Goal: Answer question/provide support: Share knowledge or assist other users

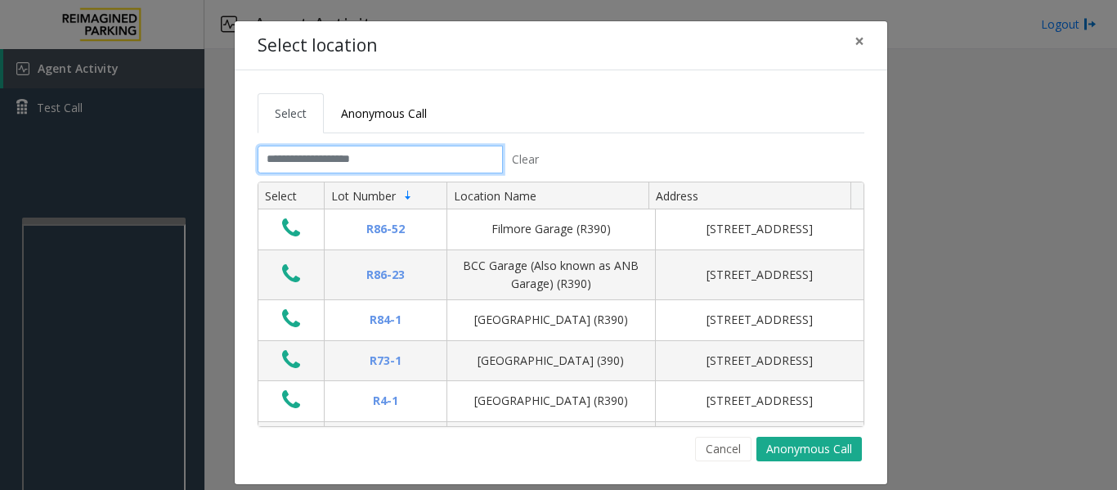
click at [437, 165] on input "text" at bounding box center [380, 160] width 245 height 28
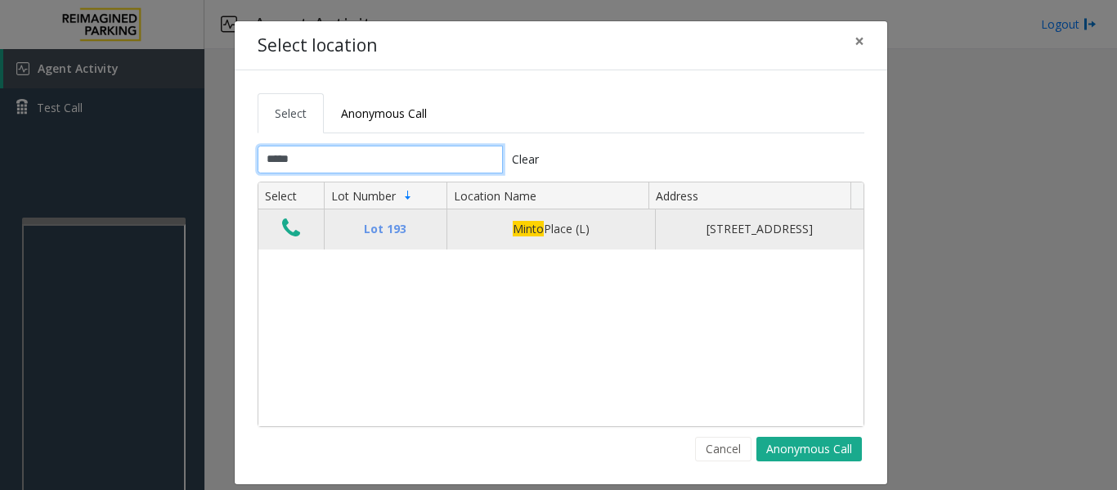
type input "*****"
click at [289, 240] on icon "Data table" at bounding box center [291, 228] width 18 height 23
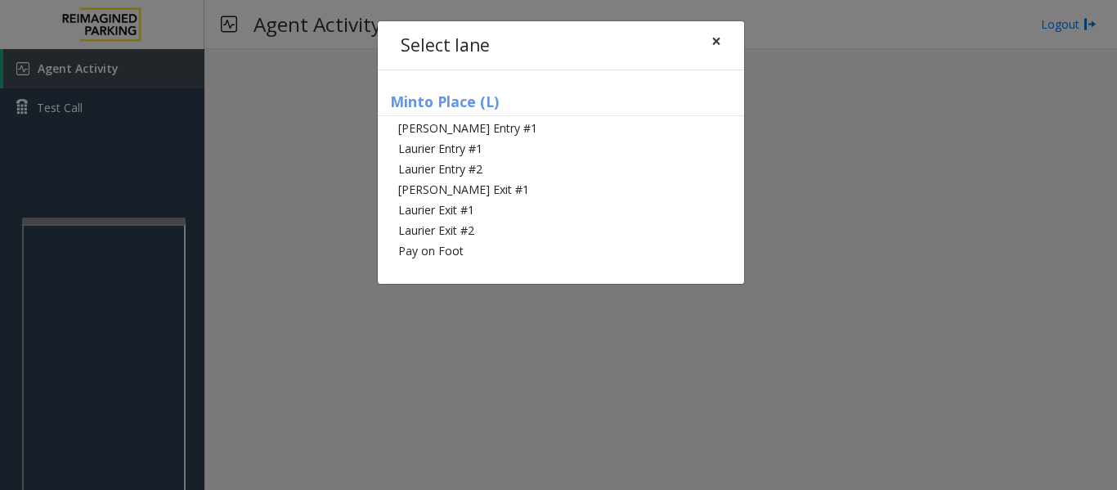
click at [723, 47] on button "×" at bounding box center [716, 41] width 33 height 40
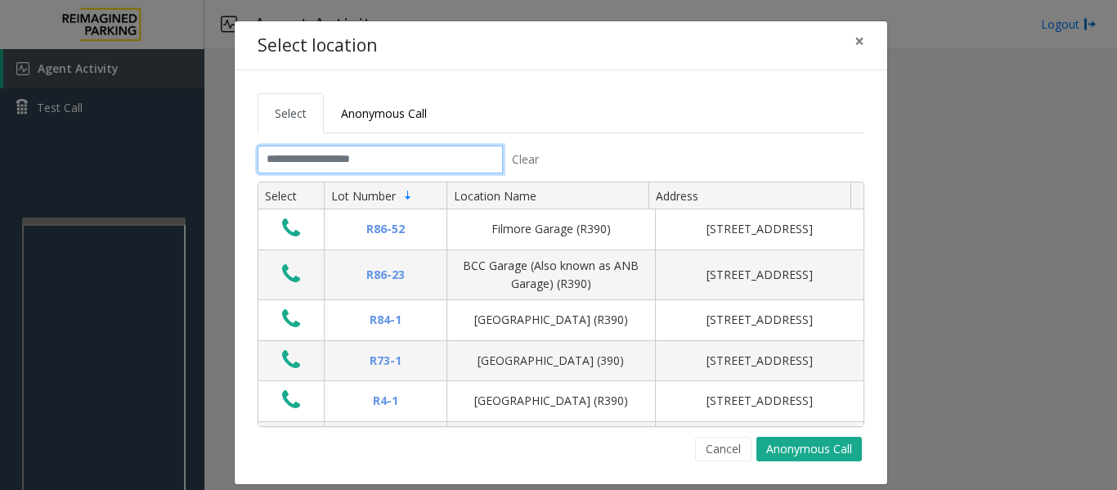
click at [306, 159] on input "text" at bounding box center [380, 160] width 245 height 28
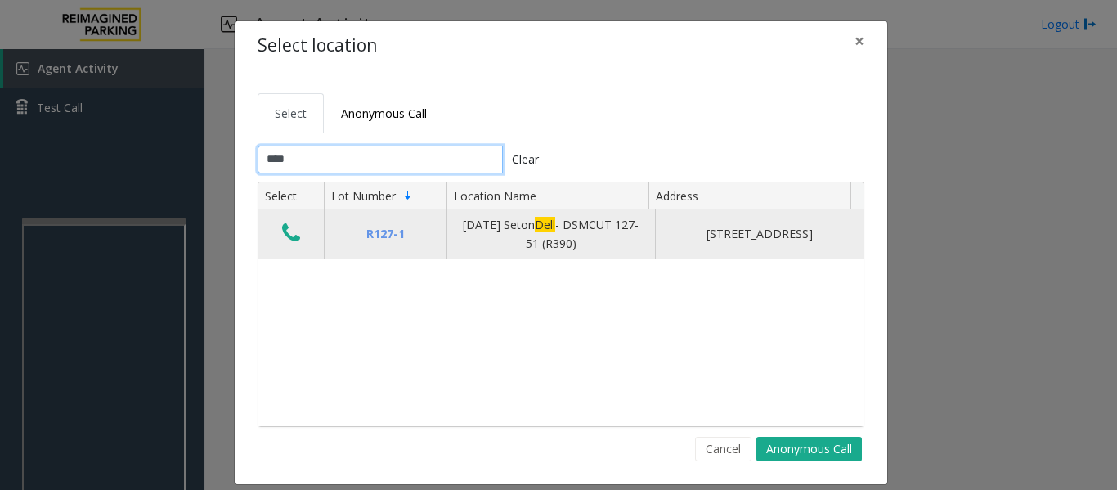
type input "****"
click at [294, 229] on button "Data table" at bounding box center [291, 234] width 28 height 26
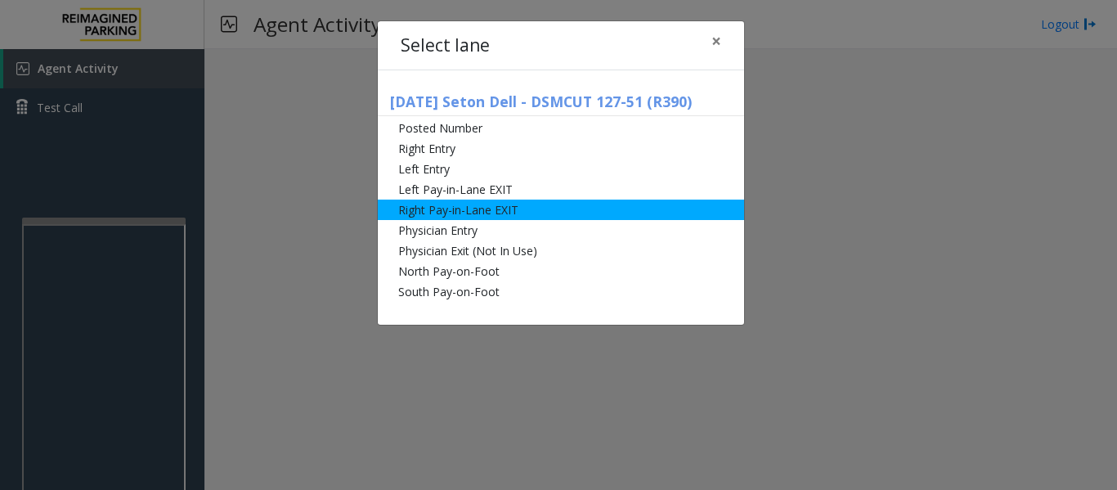
click at [478, 208] on li "Right Pay-in-Lane EXIT" at bounding box center [561, 209] width 366 height 20
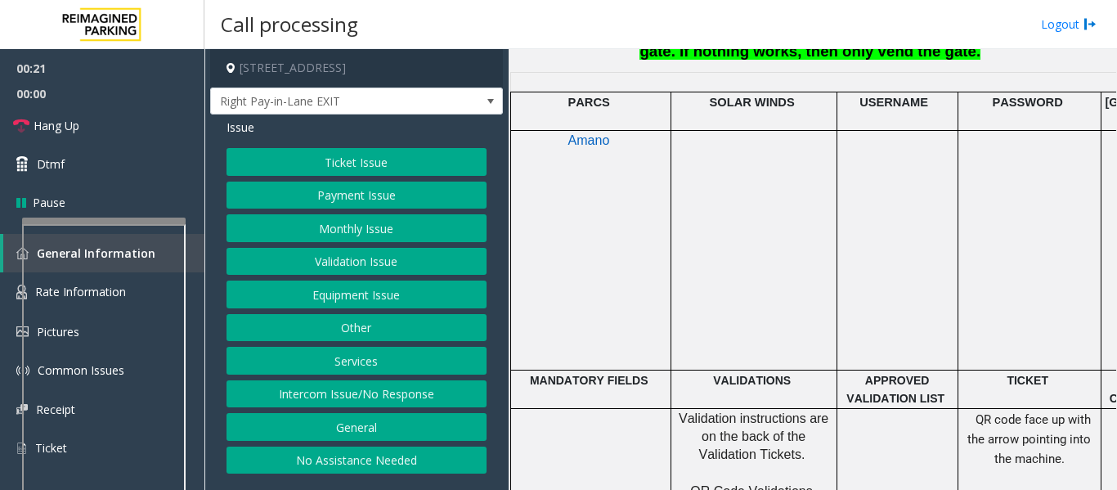
scroll to position [736, 0]
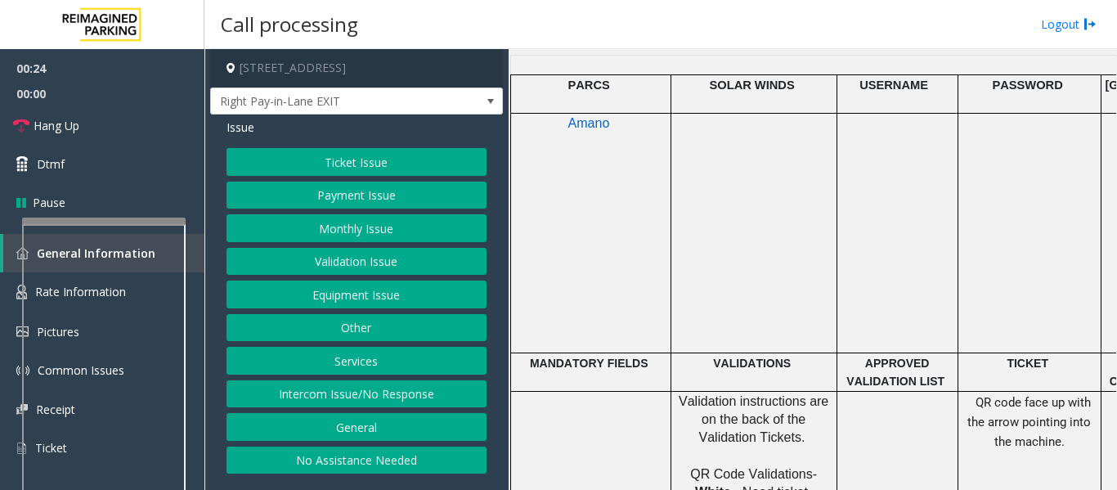
click at [381, 204] on button "Payment Issue" at bounding box center [356, 195] width 260 height 28
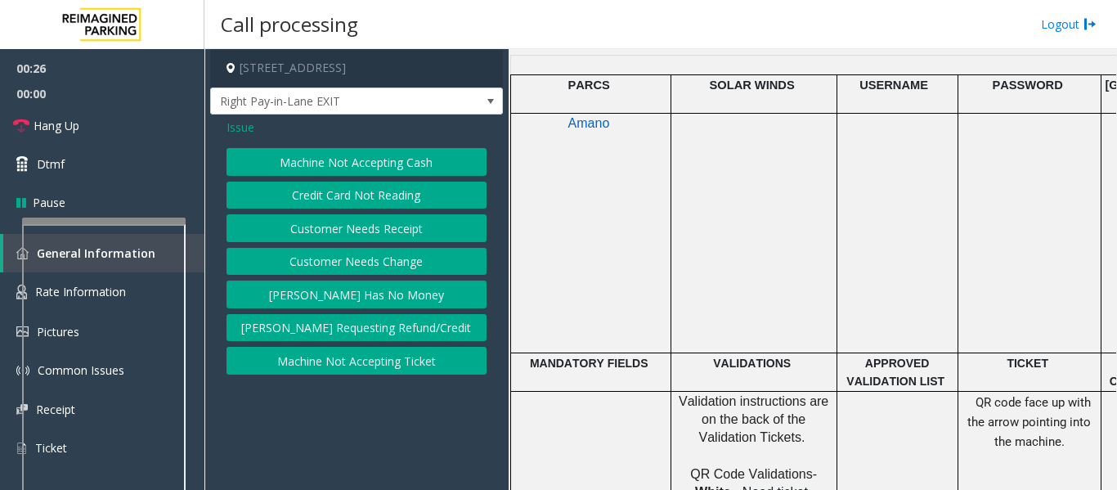
click at [352, 289] on button "[PERSON_NAME] Has No Money" at bounding box center [356, 294] width 260 height 28
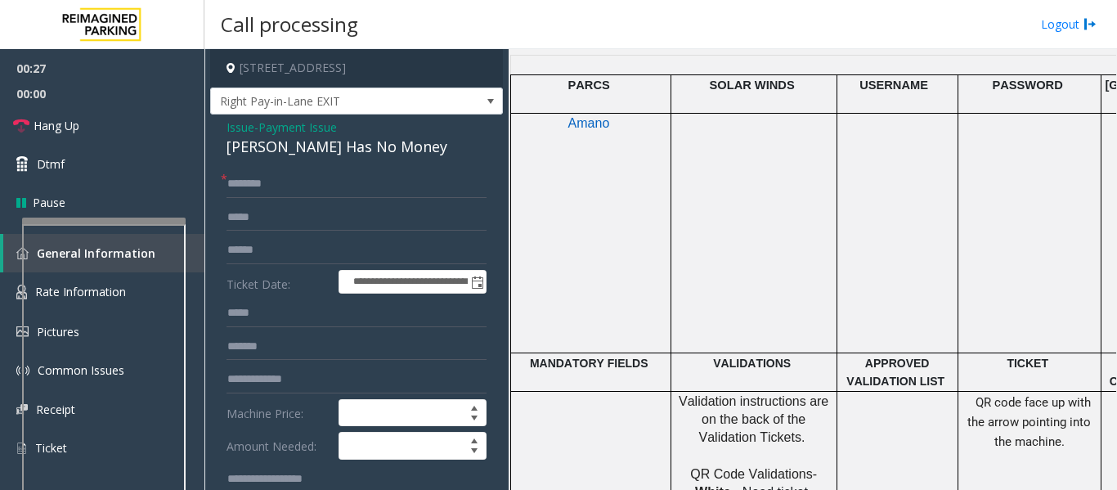
click at [272, 148] on div "[PERSON_NAME] Has No Money" at bounding box center [356, 147] width 260 height 22
copy div "[PERSON_NAME] Has No Money"
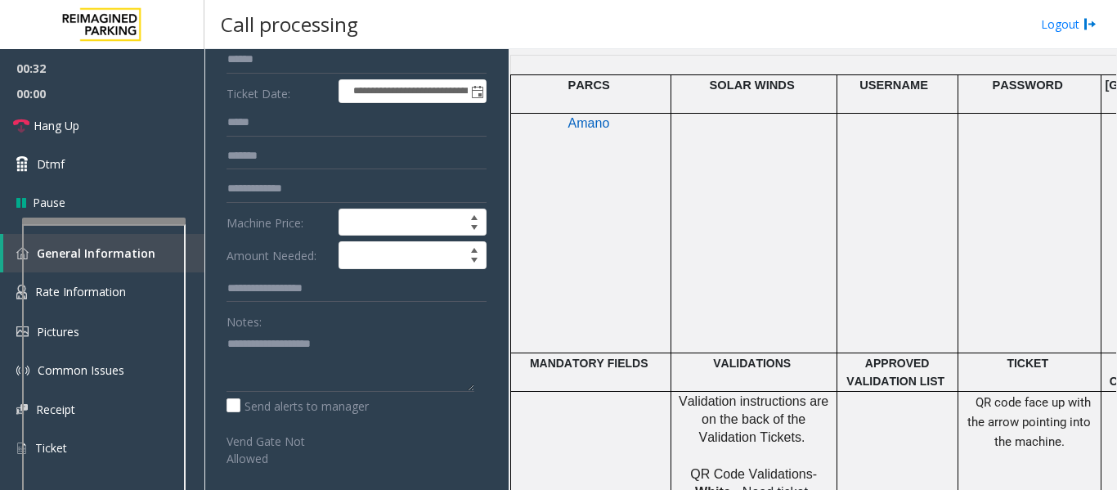
scroll to position [327, 0]
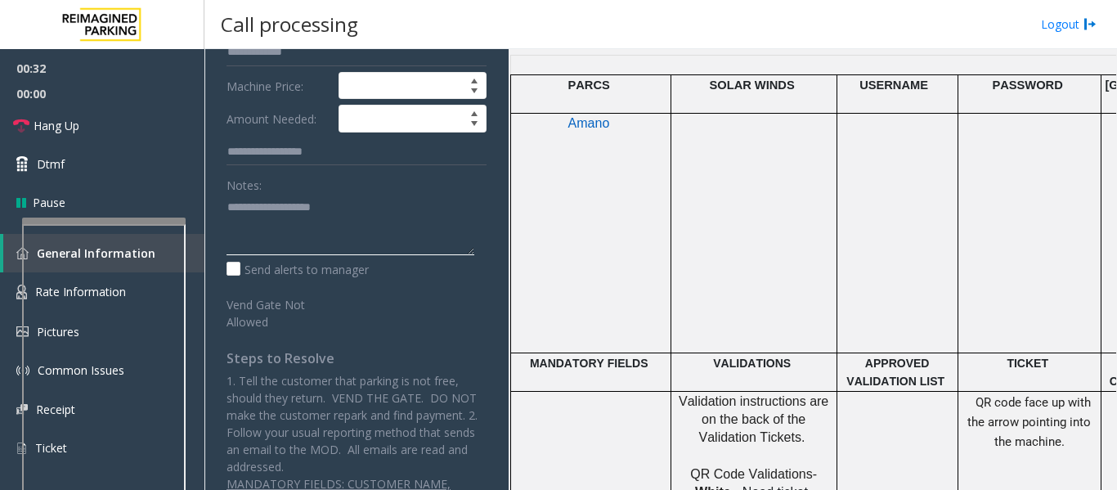
click at [361, 227] on textarea at bounding box center [350, 224] width 248 height 61
paste textarea "**********"
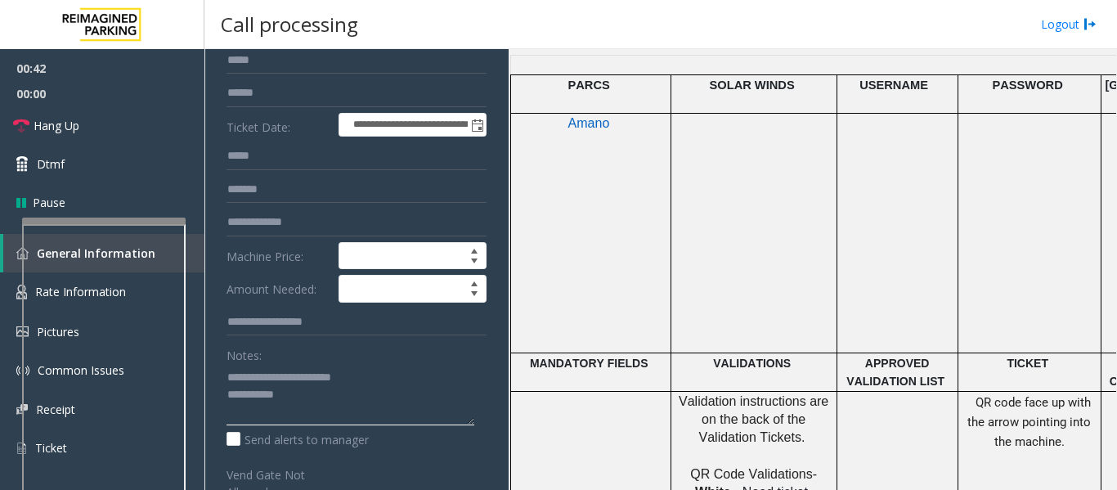
scroll to position [0, 0]
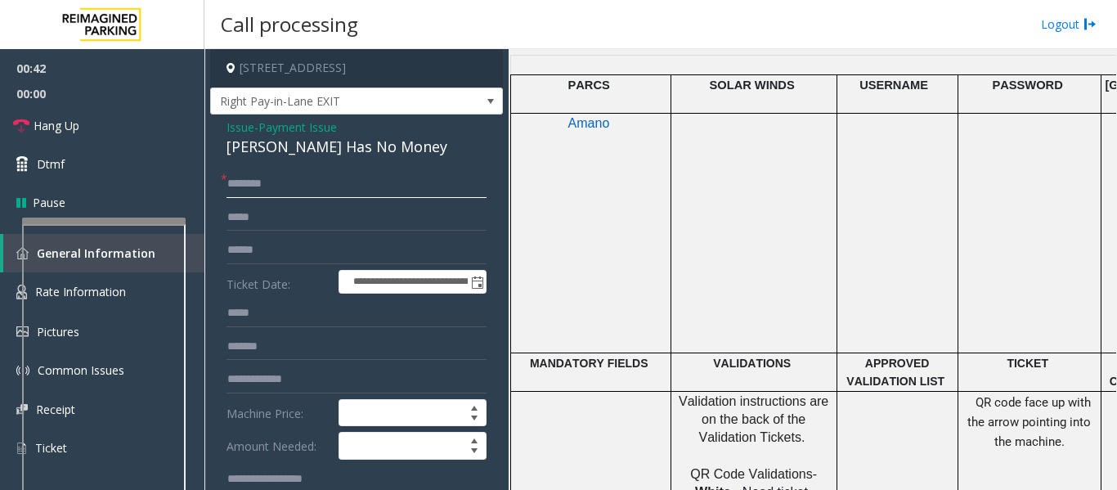
click at [331, 186] on input "text" at bounding box center [356, 184] width 260 height 28
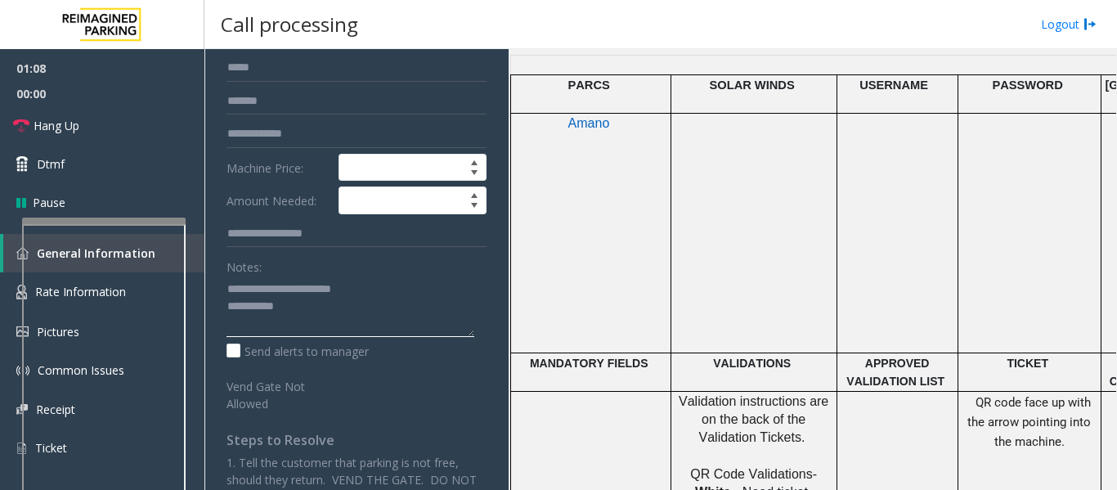
click at [361, 320] on textarea at bounding box center [350, 305] width 248 height 61
paste textarea "**********"
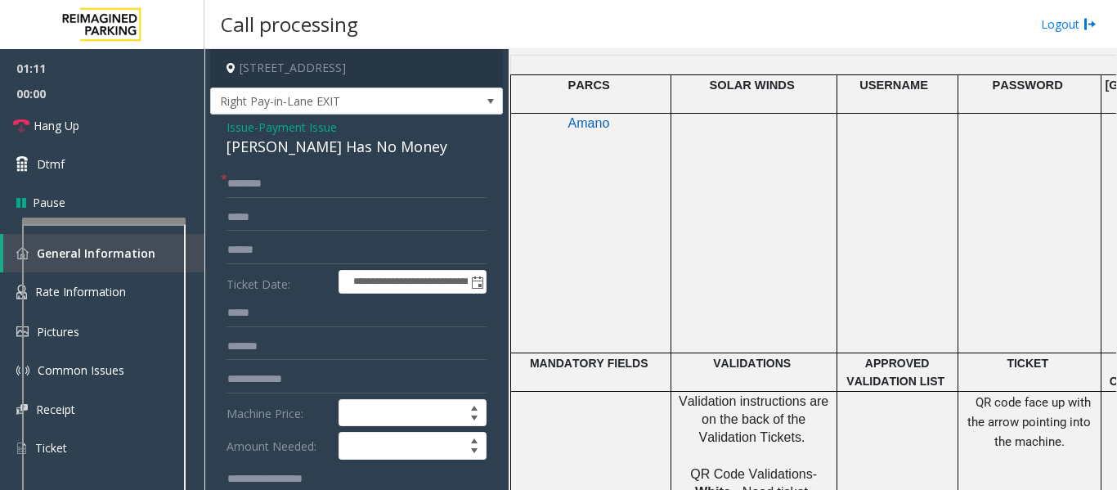
type textarea "**********"
click at [313, 187] on input "text" at bounding box center [356, 184] width 260 height 28
type input "*****"
click at [311, 244] on input "text" at bounding box center [356, 250] width 260 height 28
type input "******"
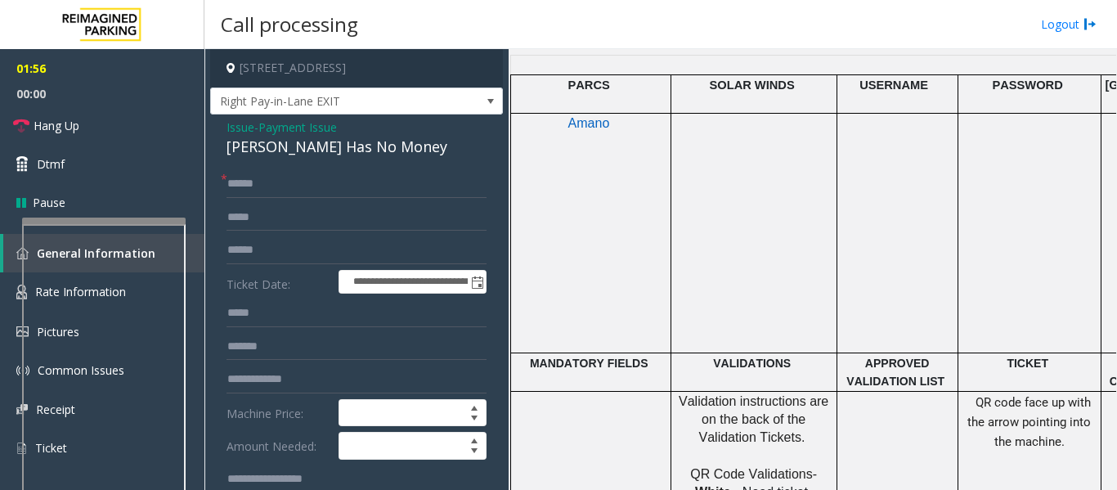
click at [227, 130] on span "Issue" at bounding box center [240, 127] width 28 height 17
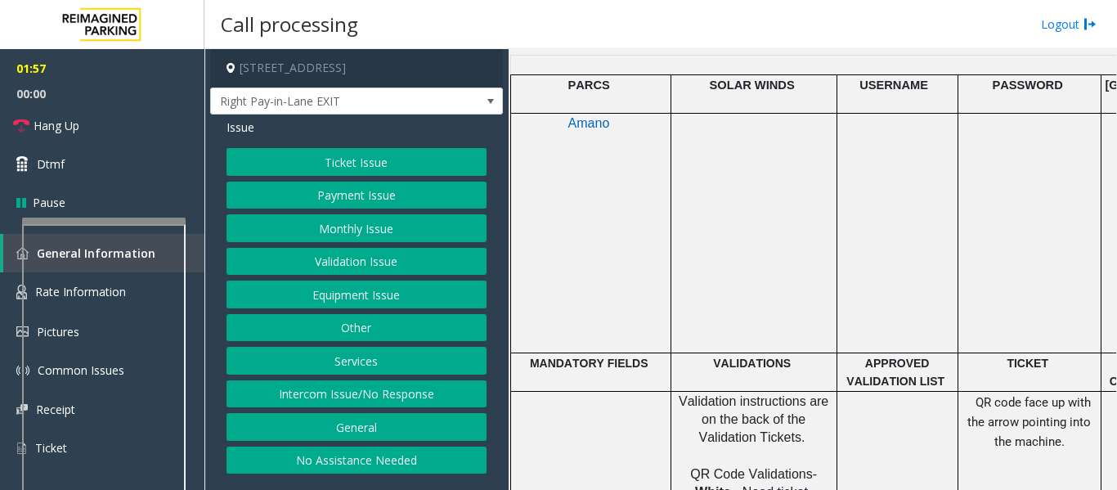
click at [324, 149] on button "Ticket Issue" at bounding box center [356, 162] width 260 height 28
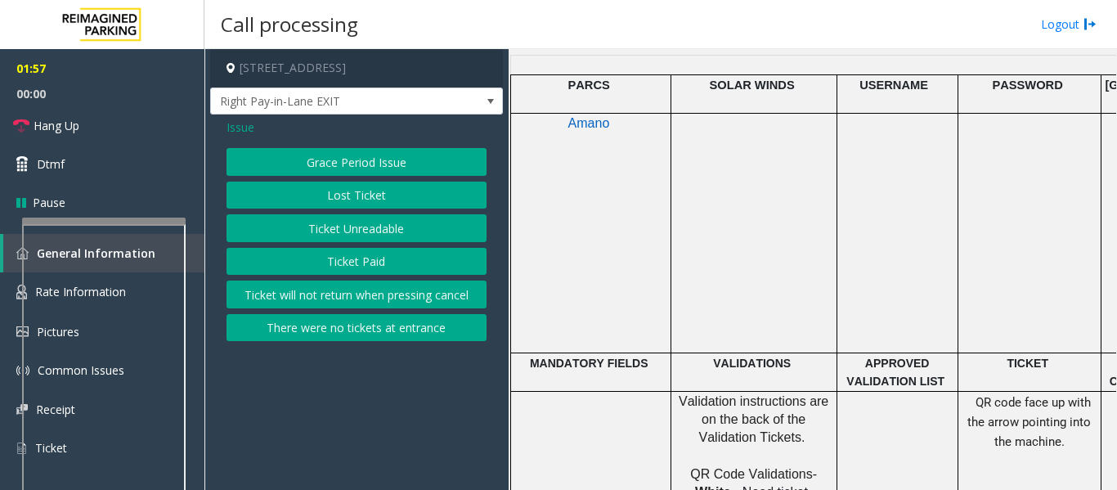
click at [334, 217] on button "Ticket Unreadable" at bounding box center [356, 228] width 260 height 28
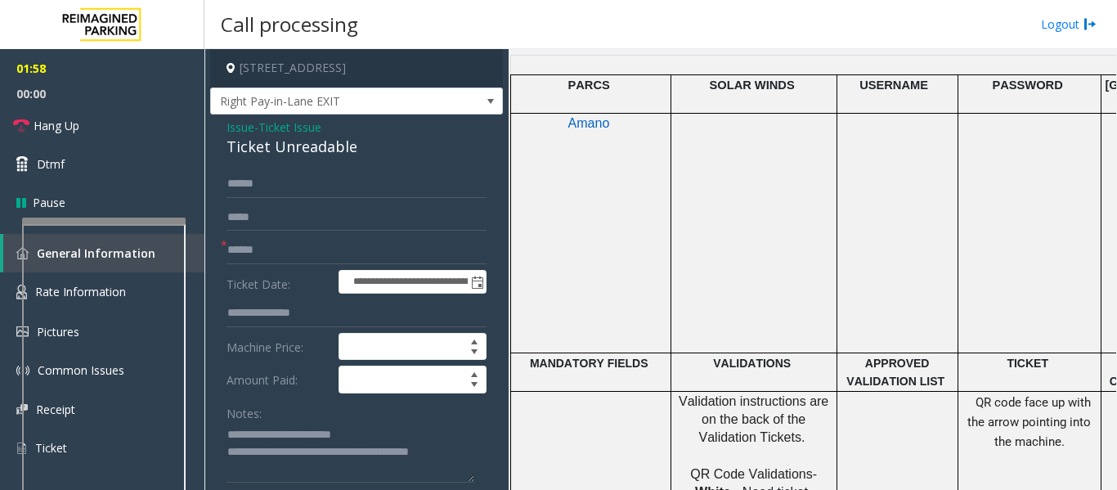
scroll to position [327, 0]
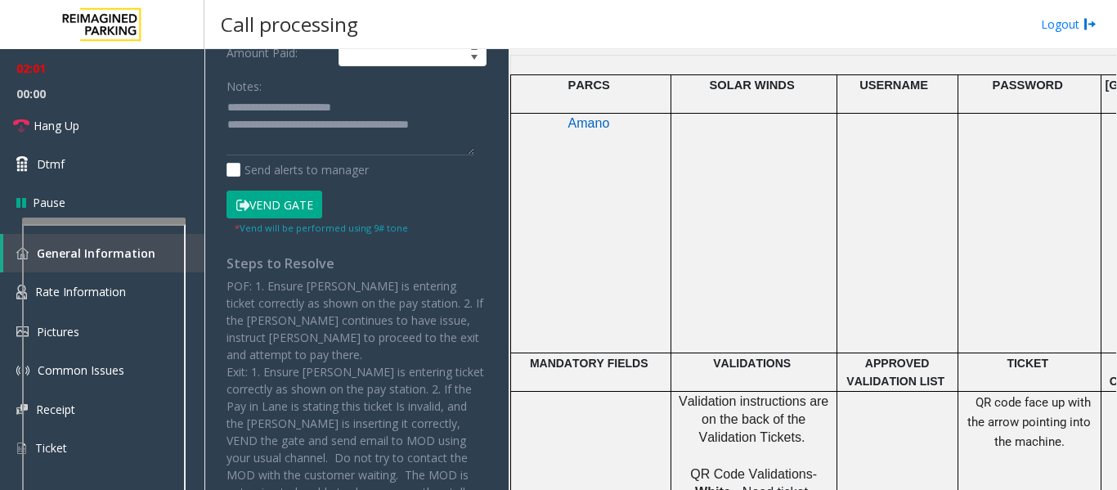
click at [289, 204] on button "Vend Gate" at bounding box center [274, 204] width 96 height 28
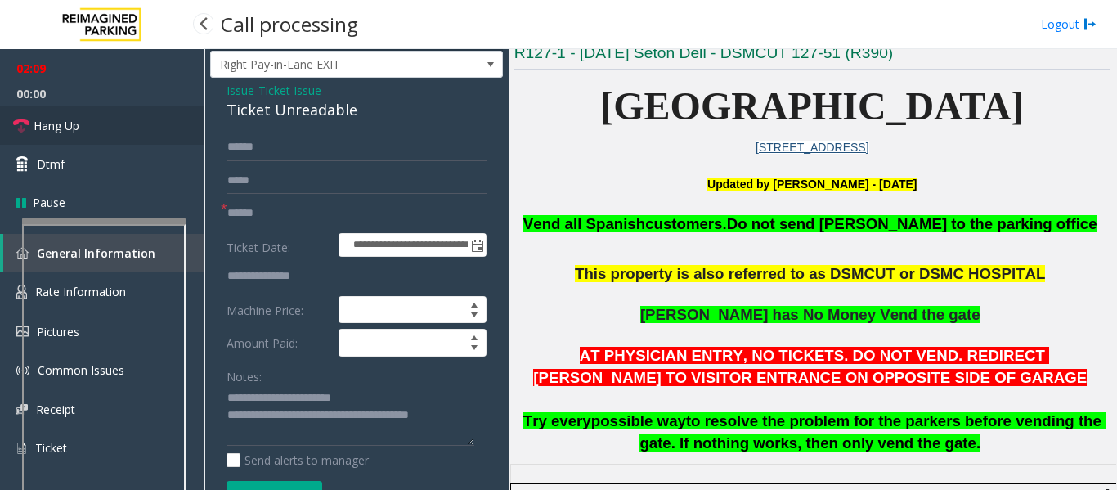
click at [138, 115] on link "Hang Up" at bounding box center [102, 125] width 204 height 38
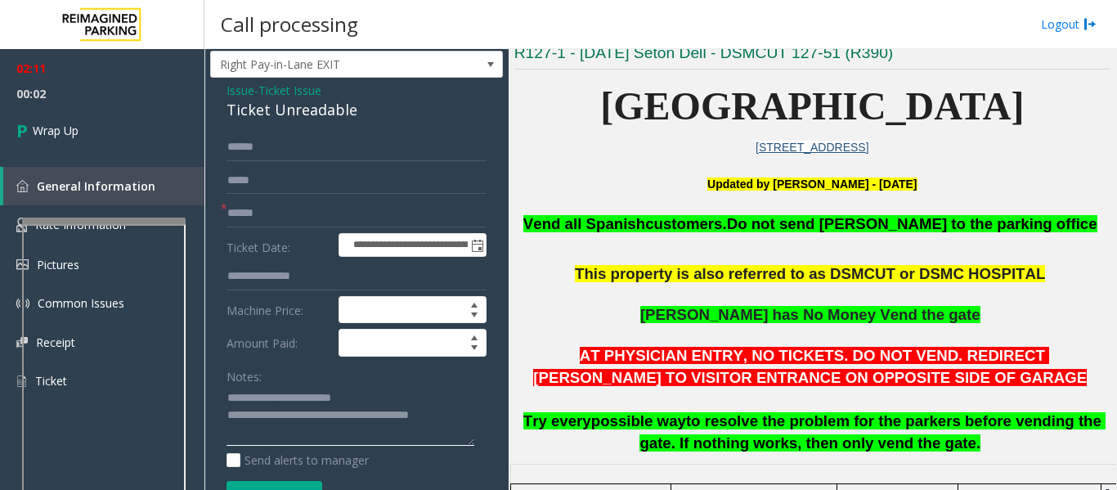
drag, startPoint x: 285, startPoint y: 414, endPoint x: 473, endPoint y: 413, distance: 188.0
click at [473, 413] on textarea at bounding box center [350, 415] width 248 height 61
type textarea "**********"
click at [20, 120] on icon at bounding box center [24, 130] width 16 height 27
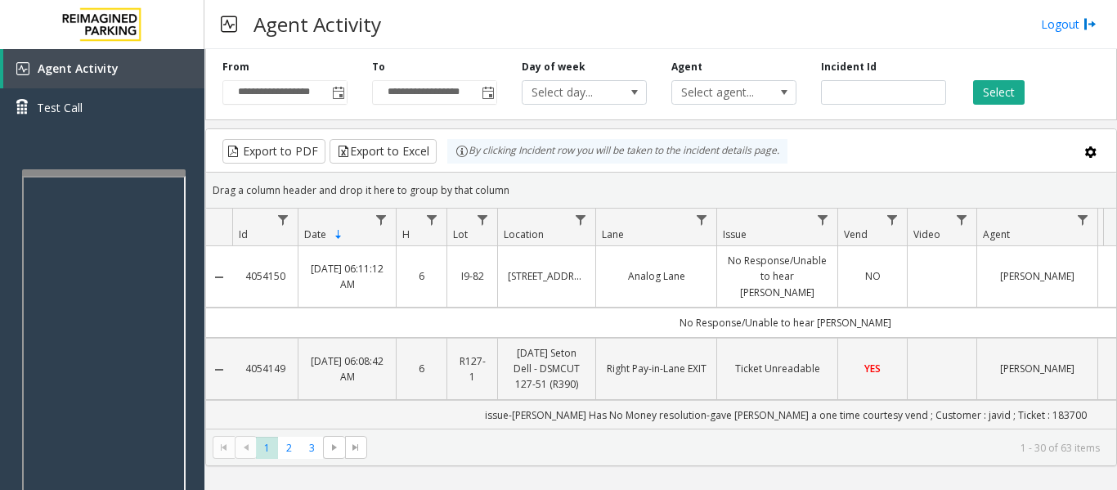
click at [114, 170] on div at bounding box center [103, 172] width 163 height 7
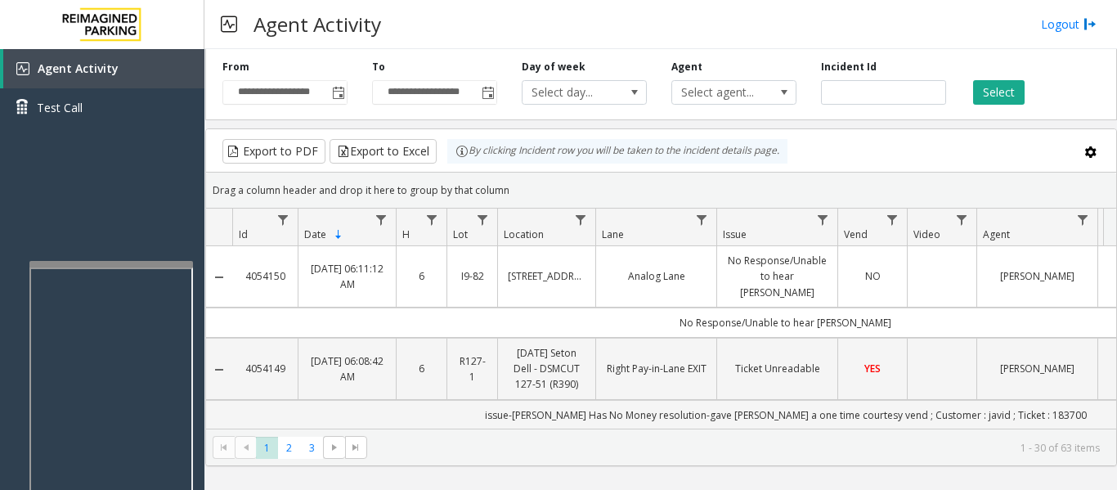
click at [182, 265] on div at bounding box center [110, 264] width 163 height 7
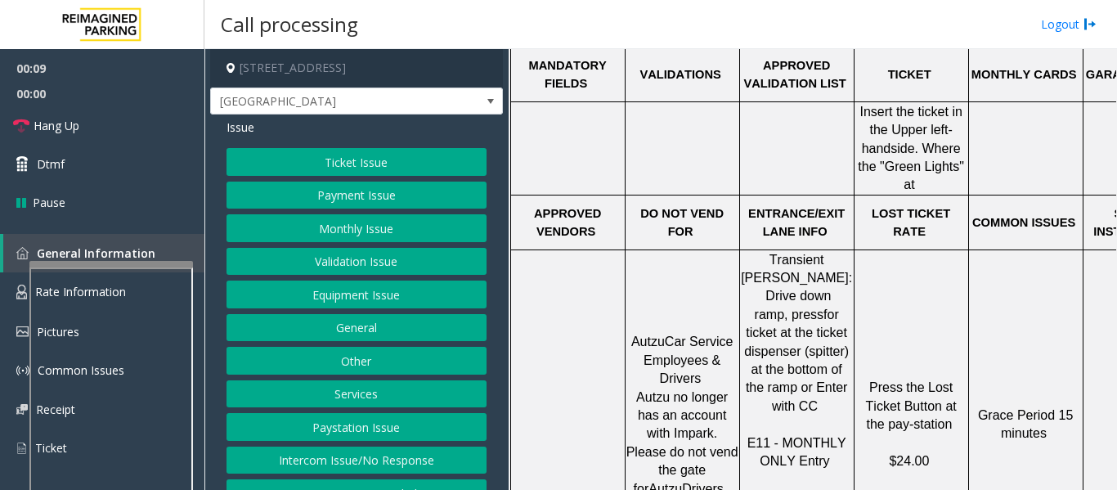
scroll to position [981, 0]
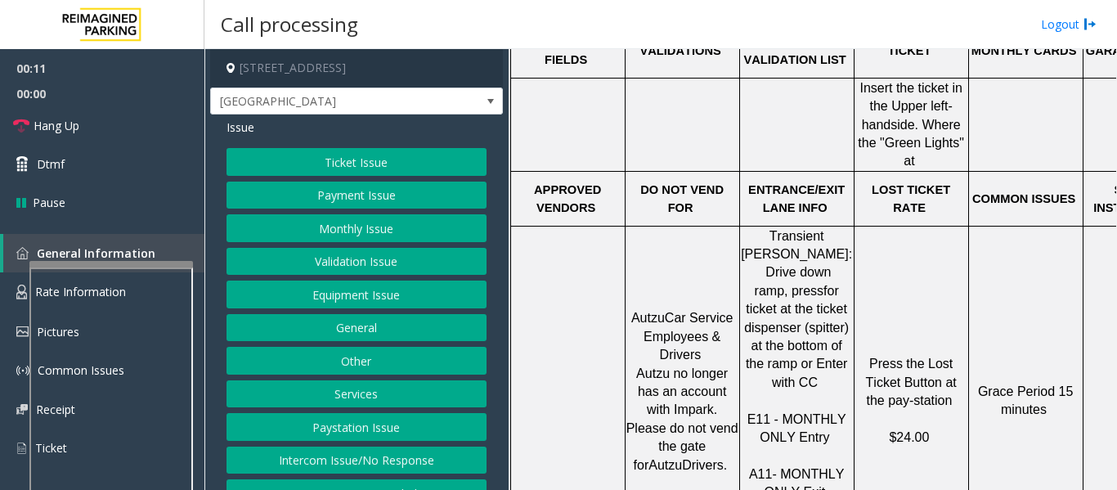
click at [360, 385] on button "Services" at bounding box center [356, 394] width 260 height 28
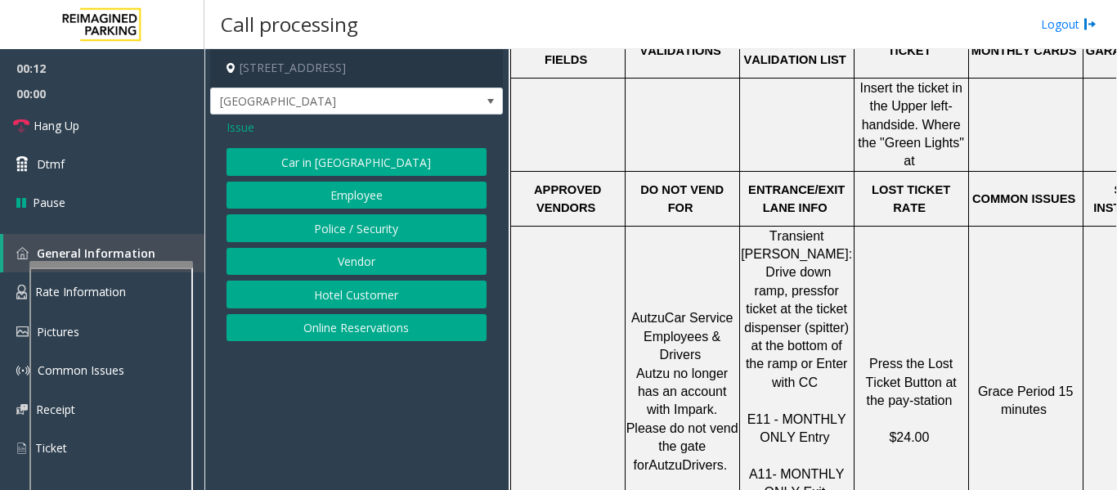
click at [361, 229] on button "Police / Security" at bounding box center [356, 228] width 260 height 28
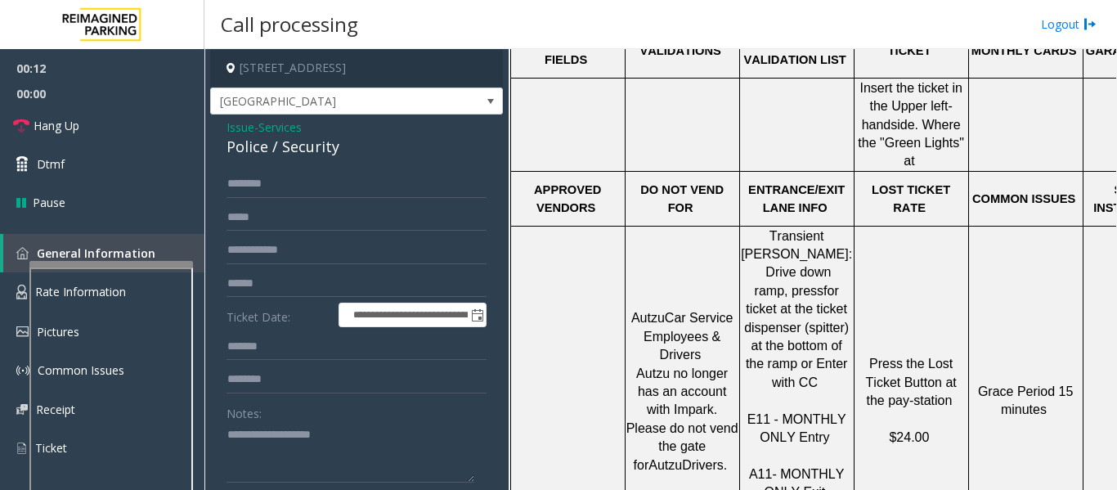
click at [293, 151] on div "Police / Security" at bounding box center [356, 147] width 260 height 22
copy div "Security"
click at [289, 191] on input "text" at bounding box center [356, 184] width 260 height 28
type input "******"
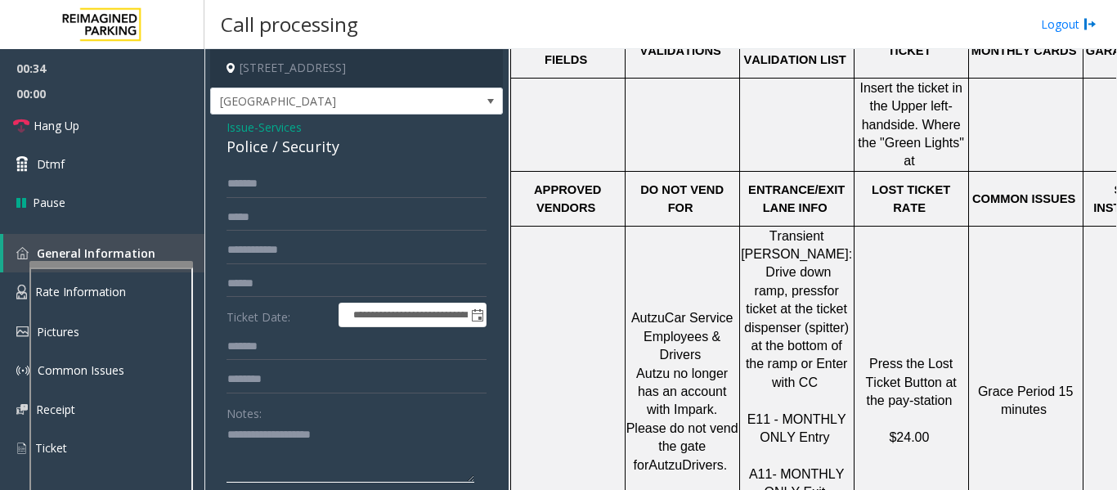
click at [300, 449] on textarea at bounding box center [350, 452] width 248 height 61
paste textarea "********"
type textarea "**********"
click at [293, 252] on input "text" at bounding box center [356, 250] width 260 height 28
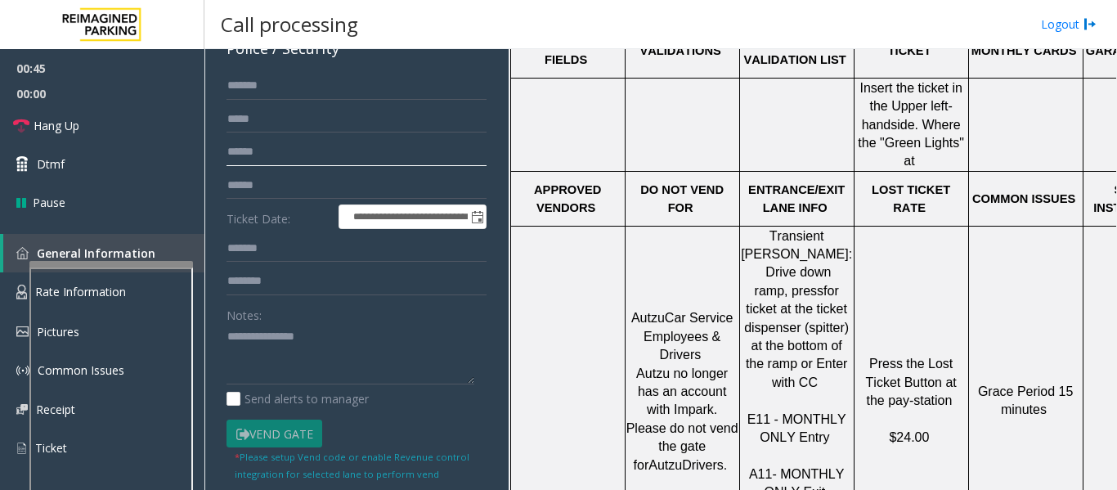
scroll to position [234, 0]
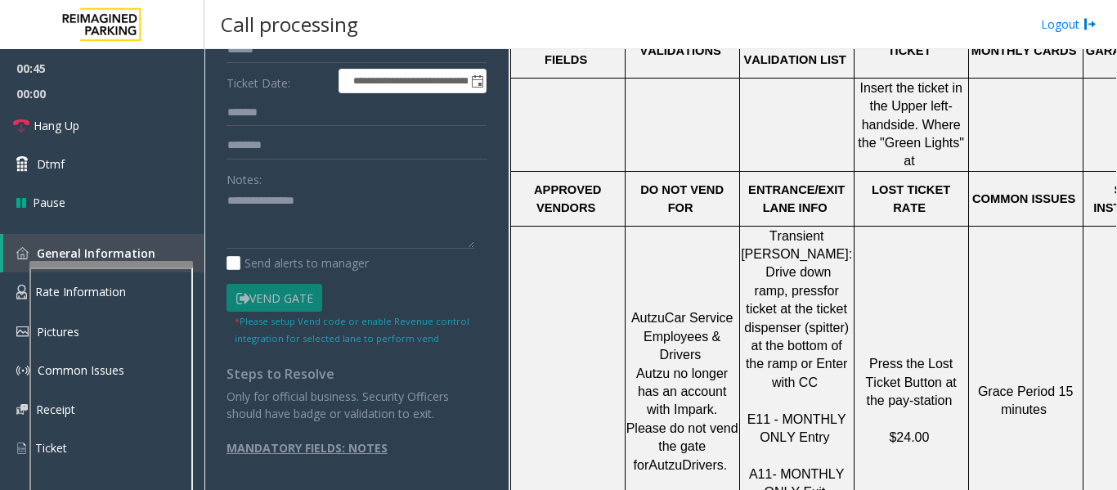
type input "******"
click at [300, 204] on textarea at bounding box center [350, 218] width 248 height 61
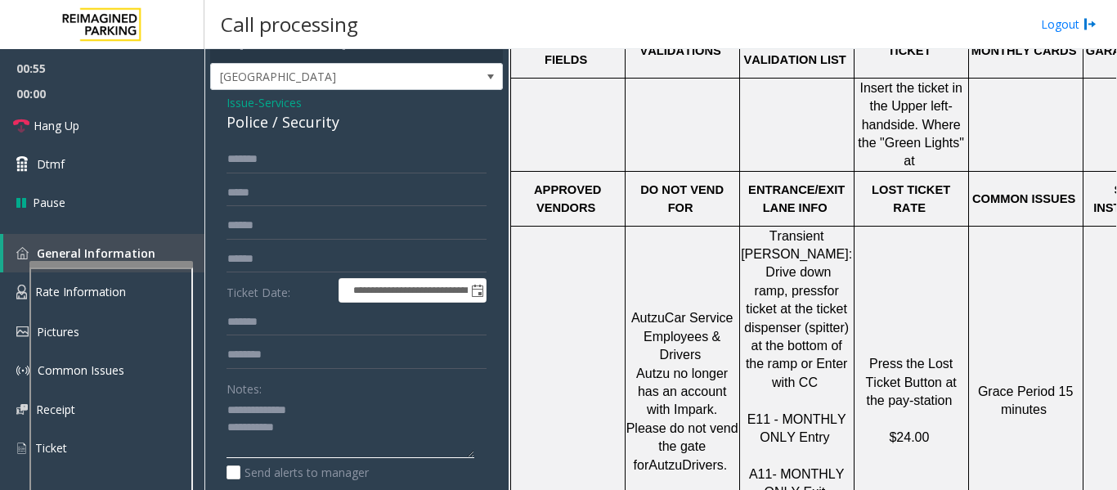
scroll to position [0, 0]
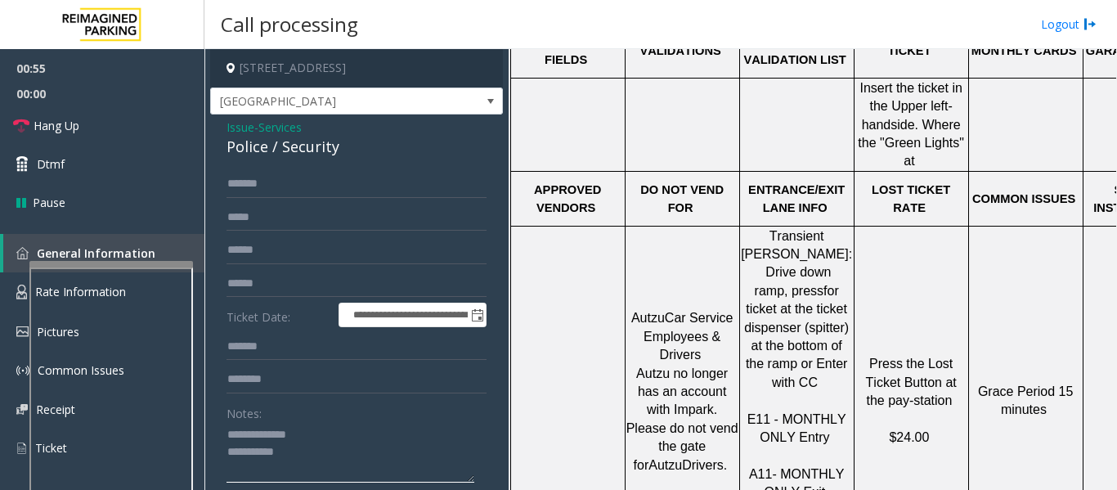
type textarea "**********"
click at [249, 123] on span "Issue" at bounding box center [240, 127] width 28 height 17
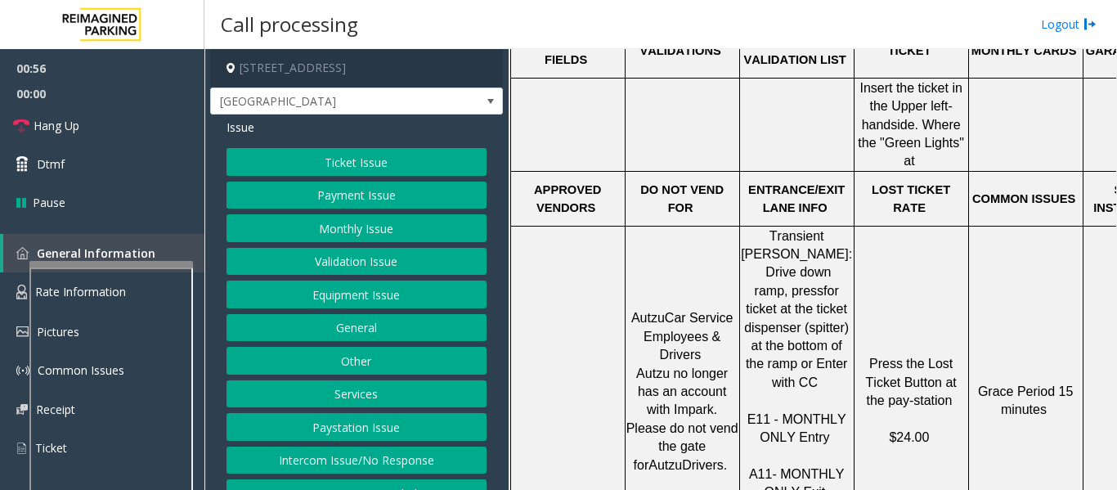
click at [338, 160] on button "Ticket Issue" at bounding box center [356, 162] width 260 height 28
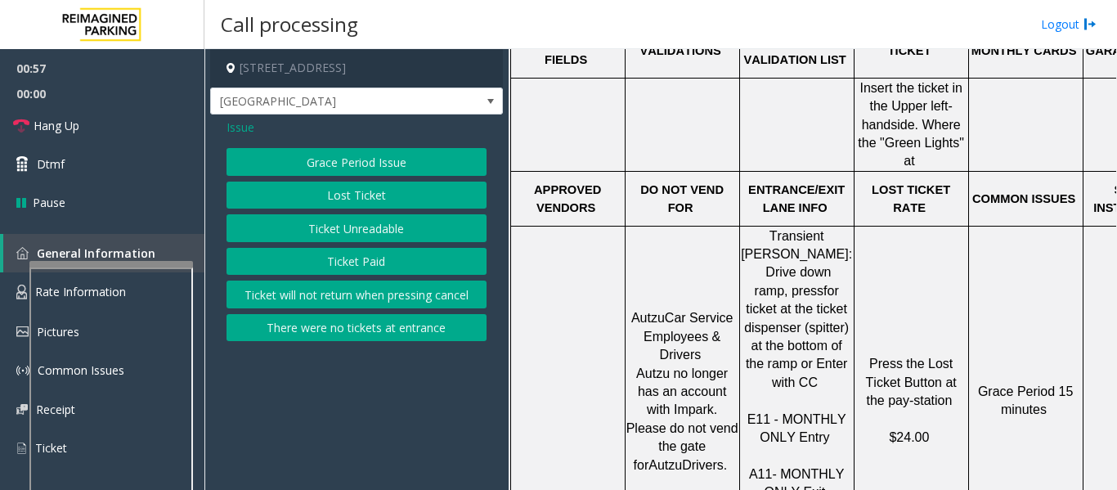
click at [345, 223] on button "Ticket Unreadable" at bounding box center [356, 228] width 260 height 28
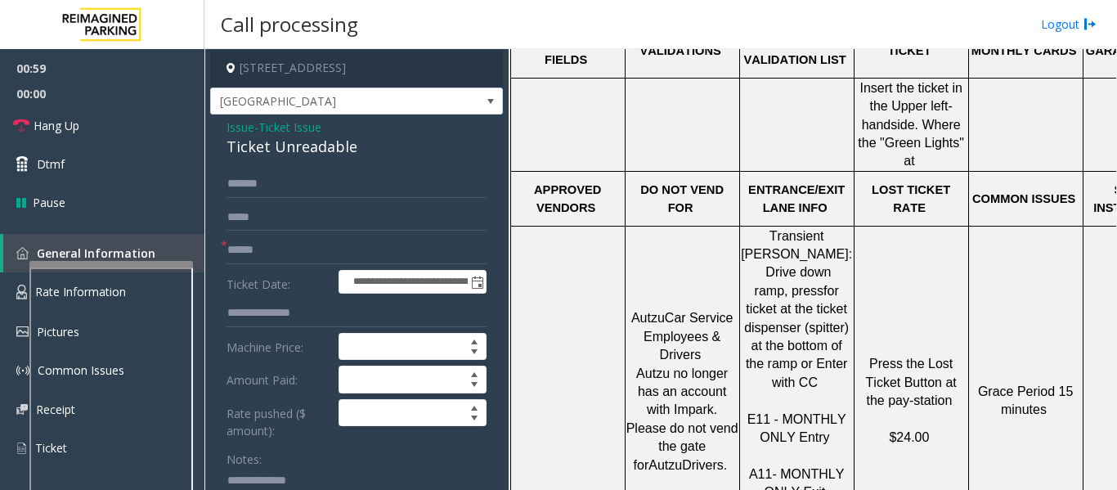
scroll to position [572, 0]
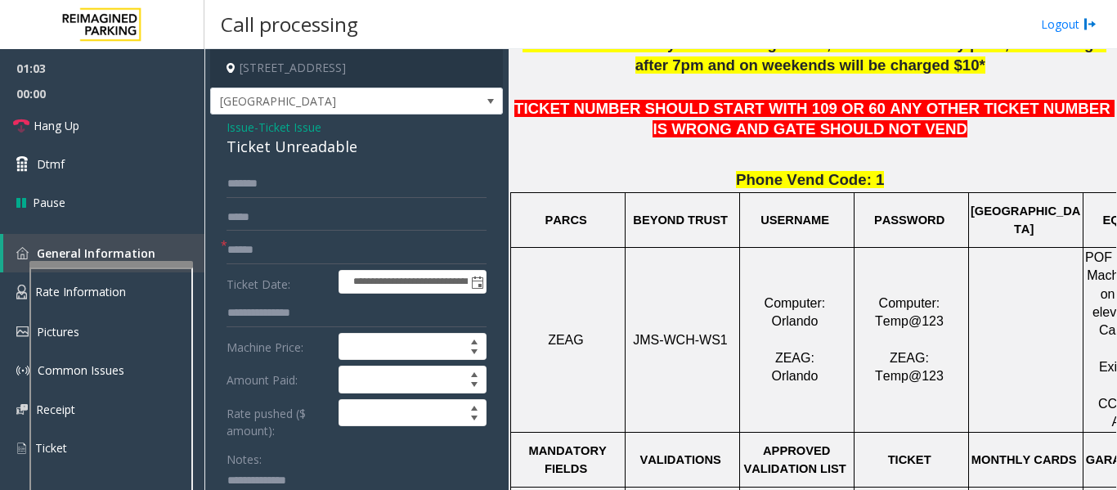
click at [246, 122] on span "Issue" at bounding box center [240, 127] width 28 height 17
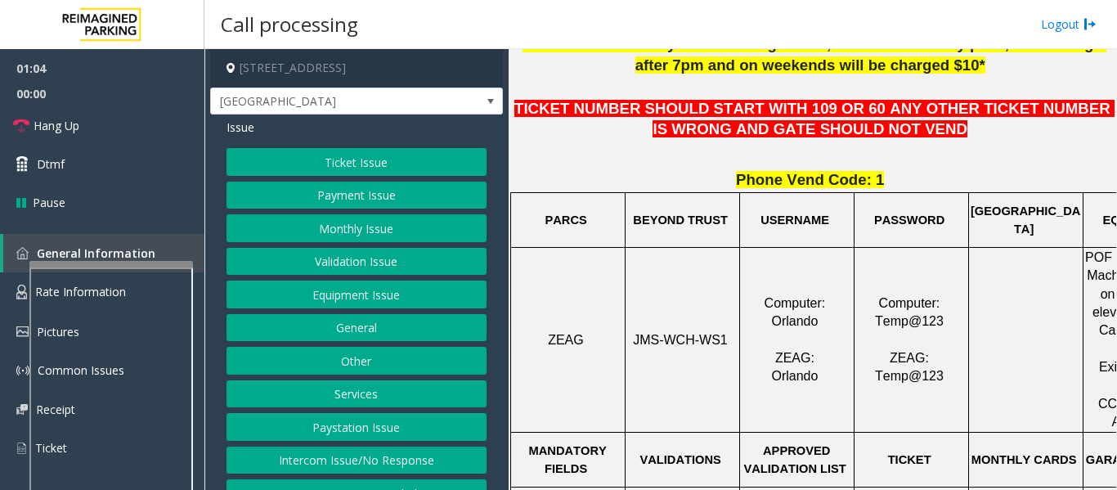
click at [370, 229] on button "Monthly Issue" at bounding box center [356, 228] width 260 height 28
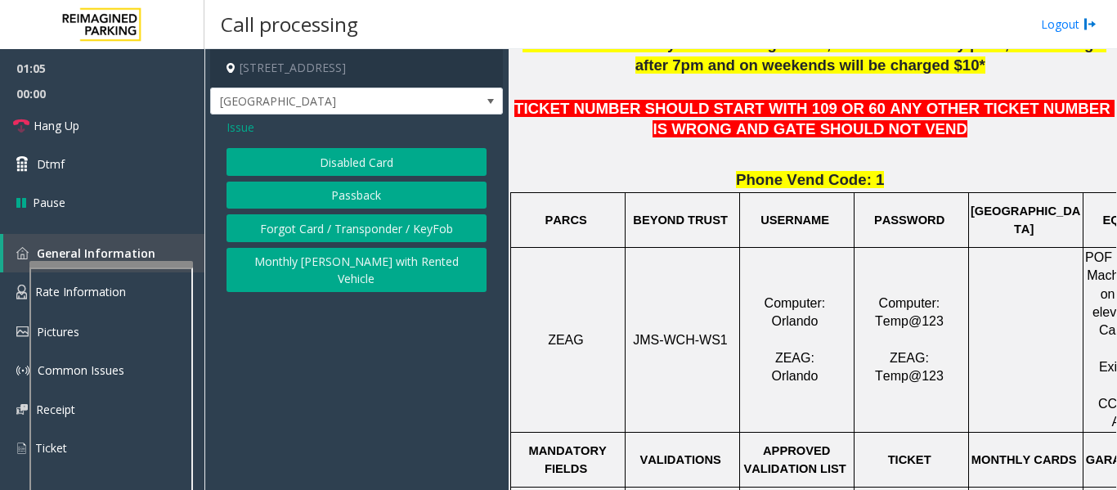
click at [249, 128] on span "Issue" at bounding box center [240, 127] width 28 height 17
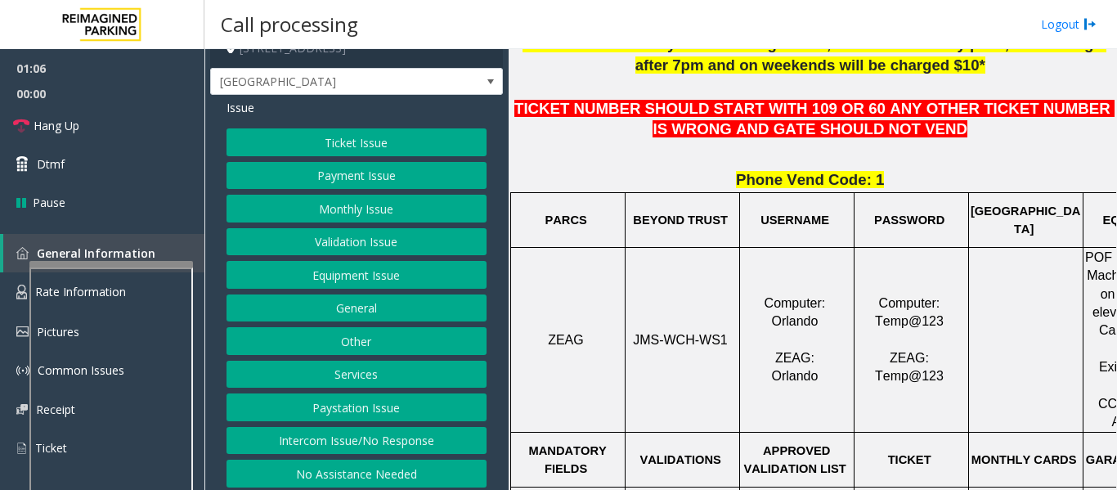
scroll to position [25, 0]
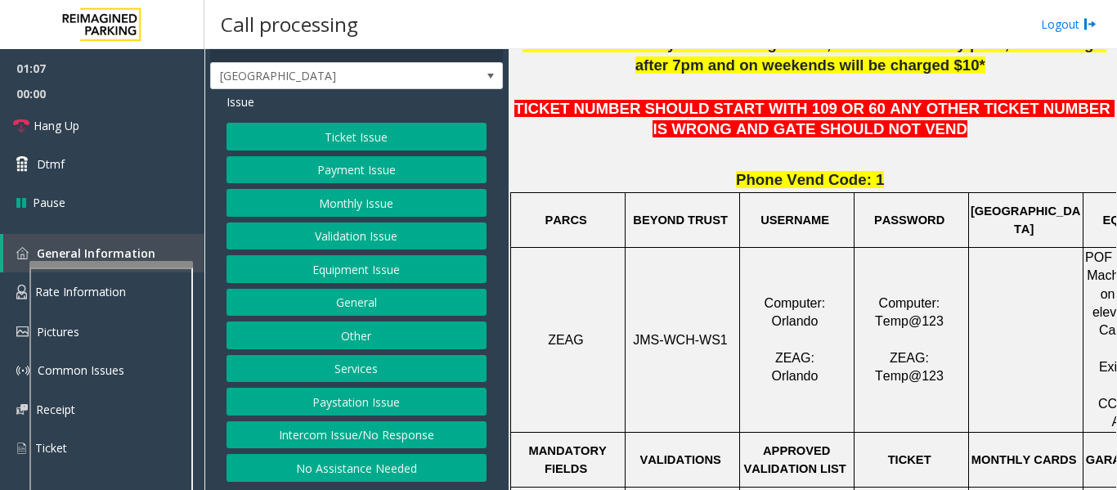
click at [390, 378] on button "Services" at bounding box center [356, 369] width 260 height 28
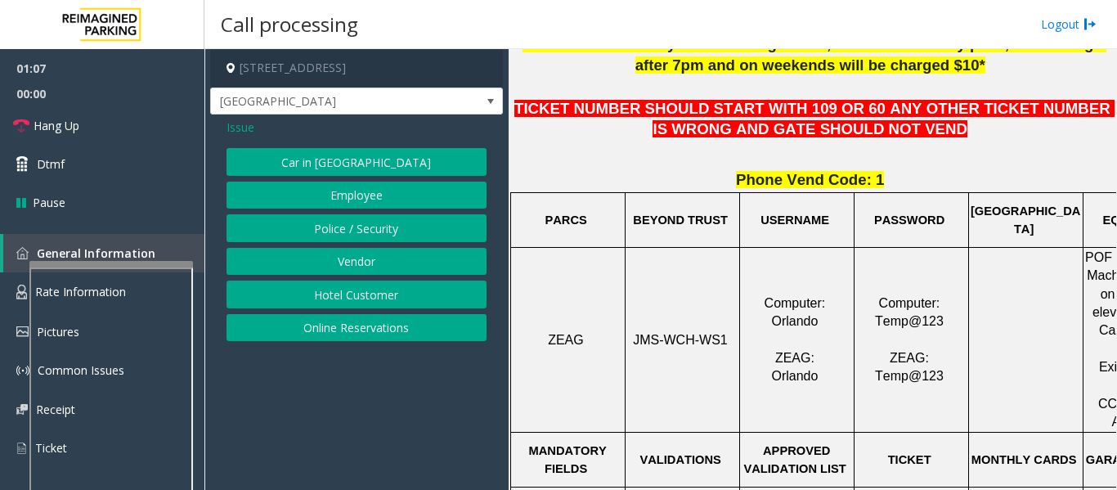
click at [403, 234] on button "Police / Security" at bounding box center [356, 228] width 260 height 28
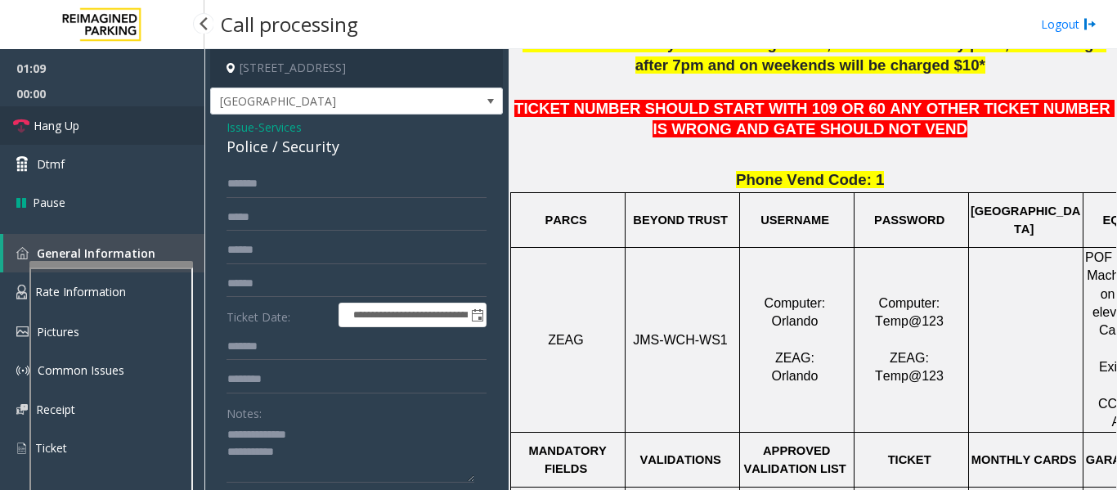
click at [90, 124] on link "Hang Up" at bounding box center [102, 125] width 204 height 38
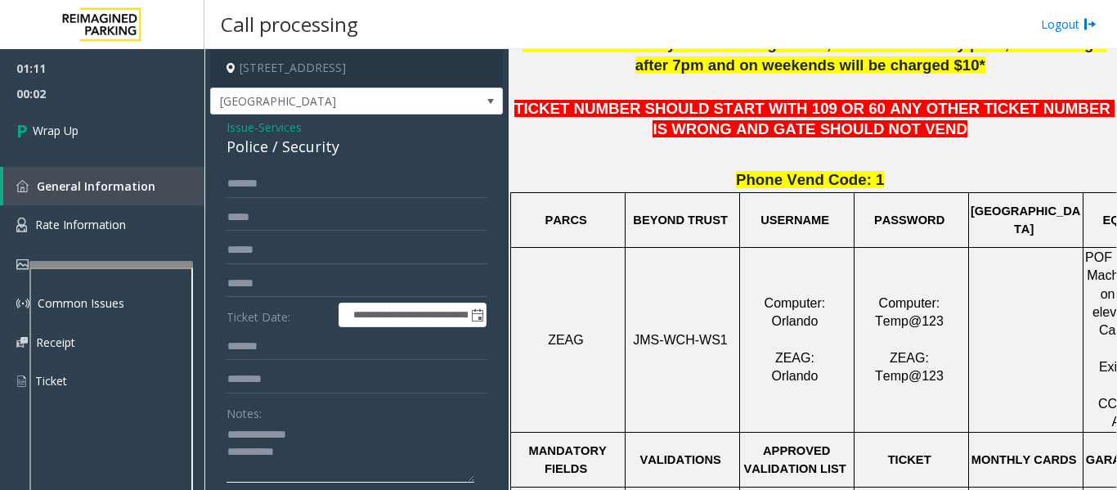
click at [382, 477] on textarea at bounding box center [350, 452] width 248 height 61
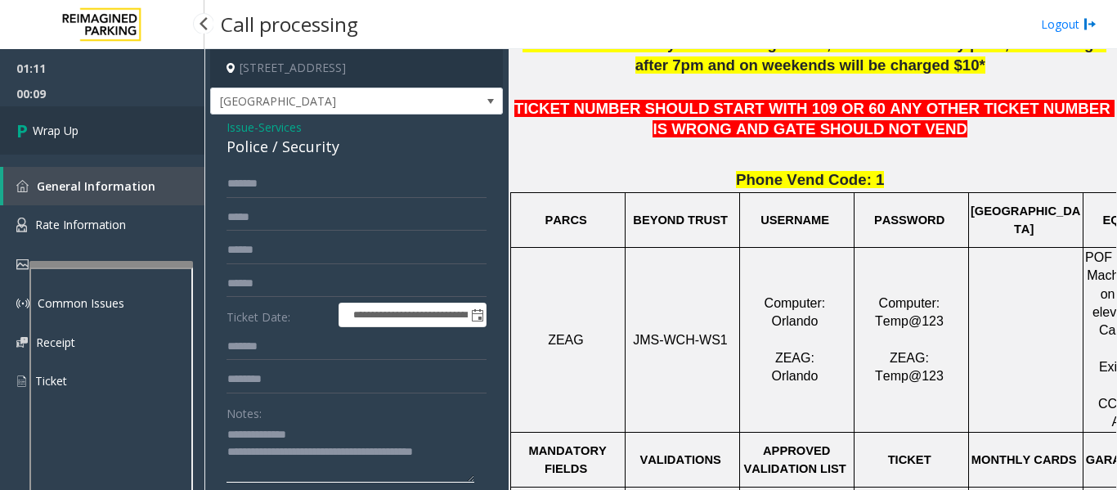
type textarea "**********"
click at [104, 144] on link "Wrap Up" at bounding box center [102, 130] width 204 height 48
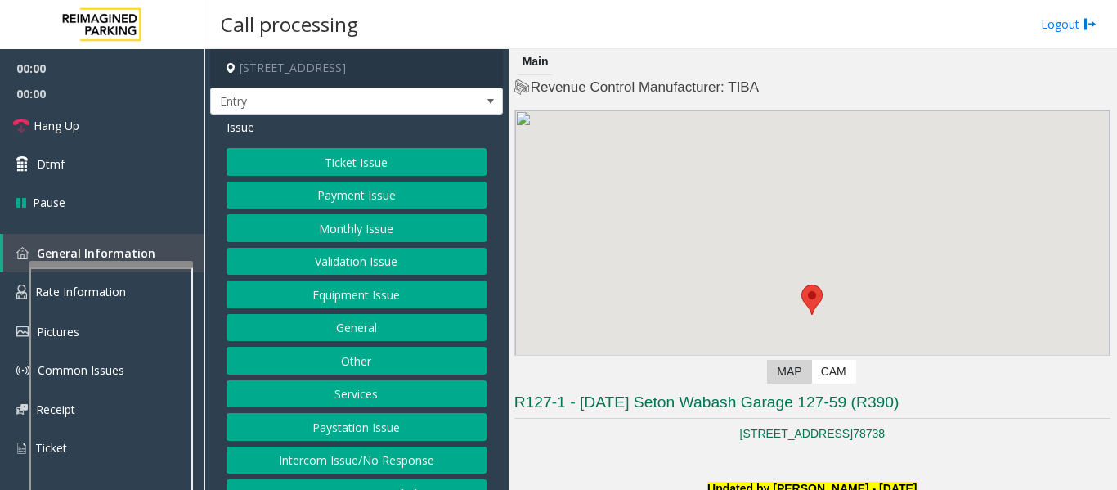
scroll to position [327, 0]
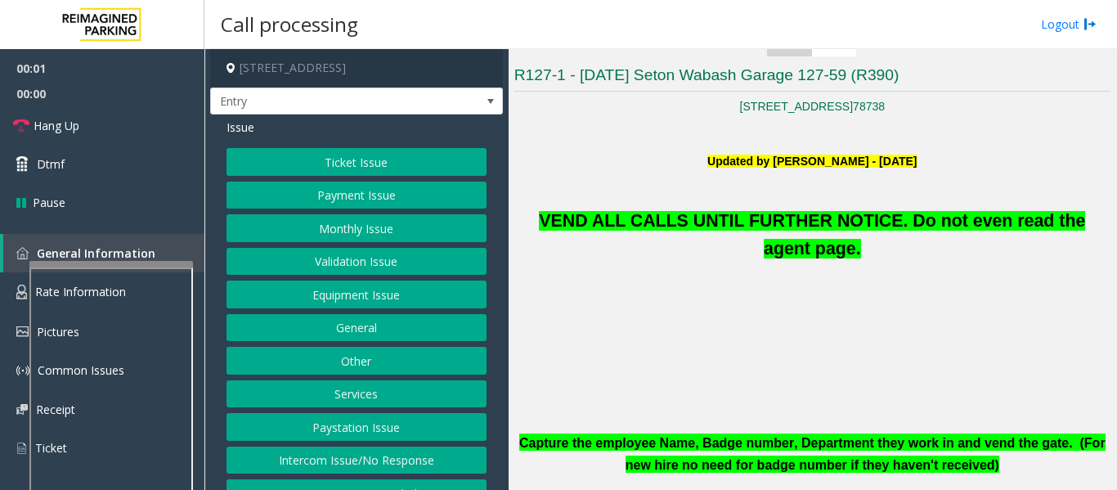
click at [320, 293] on button "Equipment Issue" at bounding box center [356, 294] width 260 height 28
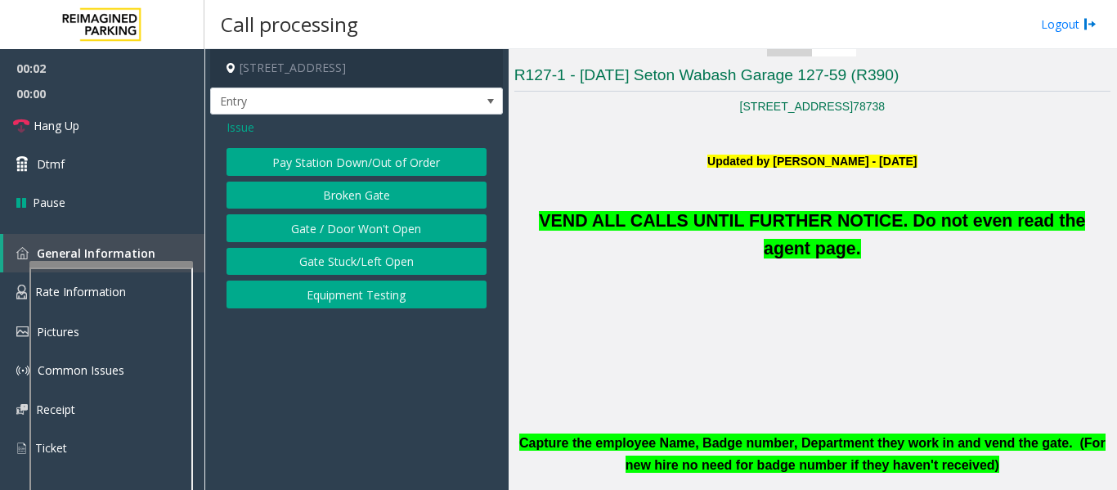
click at [380, 225] on button "Gate / Door Won't Open" at bounding box center [356, 228] width 260 height 28
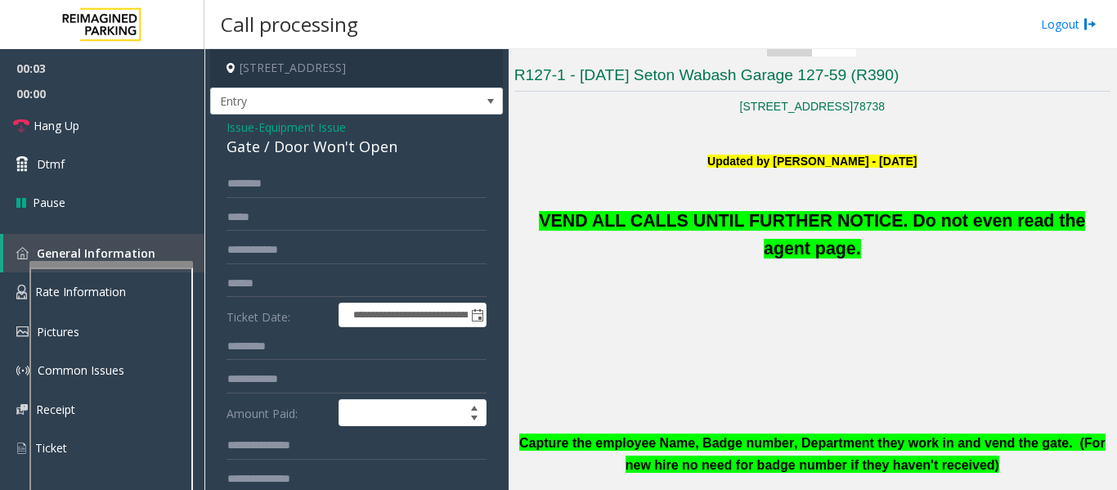
scroll to position [163, 0]
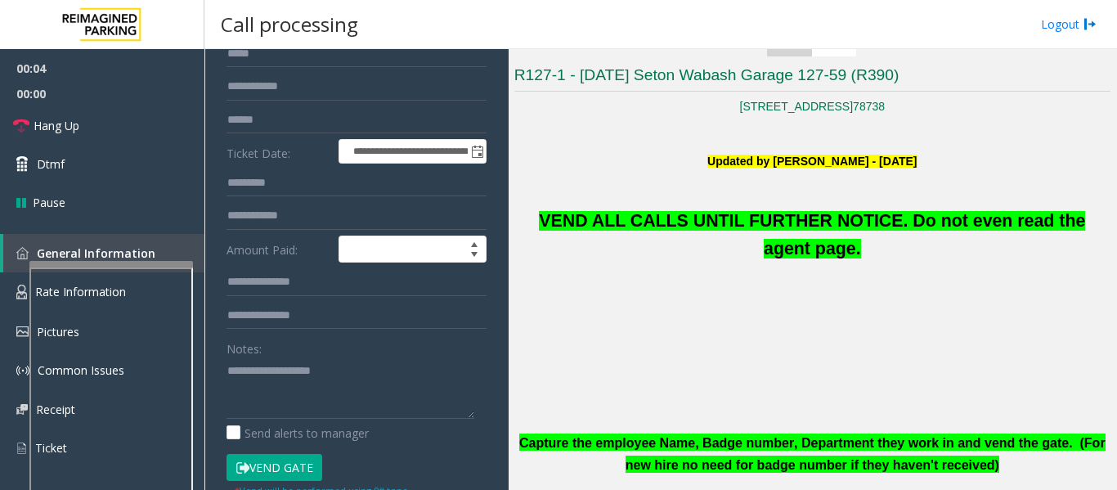
click at [315, 470] on button "Vend Gate" at bounding box center [274, 468] width 96 height 28
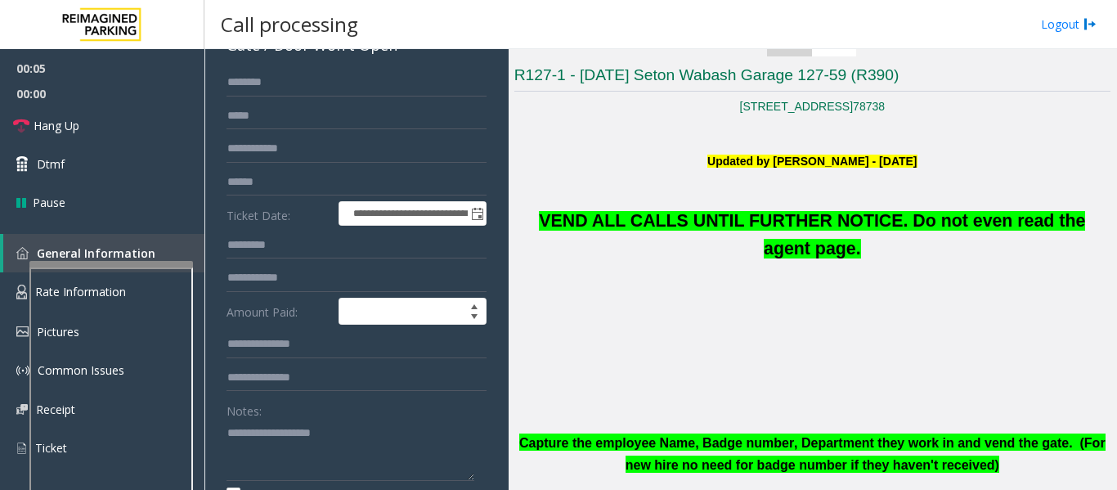
scroll to position [0, 0]
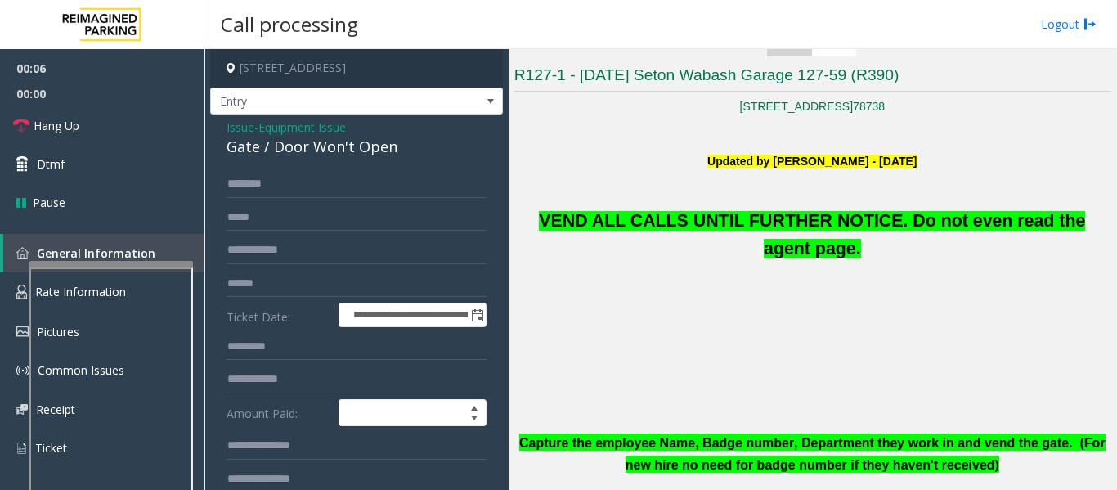
click at [377, 154] on div "Gate / Door Won't Open" at bounding box center [356, 147] width 260 height 22
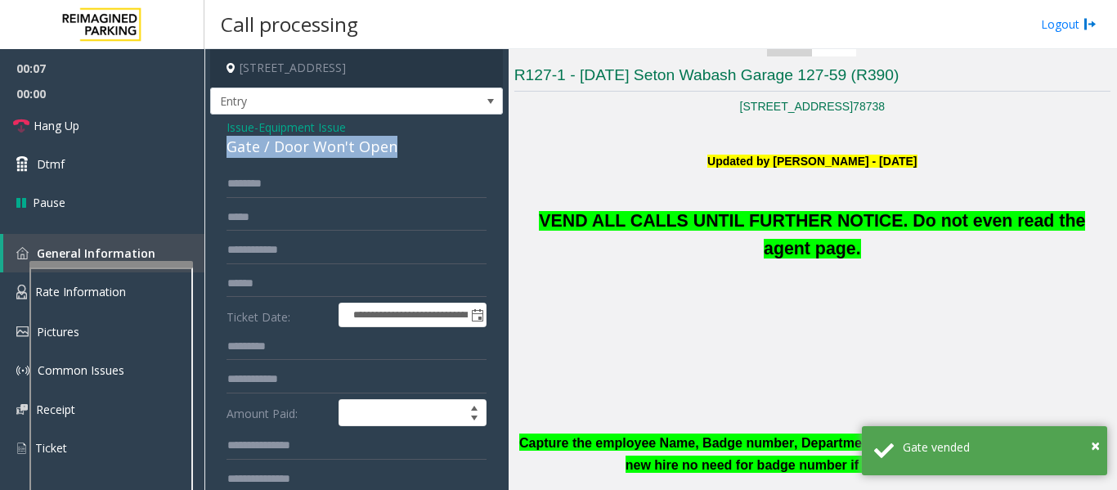
copy div "Gate / Door Won't Open"
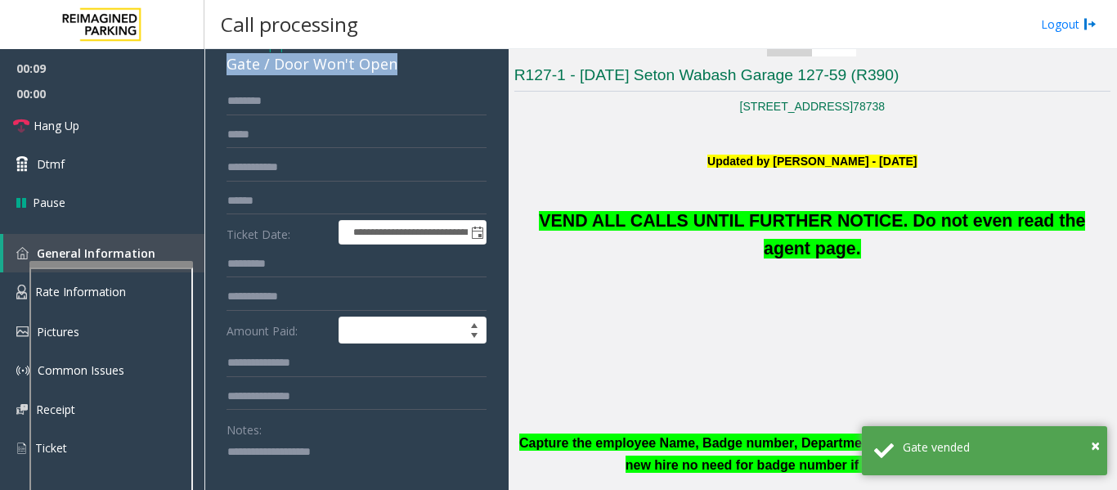
scroll to position [245, 0]
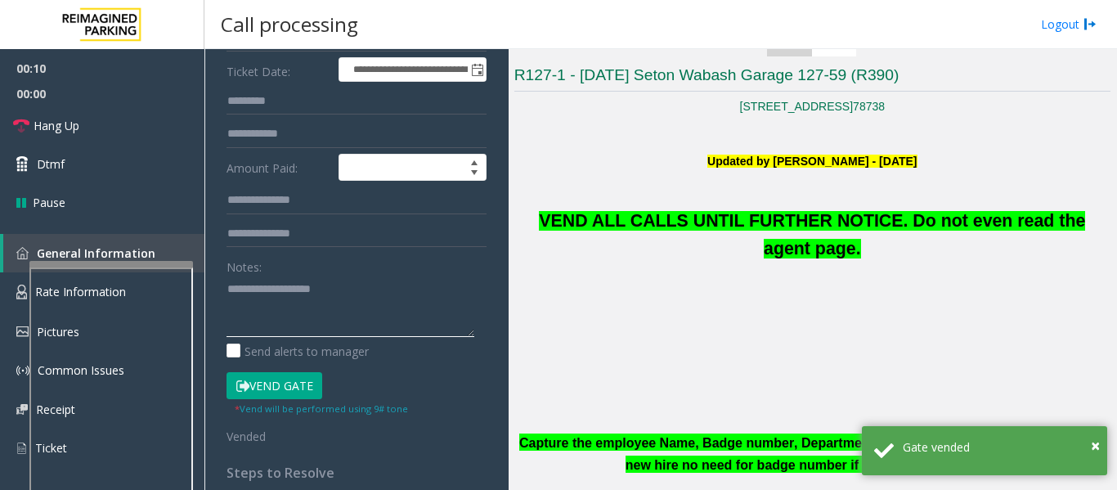
click at [304, 308] on textarea at bounding box center [350, 305] width 248 height 61
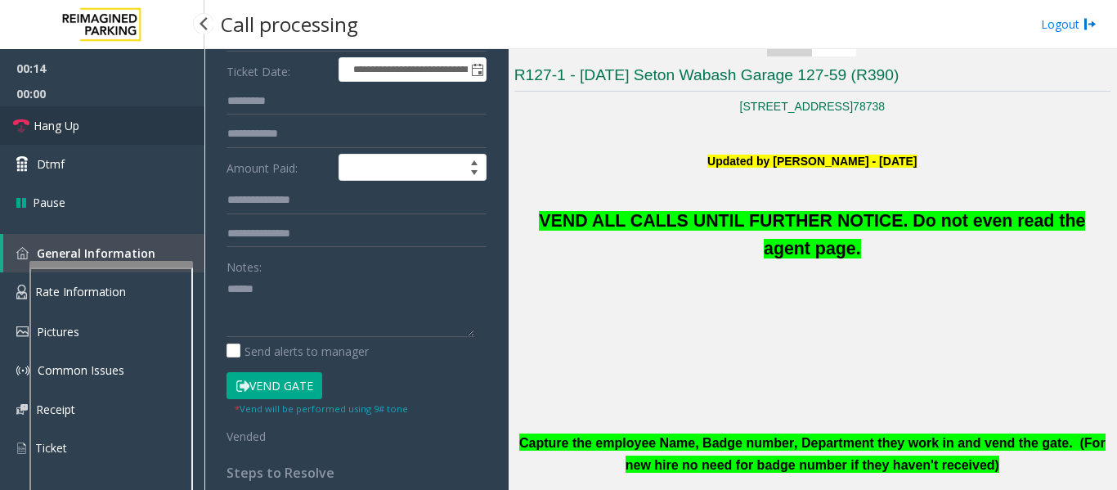
click at [74, 144] on link "Hang Up" at bounding box center [102, 125] width 204 height 38
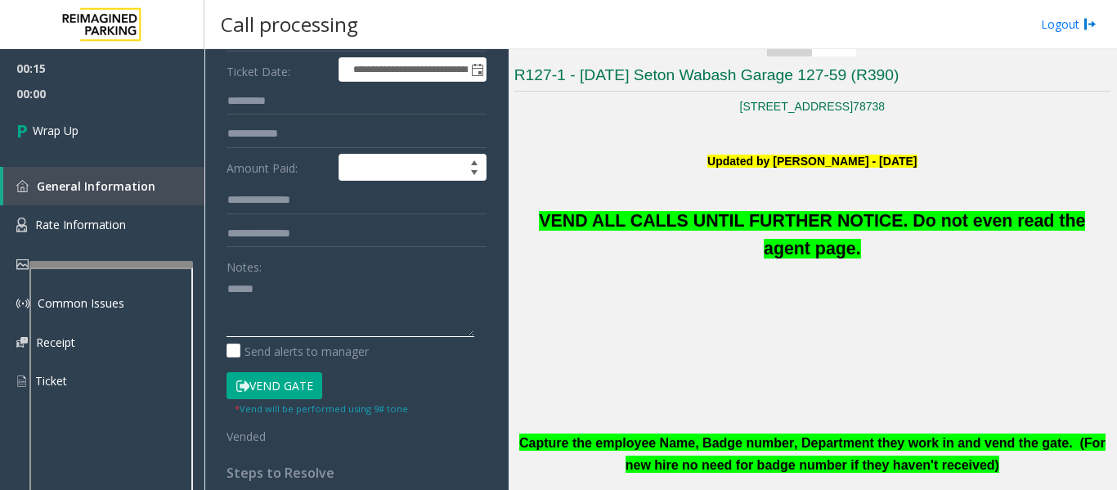
click at [294, 298] on textarea at bounding box center [350, 305] width 248 height 61
paste textarea "**********"
type textarea "**********"
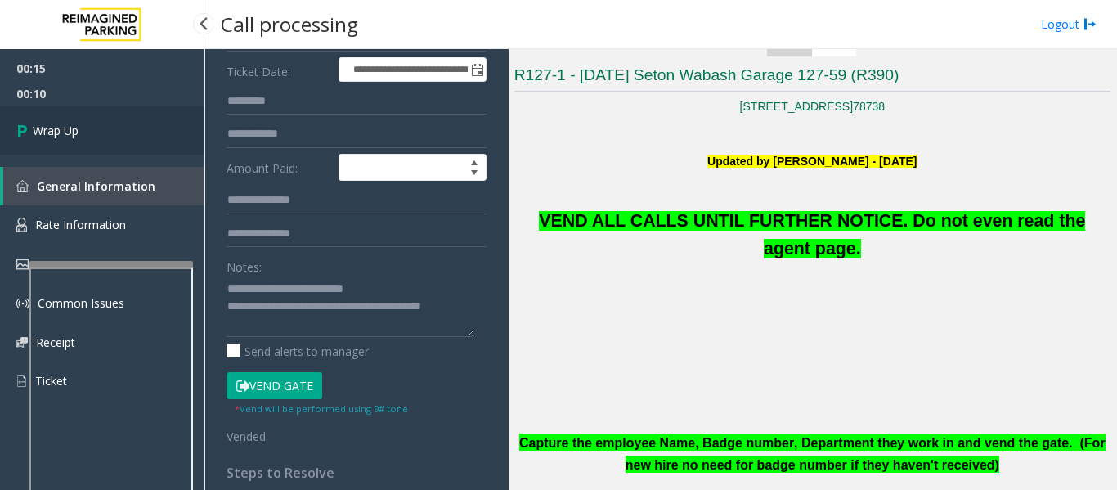
click at [104, 155] on div "00:15 00:10 Wrap Up General Information Rate Information Pictures Common Issues…" at bounding box center [102, 231] width 204 height 365
click at [114, 132] on link "Wrap Up" at bounding box center [102, 130] width 204 height 48
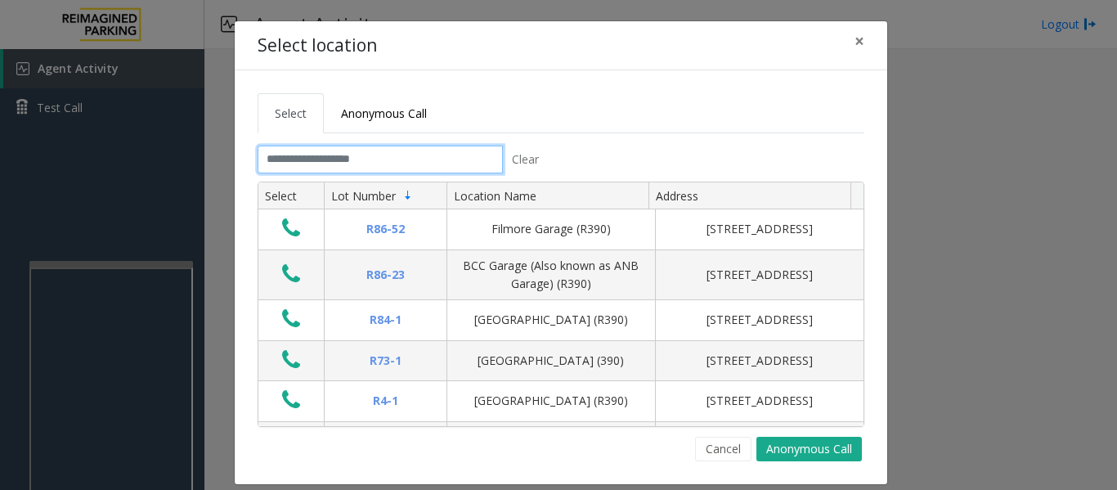
click at [357, 167] on input "text" at bounding box center [380, 160] width 245 height 28
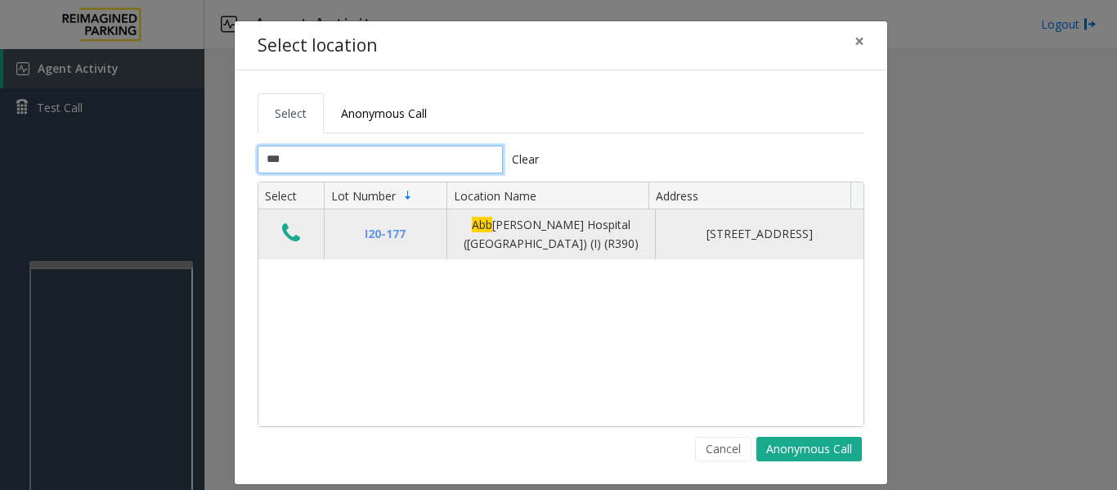
type input "***"
click at [284, 242] on icon "Data table" at bounding box center [291, 233] width 18 height 23
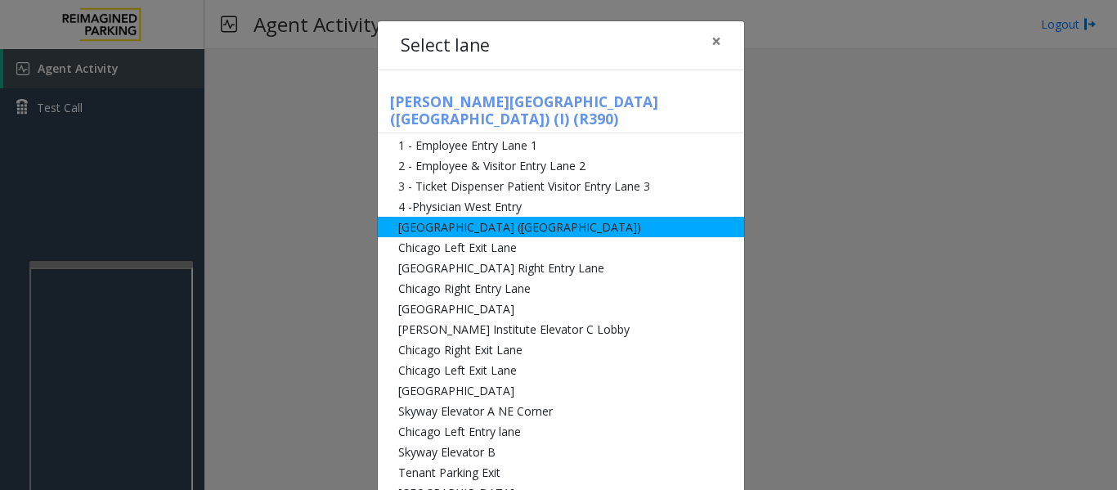
click at [456, 217] on li "[GEOGRAPHIC_DATA] ([GEOGRAPHIC_DATA])" at bounding box center [561, 227] width 366 height 20
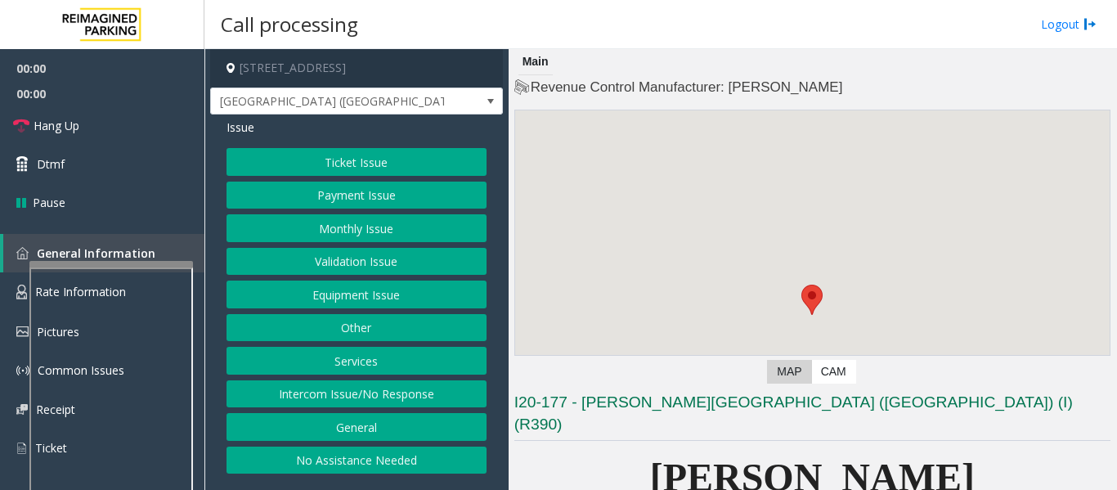
click at [413, 391] on button "Intercom Issue/No Response" at bounding box center [356, 394] width 260 height 28
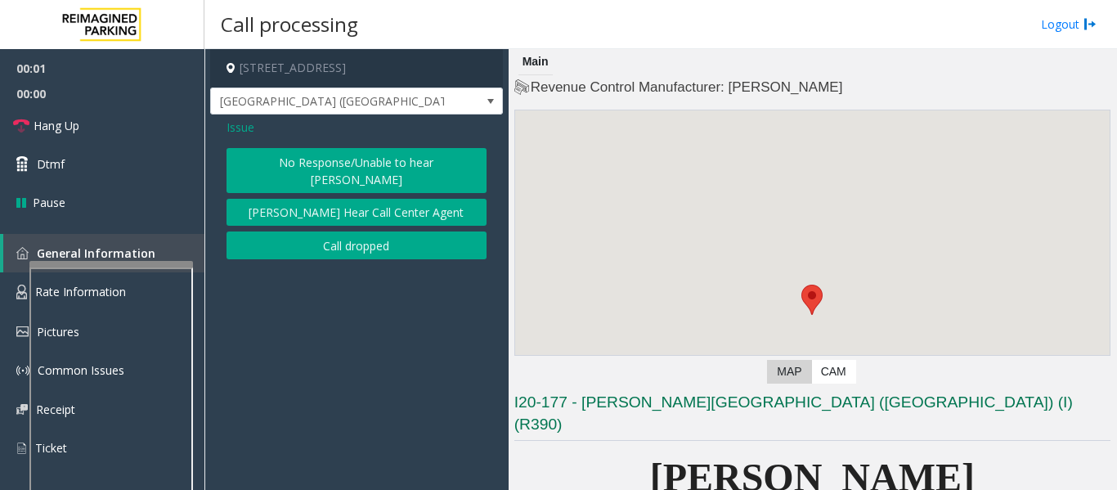
click at [373, 169] on button "No Response/Unable to hear [PERSON_NAME]" at bounding box center [356, 170] width 260 height 45
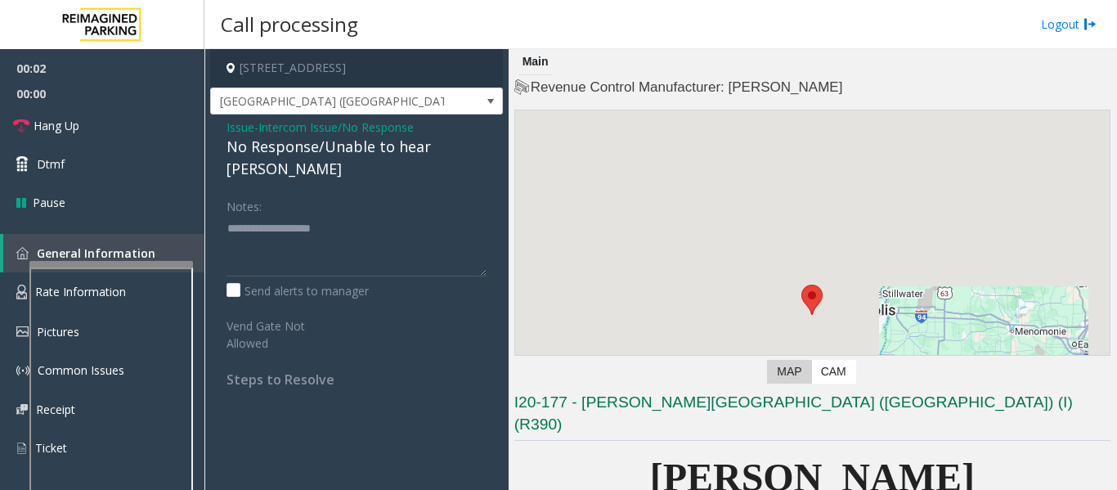
click at [383, 141] on div "No Response/Unable to hear [PERSON_NAME]" at bounding box center [356, 158] width 260 height 44
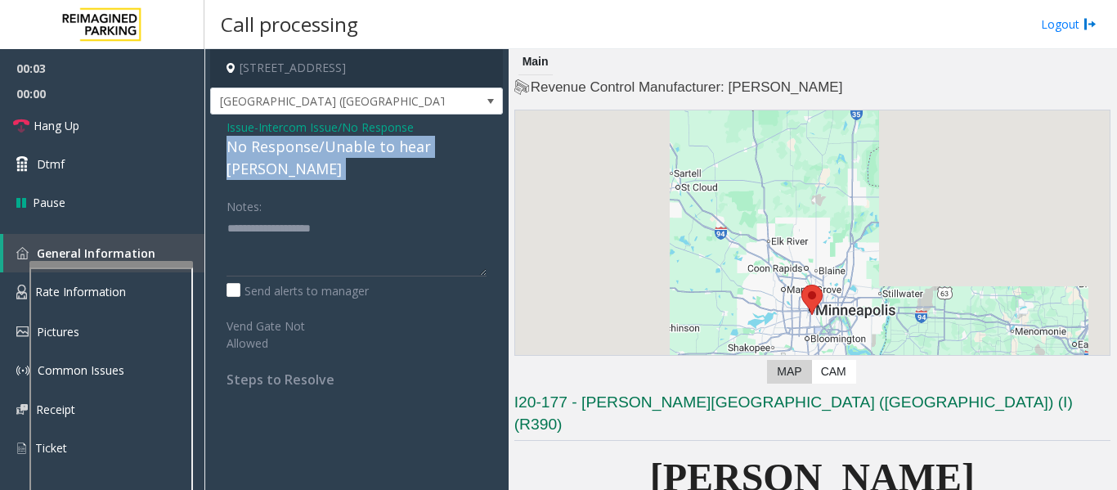
click at [383, 141] on div "No Response/Unable to hear [PERSON_NAME]" at bounding box center [356, 158] width 260 height 44
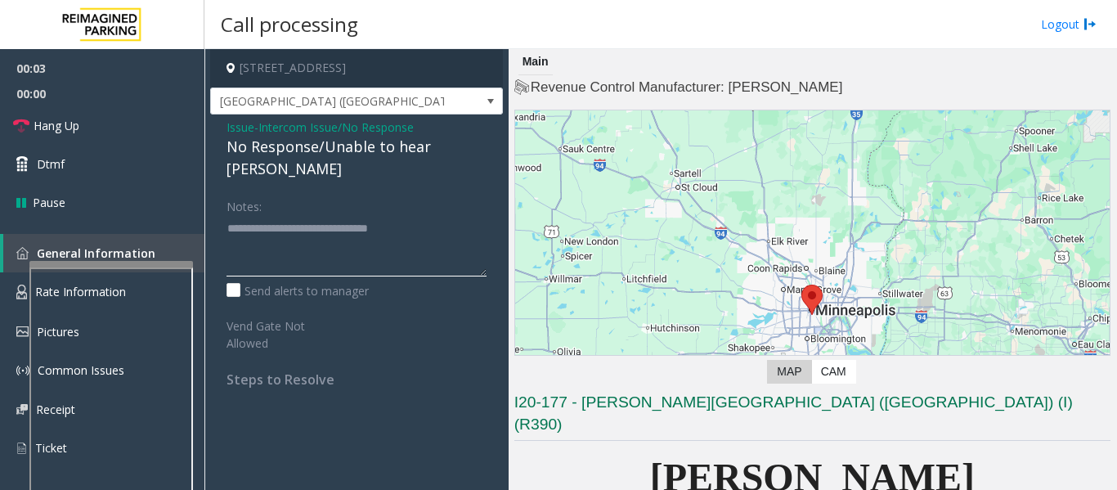
click at [443, 217] on textarea at bounding box center [356, 245] width 260 height 61
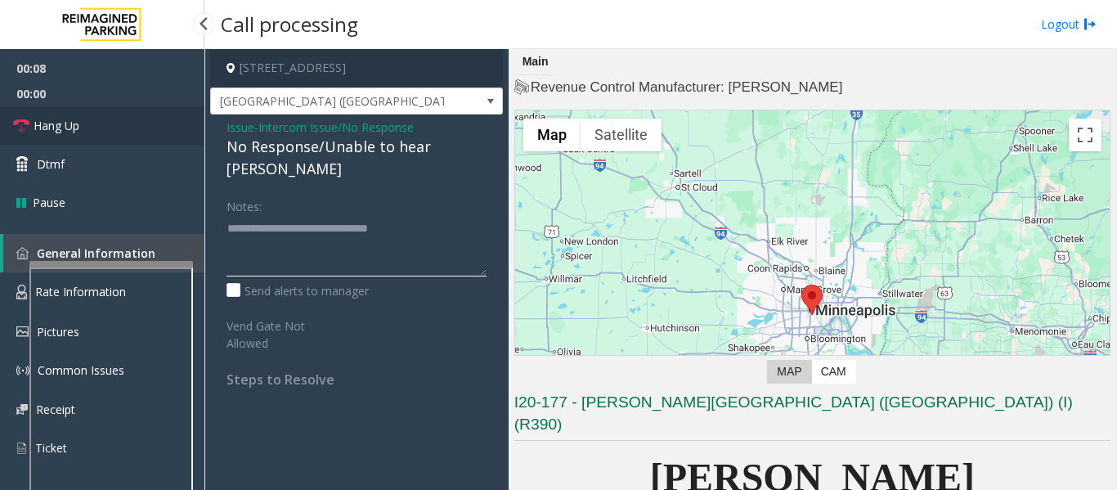
type textarea "**********"
click at [19, 126] on icon at bounding box center [21, 126] width 16 height 16
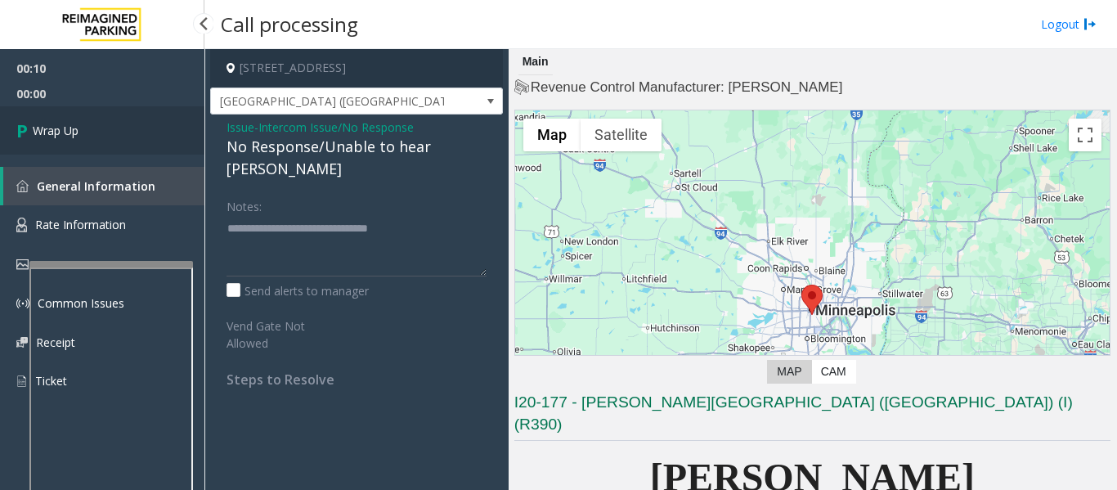
click at [81, 133] on link "Wrap Up" at bounding box center [102, 130] width 204 height 48
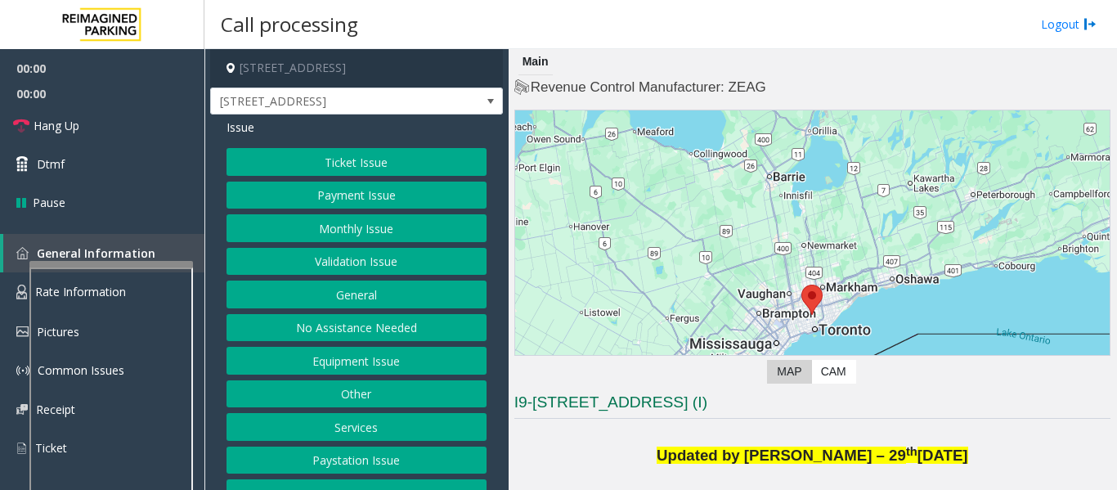
scroll to position [327, 0]
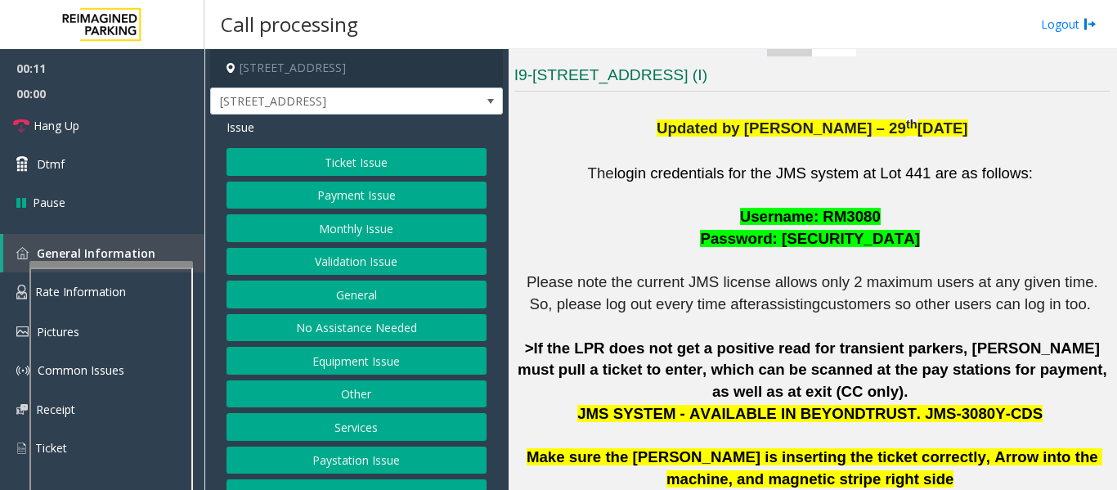
click at [409, 222] on button "Monthly Issue" at bounding box center [356, 228] width 260 height 28
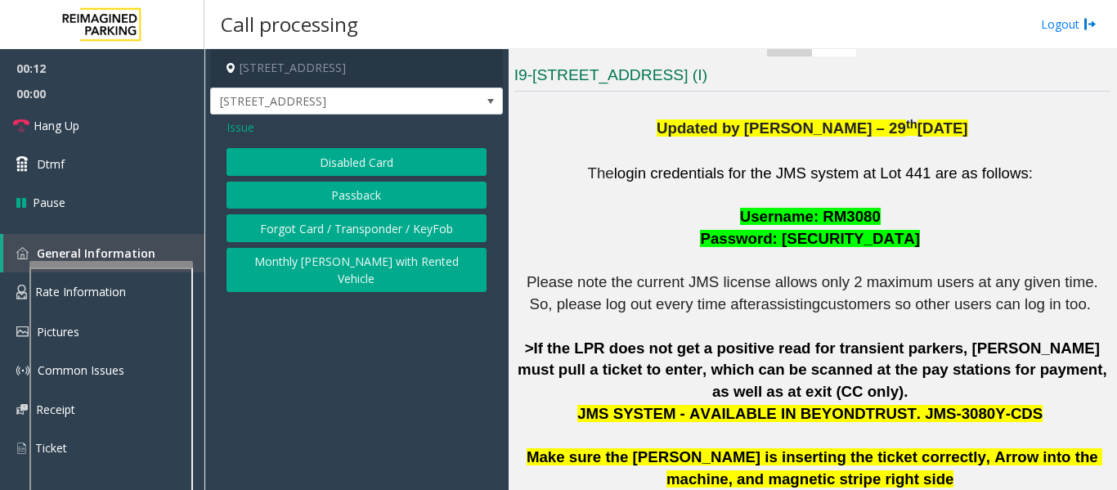
click at [432, 230] on button "Forgot Card / Transponder / KeyFob" at bounding box center [356, 228] width 260 height 28
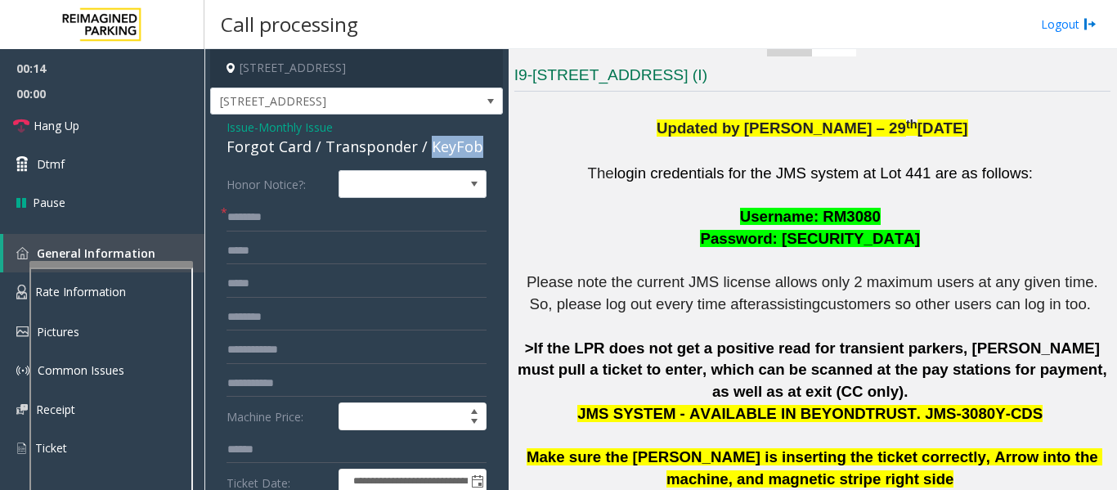
drag, startPoint x: 425, startPoint y: 143, endPoint x: 477, endPoint y: 139, distance: 52.5
copy div "KeyFob"
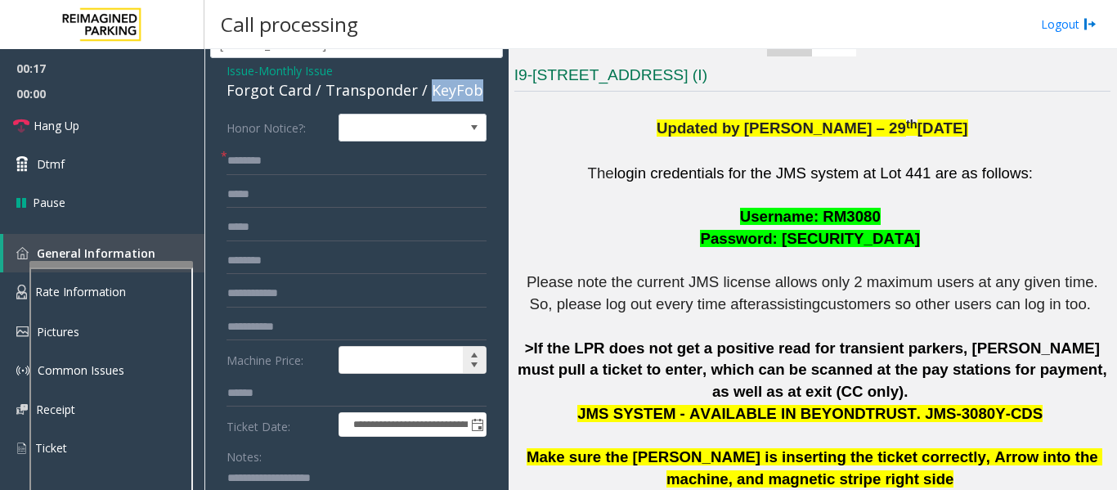
scroll to position [163, 0]
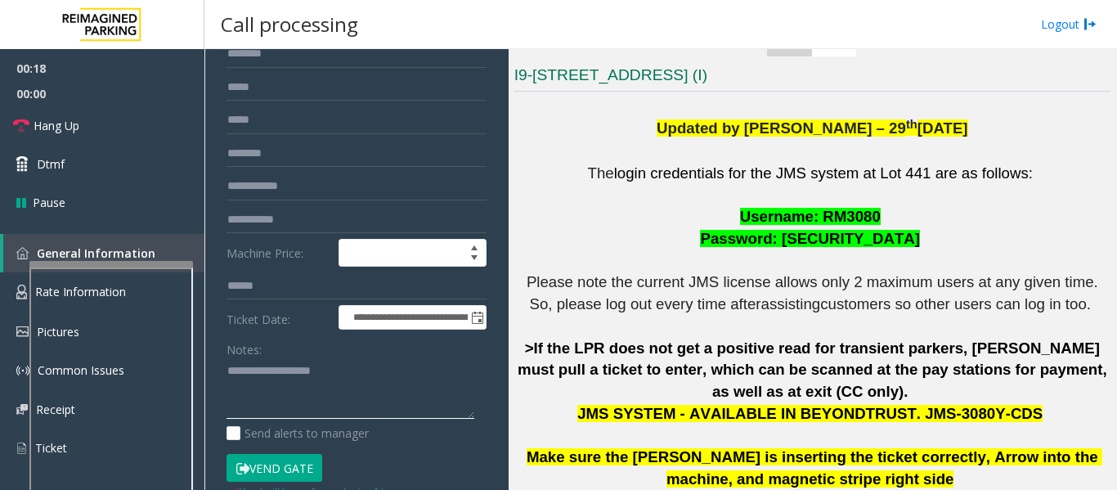
click at [314, 379] on textarea at bounding box center [350, 388] width 248 height 61
paste textarea "******"
type textarea "**********"
click at [338, 188] on input "text" at bounding box center [356, 186] width 260 height 28
type input "******"
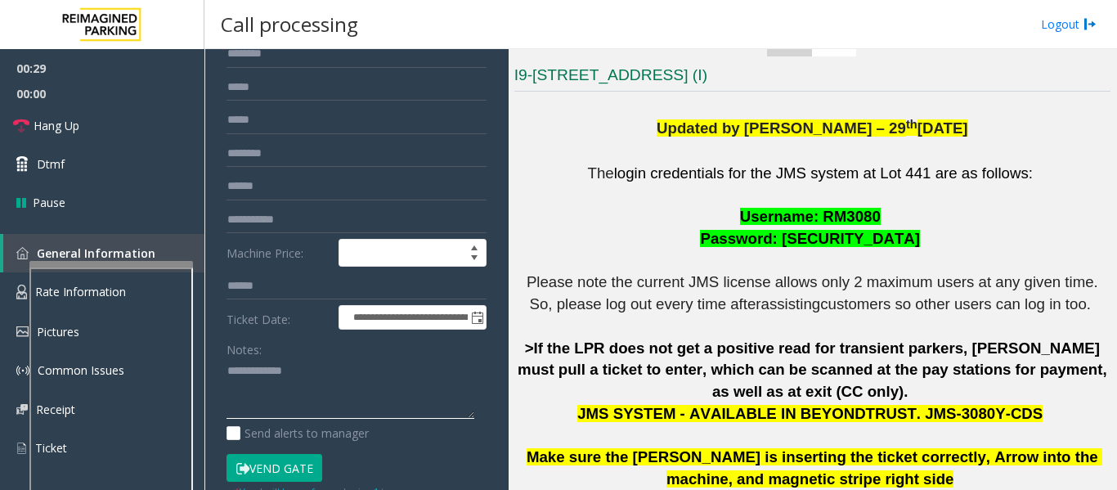
click at [305, 365] on textarea at bounding box center [350, 388] width 248 height 61
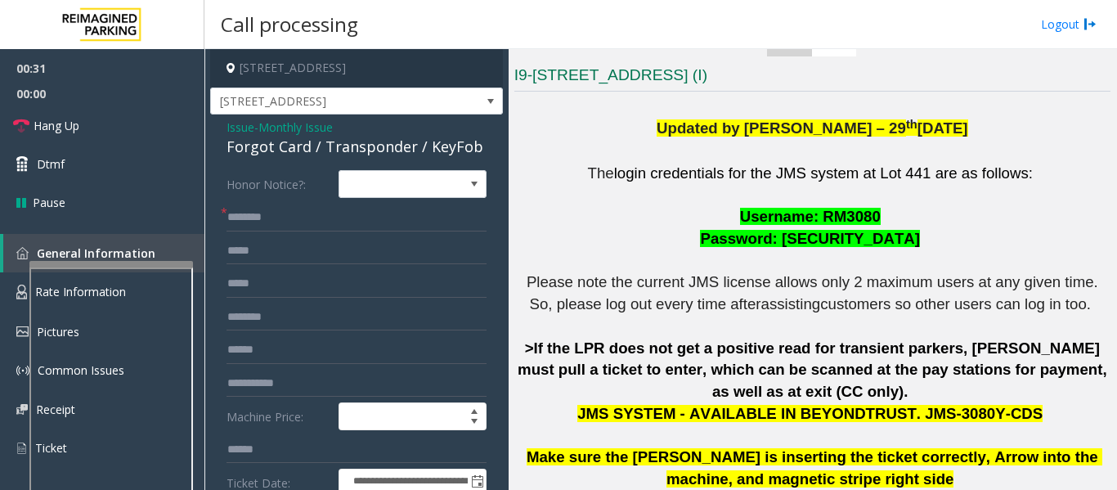
type textarea "**********"
click at [282, 222] on input "text" at bounding box center [356, 218] width 260 height 28
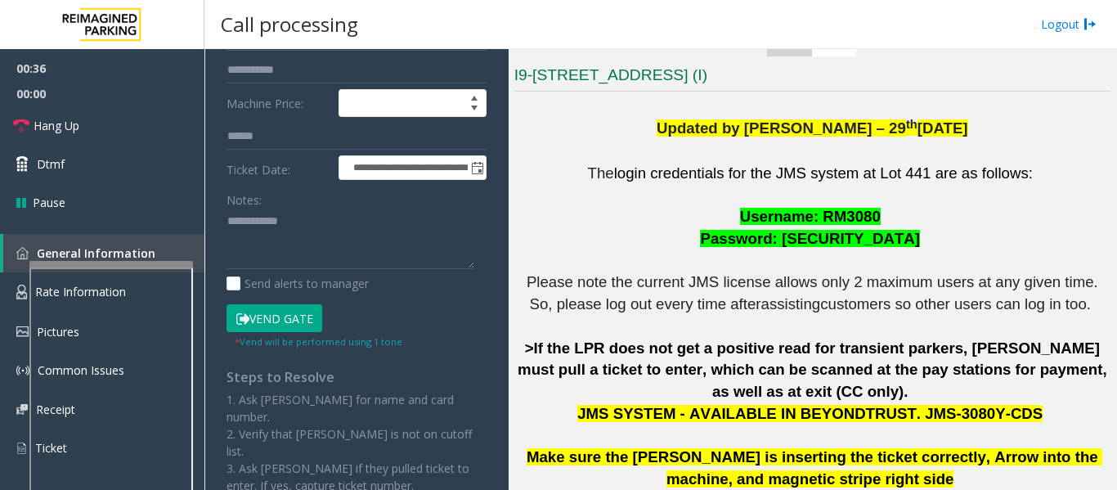
scroll to position [327, 0]
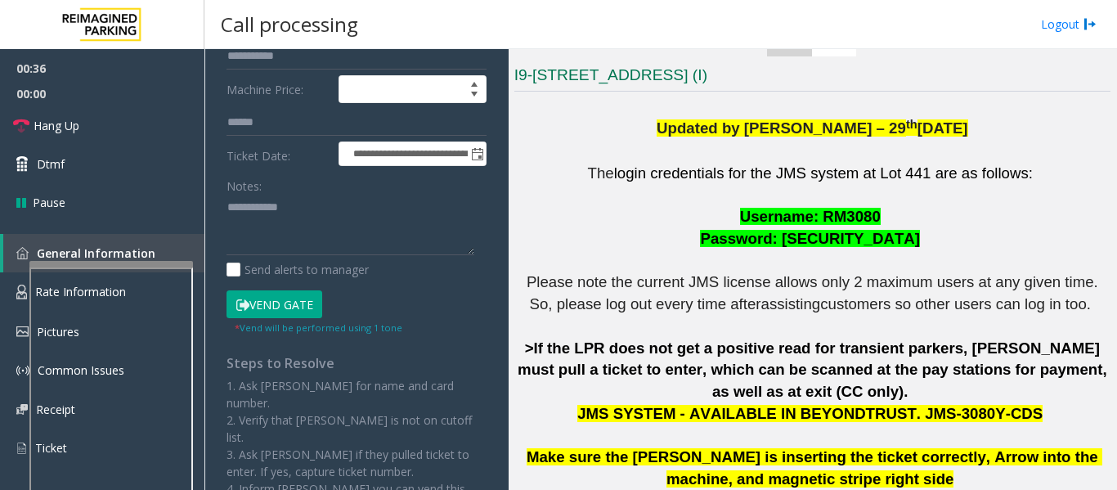
type input "*****"
click at [244, 241] on textarea at bounding box center [350, 225] width 248 height 61
click at [275, 304] on button "Vend Gate" at bounding box center [274, 304] width 96 height 28
click at [271, 235] on textarea at bounding box center [350, 225] width 248 height 61
click at [323, 216] on textarea at bounding box center [350, 225] width 248 height 61
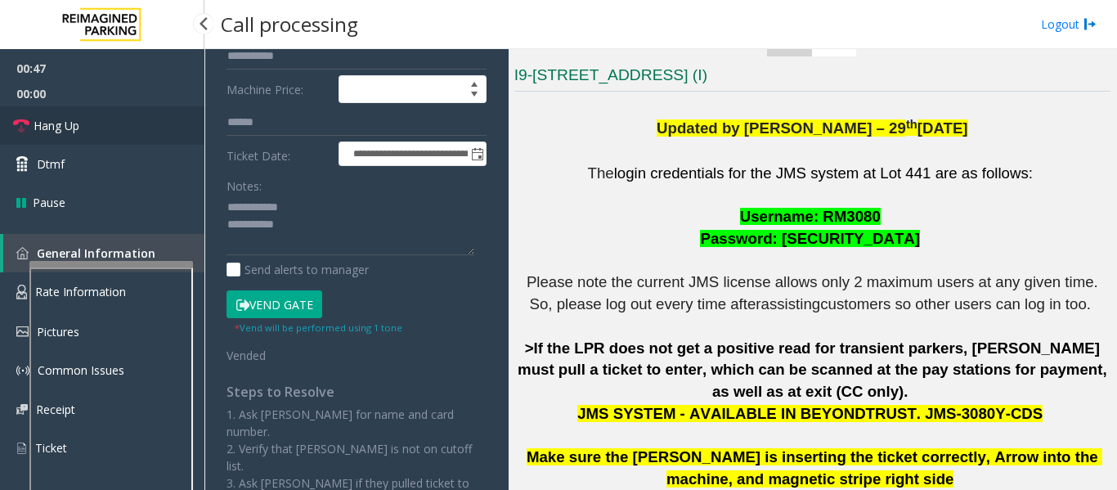
click at [49, 110] on link "Hang Up" at bounding box center [102, 125] width 204 height 38
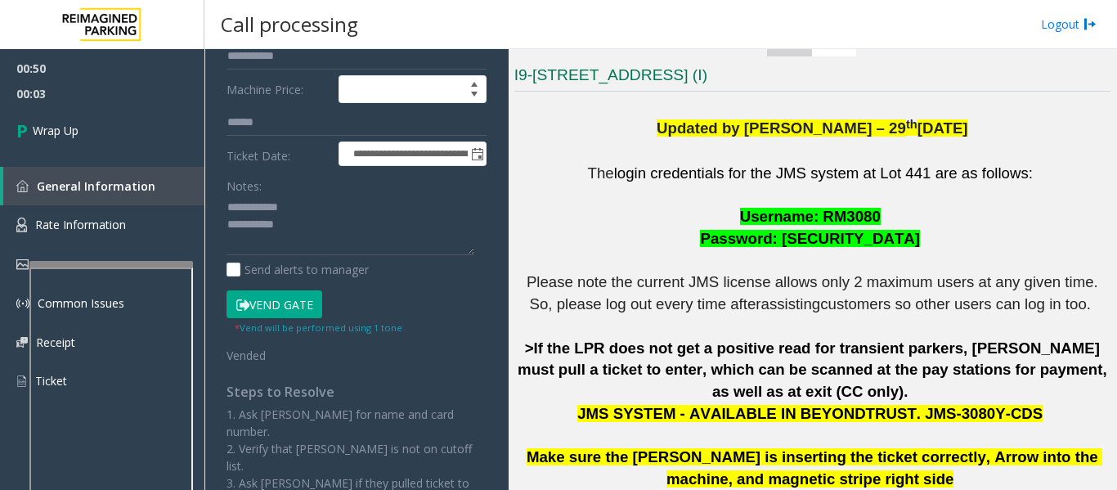
scroll to position [369, 0]
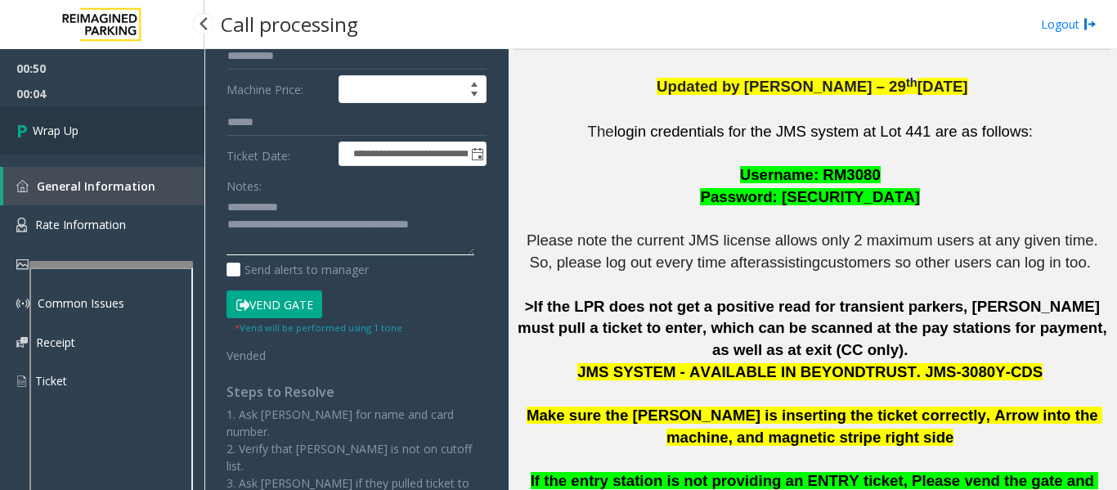
type textarea "**********"
click at [108, 141] on link "Wrap Up" at bounding box center [102, 130] width 204 height 48
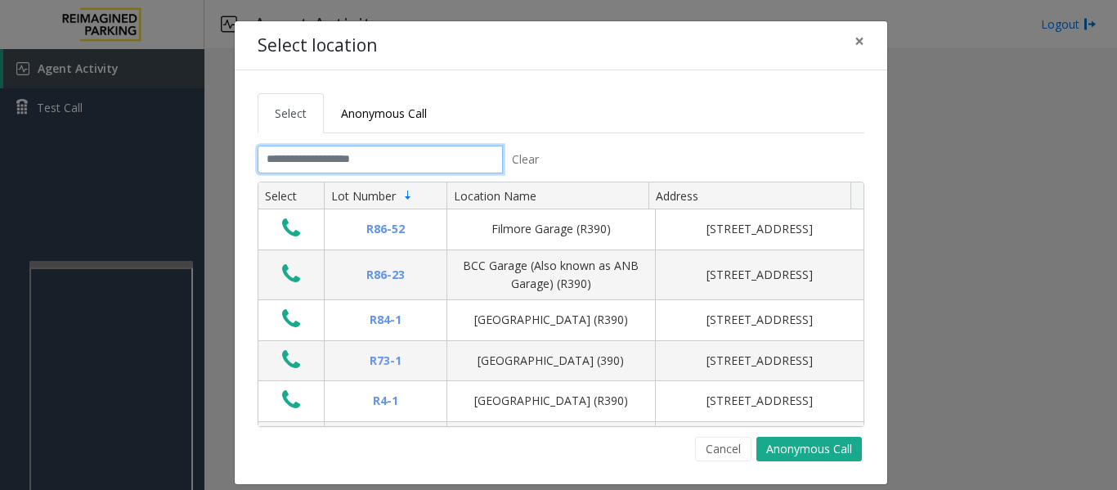
drag, startPoint x: 457, startPoint y: 154, endPoint x: 466, endPoint y: 147, distance: 11.1
click at [457, 154] on input "text" at bounding box center [380, 160] width 245 height 28
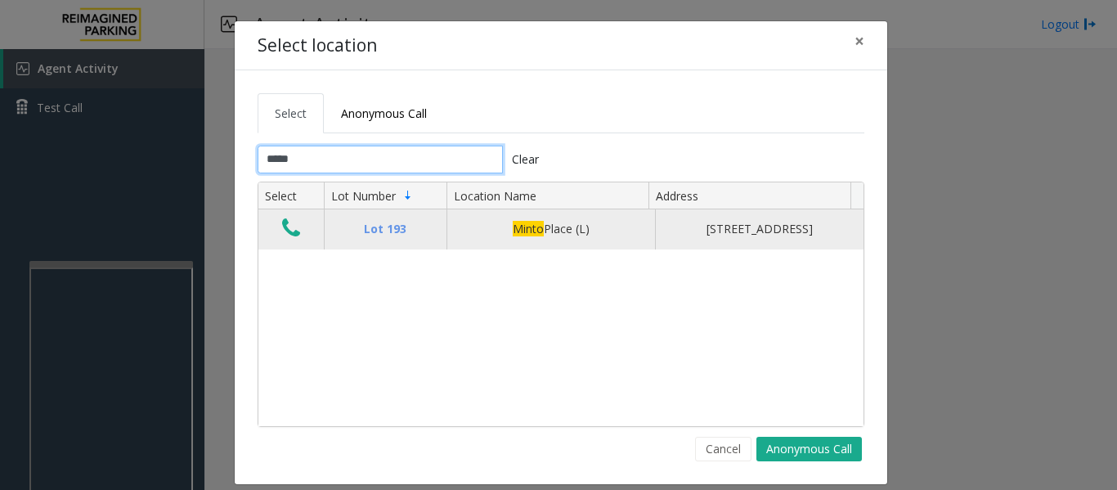
type input "*****"
click at [282, 222] on icon "Data table" at bounding box center [291, 228] width 18 height 23
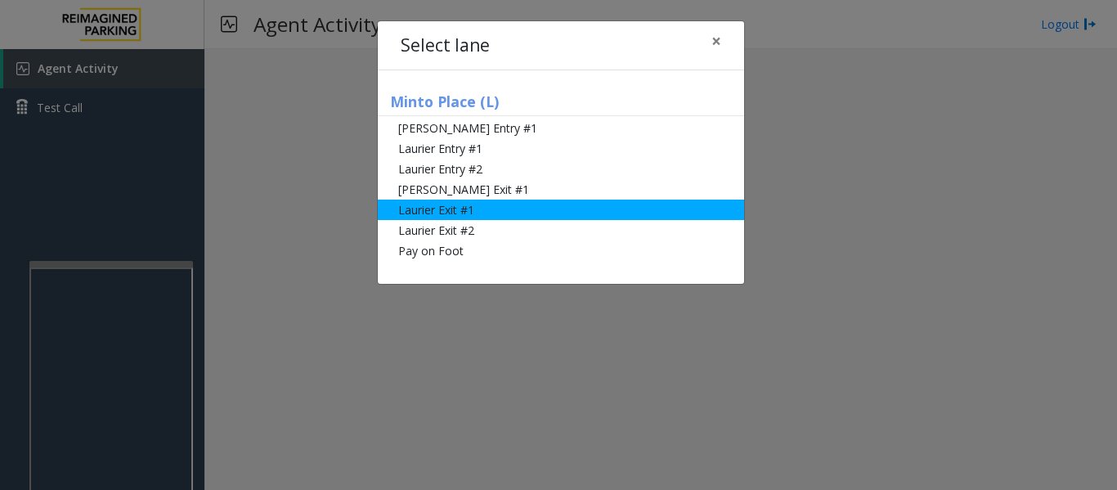
click at [510, 213] on li "Laurier Exit #1" at bounding box center [561, 209] width 366 height 20
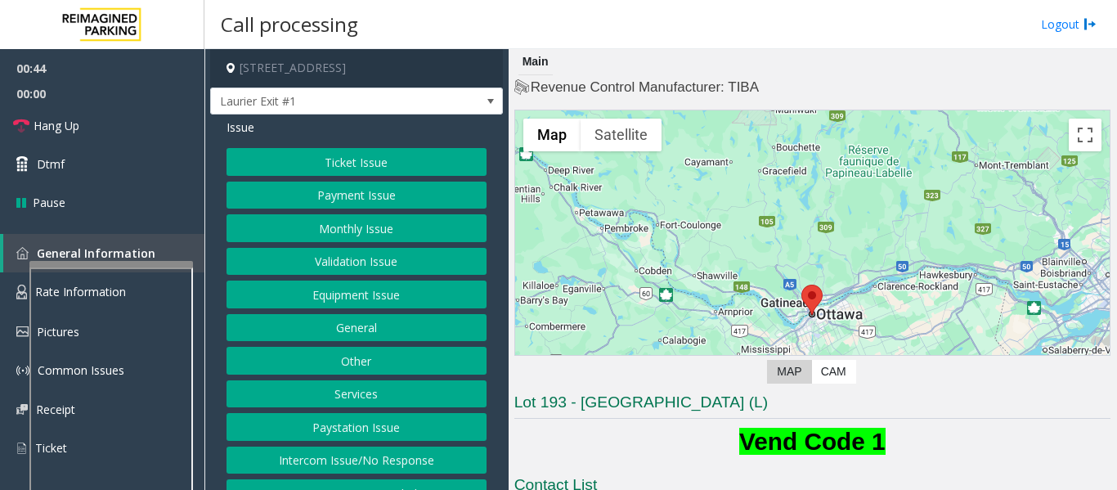
click at [410, 201] on button "Payment Issue" at bounding box center [356, 195] width 260 height 28
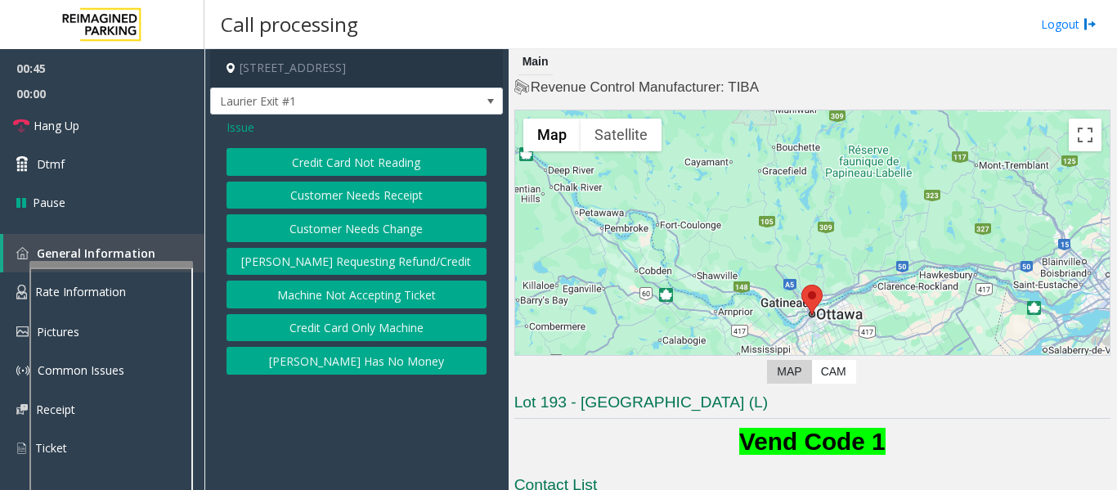
click at [428, 175] on button "Credit Card Not Reading" at bounding box center [356, 162] width 260 height 28
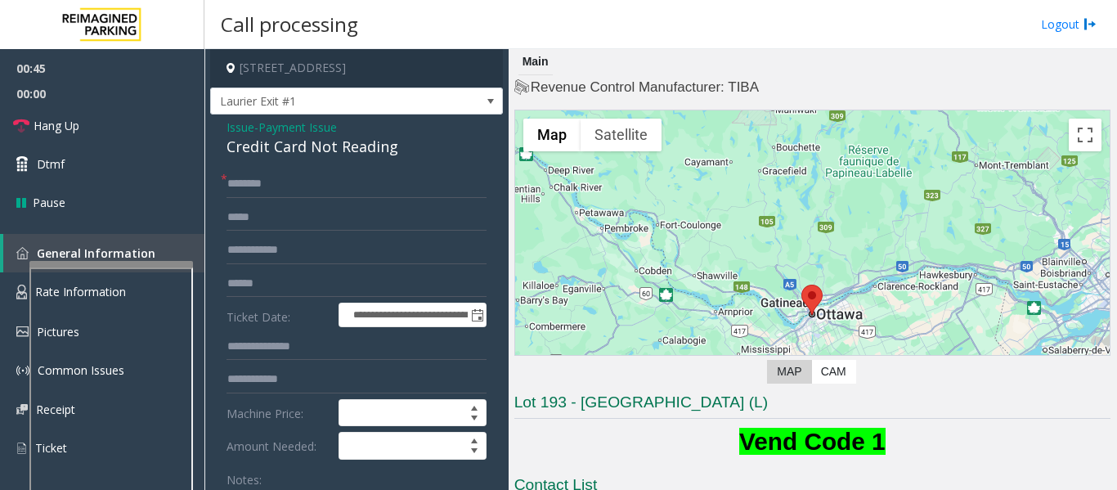
click at [292, 148] on div "Credit Card Not Reading" at bounding box center [356, 147] width 260 height 22
copy div "Credit Card Not Reading"
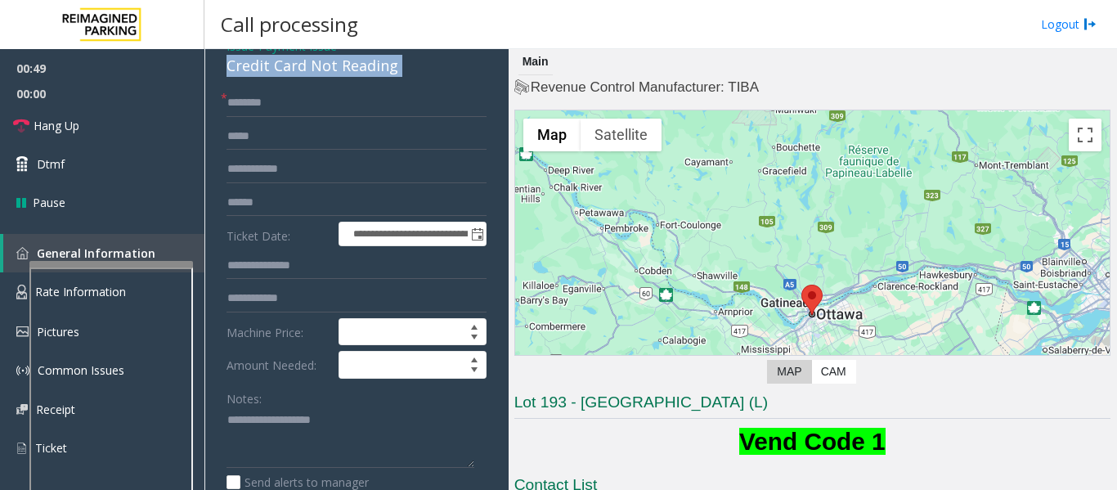
scroll to position [245, 0]
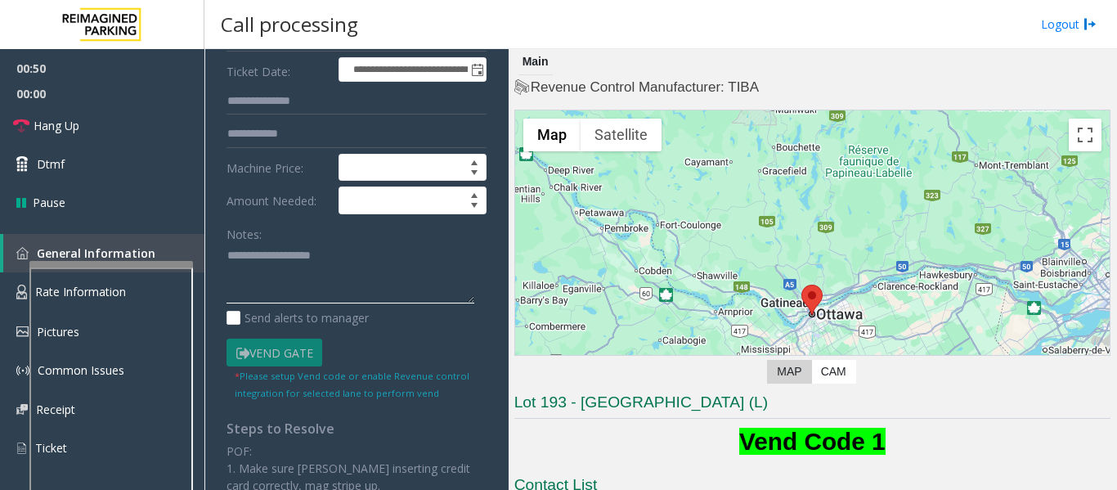
click at [282, 260] on textarea at bounding box center [350, 273] width 248 height 61
paste textarea "**********"
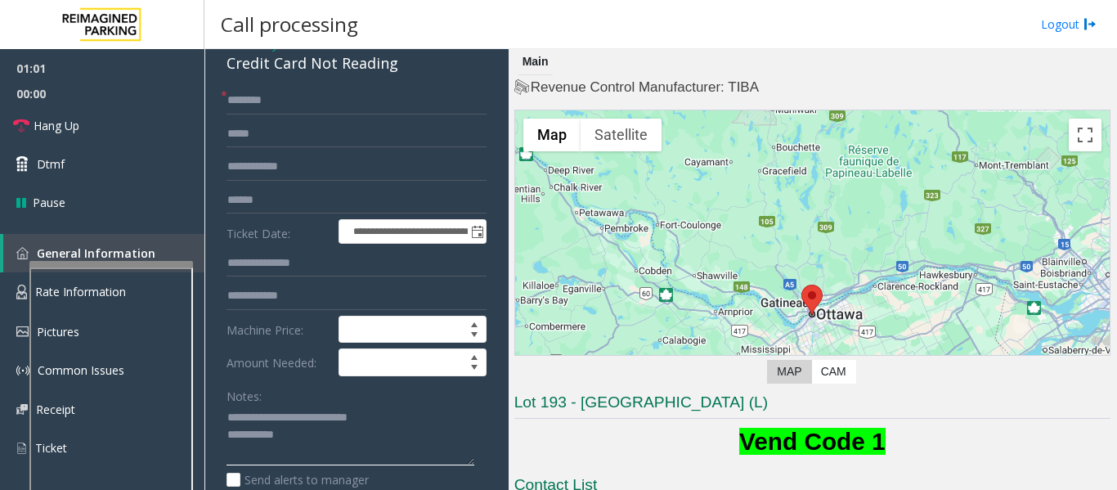
scroll to position [82, 0]
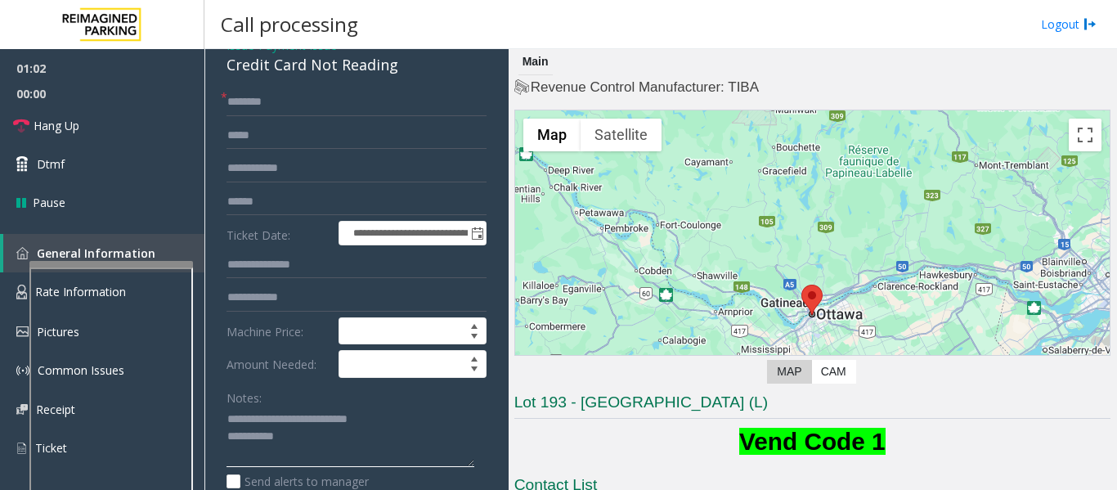
type textarea "**********"
drag, startPoint x: 274, startPoint y: 210, endPoint x: 982, endPoint y: 352, distance: 722.1
click at [333, 226] on form "**********" at bounding box center [356, 326] width 260 height 476
type input "*****"
click at [288, 103] on input "text" at bounding box center [356, 102] width 260 height 28
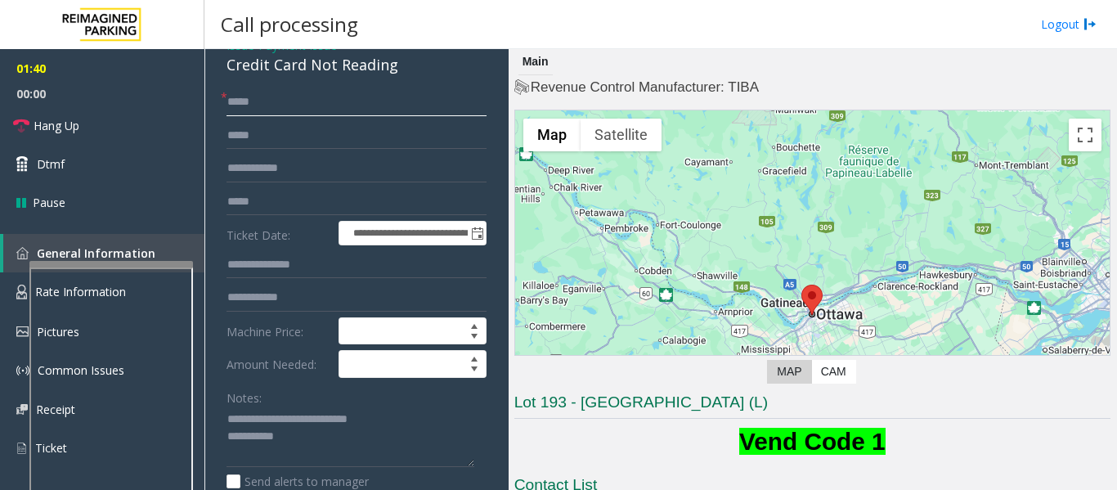
type input "*****"
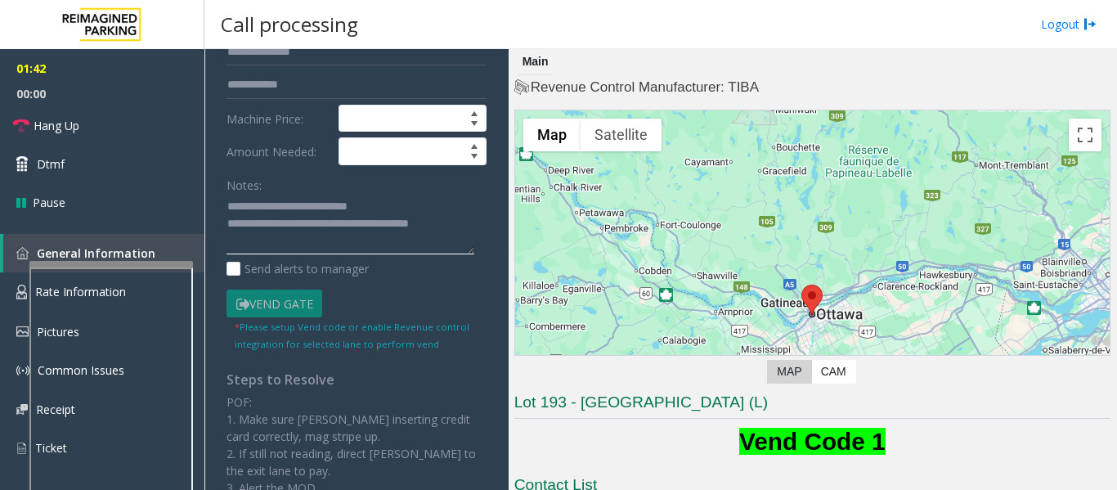
click at [404, 236] on textarea at bounding box center [350, 224] width 248 height 61
type textarea "**********"
click at [38, 114] on link "Hang Up" at bounding box center [102, 125] width 204 height 38
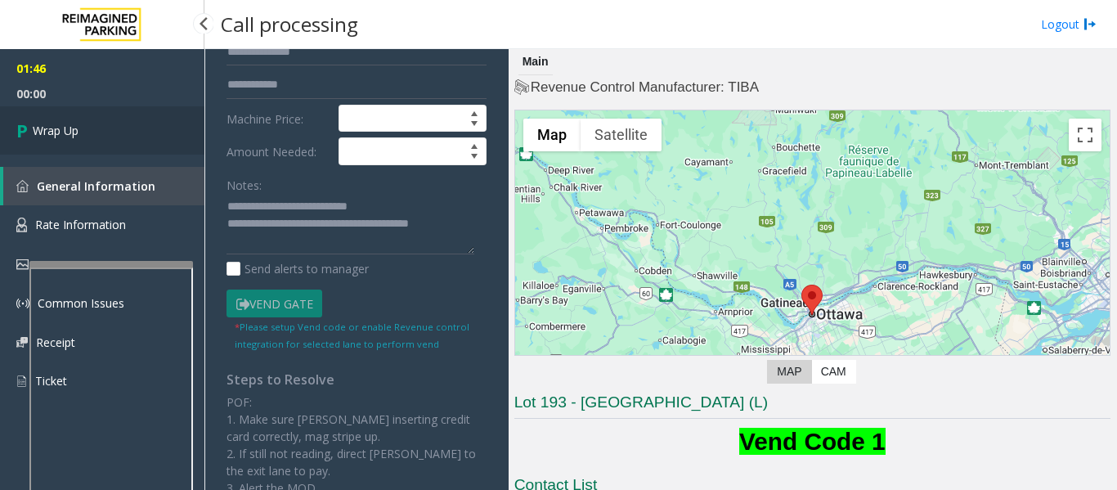
click at [69, 145] on link "Wrap Up" at bounding box center [102, 130] width 204 height 48
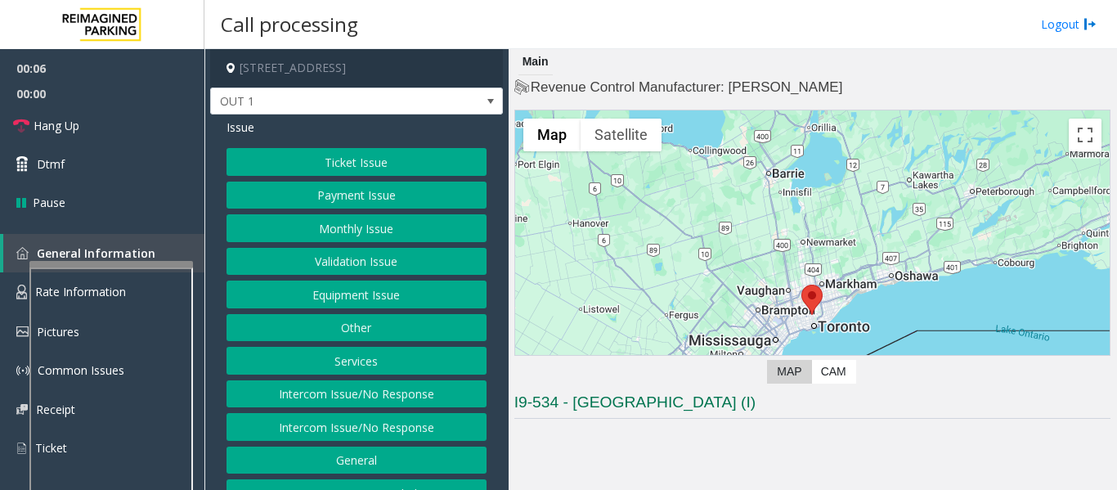
click at [334, 420] on button "Intercom Issue/No Response" at bounding box center [356, 427] width 260 height 28
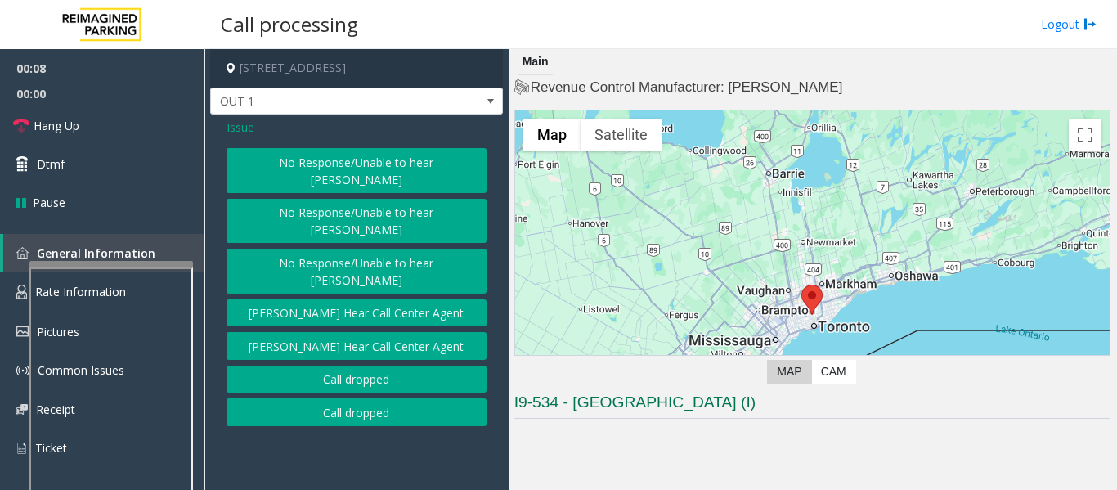
click at [243, 119] on span "Issue" at bounding box center [240, 127] width 28 height 17
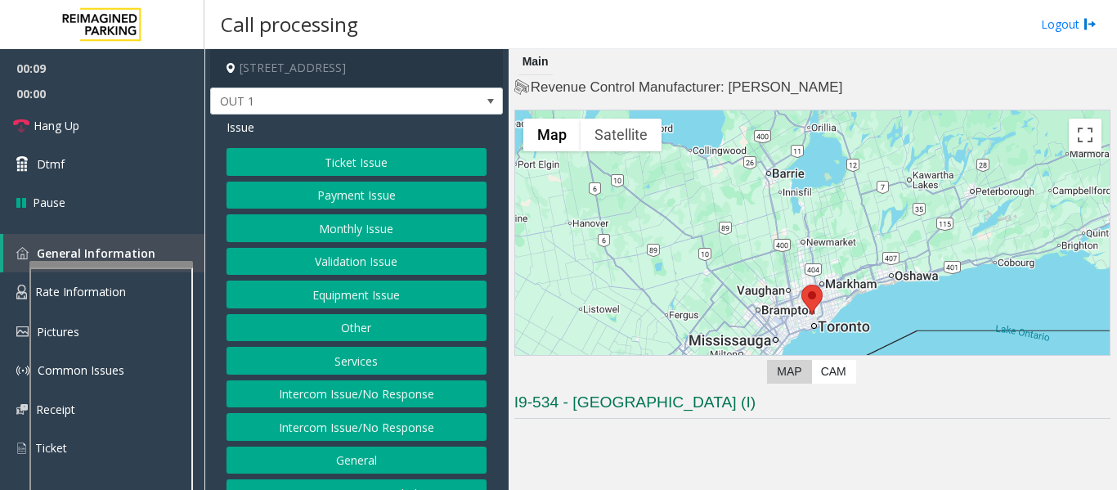
click at [348, 293] on button "Equipment Issue" at bounding box center [356, 294] width 260 height 28
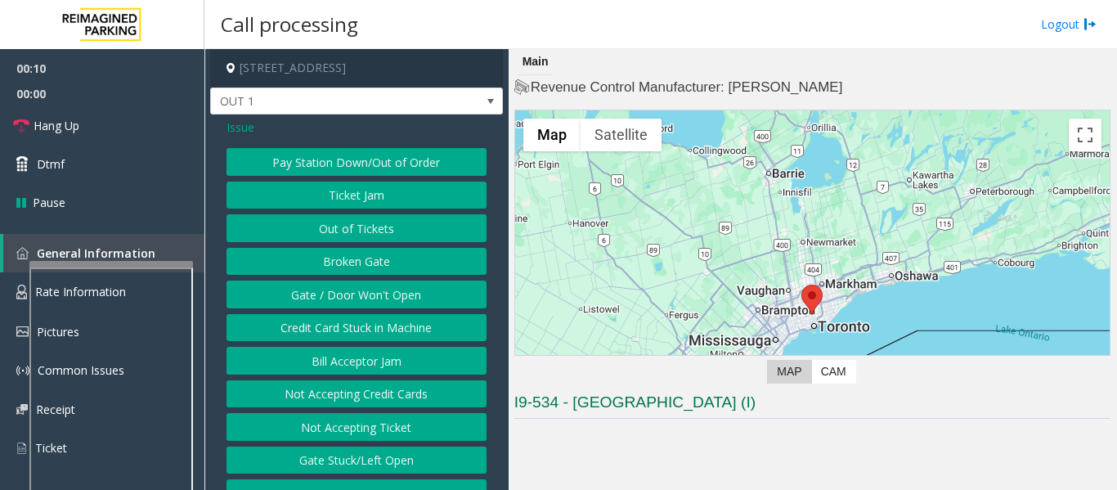
click at [345, 285] on button "Gate / Door Won't Open" at bounding box center [356, 294] width 260 height 28
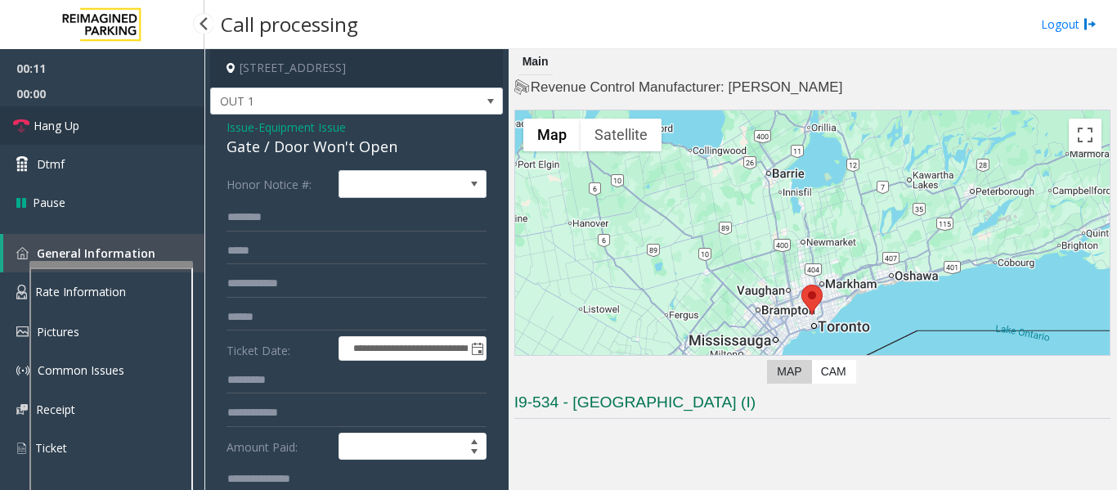
click at [132, 131] on link "Hang Up" at bounding box center [102, 125] width 204 height 38
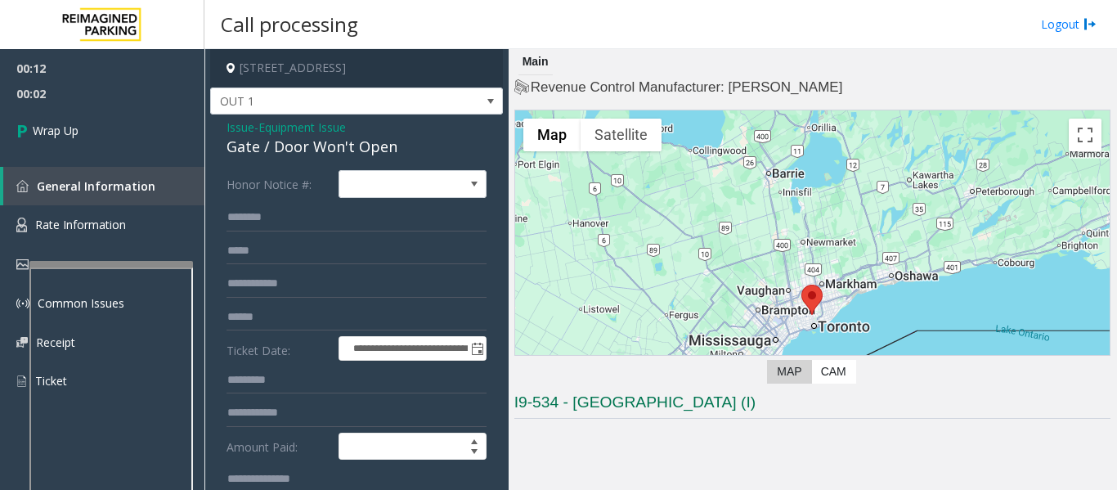
click at [353, 155] on div "Gate / Door Won't Open" at bounding box center [356, 147] width 260 height 22
copy div "Gate / Door Won't Open"
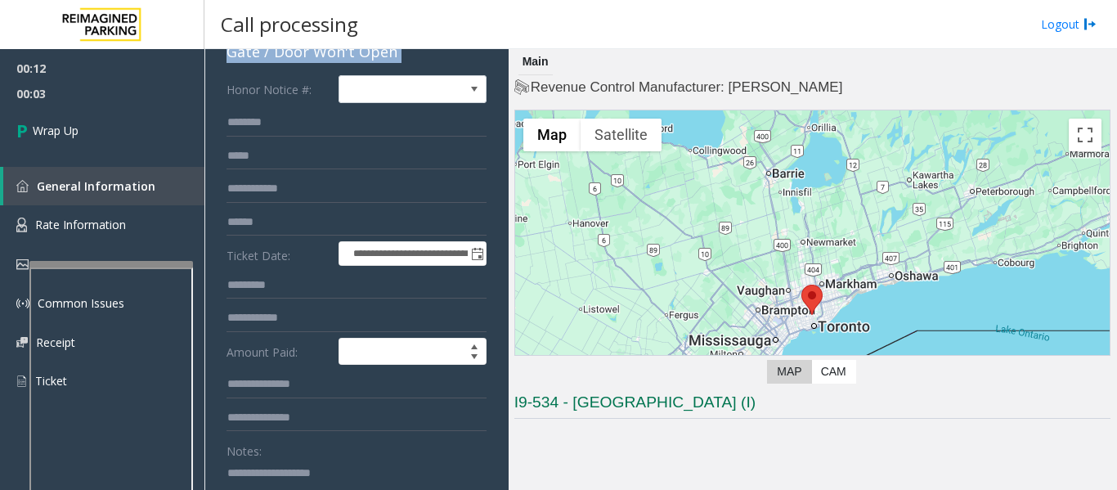
scroll to position [327, 0]
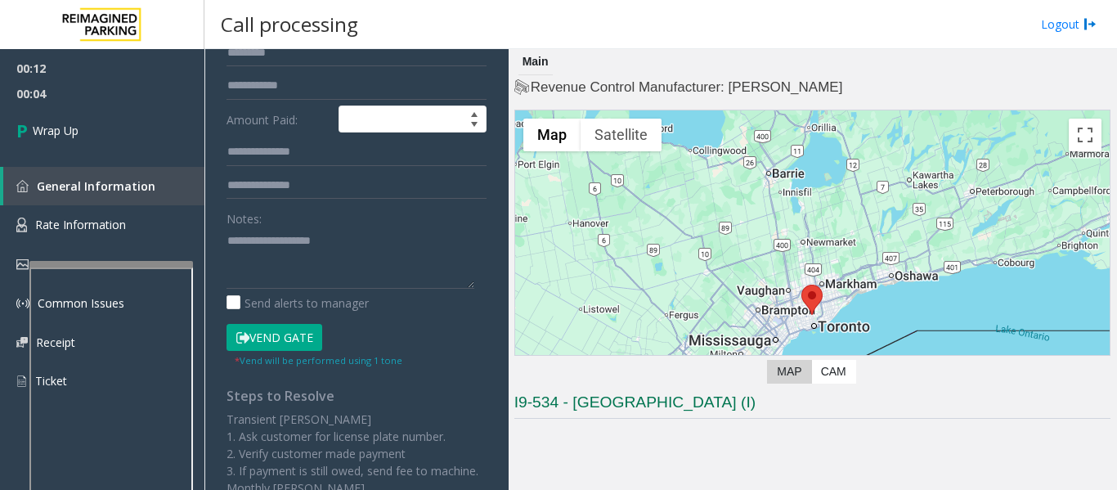
click at [335, 225] on div "Notes:" at bounding box center [356, 246] width 260 height 84
click at [329, 251] on textarea at bounding box center [350, 257] width 248 height 61
paste textarea "**********"
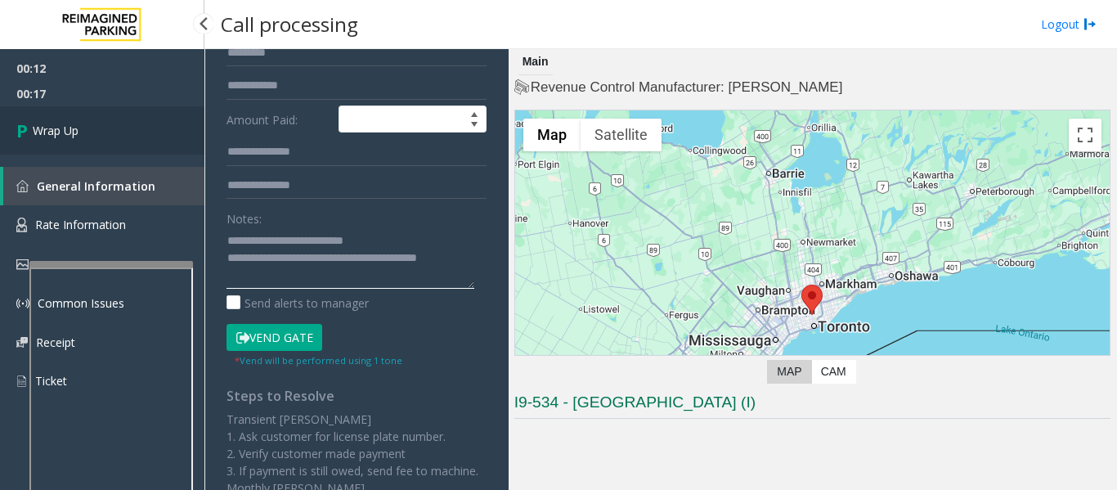
type textarea "**********"
click at [137, 128] on link "Wrap Up" at bounding box center [102, 130] width 204 height 48
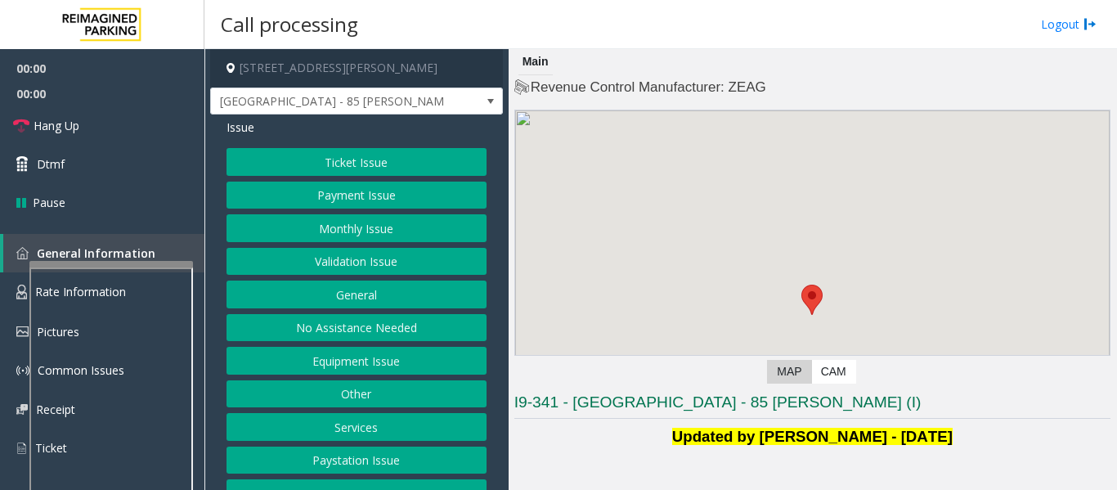
scroll to position [245, 0]
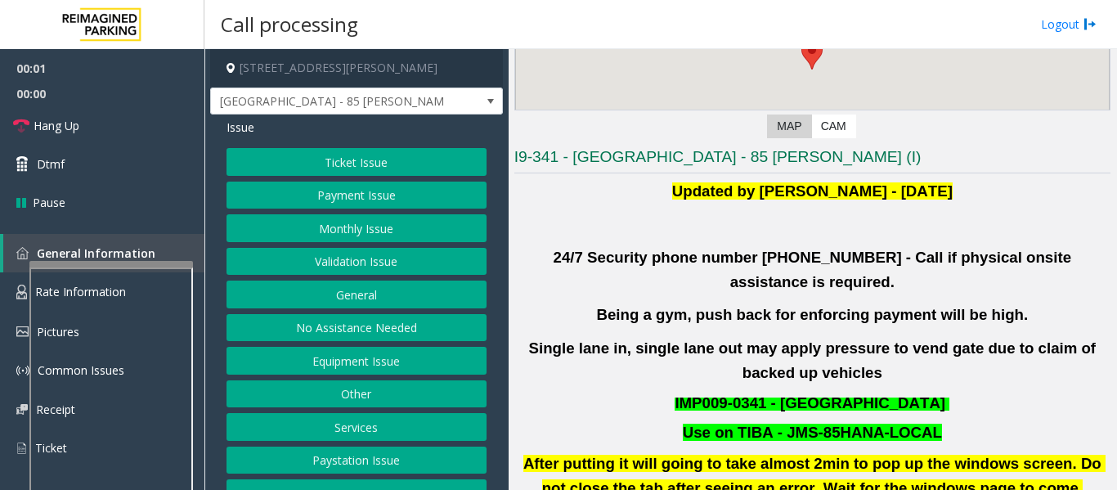
click at [422, 265] on button "Validation Issue" at bounding box center [356, 262] width 260 height 28
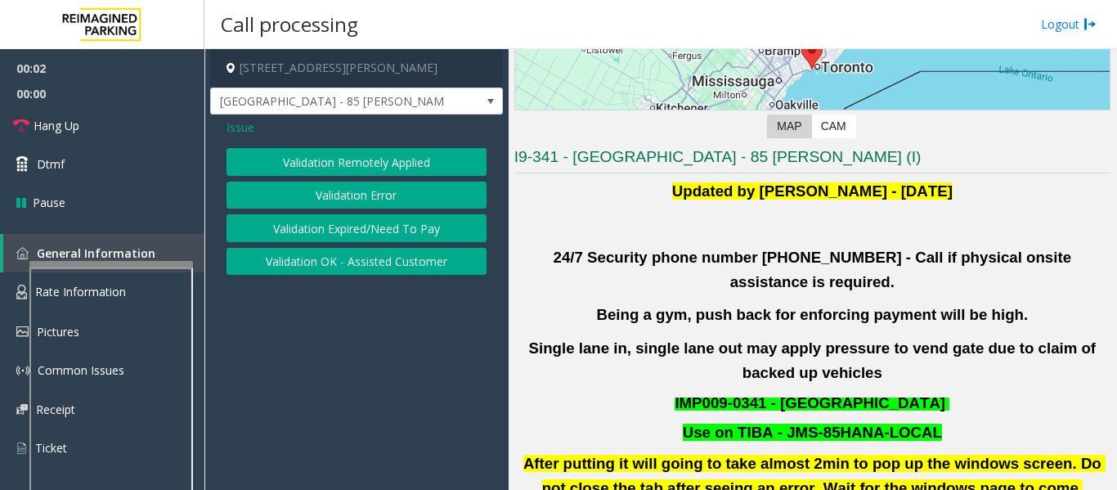
click at [363, 194] on button "Validation Error" at bounding box center [356, 195] width 260 height 28
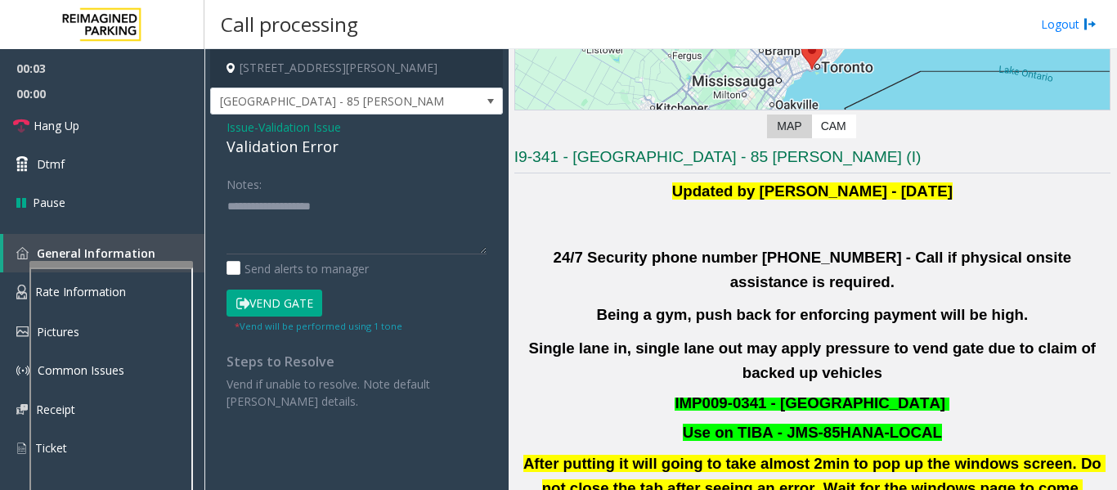
click at [266, 148] on div "Validation Error" at bounding box center [356, 147] width 260 height 22
copy div "Validation Error"
click at [271, 203] on textarea at bounding box center [356, 223] width 260 height 61
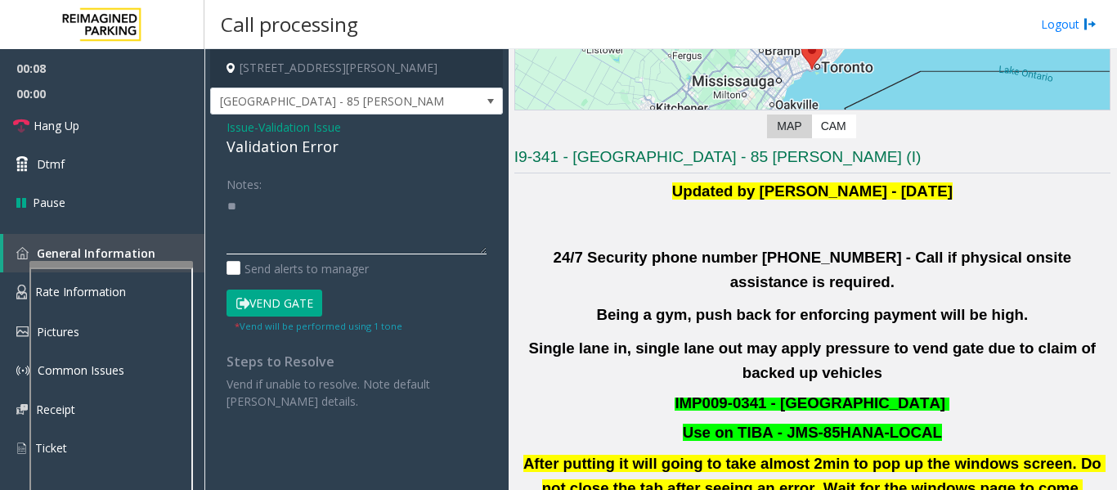
type textarea "*"
click at [237, 128] on span "Issue" at bounding box center [240, 127] width 28 height 17
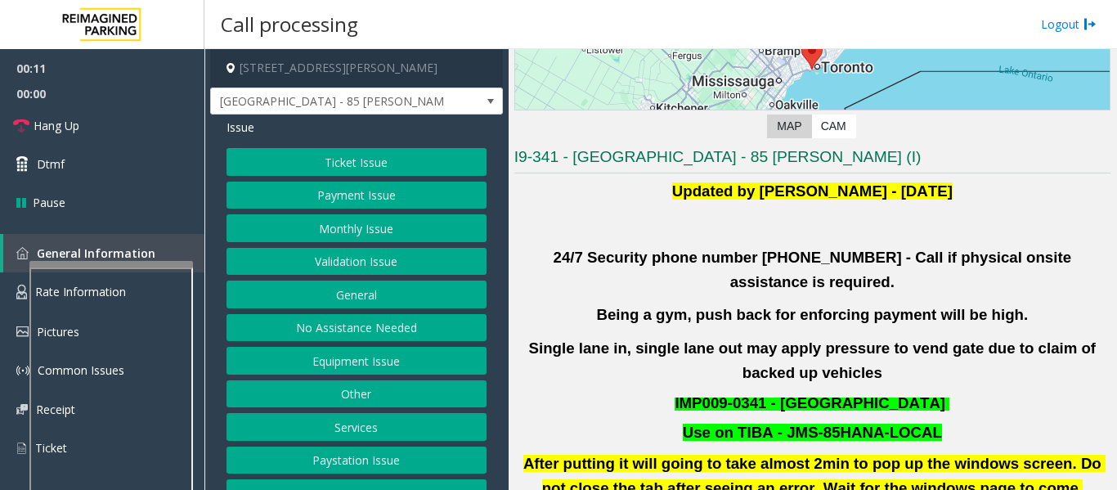
click at [317, 355] on button "Equipment Issue" at bounding box center [356, 361] width 260 height 28
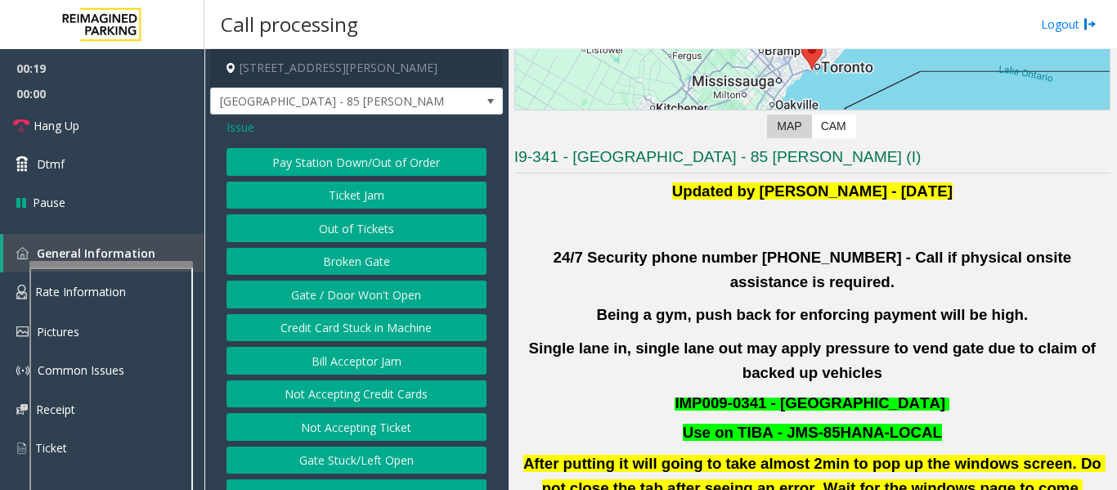
click at [328, 284] on button "Gate / Door Won't Open" at bounding box center [356, 294] width 260 height 28
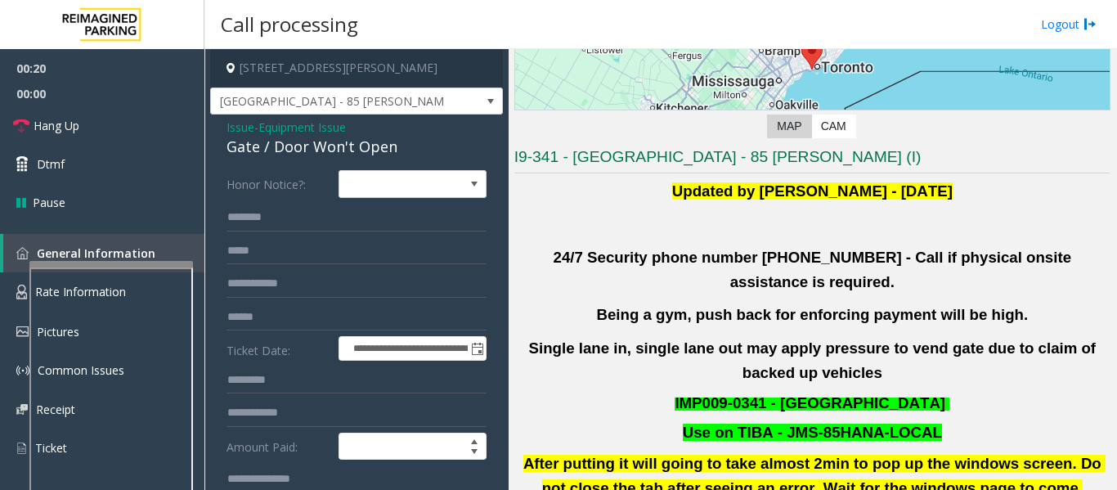
click at [256, 150] on div "Gate / Door Won't Open" at bounding box center [356, 147] width 260 height 22
copy div "Gate / Door Won't Open"
click at [232, 128] on span "Issue" at bounding box center [240, 127] width 28 height 17
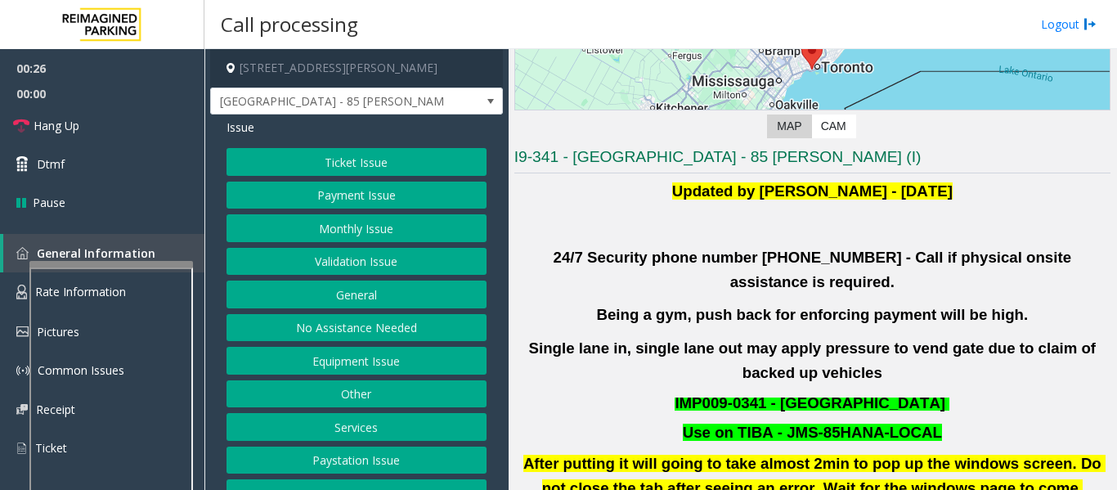
click at [369, 266] on button "Validation Issue" at bounding box center [356, 262] width 260 height 28
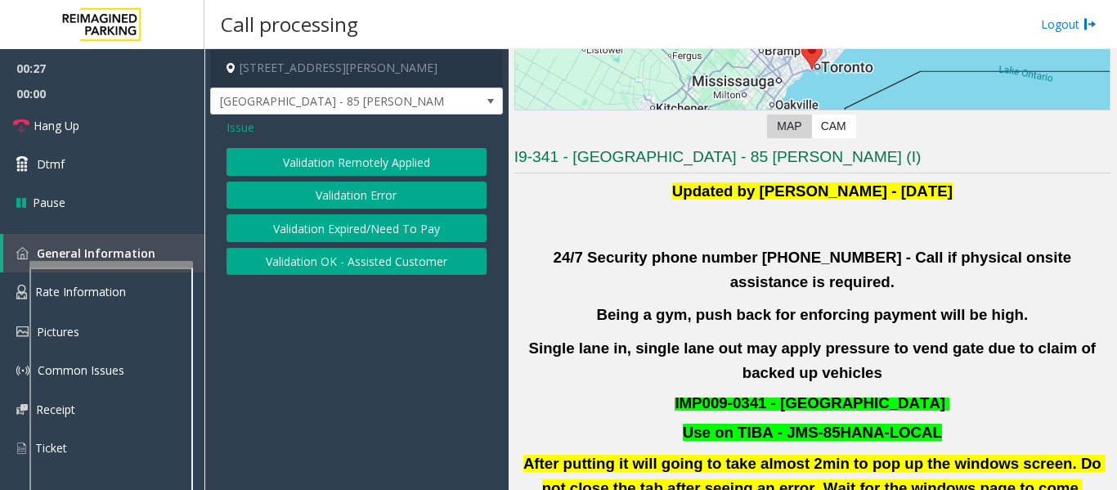
click at [374, 191] on button "Validation Error" at bounding box center [356, 195] width 260 height 28
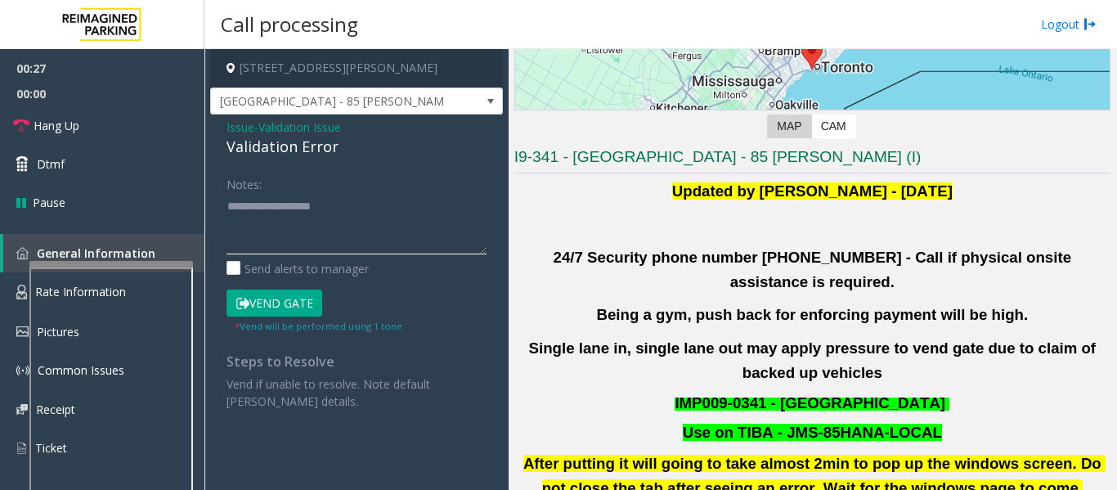
click at [328, 240] on textarea at bounding box center [356, 223] width 260 height 61
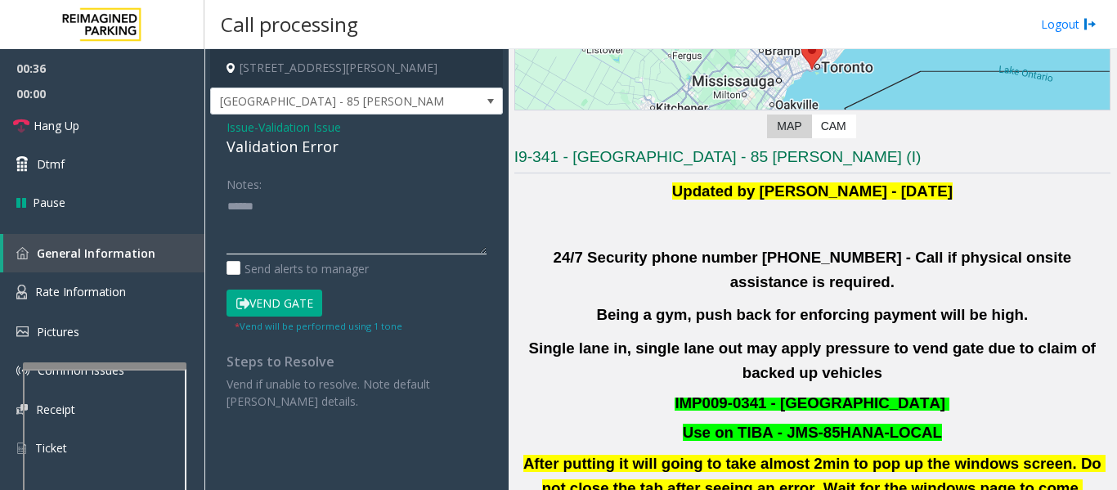
click at [160, 369] on div at bounding box center [104, 365] width 163 height 7
type textarea "******"
click at [163, 302] on link "Rate Information" at bounding box center [102, 292] width 204 height 40
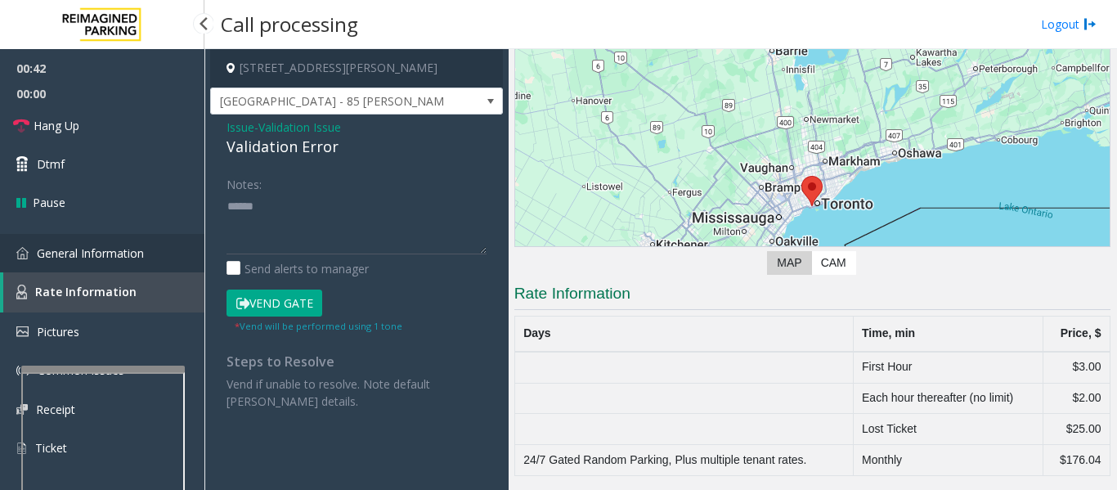
click at [177, 244] on link "General Information" at bounding box center [102, 253] width 204 height 38
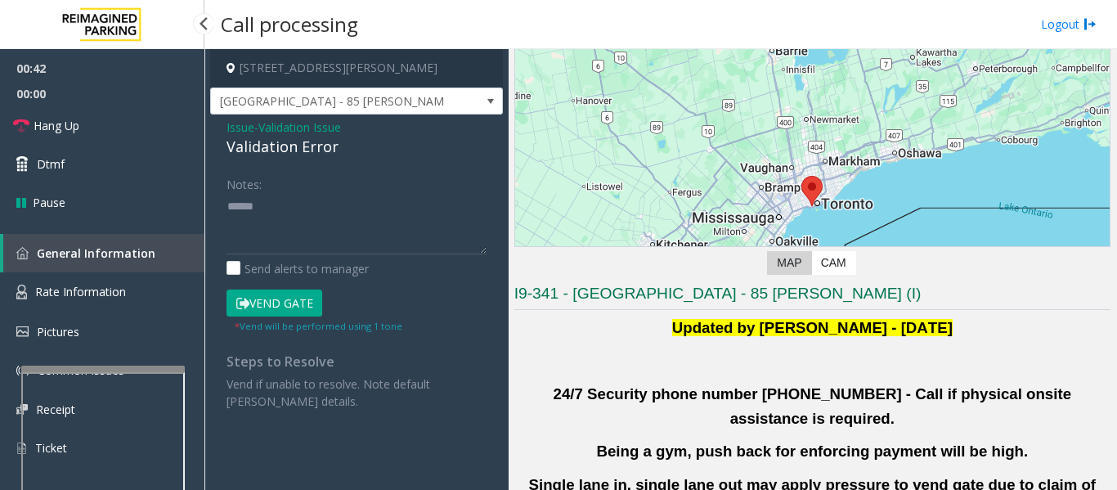
scroll to position [245, 0]
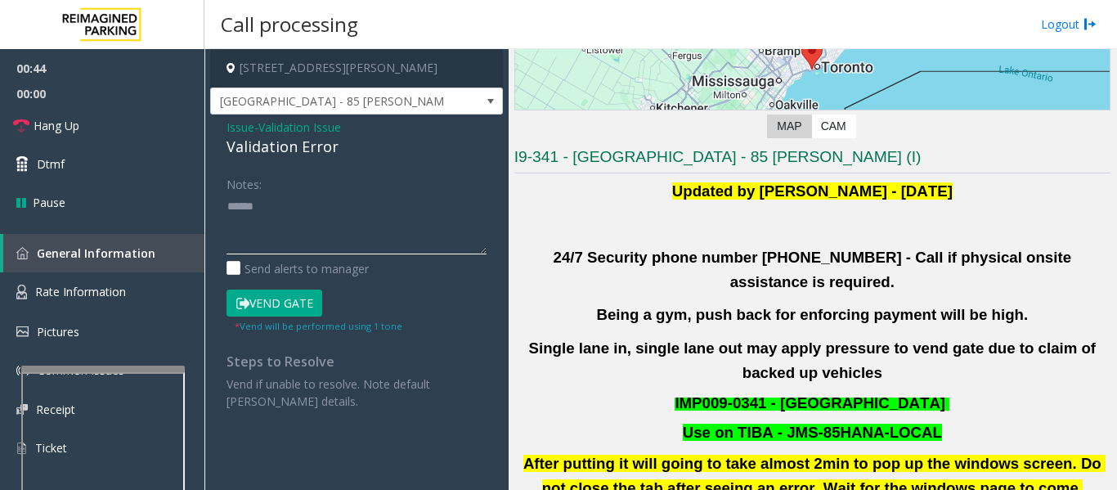
click at [331, 222] on textarea at bounding box center [356, 223] width 260 height 61
click at [243, 121] on span "Issue" at bounding box center [240, 127] width 28 height 17
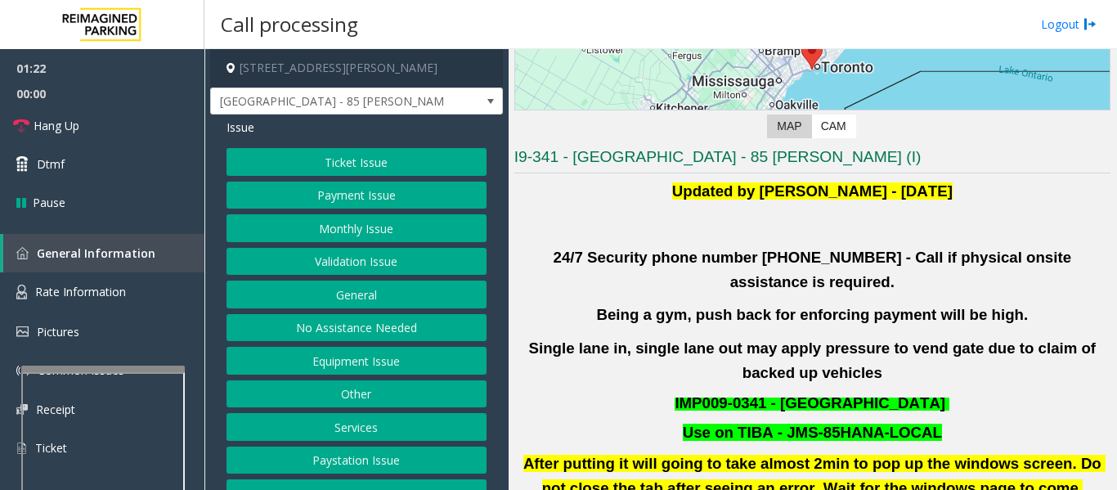
click at [383, 352] on button "Equipment Issue" at bounding box center [356, 361] width 260 height 28
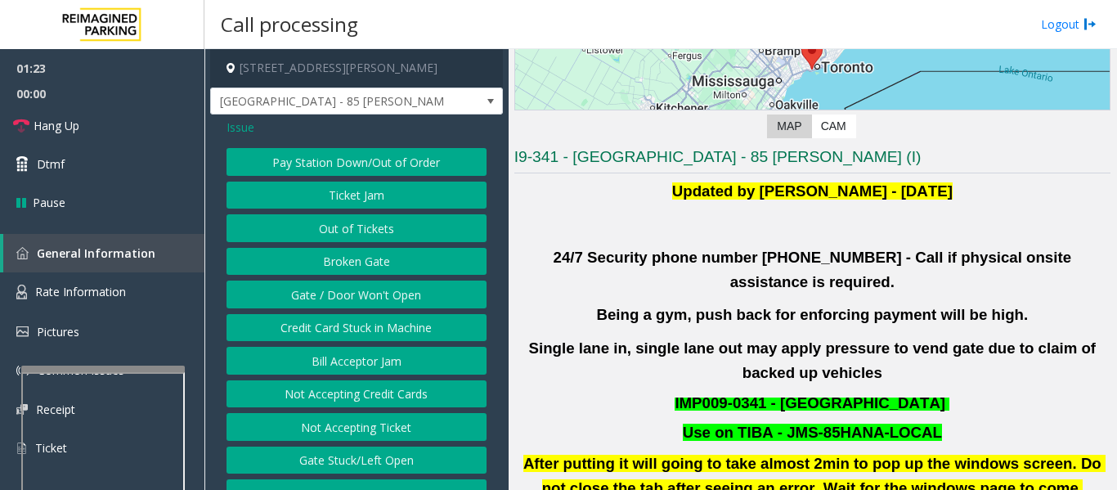
click at [378, 300] on button "Gate / Door Won't Open" at bounding box center [356, 294] width 260 height 28
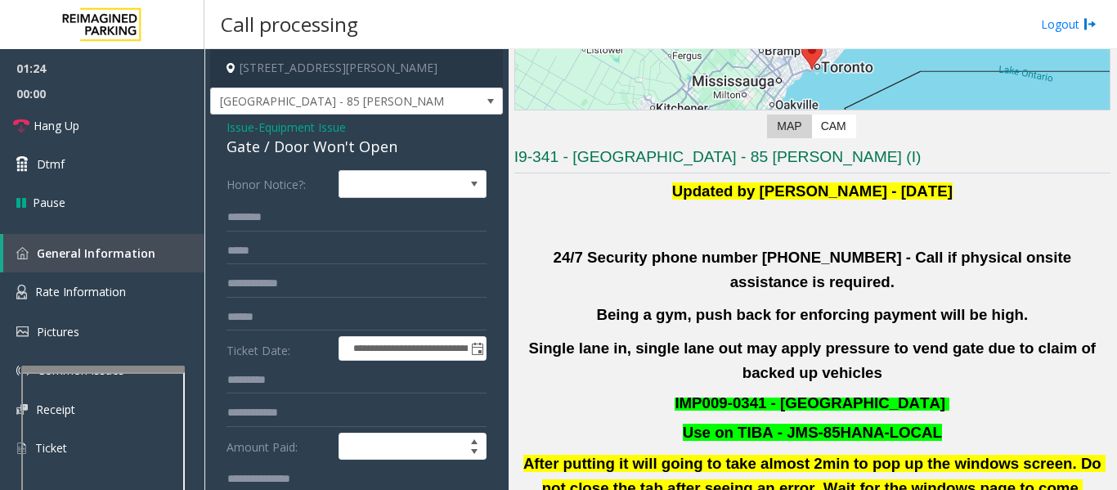
click at [314, 148] on div "Gate / Door Won't Open" at bounding box center [356, 147] width 260 height 22
copy div "Gate / Door Won't Open"
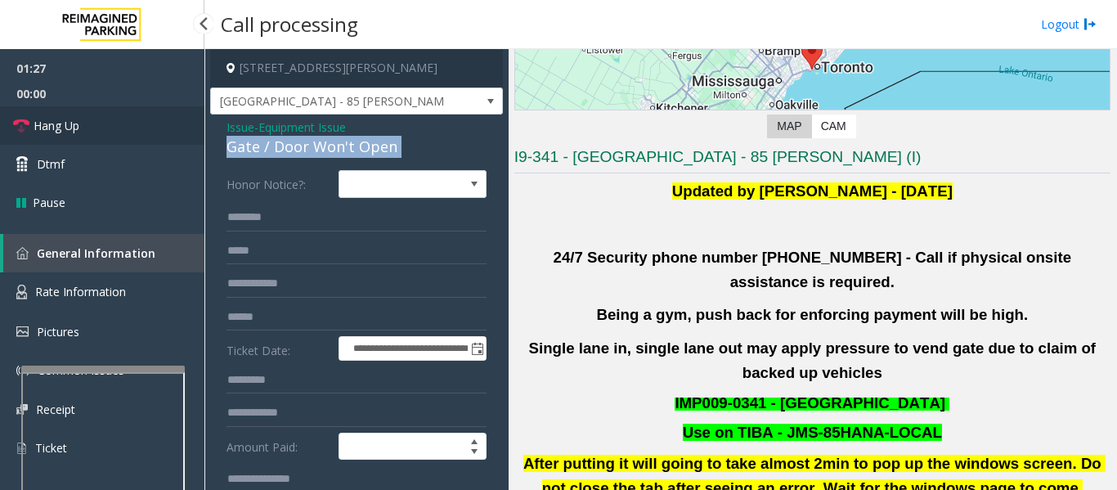
click at [112, 121] on link "Hang Up" at bounding box center [102, 125] width 204 height 38
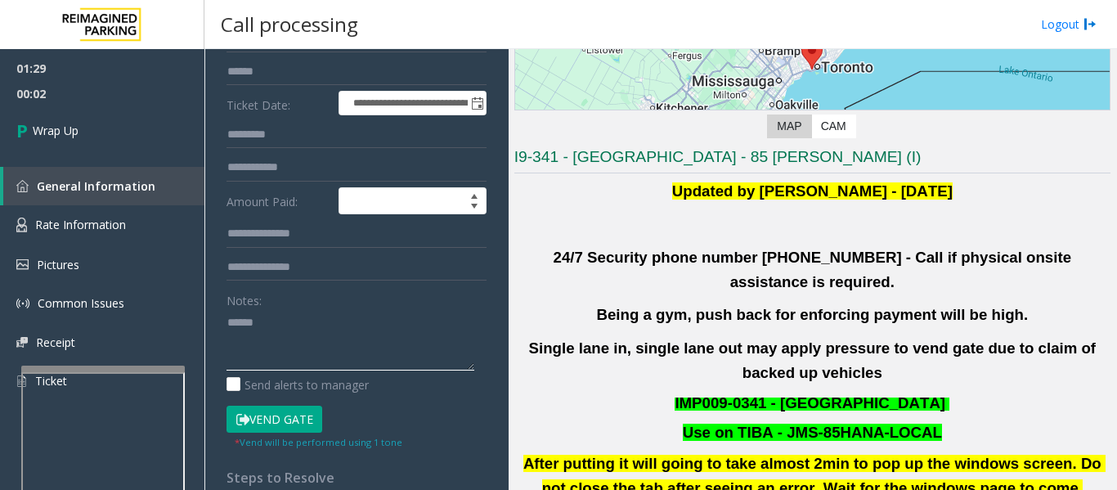
click at [343, 340] on textarea at bounding box center [350, 339] width 248 height 61
paste textarea "**********"
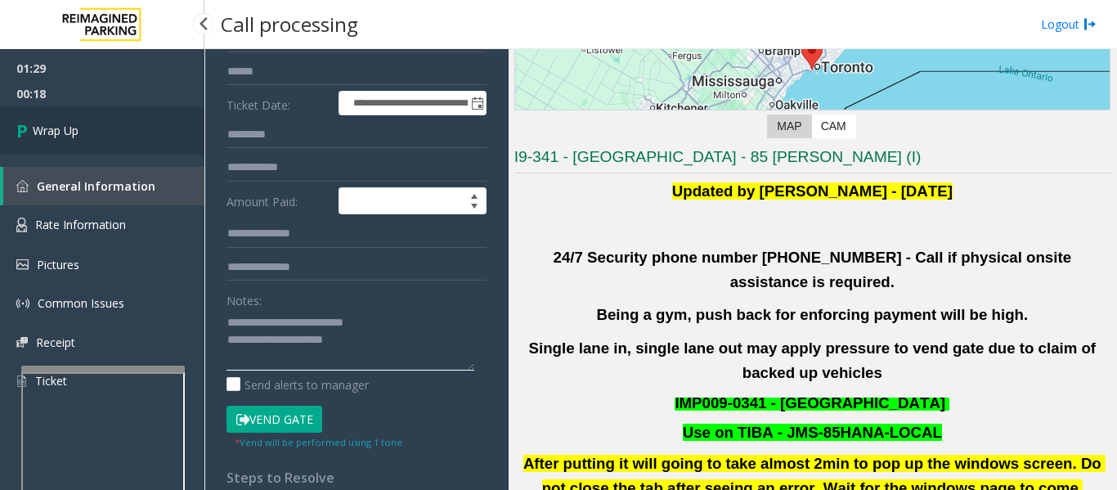
type textarea "**********"
click at [11, 137] on link "Wrap Up" at bounding box center [102, 130] width 204 height 48
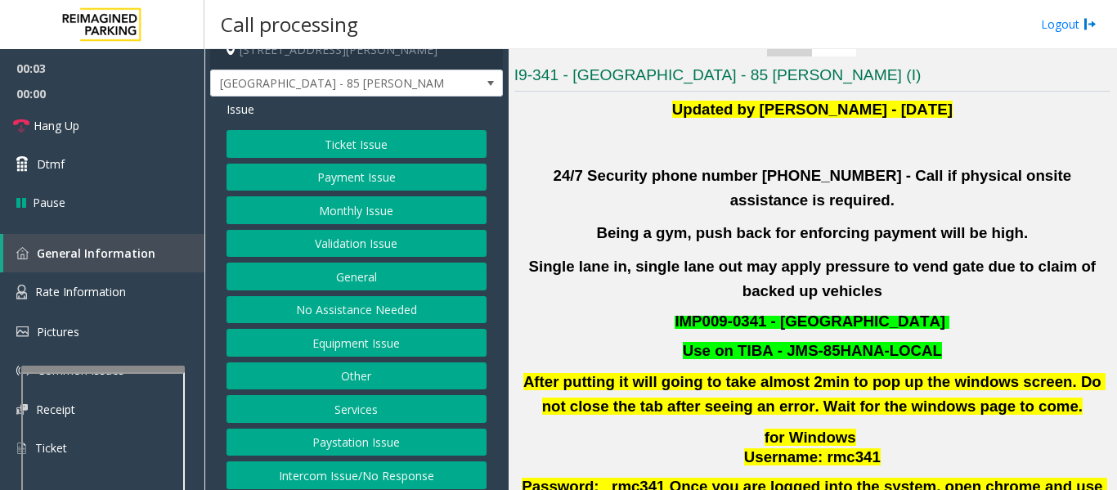
scroll to position [25, 0]
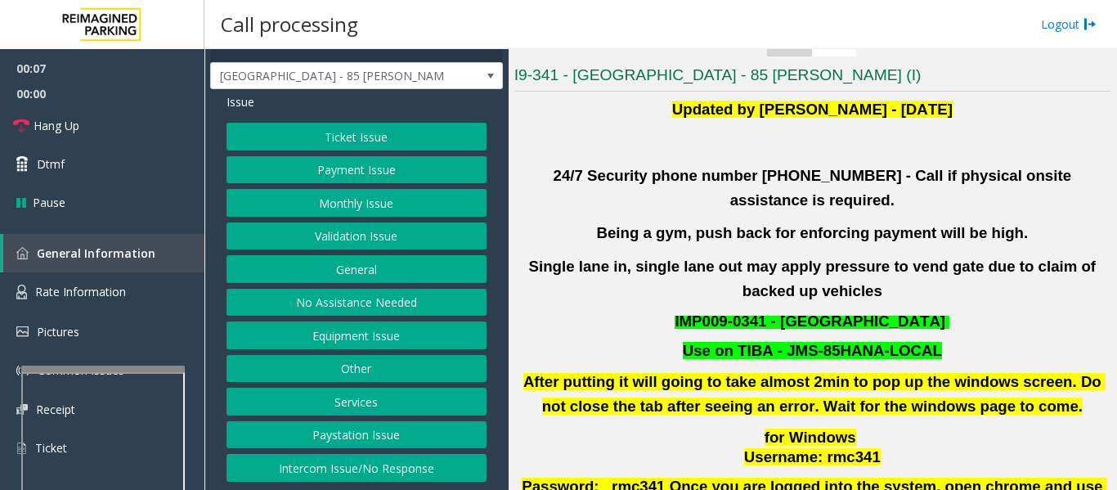
click at [334, 241] on button "Validation Issue" at bounding box center [356, 236] width 260 height 28
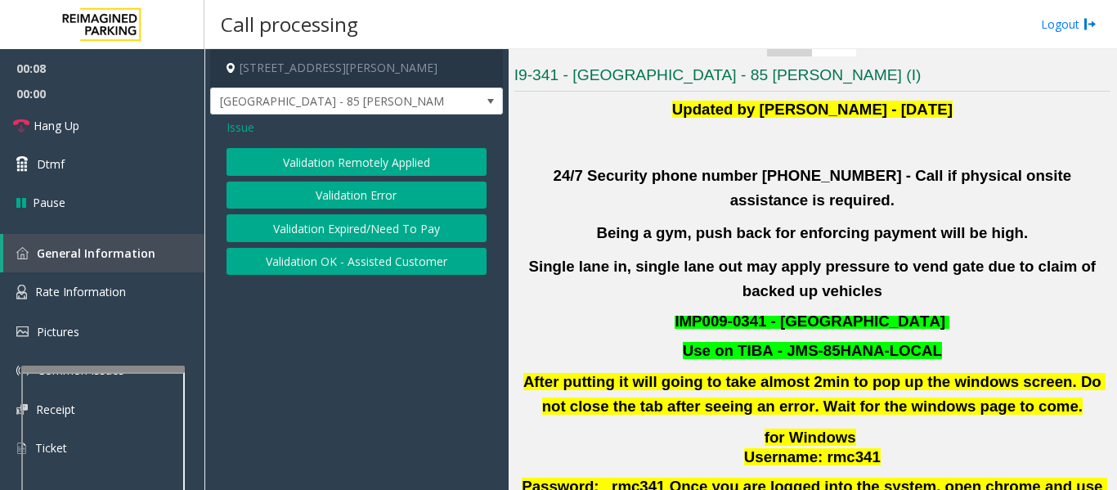
scroll to position [0, 0]
click at [393, 199] on button "Validation Error" at bounding box center [356, 195] width 260 height 28
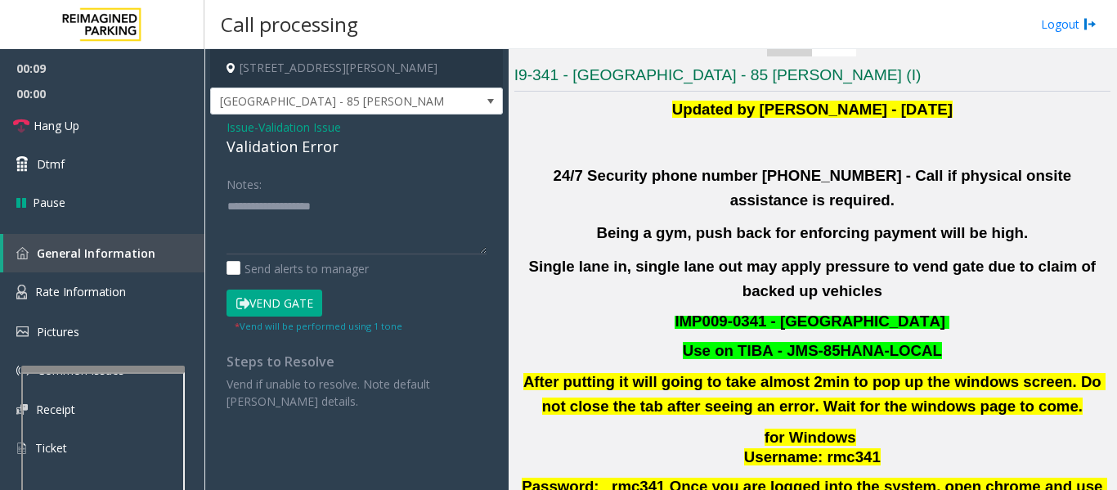
click at [235, 149] on div "Validation Error" at bounding box center [356, 147] width 260 height 22
copy div "Validation Error"
click at [290, 231] on textarea at bounding box center [356, 223] width 260 height 61
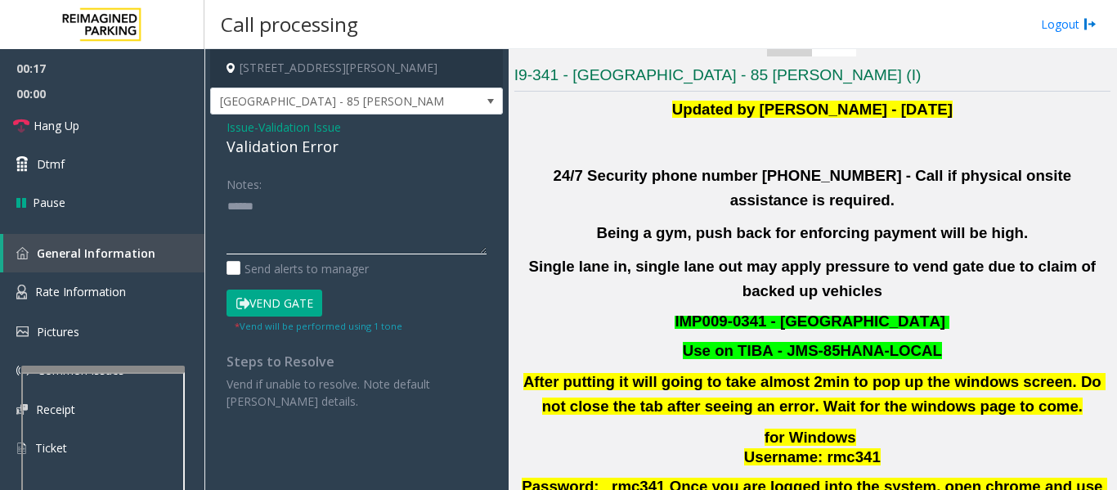
paste textarea "**********"
click at [367, 212] on textarea at bounding box center [356, 223] width 260 height 61
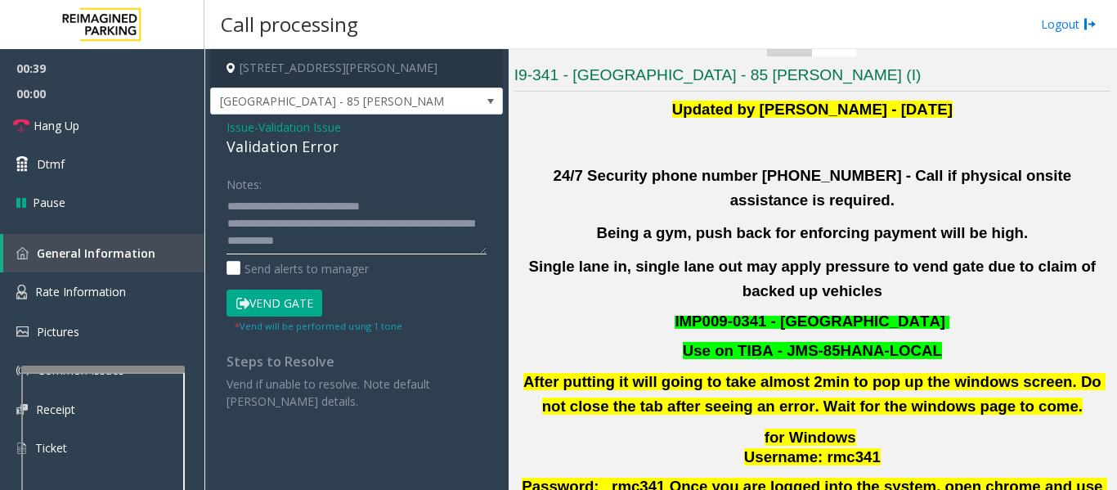
click at [383, 249] on textarea at bounding box center [356, 223] width 260 height 61
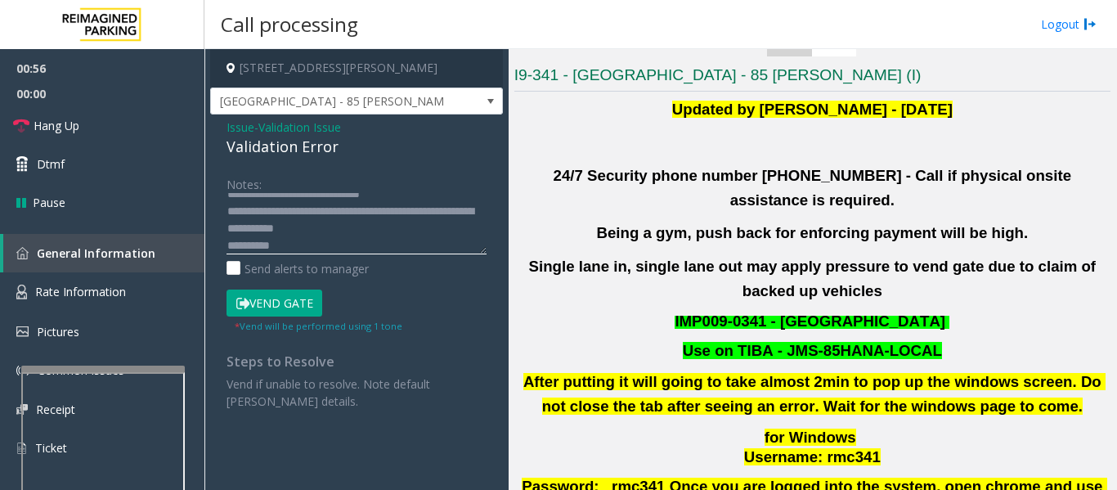
click at [266, 246] on textarea at bounding box center [356, 223] width 260 height 61
click at [321, 248] on textarea at bounding box center [356, 223] width 260 height 61
drag, startPoint x: 284, startPoint y: 205, endPoint x: 381, endPoint y: 255, distance: 108.6
click at [381, 255] on div "Notes: Send alerts to manager" at bounding box center [356, 223] width 260 height 107
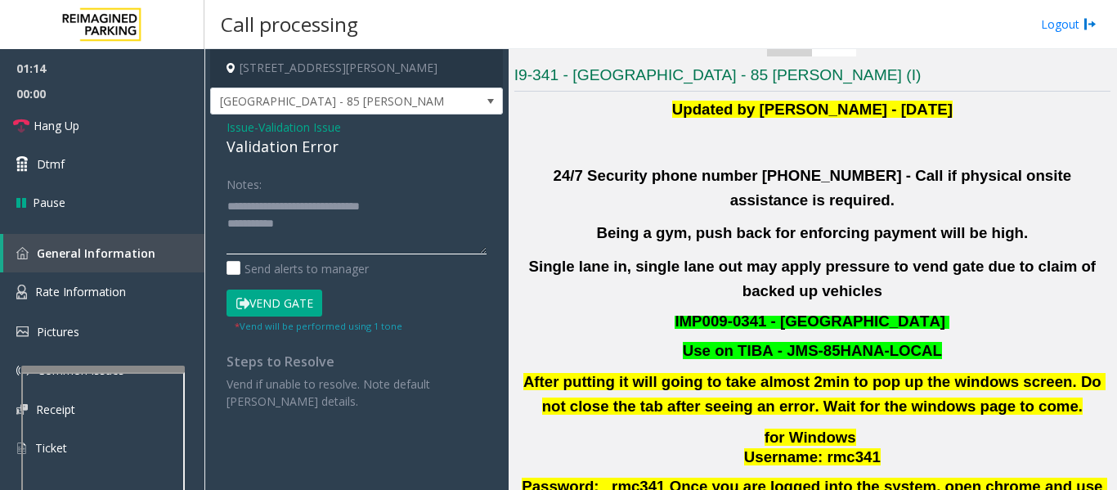
scroll to position [0, 0]
click at [52, 131] on span "Hang Up" at bounding box center [57, 125] width 46 height 17
click at [383, 230] on textarea at bounding box center [356, 223] width 260 height 61
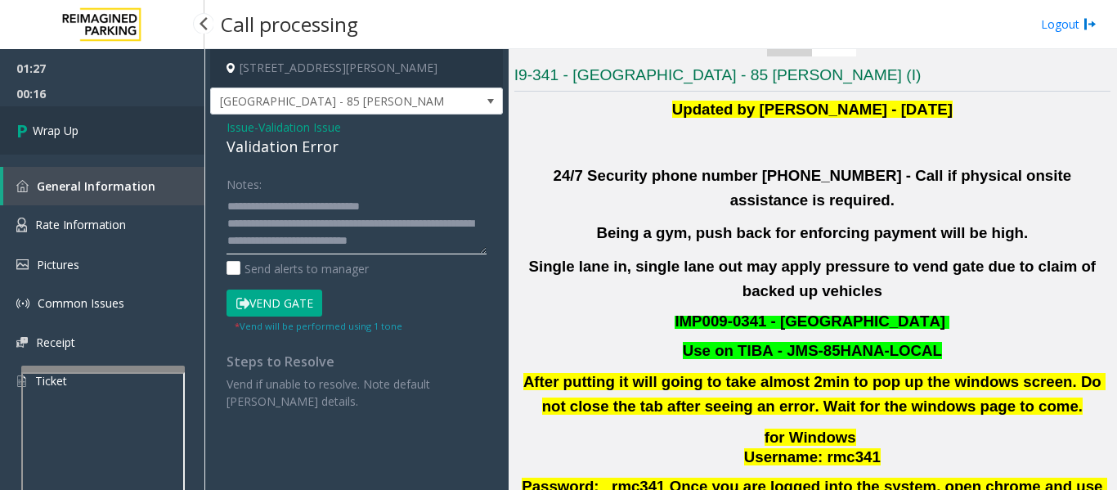
type textarea "**********"
click at [111, 151] on link "Wrap Up" at bounding box center [102, 130] width 204 height 48
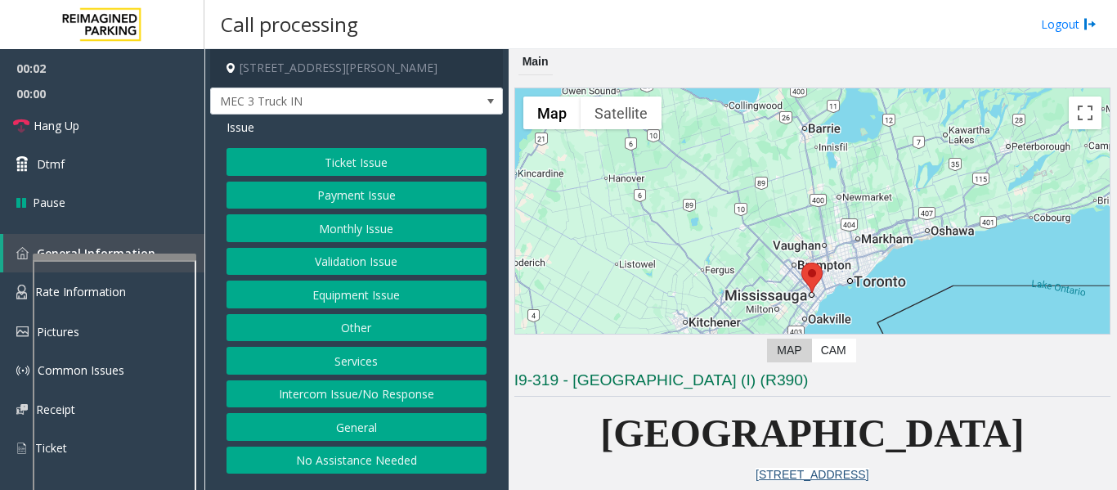
click at [134, 258] on div at bounding box center [114, 256] width 163 height 7
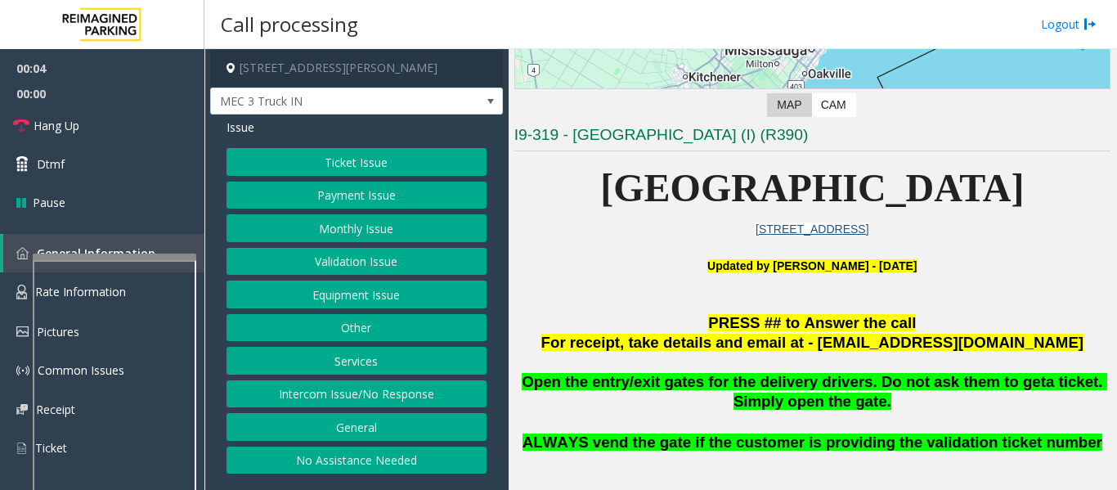
scroll to position [572, 0]
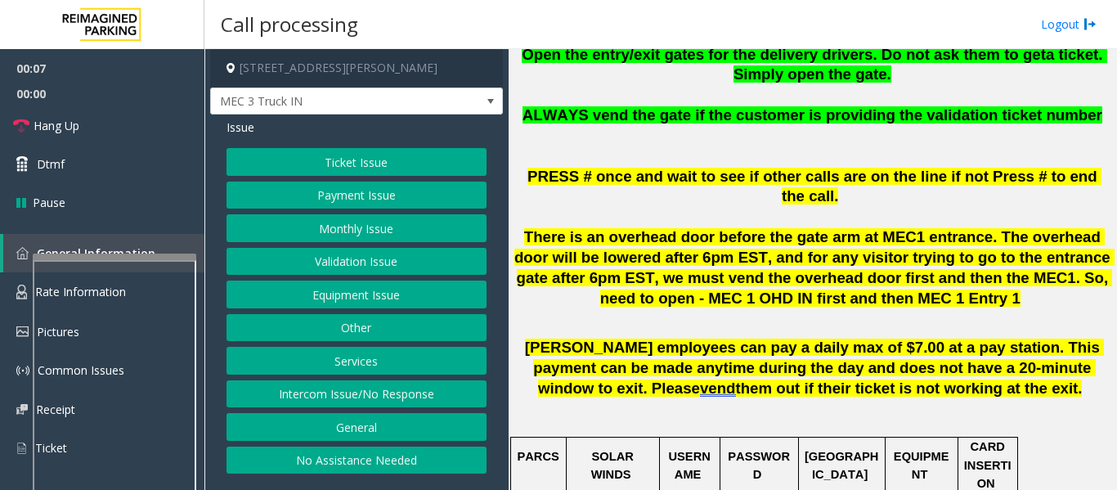
click at [392, 396] on button "Intercom Issue/No Response" at bounding box center [356, 394] width 260 height 28
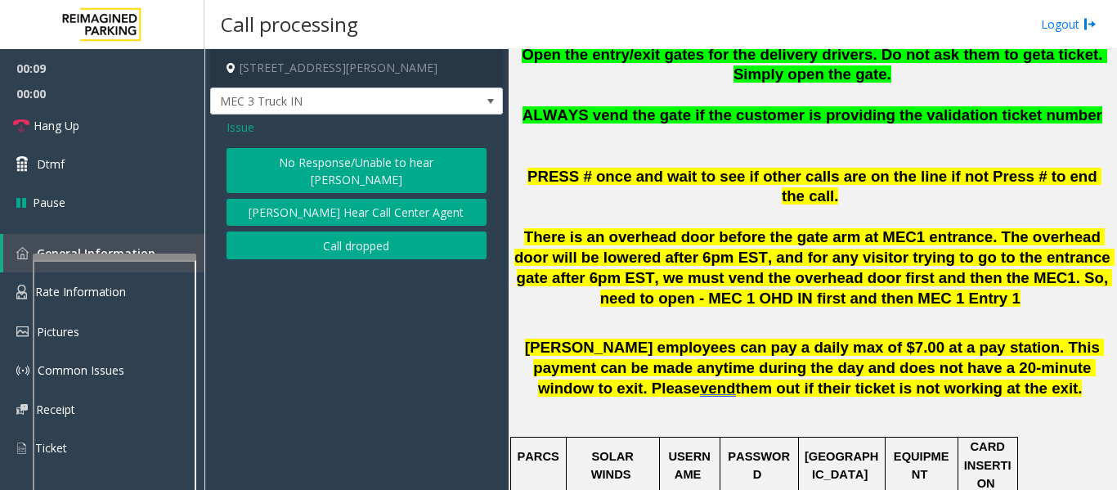
click at [401, 153] on button "No Response/Unable to hear [PERSON_NAME]" at bounding box center [356, 170] width 260 height 45
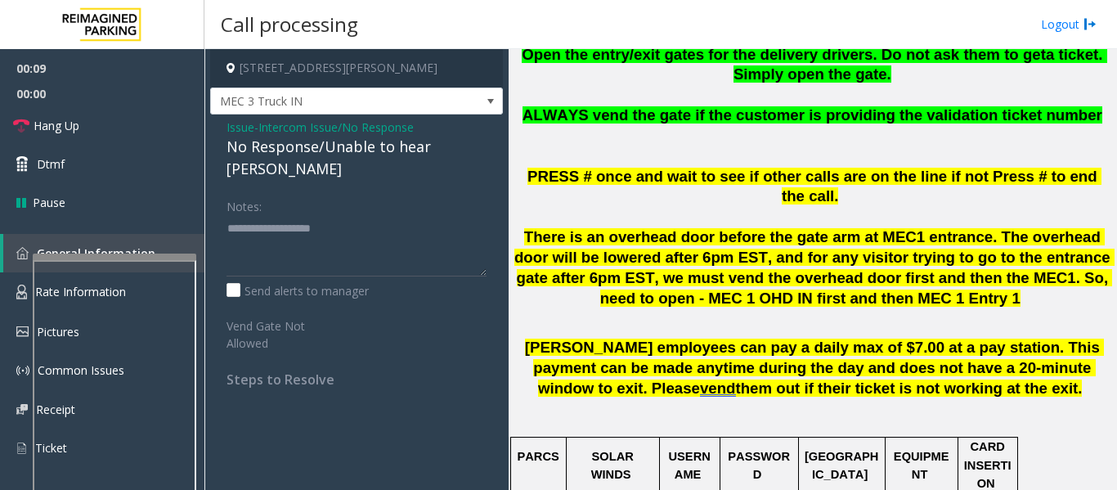
click at [432, 143] on div "No Response/Unable to hear [PERSON_NAME]" at bounding box center [356, 158] width 260 height 44
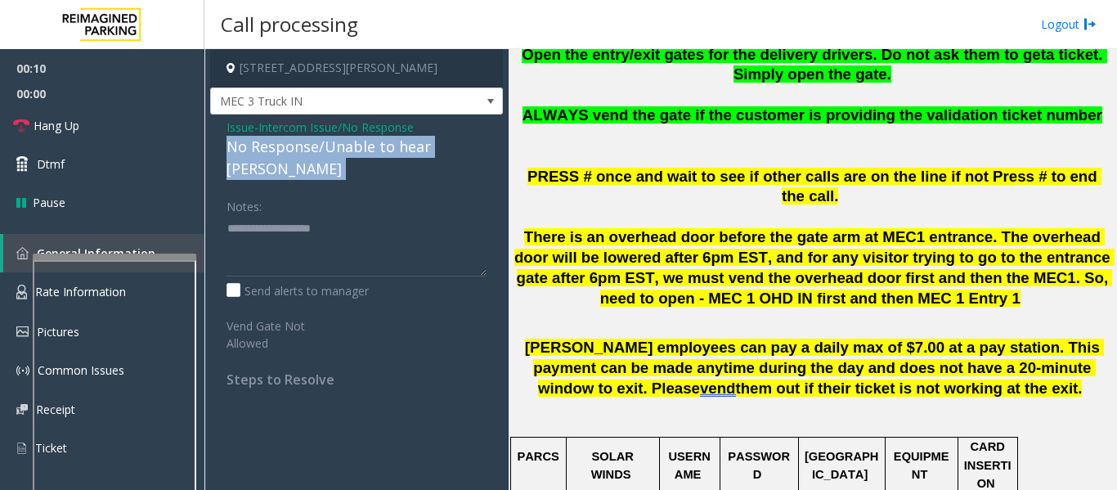
click at [432, 143] on div "No Response/Unable to hear [PERSON_NAME]" at bounding box center [356, 158] width 260 height 44
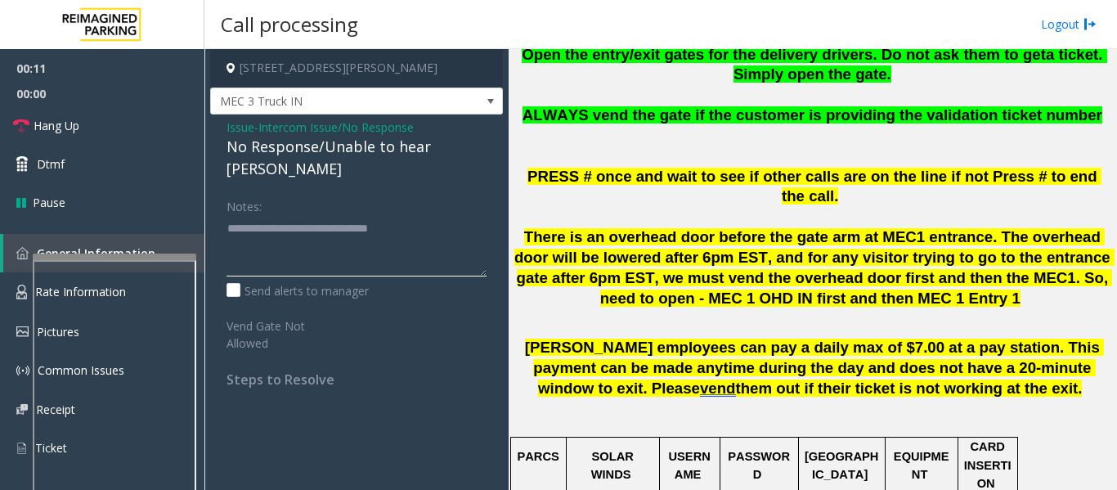
click at [463, 216] on textarea at bounding box center [356, 245] width 260 height 61
type textarea "**********"
click at [43, 128] on span "Hang Up" at bounding box center [57, 125] width 46 height 17
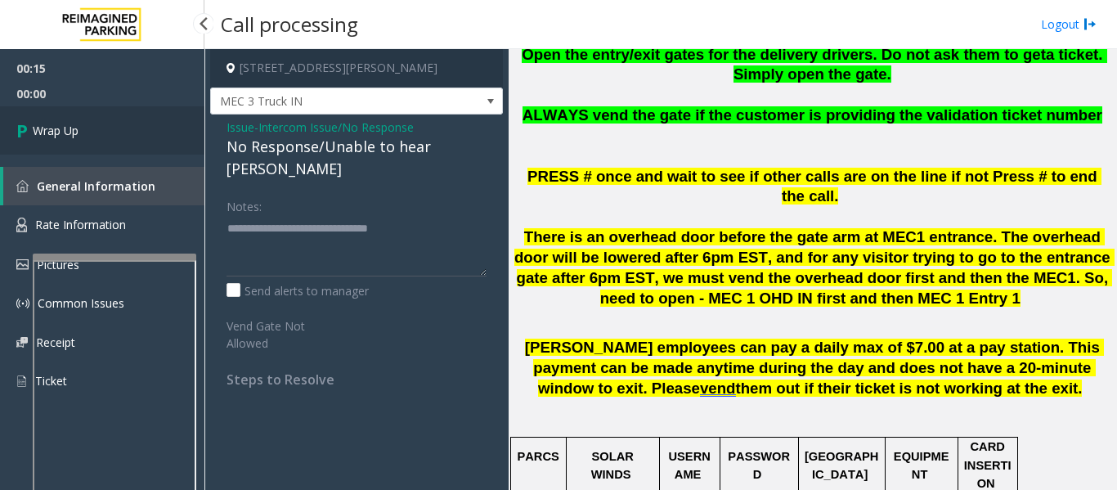
click at [162, 130] on link "Wrap Up" at bounding box center [102, 130] width 204 height 48
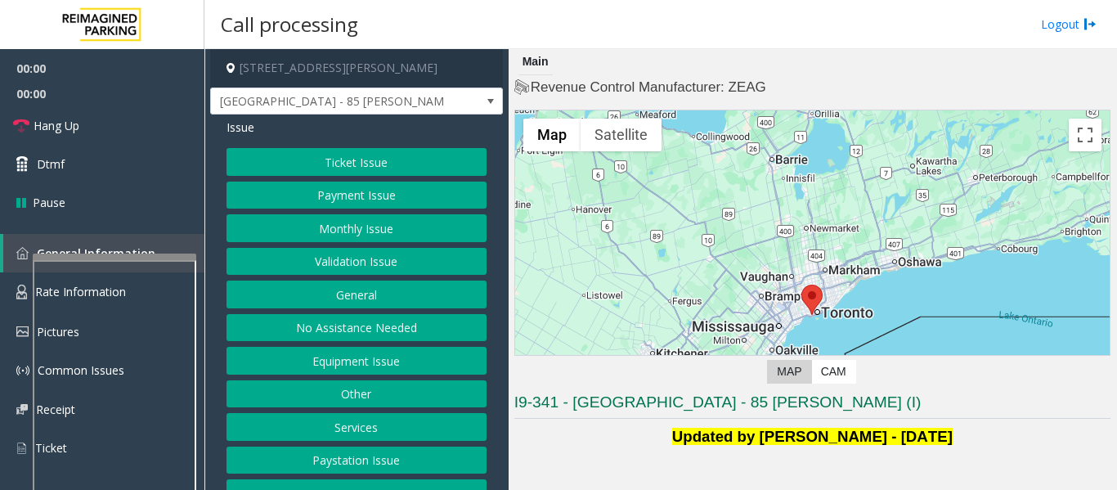
click at [326, 258] on button "Validation Issue" at bounding box center [356, 262] width 260 height 28
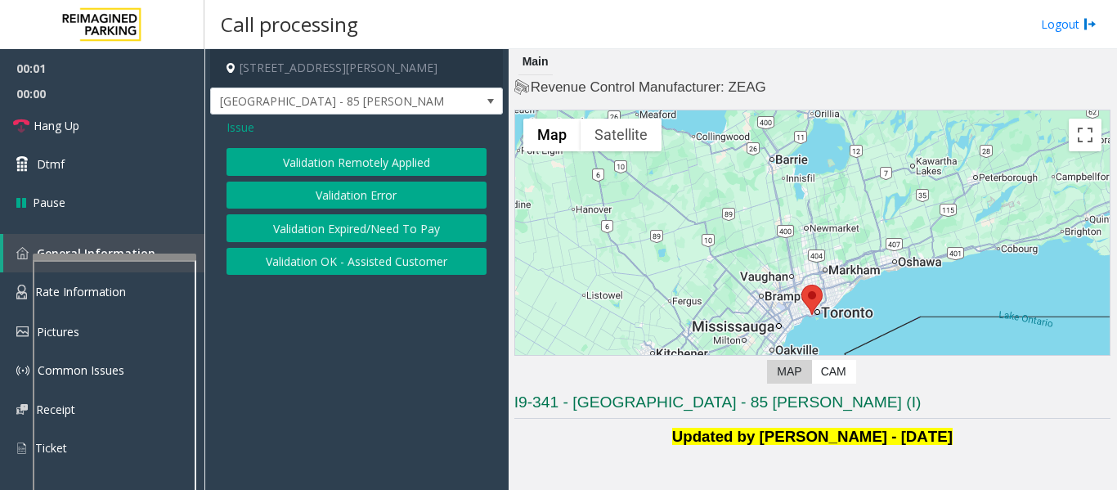
click at [350, 197] on button "Validation Error" at bounding box center [356, 195] width 260 height 28
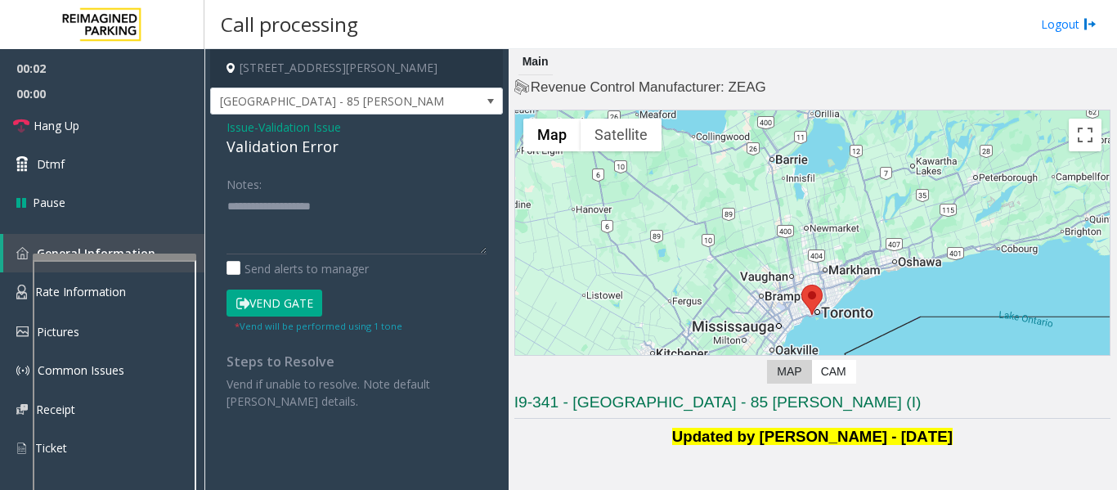
click at [293, 147] on div "Validation Error" at bounding box center [356, 147] width 260 height 22
copy div "Validation Error"
click at [288, 204] on textarea at bounding box center [356, 223] width 260 height 61
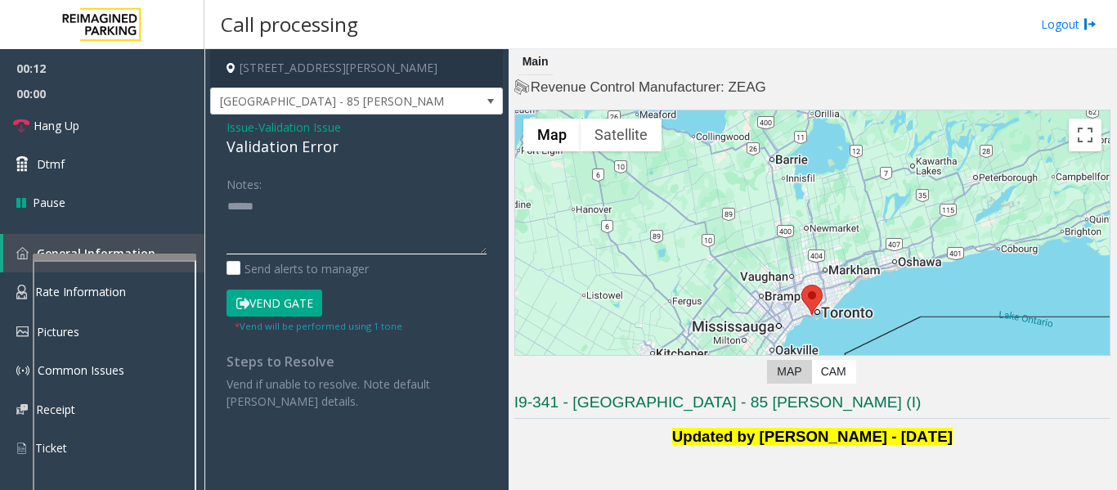
paste textarea "**********"
click at [381, 243] on textarea at bounding box center [356, 223] width 260 height 61
click at [382, 241] on textarea at bounding box center [356, 223] width 260 height 61
click at [378, 244] on textarea at bounding box center [356, 223] width 260 height 61
click at [360, 205] on textarea at bounding box center [356, 223] width 260 height 61
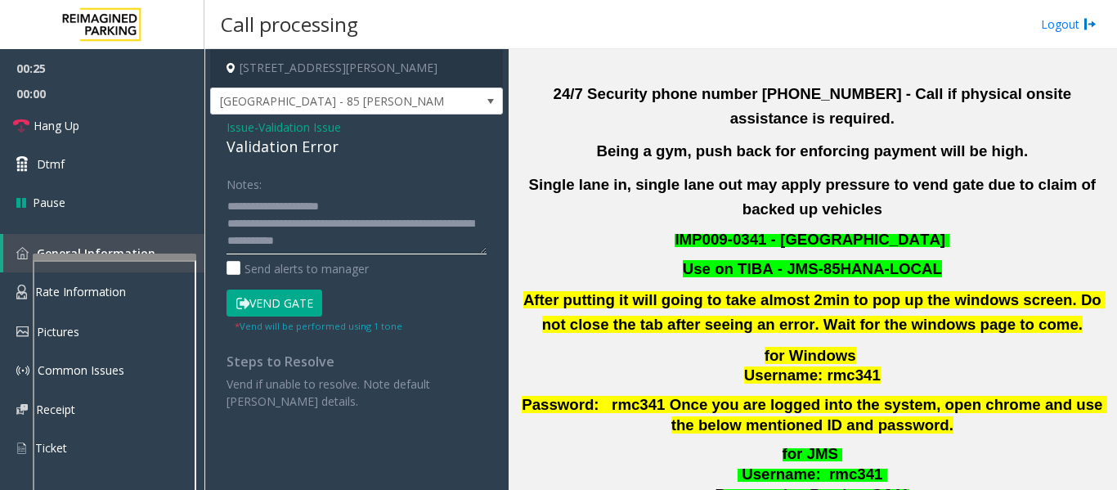
scroll to position [654, 0]
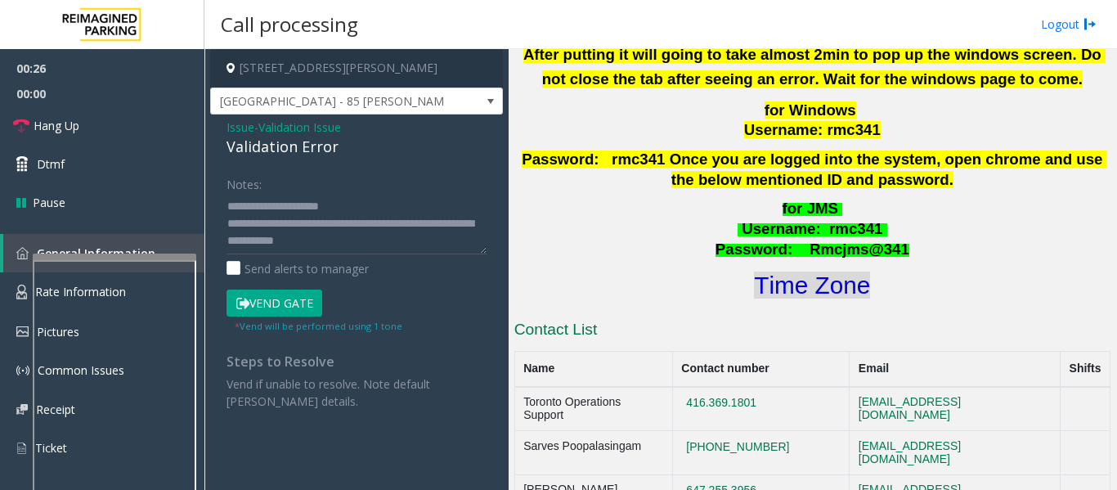
click at [829, 271] on font "Time Zone" at bounding box center [812, 284] width 116 height 27
click at [395, 207] on textarea at bounding box center [356, 223] width 260 height 61
click at [383, 244] on textarea at bounding box center [356, 223] width 260 height 61
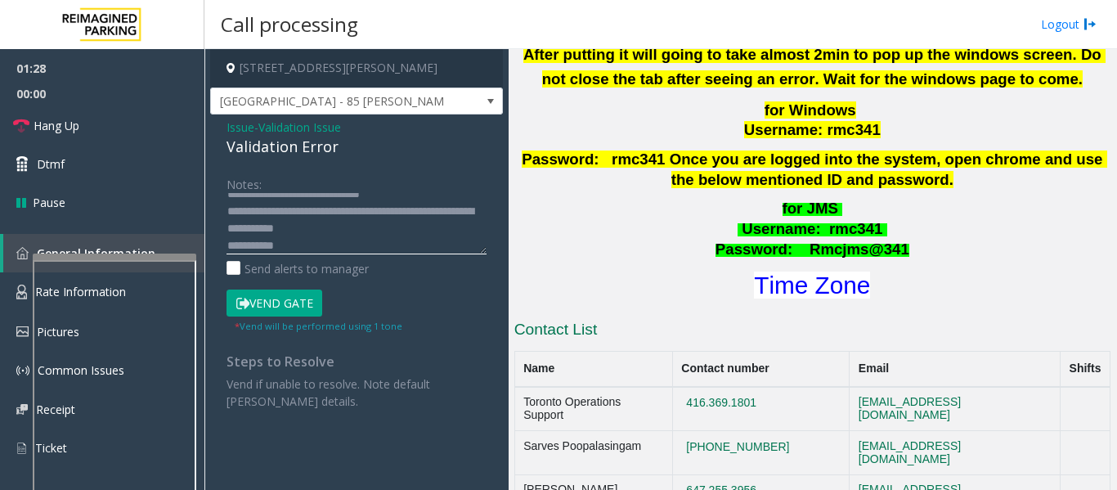
scroll to position [29, 0]
click at [337, 247] on textarea at bounding box center [356, 223] width 260 height 61
click at [307, 251] on textarea at bounding box center [356, 223] width 260 height 61
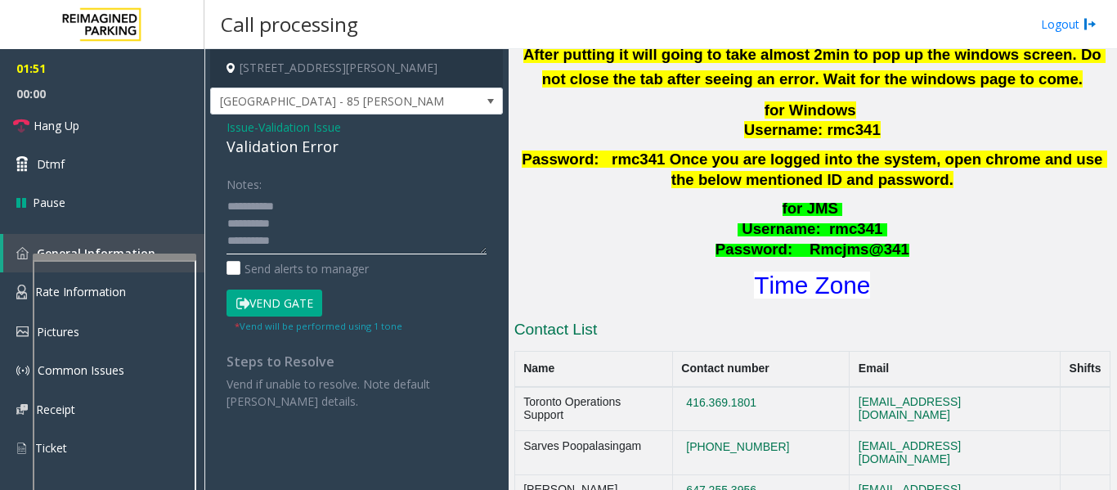
drag, startPoint x: 310, startPoint y: 244, endPoint x: 222, endPoint y: 244, distance: 88.3
click at [222, 244] on div "Notes: Send alerts to manager Vend Gate * Vend will be performed using 1 tone S…" at bounding box center [356, 290] width 284 height 240
click at [404, 214] on textarea at bounding box center [356, 223] width 260 height 61
click at [302, 292] on button "Vend Gate" at bounding box center [274, 303] width 96 height 28
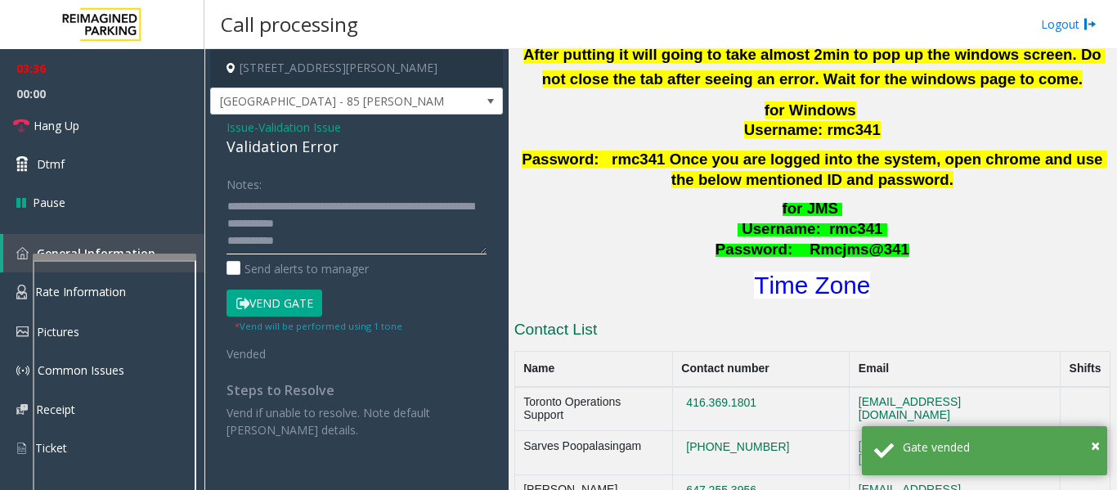
click at [373, 214] on textarea at bounding box center [356, 223] width 260 height 61
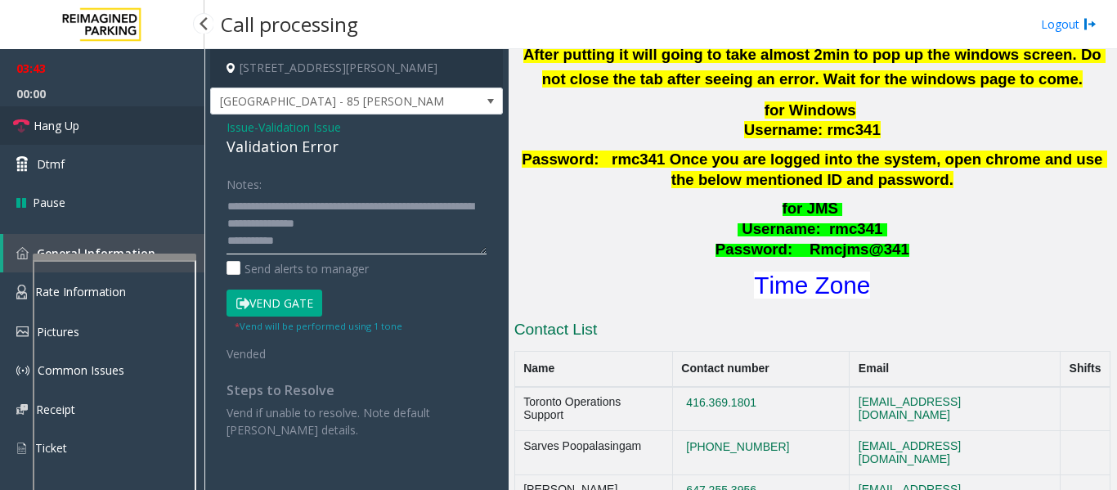
type textarea "**********"
click at [61, 121] on span "Hang Up" at bounding box center [57, 125] width 46 height 17
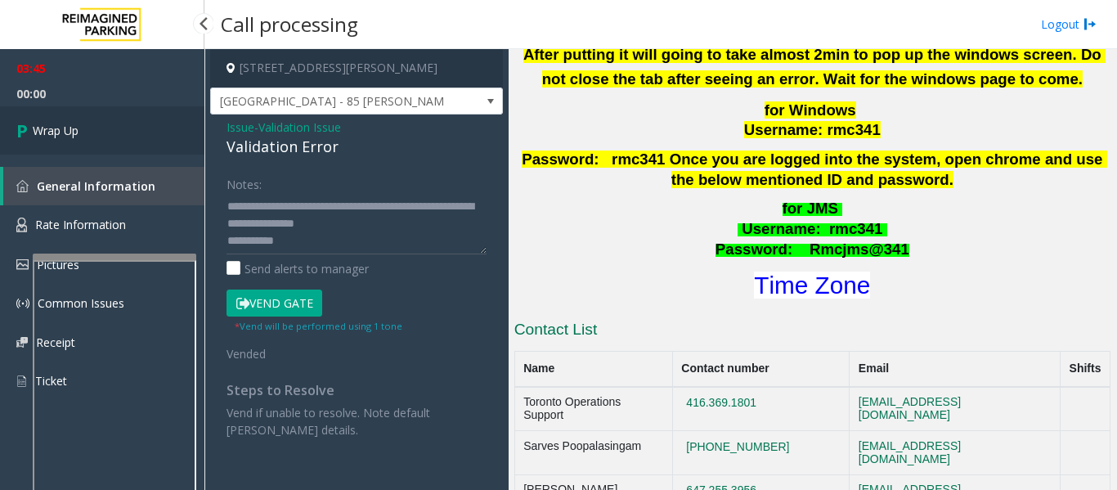
click at [78, 131] on span "Wrap Up" at bounding box center [56, 130] width 46 height 17
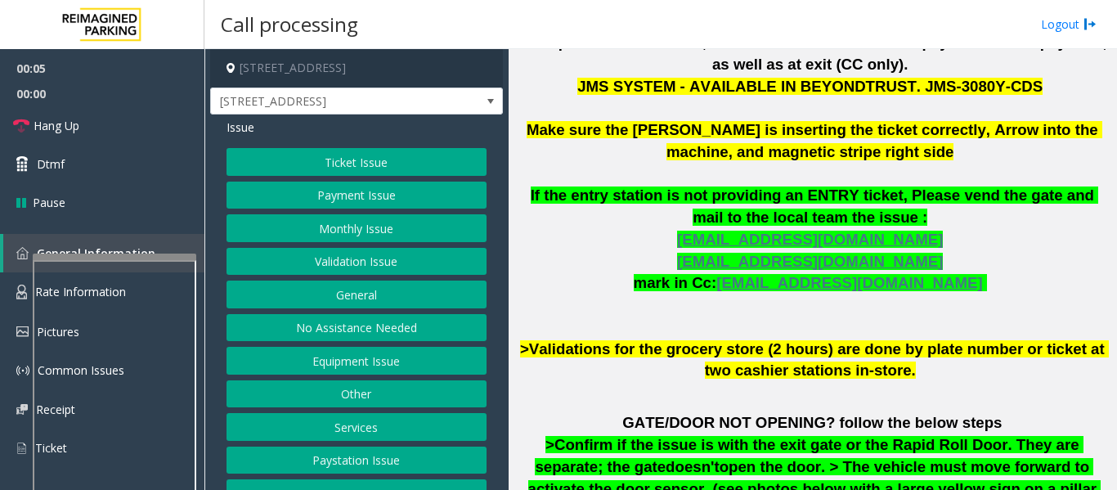
scroll to position [25, 0]
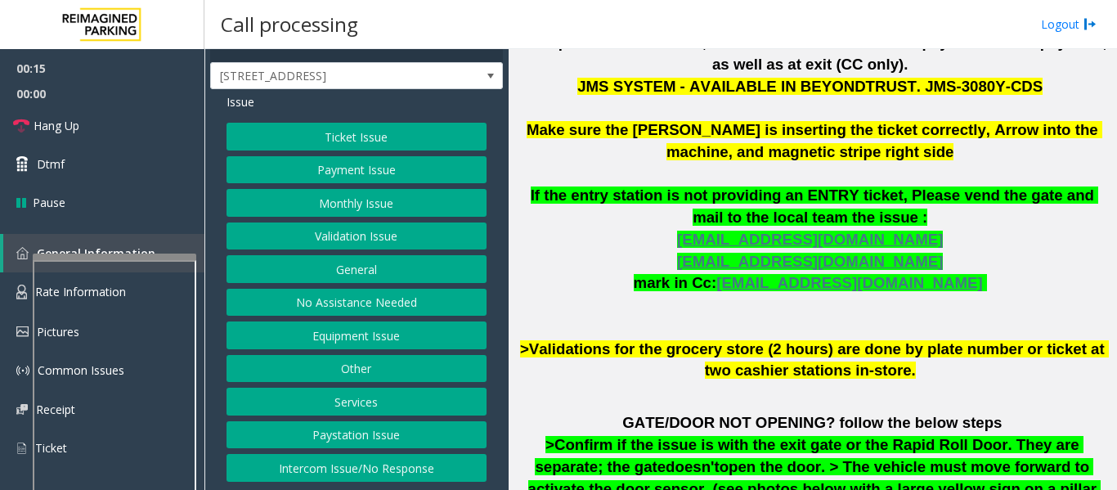
click at [325, 238] on button "Validation Issue" at bounding box center [356, 236] width 260 height 28
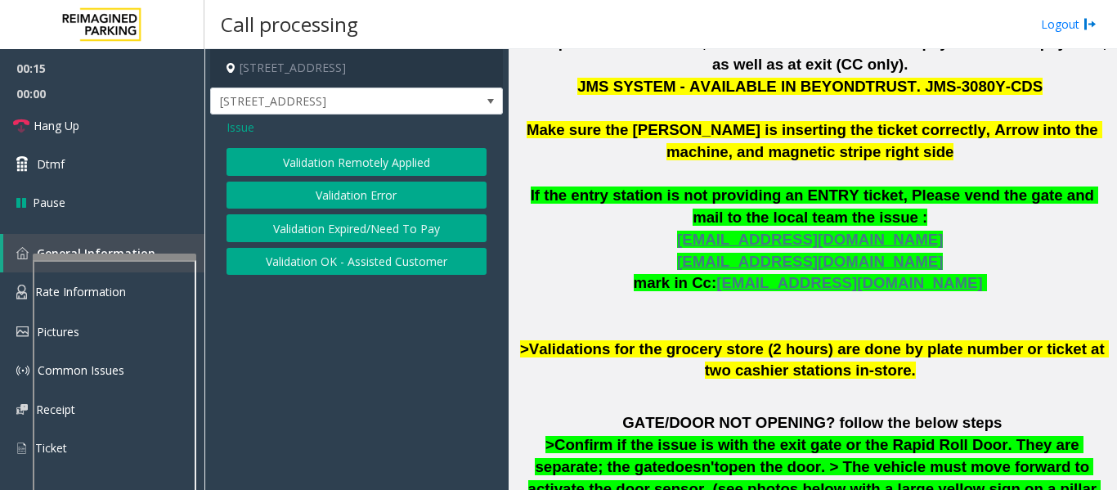
click at [353, 204] on button "Validation Error" at bounding box center [356, 195] width 260 height 28
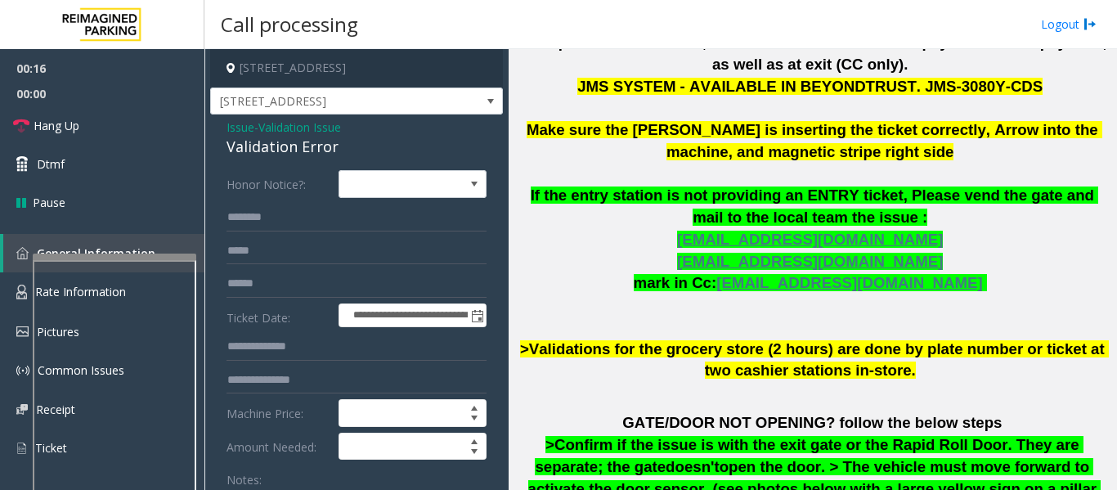
click at [289, 148] on div "Validation Error" at bounding box center [356, 147] width 260 height 22
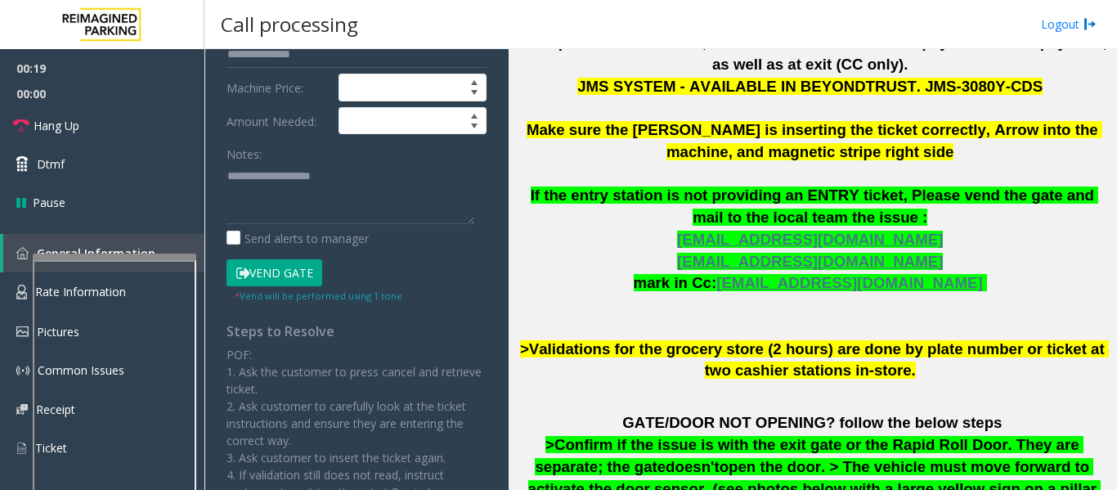
scroll to position [327, 0]
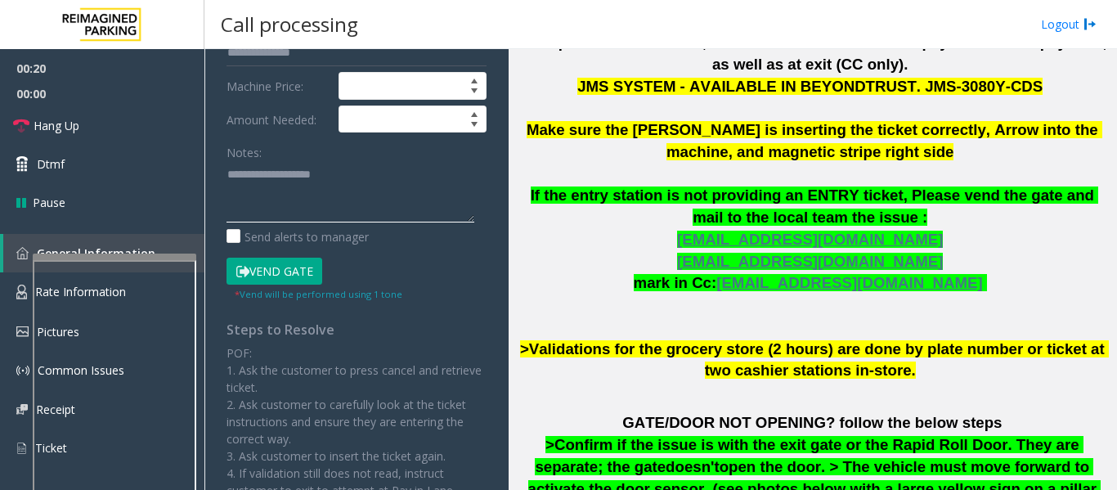
click at [326, 194] on textarea at bounding box center [350, 191] width 248 height 61
paste textarea "**********"
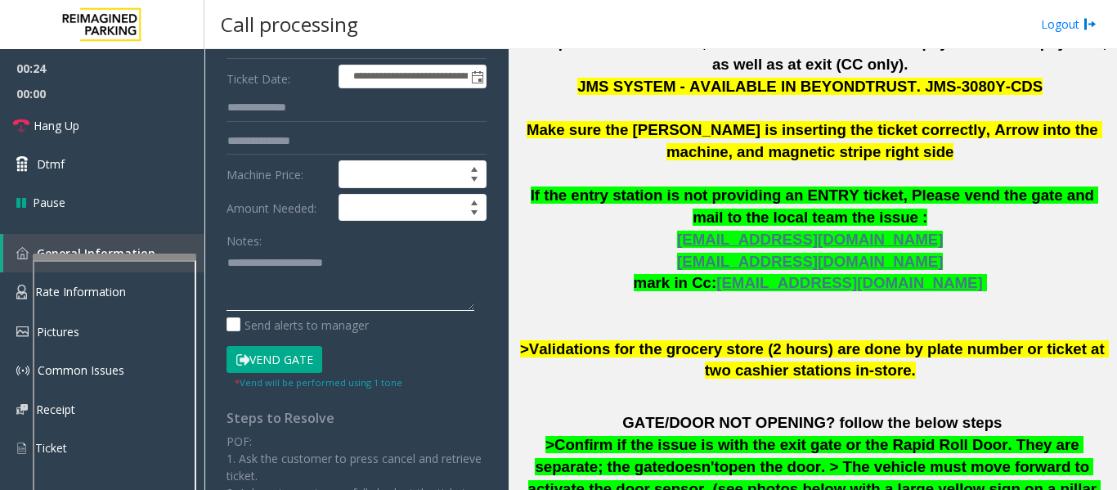
scroll to position [82, 0]
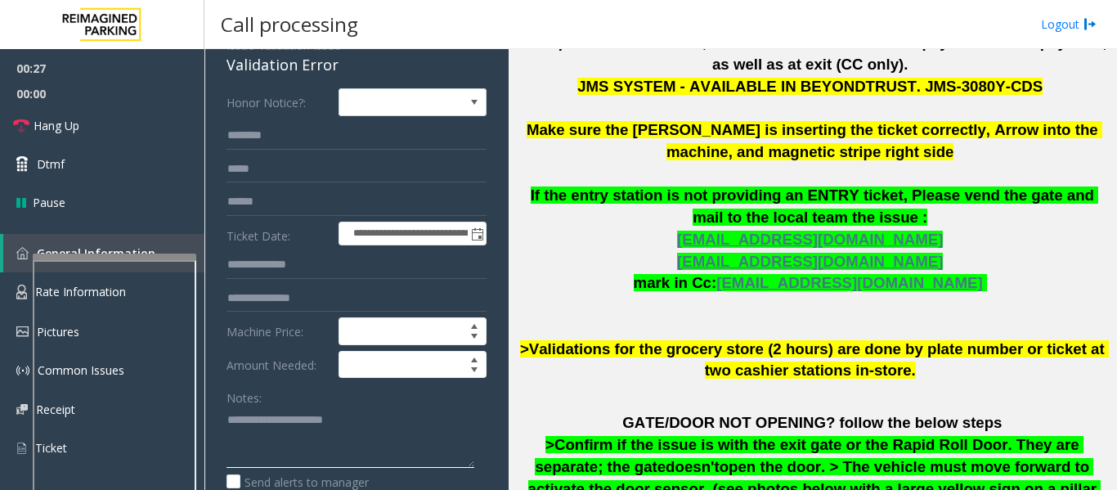
click at [378, 437] on textarea at bounding box center [350, 436] width 248 height 61
click at [382, 419] on textarea at bounding box center [350, 436] width 248 height 61
click at [438, 423] on textarea at bounding box center [350, 436] width 248 height 61
type textarea "**********"
click at [338, 141] on input "text" at bounding box center [356, 136] width 260 height 28
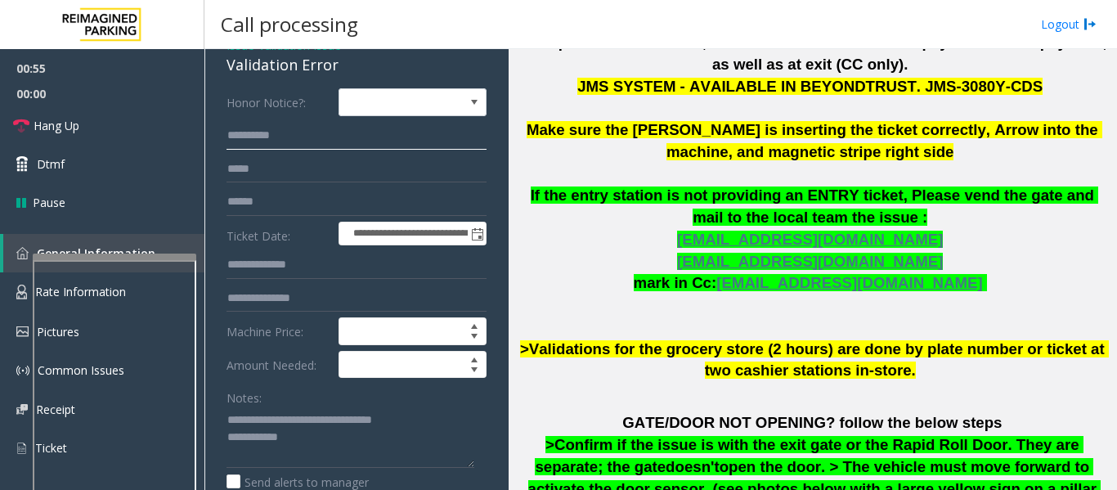
type input "*********"
click at [295, 205] on input "text" at bounding box center [356, 202] width 260 height 28
type input "*"
type input "********"
click at [323, 448] on textarea at bounding box center [350, 436] width 248 height 61
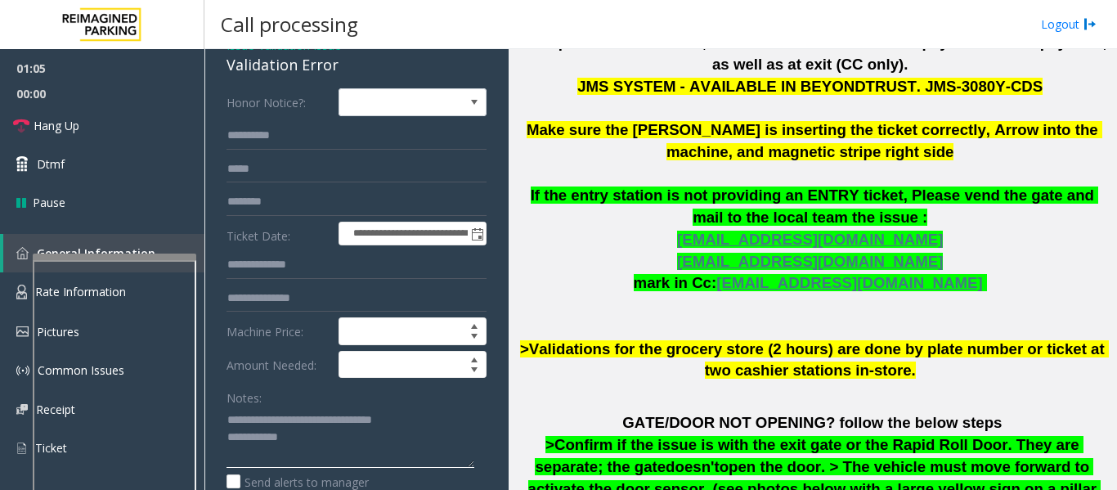
click at [371, 440] on textarea at bounding box center [350, 436] width 248 height 61
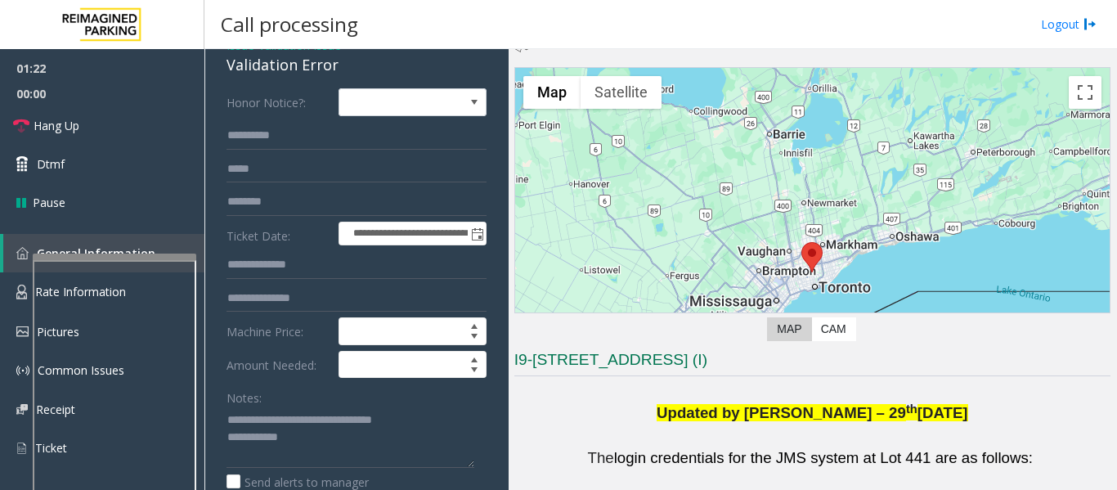
scroll to position [409, 0]
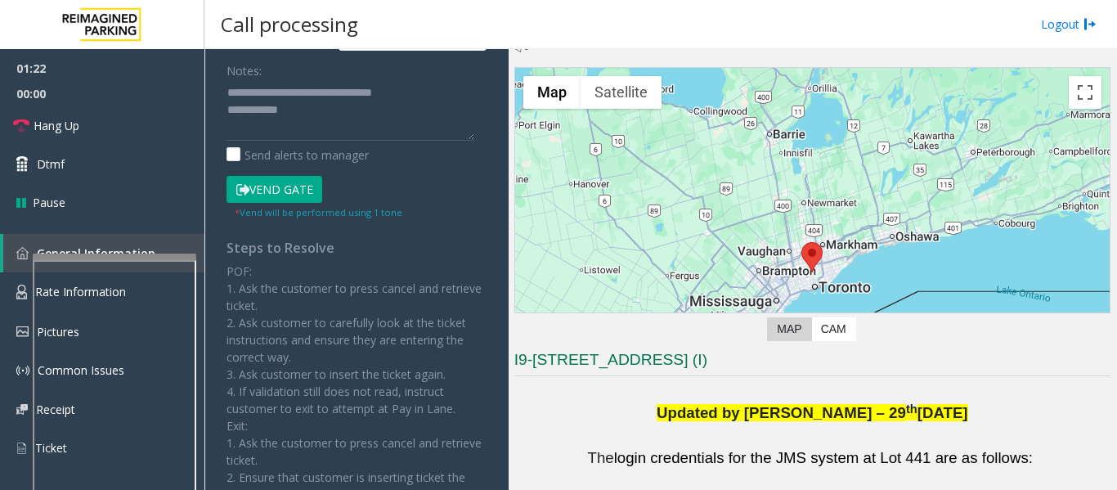
drag, startPoint x: 284, startPoint y: 193, endPoint x: 298, endPoint y: 173, distance: 24.0
click at [284, 192] on button "Vend Gate" at bounding box center [274, 190] width 96 height 28
click at [368, 114] on textarea at bounding box center [350, 109] width 248 height 61
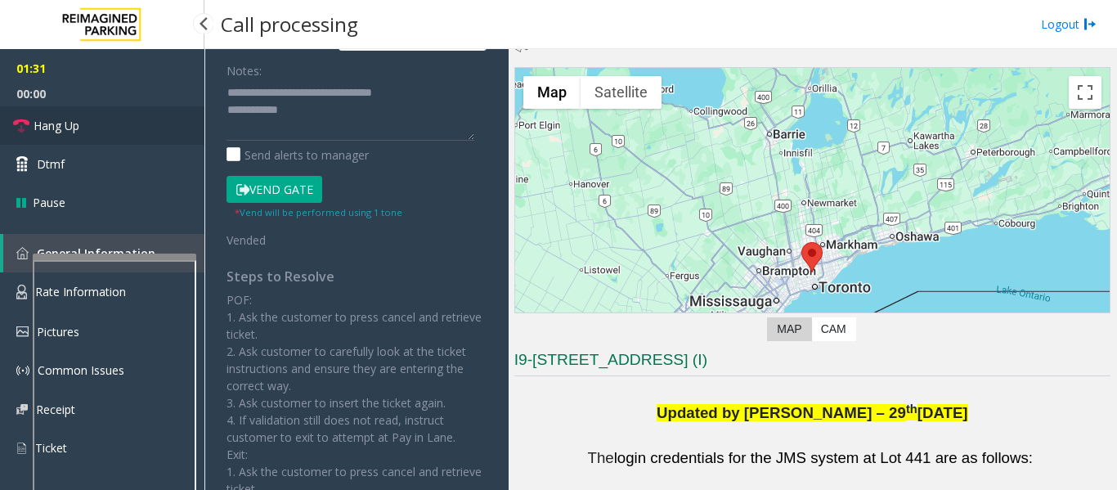
click at [136, 132] on link "Hang Up" at bounding box center [102, 125] width 204 height 38
type textarea "**********"
click at [50, 104] on span "00:00" at bounding box center [102, 93] width 204 height 25
click at [65, 125] on span "Hang Up" at bounding box center [57, 125] width 46 height 17
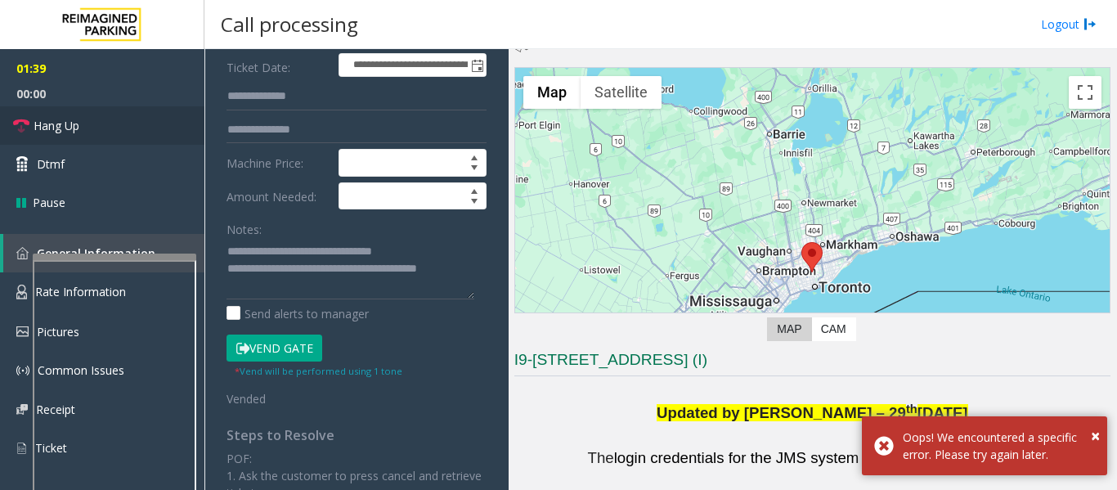
scroll to position [82, 0]
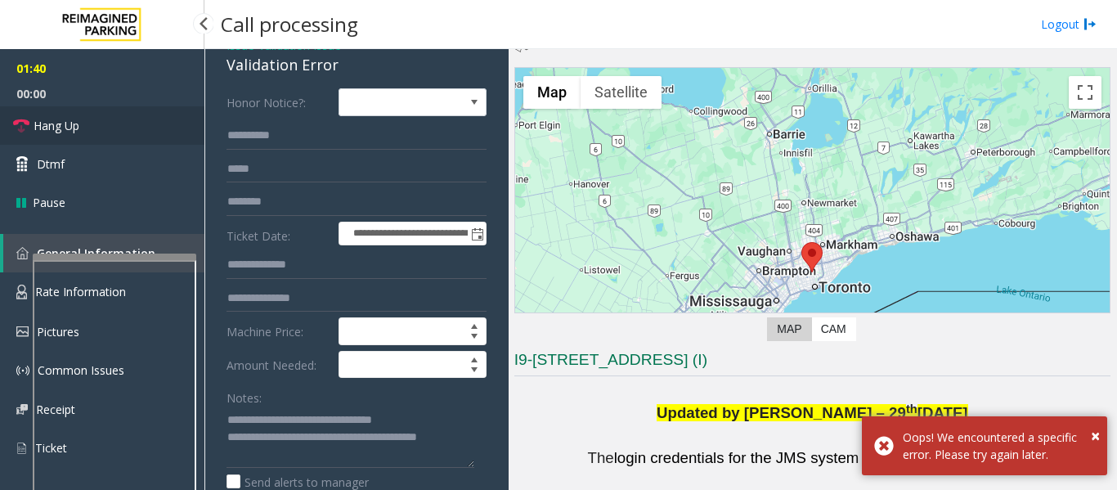
click at [87, 132] on link "Hang Up" at bounding box center [102, 125] width 204 height 38
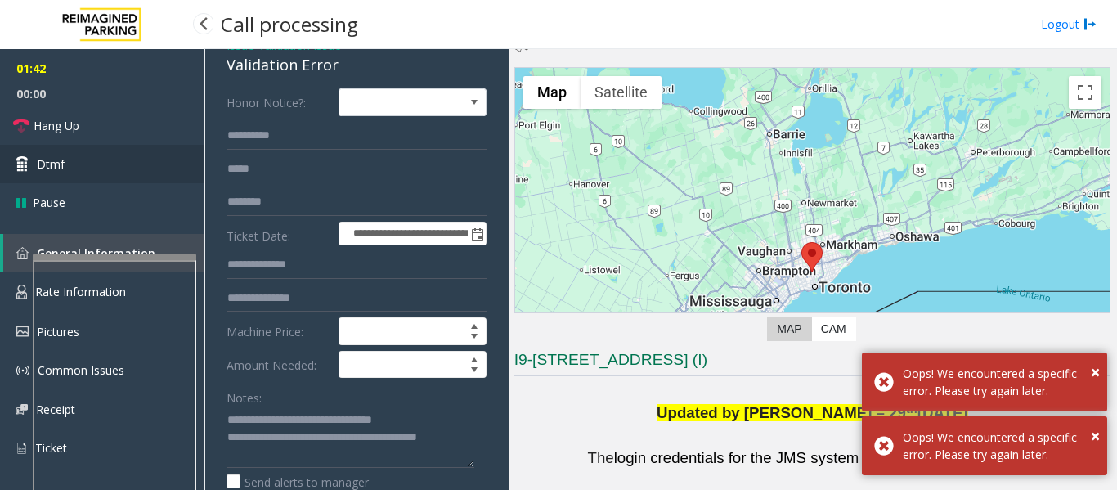
click at [74, 148] on link "Dtmf" at bounding box center [102, 164] width 204 height 38
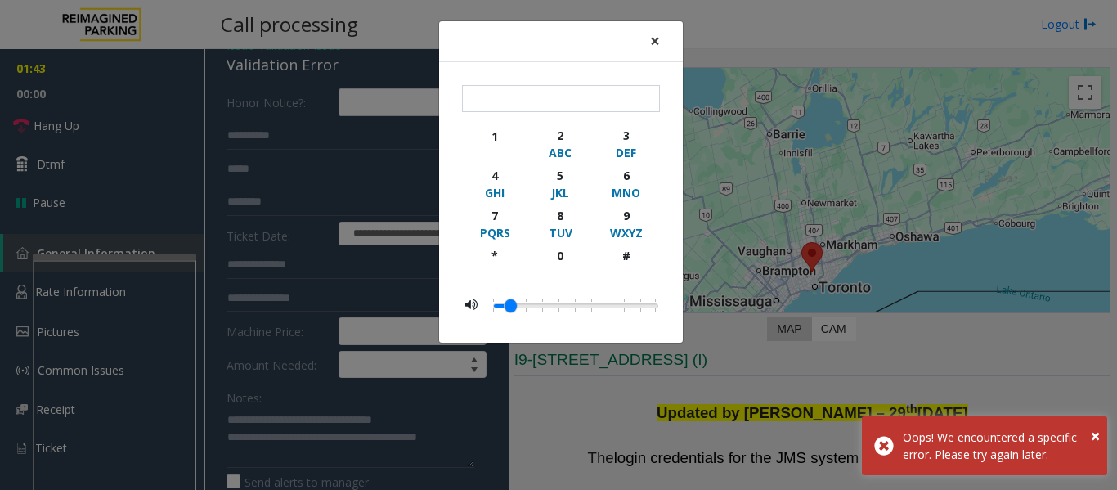
click at [652, 43] on span "×" at bounding box center [655, 40] width 10 height 23
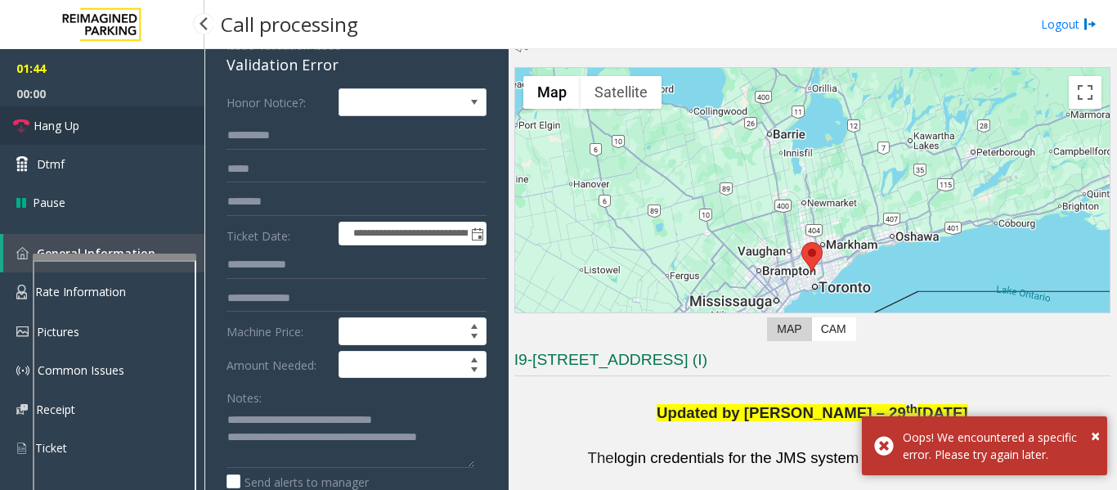
click at [65, 125] on span "Hang Up" at bounding box center [57, 125] width 46 height 17
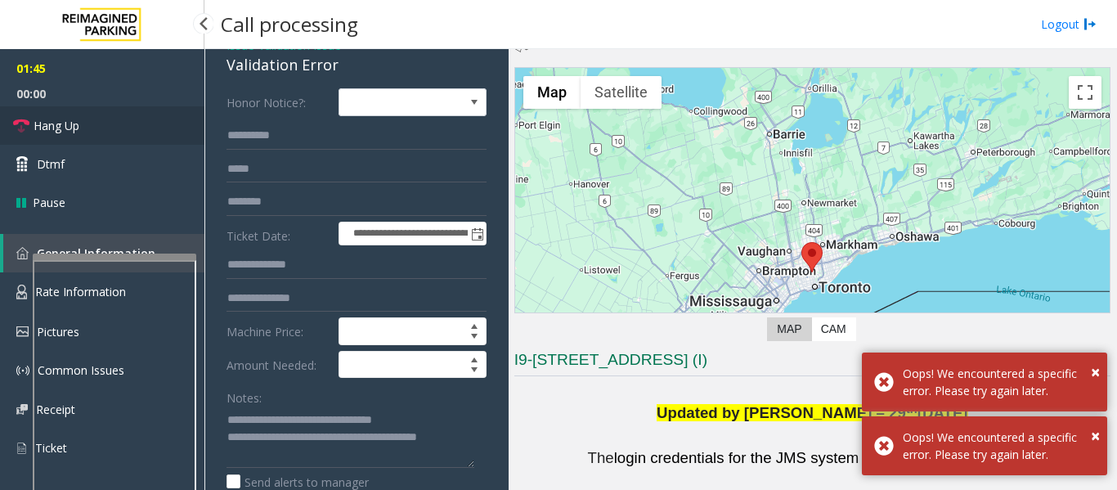
click at [29, 122] on link "Hang Up" at bounding box center [102, 125] width 204 height 38
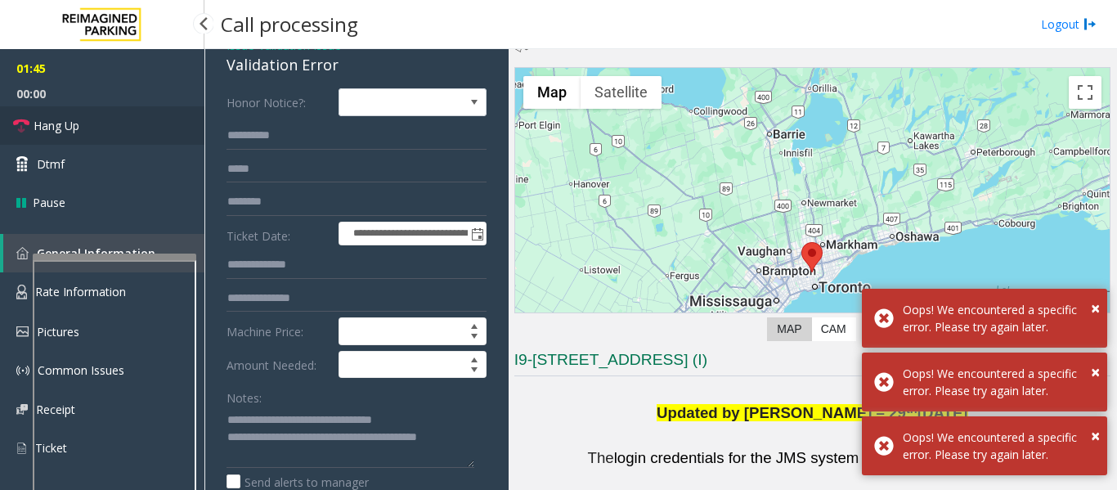
click at [29, 122] on link "Hang Up" at bounding box center [102, 125] width 204 height 38
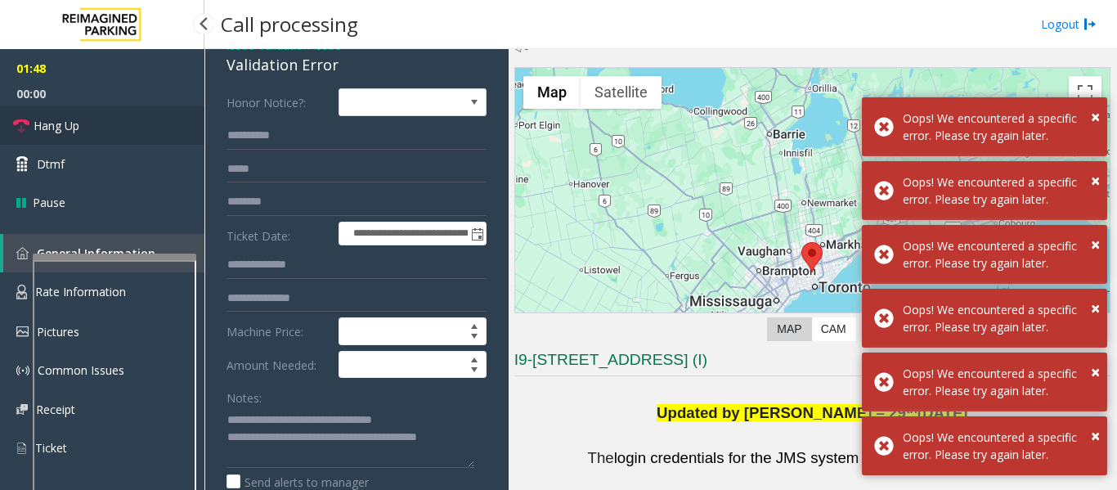
click at [83, 134] on link "Hang Up" at bounding box center [102, 125] width 204 height 38
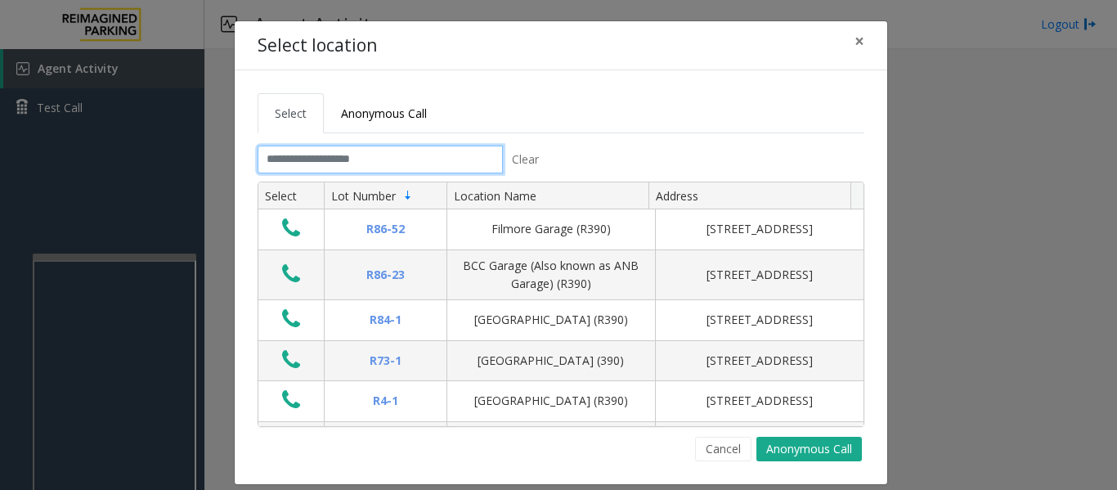
click at [383, 146] on input "text" at bounding box center [380, 160] width 245 height 28
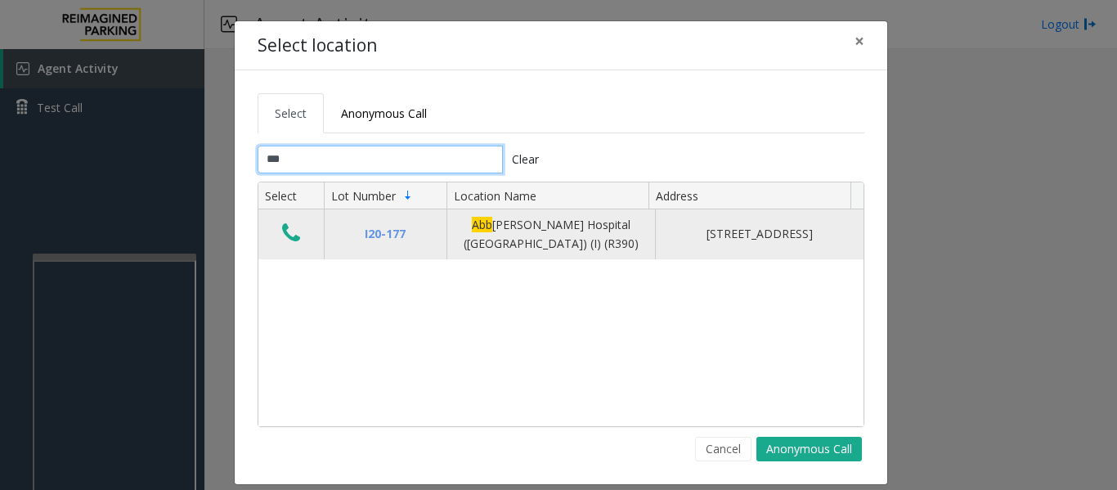
type input "***"
click at [282, 227] on icon "Data table" at bounding box center [291, 233] width 18 height 23
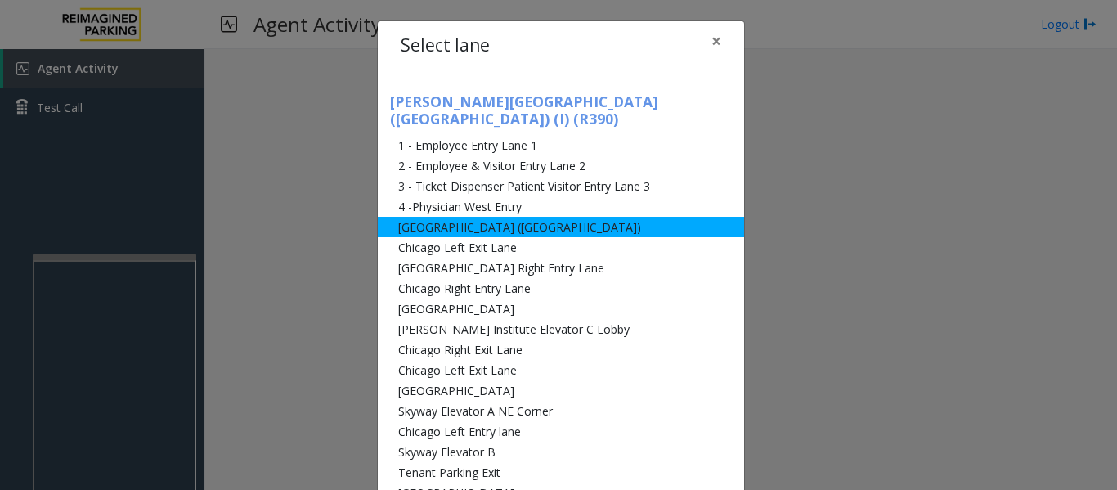
click at [429, 219] on li "[GEOGRAPHIC_DATA] ([GEOGRAPHIC_DATA])" at bounding box center [561, 227] width 366 height 20
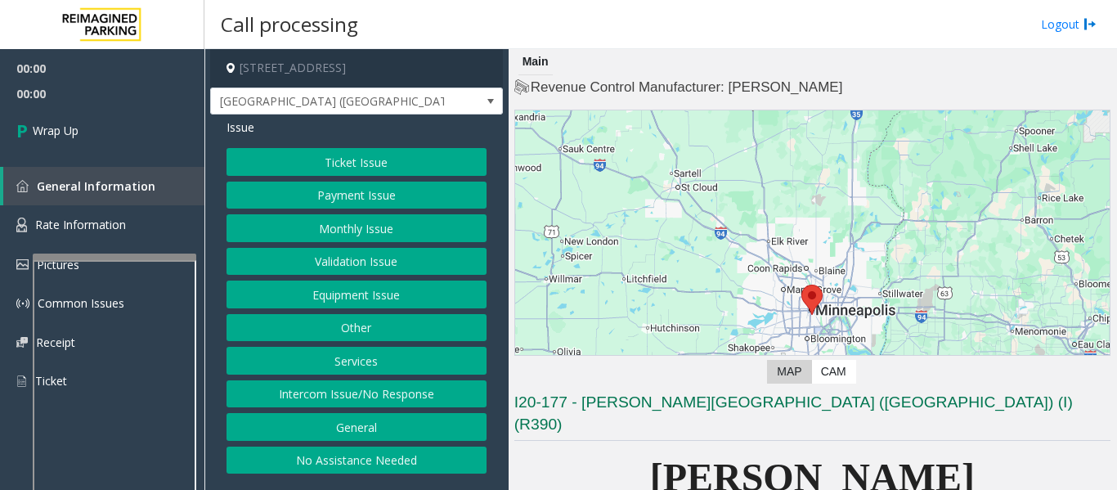
click at [348, 391] on button "Intercom Issue/No Response" at bounding box center [356, 394] width 260 height 28
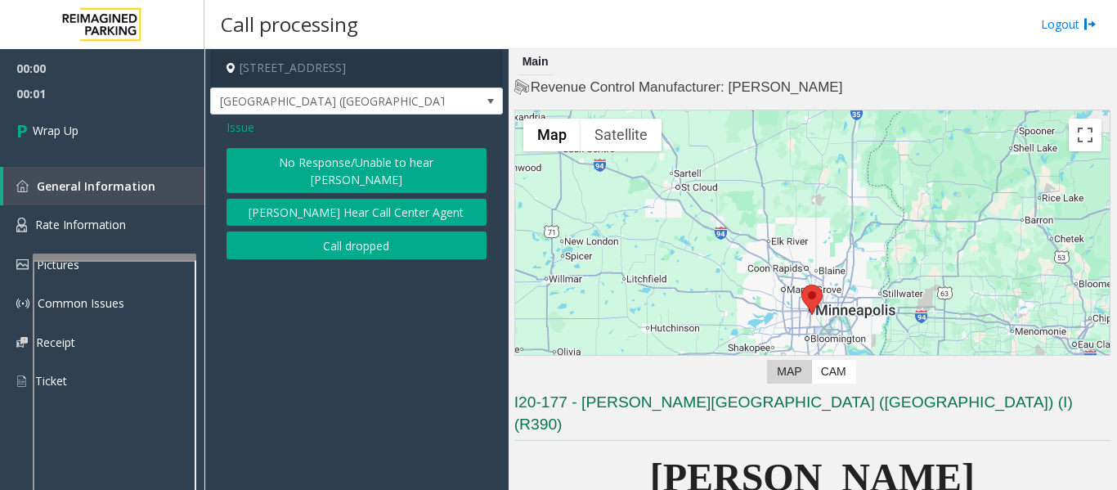
click at [383, 245] on div "Issue No Response/Unable to hear parker Parker Cannot Hear Call Center Agent Ca…" at bounding box center [356, 190] width 293 height 153
click at [382, 232] on button "Call dropped" at bounding box center [356, 245] width 260 height 28
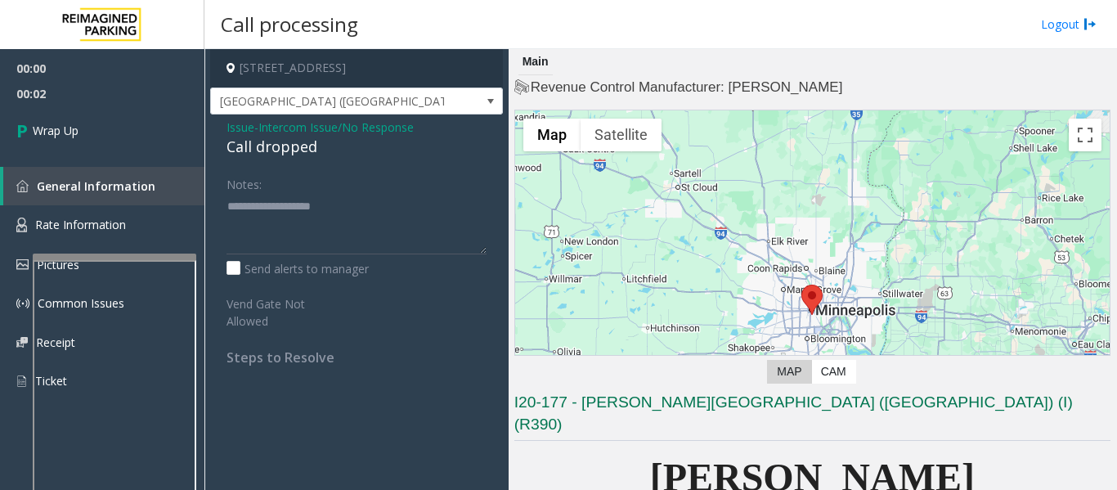
click at [237, 155] on div "Call dropped" at bounding box center [356, 147] width 260 height 22
type textarea "**********"
drag, startPoint x: 62, startPoint y: 127, endPoint x: 90, endPoint y: 141, distance: 31.1
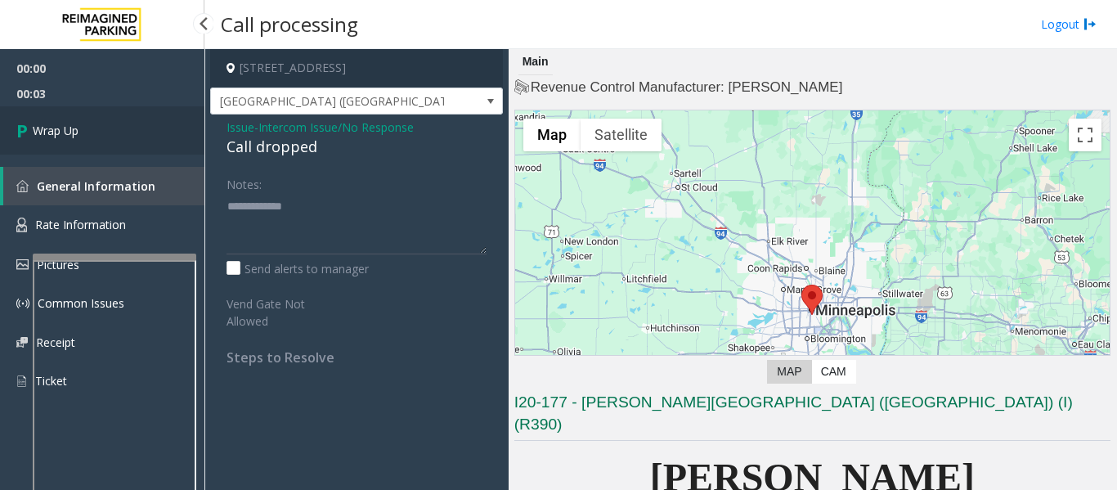
click at [62, 127] on span "Wrap Up" at bounding box center [56, 130] width 46 height 17
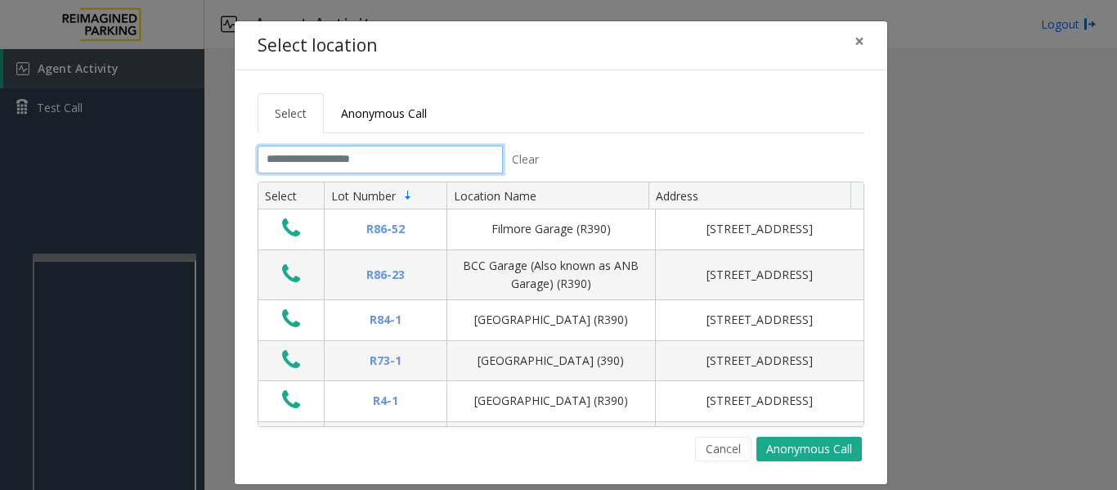
click at [439, 155] on input "text" at bounding box center [380, 160] width 245 height 28
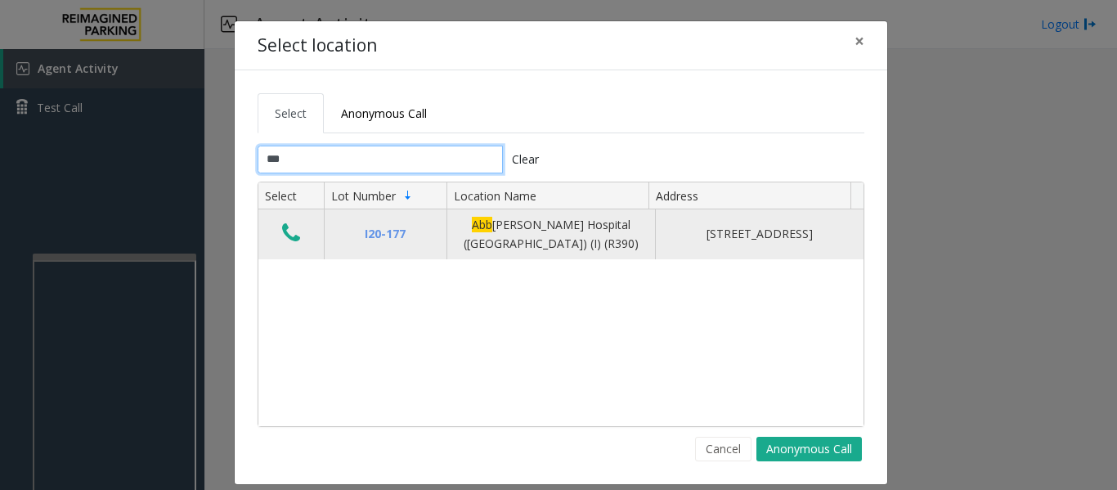
type input "***"
click at [282, 236] on icon "Data table" at bounding box center [291, 233] width 18 height 23
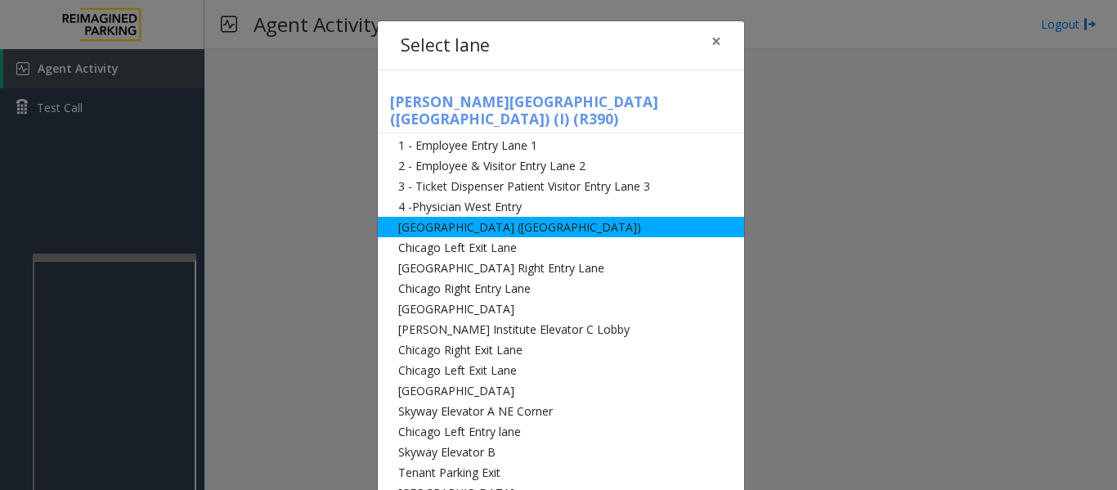
click at [446, 217] on li "[GEOGRAPHIC_DATA] ([GEOGRAPHIC_DATA])" at bounding box center [561, 227] width 366 height 20
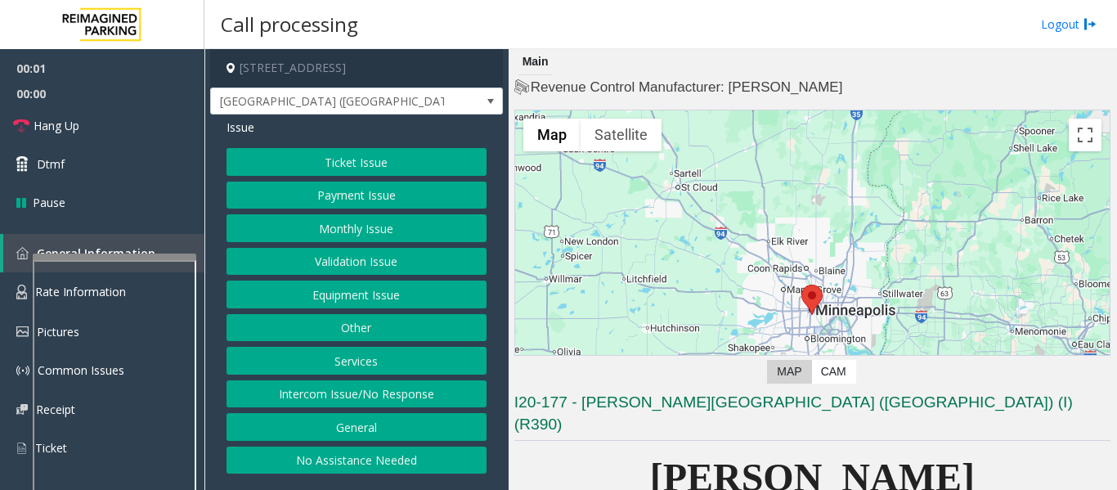
click at [405, 398] on button "Intercom Issue/No Response" at bounding box center [356, 394] width 260 height 28
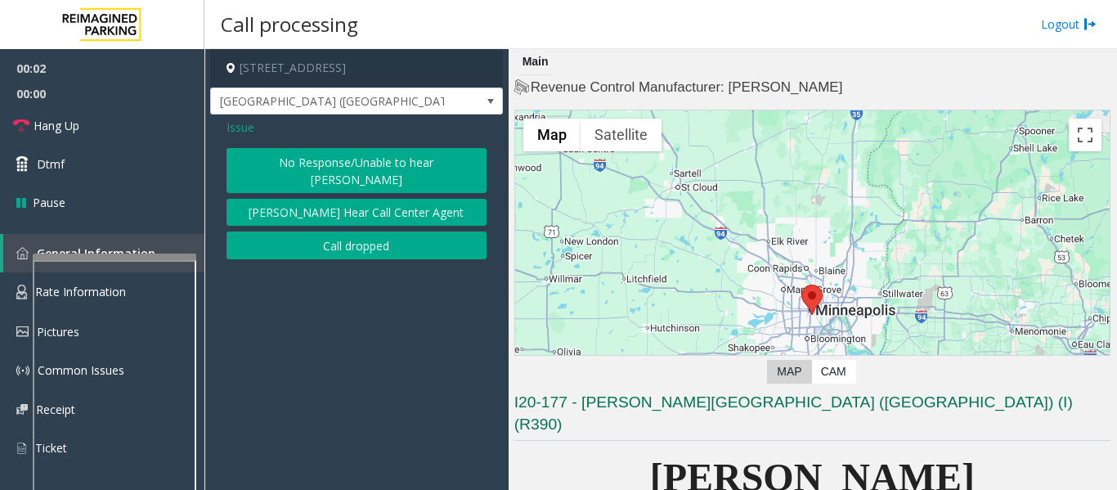
click at [443, 160] on button "No Response/Unable to hear [PERSON_NAME]" at bounding box center [356, 170] width 260 height 45
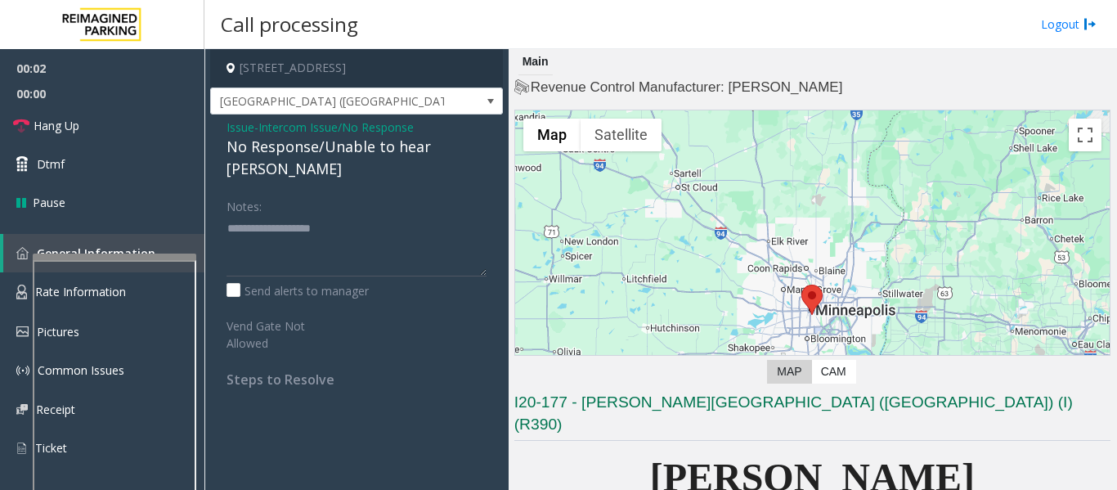
click at [301, 151] on div "No Response/Unable to hear [PERSON_NAME]" at bounding box center [356, 158] width 260 height 44
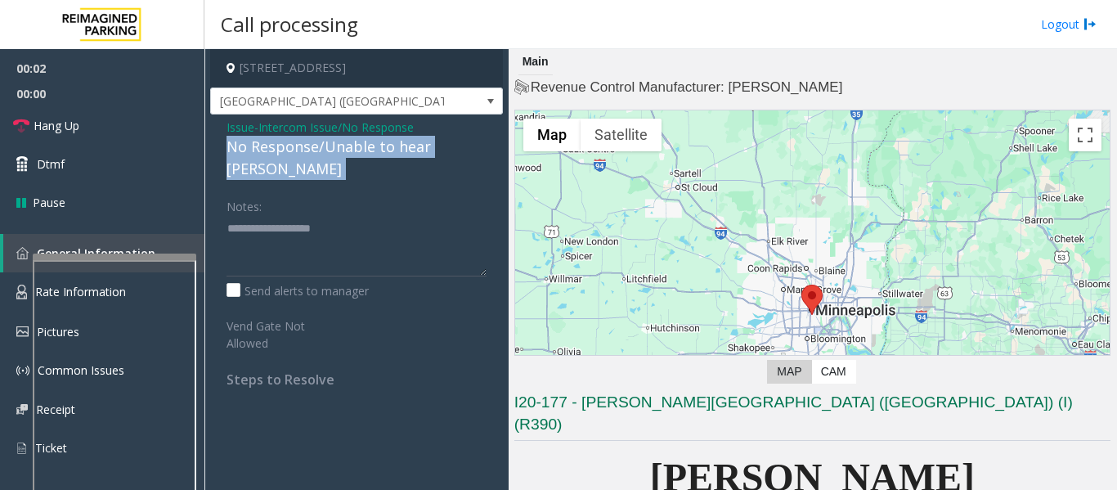
click at [301, 151] on div "No Response/Unable to hear [PERSON_NAME]" at bounding box center [356, 158] width 260 height 44
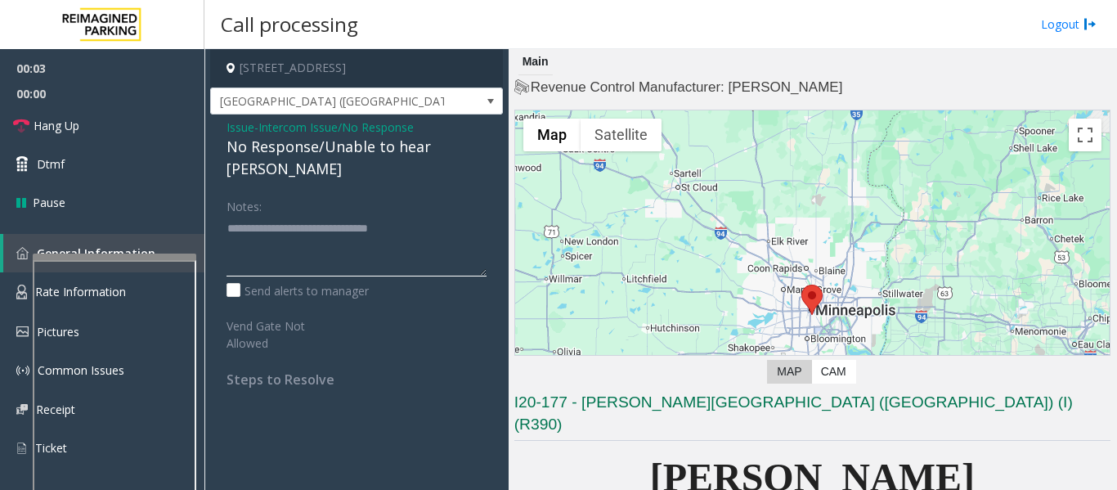
click at [446, 215] on textarea at bounding box center [356, 245] width 260 height 61
type textarea "**********"
click at [77, 124] on span "Hang Up" at bounding box center [57, 125] width 46 height 17
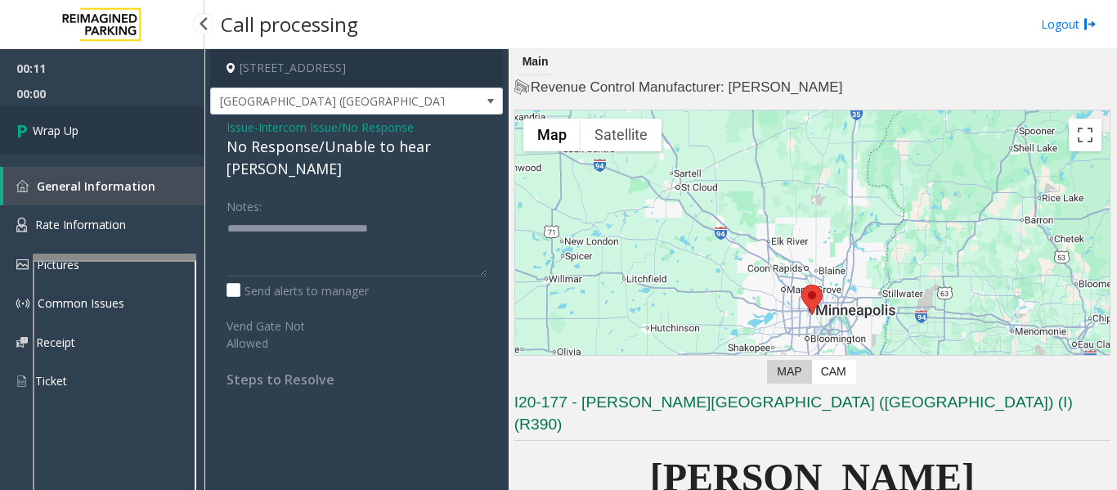
click at [87, 137] on link "Wrap Up" at bounding box center [102, 130] width 204 height 48
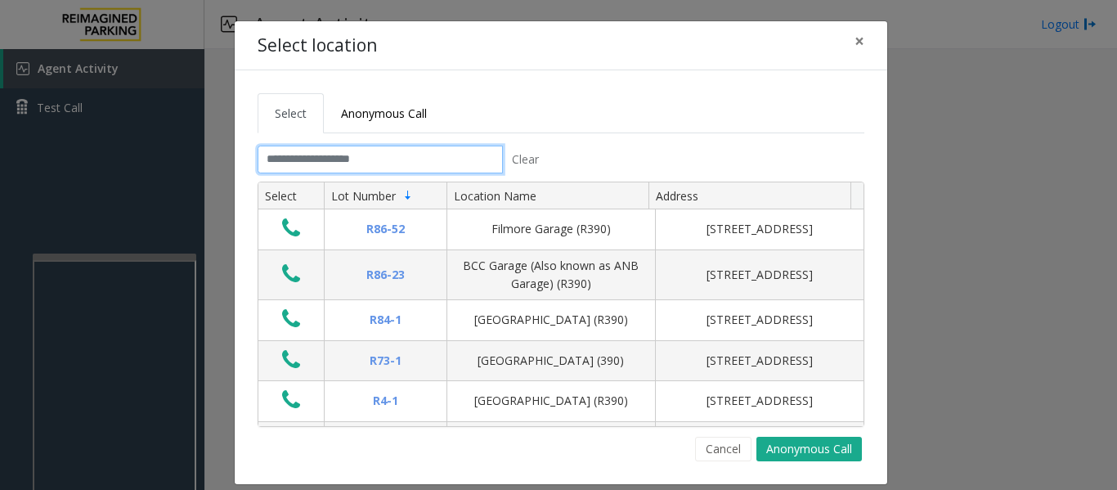
click at [391, 148] on input "text" at bounding box center [380, 160] width 245 height 28
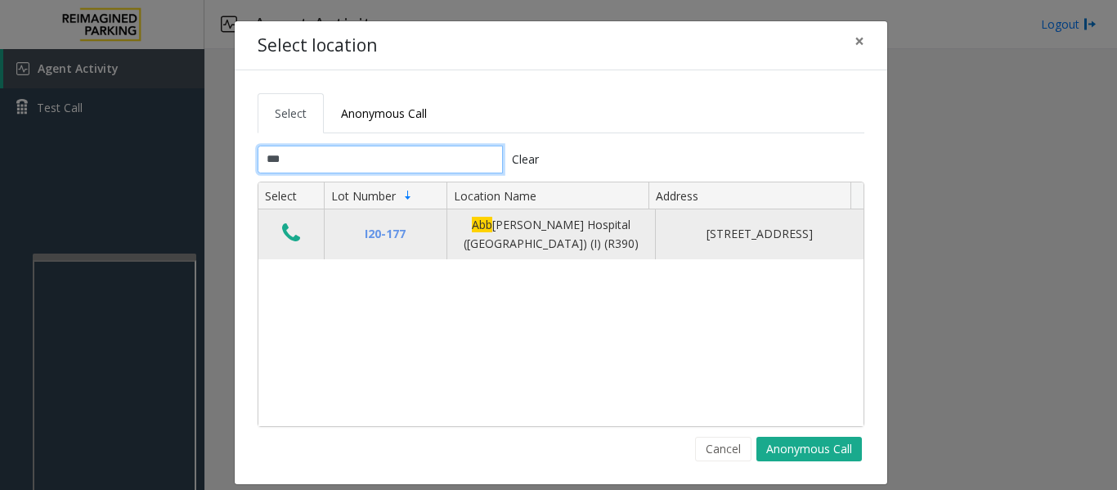
type input "***"
click at [289, 233] on icon "Data table" at bounding box center [291, 233] width 18 height 23
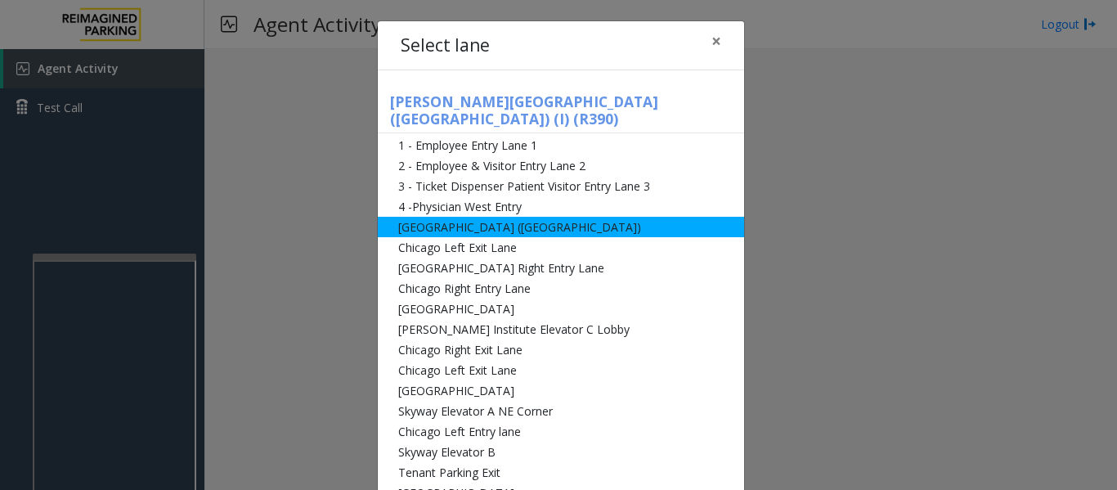
click at [475, 217] on li "[GEOGRAPHIC_DATA] ([GEOGRAPHIC_DATA])" at bounding box center [561, 227] width 366 height 20
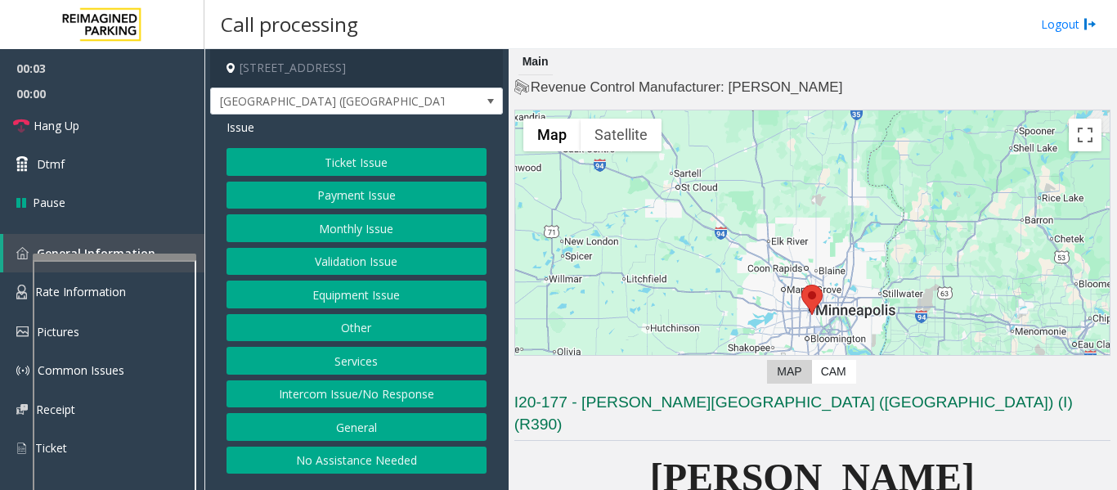
click at [388, 385] on button "Intercom Issue/No Response" at bounding box center [356, 394] width 260 height 28
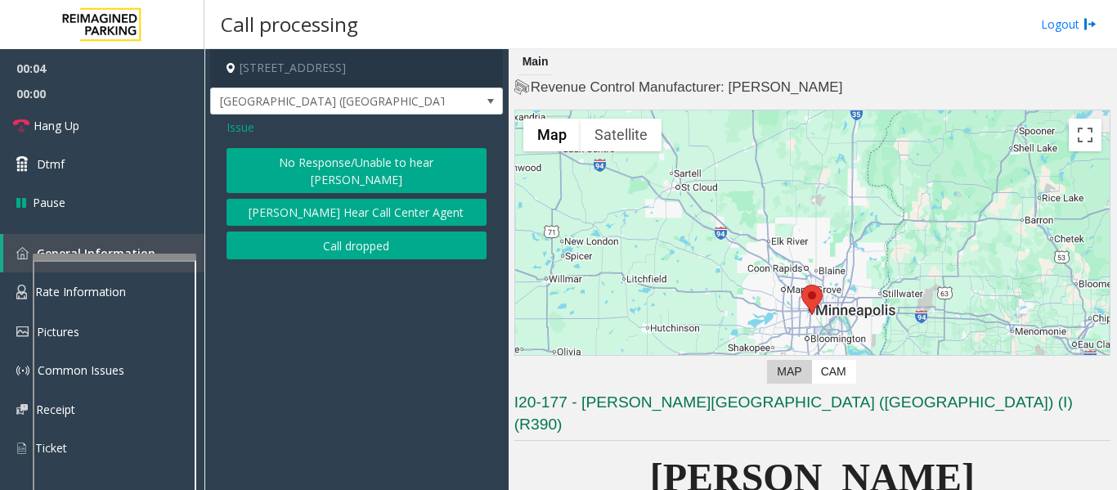
click at [370, 155] on button "No Response/Unable to hear [PERSON_NAME]" at bounding box center [356, 170] width 260 height 45
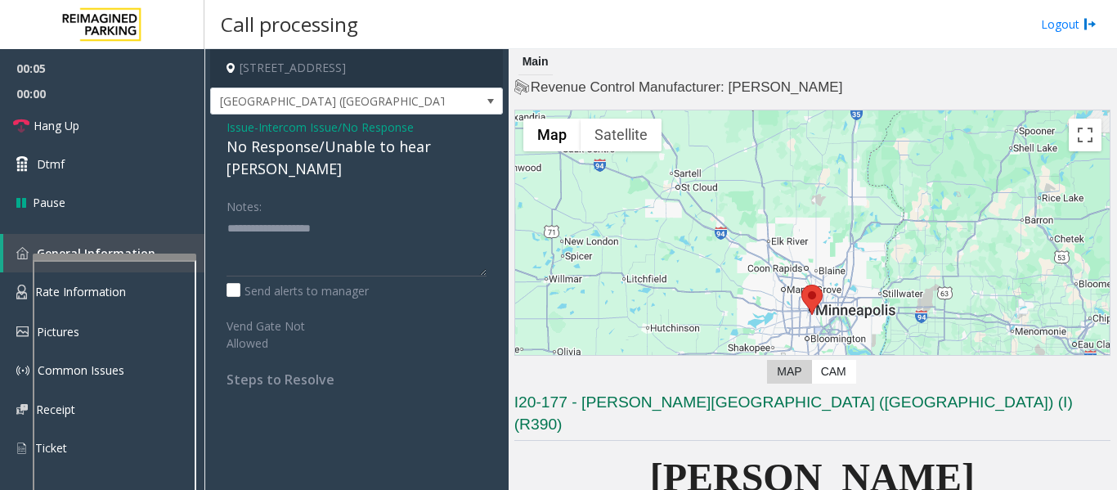
click at [409, 145] on div "No Response/Unable to hear [PERSON_NAME]" at bounding box center [356, 158] width 260 height 44
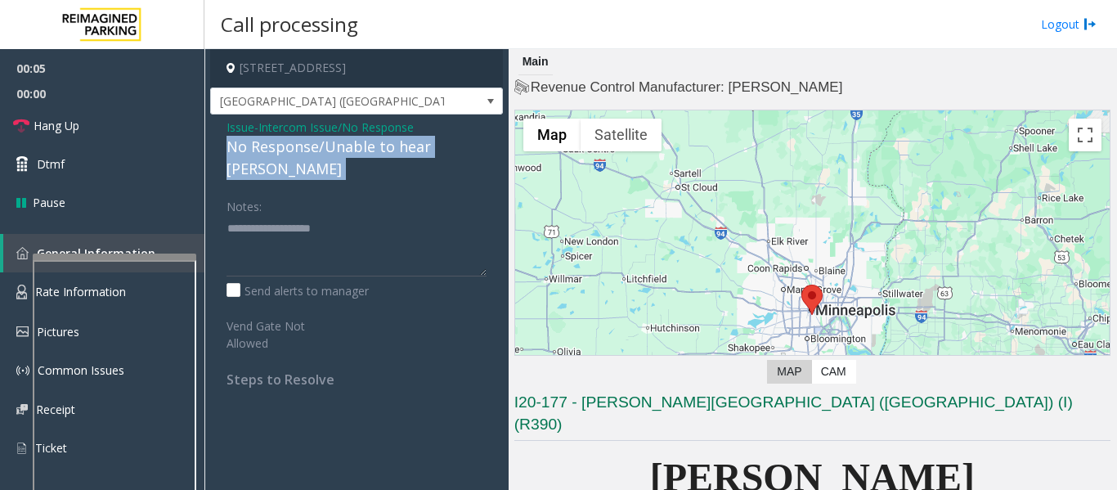
click at [409, 145] on div "No Response/Unable to hear [PERSON_NAME]" at bounding box center [356, 158] width 260 height 44
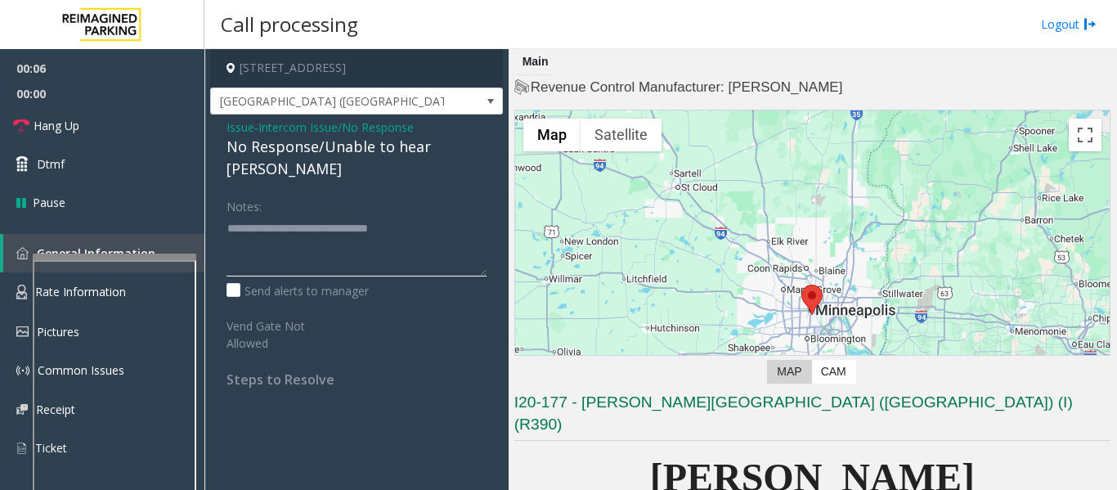
click at [481, 215] on textarea at bounding box center [356, 245] width 260 height 61
type textarea "**********"
click at [35, 128] on span "Hang Up" at bounding box center [57, 125] width 46 height 17
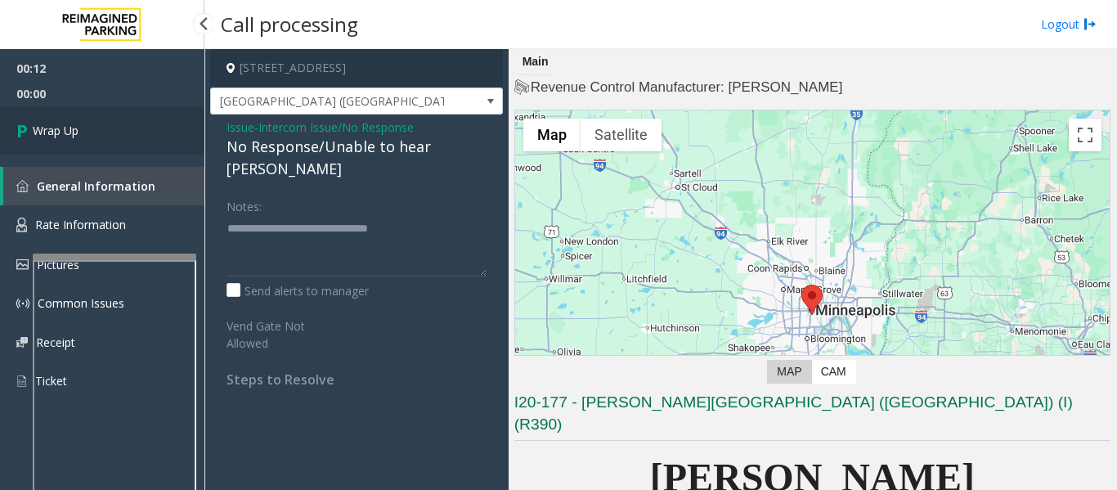
click at [39, 128] on span "Wrap Up" at bounding box center [56, 130] width 46 height 17
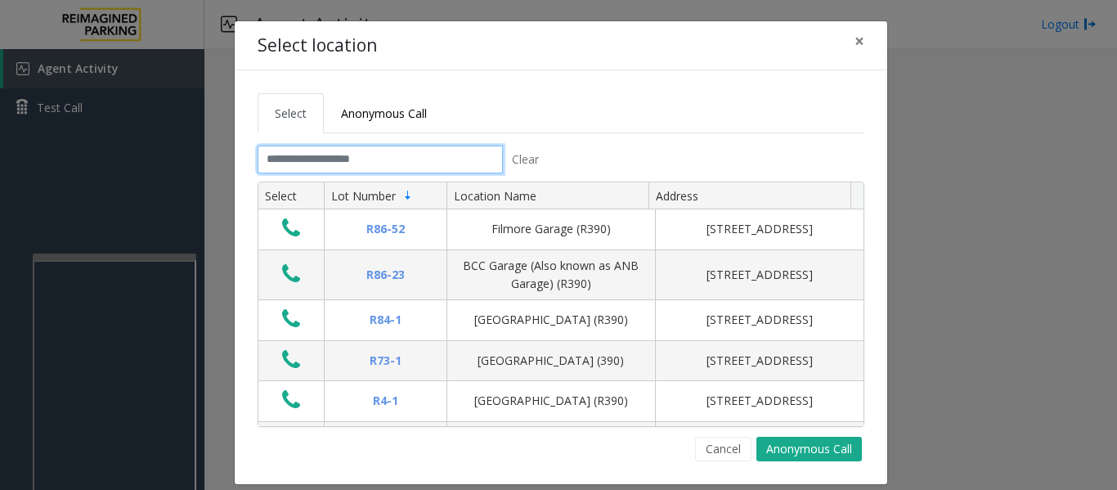
click at [341, 163] on input "text" at bounding box center [380, 160] width 245 height 28
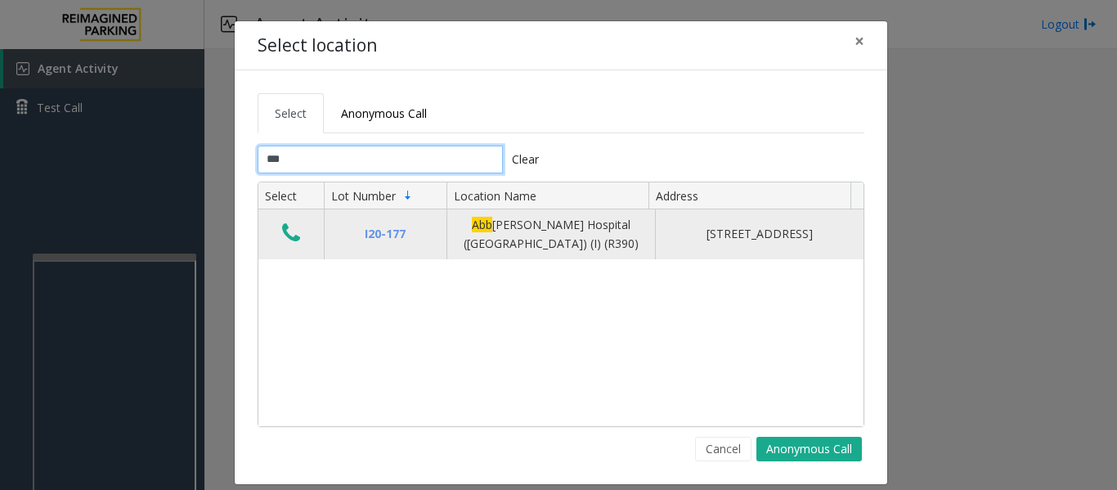
type input "***"
click at [282, 236] on icon "Data table" at bounding box center [291, 233] width 18 height 23
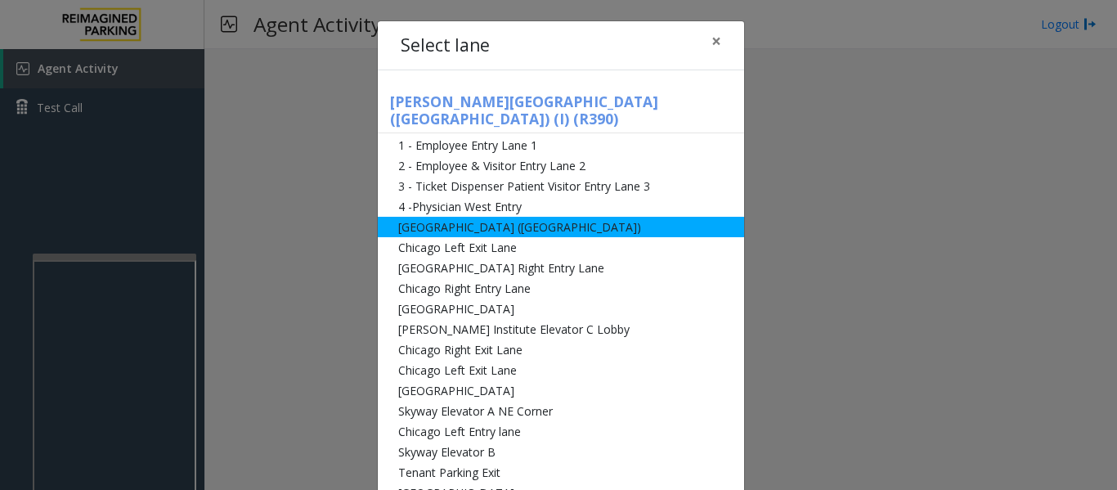
click at [435, 217] on li "[GEOGRAPHIC_DATA] ([GEOGRAPHIC_DATA])" at bounding box center [561, 227] width 366 height 20
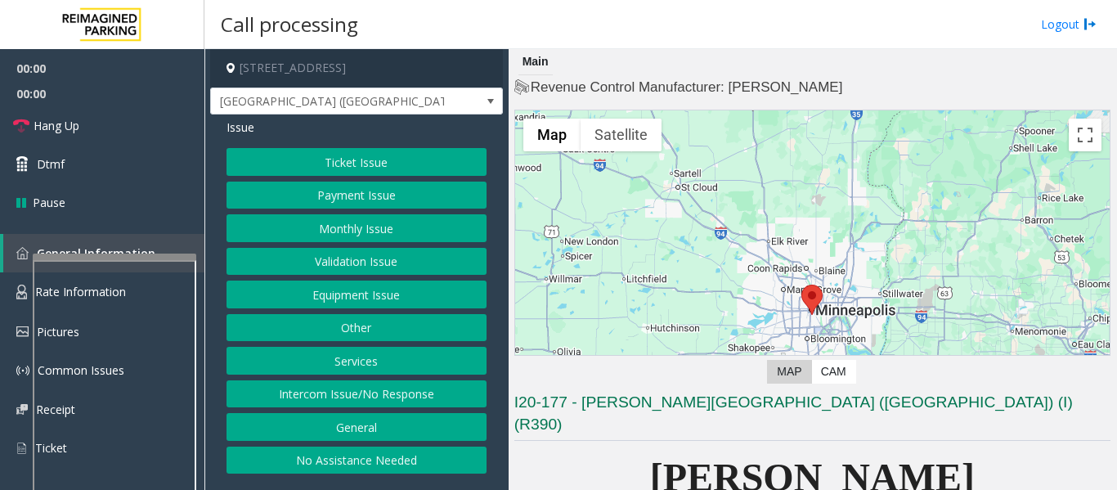
click at [354, 300] on button "Equipment Issue" at bounding box center [356, 294] width 260 height 28
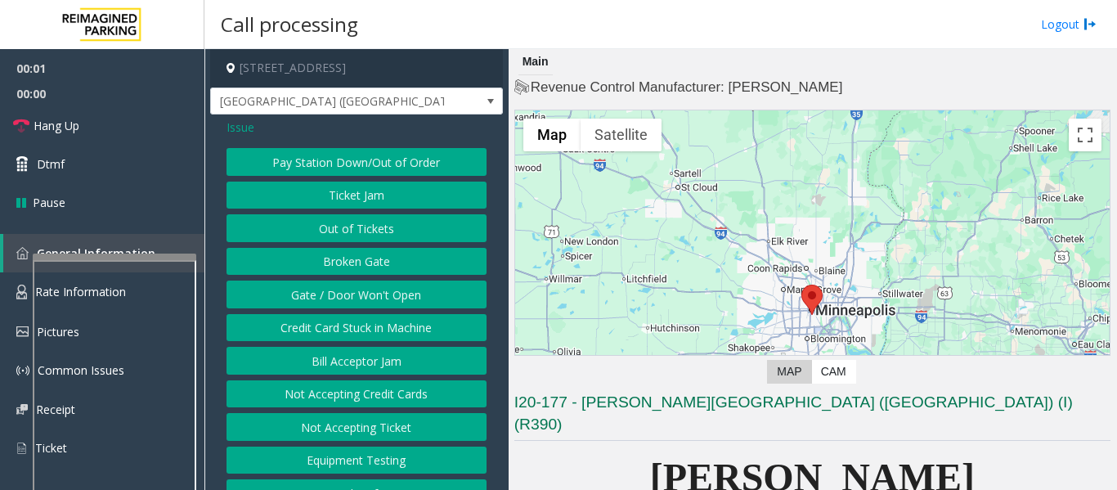
click at [356, 298] on button "Gate / Door Won't Open" at bounding box center [356, 294] width 260 height 28
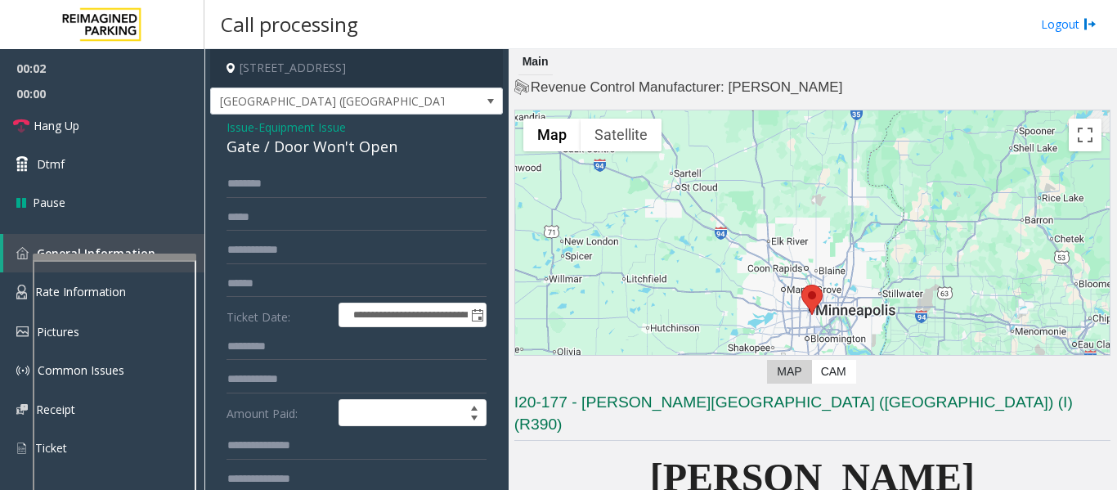
scroll to position [327, 0]
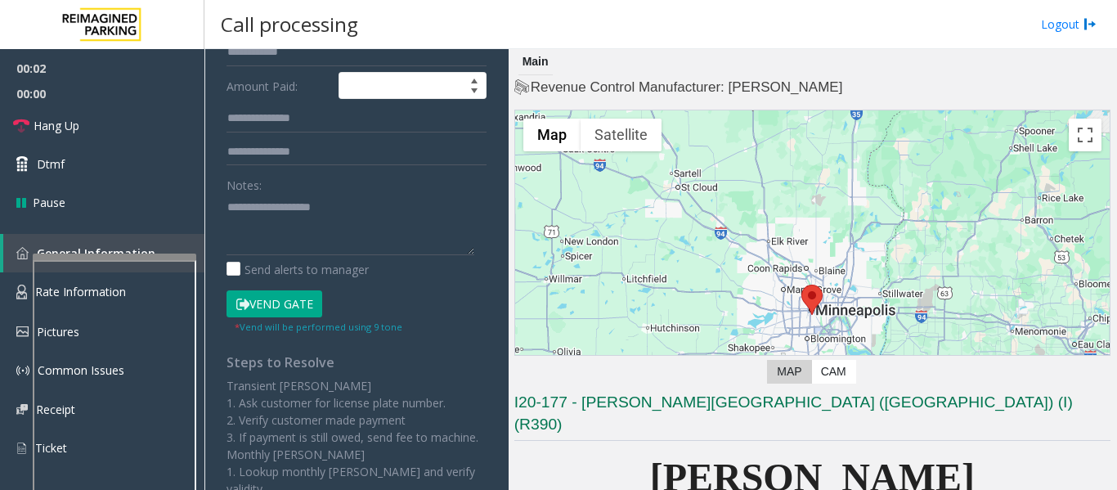
click at [304, 315] on button "Vend Gate" at bounding box center [274, 304] width 96 height 28
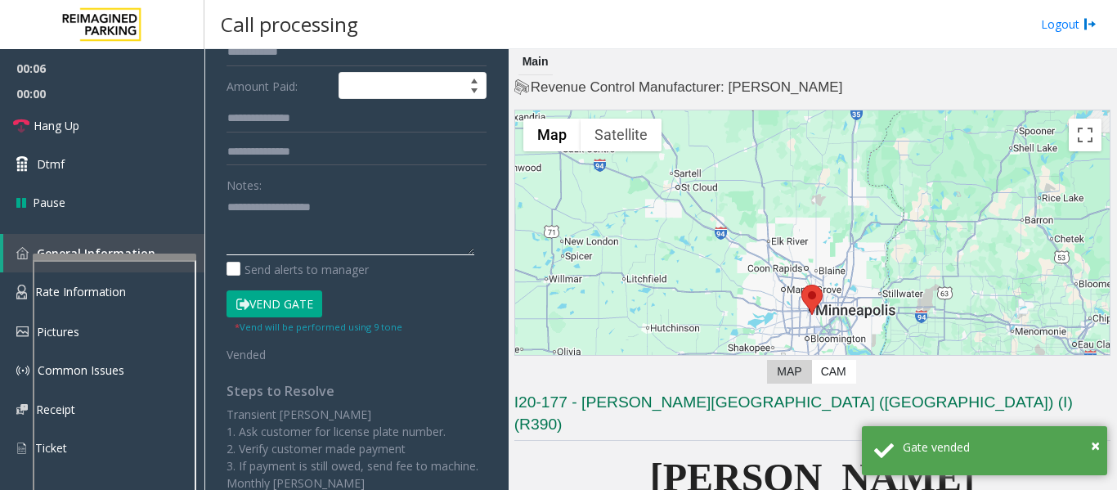
click at [362, 223] on textarea at bounding box center [350, 224] width 248 height 61
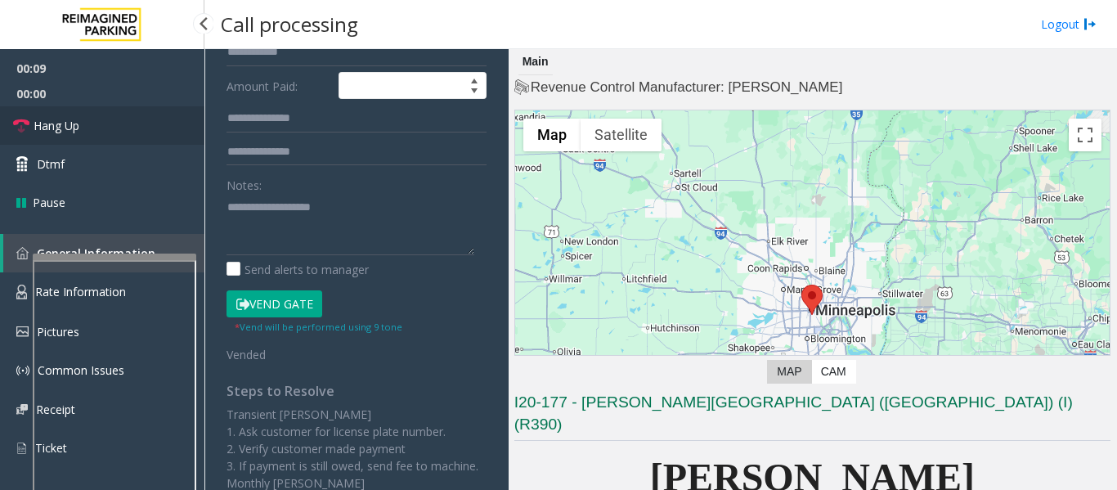
click at [53, 137] on link "Hang Up" at bounding box center [102, 125] width 204 height 38
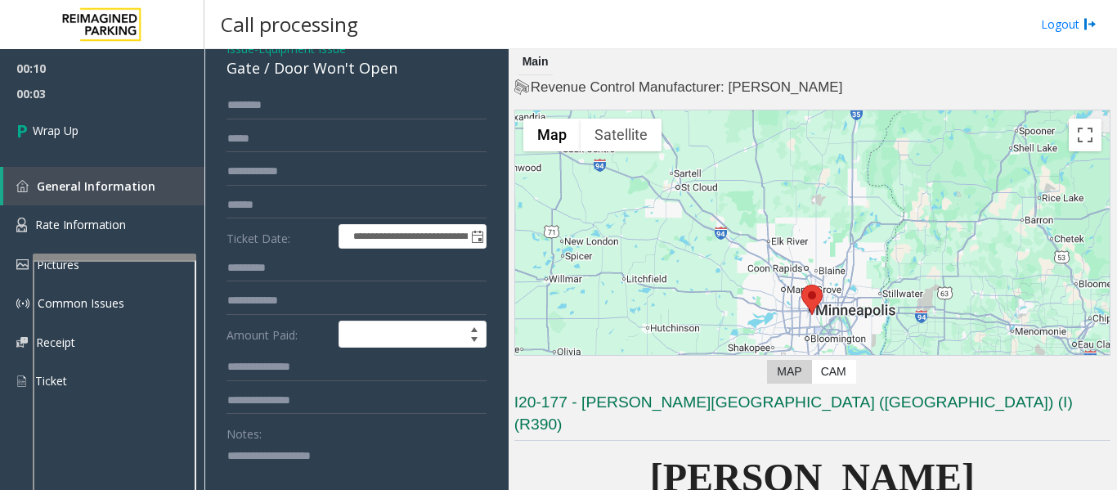
scroll to position [0, 0]
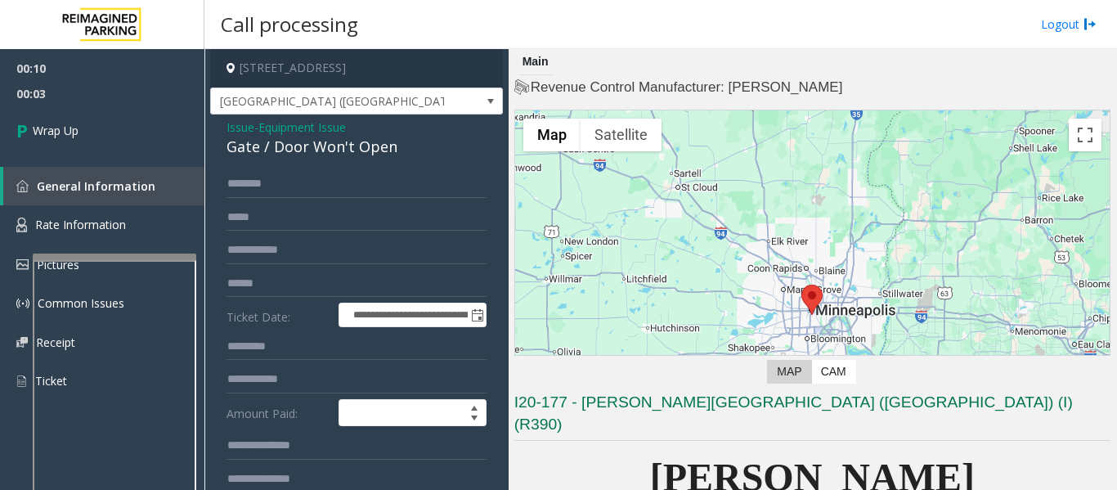
click at [303, 147] on div "Gate / Door Won't Open" at bounding box center [356, 147] width 260 height 22
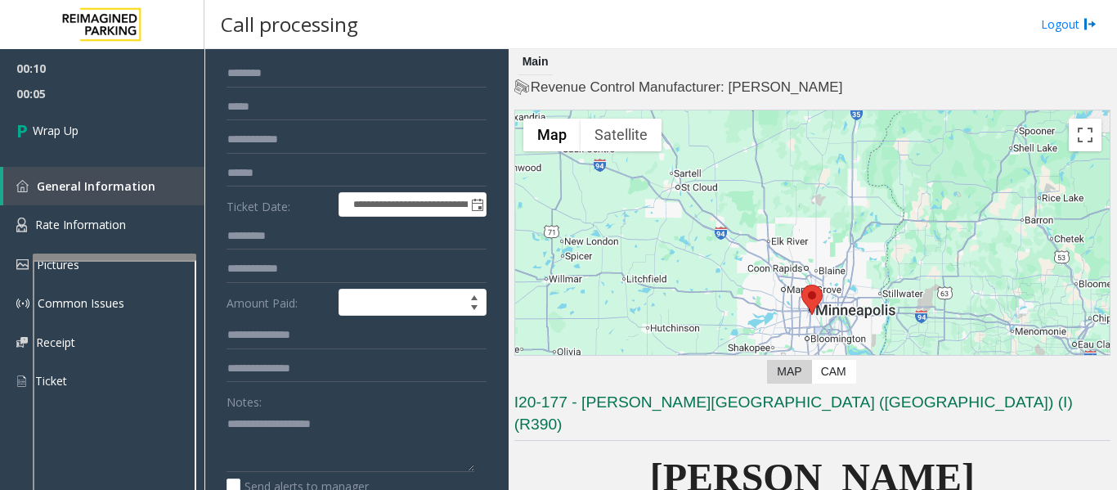
scroll to position [245, 0]
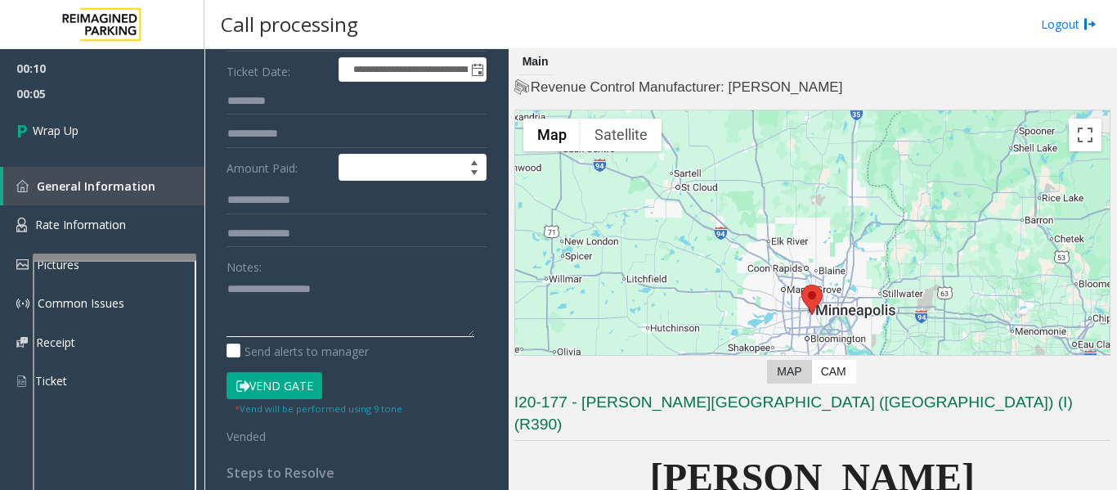
click at [293, 302] on textarea at bounding box center [350, 305] width 248 height 61
paste textarea "**********"
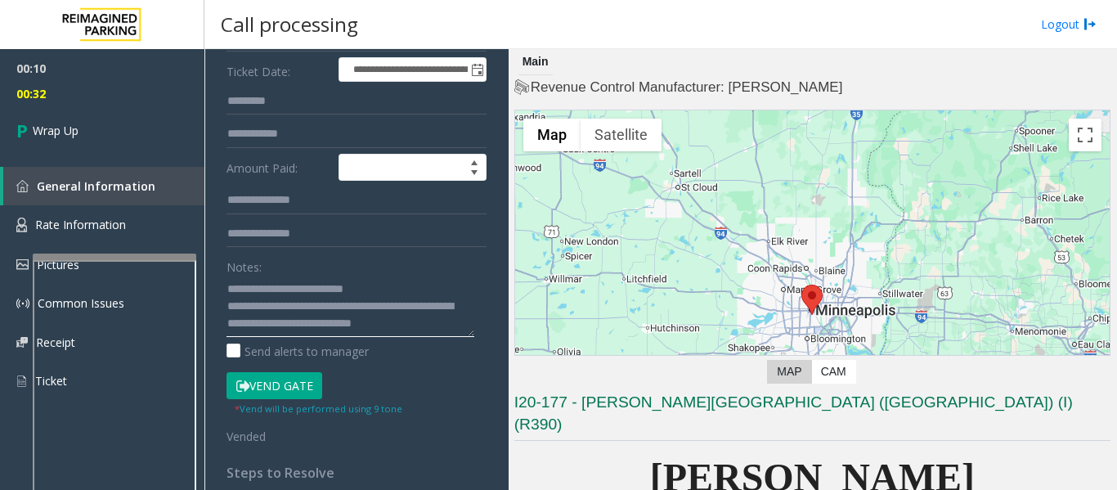
scroll to position [12, 0]
type textarea "**********"
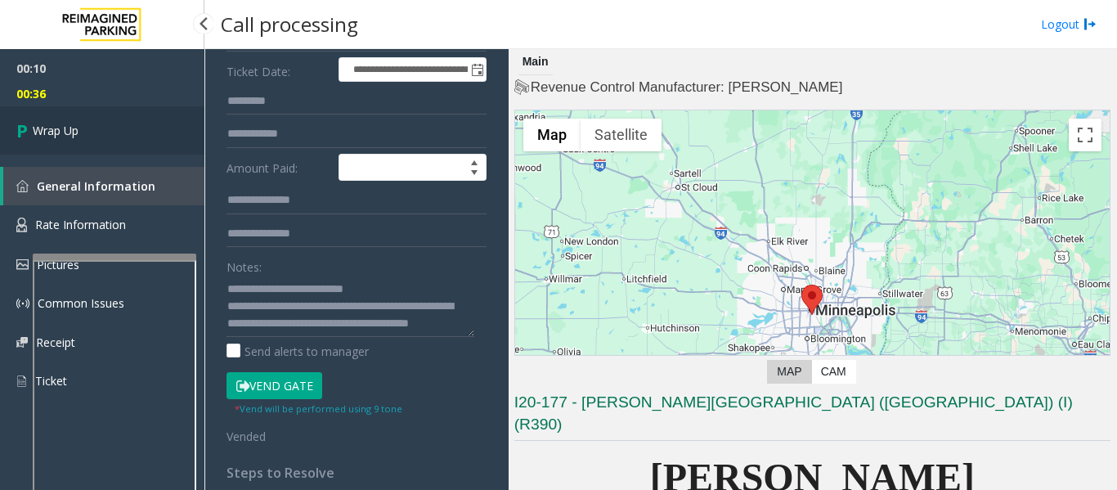
click at [105, 147] on link "Wrap Up" at bounding box center [102, 130] width 204 height 48
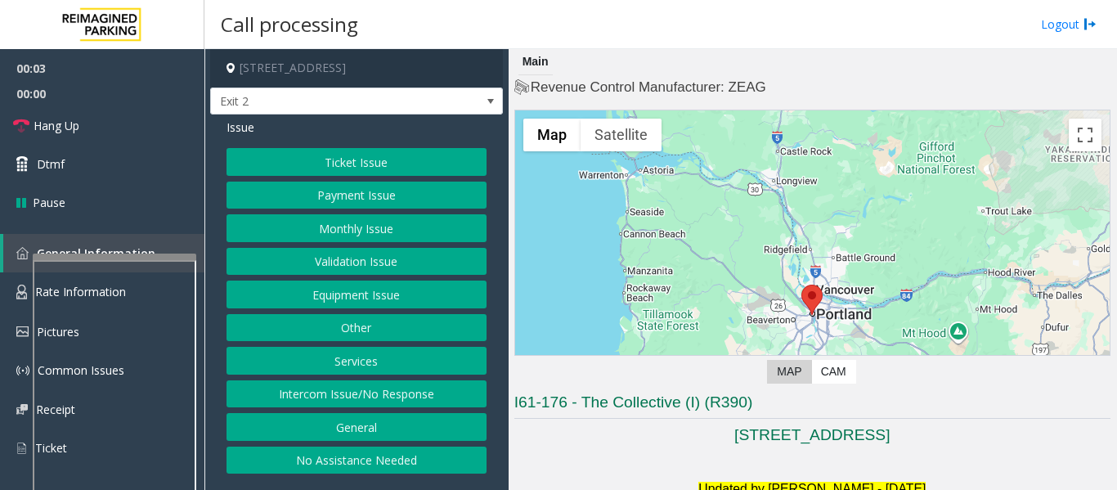
scroll to position [327, 0]
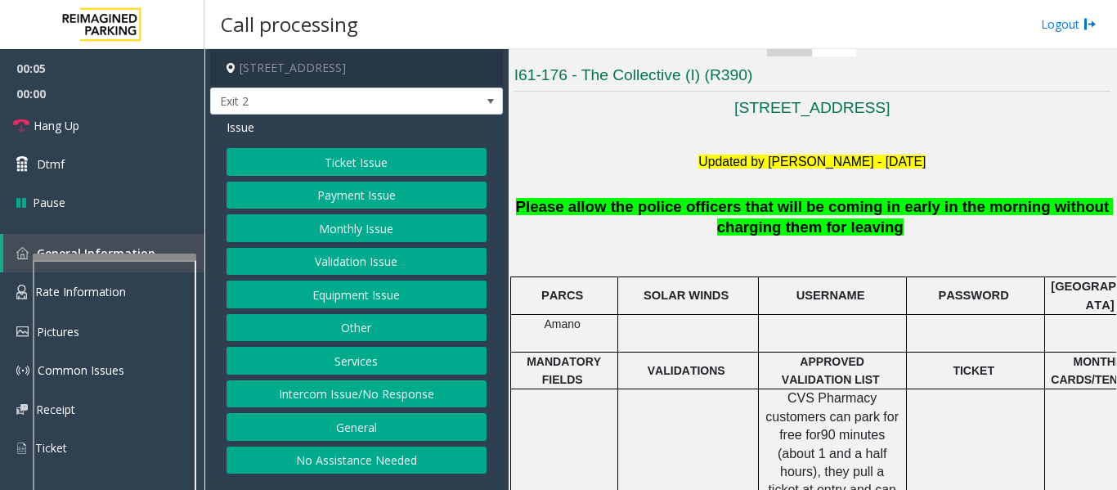
click at [343, 235] on button "Monthly Issue" at bounding box center [356, 228] width 260 height 28
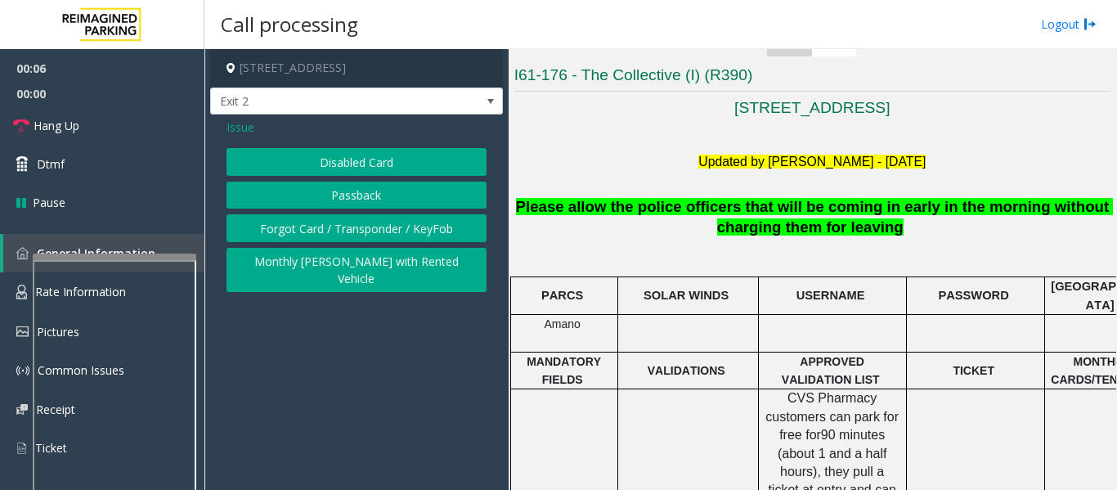
click at [418, 164] on button "Disabled Card" at bounding box center [356, 162] width 260 height 28
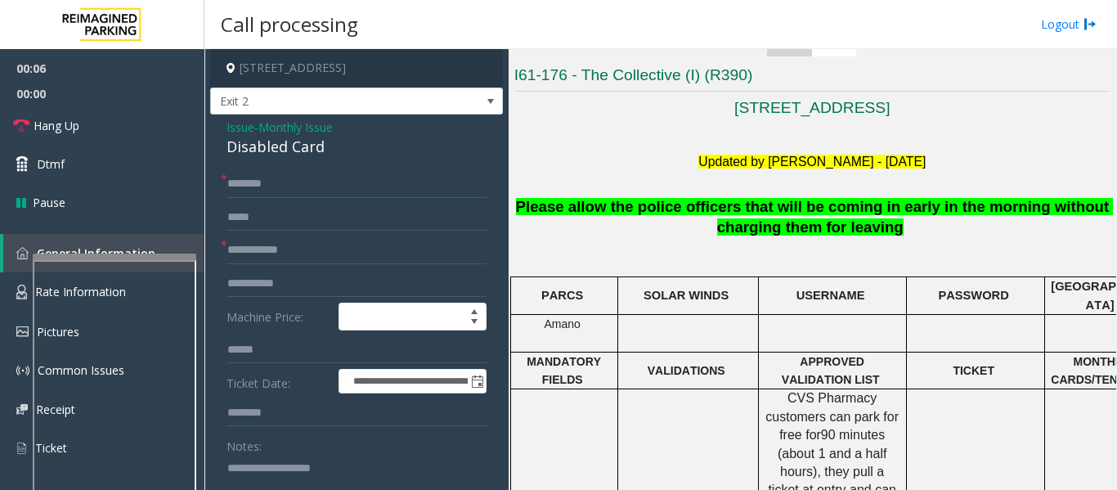
click at [262, 148] on div "Disabled Card" at bounding box center [356, 147] width 260 height 22
click at [284, 482] on textarea at bounding box center [350, 485] width 248 height 61
paste textarea "**********"
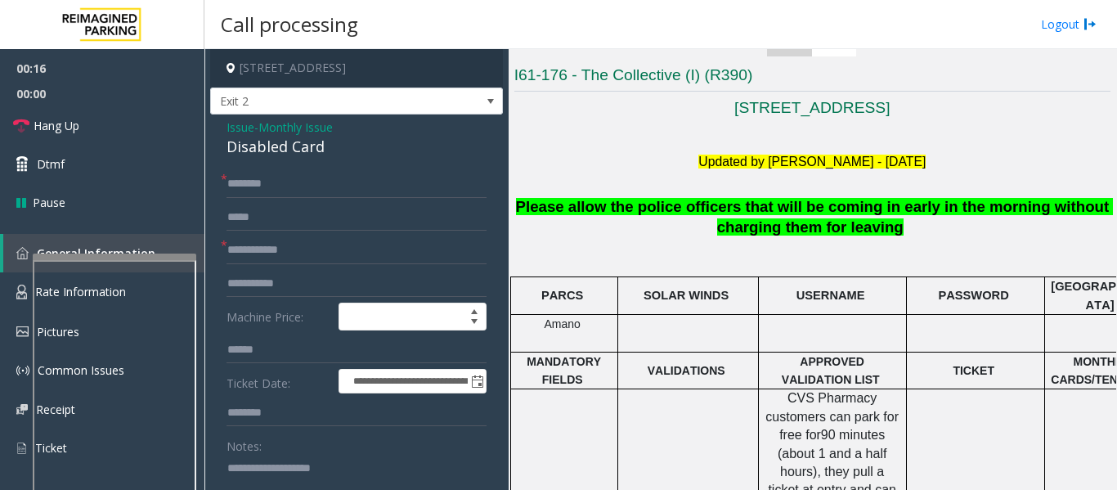
scroll to position [3, 0]
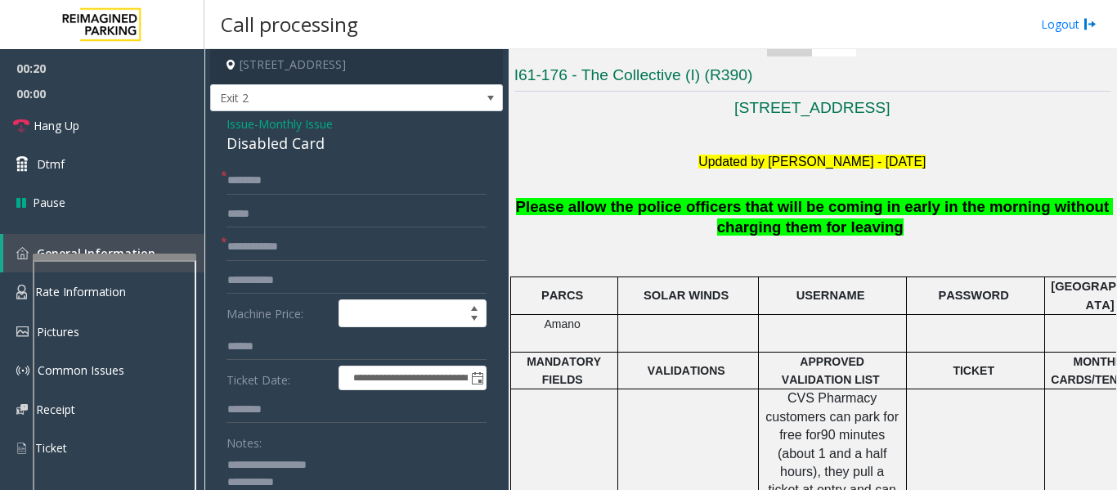
type textarea "**********"
click at [310, 249] on input "text" at bounding box center [356, 247] width 260 height 28
type input "**"
click at [311, 190] on input "text" at bounding box center [356, 181] width 260 height 28
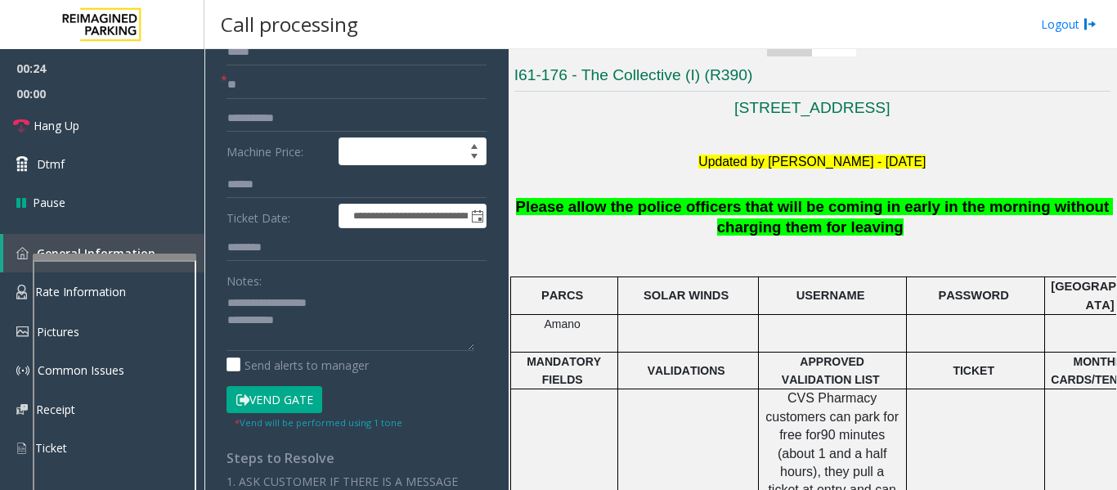
scroll to position [167, 0]
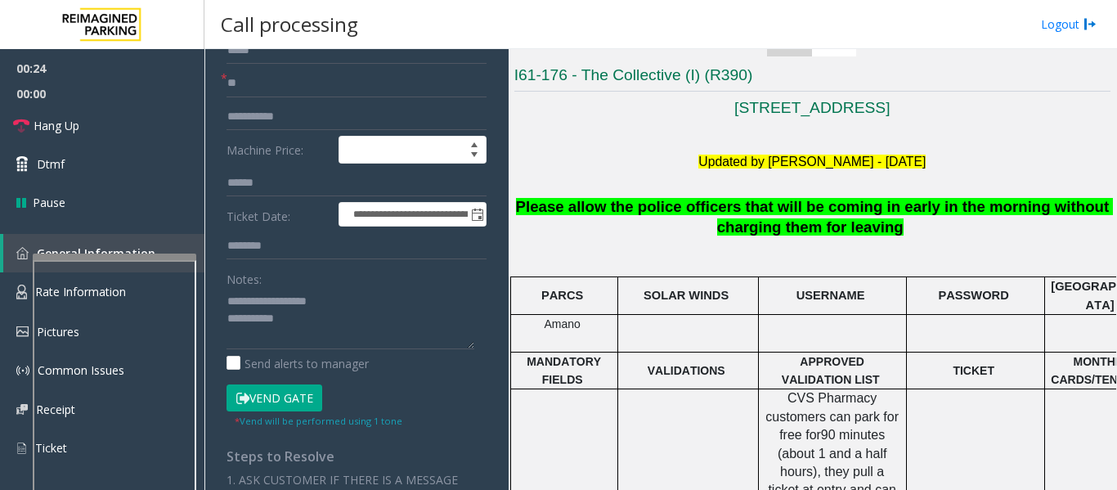
type input "**"
click at [317, 332] on textarea at bounding box center [350, 318] width 248 height 61
click at [28, 119] on icon at bounding box center [21, 126] width 16 height 16
click at [311, 342] on textarea at bounding box center [350, 318] width 248 height 61
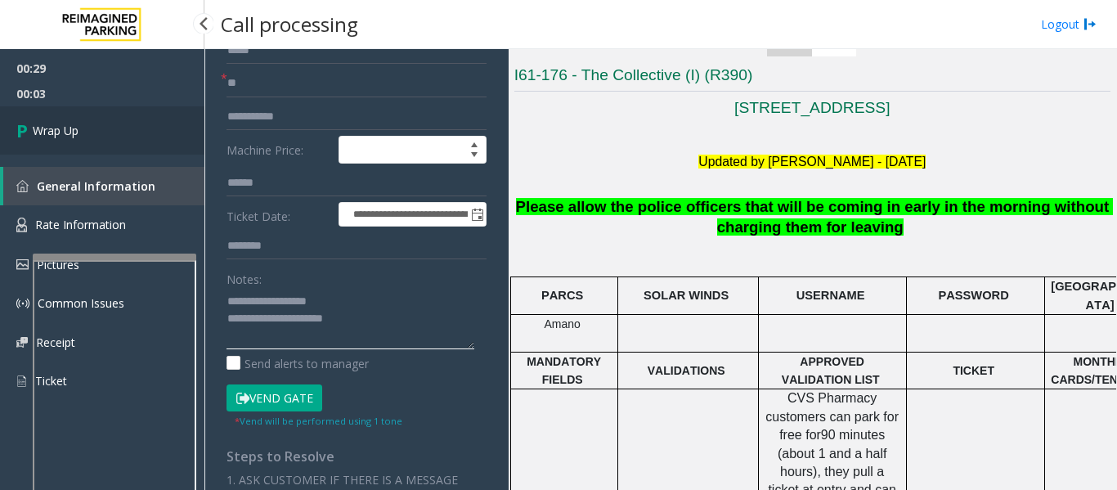
type textarea "**********"
click at [94, 150] on link "Wrap Up" at bounding box center [102, 130] width 204 height 48
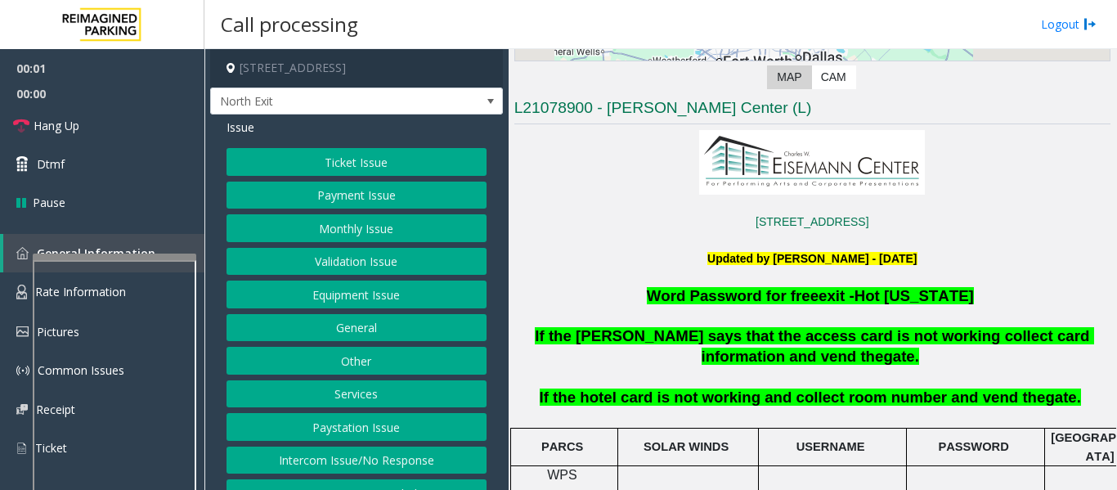
scroll to position [409, 0]
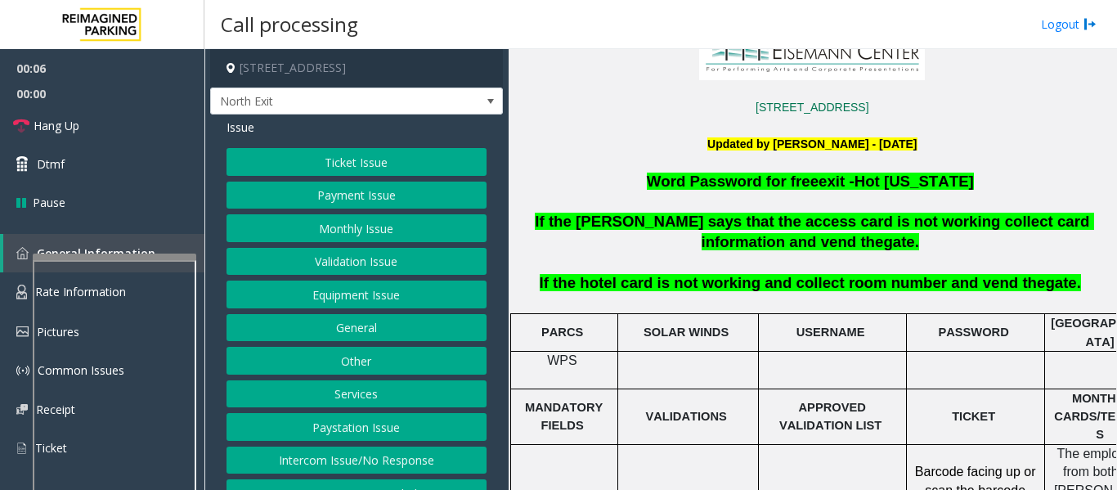
click at [400, 388] on button "Services" at bounding box center [356, 394] width 260 height 28
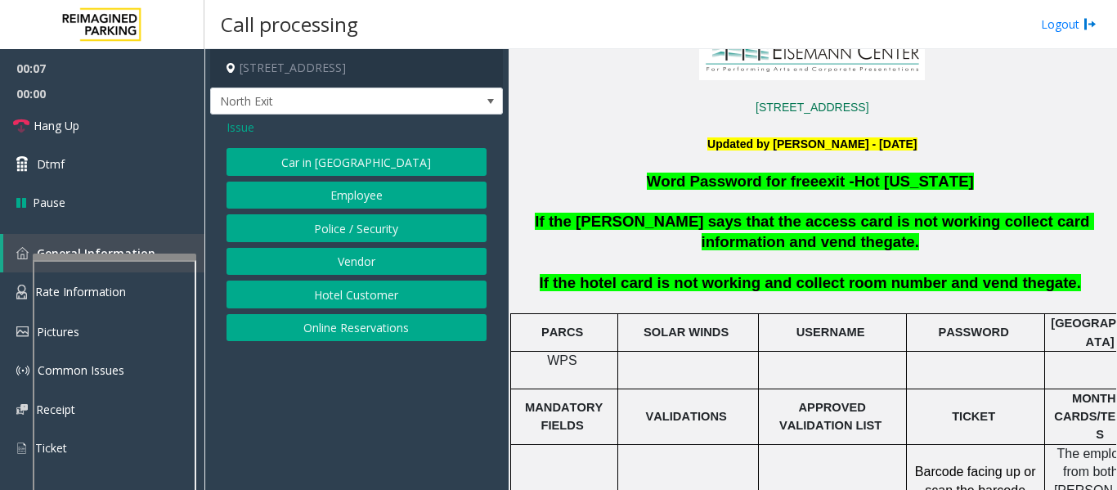
click at [388, 297] on button "Hotel Customer" at bounding box center [356, 294] width 260 height 28
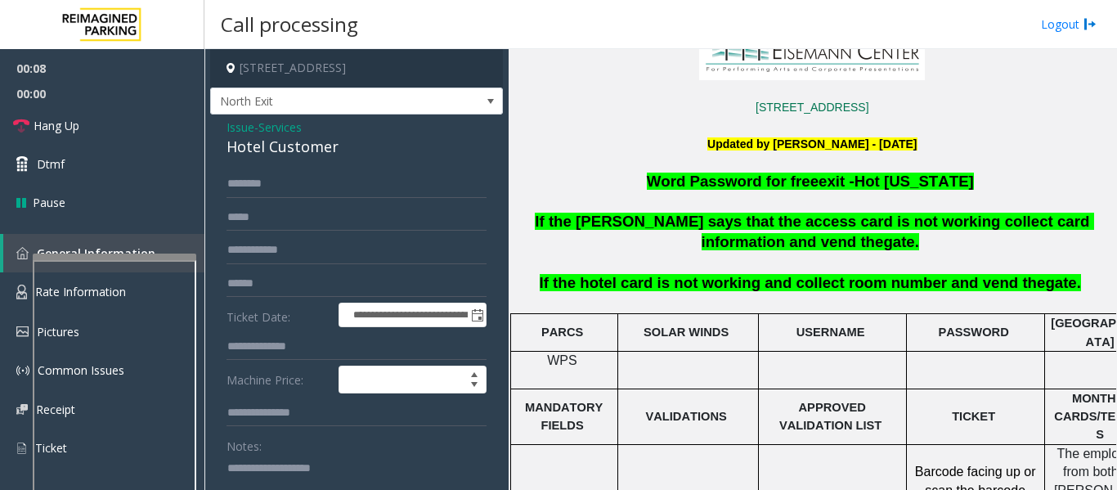
click at [277, 138] on div "Hotel Customer" at bounding box center [356, 147] width 260 height 22
click at [284, 460] on textarea at bounding box center [350, 485] width 248 height 61
paste textarea "**********"
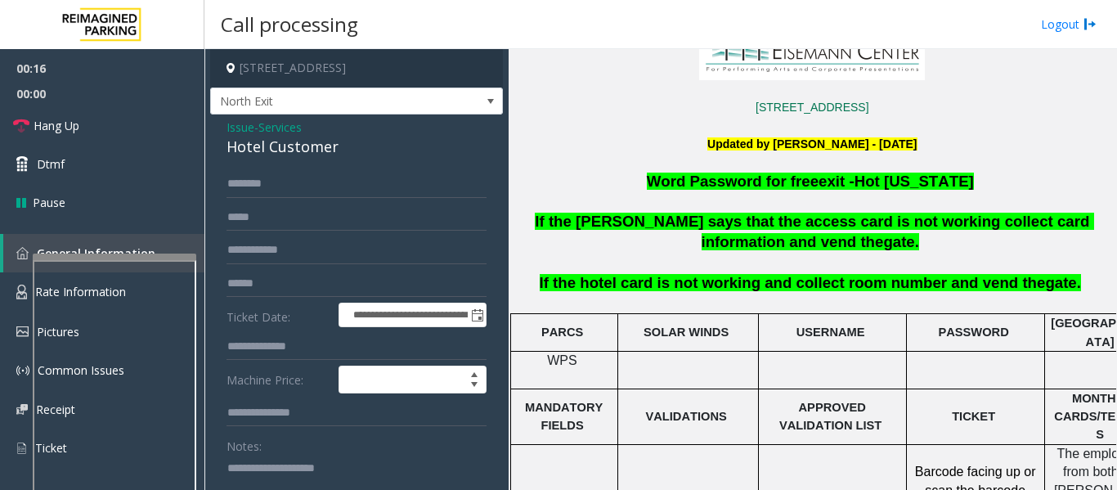
scroll to position [3, 0]
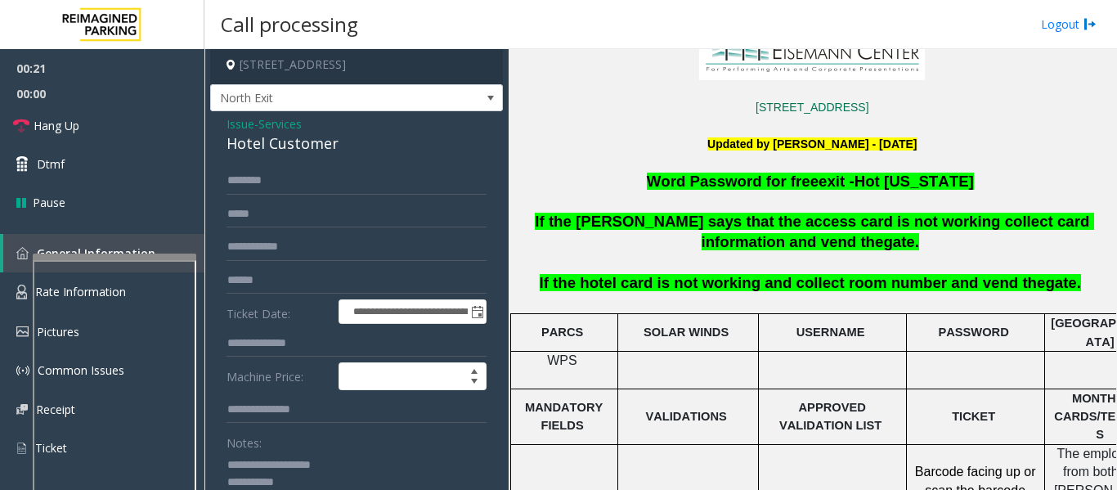
type textarea "**********"
click at [287, 344] on input "text" at bounding box center [356, 343] width 260 height 28
click at [229, 346] on input "****" at bounding box center [356, 343] width 260 height 28
type input "*********"
click at [269, 473] on textarea at bounding box center [350, 481] width 248 height 61
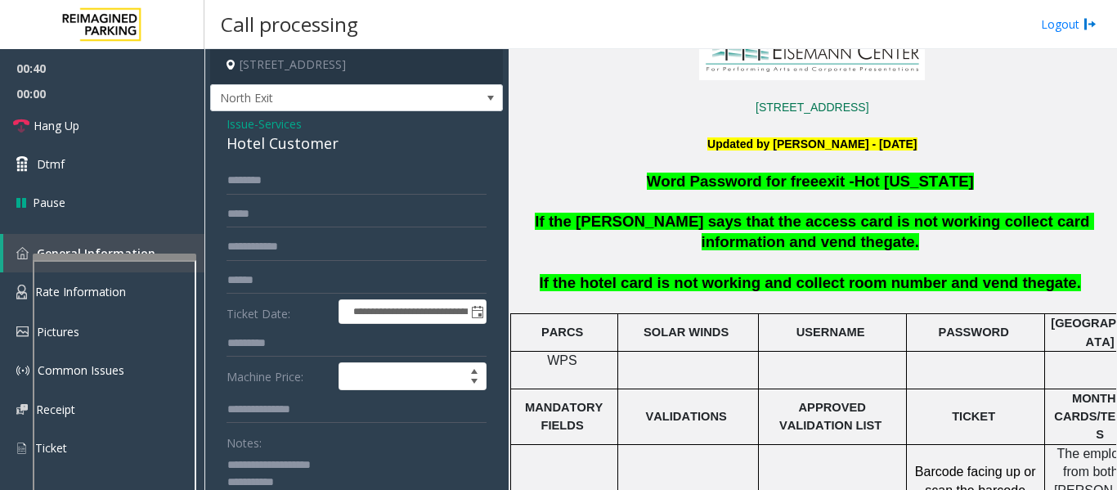
click at [307, 478] on textarea at bounding box center [350, 481] width 248 height 61
click at [340, 178] on input "text" at bounding box center [356, 181] width 260 height 28
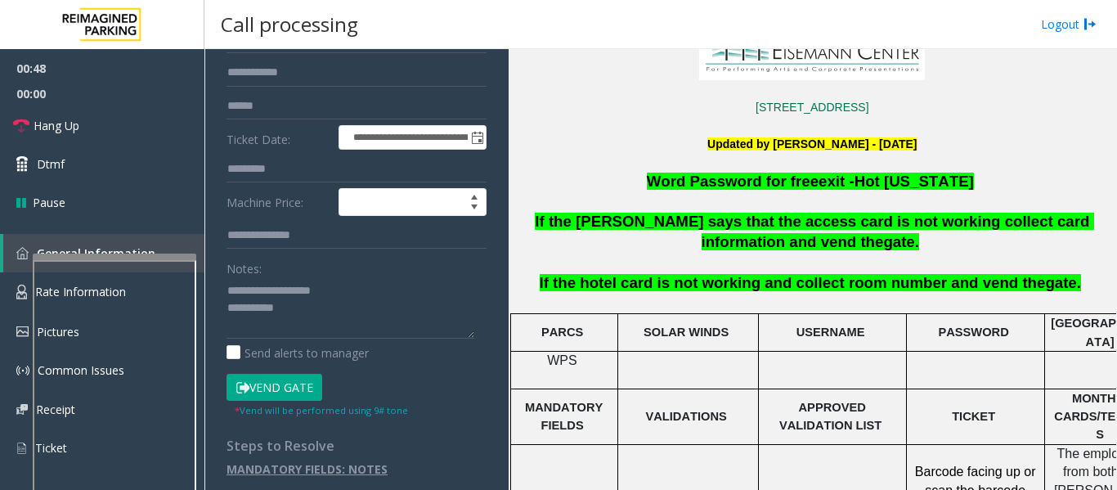
scroll to position [181, 0]
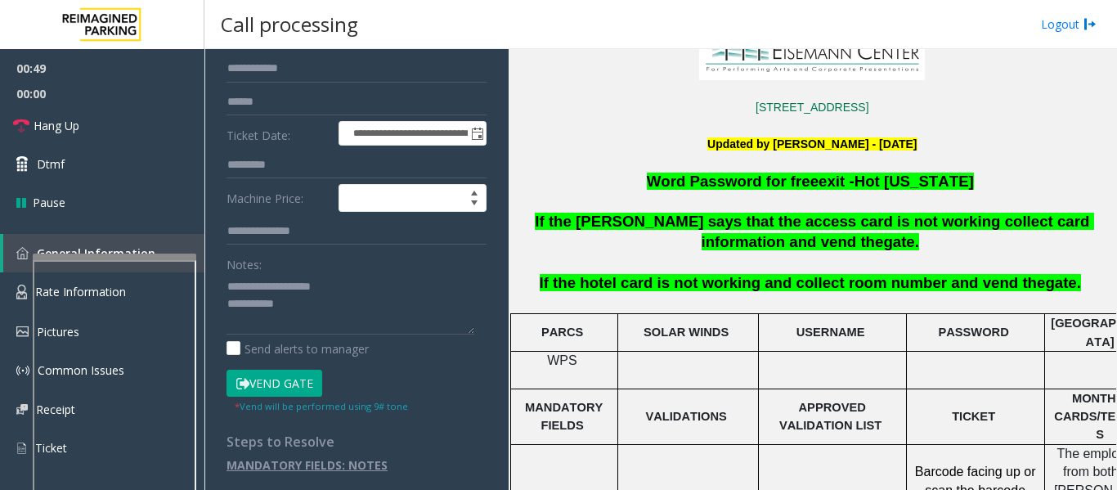
type input "***"
click at [298, 390] on button "Vend Gate" at bounding box center [274, 383] width 96 height 28
click at [328, 323] on textarea at bounding box center [350, 303] width 248 height 61
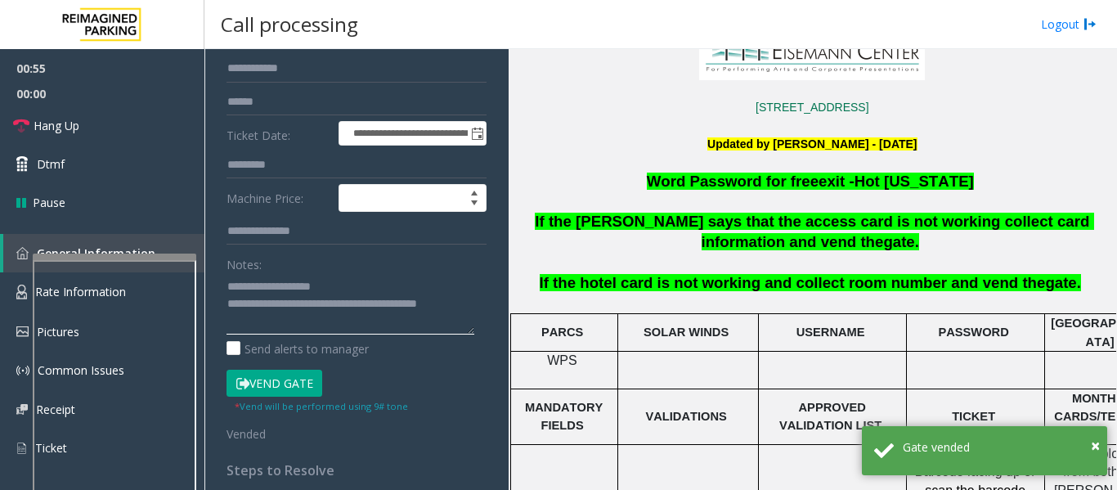
type textarea "**********"
click at [481, 307] on div "**********" at bounding box center [356, 245] width 284 height 513
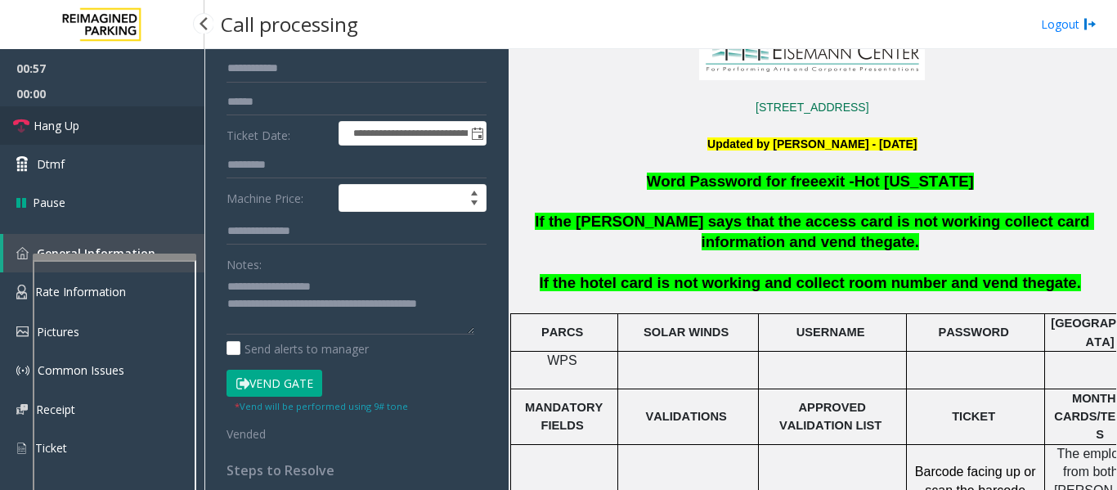
click at [68, 132] on span "Hang Up" at bounding box center [57, 125] width 46 height 17
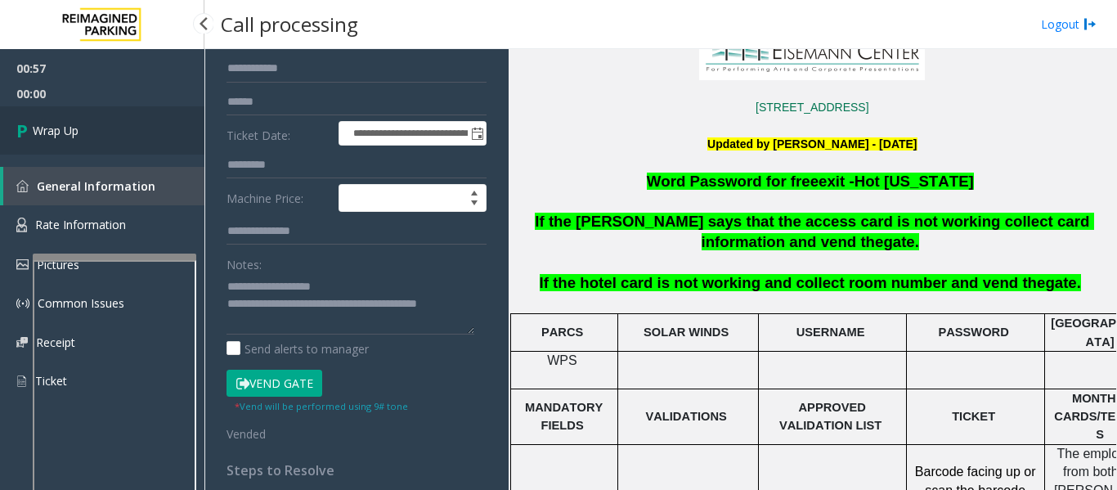
click at [74, 126] on span "Wrap Up" at bounding box center [56, 130] width 46 height 17
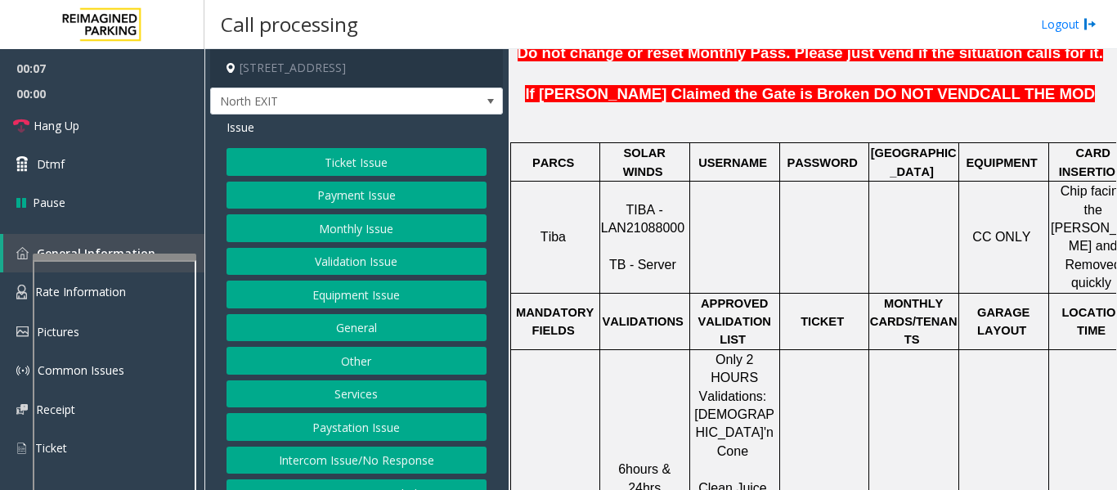
scroll to position [490, 0]
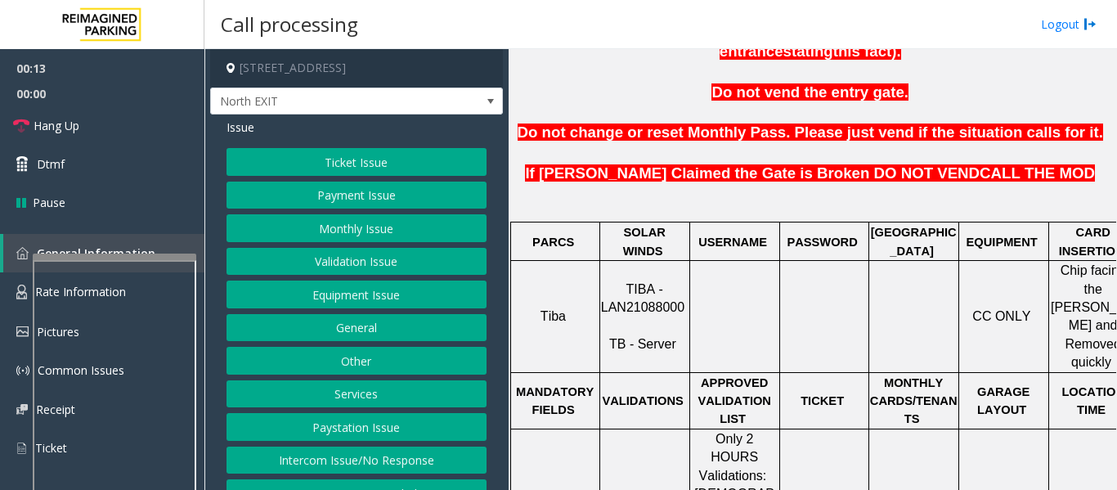
click at [367, 260] on button "Validation Issue" at bounding box center [356, 262] width 260 height 28
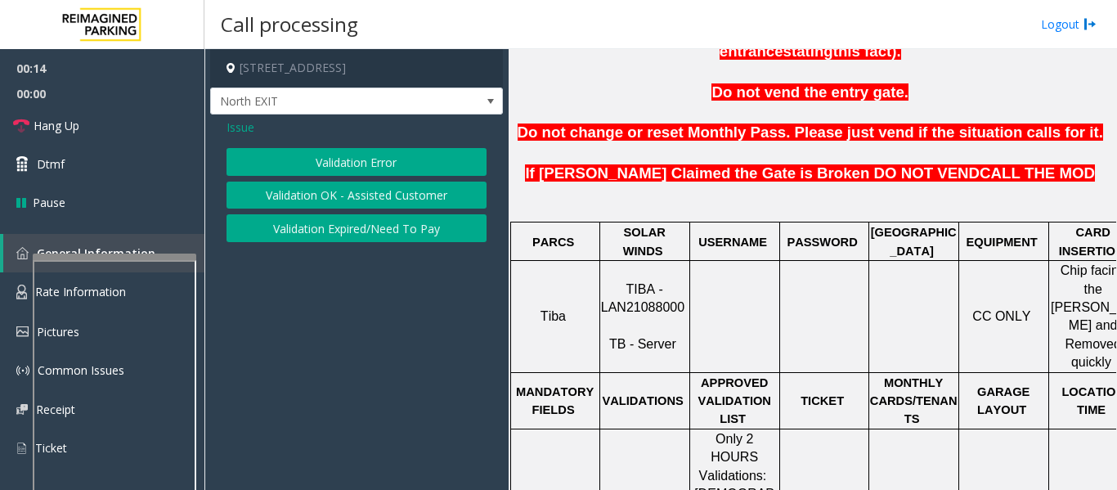
click at [387, 169] on button "Validation Error" at bounding box center [356, 162] width 260 height 28
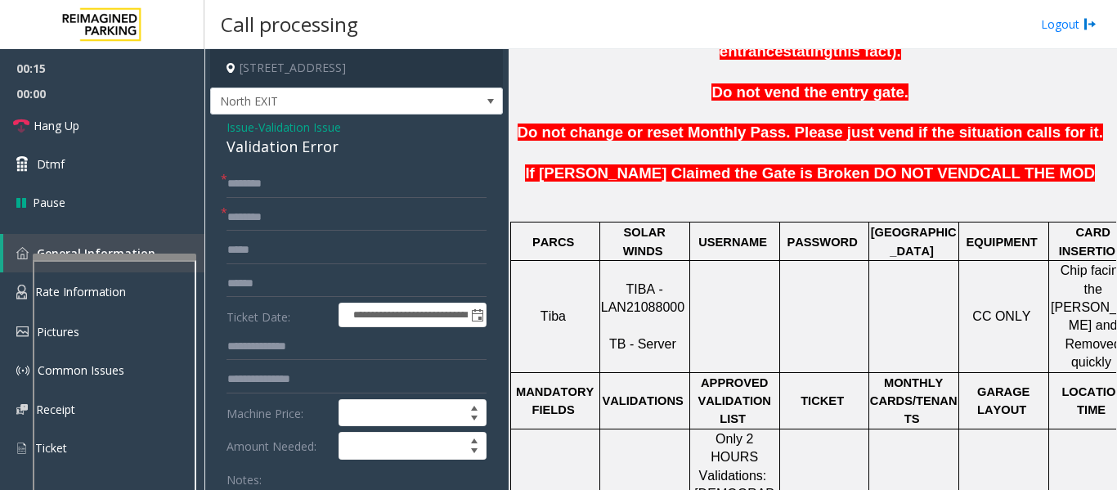
click at [298, 147] on div "Validation Error" at bounding box center [356, 147] width 260 height 22
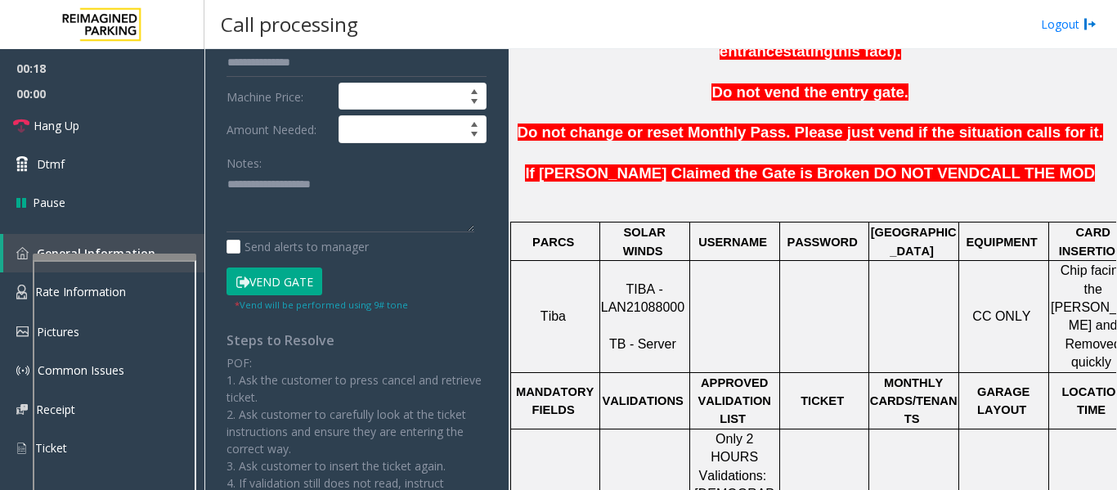
scroll to position [327, 0]
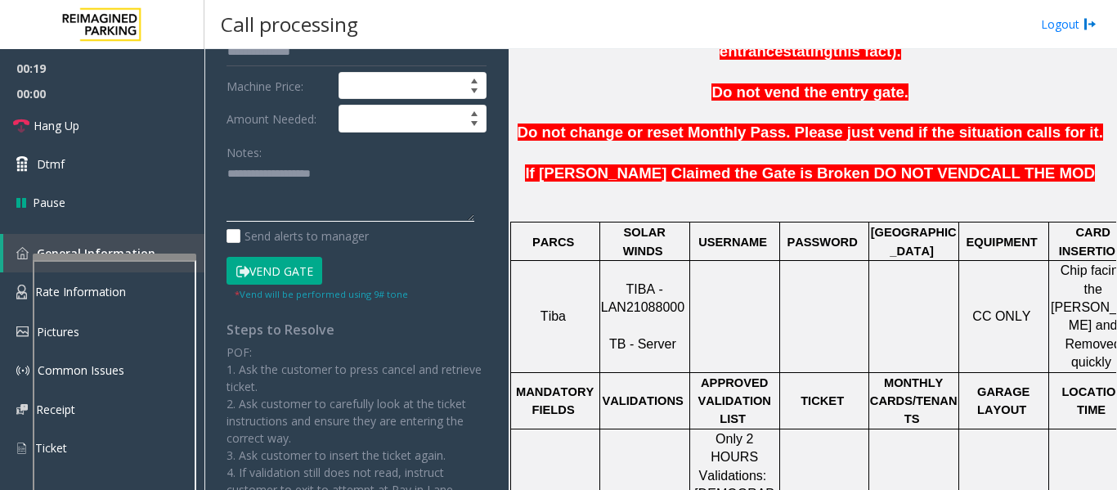
click at [289, 181] on textarea at bounding box center [350, 191] width 248 height 61
paste textarea "**********"
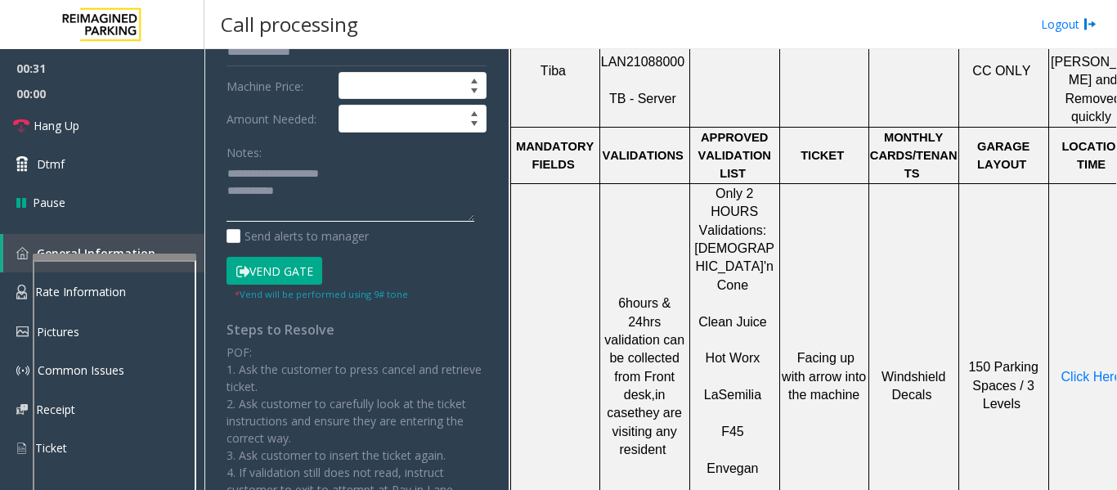
type textarea "**********"
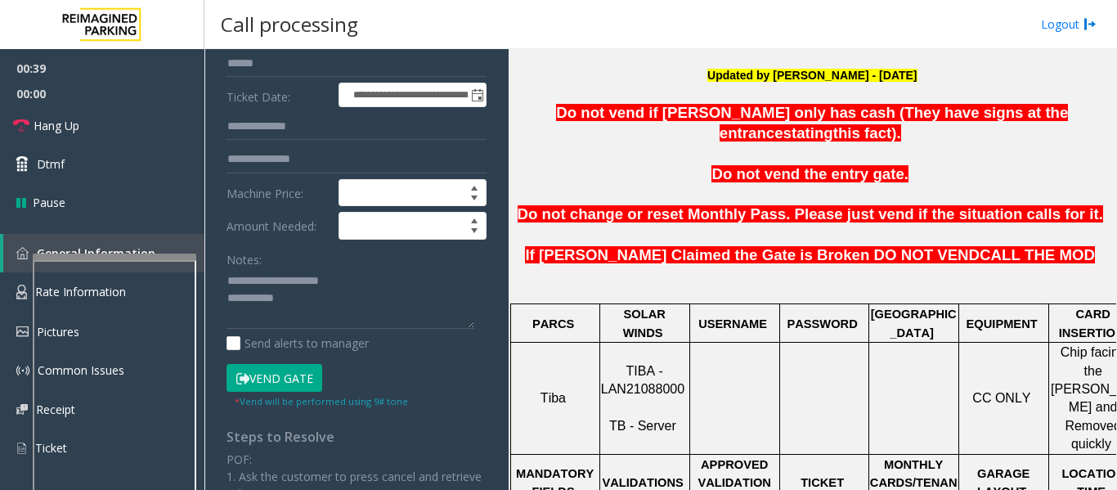
scroll to position [82, 0]
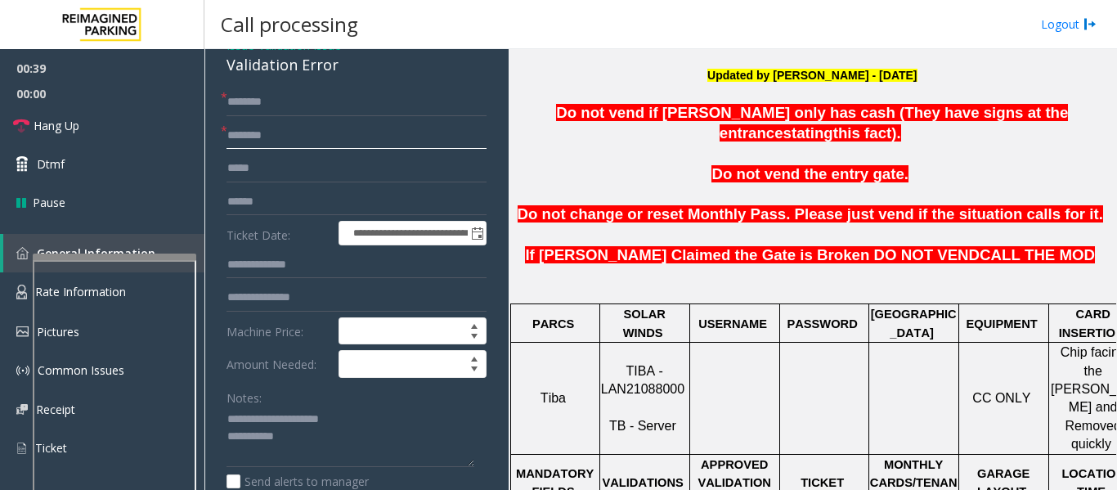
click at [308, 124] on input "text" at bounding box center [356, 136] width 260 height 28
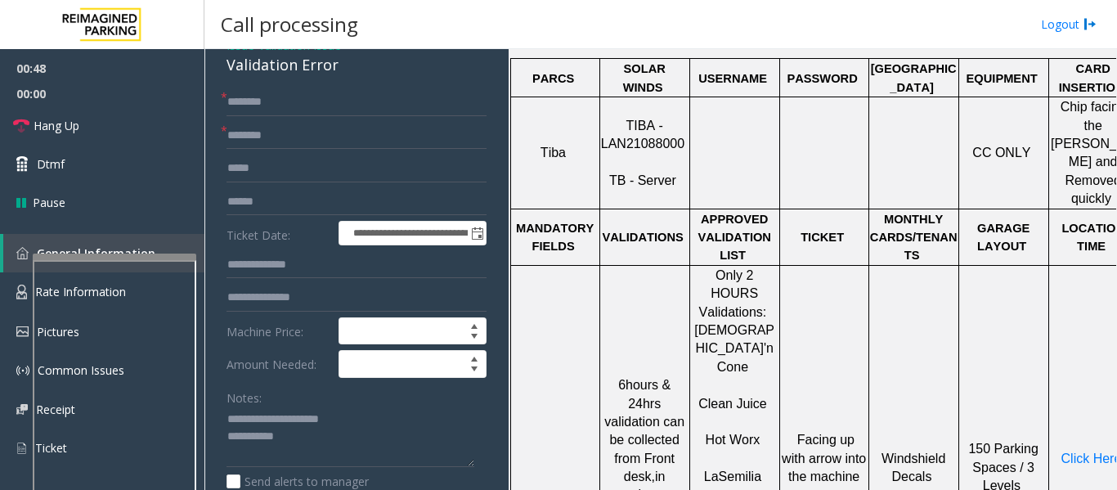
drag, startPoint x: 752, startPoint y: 407, endPoint x: 714, endPoint y: 407, distance: 37.6
click at [284, 141] on input "***" at bounding box center [356, 136] width 260 height 28
click at [302, 134] on input "***" at bounding box center [356, 136] width 260 height 28
type input "***"
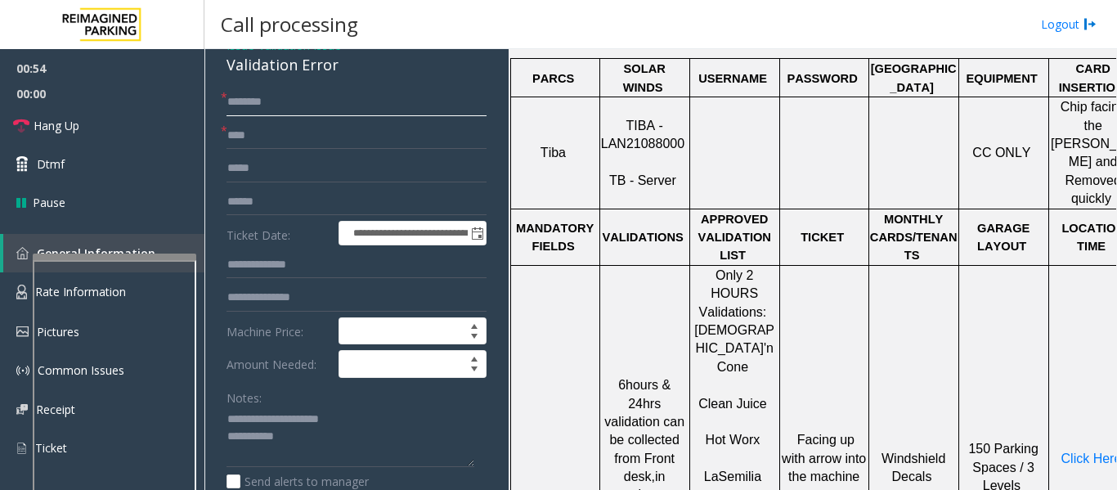
click at [319, 101] on input "text" at bounding box center [356, 102] width 260 height 28
click at [294, 202] on input "text" at bounding box center [356, 202] width 260 height 28
type input "*******"
click at [268, 110] on input "text" at bounding box center [356, 102] width 260 height 28
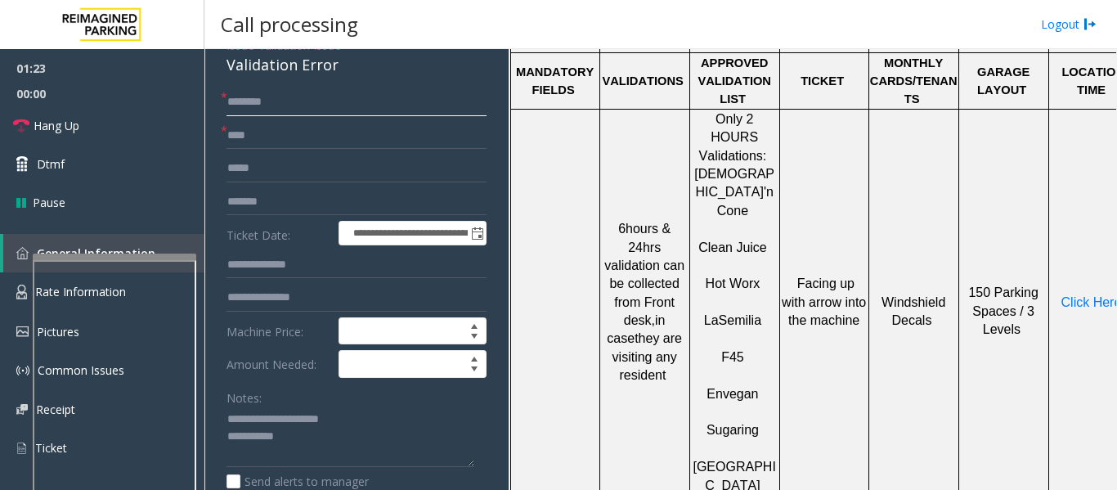
scroll to position [817, 0]
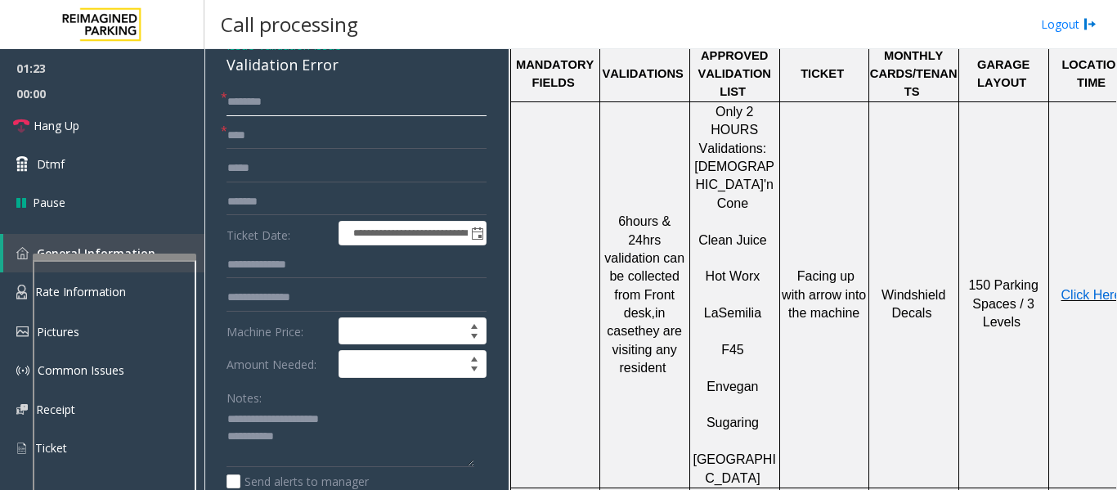
type input "*******"
click at [1083, 288] on span "Click Here" at bounding box center [1091, 295] width 60 height 14
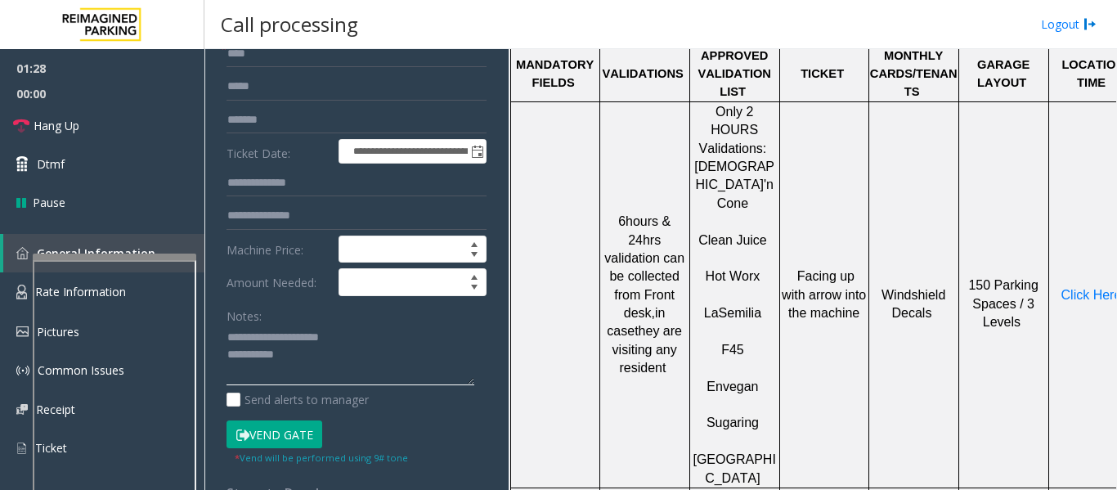
click at [358, 374] on textarea at bounding box center [350, 355] width 248 height 61
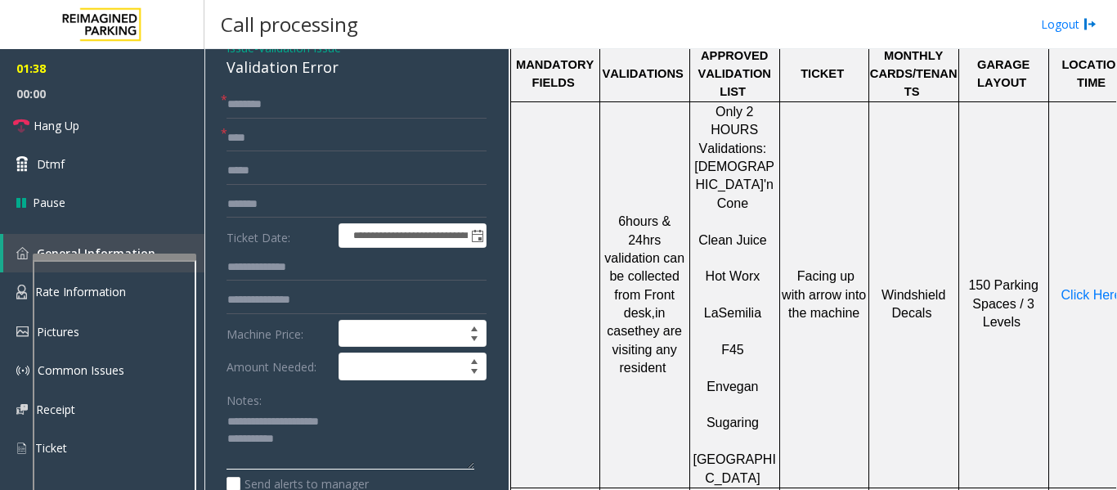
scroll to position [0, 0]
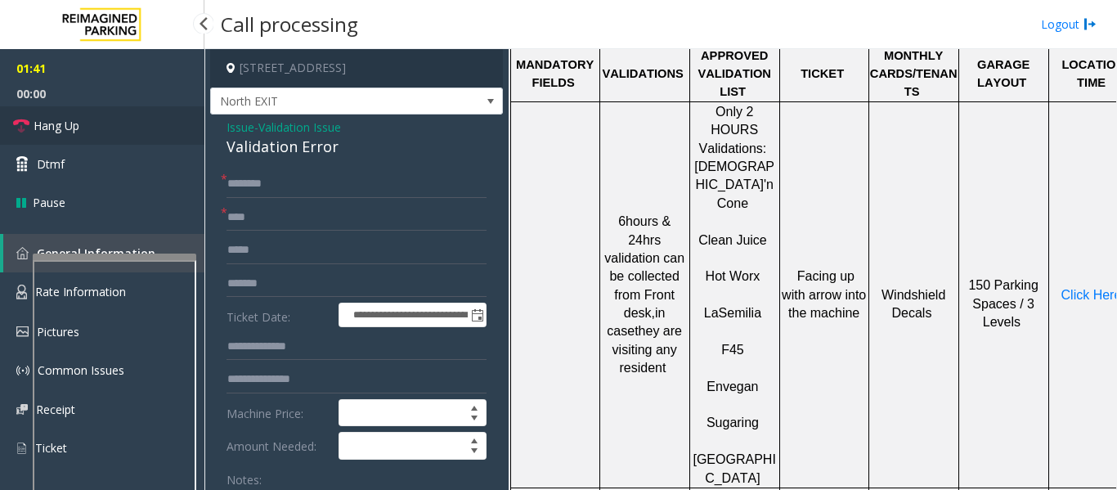
click at [50, 131] on span "Hang Up" at bounding box center [57, 125] width 46 height 17
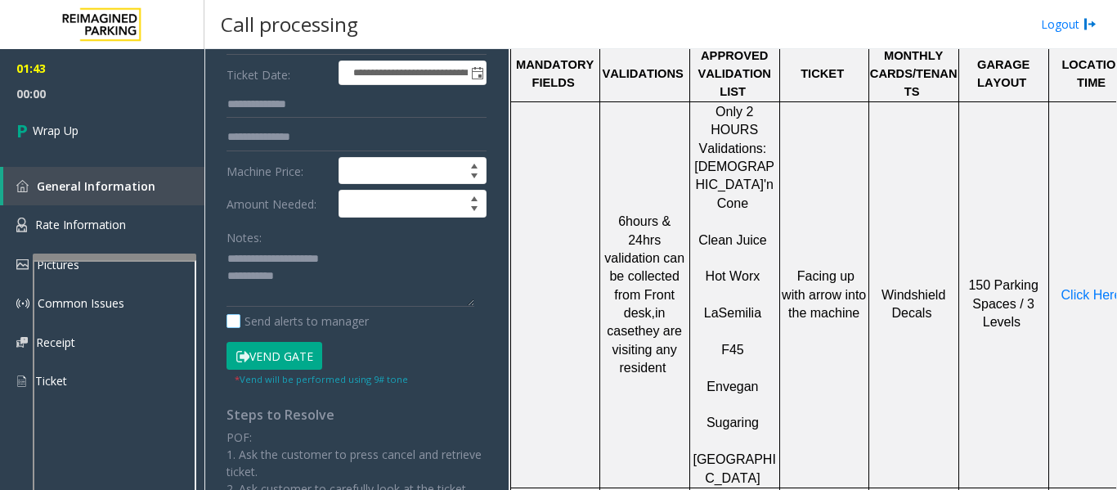
scroll to position [245, 0]
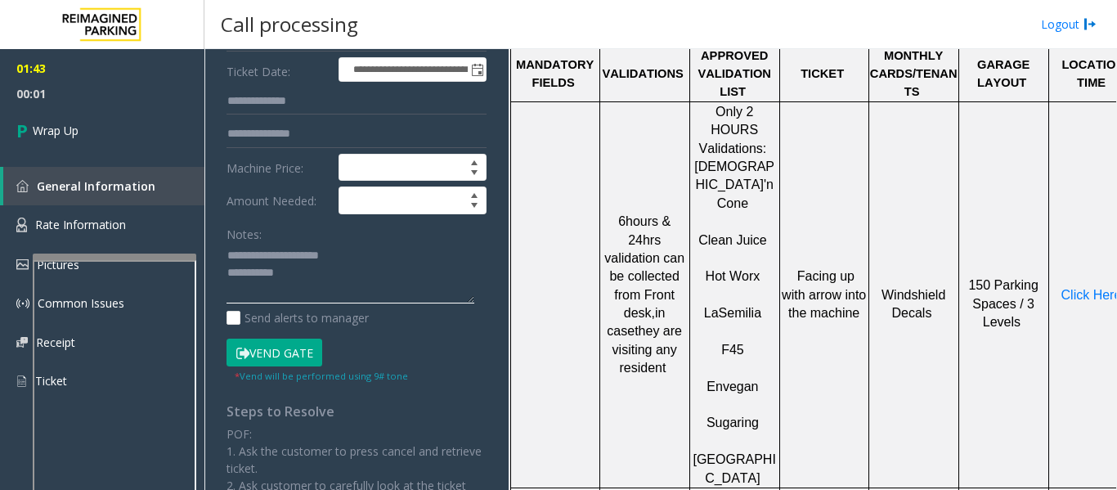
click at [329, 267] on textarea at bounding box center [350, 273] width 248 height 61
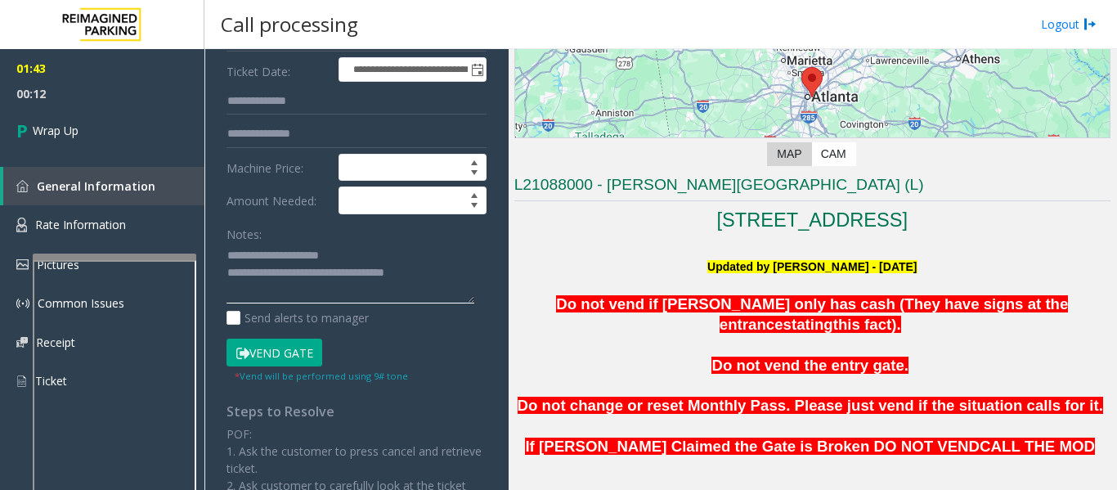
scroll to position [327, 0]
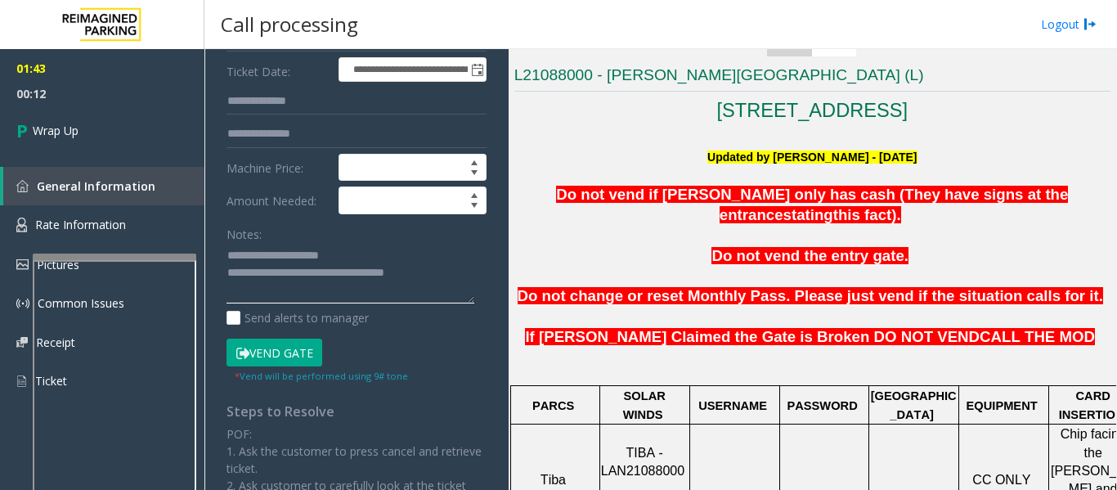
click at [431, 275] on textarea at bounding box center [350, 273] width 248 height 61
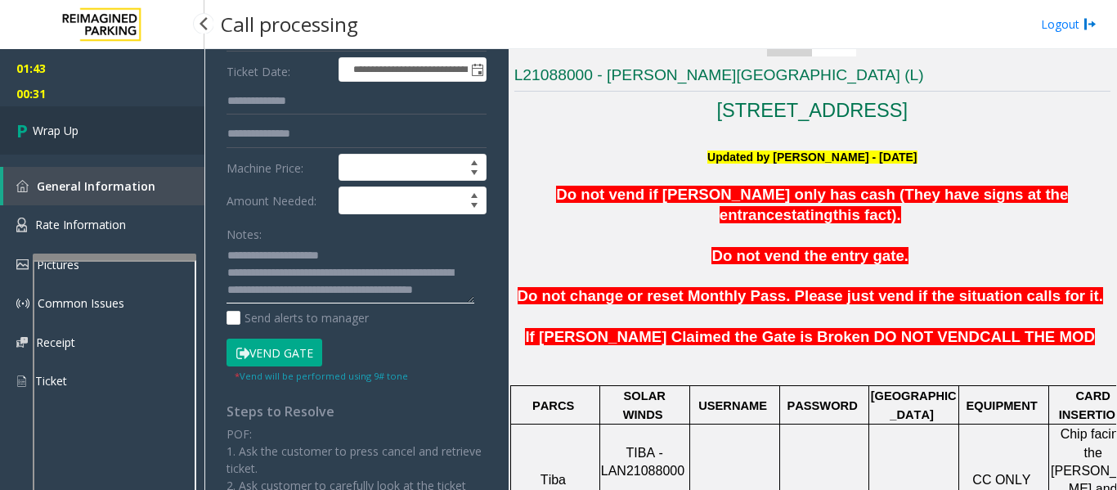
type textarea "**********"
click at [163, 139] on link "Wrap Up" at bounding box center [102, 130] width 204 height 48
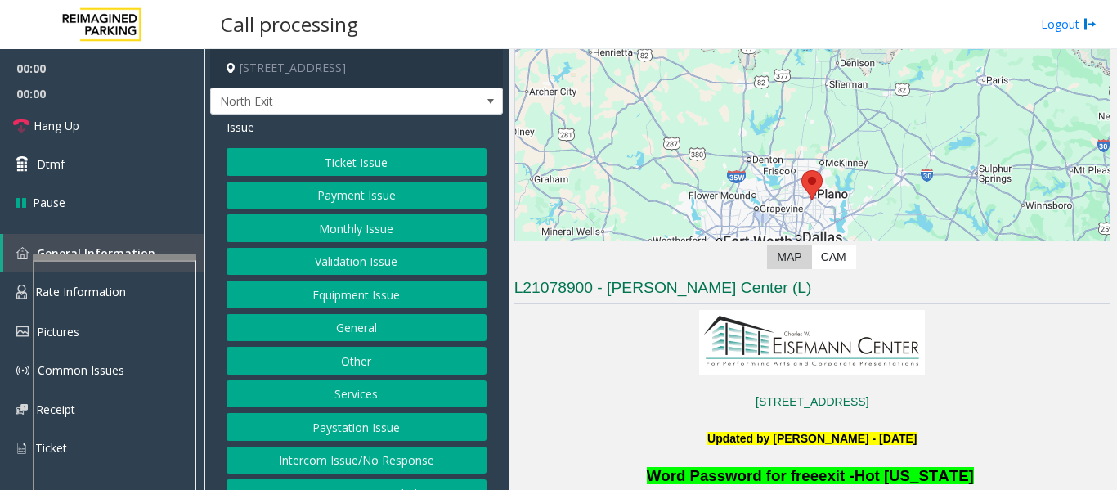
scroll to position [163, 0]
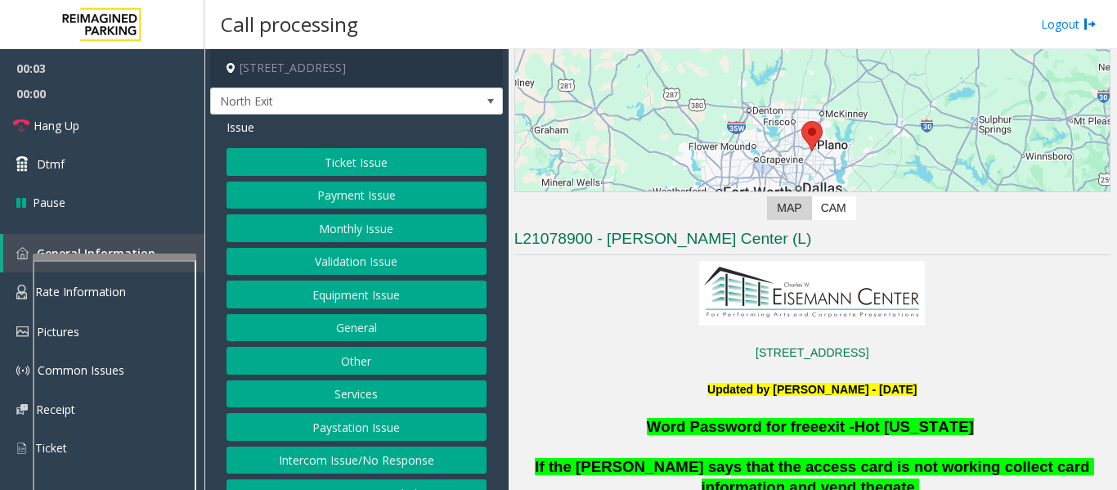
click at [342, 392] on button "Services" at bounding box center [356, 394] width 260 height 28
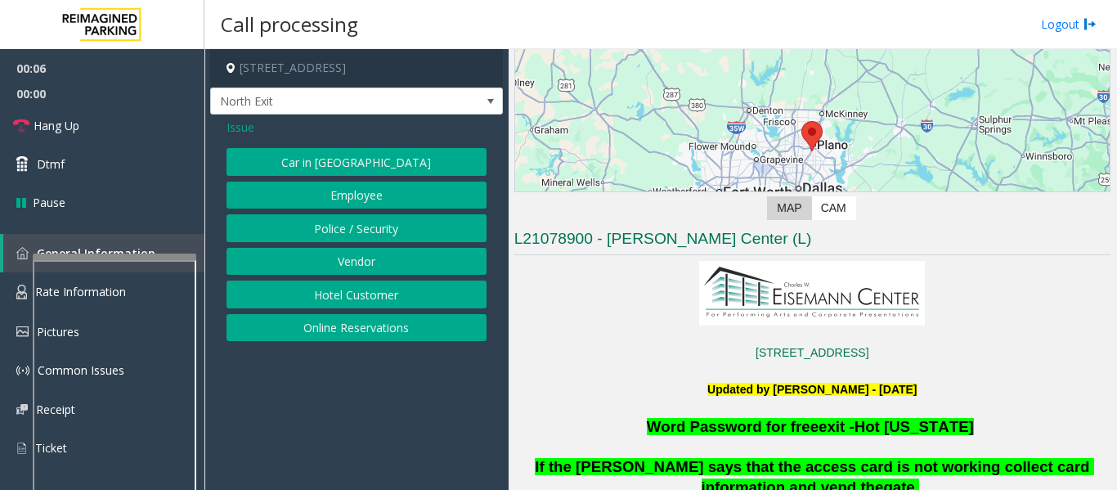
click at [392, 298] on button "Hotel Customer" at bounding box center [356, 294] width 260 height 28
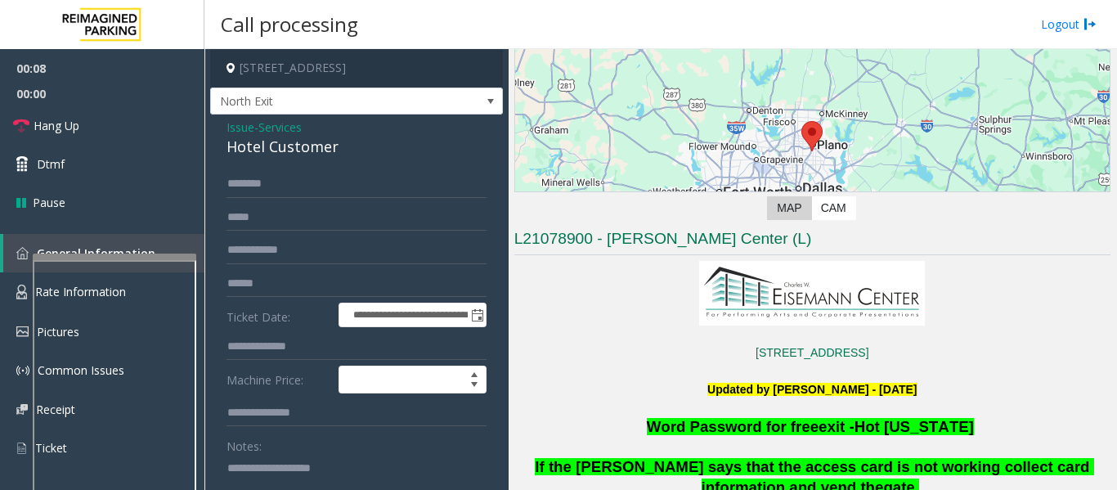
click at [287, 151] on div "Hotel Customer" at bounding box center [356, 147] width 260 height 22
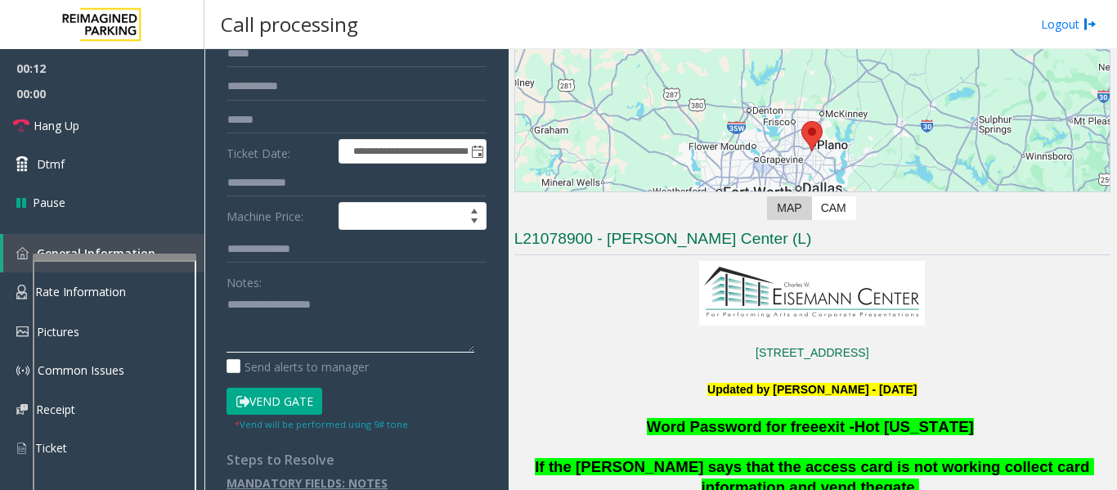
click at [330, 312] on textarea at bounding box center [350, 321] width 248 height 61
paste textarea "**********"
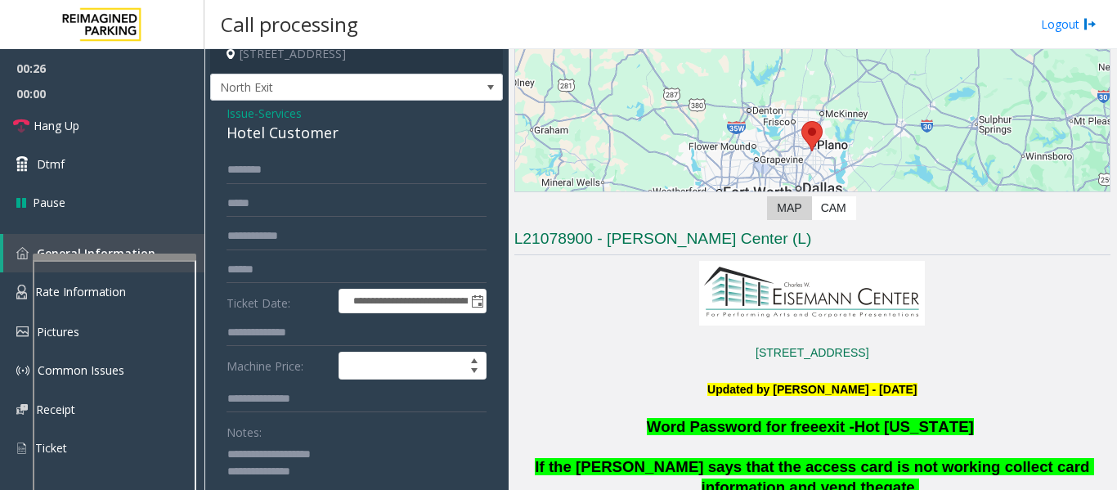
scroll to position [0, 0]
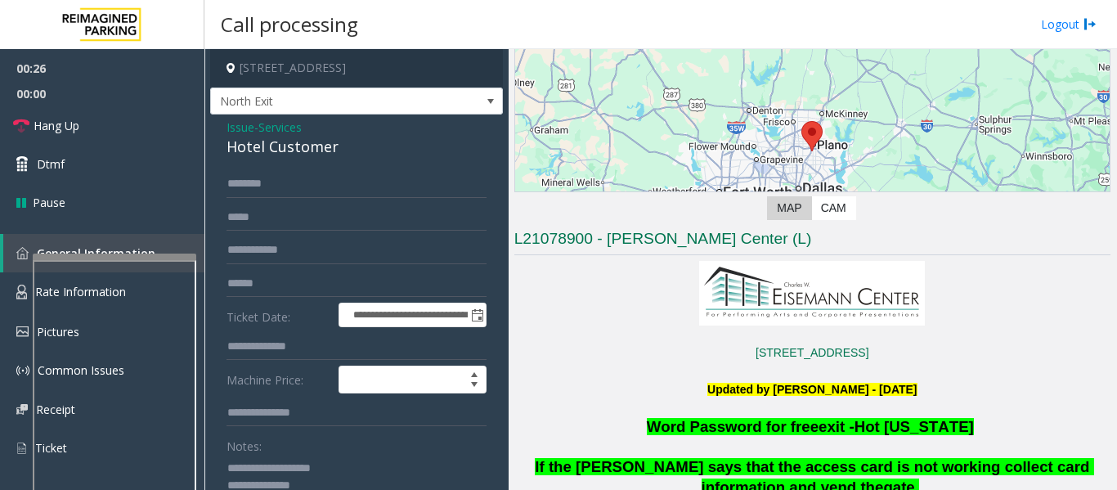
type textarea "**********"
click at [299, 173] on input "text" at bounding box center [356, 184] width 260 height 28
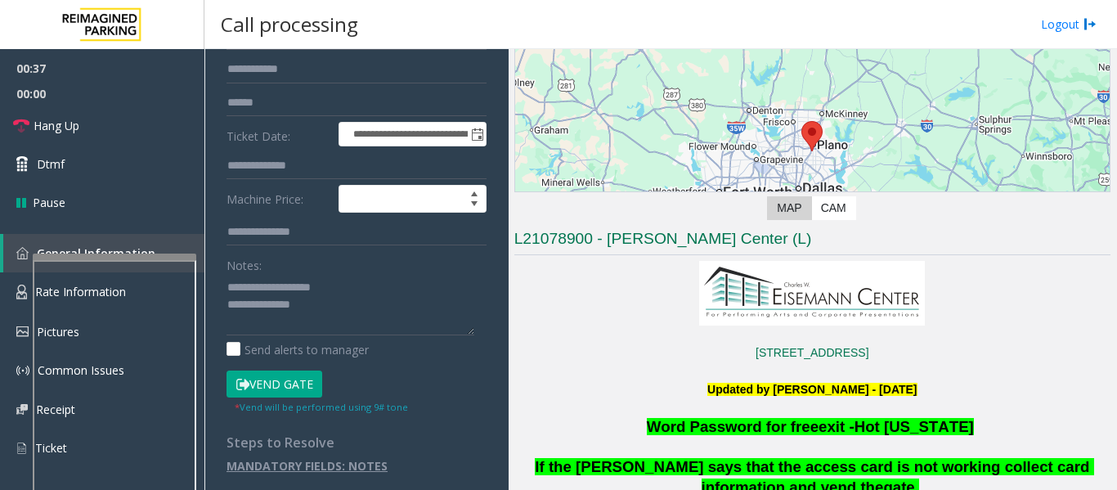
scroll to position [181, 0]
type input "*****"
click at [298, 379] on button "Vend Gate" at bounding box center [274, 383] width 96 height 28
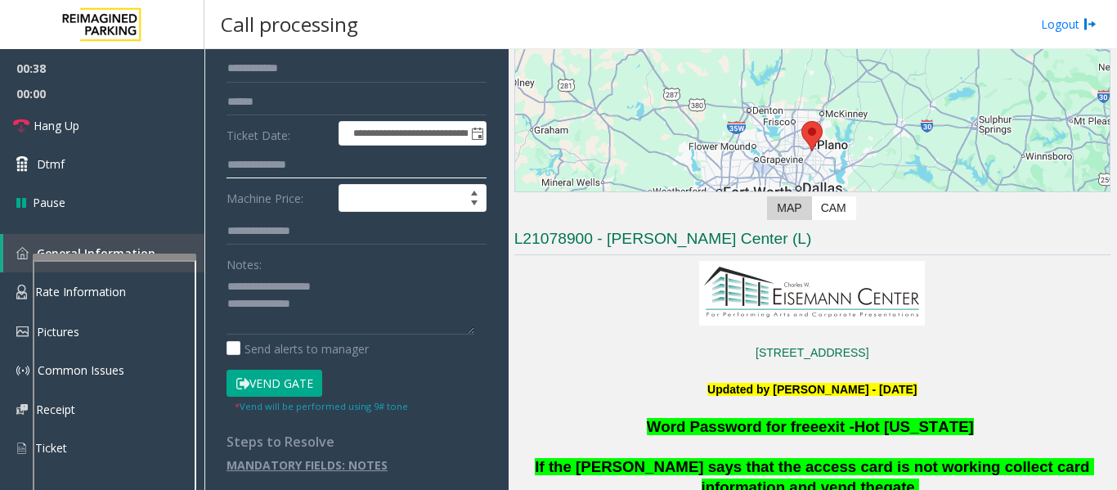
click at [283, 151] on input "text" at bounding box center [356, 165] width 260 height 28
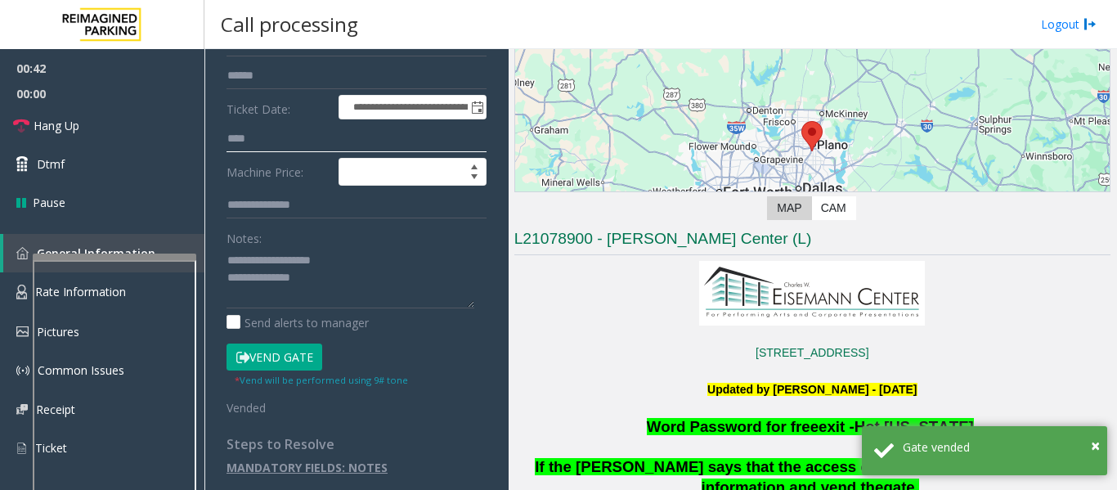
scroll to position [210, 0]
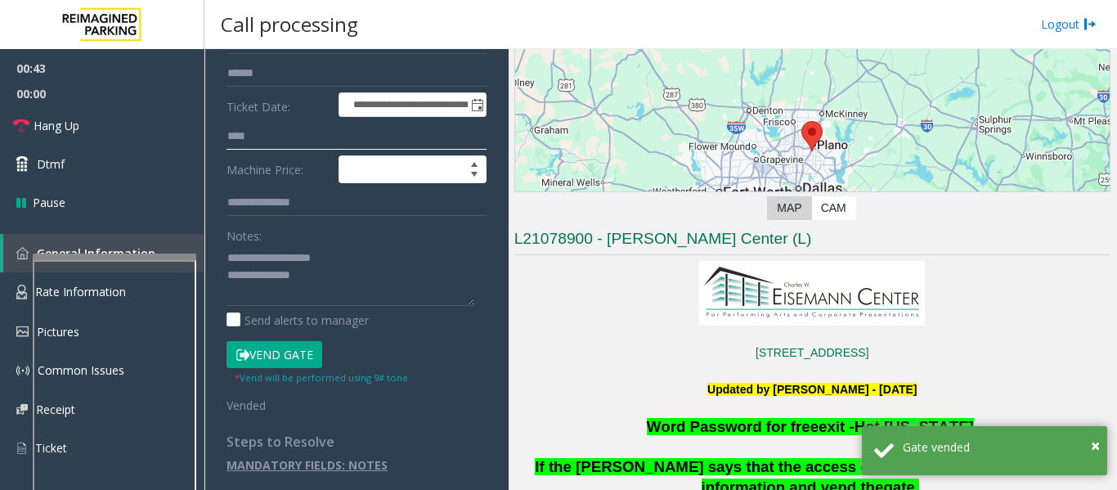
type input "****"
drag, startPoint x: 286, startPoint y: 271, endPoint x: 332, endPoint y: 271, distance: 45.8
click at [332, 271] on textarea at bounding box center [350, 274] width 248 height 61
click at [78, 138] on link "Hang Up" at bounding box center [102, 125] width 204 height 38
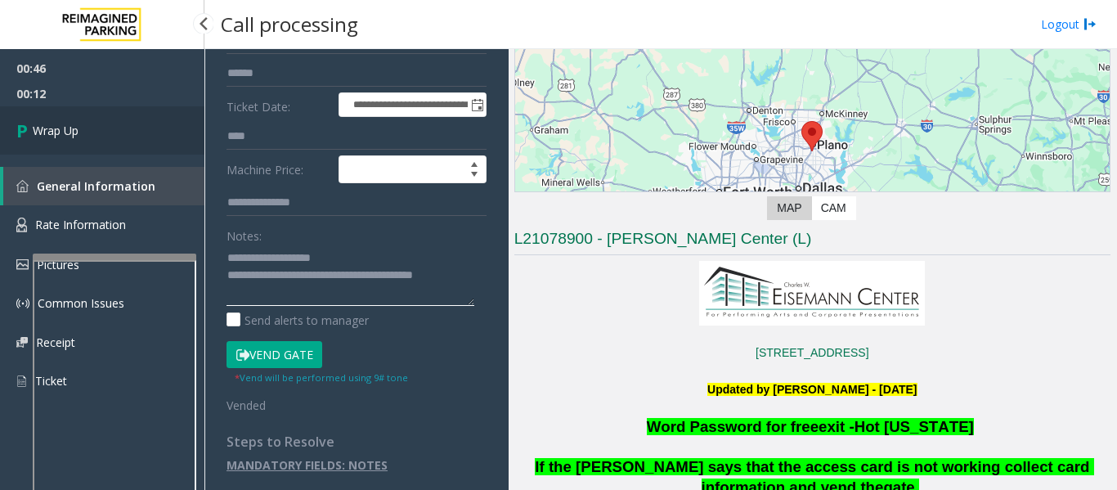
type textarea "**********"
click at [164, 128] on link "Wrap Up" at bounding box center [102, 130] width 204 height 48
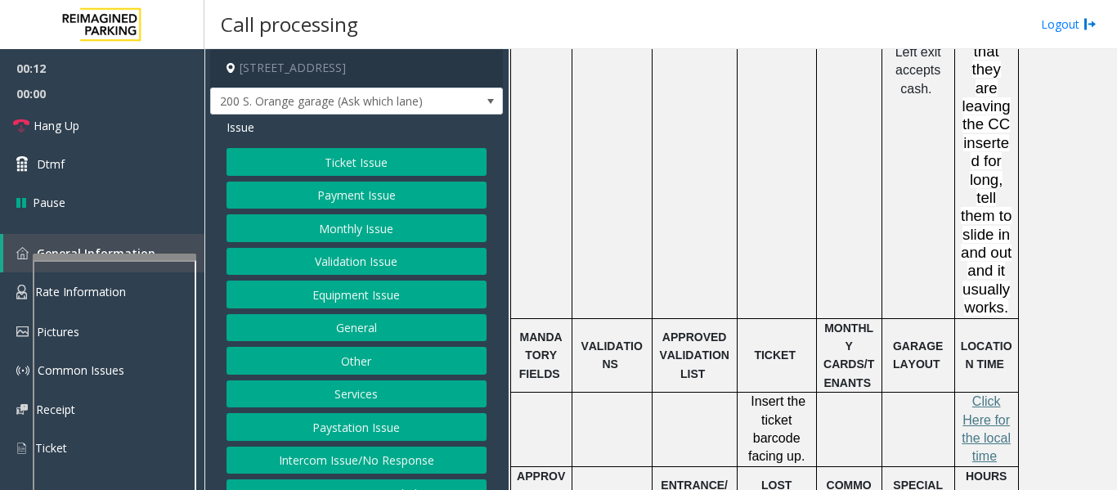
scroll to position [1798, 0]
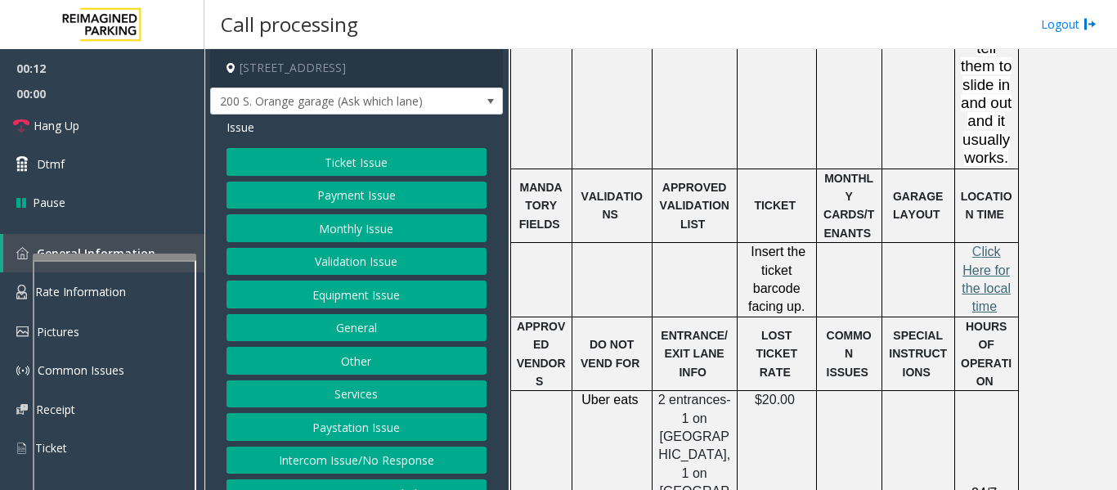
click at [988, 244] on span "lick Here for the local time" at bounding box center [985, 278] width 49 height 69
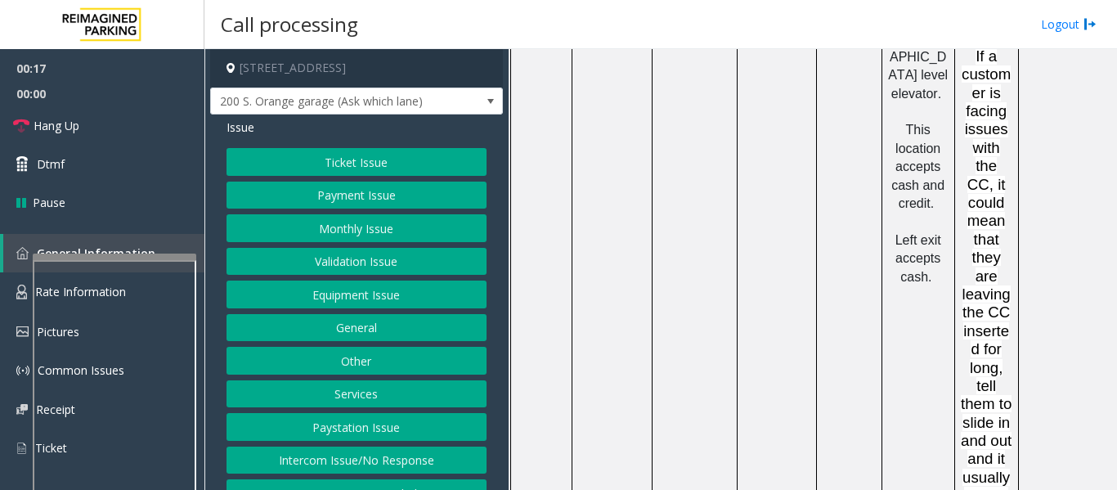
scroll to position [1308, 0]
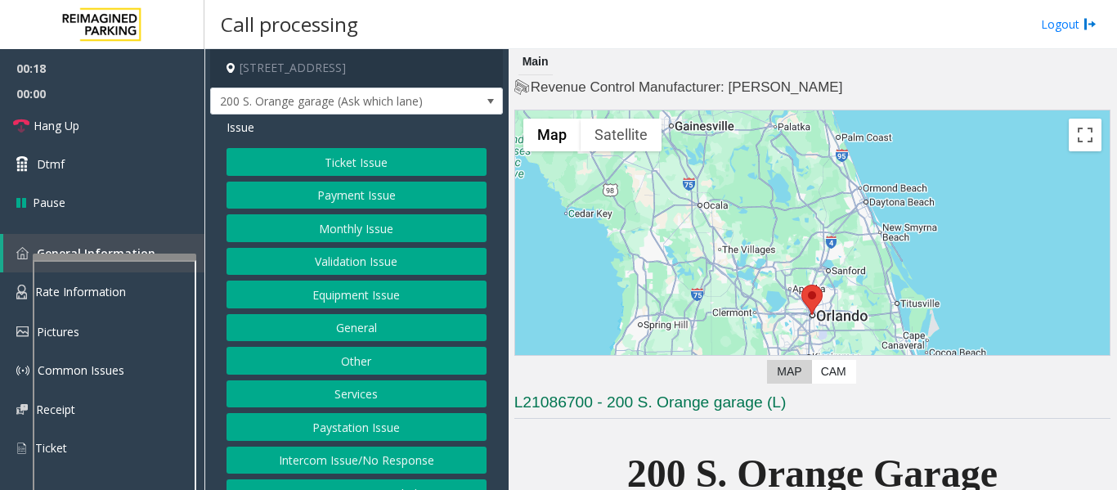
scroll to position [572, 0]
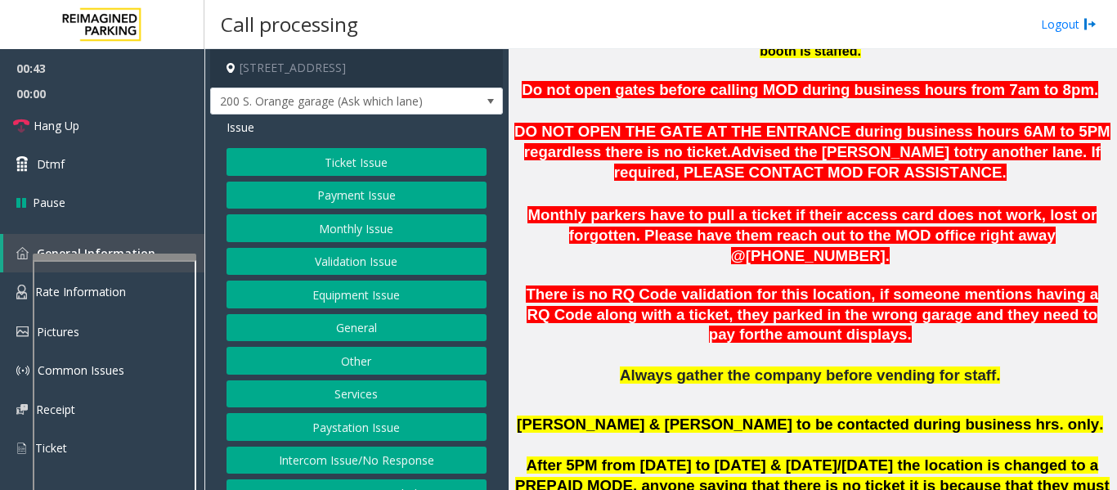
click at [298, 302] on button "Equipment Issue" at bounding box center [356, 294] width 260 height 28
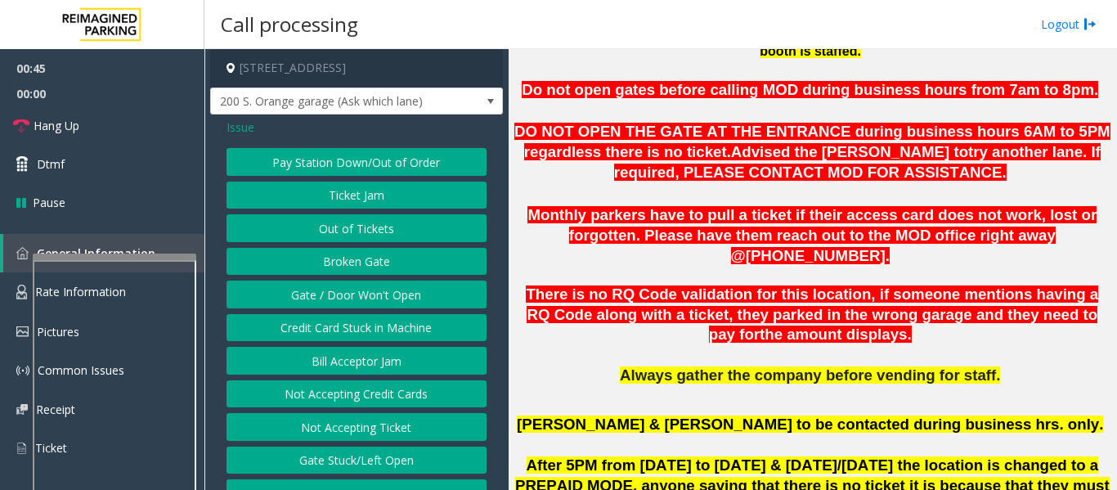
click at [405, 224] on button "Out of Tickets" at bounding box center [356, 228] width 260 height 28
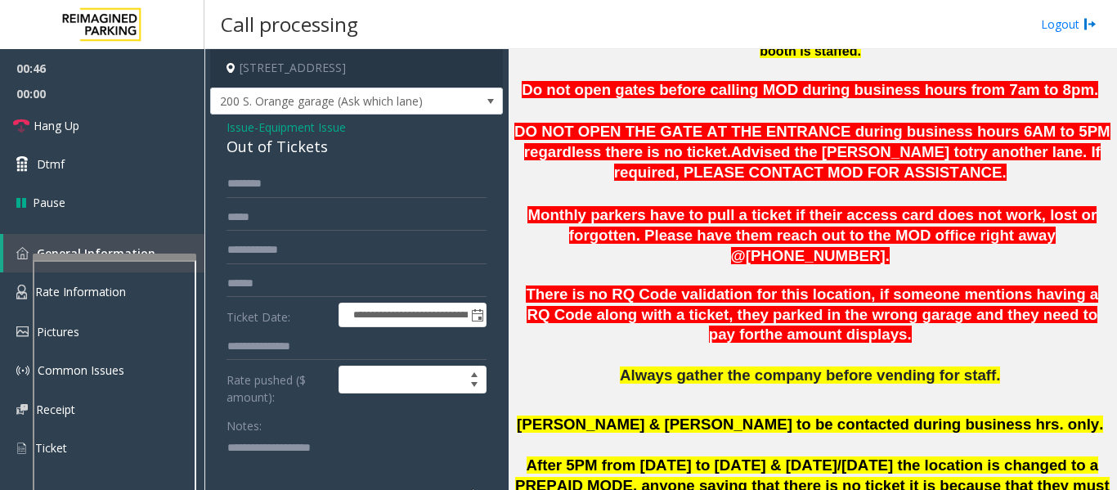
click at [299, 141] on div "Out of Tickets" at bounding box center [356, 147] width 260 height 22
copy div "Out of Tickets"
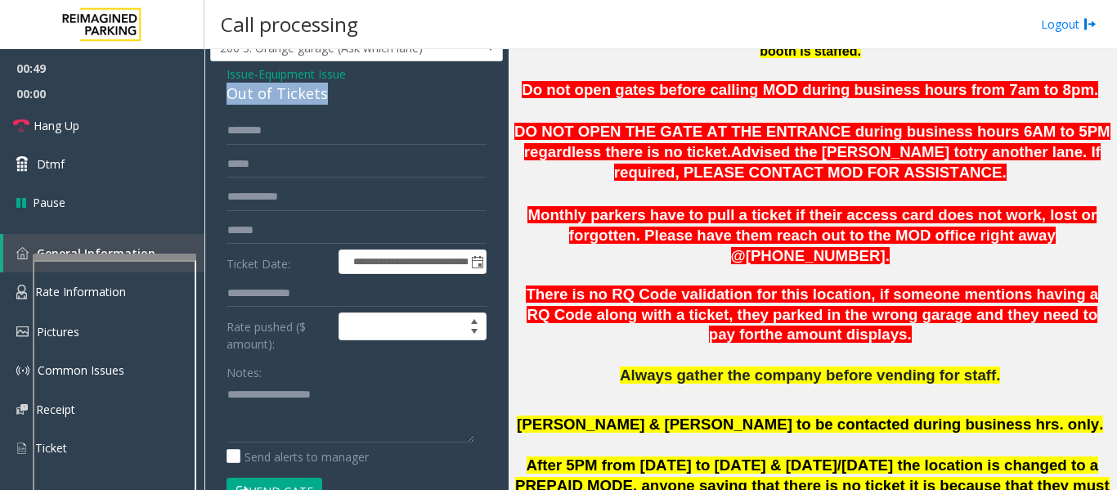
scroll to position [82, 0]
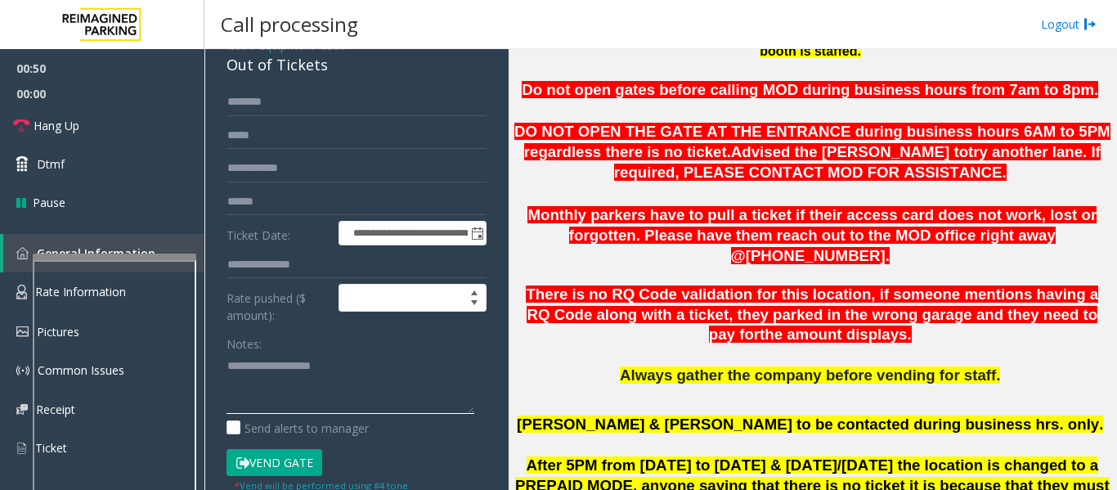
click at [313, 376] on textarea at bounding box center [350, 382] width 248 height 61
paste textarea "**********"
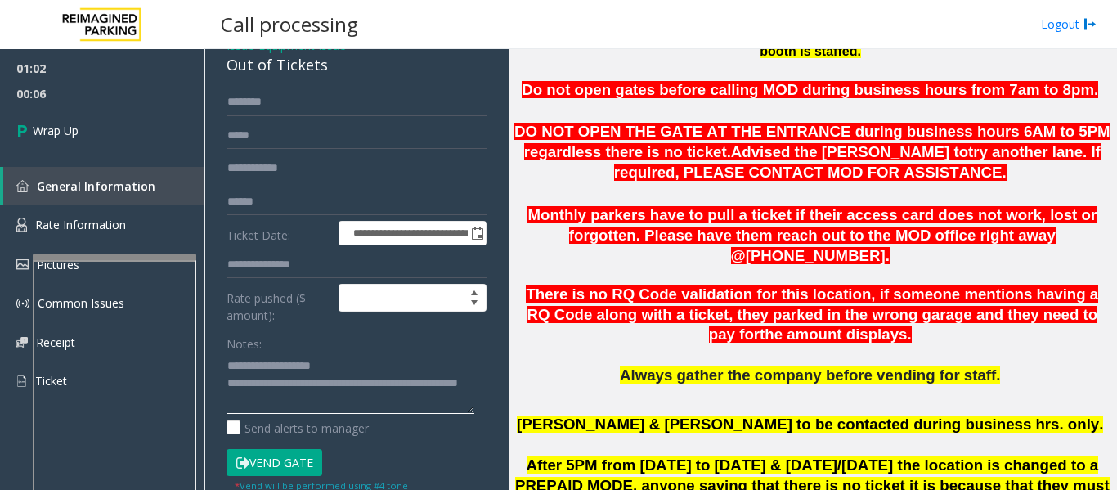
click at [339, 411] on textarea at bounding box center [350, 382] width 248 height 61
click at [244, 405] on textarea at bounding box center [350, 382] width 248 height 61
drag, startPoint x: 240, startPoint y: 404, endPoint x: 301, endPoint y: 402, distance: 60.5
click at [301, 402] on textarea at bounding box center [350, 382] width 248 height 61
type textarea "**********"
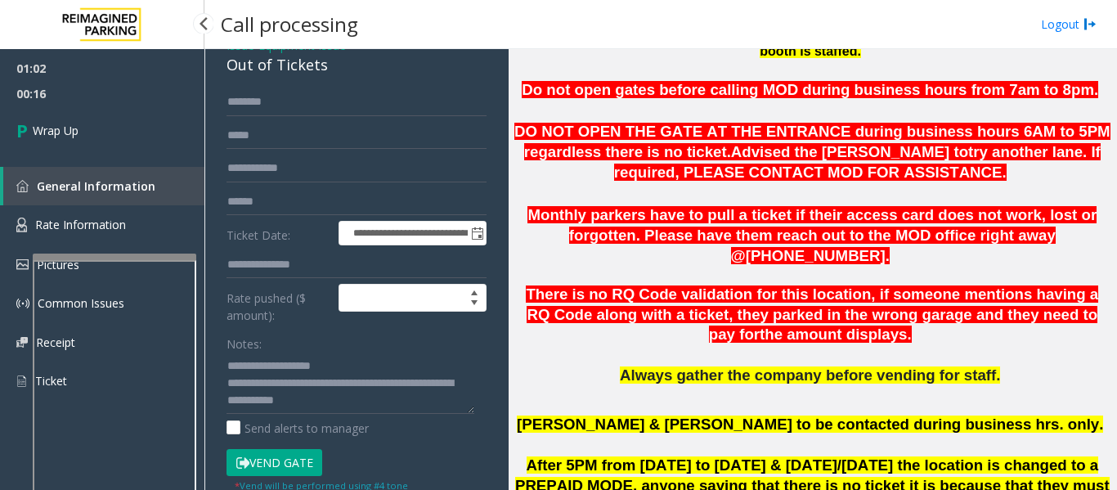
click at [0, 84] on span "00:16" at bounding box center [102, 93] width 204 height 25
click at [13, 121] on link "Wrap Up" at bounding box center [102, 130] width 204 height 48
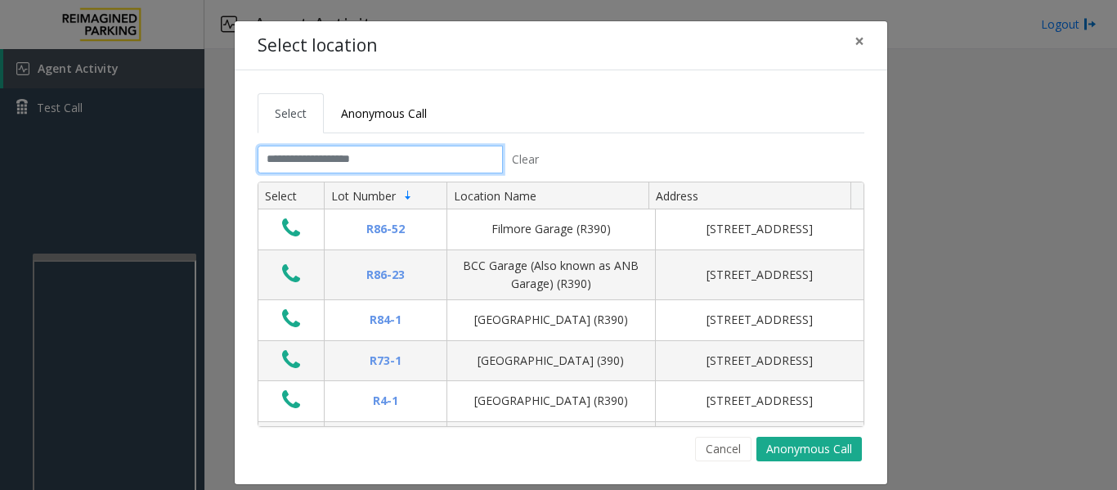
click at [289, 169] on input "text" at bounding box center [380, 160] width 245 height 28
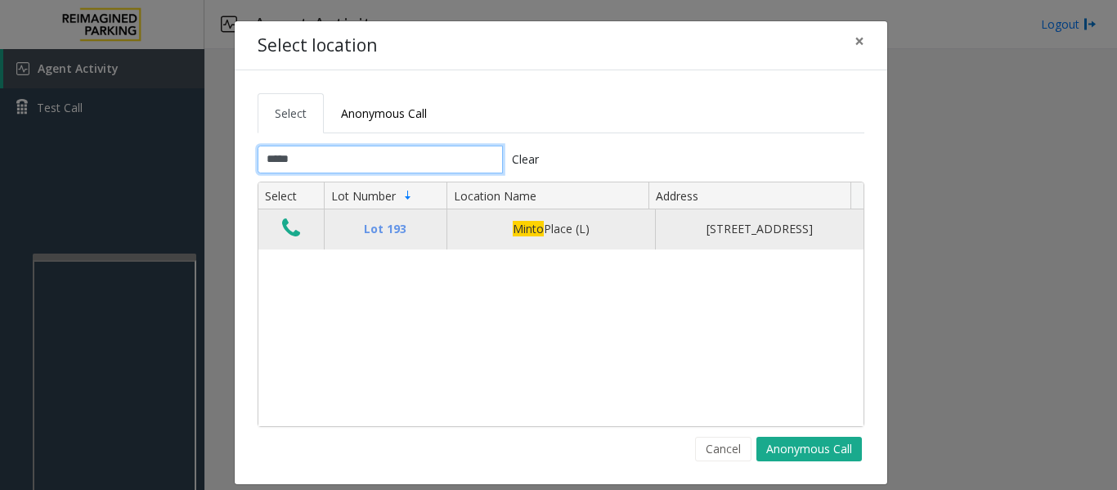
type input "*****"
click at [288, 233] on icon "Data table" at bounding box center [291, 228] width 18 height 23
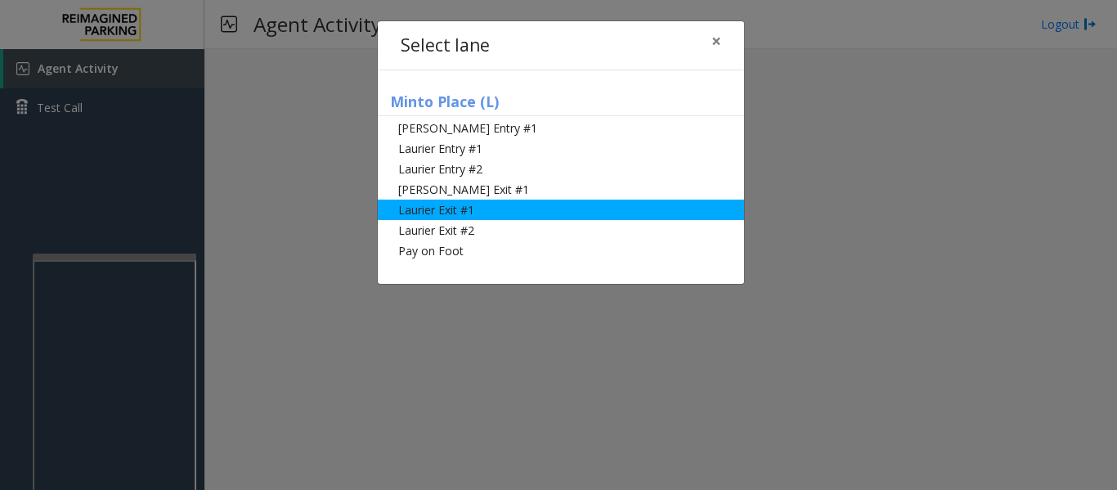
click at [480, 212] on li "Laurier Exit #1" at bounding box center [561, 209] width 366 height 20
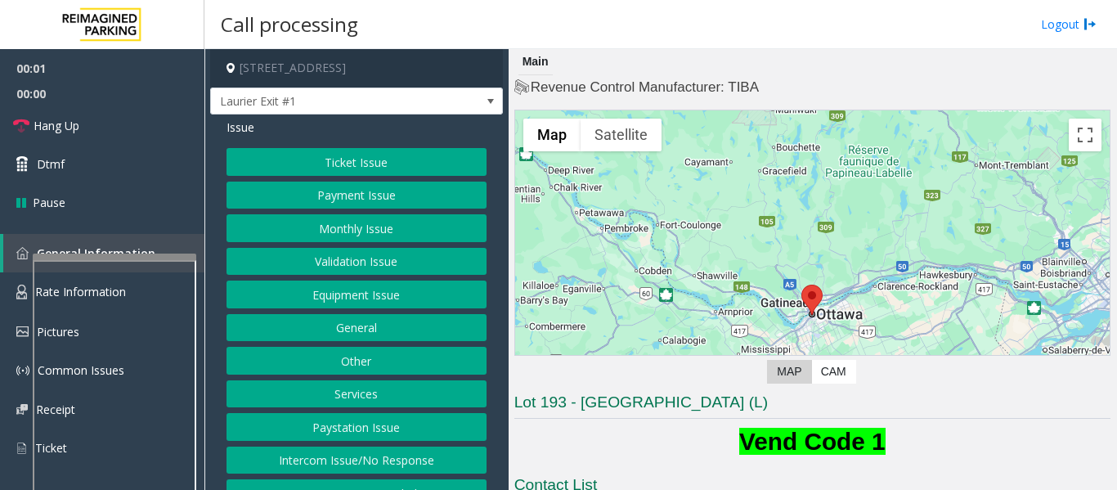
click at [377, 229] on button "Monthly Issue" at bounding box center [356, 228] width 260 height 28
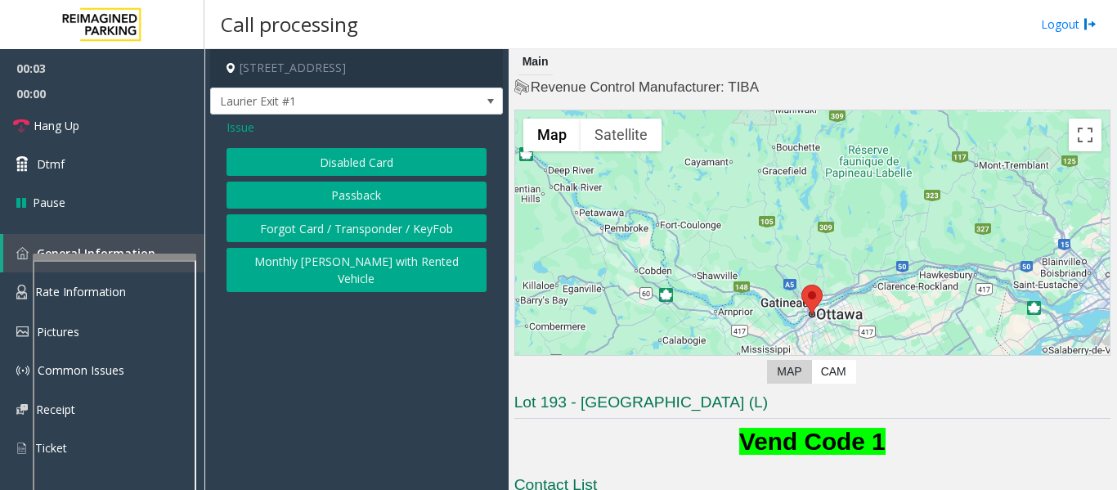
click at [423, 167] on button "Disabled Card" at bounding box center [356, 162] width 260 height 28
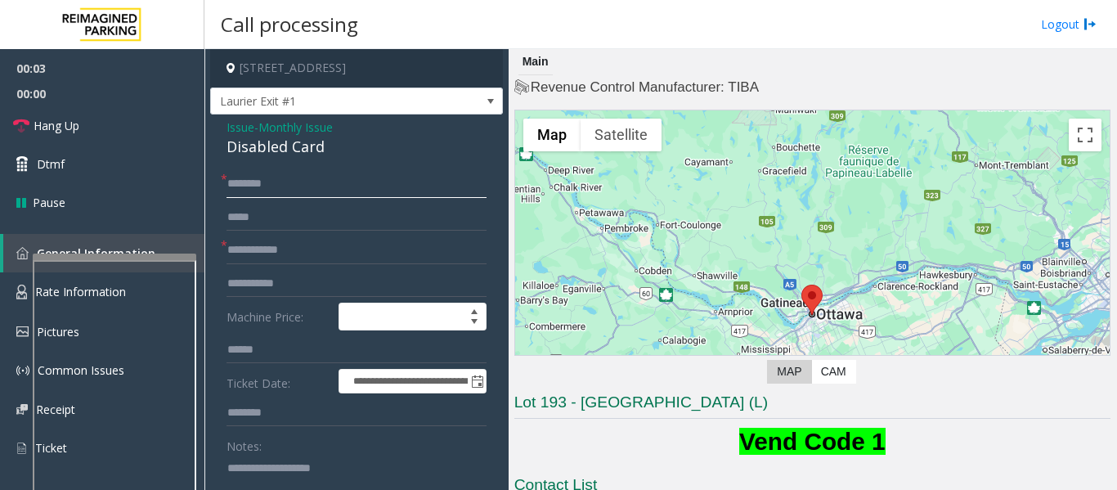
click at [307, 181] on input "text" at bounding box center [356, 184] width 260 height 28
type input "****"
click at [281, 155] on div "Disabled Card" at bounding box center [356, 147] width 260 height 22
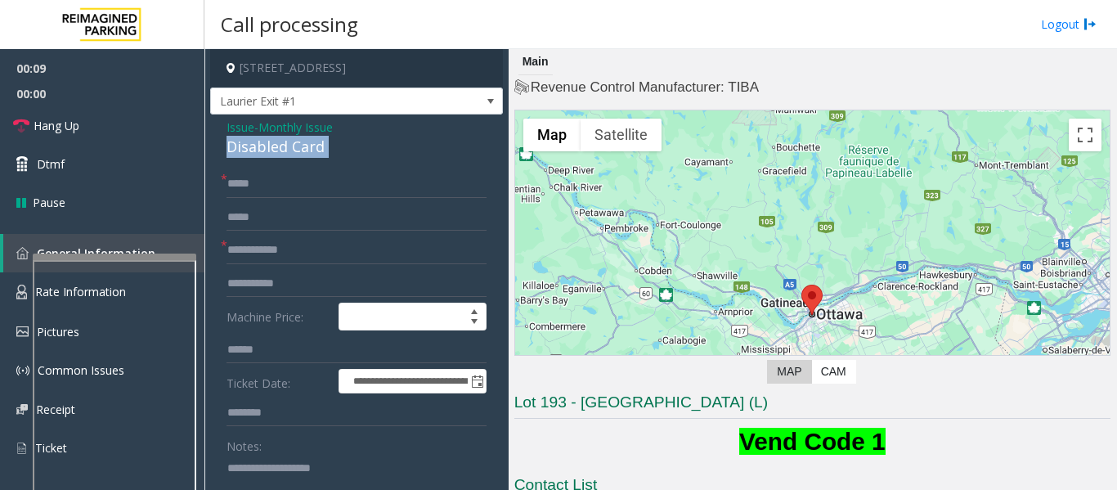
copy div "Disabled Card"
click at [293, 480] on textarea at bounding box center [350, 485] width 248 height 61
paste textarea "**********"
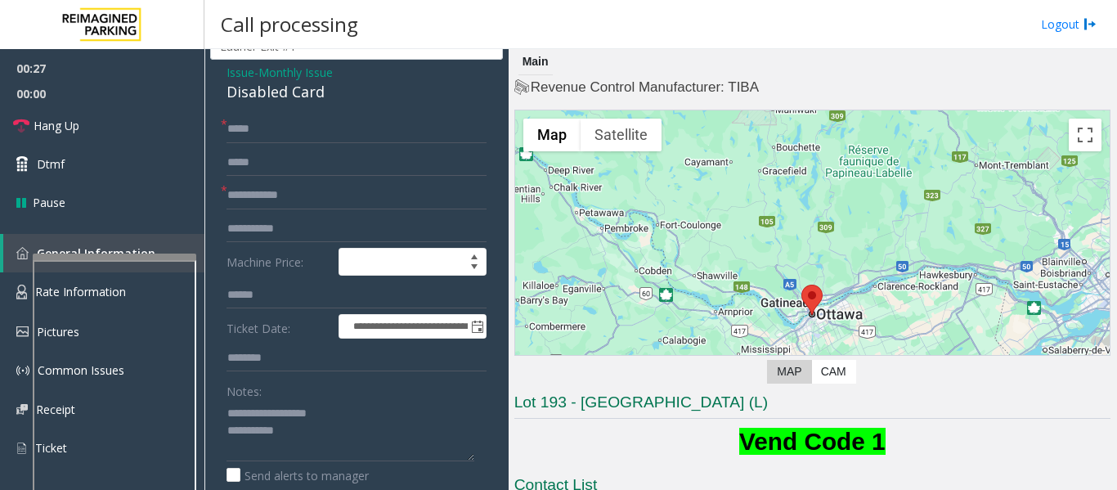
scroll to position [62, 0]
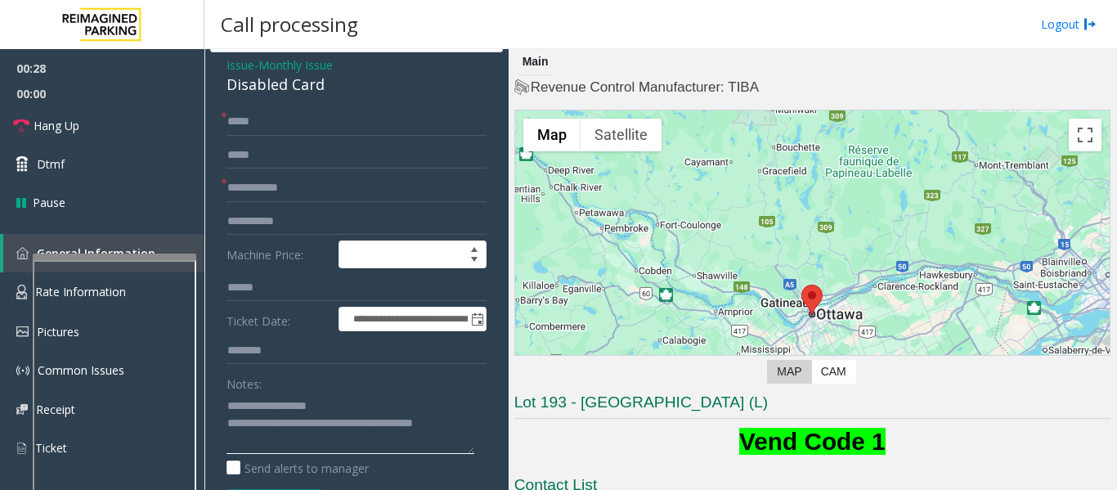
type textarea "**********"
click at [316, 183] on input "text" at bounding box center [356, 188] width 260 height 28
click at [320, 187] on input "****" at bounding box center [356, 188] width 260 height 28
type input "*"
click at [228, 195] on input "***" at bounding box center [356, 188] width 260 height 28
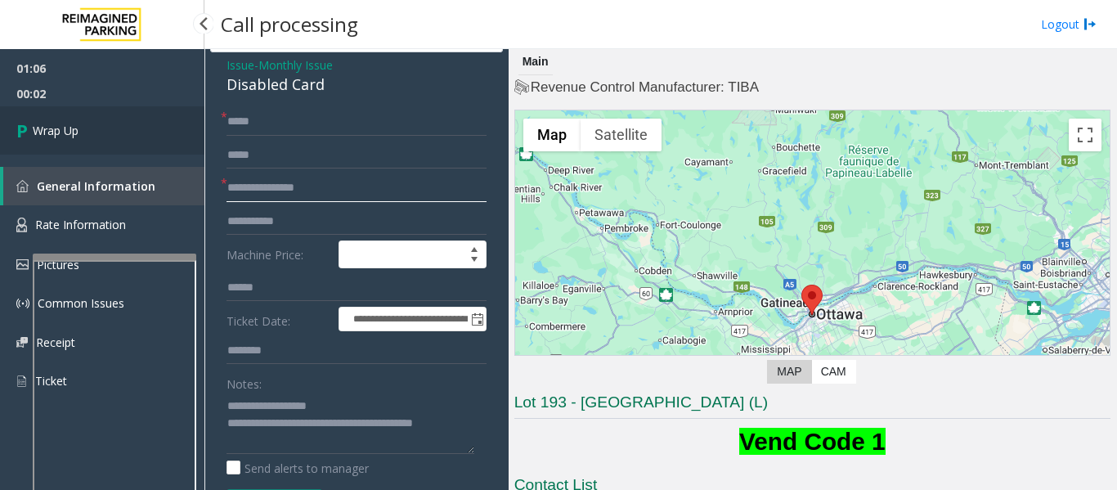
type input "**********"
click at [114, 118] on link "Wrap Up" at bounding box center [102, 130] width 204 height 48
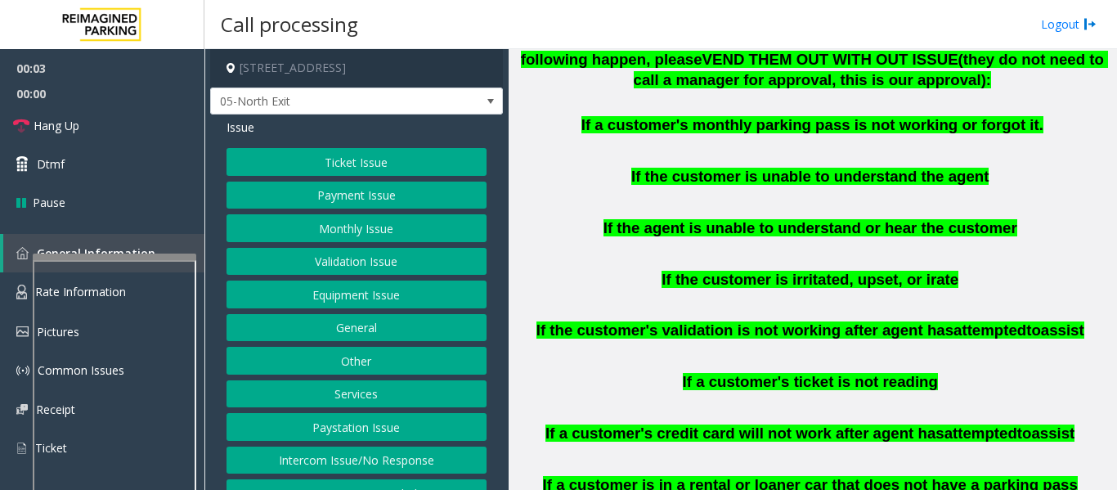
scroll to position [899, 0]
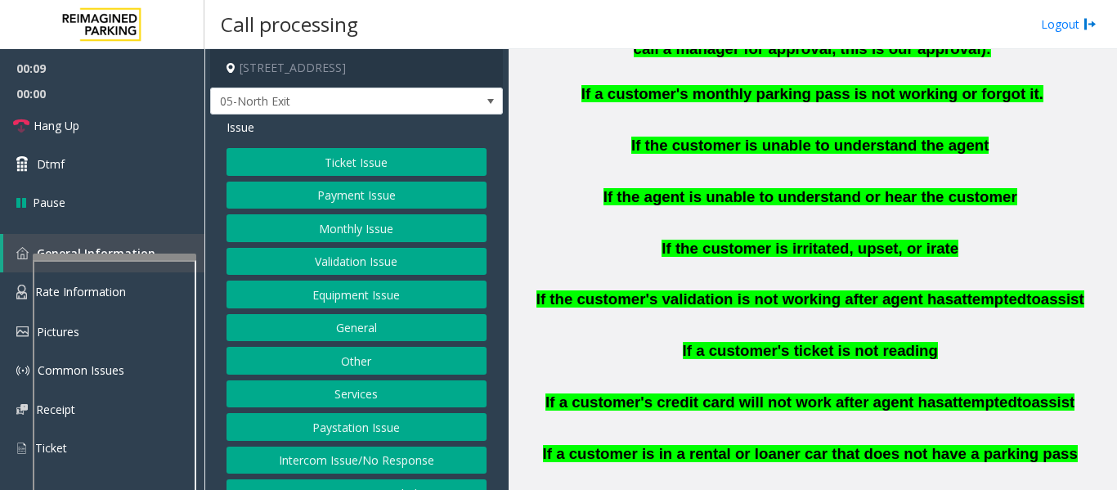
click at [369, 158] on button "Ticket Issue" at bounding box center [356, 162] width 260 height 28
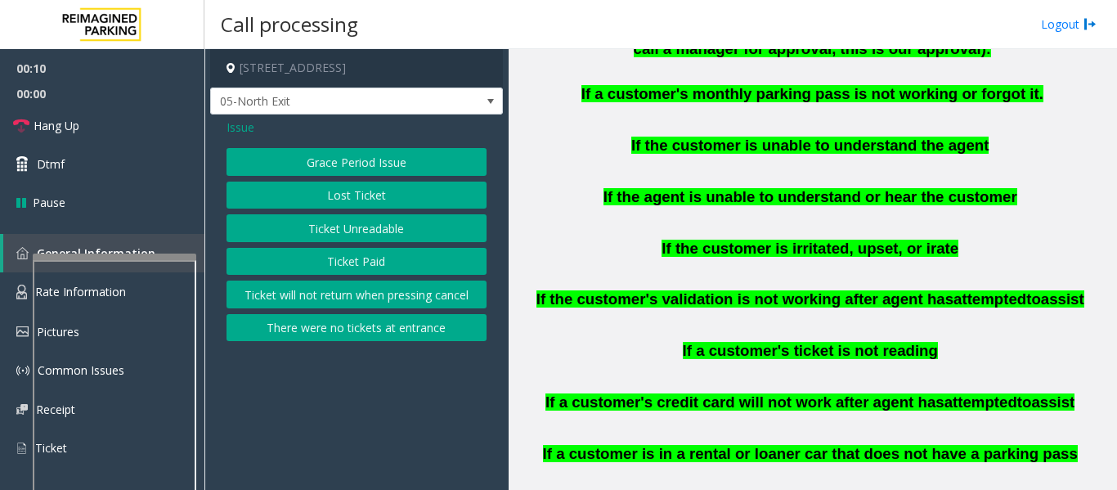
click at [317, 238] on button "Ticket Unreadable" at bounding box center [356, 228] width 260 height 28
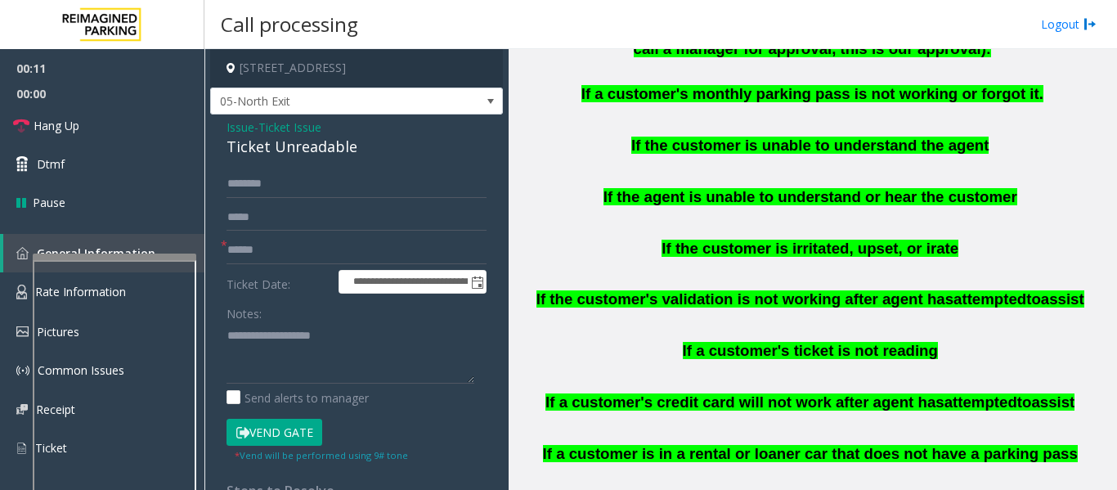
scroll to position [1308, 0]
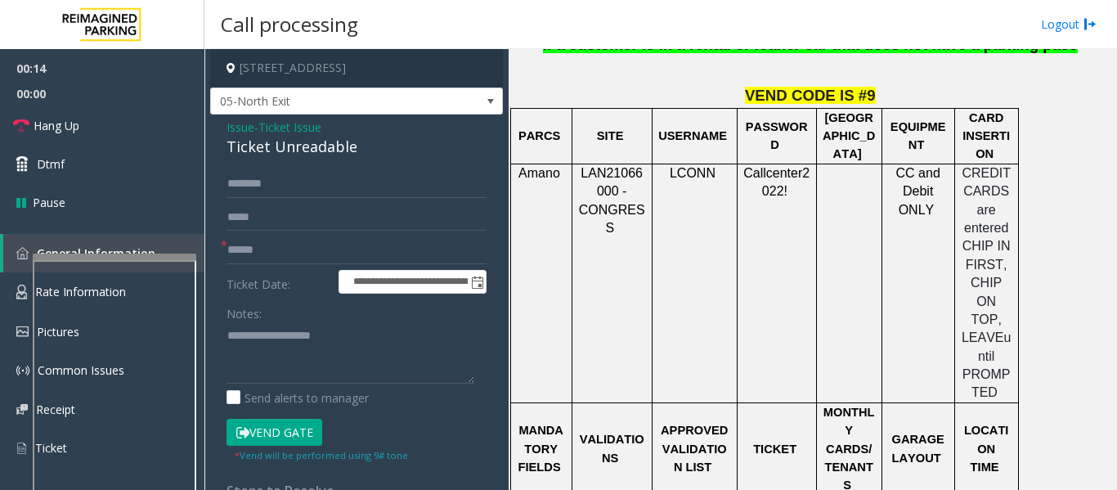
click at [291, 150] on div "Ticket Unreadable" at bounding box center [356, 147] width 260 height 22
copy div "Ticket Unreadable"
click at [245, 338] on textarea at bounding box center [350, 352] width 248 height 61
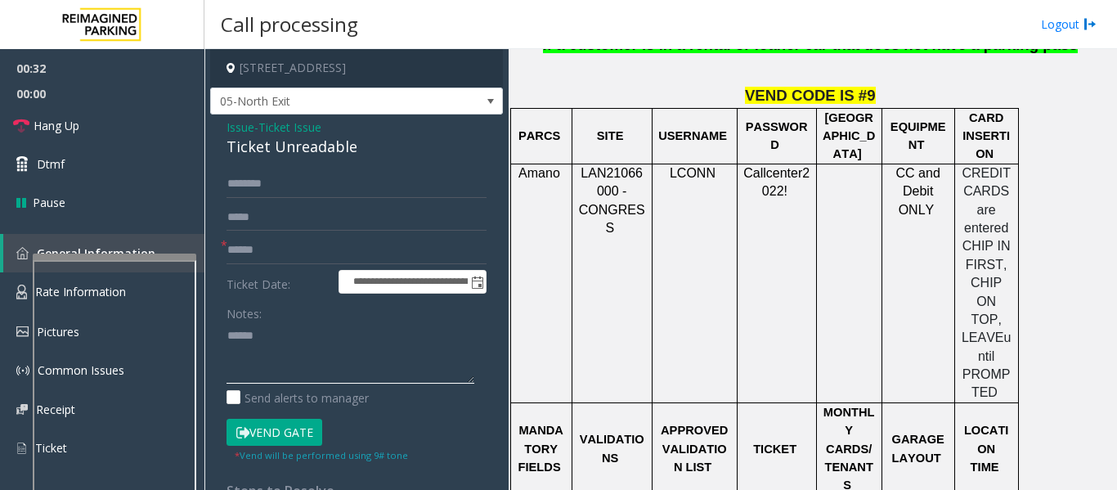
type textarea "******"
click at [244, 125] on span "Issue" at bounding box center [240, 127] width 28 height 17
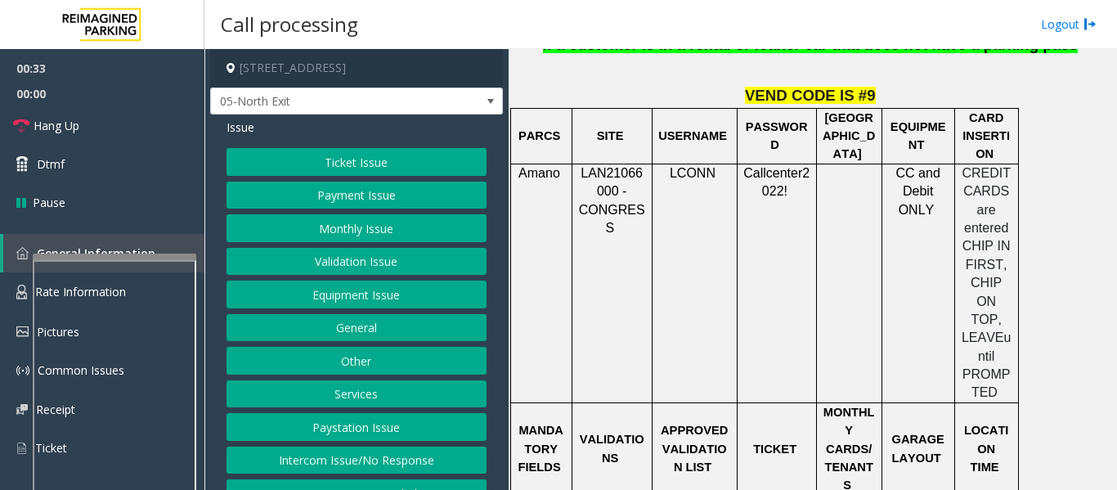
click at [371, 166] on button "Ticket Issue" at bounding box center [356, 162] width 260 height 28
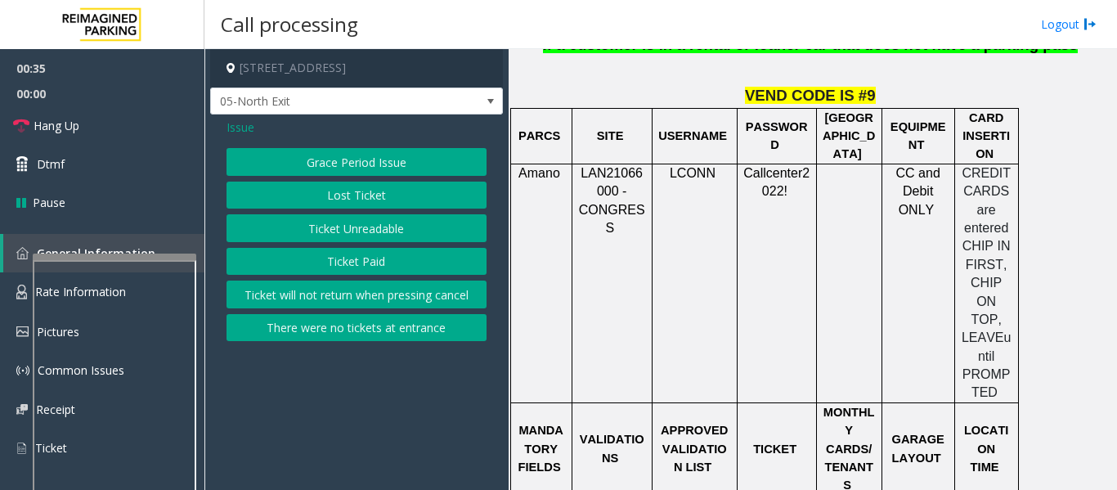
click at [358, 267] on button "Ticket Paid" at bounding box center [356, 262] width 260 height 28
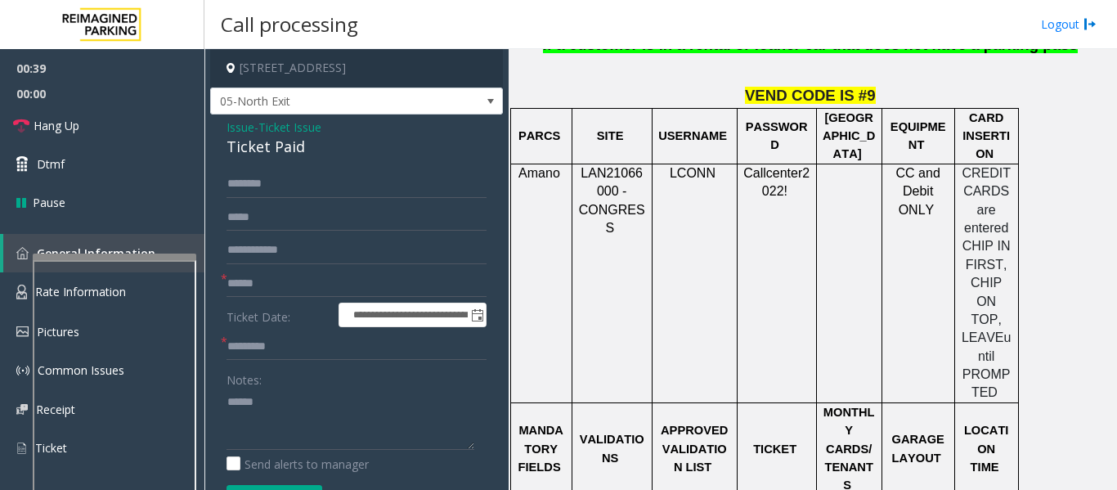
click at [269, 152] on div "Ticket Paid" at bounding box center [356, 147] width 260 height 22
click at [359, 401] on textarea at bounding box center [350, 418] width 248 height 61
click at [472, 421] on textarea at bounding box center [350, 418] width 248 height 61
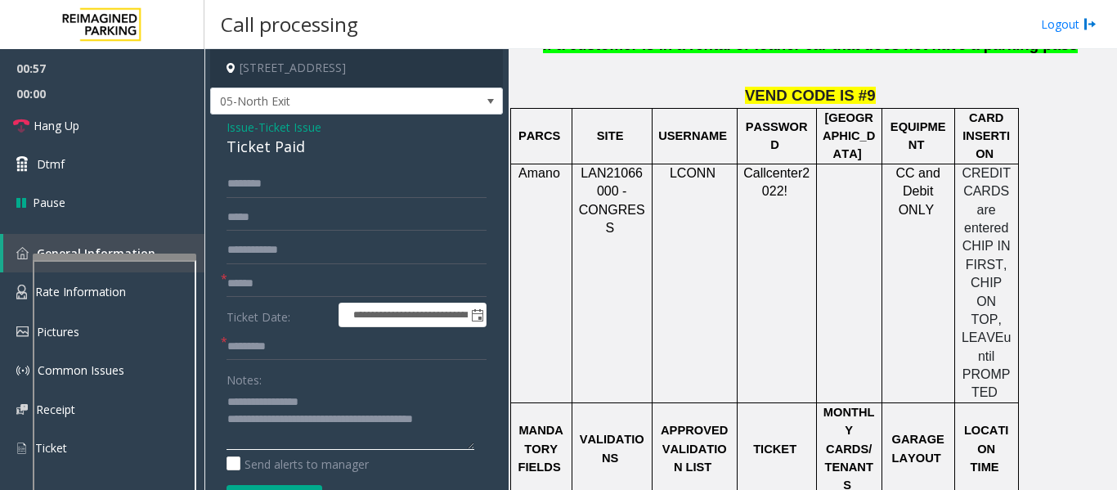
type textarea "**********"
click at [299, 288] on input "text" at bounding box center [356, 284] width 260 height 28
type input "******"
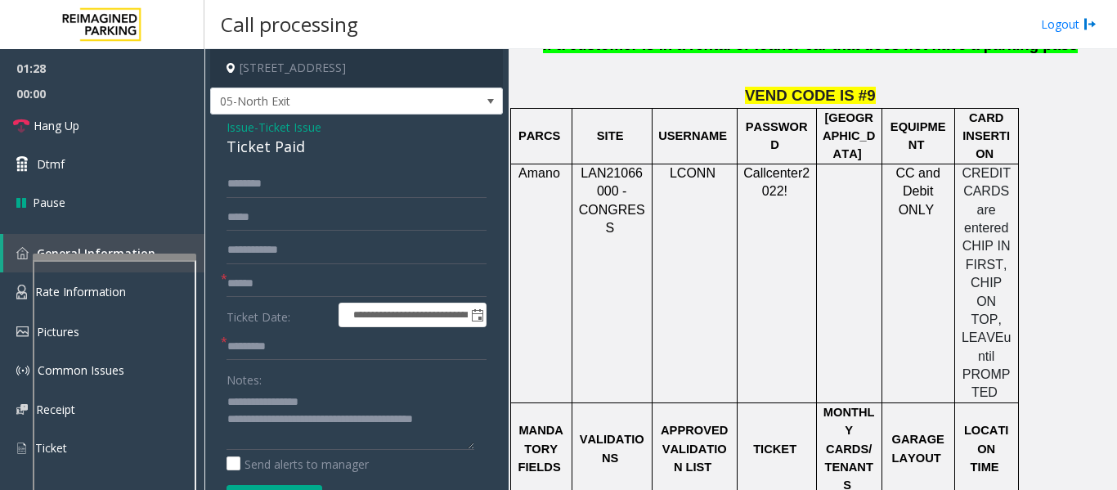
click at [235, 127] on span "Issue" at bounding box center [240, 127] width 28 height 17
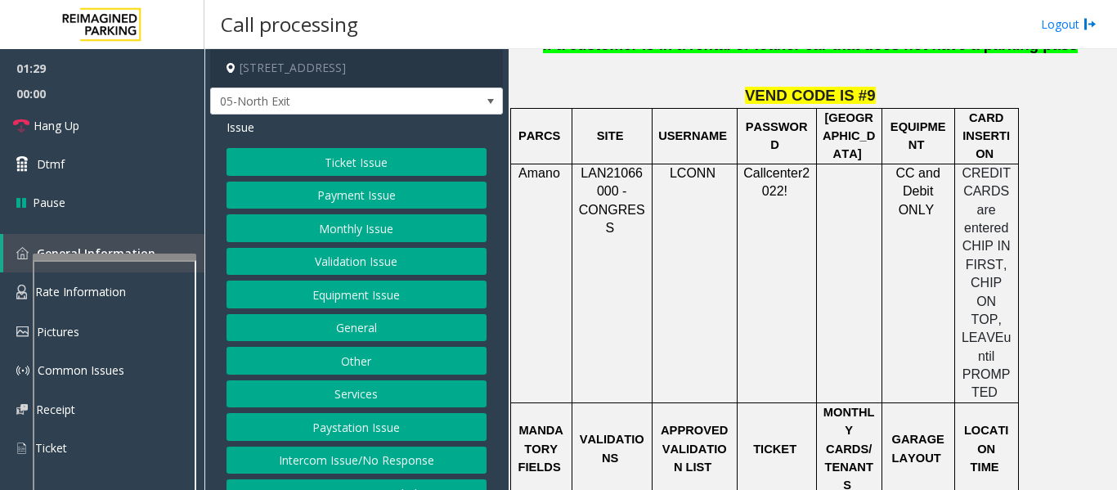
click at [336, 256] on button "Validation Issue" at bounding box center [356, 262] width 260 height 28
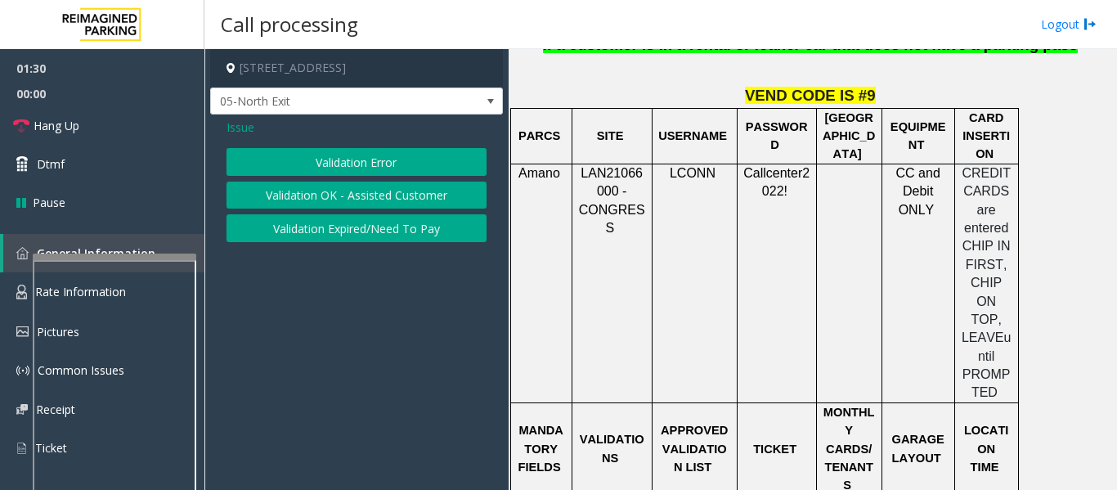
click at [381, 157] on button "Validation Error" at bounding box center [356, 162] width 260 height 28
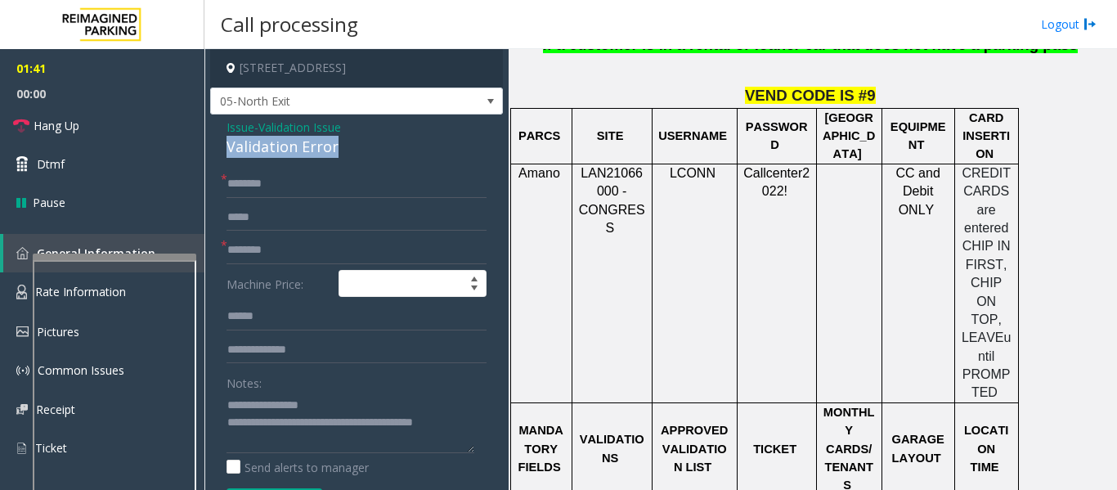
drag, startPoint x: 227, startPoint y: 149, endPoint x: 363, endPoint y: 147, distance: 135.7
click at [363, 147] on div "Validation Error" at bounding box center [356, 147] width 260 height 22
copy div "Validation Error"
drag, startPoint x: 328, startPoint y: 405, endPoint x: 258, endPoint y: 395, distance: 70.3
click at [258, 395] on textarea at bounding box center [350, 422] width 248 height 61
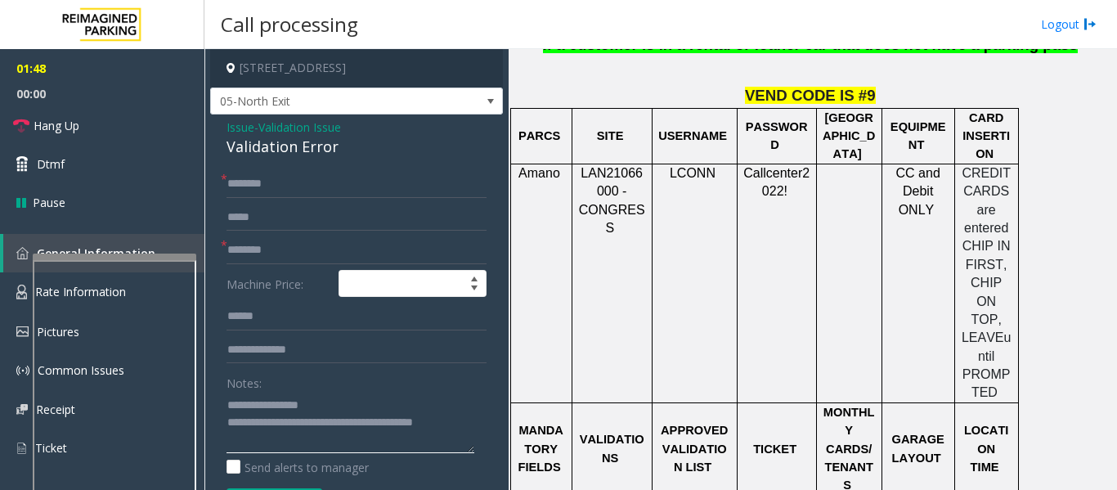
paste textarea "*****"
type textarea "**********"
click at [308, 249] on input "text" at bounding box center [356, 250] width 260 height 28
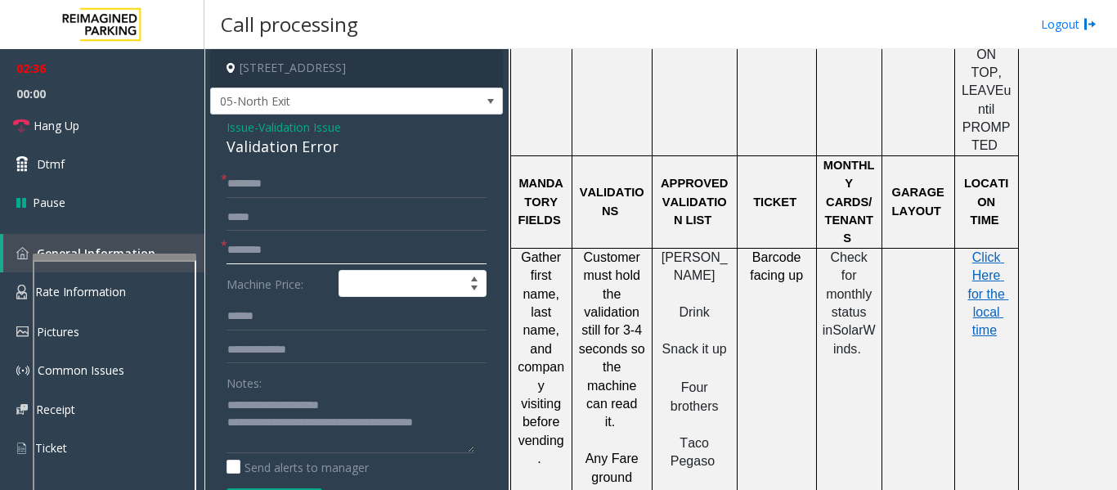
scroll to position [1553, 0]
click at [293, 249] on input "text" at bounding box center [356, 250] width 260 height 28
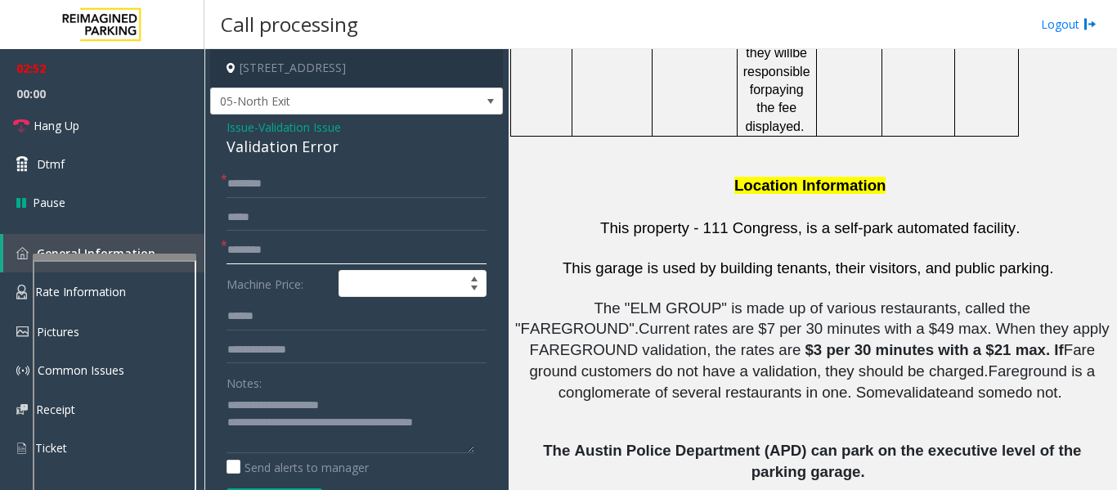
scroll to position [3106, 0]
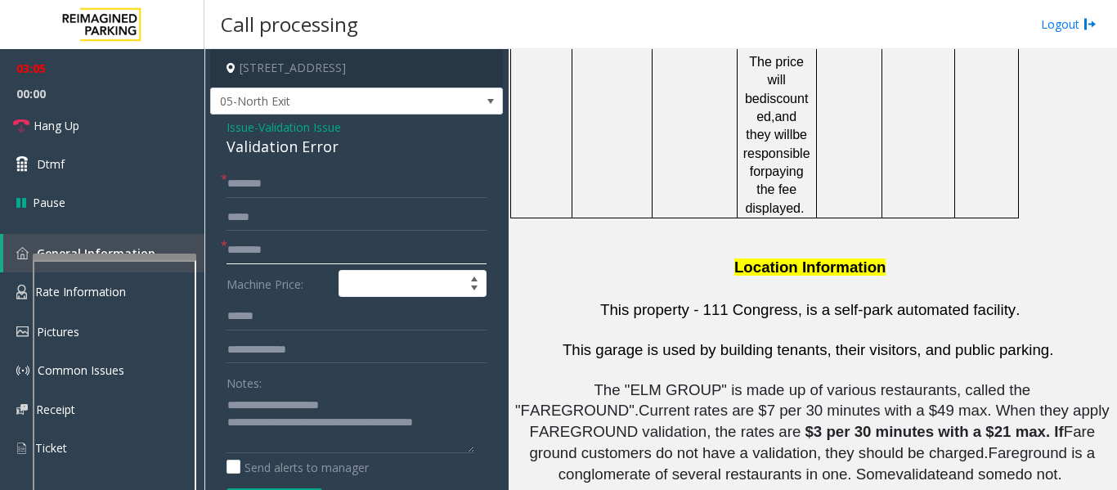
click at [270, 244] on input "text" at bounding box center [356, 250] width 260 height 28
type input "*"
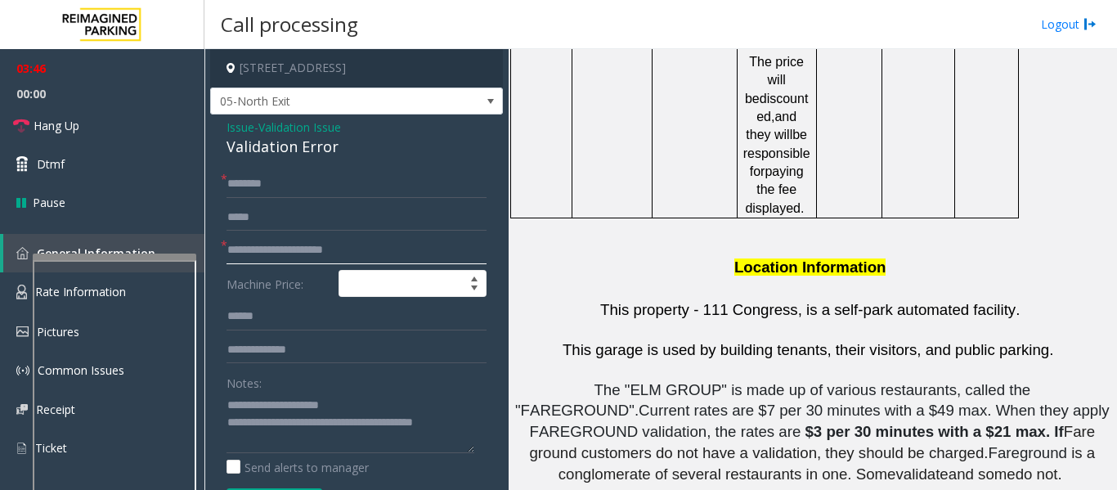
type input "**********"
click at [337, 194] on input "text" at bounding box center [356, 184] width 260 height 28
type input "*"
click at [266, 180] on input "********" at bounding box center [356, 184] width 260 height 28
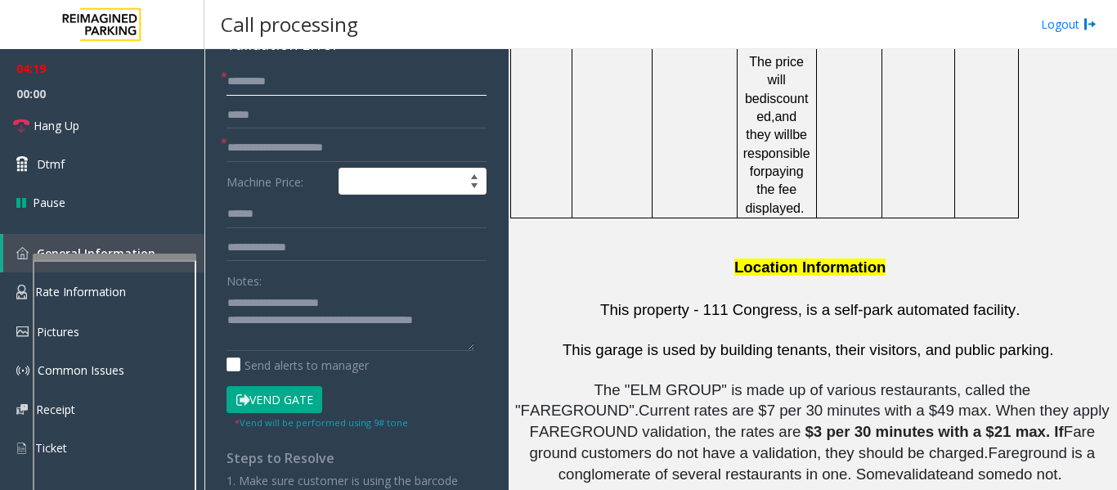
scroll to position [255, 0]
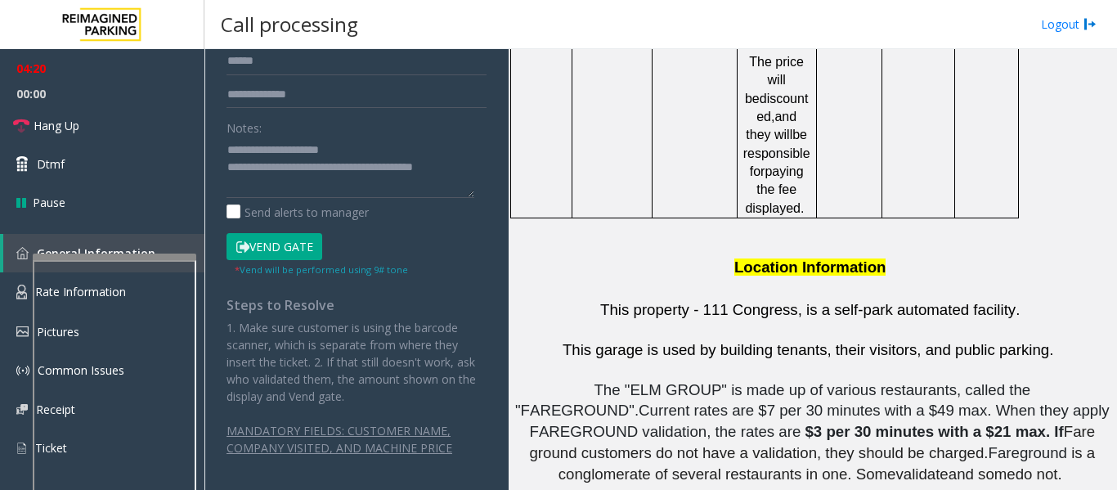
type input "********"
click at [270, 236] on button "Vend Gate" at bounding box center [274, 247] width 96 height 28
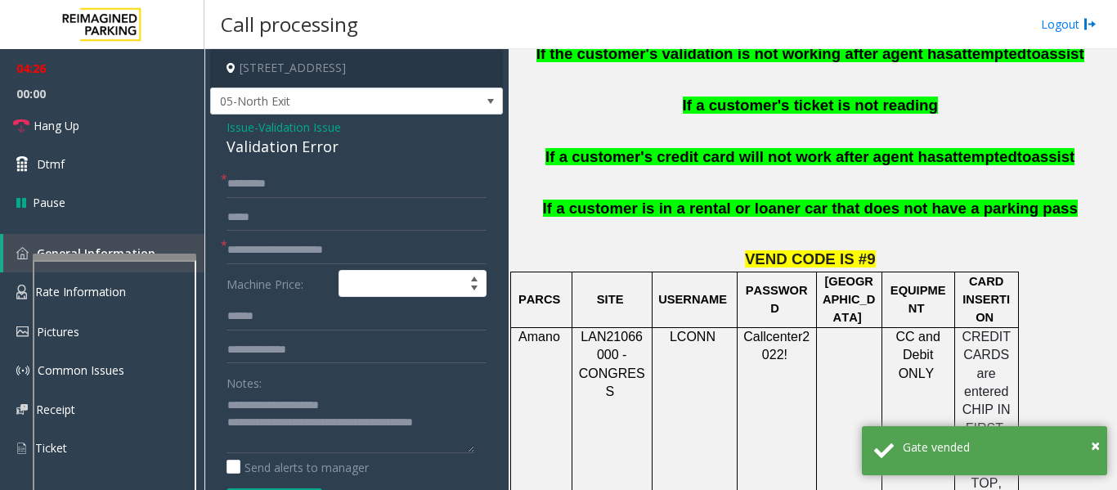
scroll to position [736, 0]
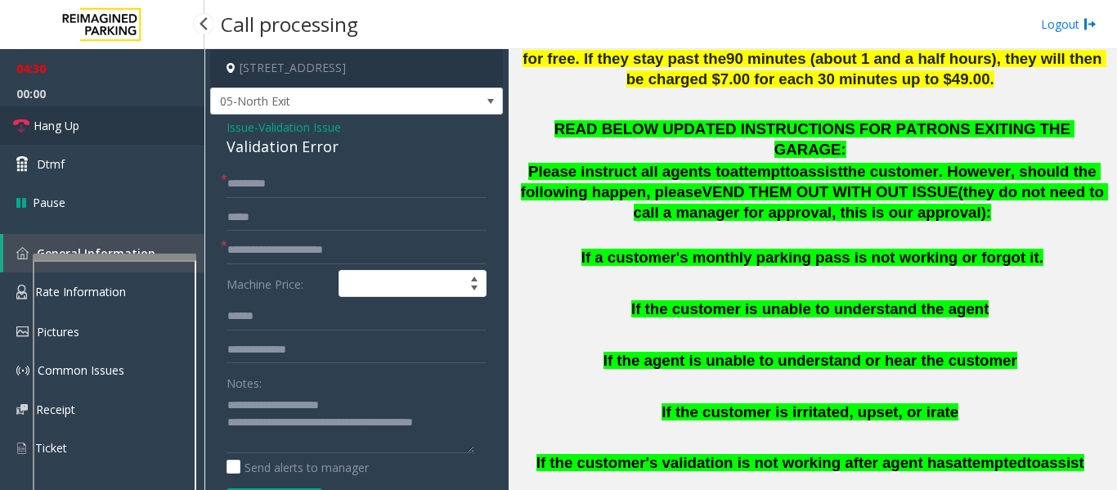
click at [54, 125] on span "Hang Up" at bounding box center [57, 125] width 46 height 17
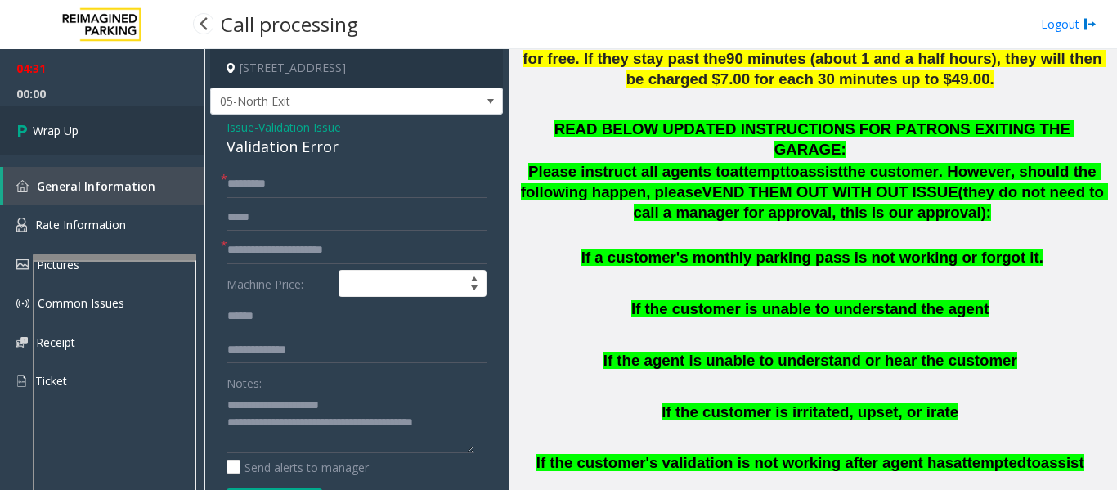
click at [60, 137] on span "Wrap Up" at bounding box center [56, 130] width 46 height 17
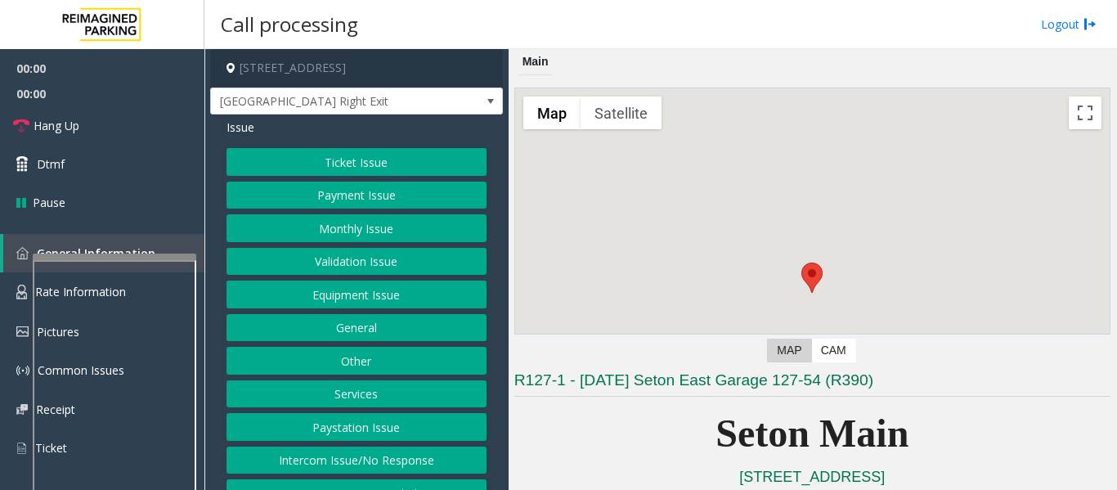
click at [246, 296] on button "Equipment Issue" at bounding box center [356, 294] width 260 height 28
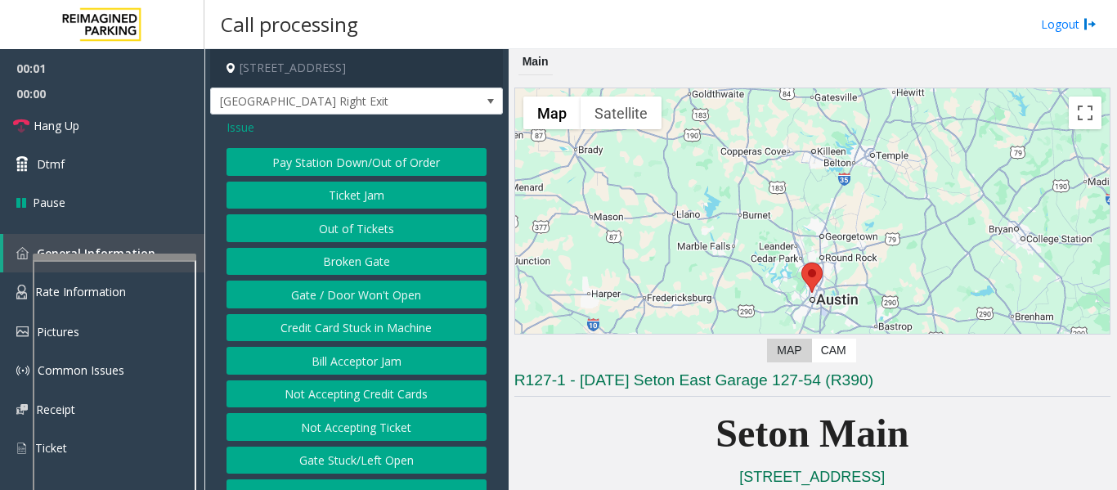
click at [275, 289] on button "Gate / Door Won't Open" at bounding box center [356, 294] width 260 height 28
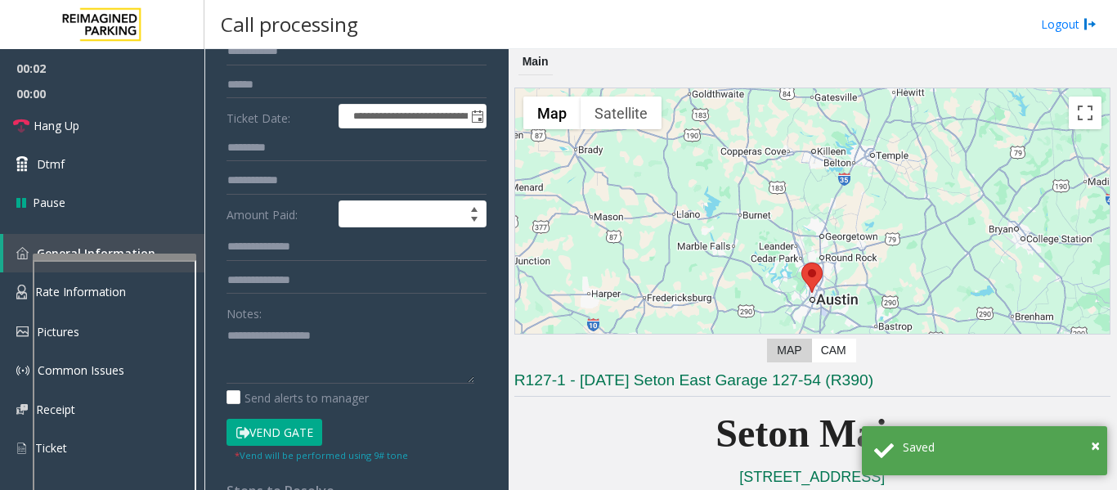
scroll to position [409, 0]
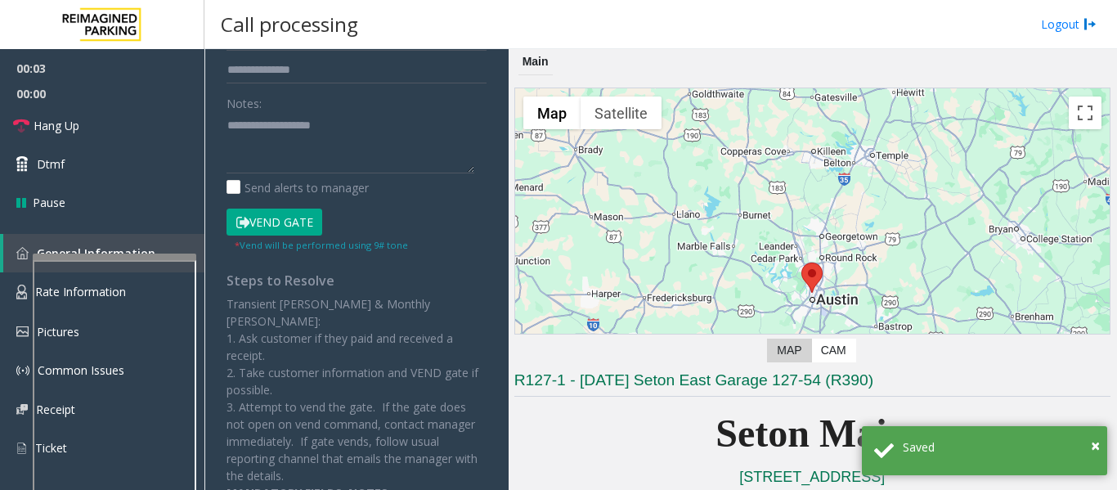
click at [293, 221] on button "Vend Gate" at bounding box center [274, 222] width 96 height 28
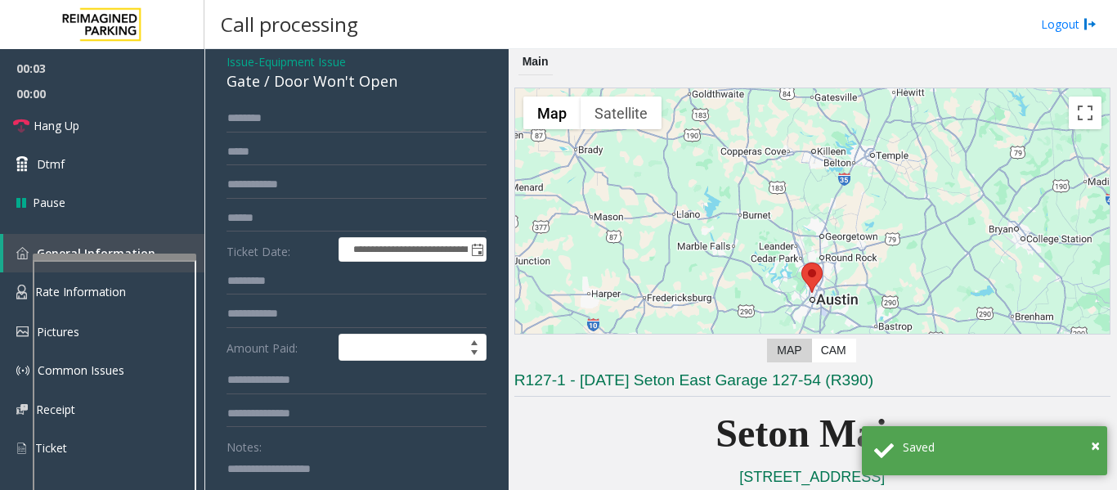
scroll to position [0, 0]
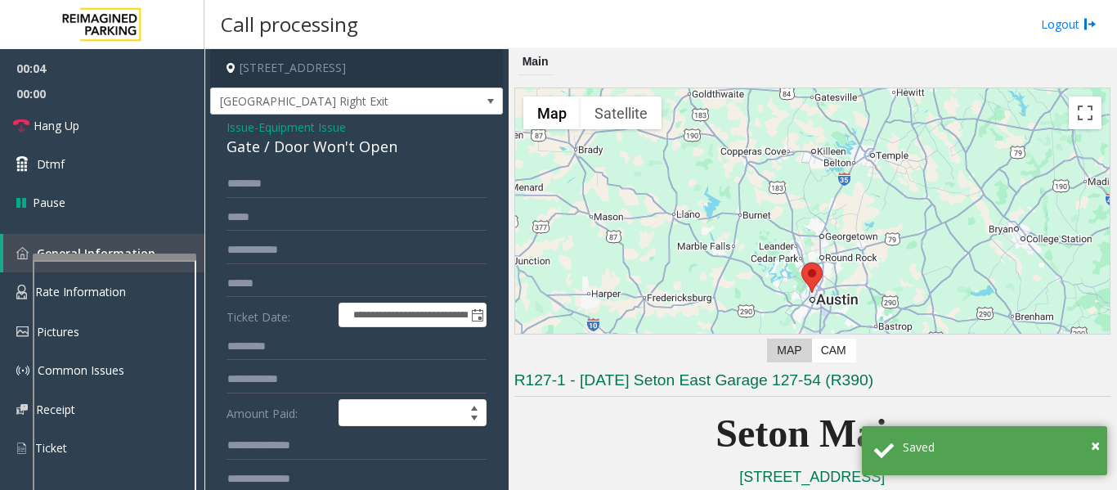
click at [318, 146] on div "Gate / Door Won't Open" at bounding box center [356, 147] width 260 height 22
copy div "Gate / Door Won't Open"
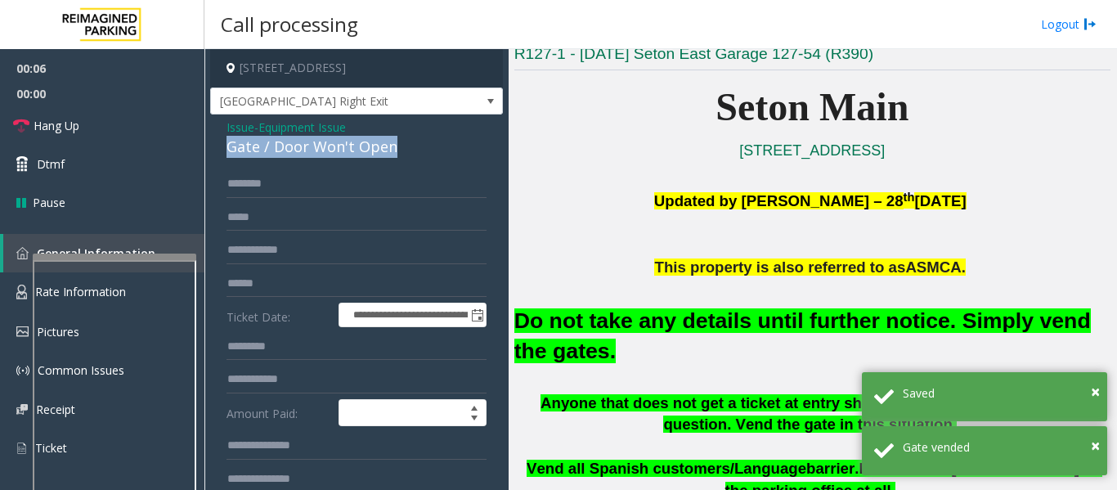
scroll to position [327, 0]
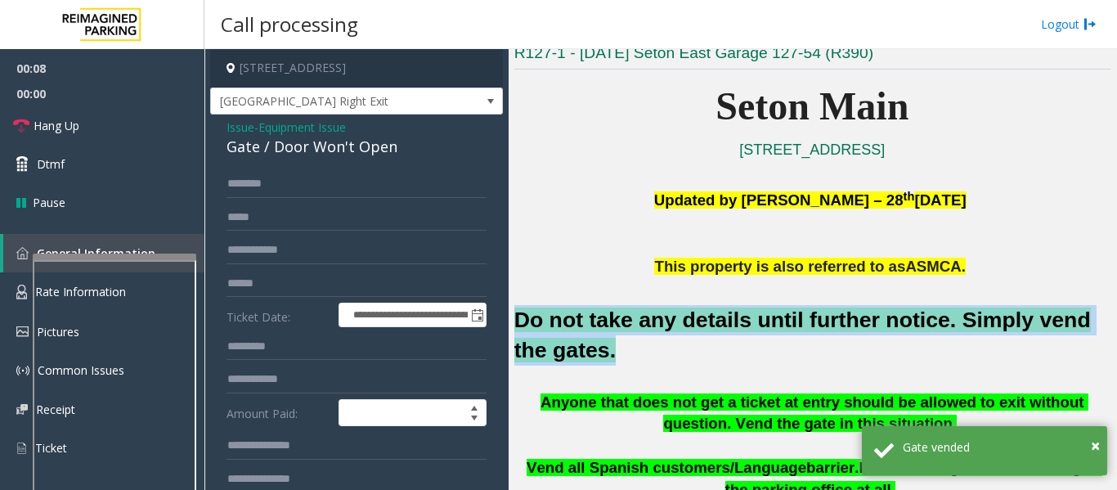
drag, startPoint x: 515, startPoint y: 315, endPoint x: 568, endPoint y: 351, distance: 64.2
click at [568, 351] on h2 "Do not take any details until further notice. Simply vend the gates." at bounding box center [812, 335] width 596 height 60
copy font "Do not take any details until further notice. Simply vend the gates."
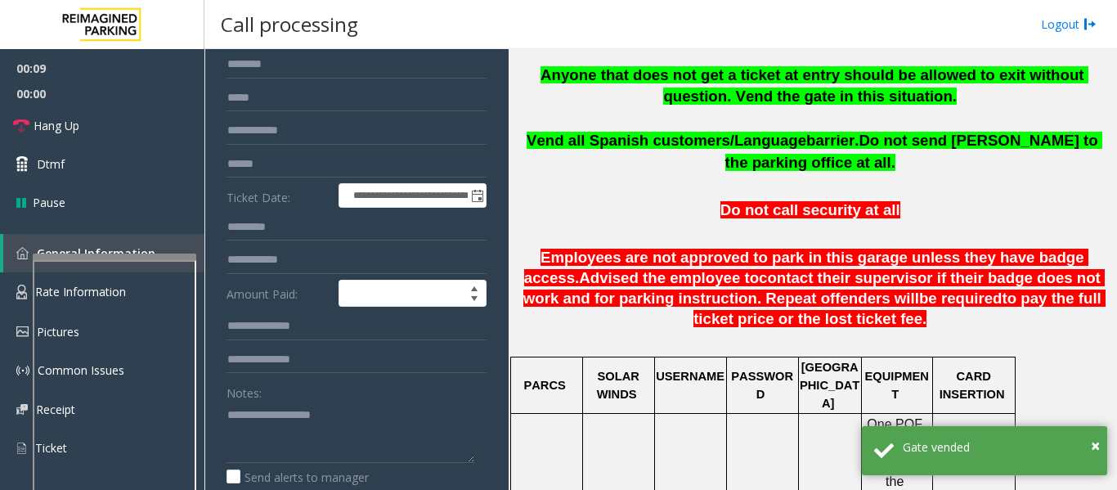
scroll to position [245, 0]
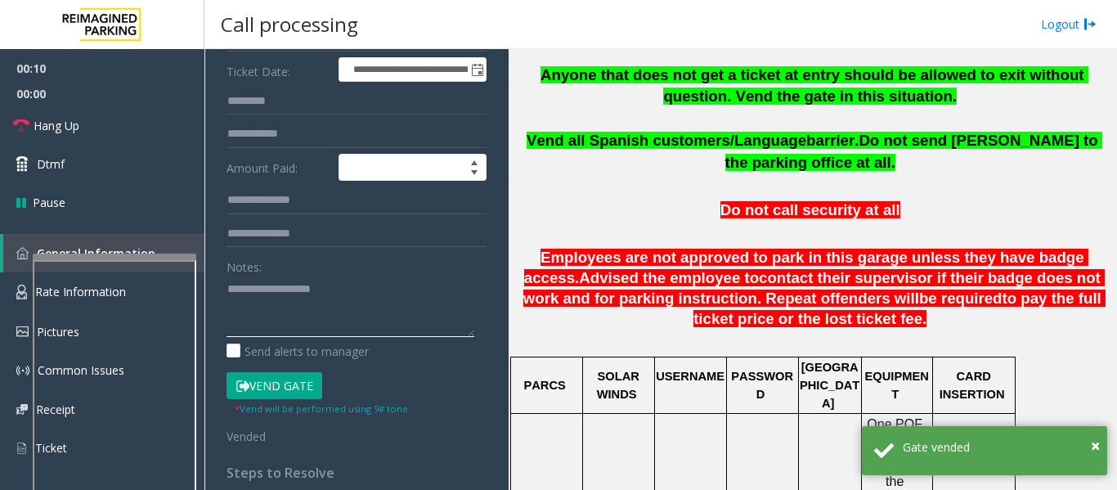
click at [325, 326] on textarea at bounding box center [350, 305] width 248 height 61
paste textarea "**********"
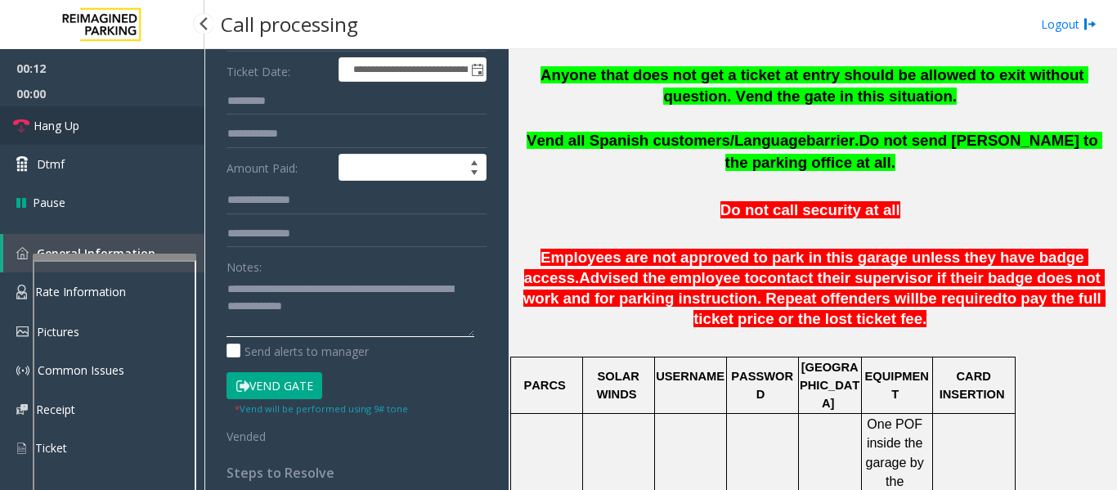
type textarea "**********"
click at [89, 128] on link "Hang Up" at bounding box center [102, 125] width 204 height 38
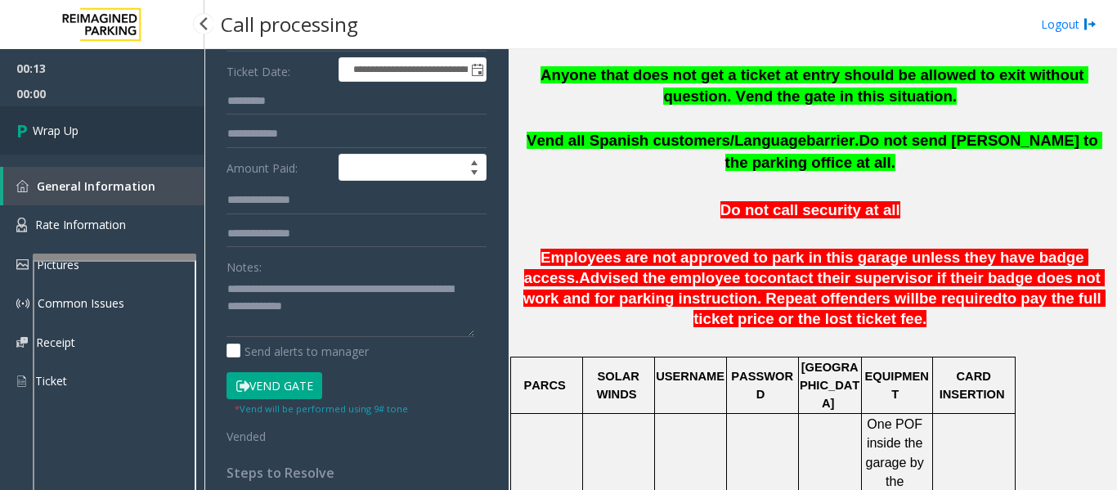
click at [56, 128] on span "Wrap Up" at bounding box center [56, 130] width 46 height 17
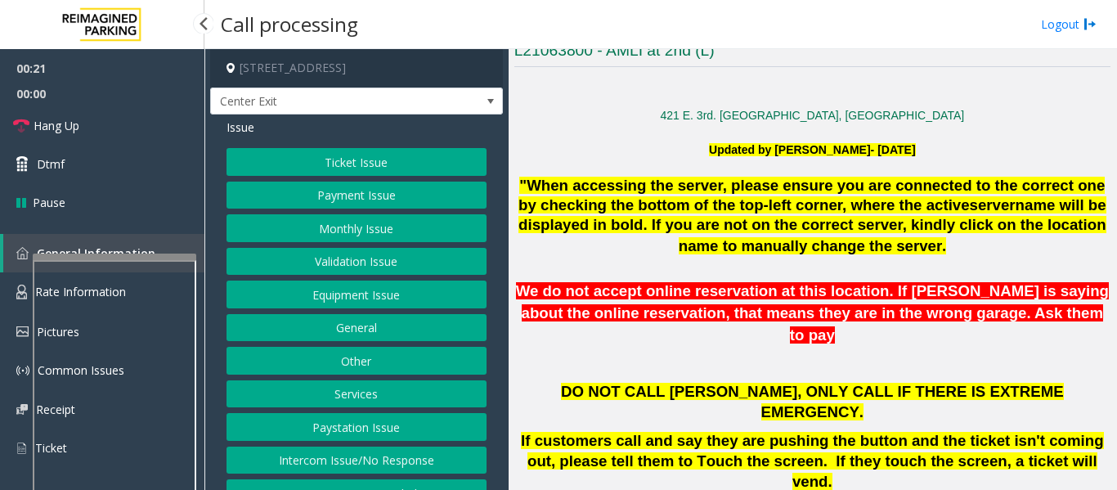
scroll to position [327, 0]
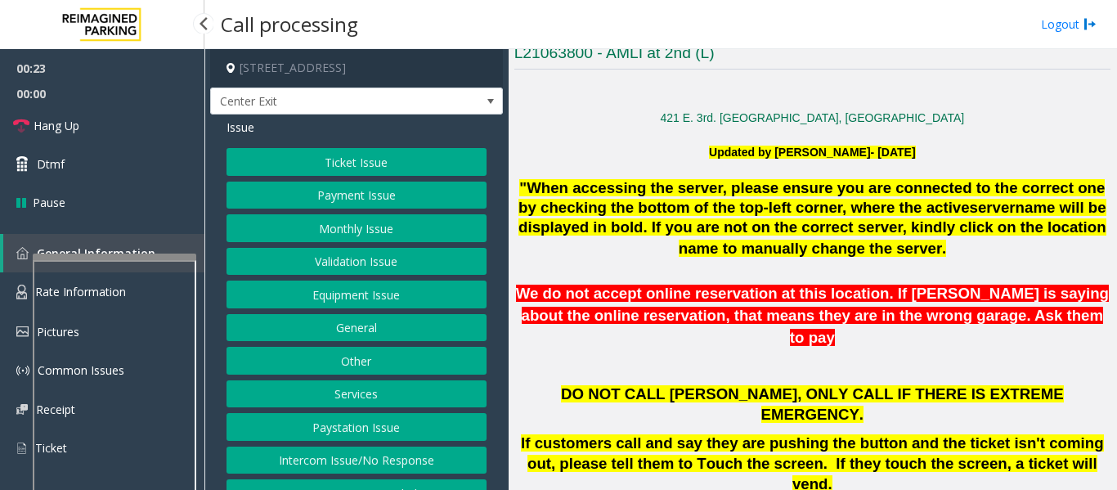
click at [393, 231] on button "Monthly Issue" at bounding box center [356, 228] width 260 height 28
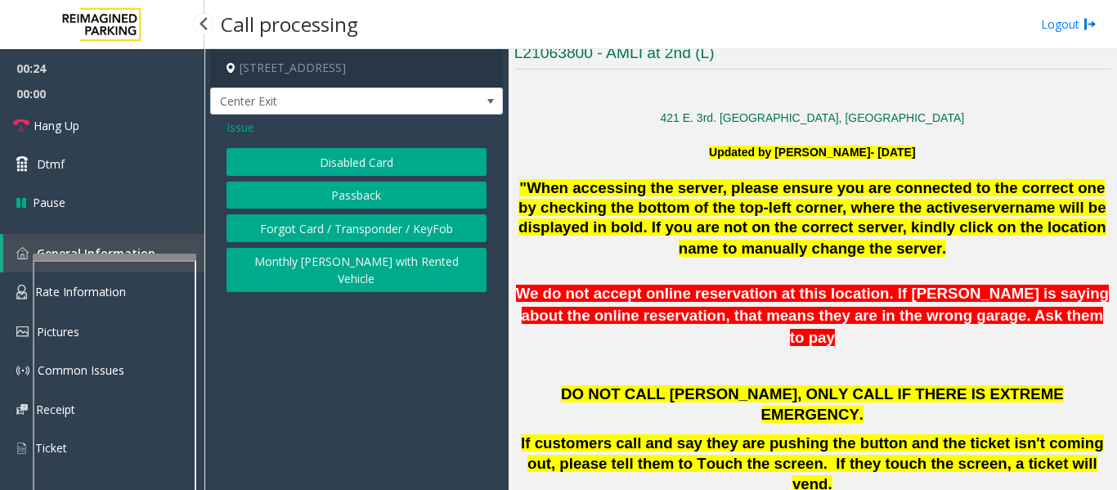
click at [377, 161] on button "Disabled Card" at bounding box center [356, 162] width 260 height 28
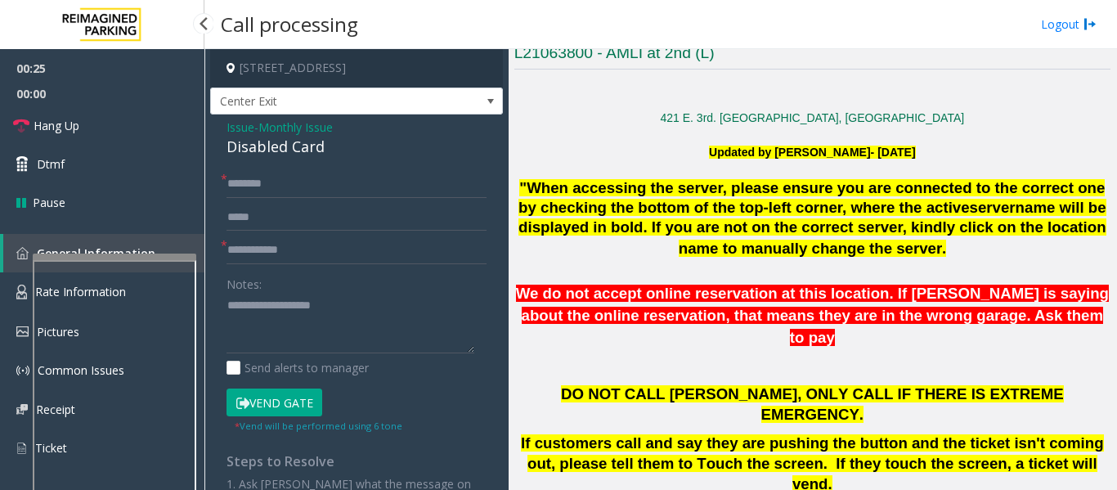
click at [288, 152] on div "Disabled Card" at bounding box center [356, 147] width 260 height 22
copy div "Disabled Card"
click at [284, 327] on textarea at bounding box center [350, 323] width 248 height 61
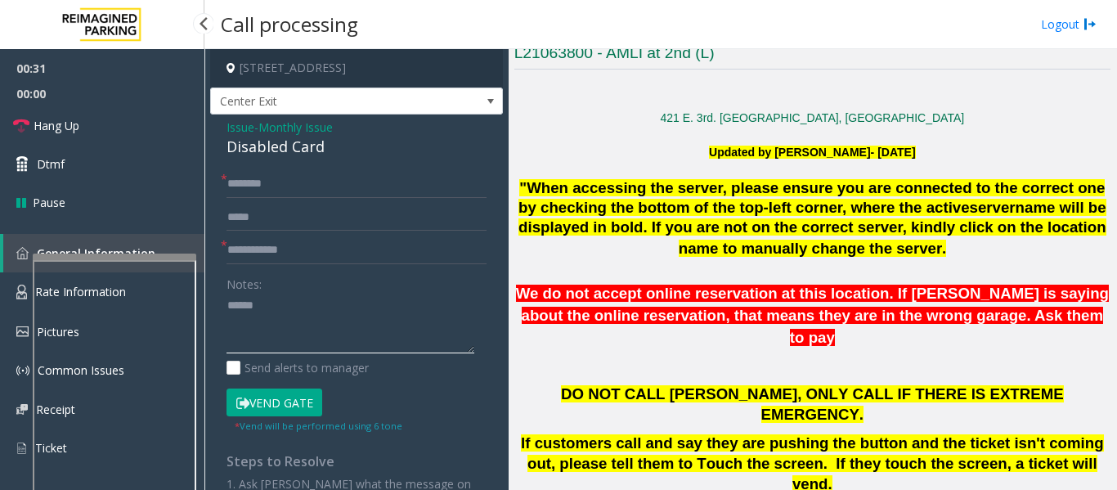
paste textarea "**********"
type textarea "**********"
click at [275, 242] on input "text" at bounding box center [356, 250] width 260 height 28
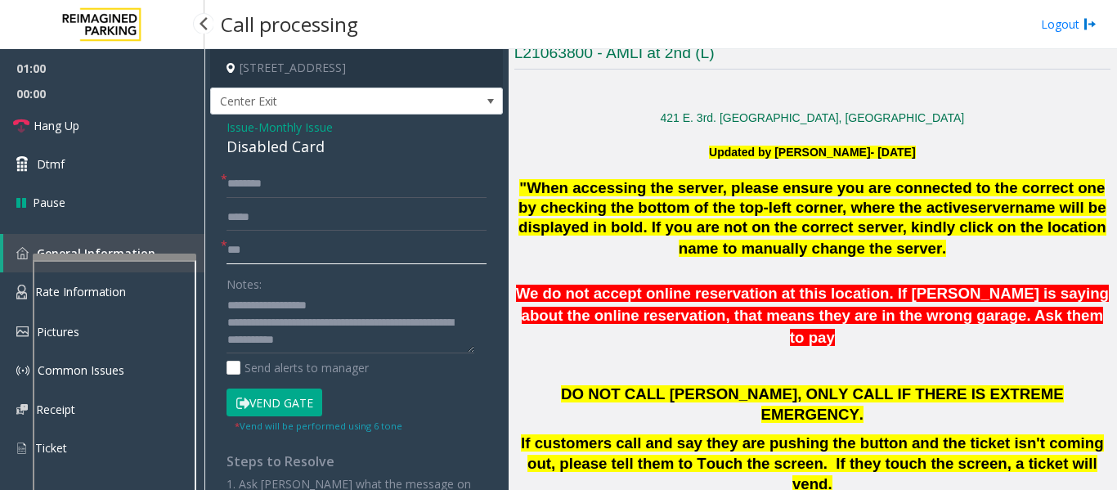
type input "**"
click at [293, 173] on input "text" at bounding box center [356, 184] width 260 height 28
type input "**"
click at [36, 123] on span "Hang Up" at bounding box center [57, 125] width 46 height 17
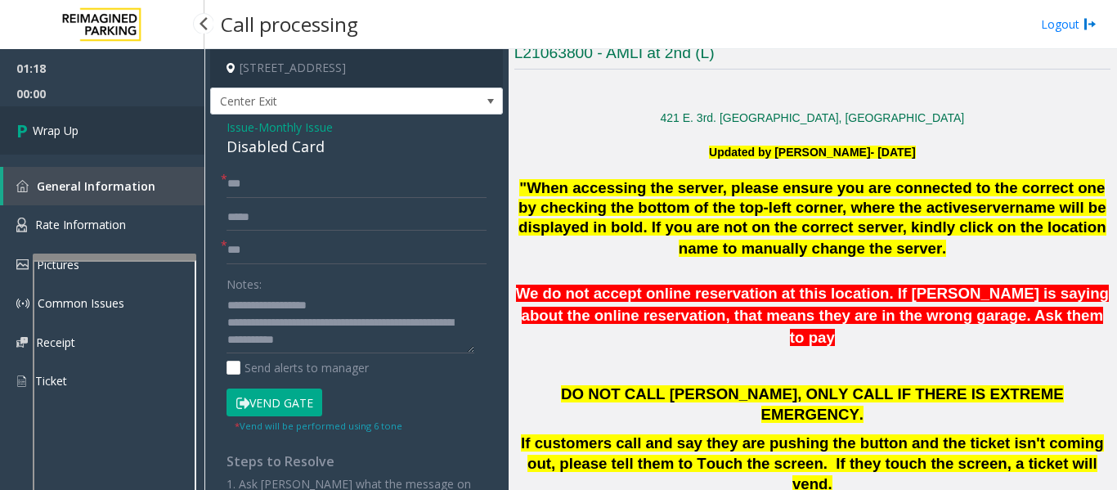
click at [25, 134] on icon at bounding box center [24, 130] width 16 height 27
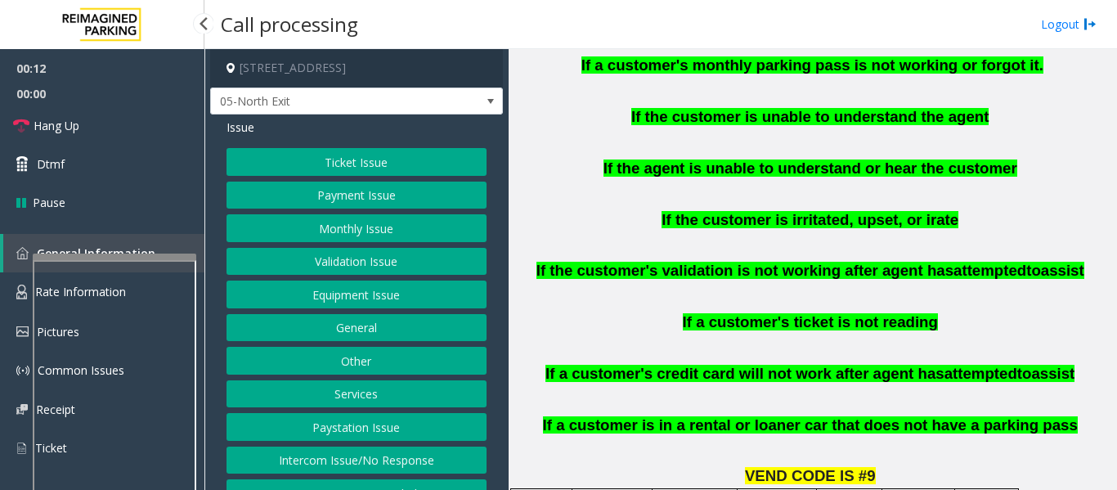
scroll to position [981, 0]
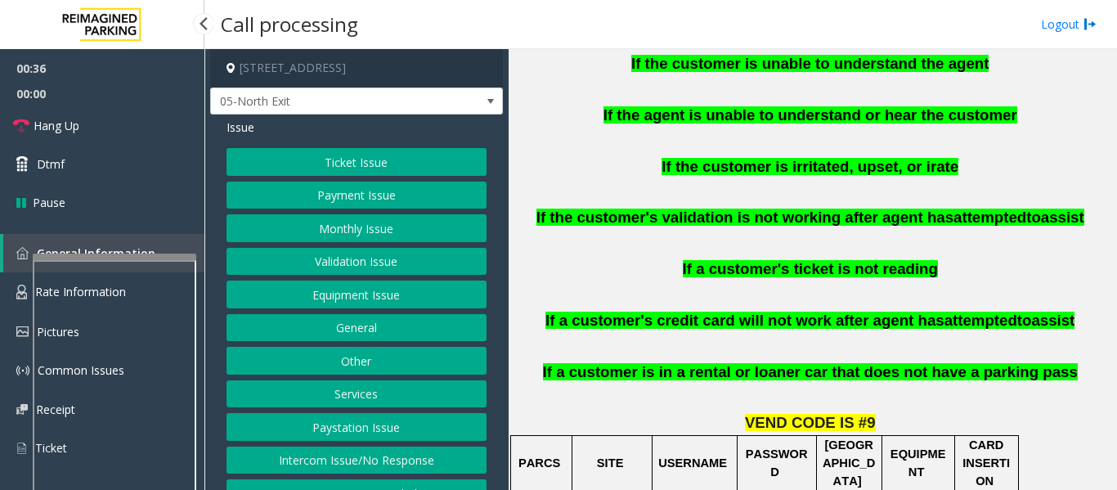
click at [410, 257] on button "Validation Issue" at bounding box center [356, 262] width 260 height 28
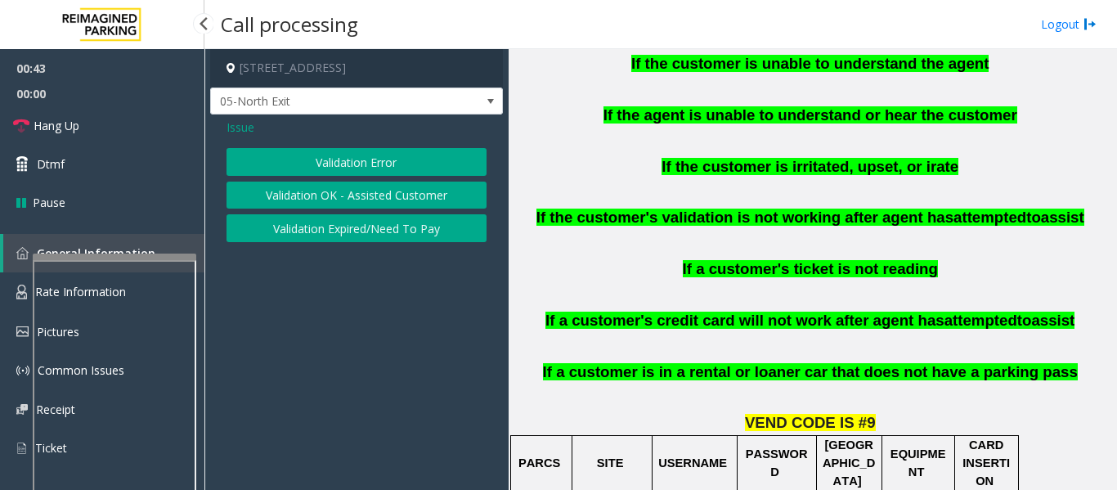
click at [379, 163] on button "Validation Error" at bounding box center [356, 162] width 260 height 28
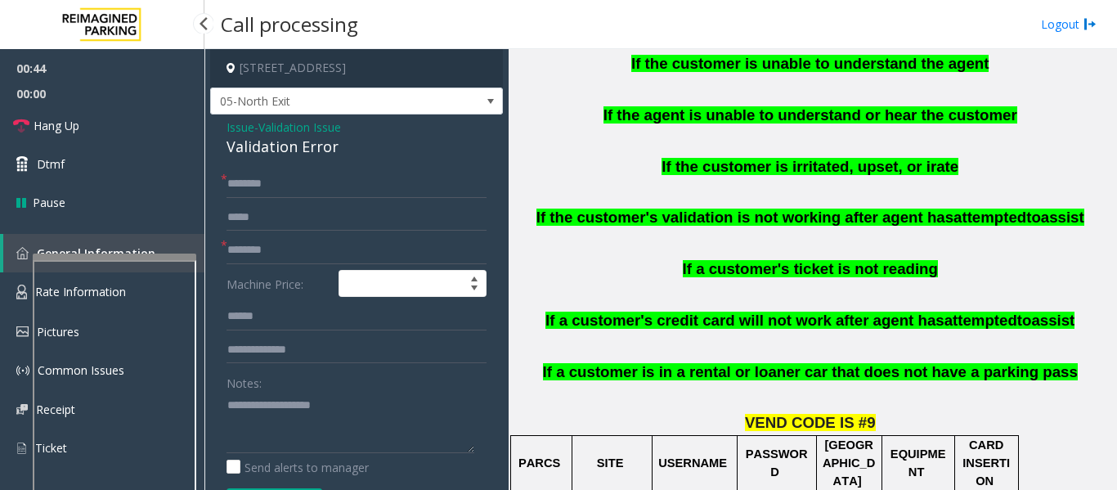
scroll to position [255, 0]
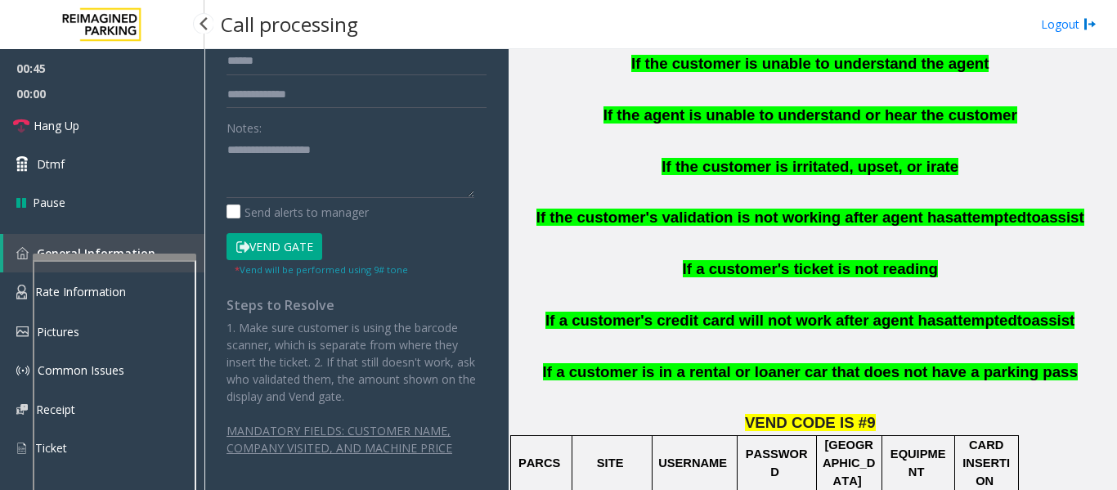
click at [307, 244] on button "Vend Gate" at bounding box center [274, 247] width 96 height 28
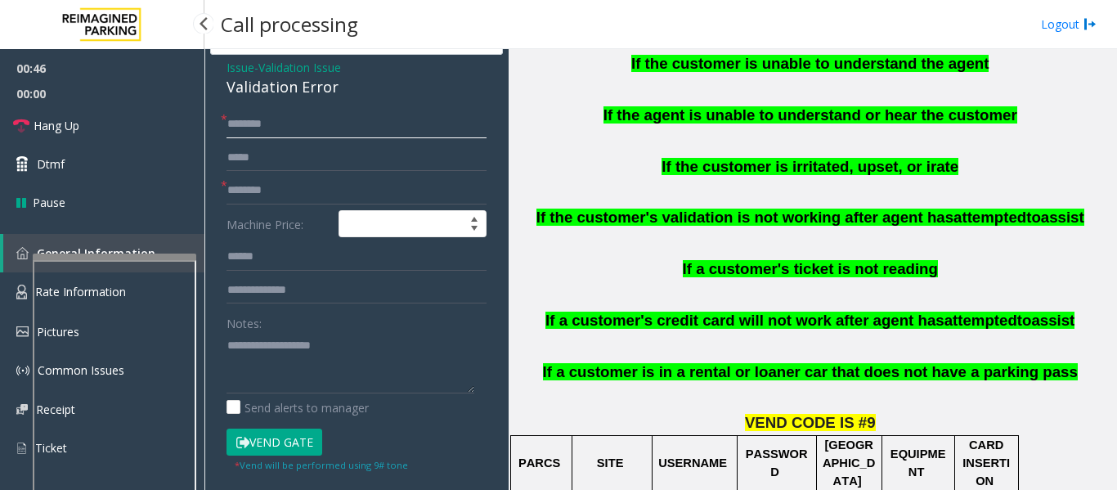
scroll to position [0, 0]
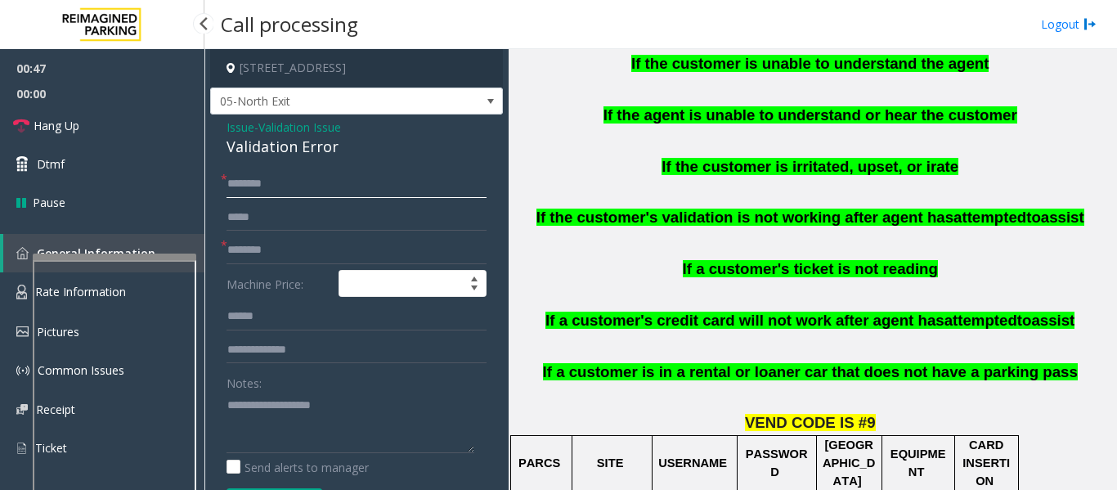
click at [321, 189] on input "text" at bounding box center [356, 184] width 260 height 28
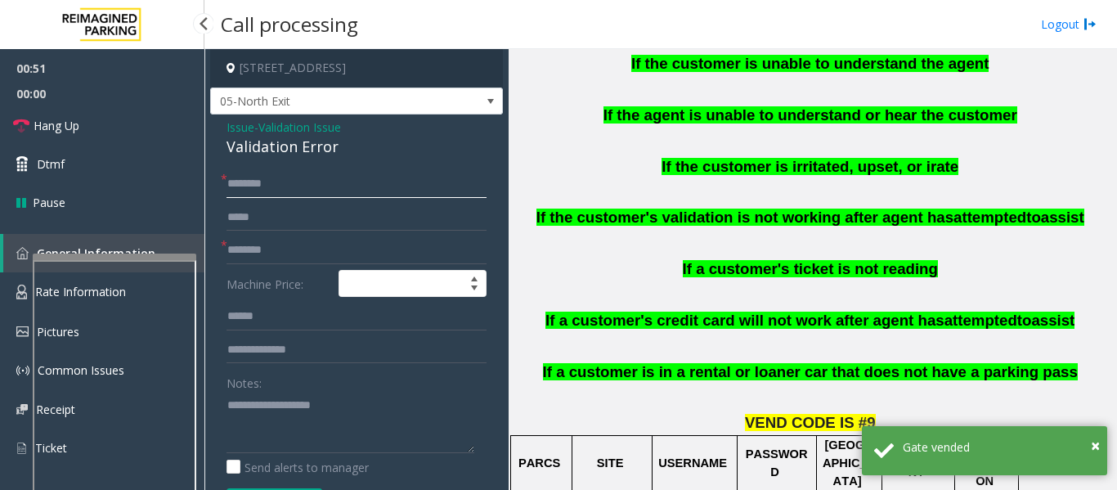
type input "********"
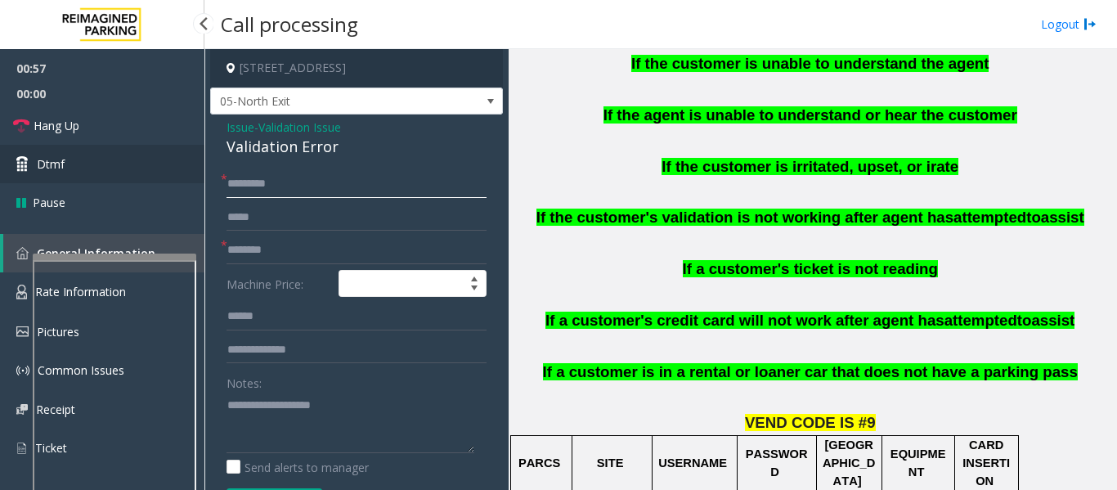
drag, startPoint x: 307, startPoint y: 181, endPoint x: 199, endPoint y: 181, distance: 107.9
click at [199, 181] on app-root "00:57 00:00 Hang Up Dtmf Pause General Information Rate Information Pictures Co…" at bounding box center [558, 245] width 1117 height 490
type input "**"
click at [252, 256] on input "text" at bounding box center [356, 250] width 260 height 28
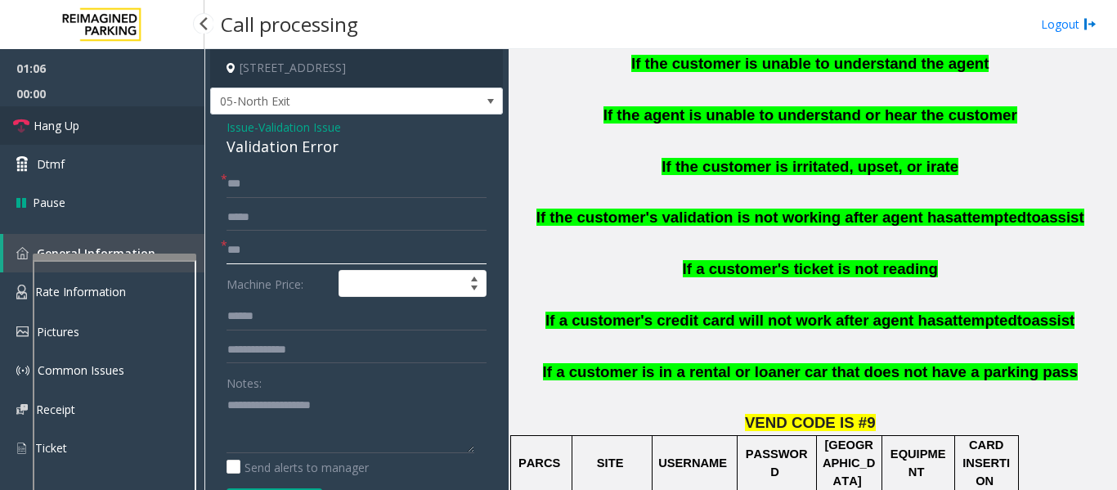
type input "**"
click at [114, 121] on link "Hang Up" at bounding box center [102, 125] width 204 height 38
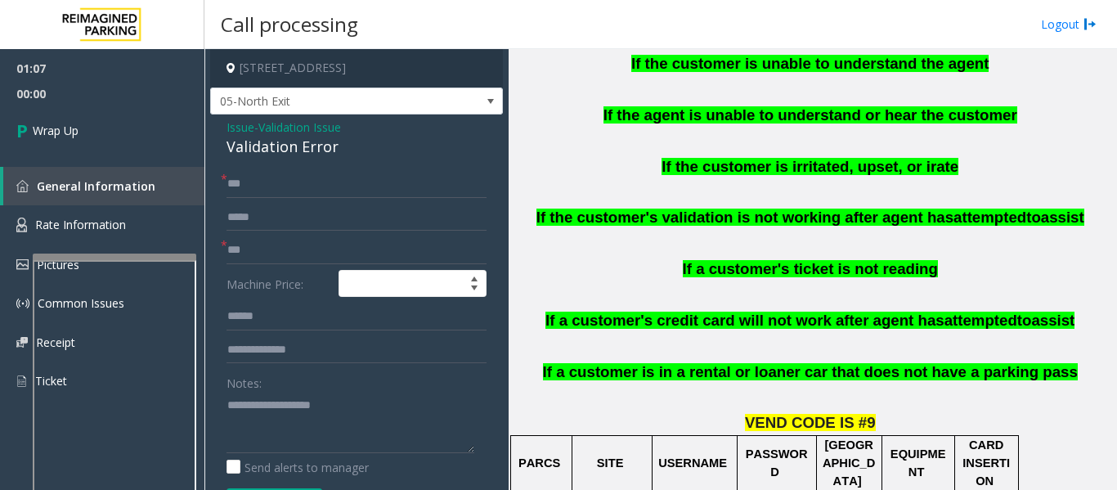
click at [237, 123] on span "Issue" at bounding box center [240, 127] width 28 height 17
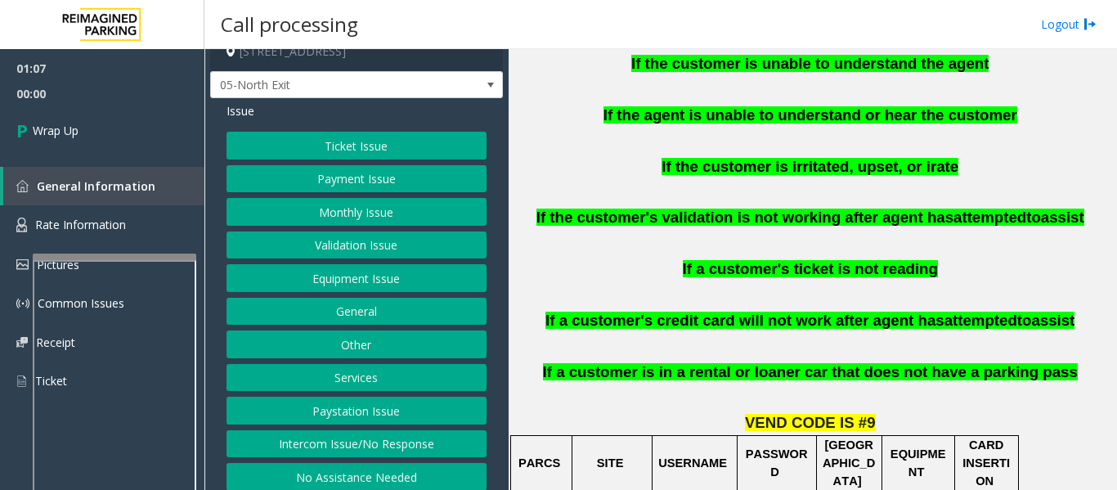
scroll to position [25, 0]
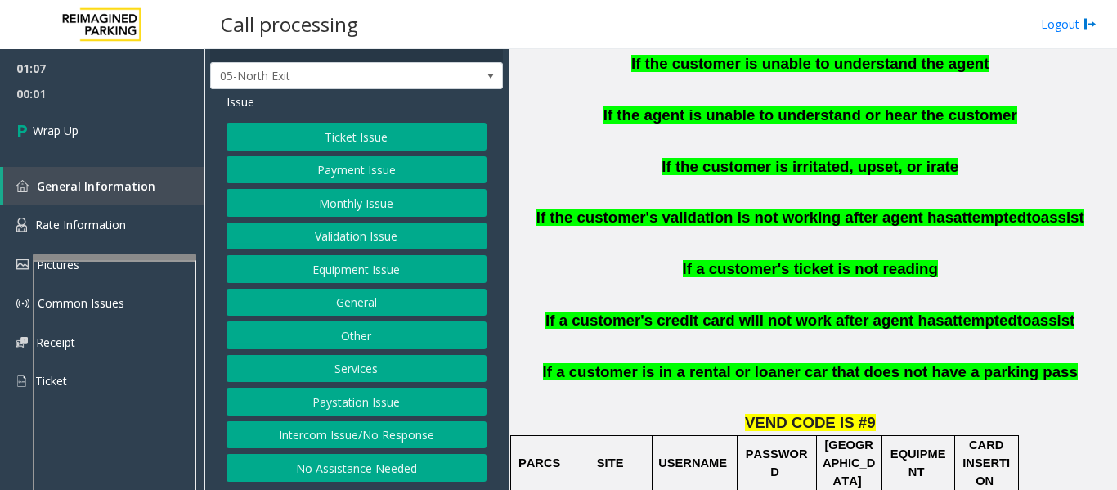
click at [354, 261] on button "Equipment Issue" at bounding box center [356, 269] width 260 height 28
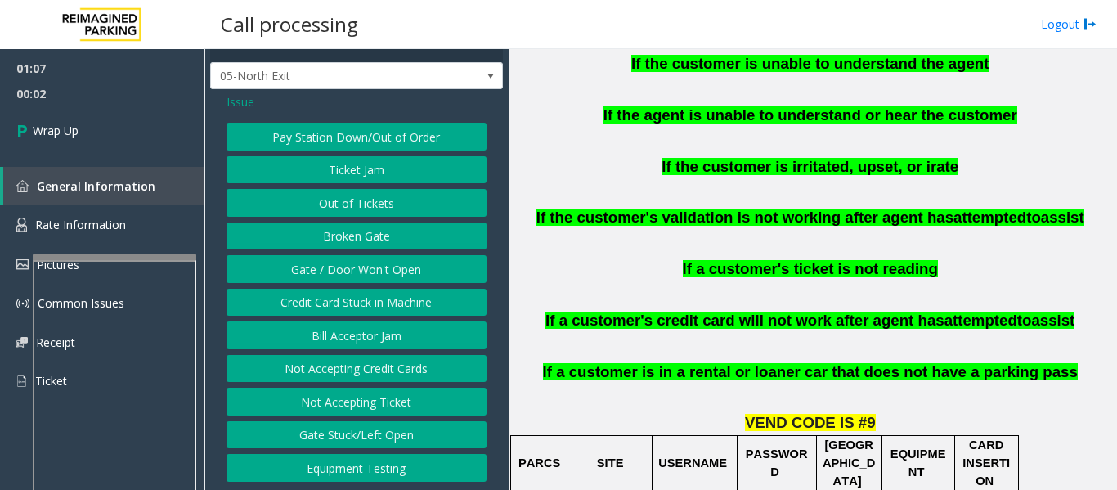
click at [421, 277] on button "Gate / Door Won't Open" at bounding box center [356, 269] width 260 height 28
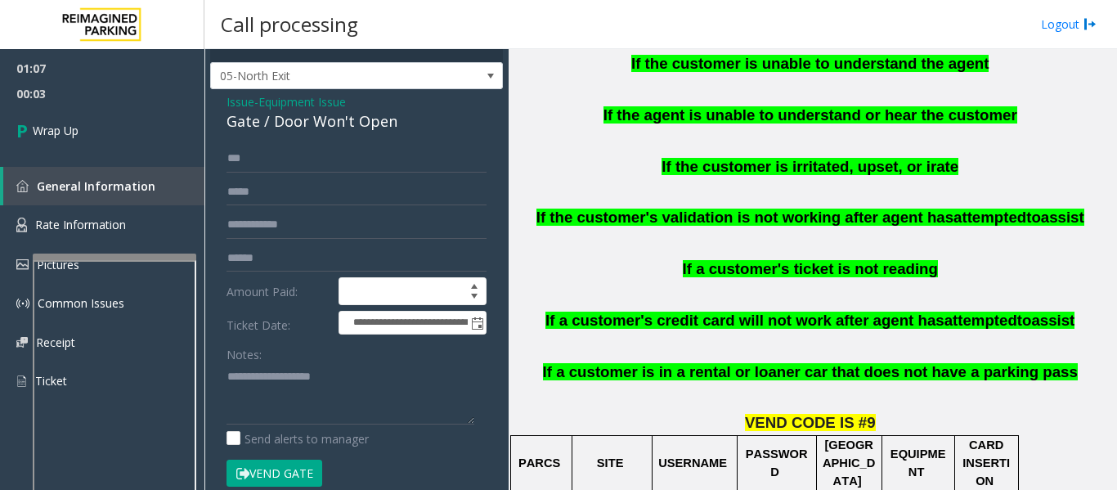
click at [314, 121] on div "Gate / Door Won't Open" at bounding box center [356, 121] width 260 height 22
copy div "Gate / Door Won't Open"
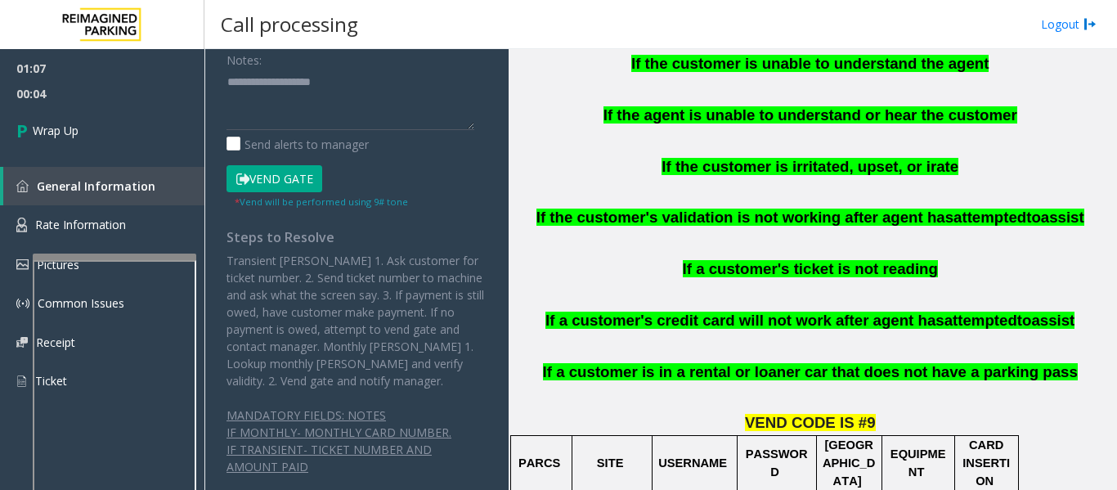
scroll to position [321, 0]
click at [314, 121] on textarea at bounding box center [350, 97] width 248 height 61
paste textarea "**********"
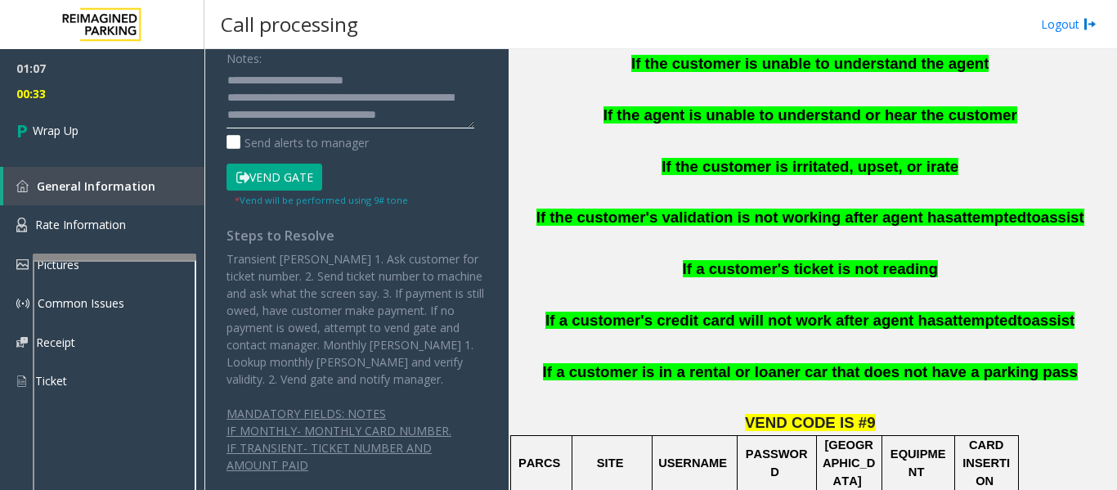
scroll to position [12, 0]
type textarea "**********"
click at [139, 110] on link "Wrap Up" at bounding box center [102, 130] width 204 height 48
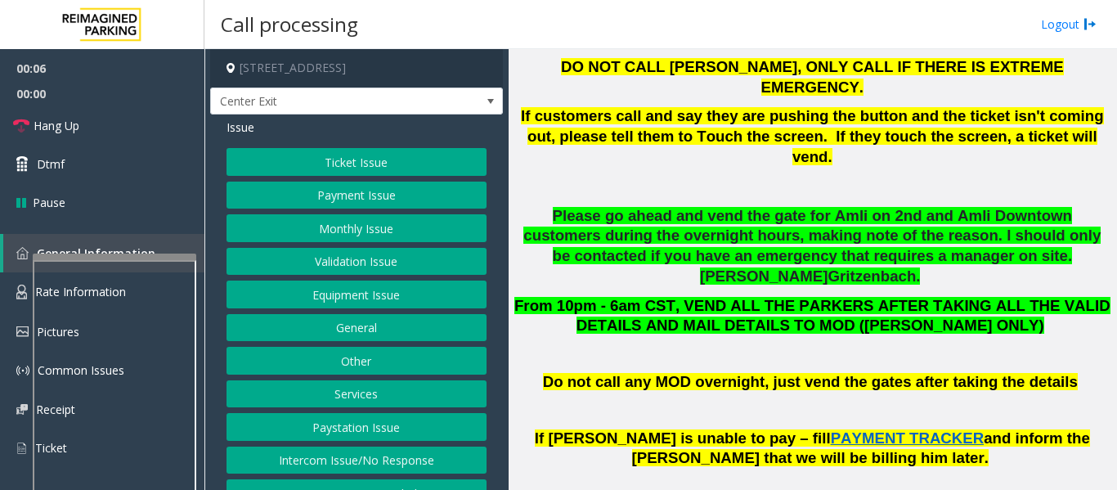
scroll to position [1063, 0]
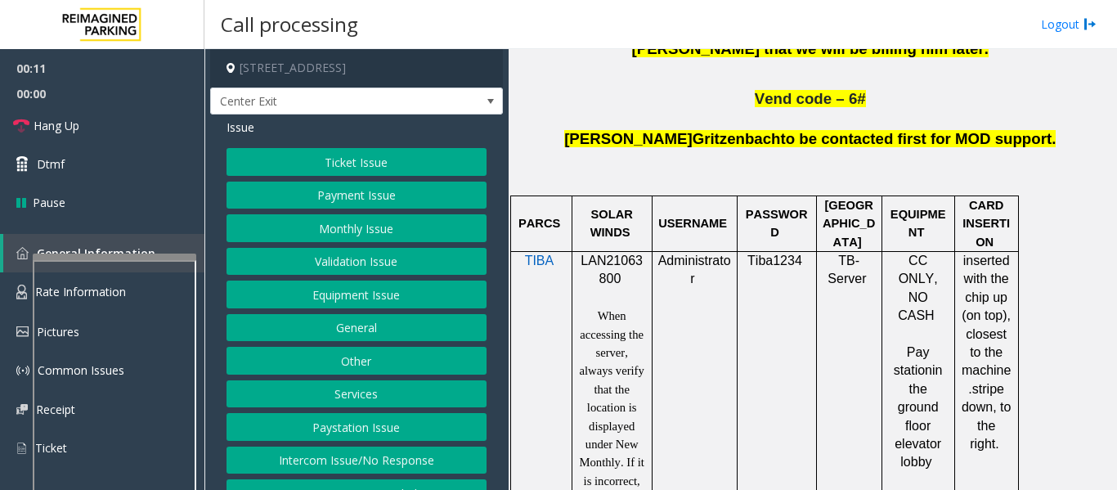
click at [373, 231] on button "Monthly Issue" at bounding box center [356, 228] width 260 height 28
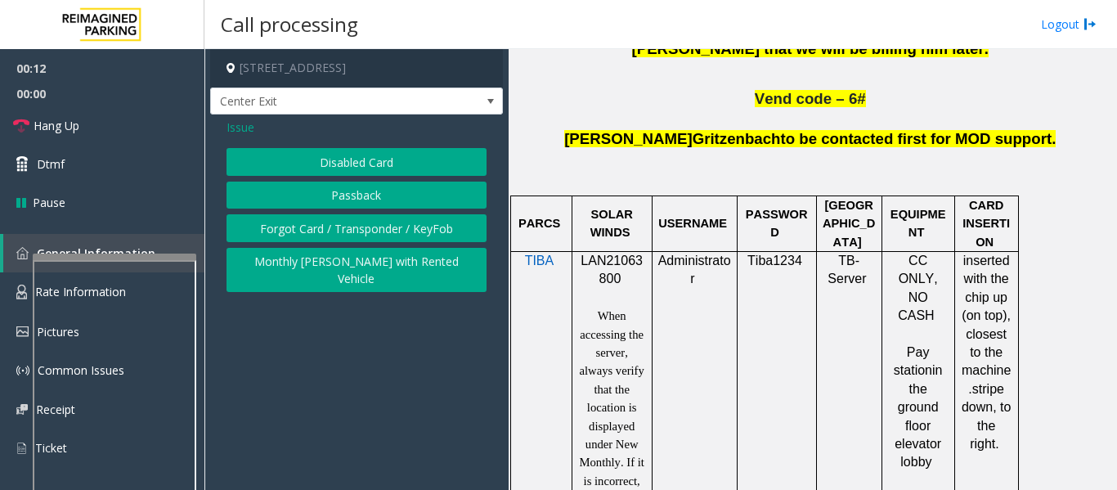
click at [396, 158] on button "Disabled Card" at bounding box center [356, 162] width 260 height 28
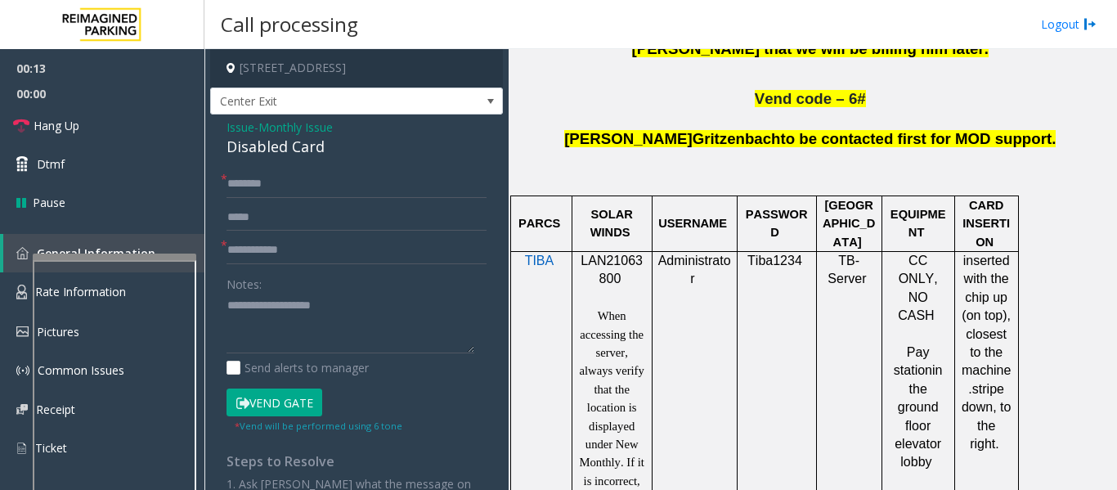
click at [259, 141] on div "Disabled Card" at bounding box center [356, 147] width 260 height 22
copy div "Disabled Card"
click at [320, 324] on textarea at bounding box center [350, 323] width 248 height 61
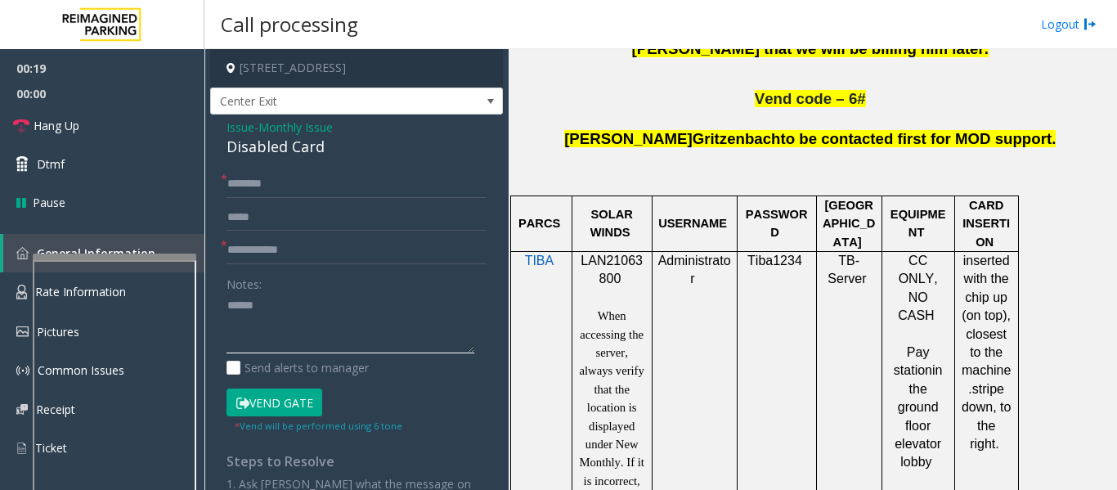
paste textarea "**********"
type textarea "**********"
click at [326, 238] on input "text" at bounding box center [356, 250] width 260 height 28
type input "**"
click at [303, 191] on input "text" at bounding box center [356, 184] width 260 height 28
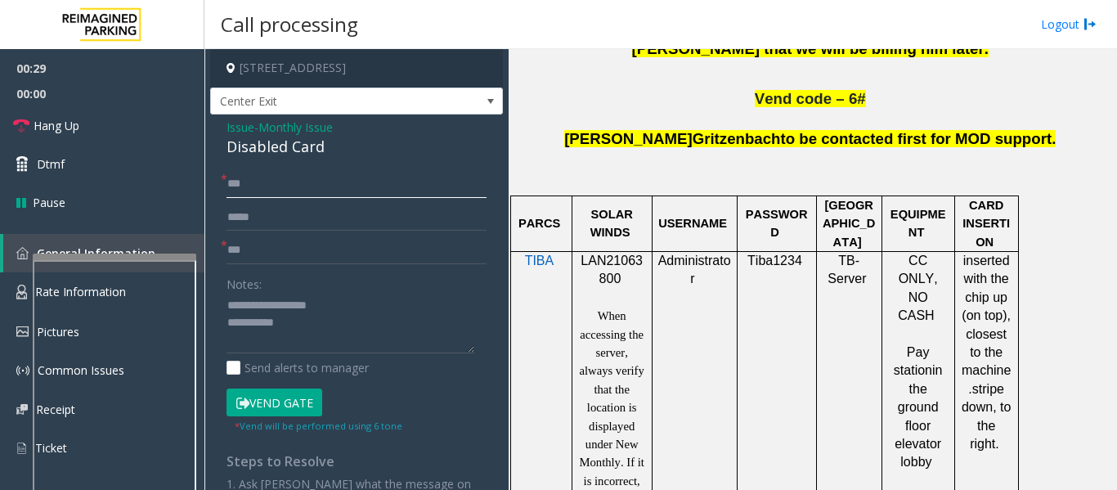
type input "**"
click at [301, 322] on textarea at bounding box center [350, 323] width 248 height 61
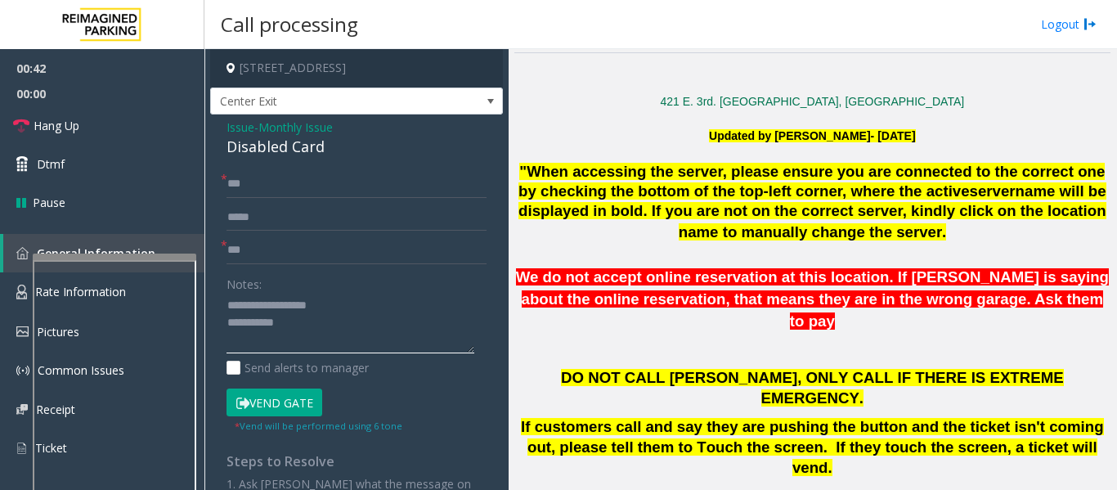
scroll to position [163, 0]
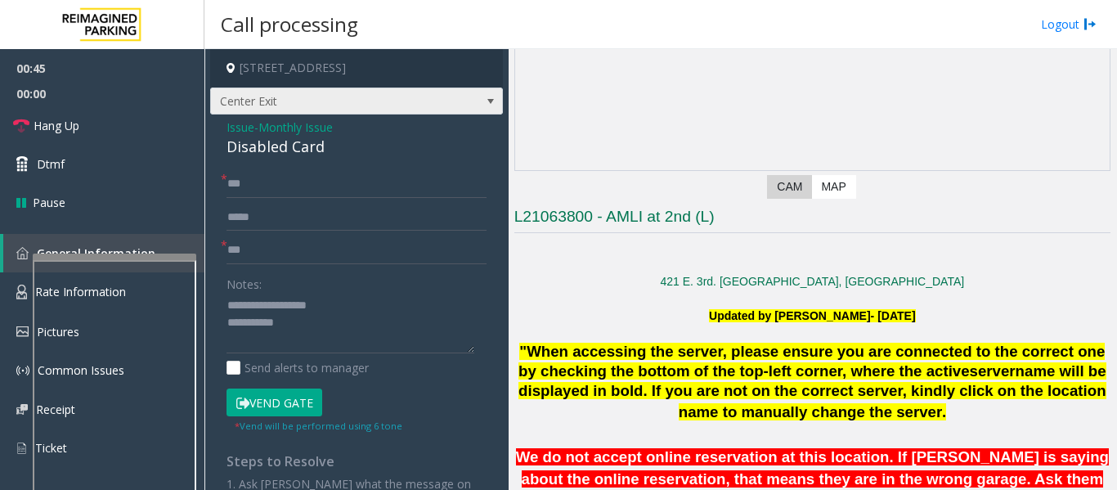
click at [449, 111] on span "Center Exit" at bounding box center [356, 101] width 293 height 28
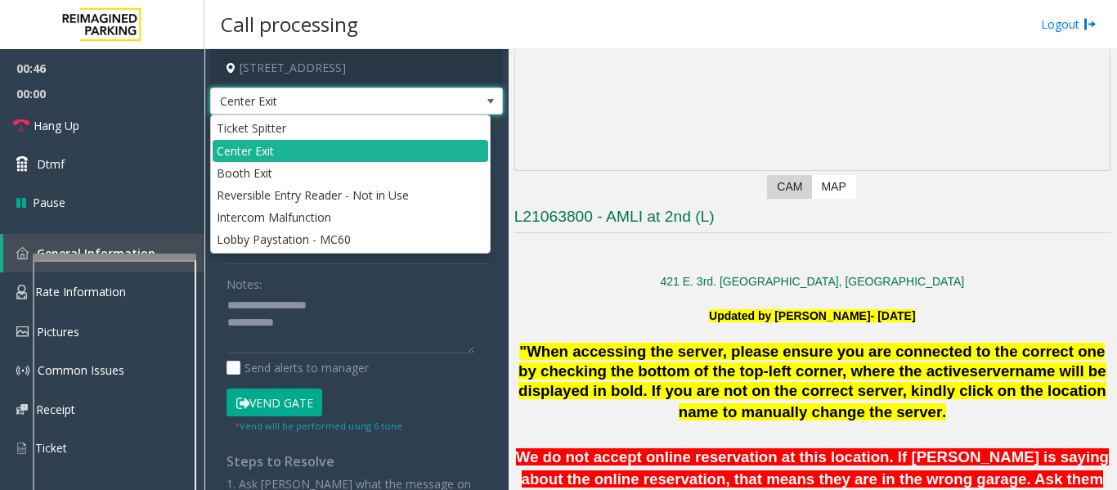
click at [454, 101] on span "Center Exit" at bounding box center [356, 101] width 293 height 28
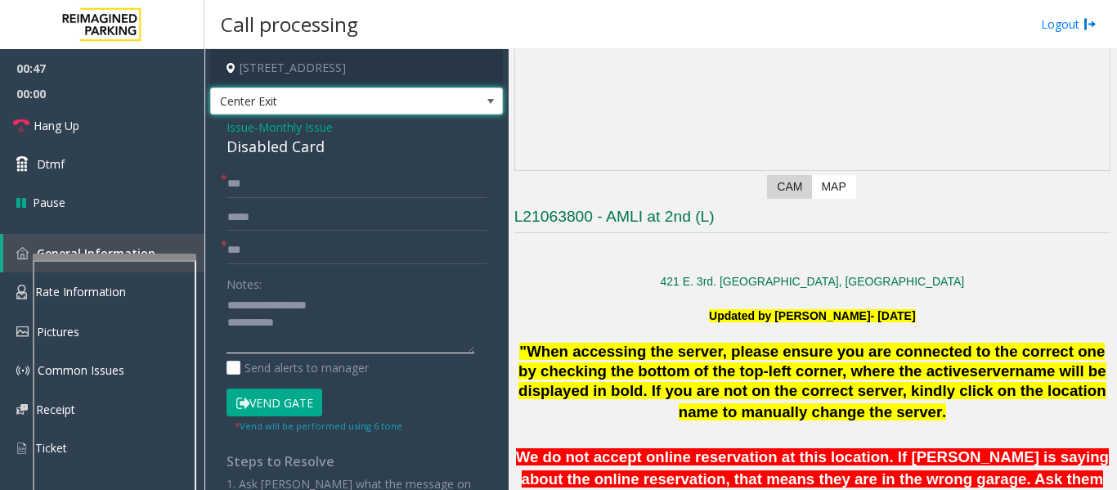
click at [344, 324] on textarea at bounding box center [350, 323] width 248 height 61
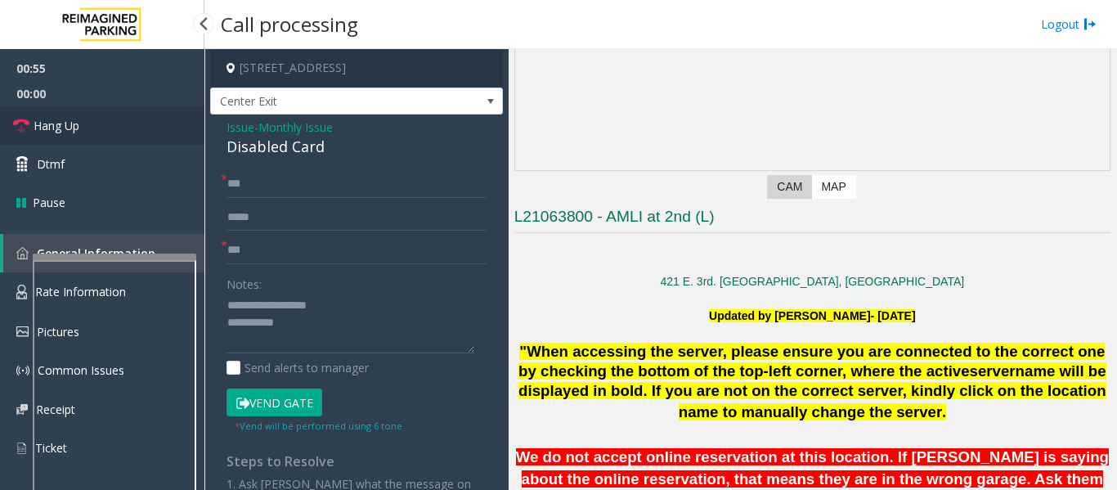
click at [91, 127] on link "Hang Up" at bounding box center [102, 125] width 204 height 38
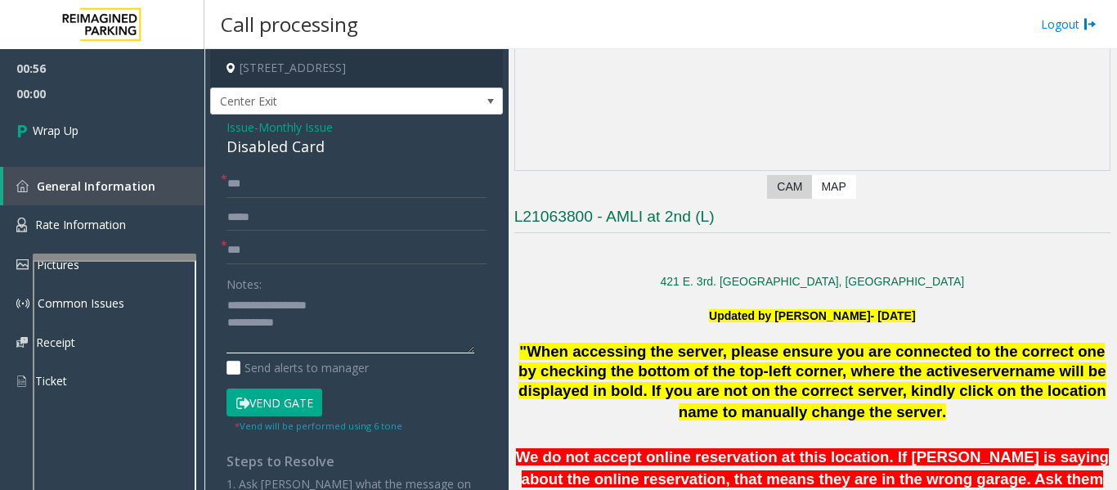
click at [358, 326] on textarea at bounding box center [350, 323] width 248 height 61
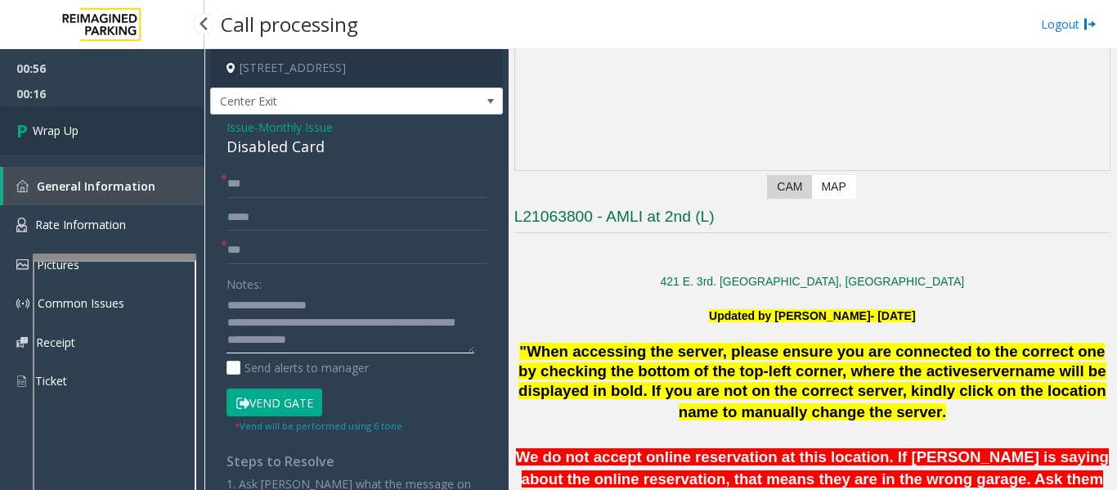
type textarea "**********"
click at [110, 135] on link "Wrap Up" at bounding box center [102, 130] width 204 height 48
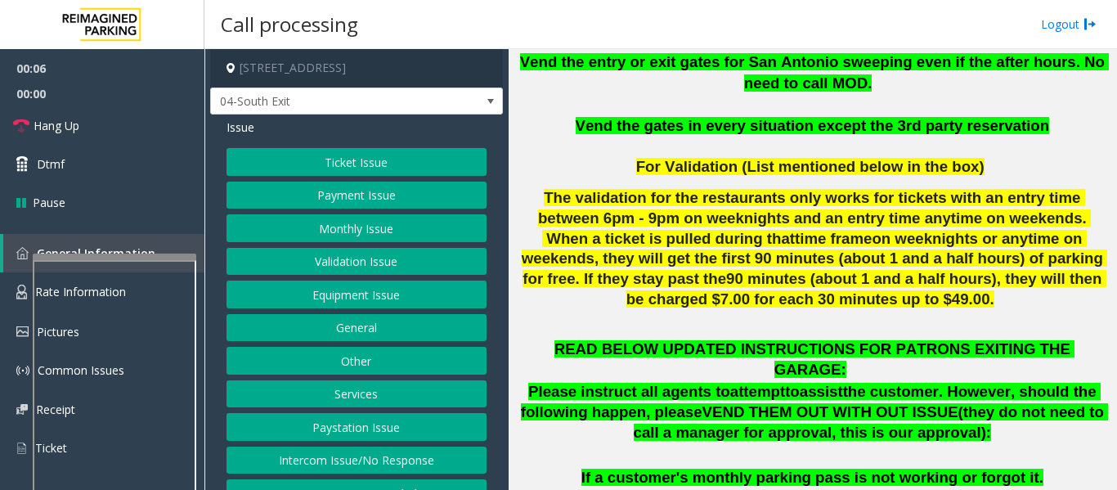
scroll to position [736, 0]
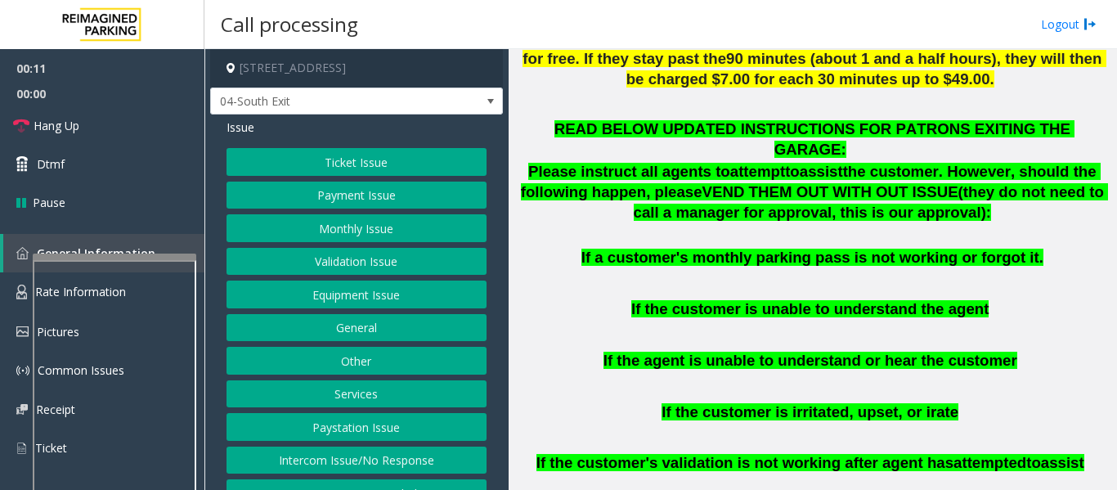
click at [271, 457] on button "Intercom Issue/No Response" at bounding box center [356, 460] width 260 height 28
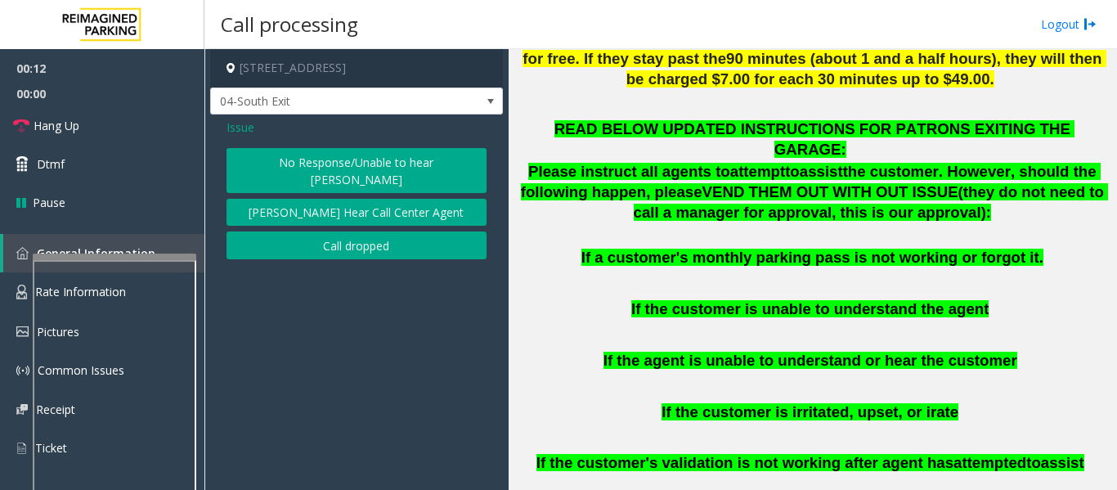
click at [387, 163] on button "No Response/Unable to hear [PERSON_NAME]" at bounding box center [356, 170] width 260 height 45
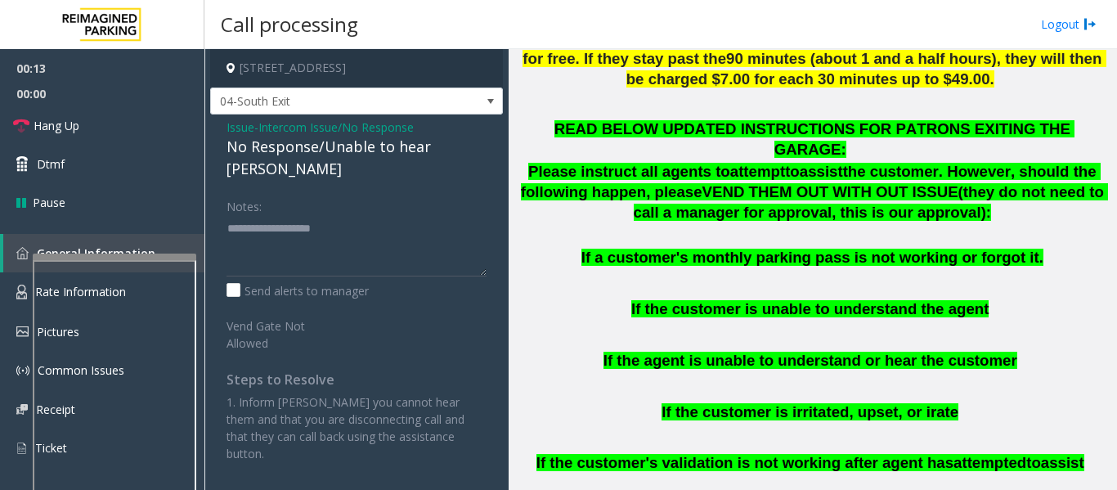
click at [437, 148] on div "No Response/Unable to hear [PERSON_NAME]" at bounding box center [356, 158] width 260 height 44
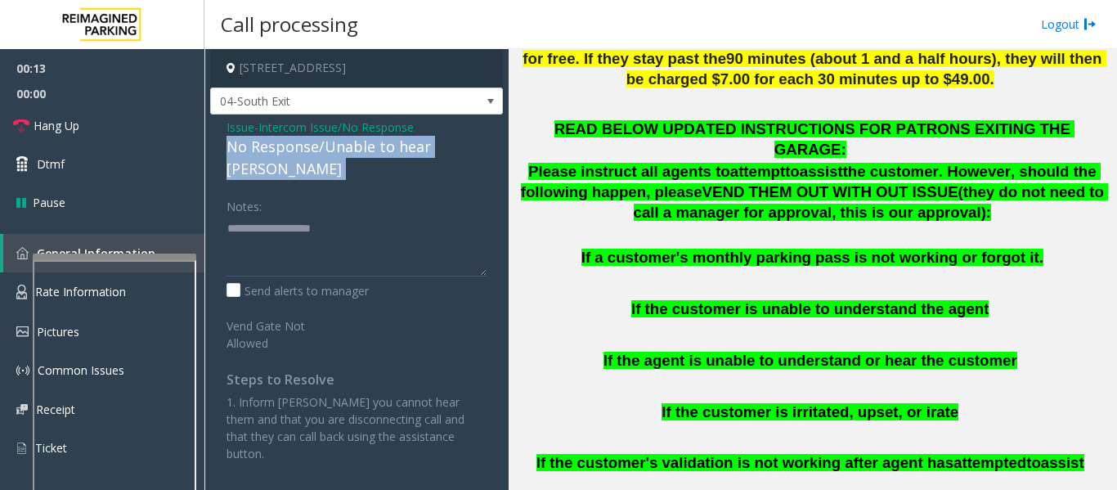
click at [437, 148] on div "No Response/Unable to hear [PERSON_NAME]" at bounding box center [356, 158] width 260 height 44
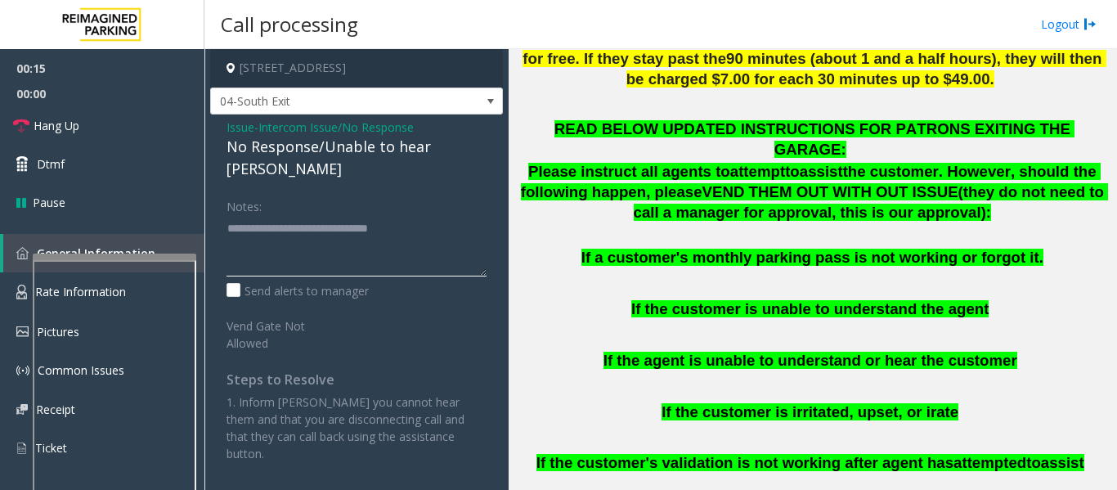
click at [449, 215] on textarea at bounding box center [356, 245] width 260 height 61
type textarea "**********"
click at [38, 122] on span "Hang Up" at bounding box center [57, 125] width 46 height 17
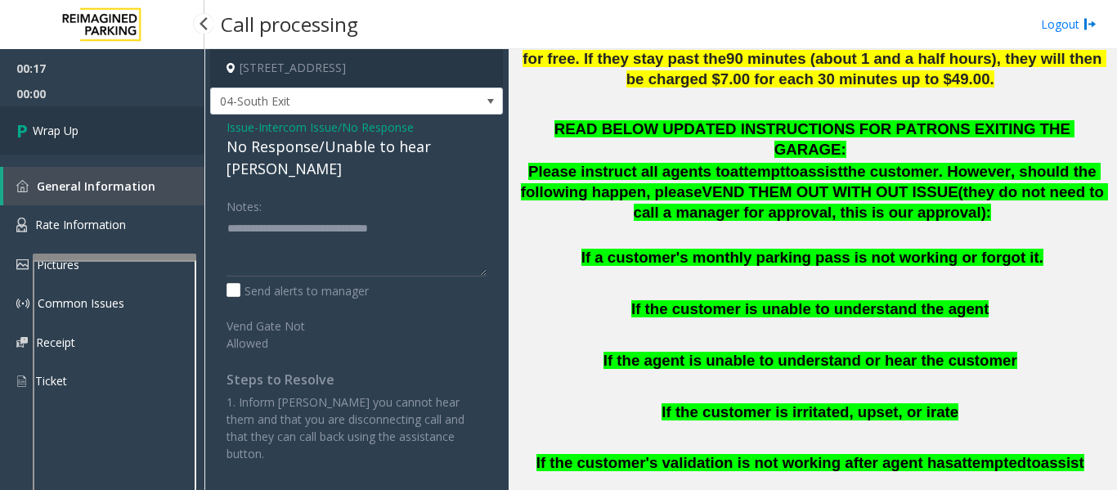
click at [66, 140] on link "Wrap Up" at bounding box center [102, 130] width 204 height 48
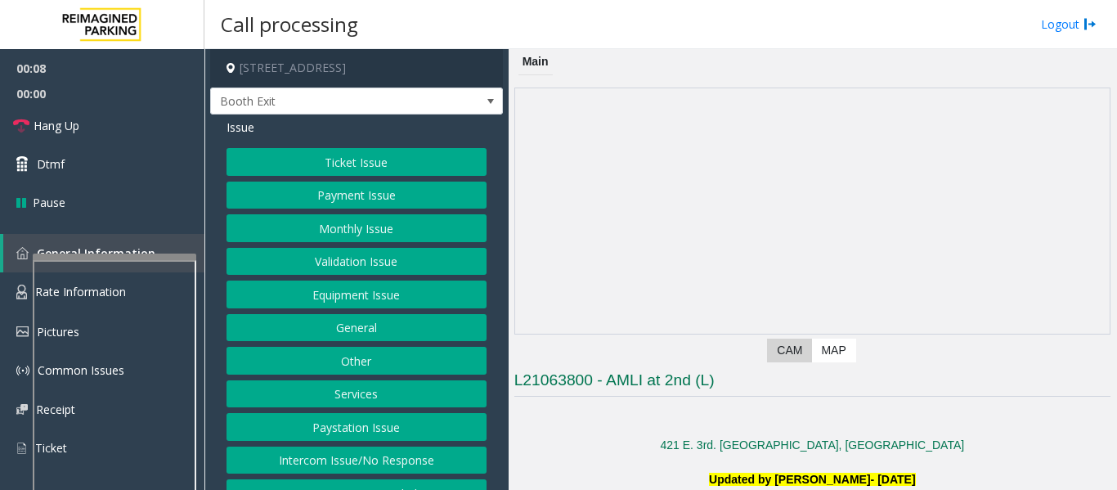
click at [305, 232] on button "Monthly Issue" at bounding box center [356, 228] width 260 height 28
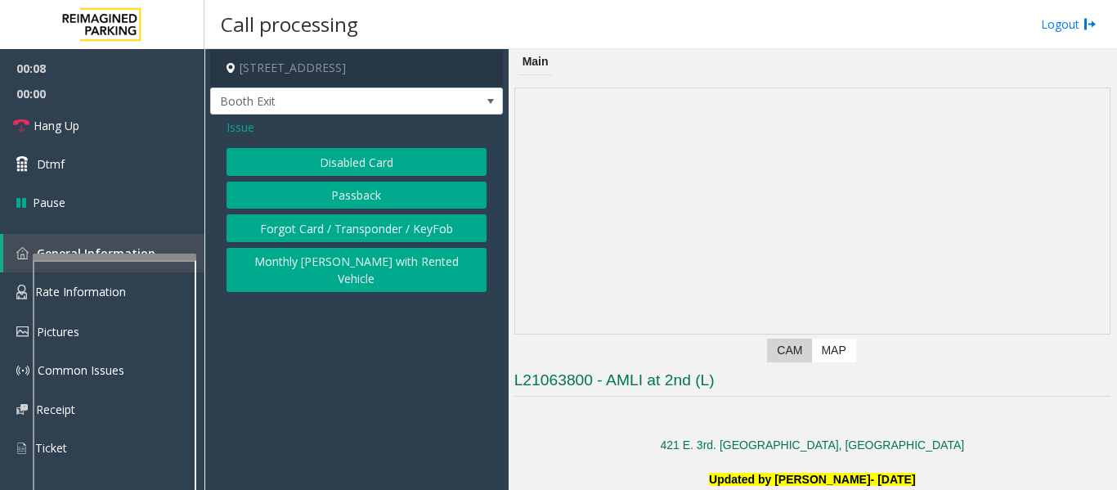
click at [420, 158] on button "Disabled Card" at bounding box center [356, 162] width 260 height 28
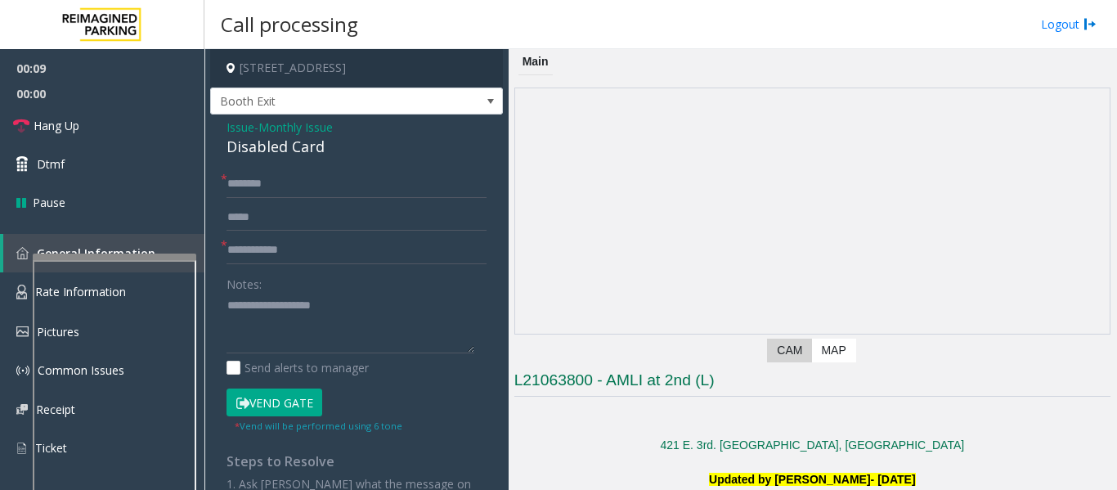
click at [249, 151] on div "Disabled Card" at bounding box center [356, 147] width 260 height 22
copy div "Disabled Card"
click at [385, 316] on textarea at bounding box center [350, 323] width 248 height 61
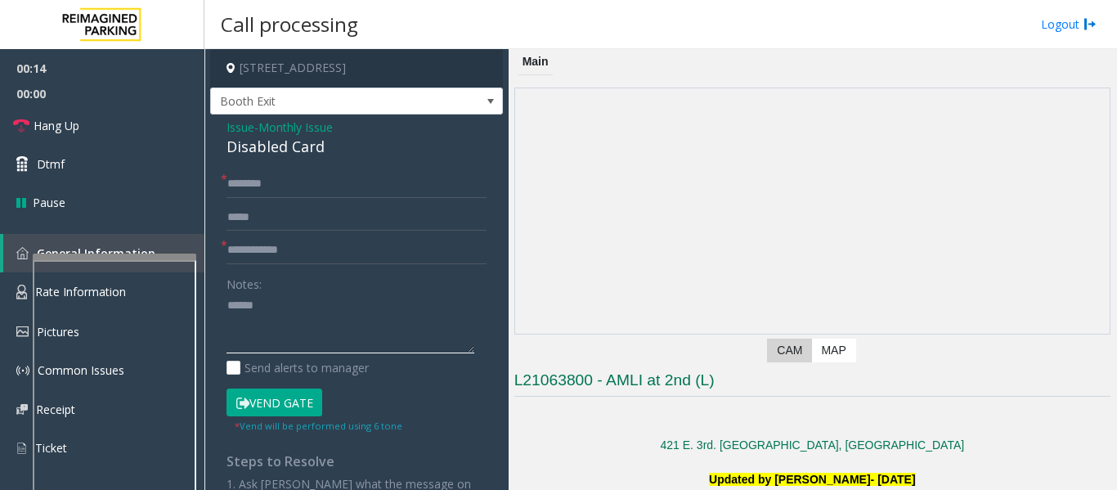
paste textarea "**********"
type textarea "**********"
click at [265, 240] on input "text" at bounding box center [356, 250] width 260 height 28
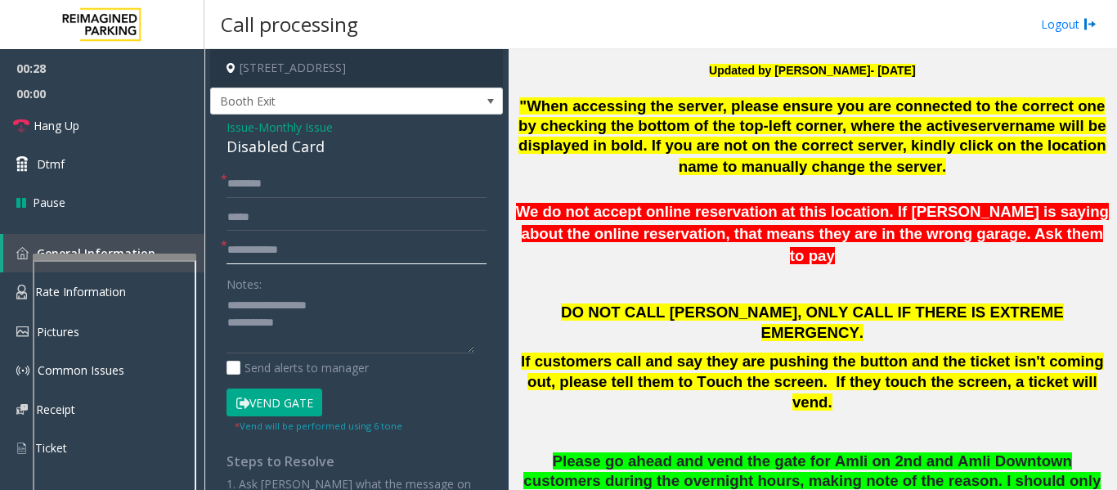
click at [256, 244] on input "text" at bounding box center [356, 250] width 260 height 28
type input "**"
click at [271, 182] on input "text" at bounding box center [356, 184] width 260 height 28
type input "**"
click at [328, 345] on textarea at bounding box center [350, 323] width 248 height 61
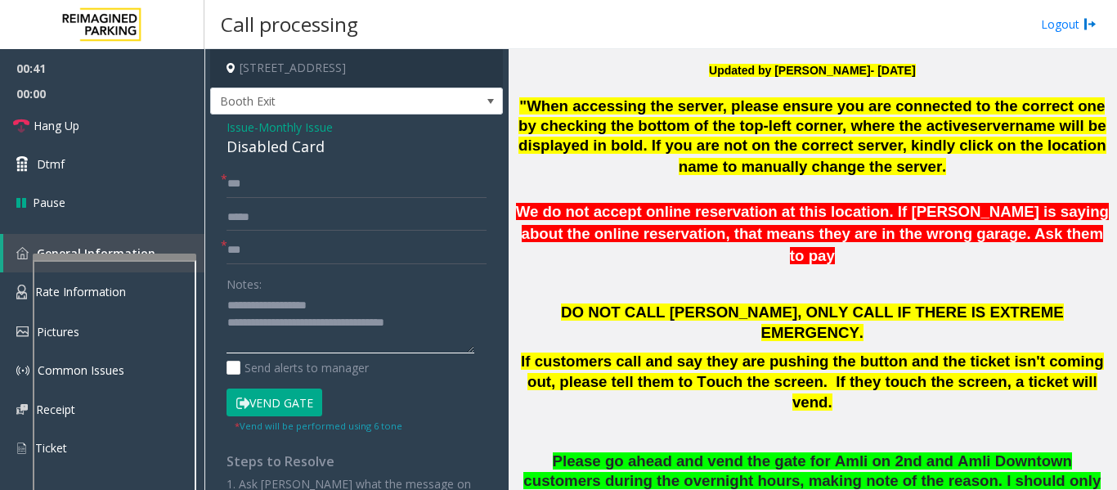
click at [432, 324] on textarea at bounding box center [350, 323] width 248 height 61
type textarea "**********"
click at [72, 125] on span "Hang Up" at bounding box center [57, 125] width 46 height 17
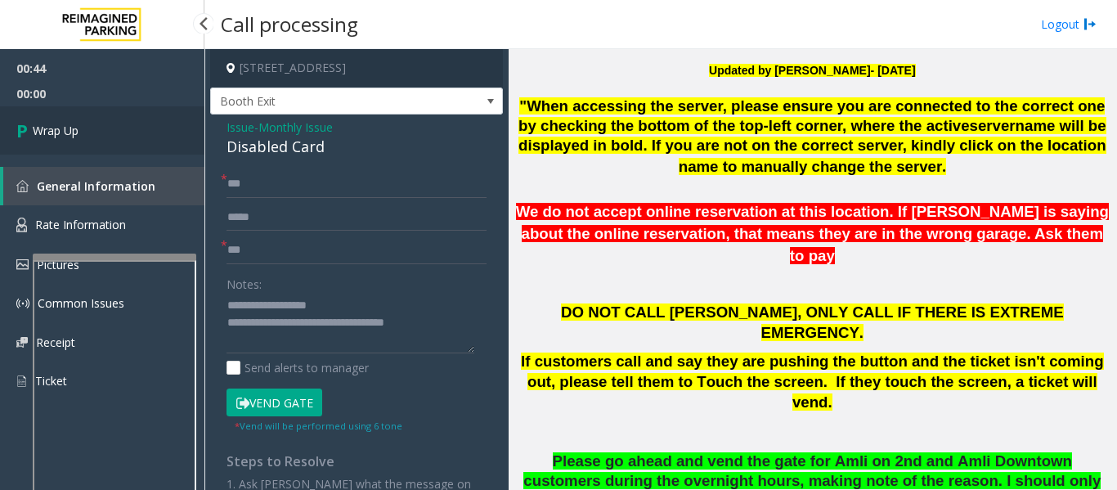
click at [74, 122] on span "Wrap Up" at bounding box center [56, 130] width 46 height 17
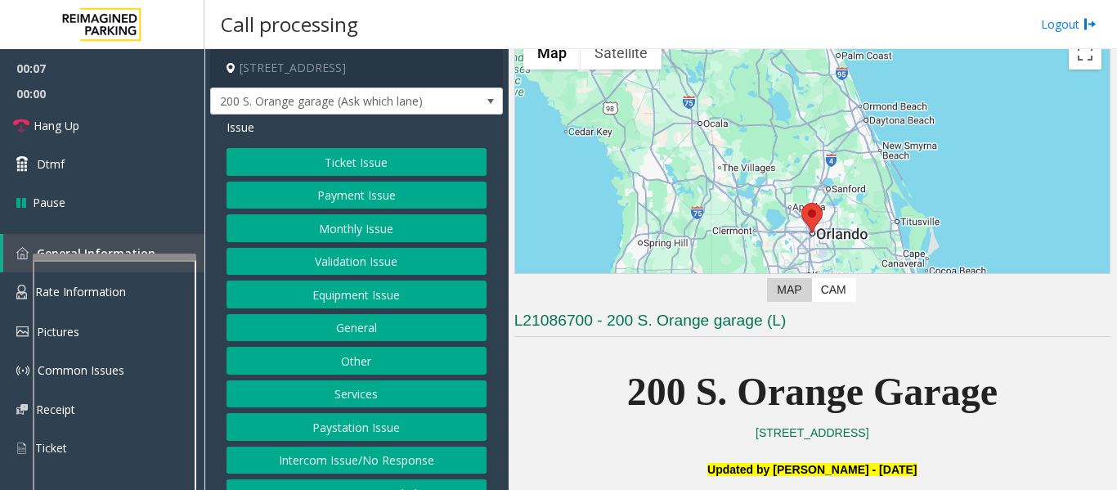
scroll to position [409, 0]
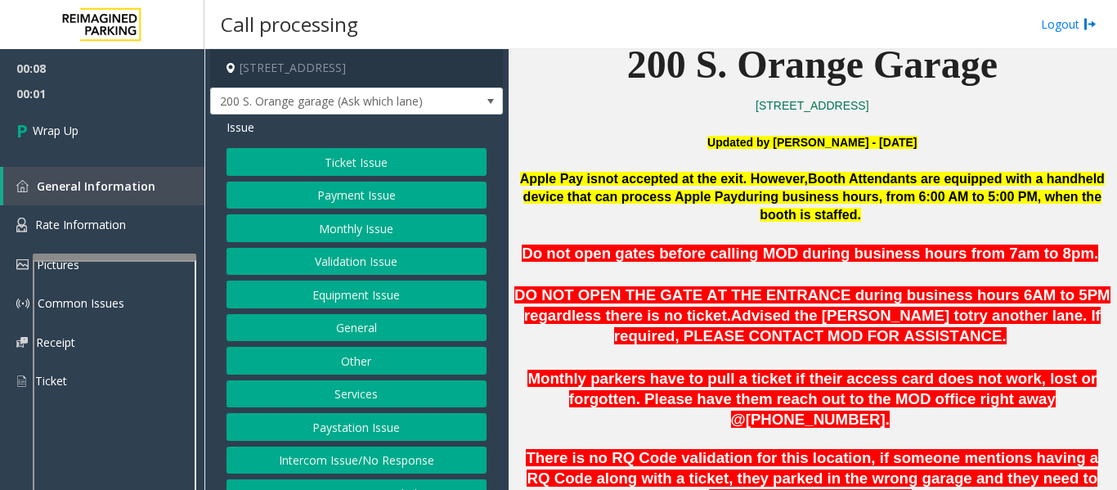
click at [414, 450] on button "Intercom Issue/No Response" at bounding box center [356, 460] width 260 height 28
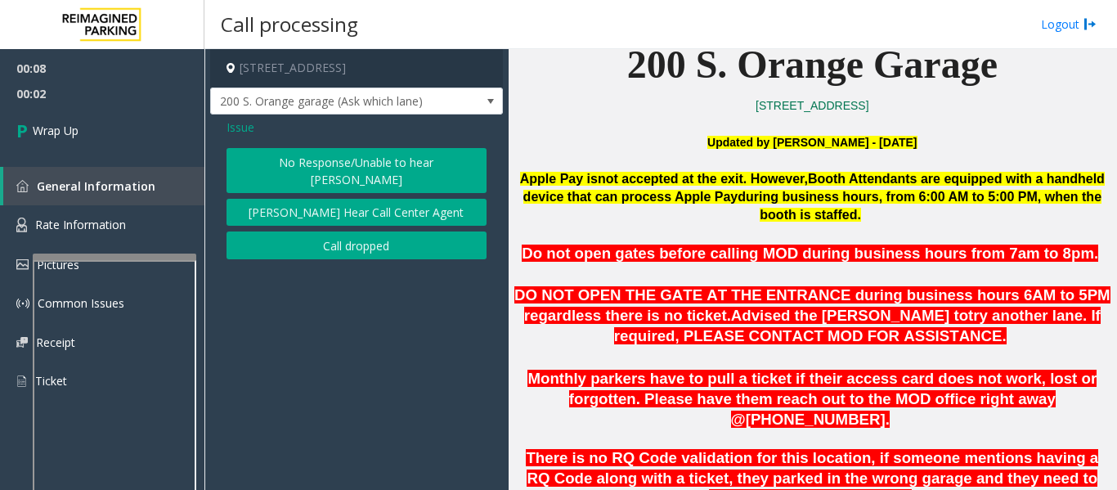
click at [385, 240] on button "Call dropped" at bounding box center [356, 245] width 260 height 28
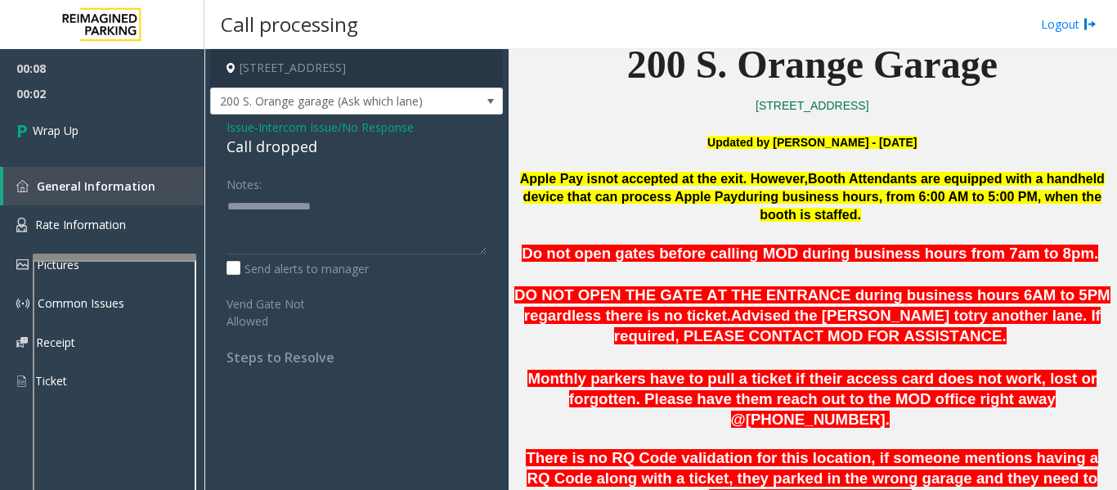
click at [248, 149] on div "Call dropped" at bounding box center [356, 147] width 260 height 22
type textarea "**********"
click at [163, 141] on link "Wrap Up" at bounding box center [102, 130] width 204 height 48
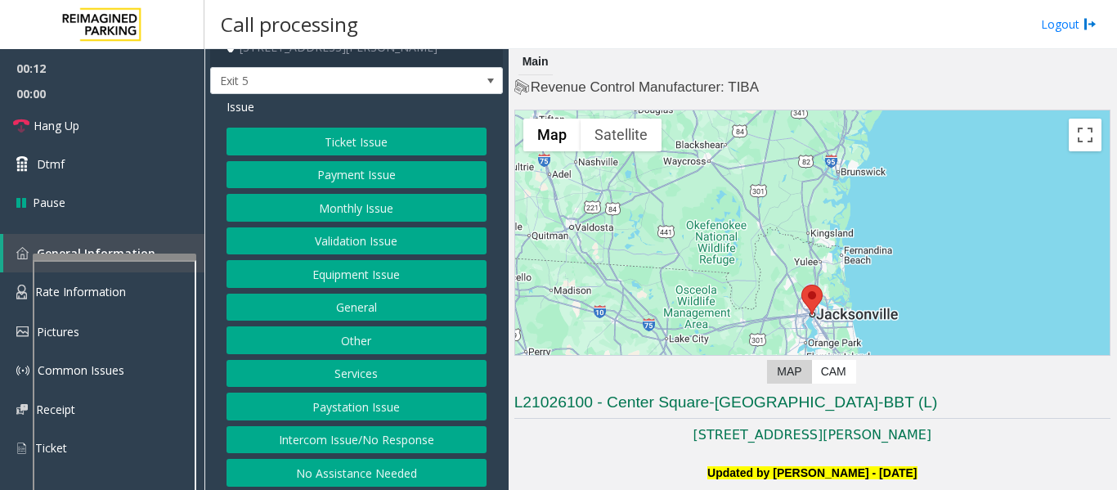
scroll to position [25, 0]
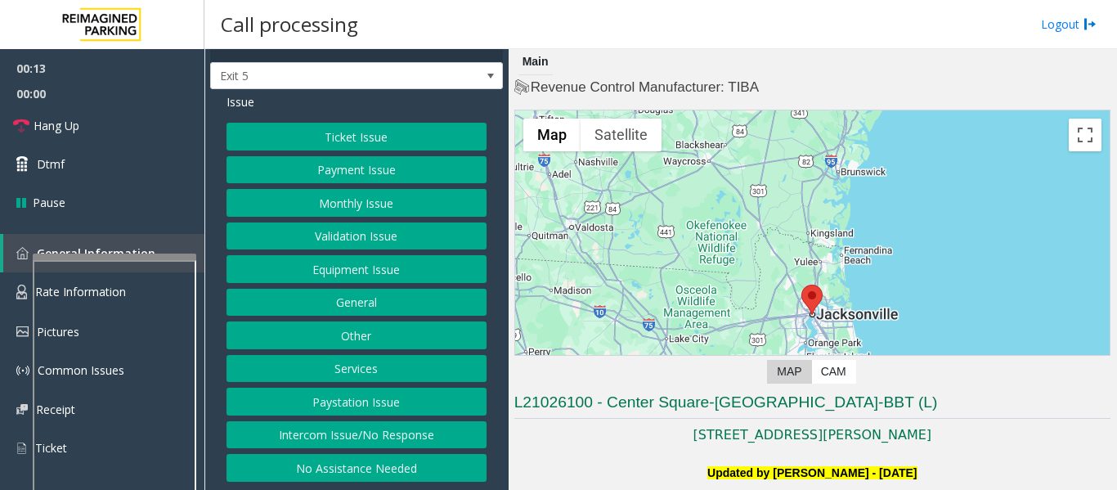
click at [329, 431] on button "Intercom Issue/No Response" at bounding box center [356, 435] width 260 height 28
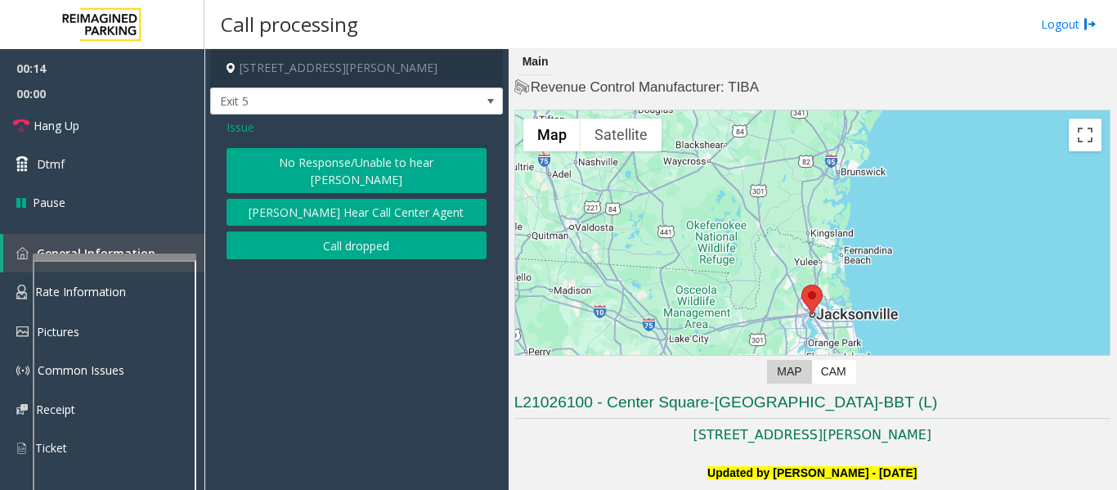
click at [362, 168] on button "No Response/Unable to hear [PERSON_NAME]" at bounding box center [356, 170] width 260 height 45
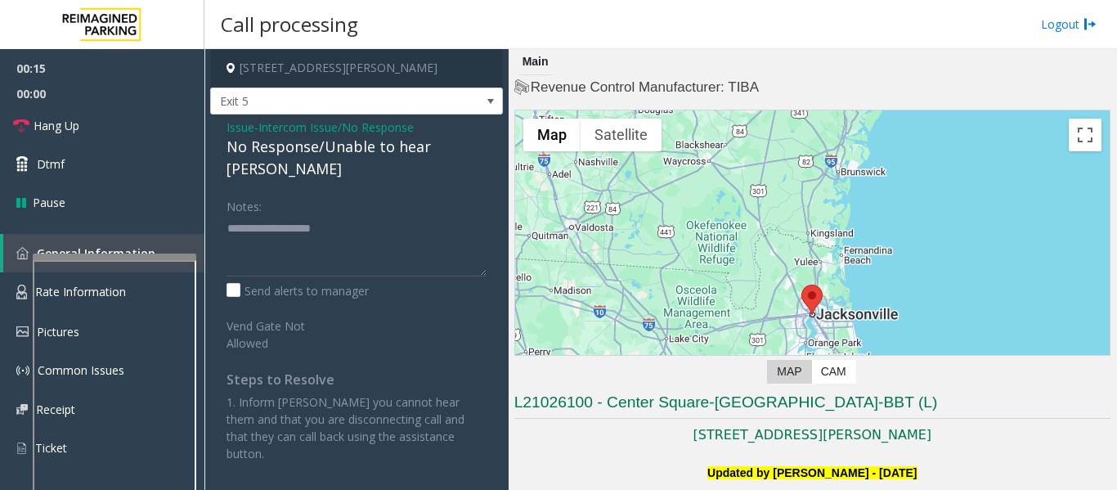
click at [357, 158] on div "No Response/Unable to hear [PERSON_NAME]" at bounding box center [356, 158] width 260 height 44
click at [358, 152] on div "No Response/Unable to hear [PERSON_NAME]" at bounding box center [356, 158] width 260 height 44
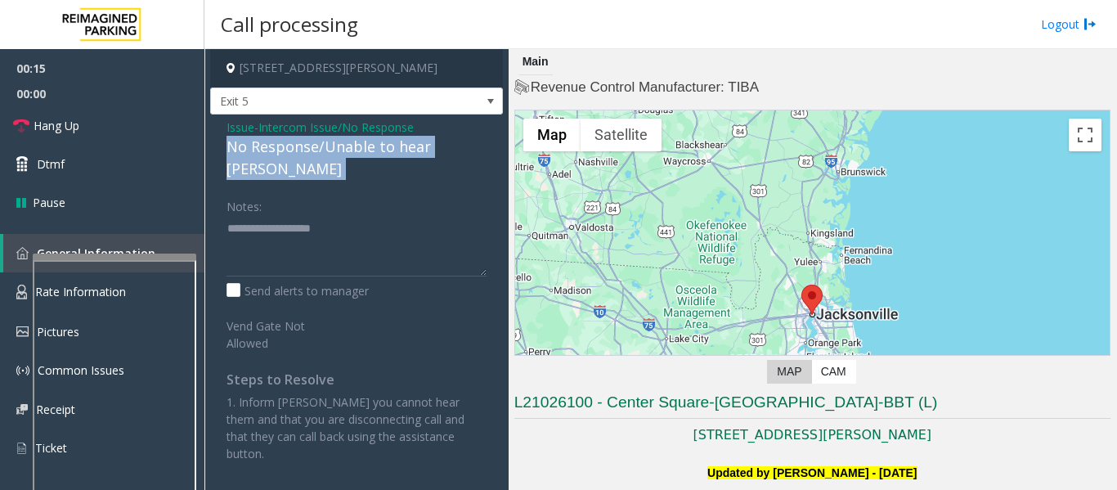
click at [358, 152] on div "No Response/Unable to hear [PERSON_NAME]" at bounding box center [356, 158] width 260 height 44
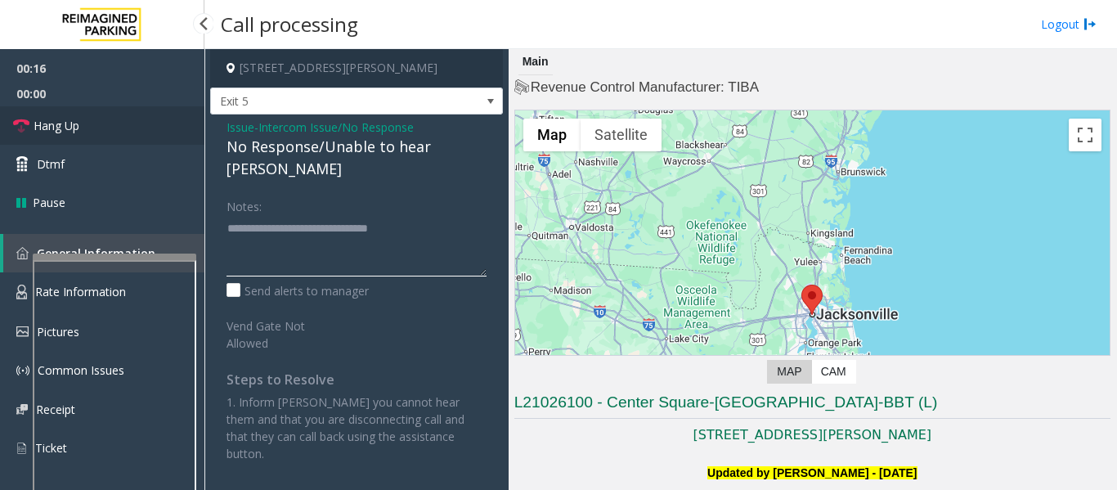
type textarea "**********"
click at [103, 119] on link "Hang Up" at bounding box center [102, 125] width 204 height 38
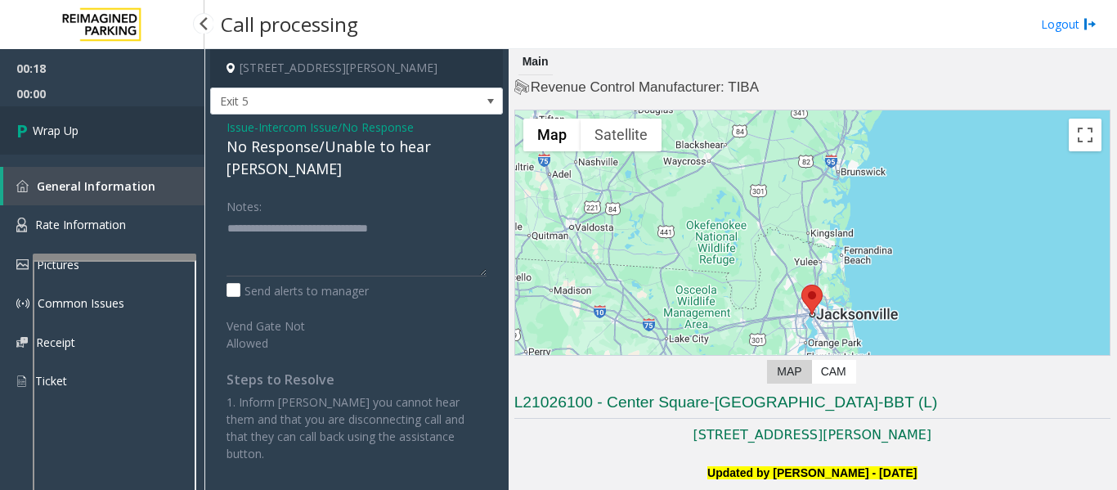
click at [65, 129] on span "Wrap Up" at bounding box center [56, 130] width 46 height 17
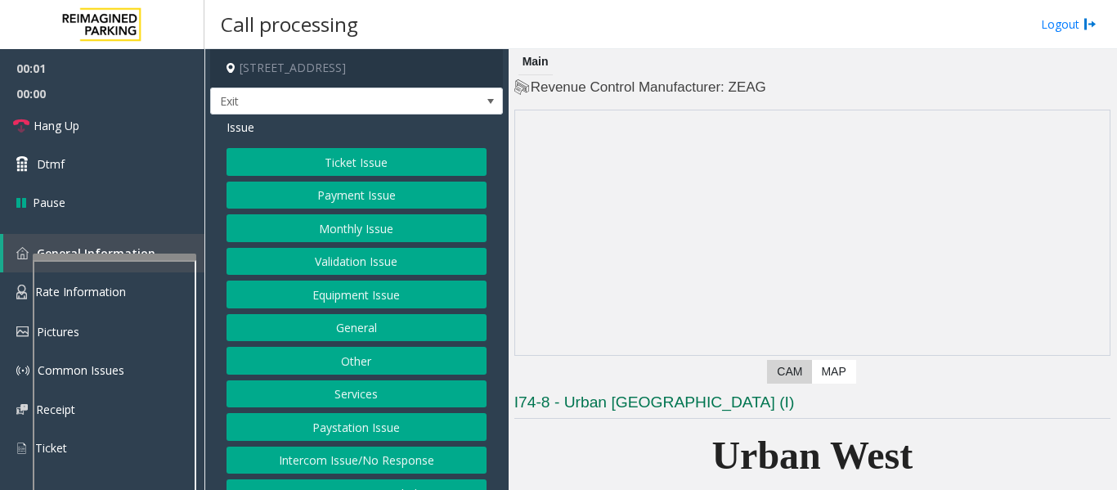
scroll to position [409, 0]
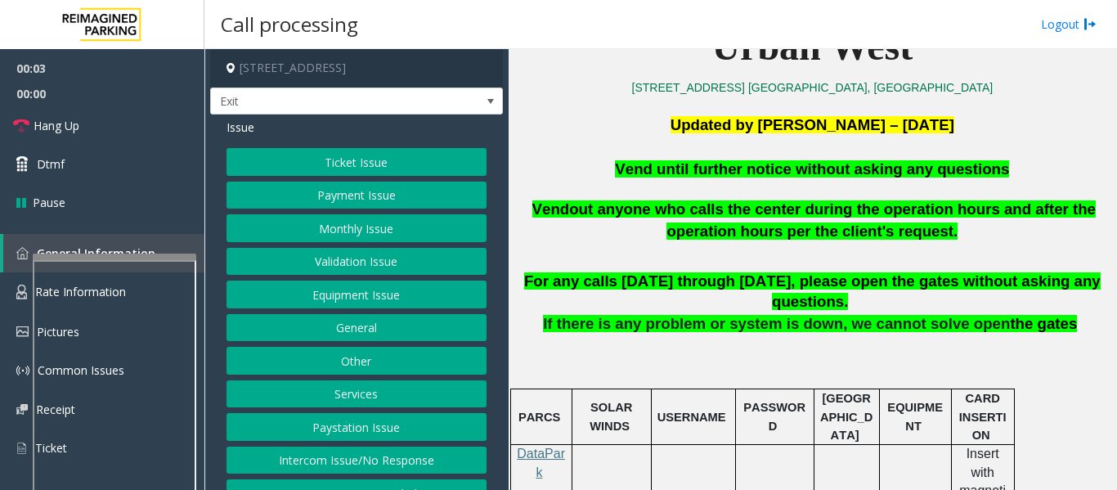
click at [280, 306] on button "Equipment Issue" at bounding box center [356, 294] width 260 height 28
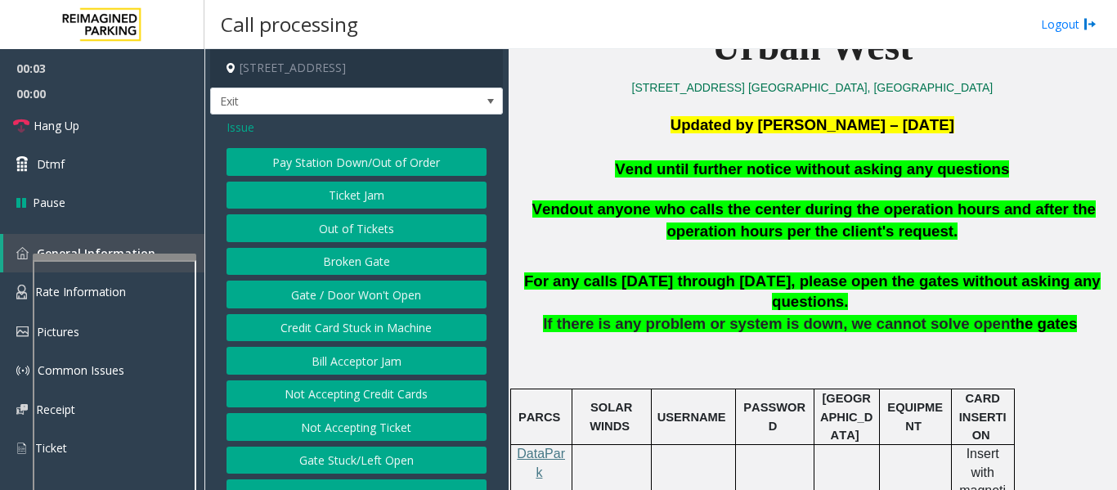
click at [284, 301] on button "Gate / Door Won't Open" at bounding box center [356, 294] width 260 height 28
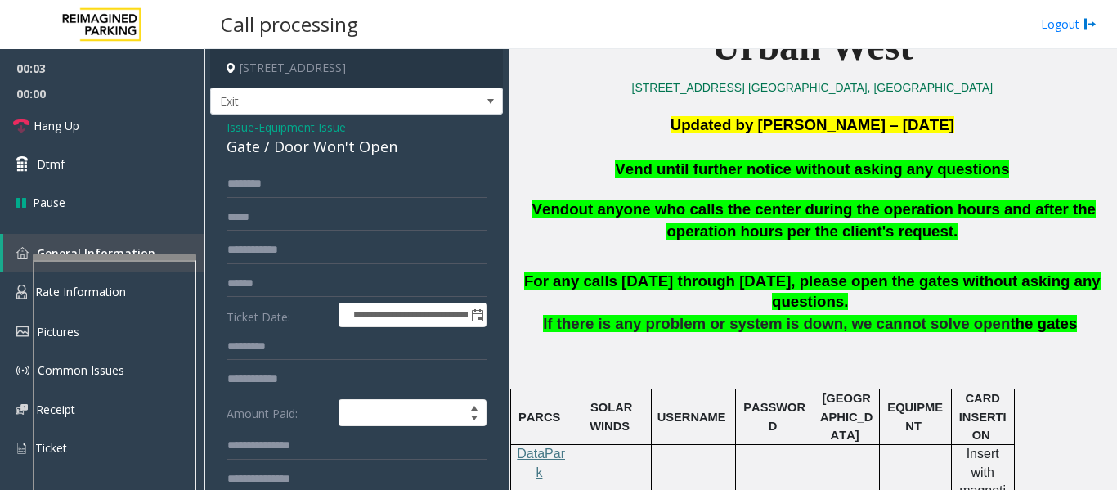
scroll to position [327, 0]
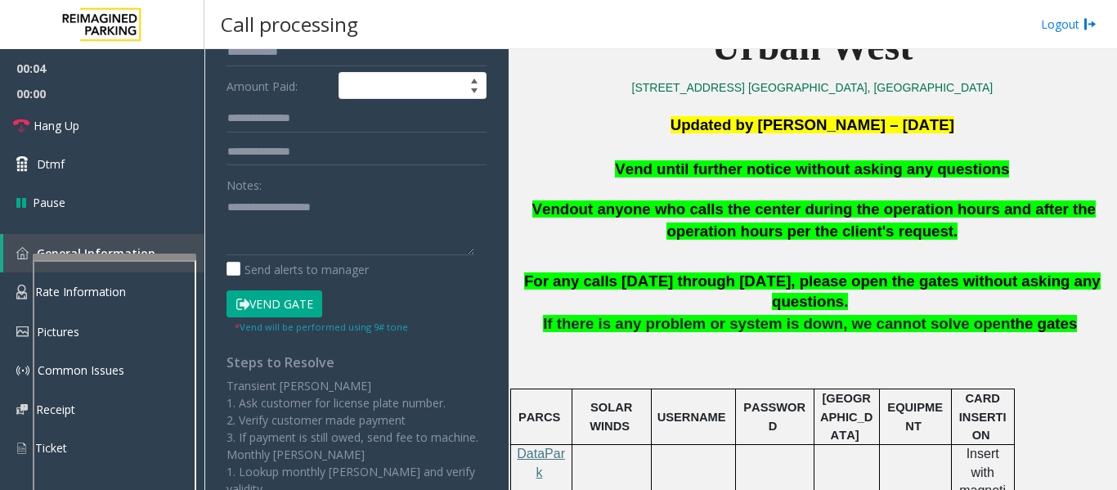
click at [284, 308] on button "Vend Gate" at bounding box center [274, 304] width 96 height 28
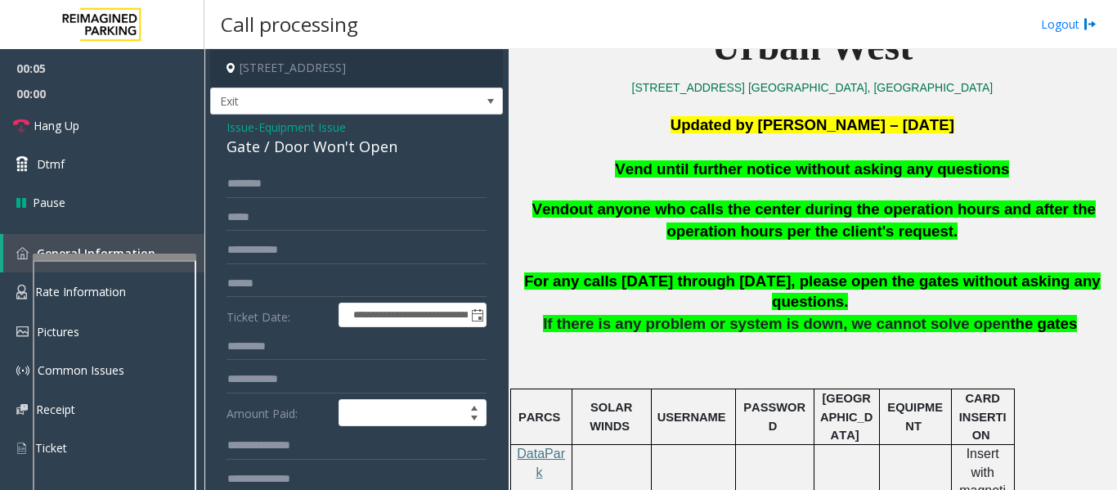
click at [301, 146] on div "Gate / Door Won't Open" at bounding box center [356, 147] width 260 height 22
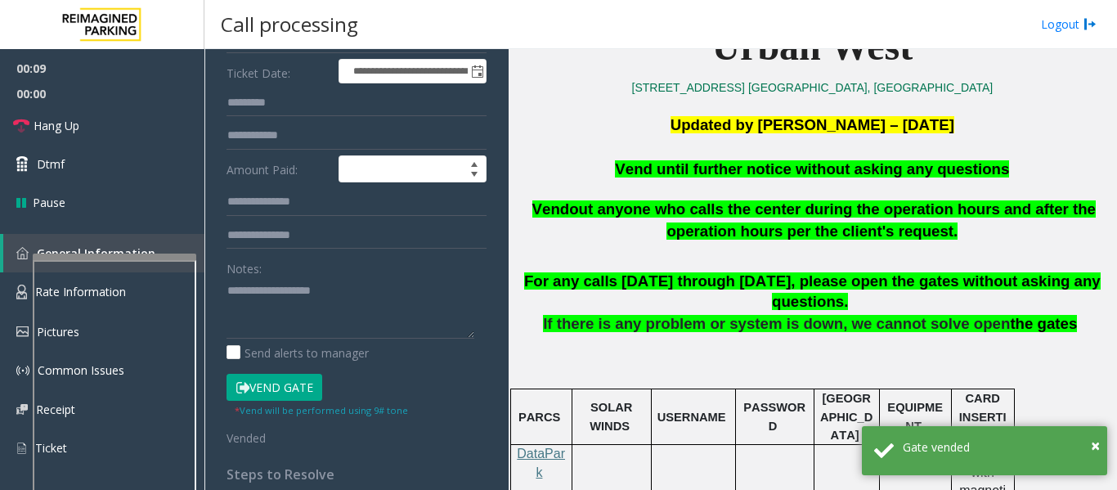
scroll to position [245, 0]
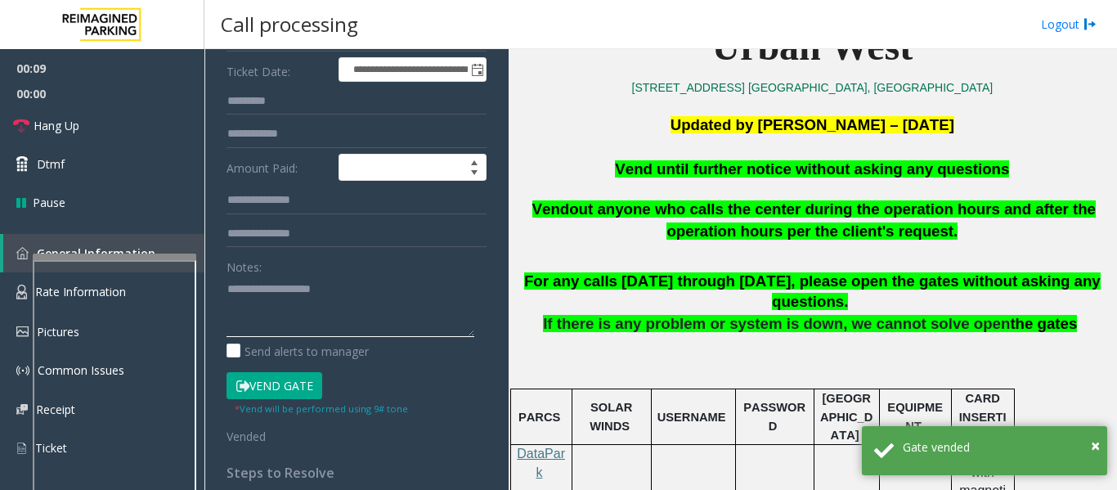
click at [276, 306] on textarea at bounding box center [350, 305] width 248 height 61
paste textarea "**********"
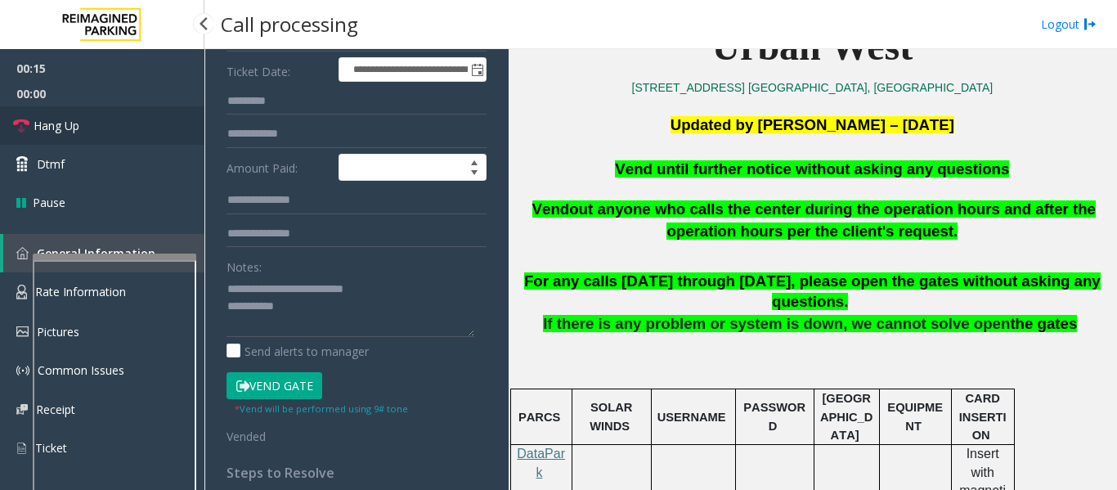
click at [83, 119] on link "Hang Up" at bounding box center [102, 125] width 204 height 38
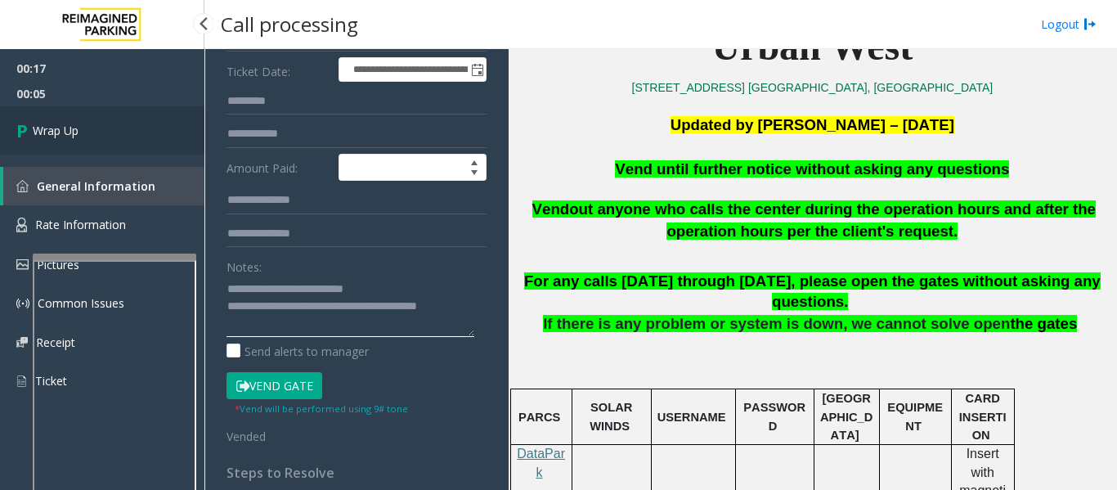
type textarea "**********"
click at [147, 141] on link "Wrap Up" at bounding box center [102, 130] width 204 height 48
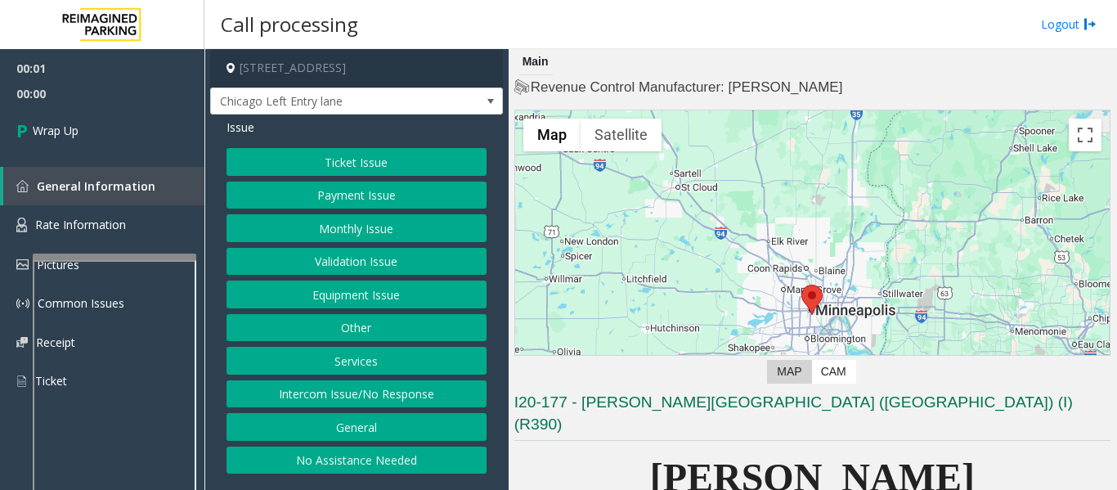
scroll to position [490, 0]
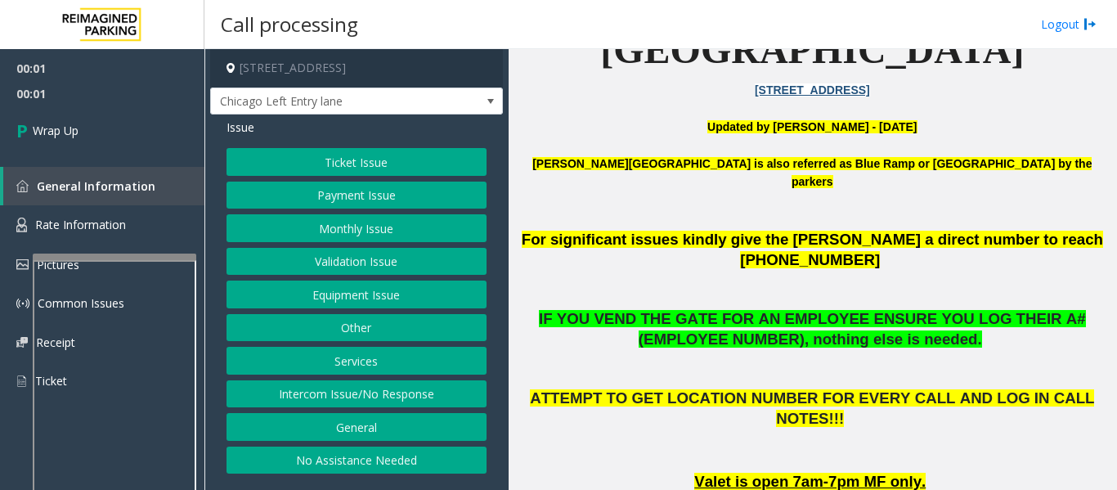
click at [395, 396] on button "Intercom Issue/No Response" at bounding box center [356, 394] width 260 height 28
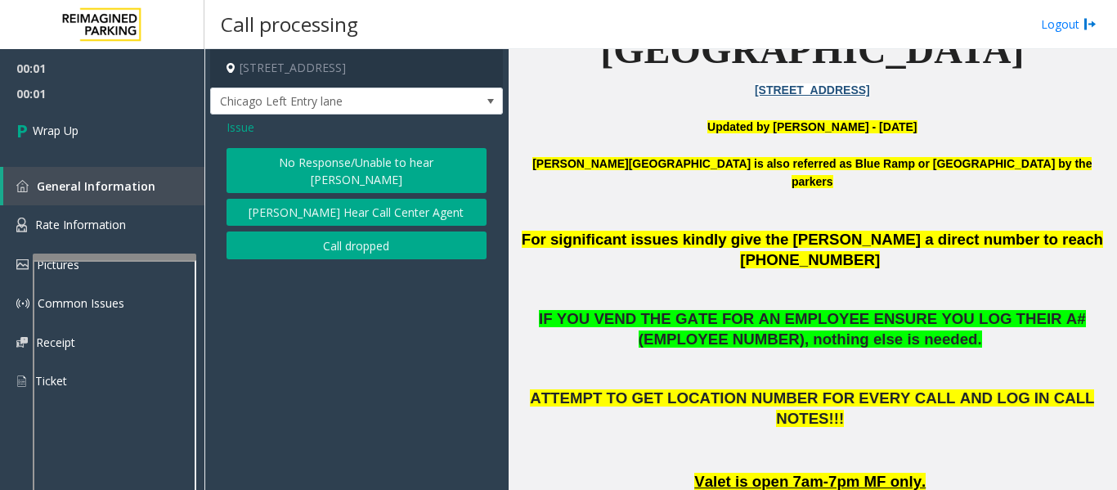
click at [385, 239] on button "Call dropped" at bounding box center [356, 245] width 260 height 28
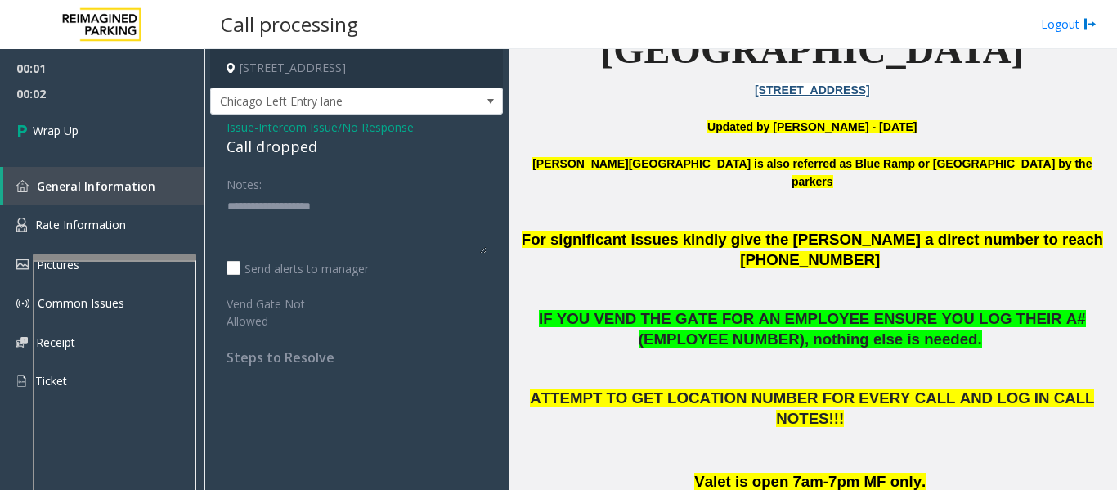
click at [267, 151] on div "Call dropped" at bounding box center [356, 147] width 260 height 22
type textarea "**********"
click at [125, 137] on link "Wrap Up" at bounding box center [102, 130] width 204 height 48
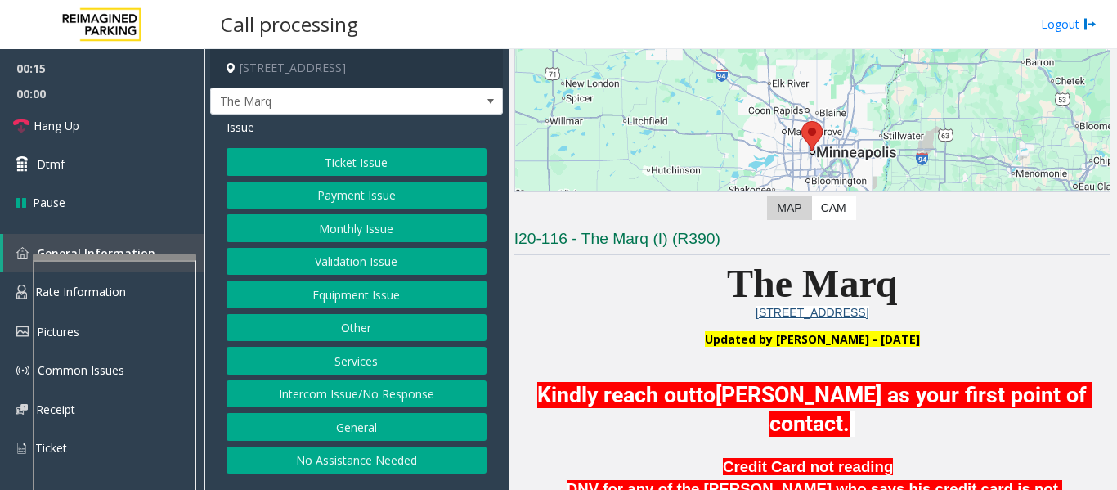
scroll to position [490, 0]
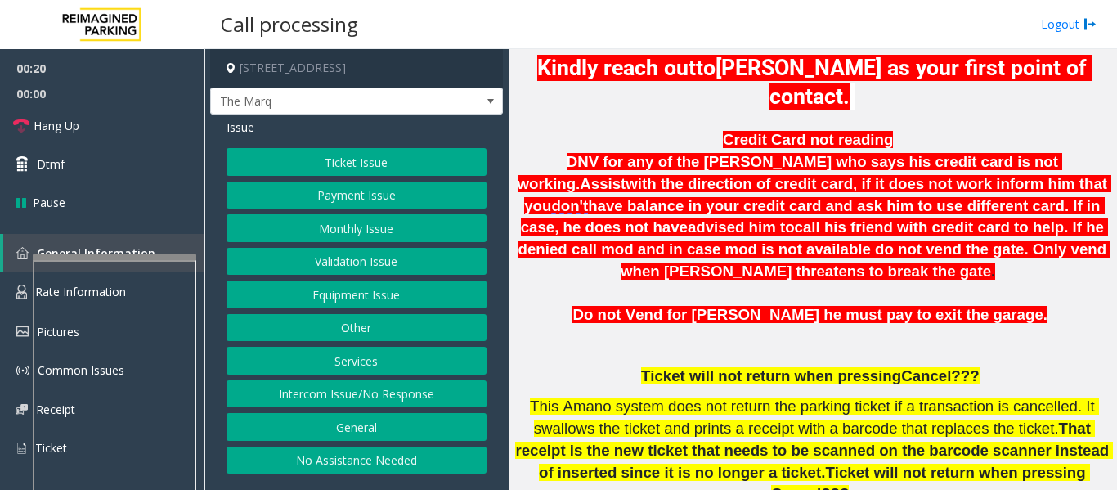
click at [410, 408] on button "Intercom Issue/No Response" at bounding box center [356, 394] width 260 height 28
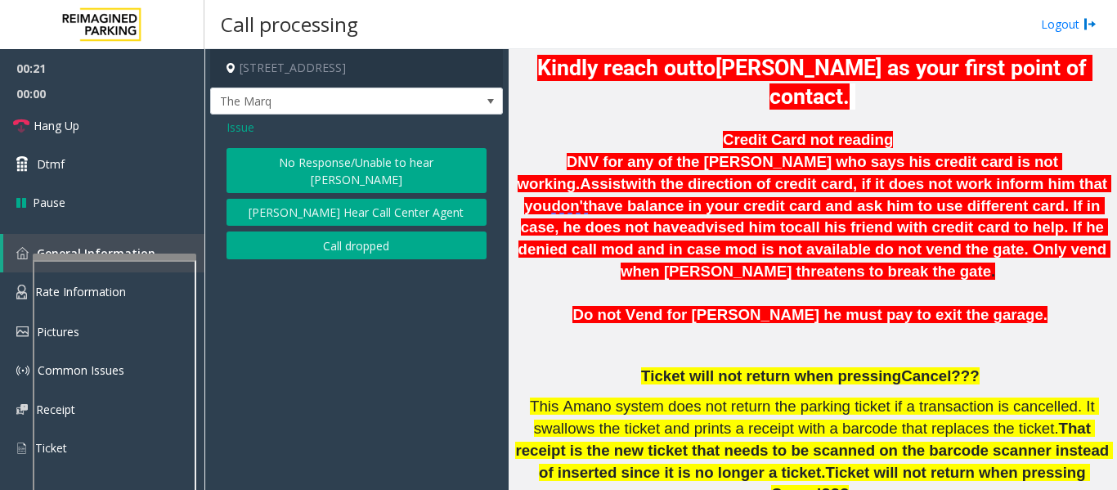
click at [372, 213] on button "[PERSON_NAME] Hear Call Center Agent" at bounding box center [356, 213] width 260 height 28
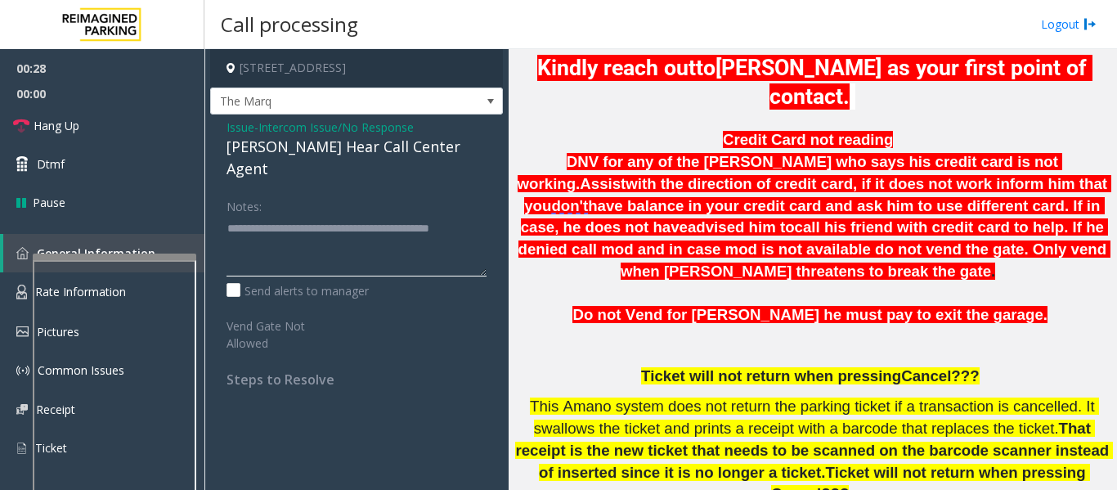
click at [334, 253] on textarea at bounding box center [356, 245] width 260 height 61
type textarea "**********"
click at [27, 121] on icon at bounding box center [21, 126] width 16 height 16
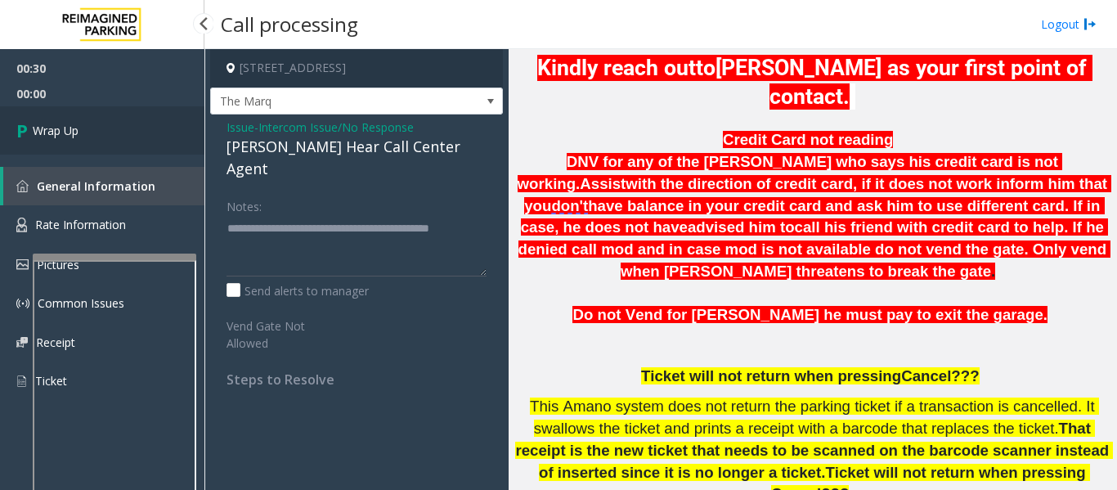
click at [28, 131] on icon at bounding box center [24, 130] width 16 height 27
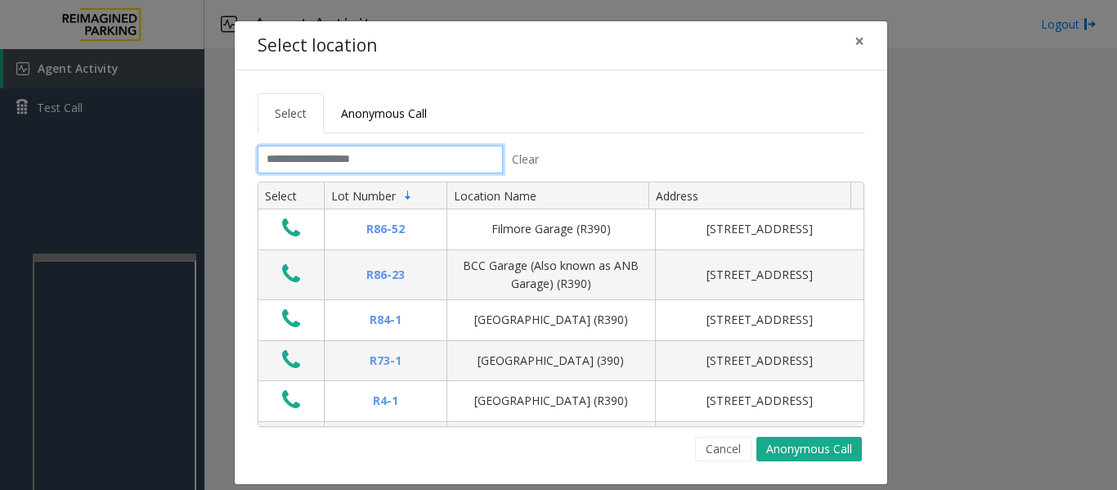
click at [300, 150] on input "text" at bounding box center [380, 160] width 245 height 28
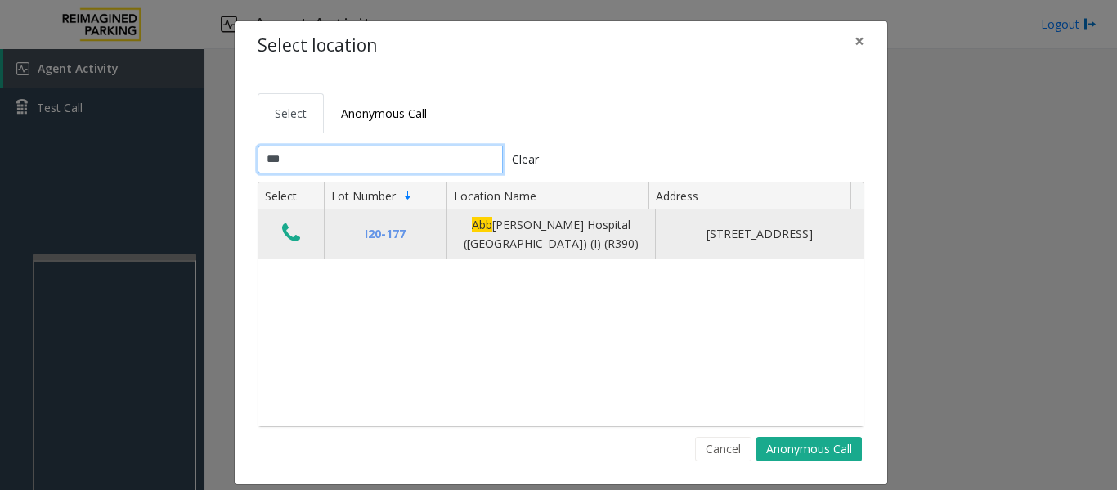
type input "***"
click at [283, 230] on icon "Data table" at bounding box center [291, 233] width 18 height 23
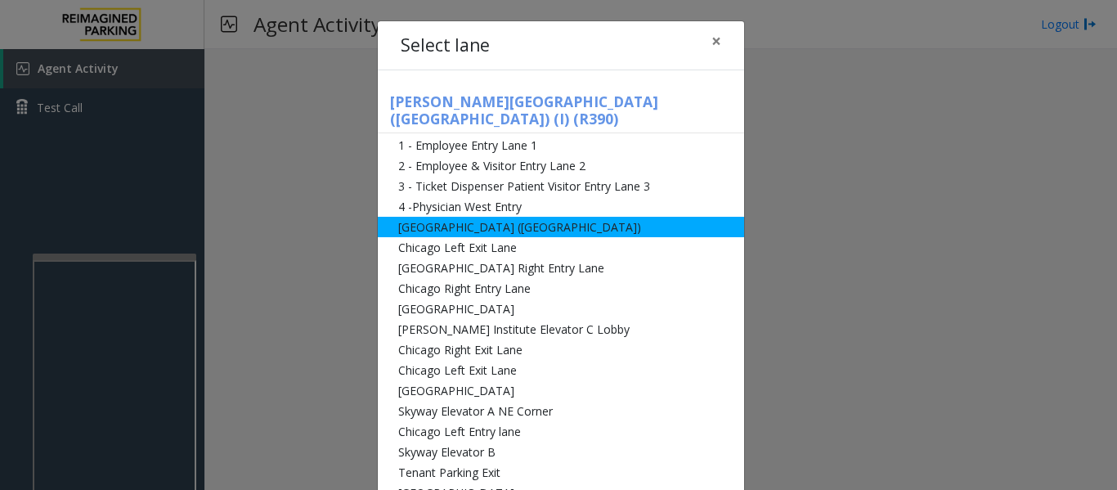
click at [508, 217] on li "[GEOGRAPHIC_DATA] ([GEOGRAPHIC_DATA])" at bounding box center [561, 227] width 366 height 20
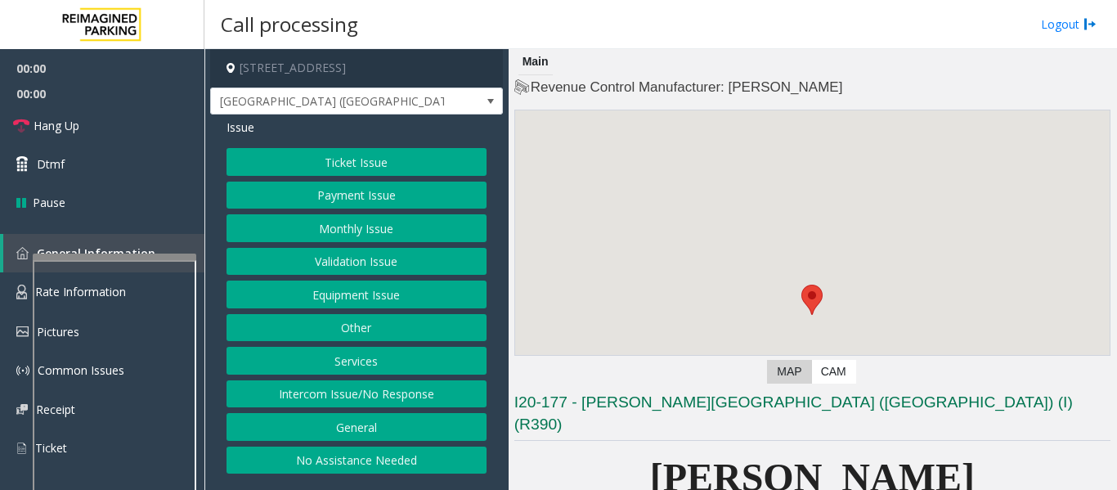
click at [436, 226] on button "Monthly Issue" at bounding box center [356, 228] width 260 height 28
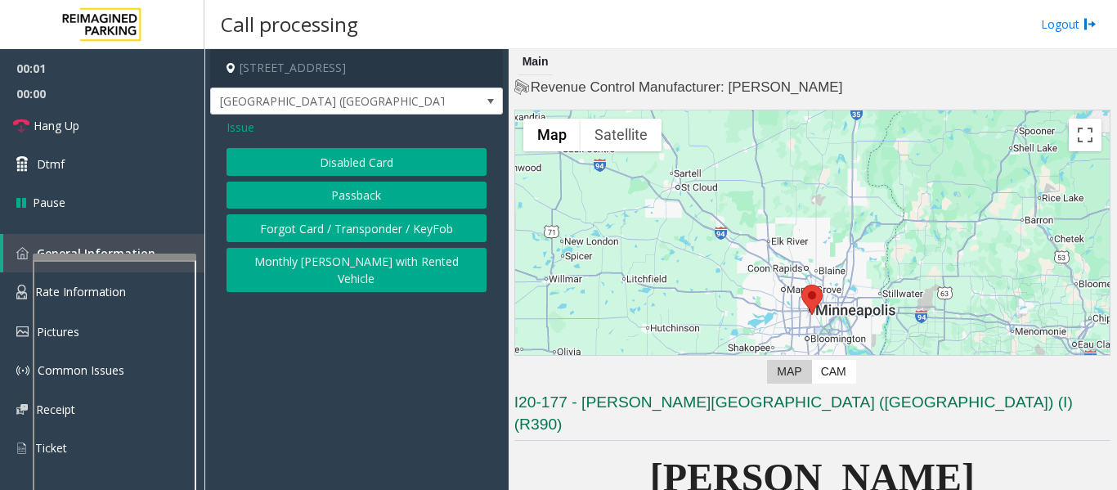
click at [421, 233] on button "Forgot Card / Transponder / KeyFob" at bounding box center [356, 228] width 260 height 28
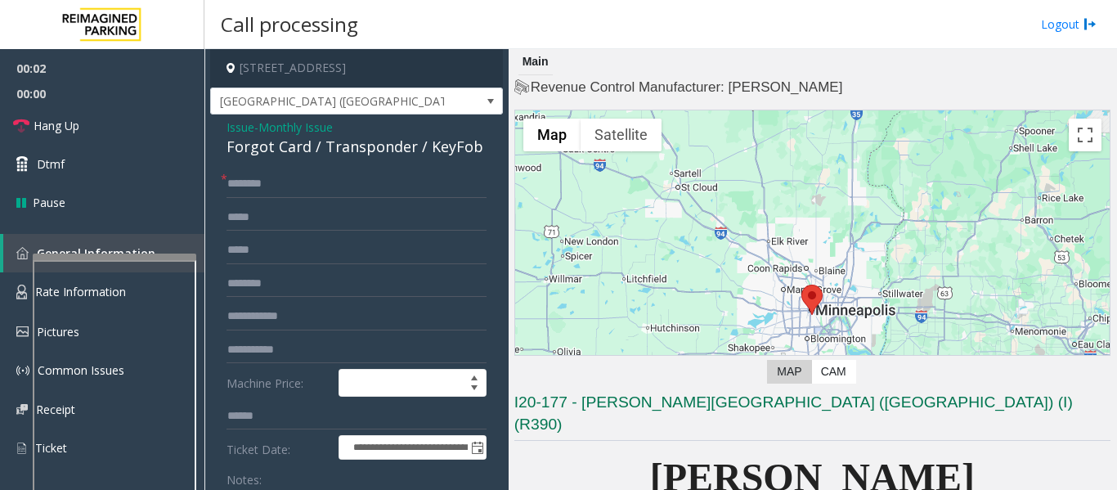
click at [306, 150] on div "Forgot Card / Transponder / KeyFob" at bounding box center [356, 147] width 260 height 22
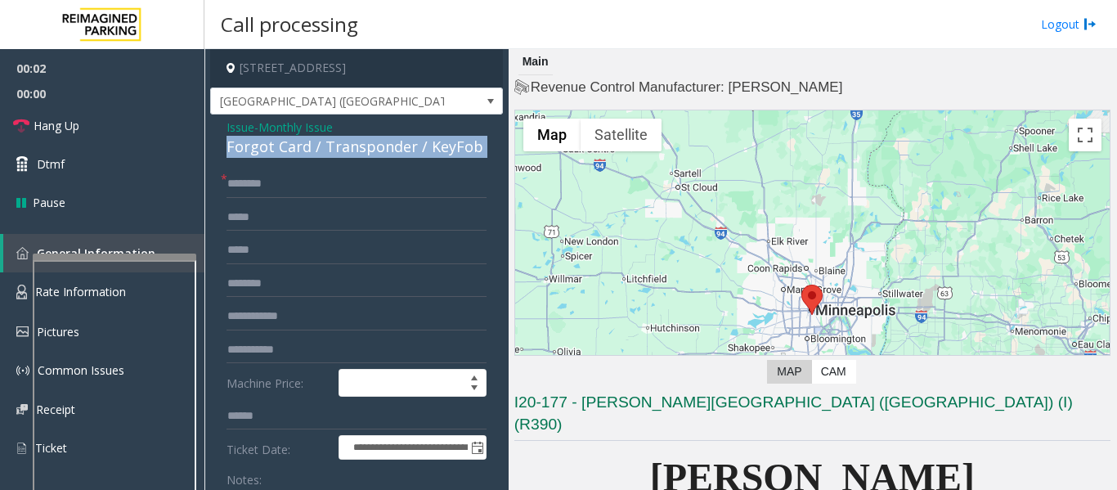
click at [306, 150] on div "Forgot Card / Transponder / KeyFob" at bounding box center [356, 147] width 260 height 22
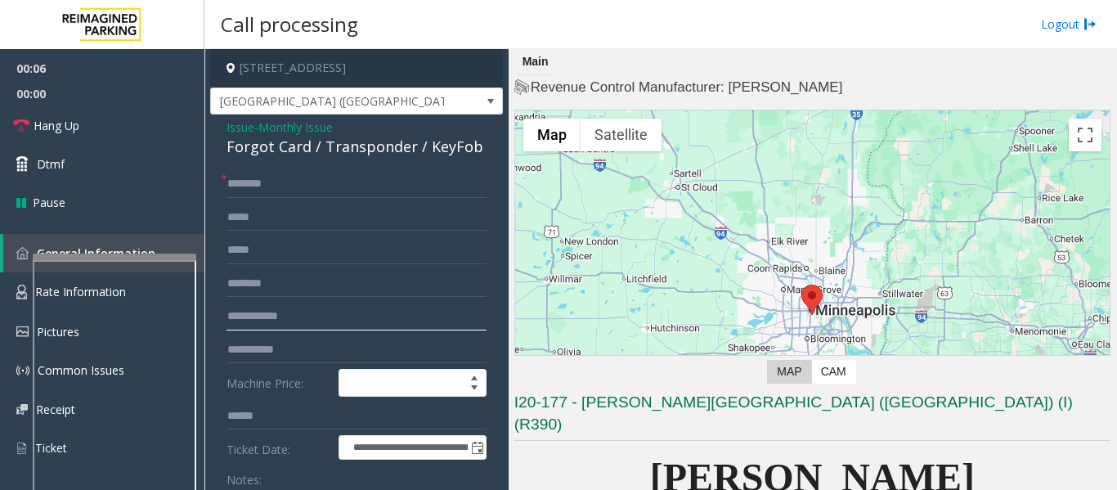
click at [275, 323] on input "text" at bounding box center [356, 316] width 260 height 28
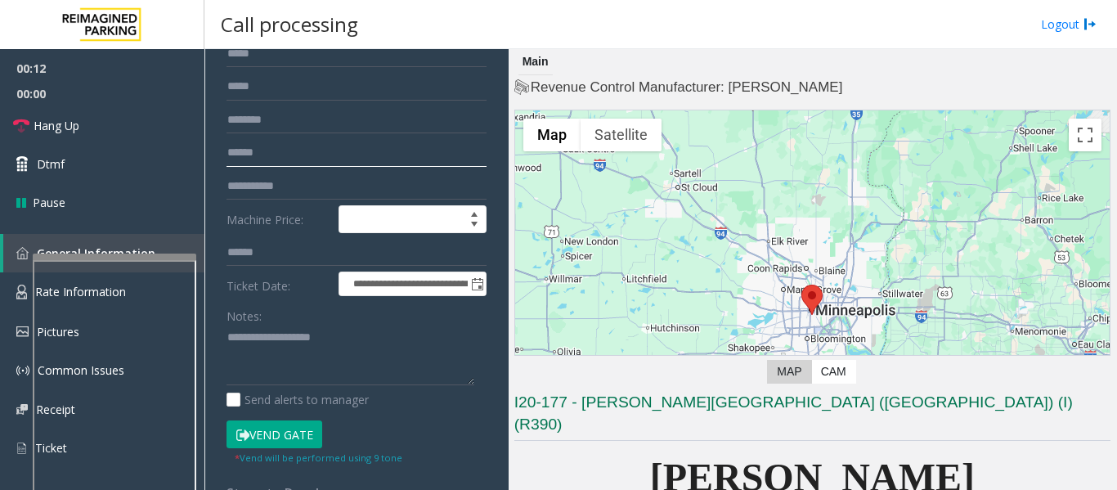
type input "******"
click at [292, 339] on textarea at bounding box center [350, 355] width 248 height 61
paste textarea "**********"
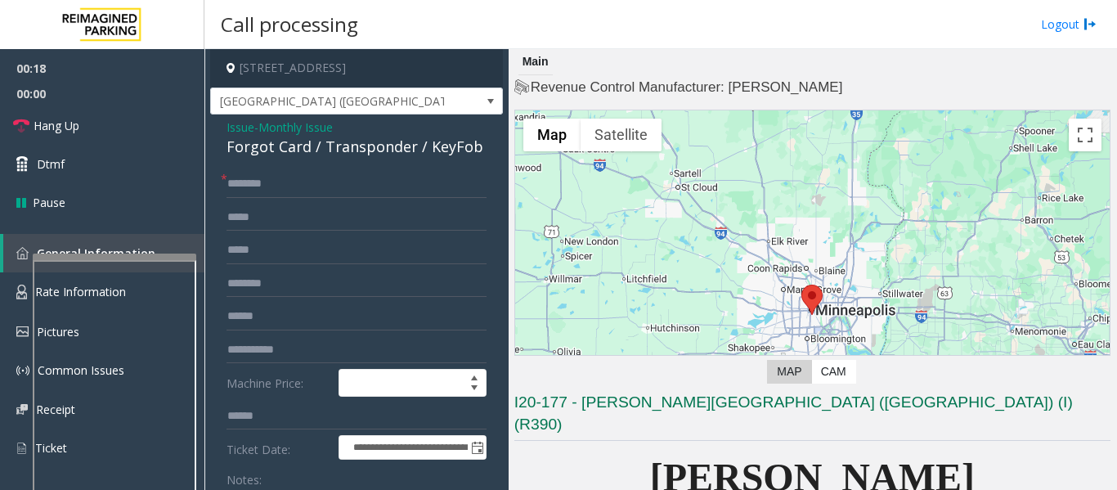
type textarea "**********"
click at [289, 179] on input "text" at bounding box center [356, 184] width 260 height 28
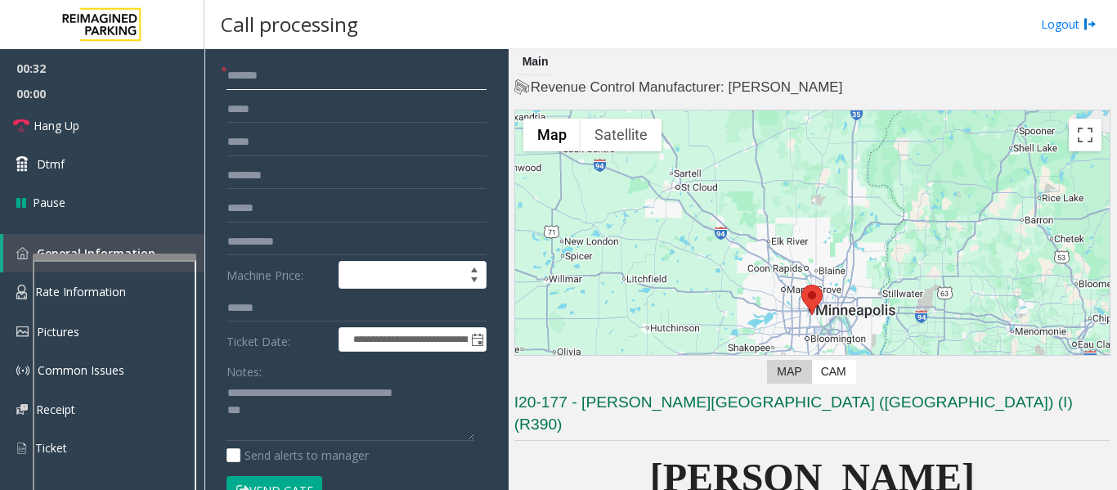
scroll to position [245, 0]
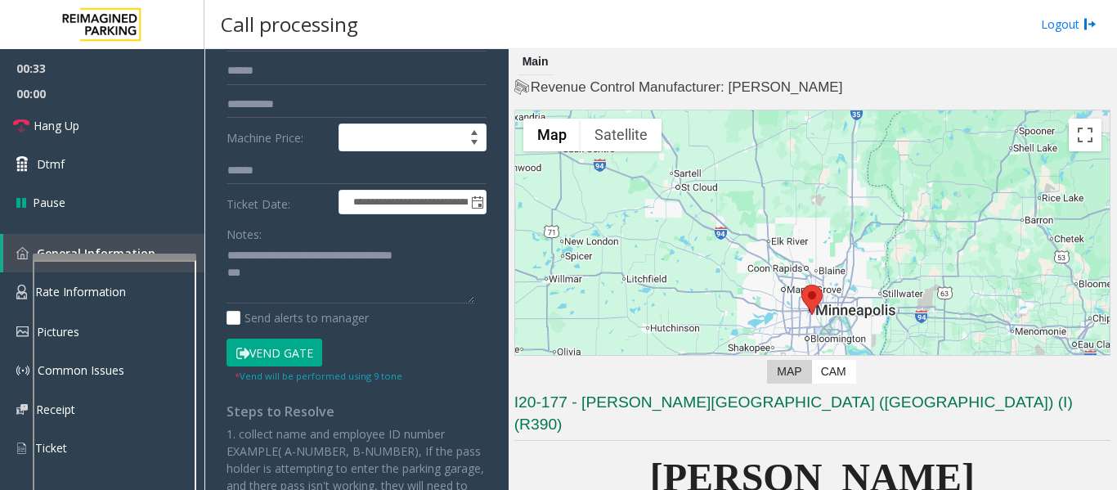
type input "******"
click at [286, 351] on button "Vend Gate" at bounding box center [274, 352] width 96 height 28
click at [288, 279] on textarea at bounding box center [350, 273] width 248 height 61
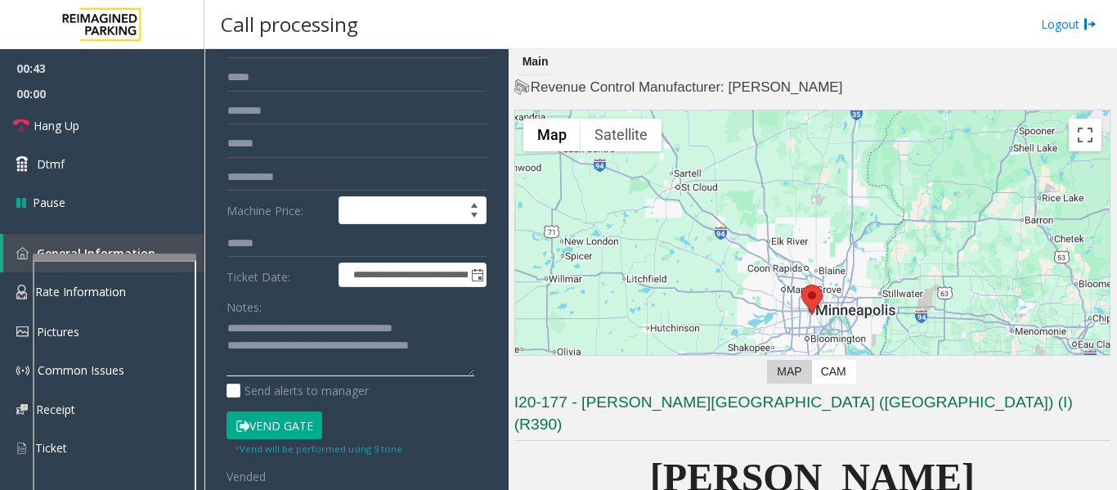
scroll to position [82, 0]
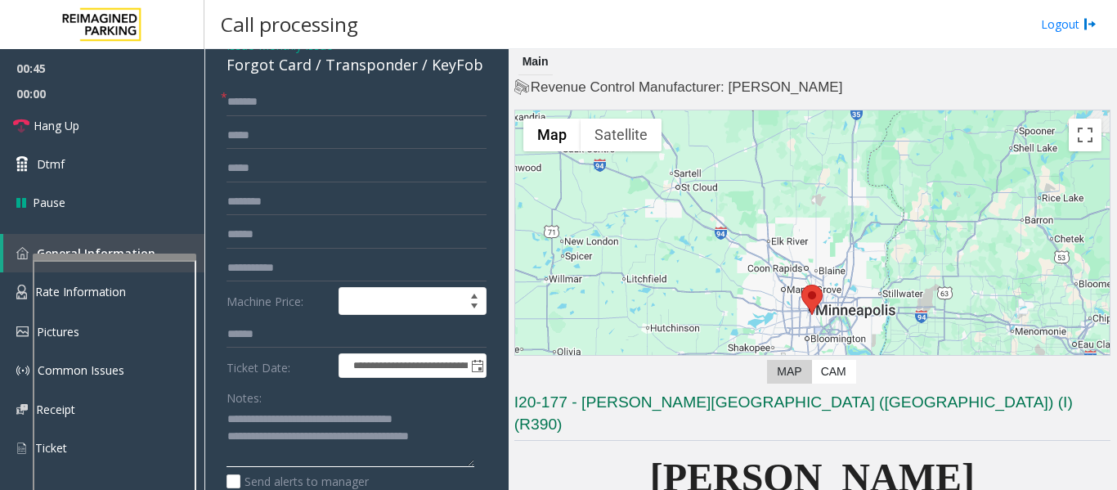
type textarea "**********"
click at [230, 234] on input "******" at bounding box center [356, 235] width 260 height 28
click at [119, 119] on link "Hang Up" at bounding box center [102, 125] width 204 height 38
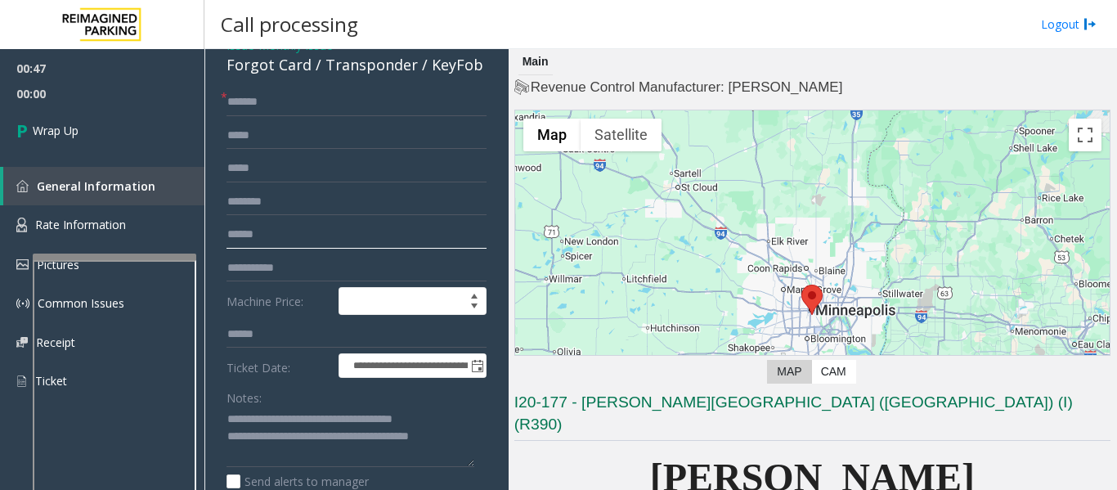
click at [228, 236] on input "******" at bounding box center [356, 235] width 260 height 28
type input "**********"
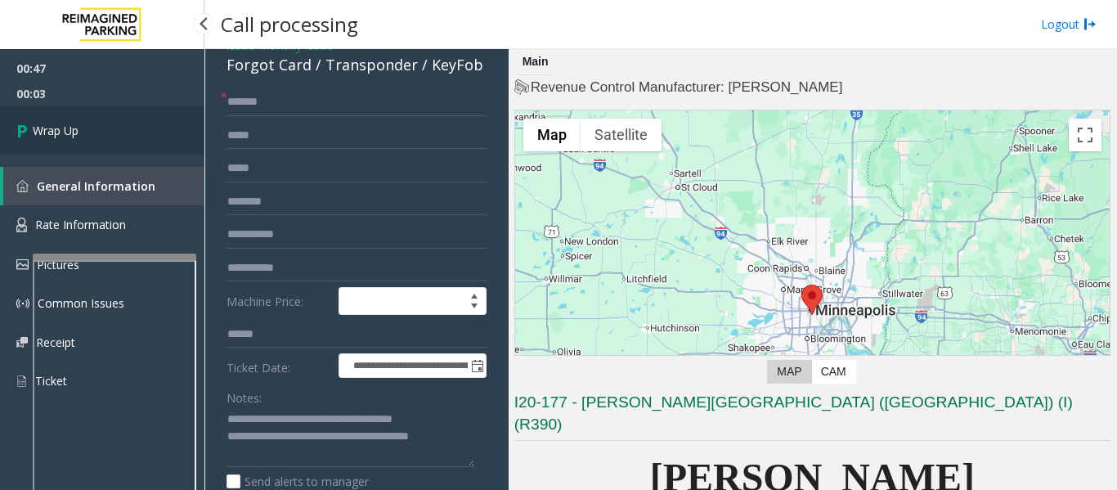
click at [1, 111] on link "Wrap Up" at bounding box center [102, 130] width 204 height 48
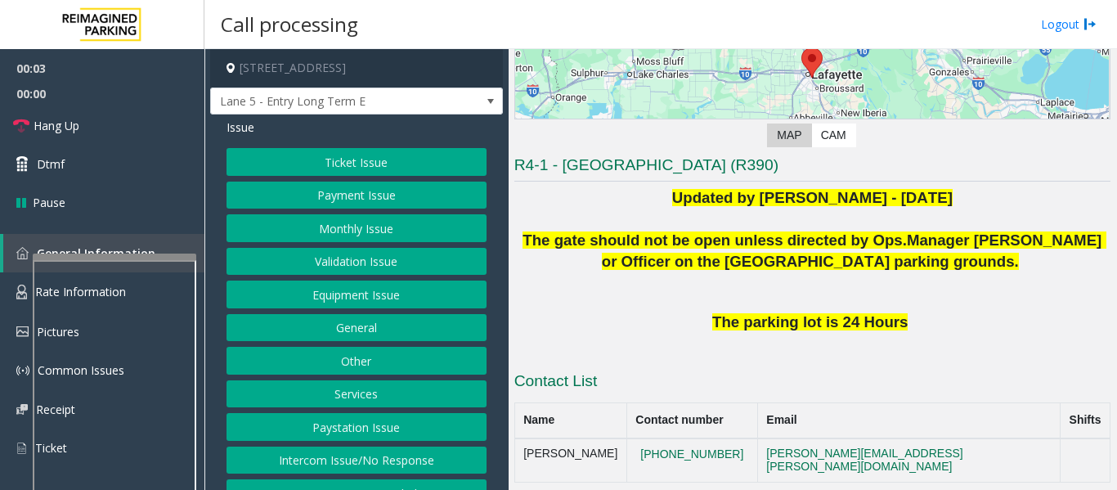
scroll to position [409, 0]
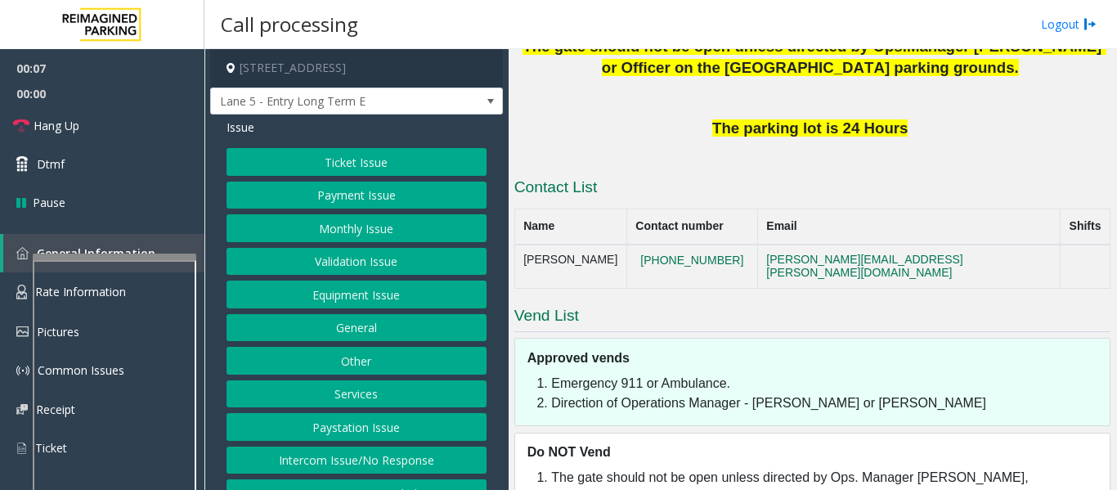
click at [391, 448] on button "Intercom Issue/No Response" at bounding box center [356, 460] width 260 height 28
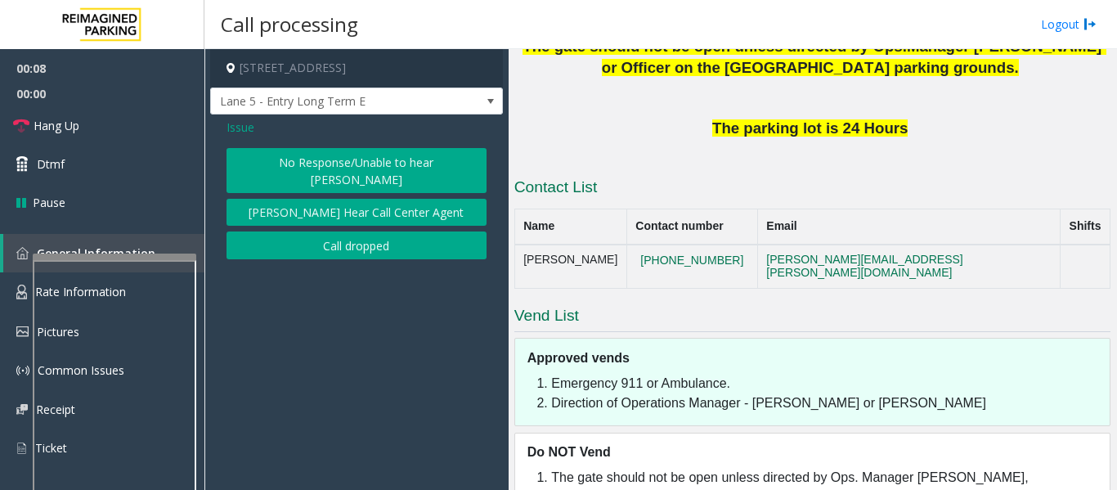
click at [419, 161] on button "No Response/Unable to hear [PERSON_NAME]" at bounding box center [356, 170] width 260 height 45
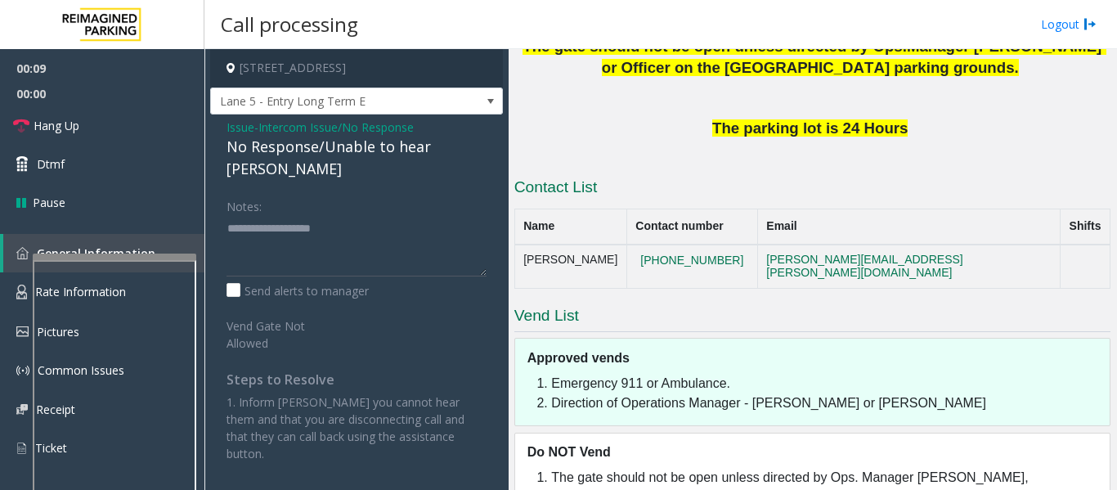
click at [370, 149] on div "No Response/Unable to hear [PERSON_NAME]" at bounding box center [356, 158] width 260 height 44
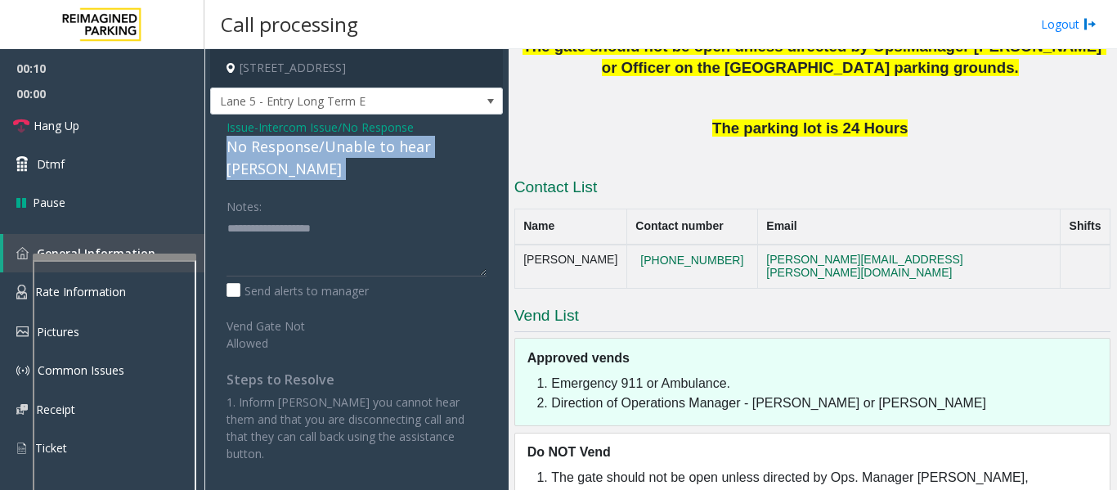
click at [370, 149] on div "No Response/Unable to hear [PERSON_NAME]" at bounding box center [356, 158] width 260 height 44
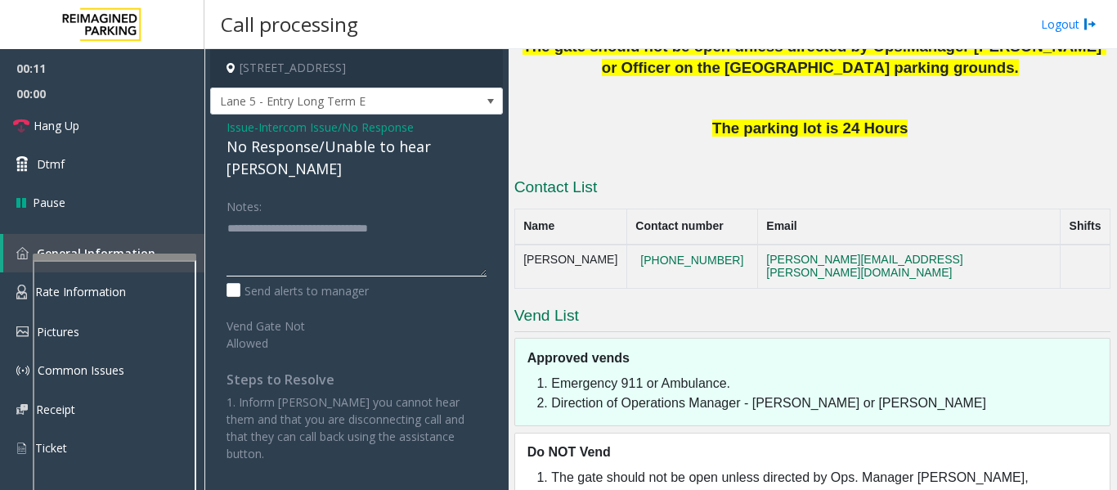
click at [455, 217] on textarea at bounding box center [356, 245] width 260 height 61
type textarea "**********"
click at [43, 123] on span "Hang Up" at bounding box center [57, 125] width 46 height 17
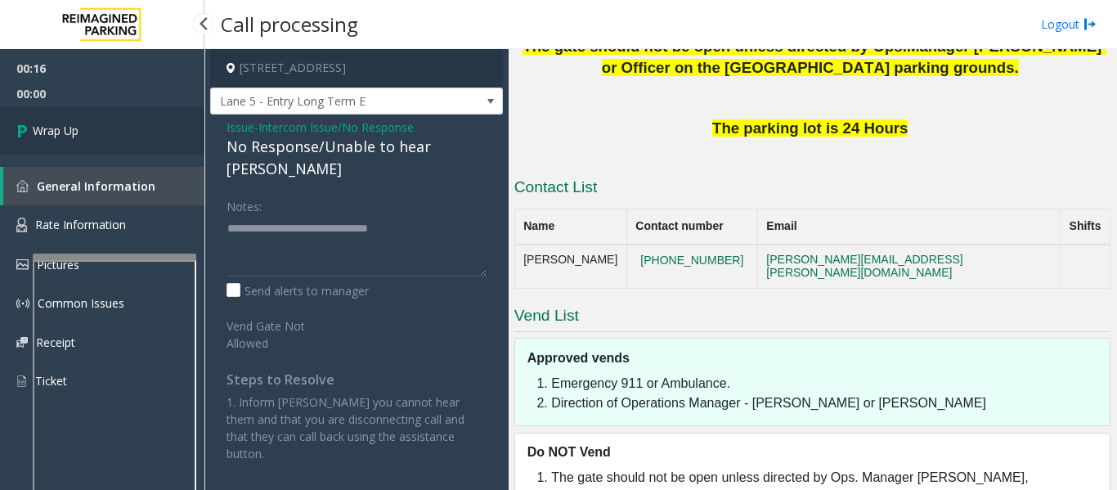
click at [28, 137] on icon at bounding box center [24, 130] width 16 height 27
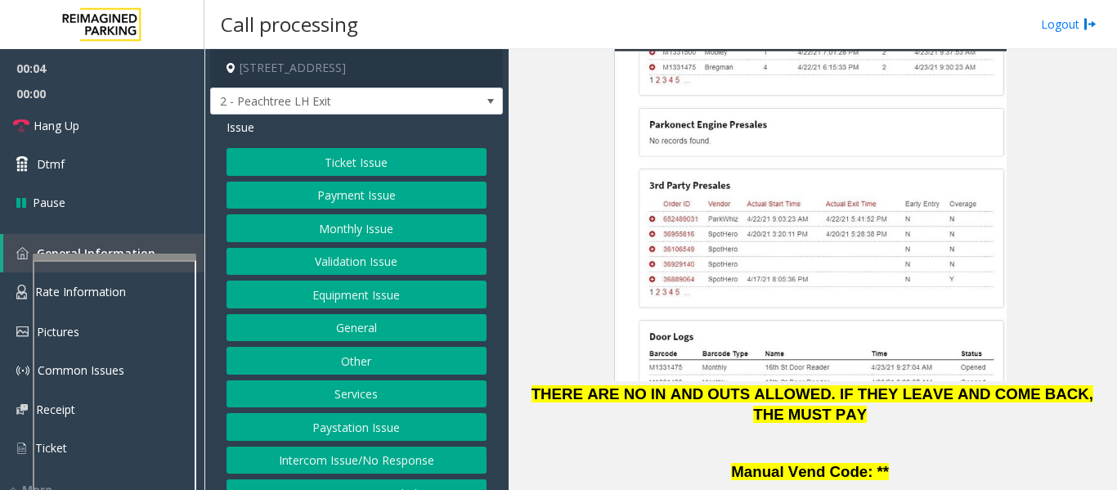
scroll to position [2289, 0]
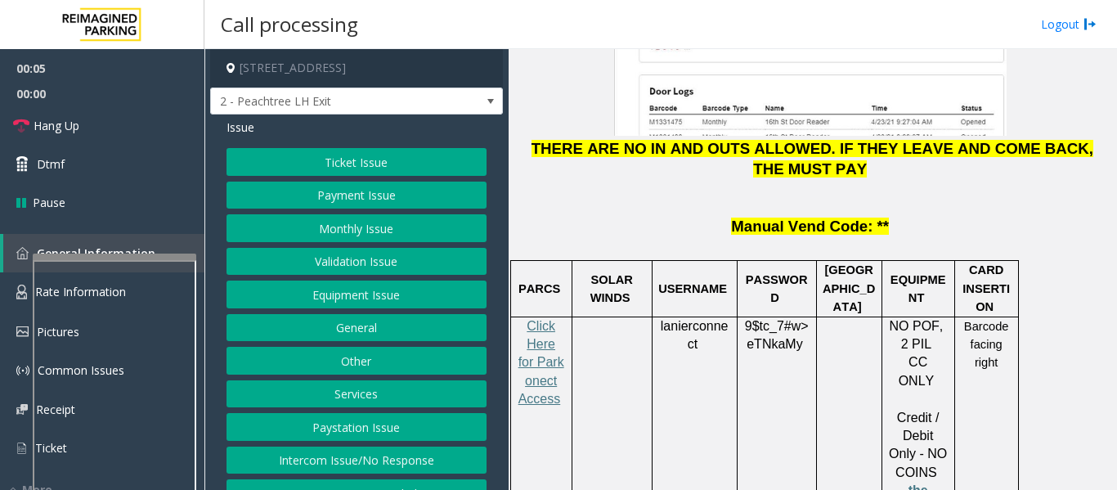
click at [532, 317] on p "Click Here for Parkonect Access" at bounding box center [541, 372] width 49 height 110
click at [549, 319] on span "Click Here for Parkonect Access" at bounding box center [541, 362] width 46 height 87
click at [879, 317] on div at bounding box center [849, 335] width 65 height 37
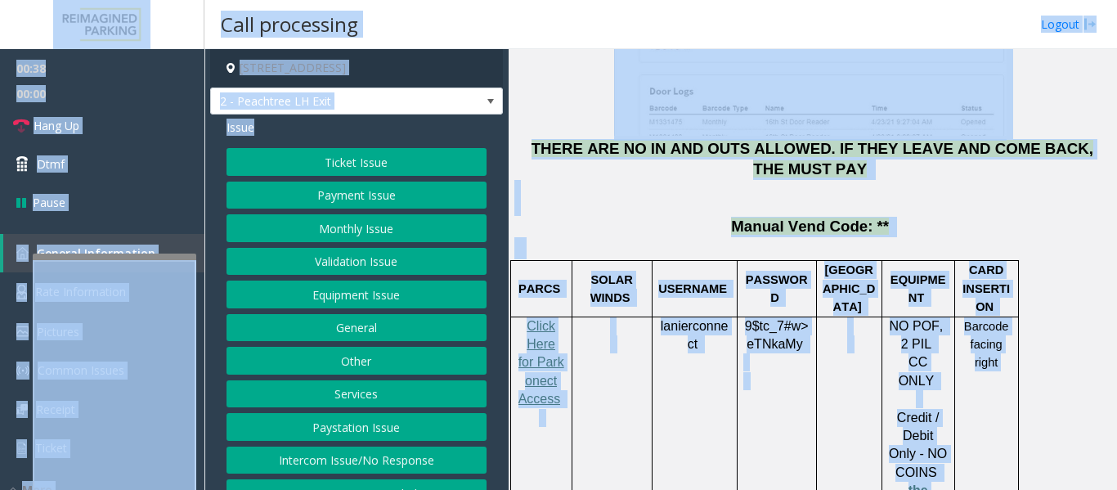
click at [867, 341] on td at bounding box center [848, 426] width 65 height 221
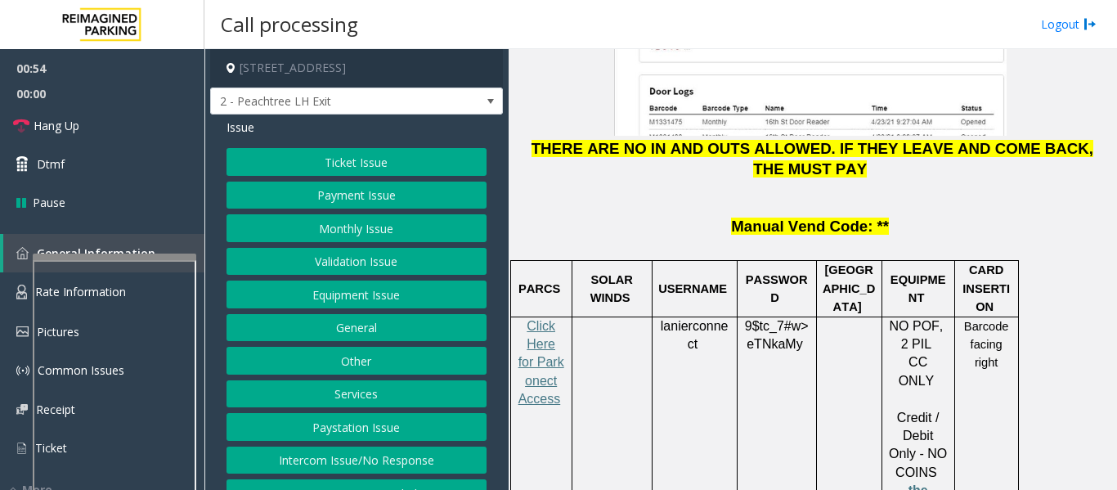
click at [396, 208] on button "Payment Issue" at bounding box center [356, 195] width 260 height 28
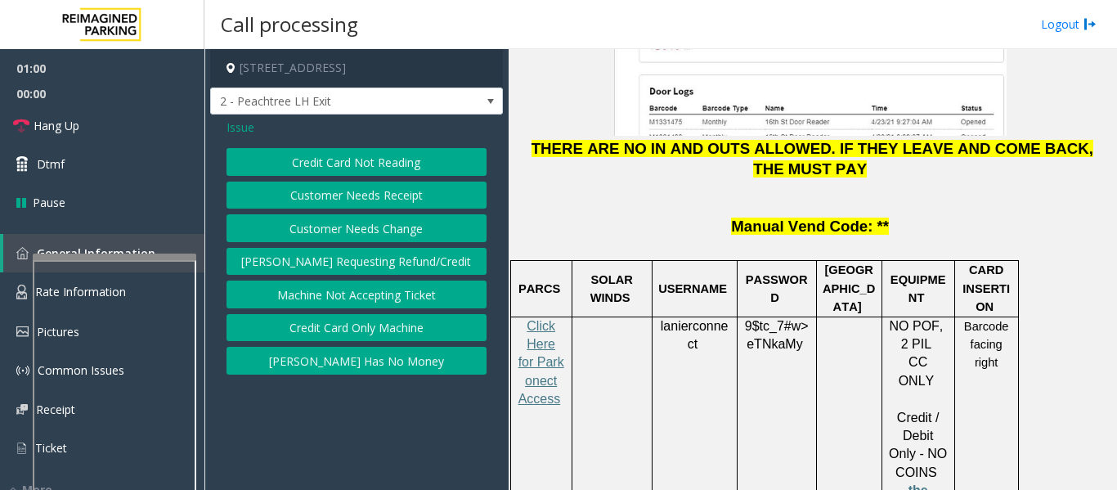
click at [437, 332] on button "Credit Card Only Machine" at bounding box center [356, 328] width 260 height 28
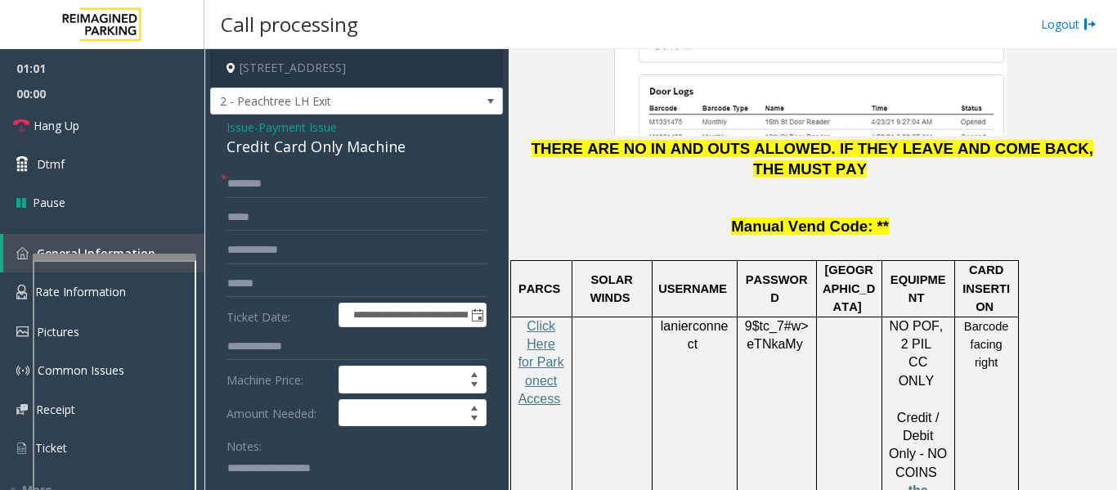
click at [382, 158] on div "Credit Card Only Machine" at bounding box center [356, 147] width 260 height 22
click at [240, 136] on span "Issue" at bounding box center [240, 127] width 28 height 17
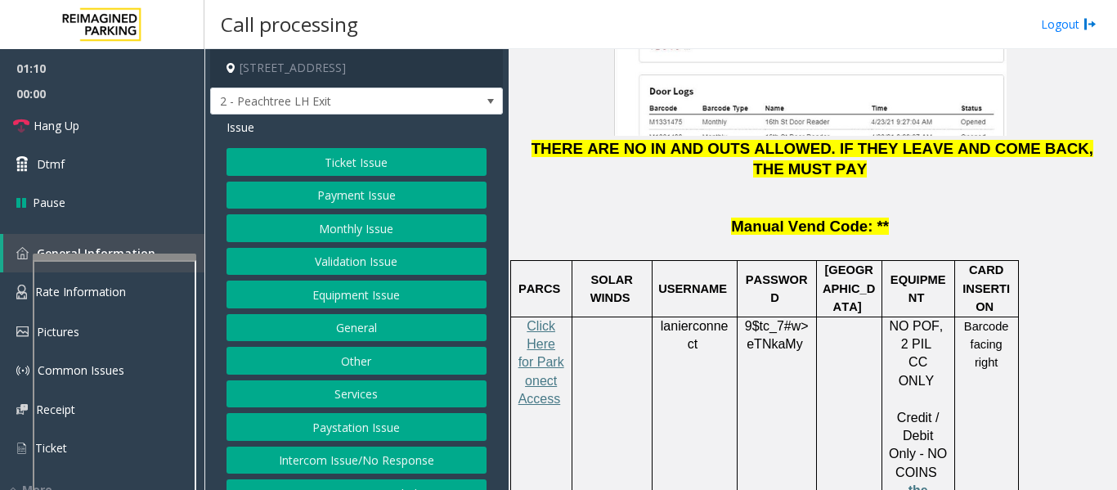
click at [400, 208] on button "Payment Issue" at bounding box center [356, 195] width 260 height 28
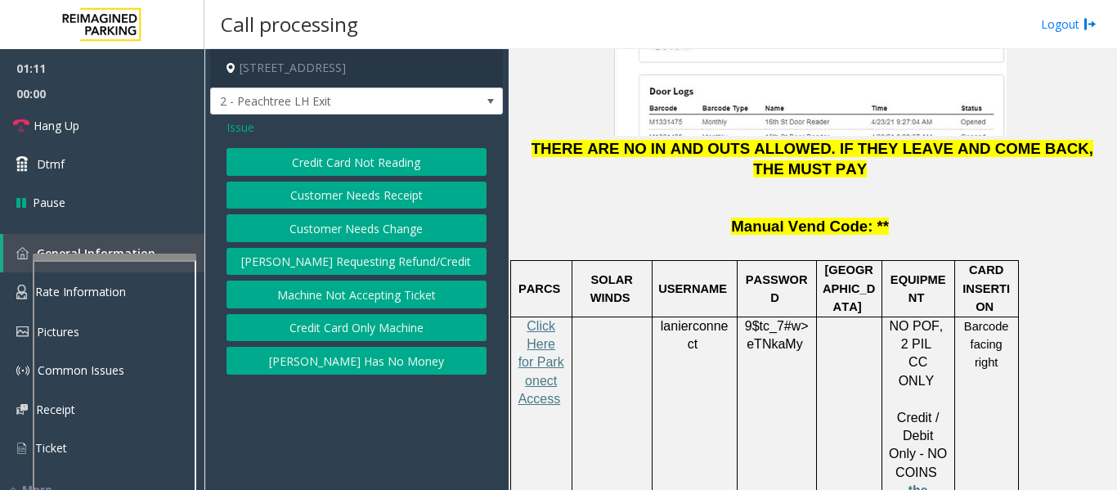
click at [374, 369] on button "[PERSON_NAME] Has No Money" at bounding box center [356, 361] width 260 height 28
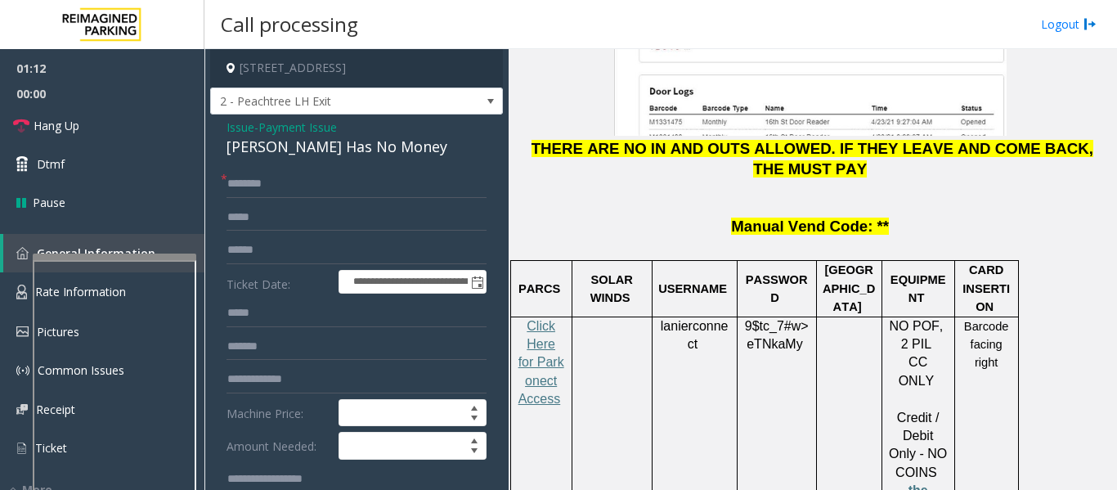
click at [344, 158] on div "[PERSON_NAME] Has No Money" at bounding box center [356, 147] width 260 height 22
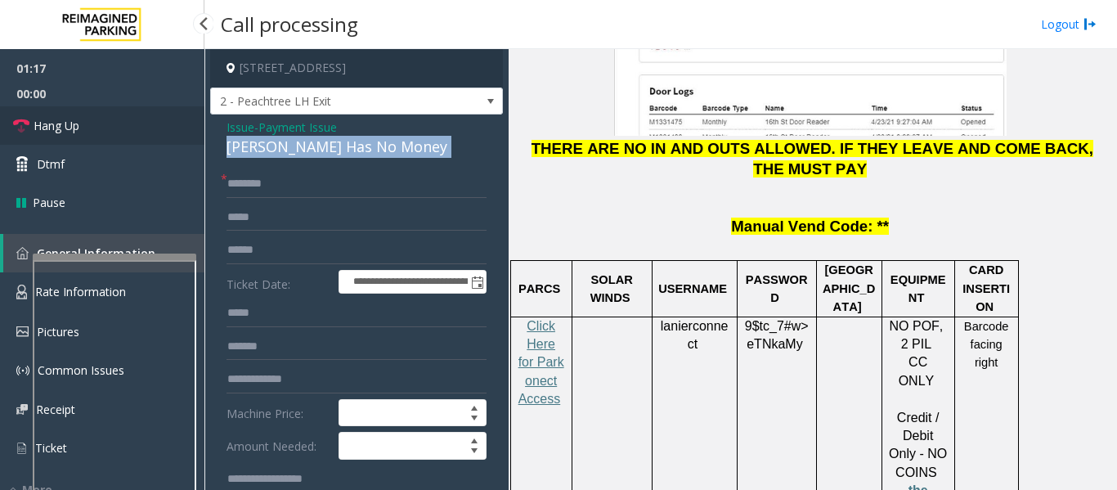
click at [104, 133] on link "Hang Up" at bounding box center [102, 125] width 204 height 38
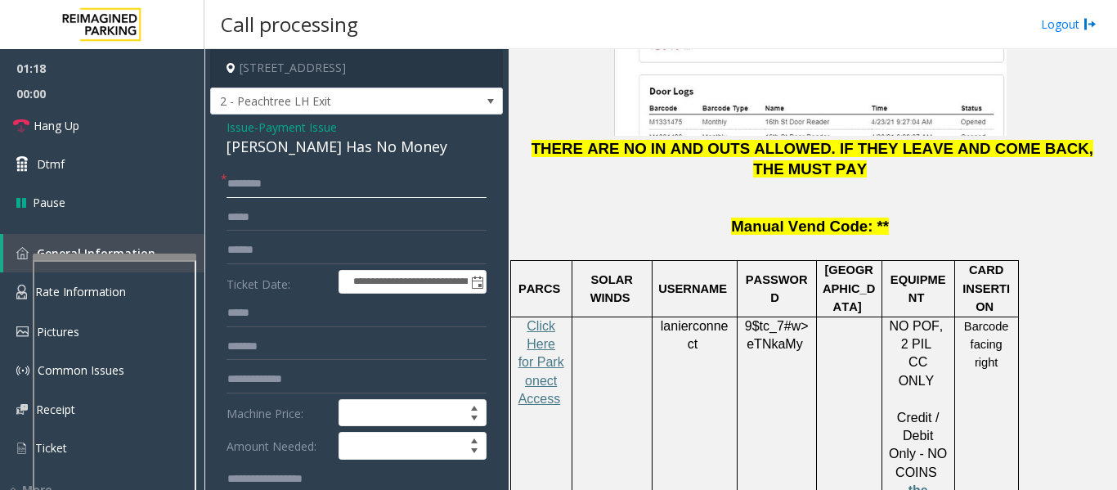
click at [275, 198] on input "text" at bounding box center [356, 184] width 260 height 28
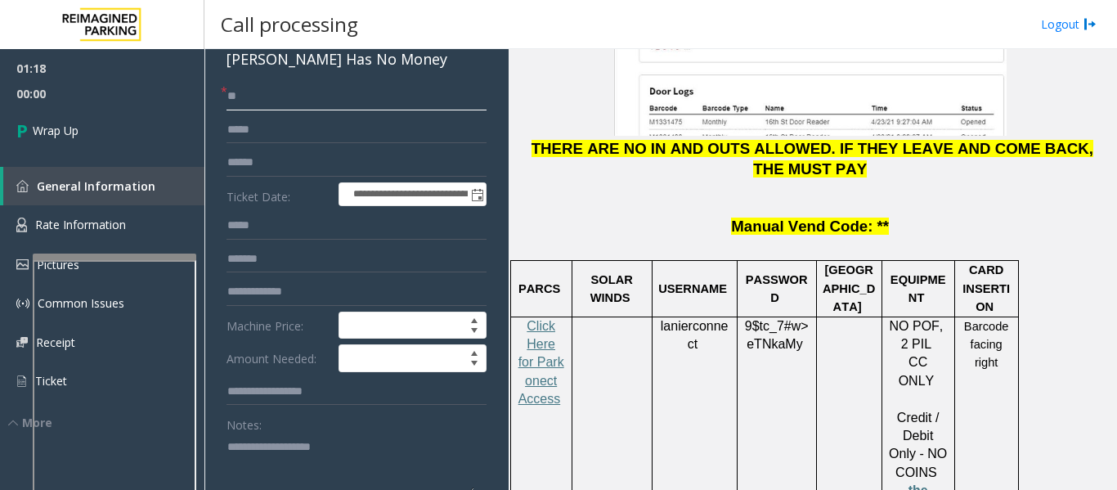
scroll to position [327, 0]
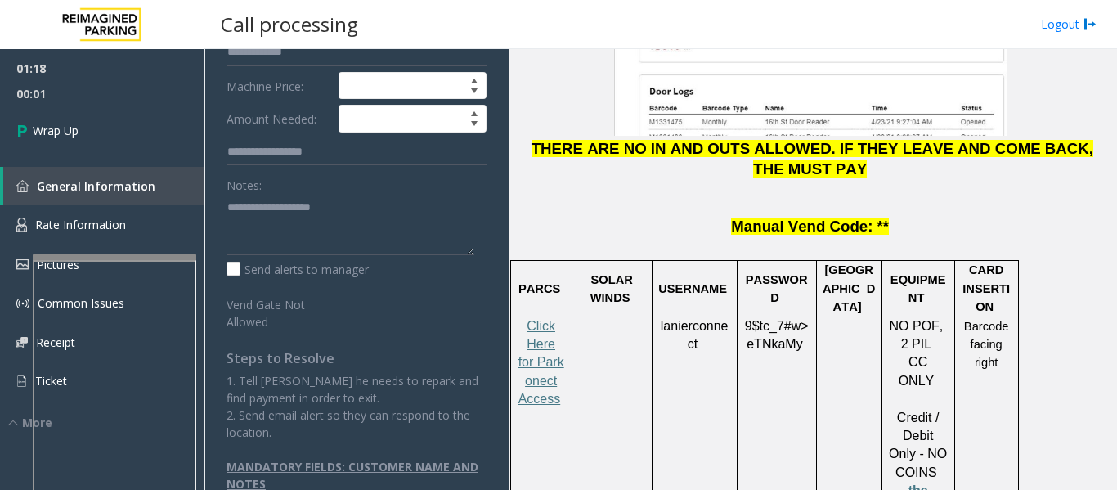
type input "**"
click at [280, 226] on textarea at bounding box center [350, 224] width 248 height 61
paste textarea "**********"
type textarea "**********"
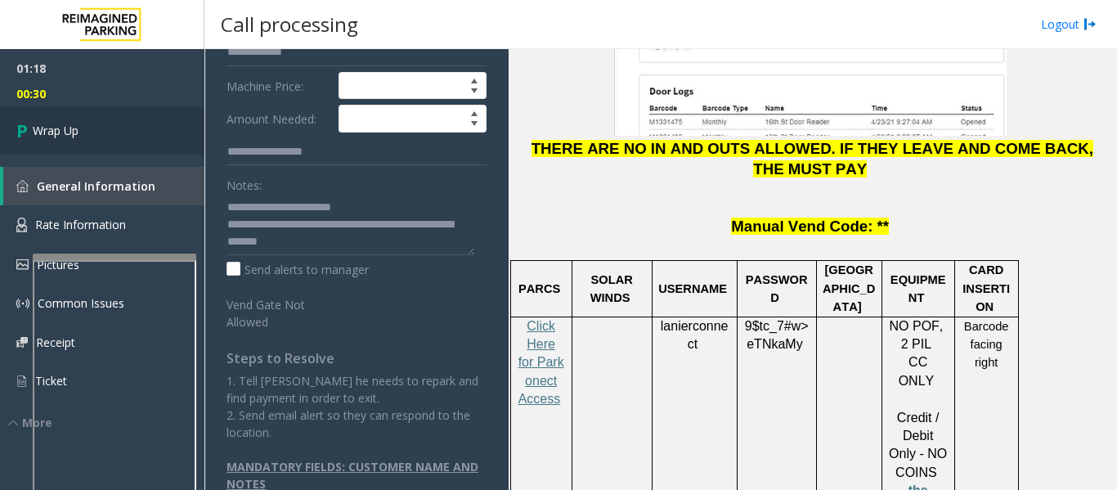
drag, startPoint x: 319, startPoint y: 244, endPoint x: 89, endPoint y: 117, distance: 262.7
click at [89, 117] on link "Wrap Up" at bounding box center [102, 130] width 204 height 48
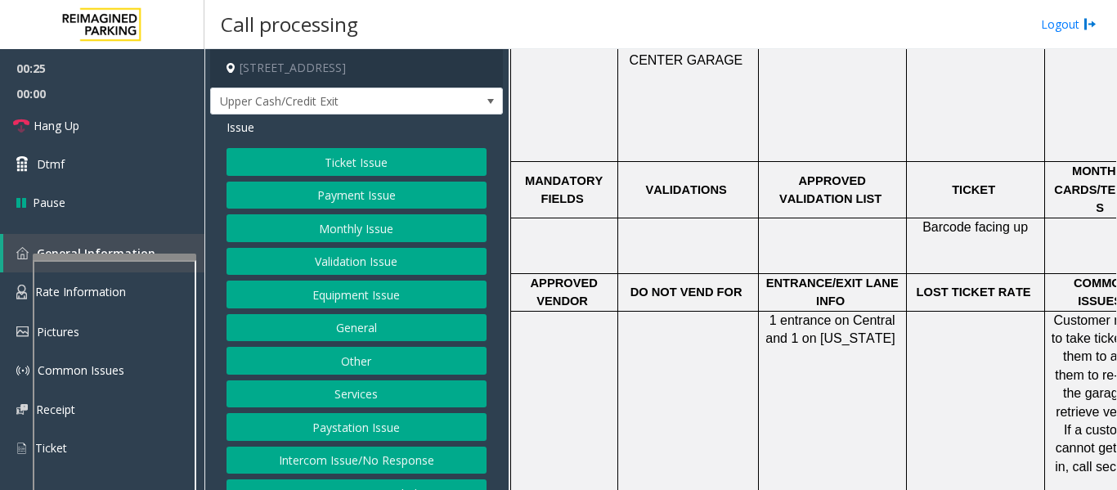
scroll to position [1226, 0]
click at [421, 298] on button "Equipment Issue" at bounding box center [356, 294] width 260 height 28
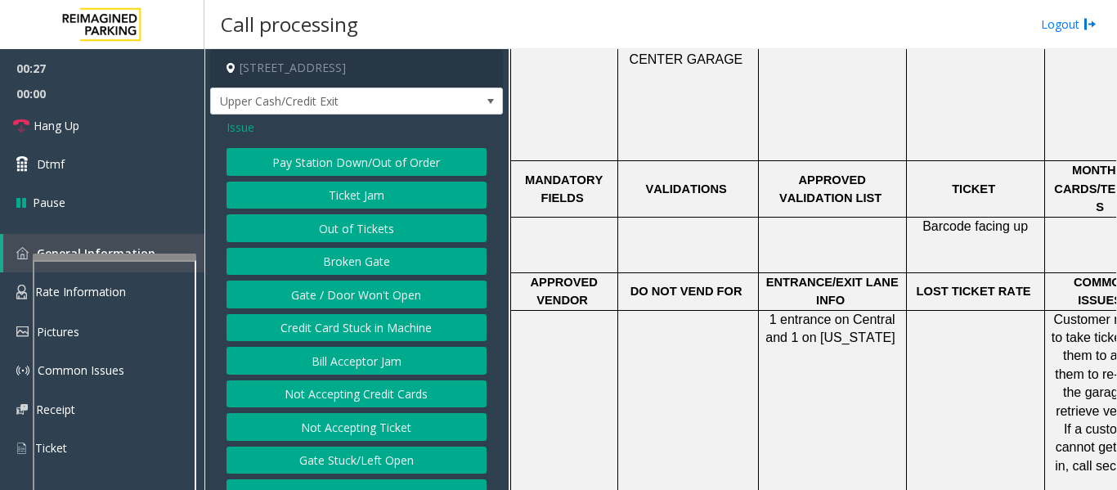
click at [438, 307] on button "Gate / Door Won't Open" at bounding box center [356, 294] width 260 height 28
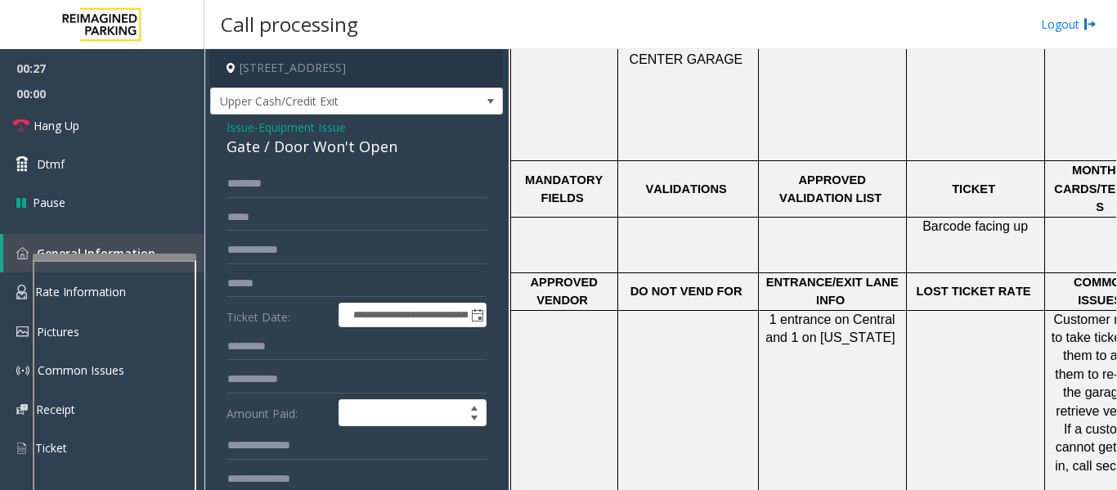
click at [355, 153] on div "Gate / Door Won't Open" at bounding box center [356, 147] width 260 height 22
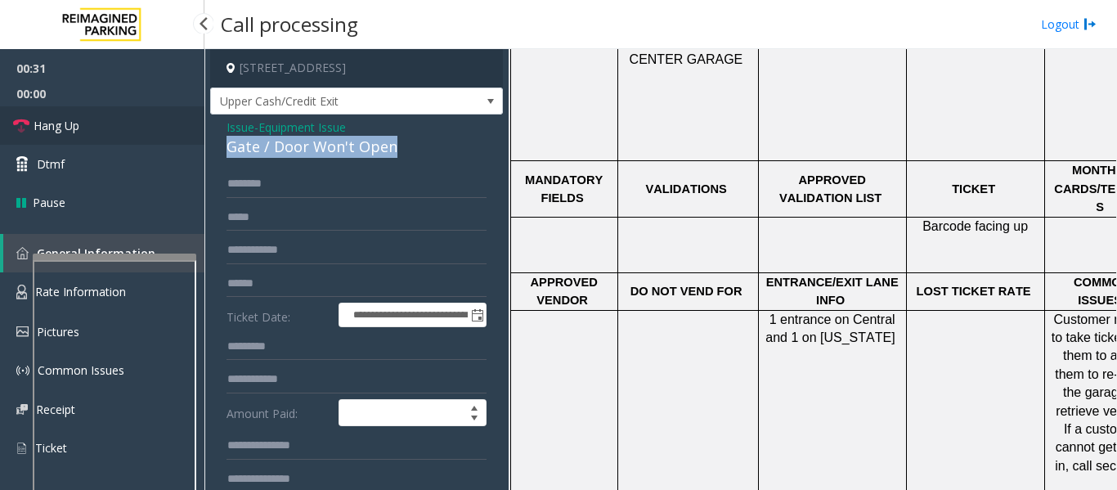
click at [38, 131] on span "Hang Up" at bounding box center [57, 125] width 46 height 17
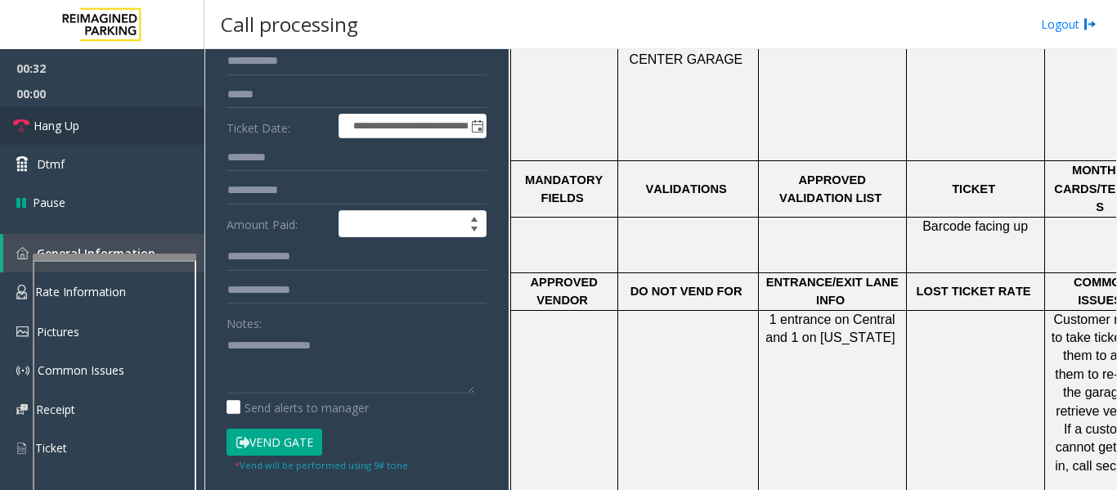
scroll to position [327, 0]
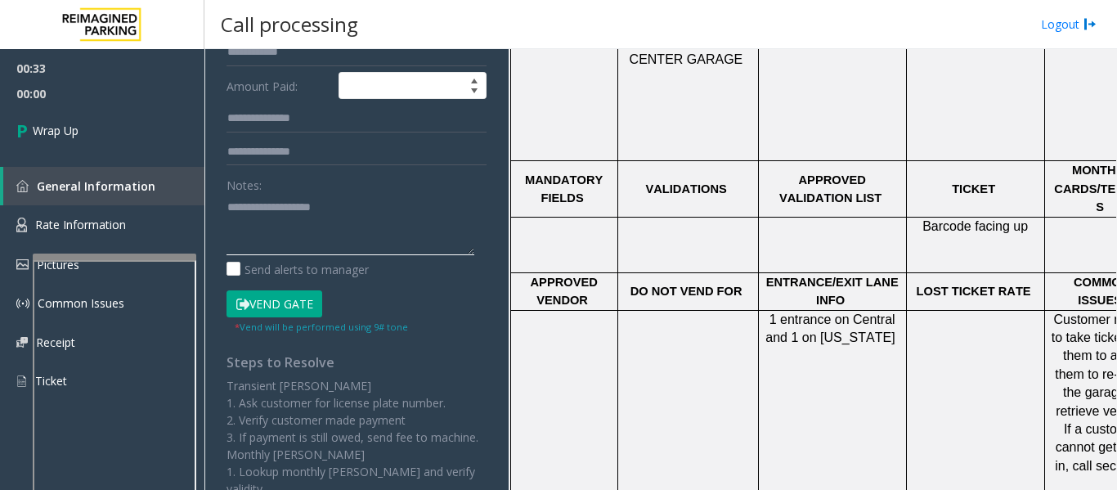
click at [350, 223] on textarea at bounding box center [350, 224] width 248 height 61
paste textarea "**********"
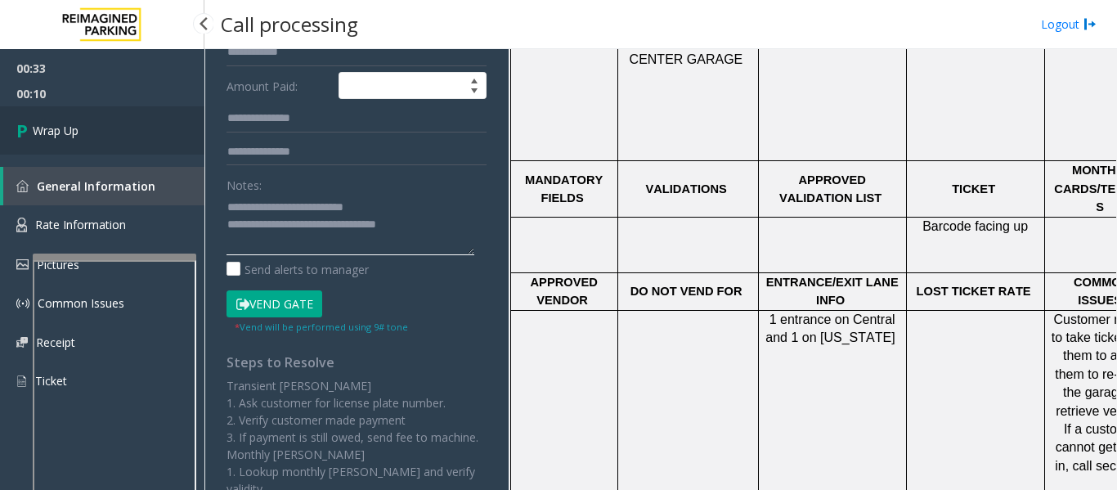
type textarea "**********"
click at [101, 138] on link "Wrap Up" at bounding box center [102, 130] width 204 height 48
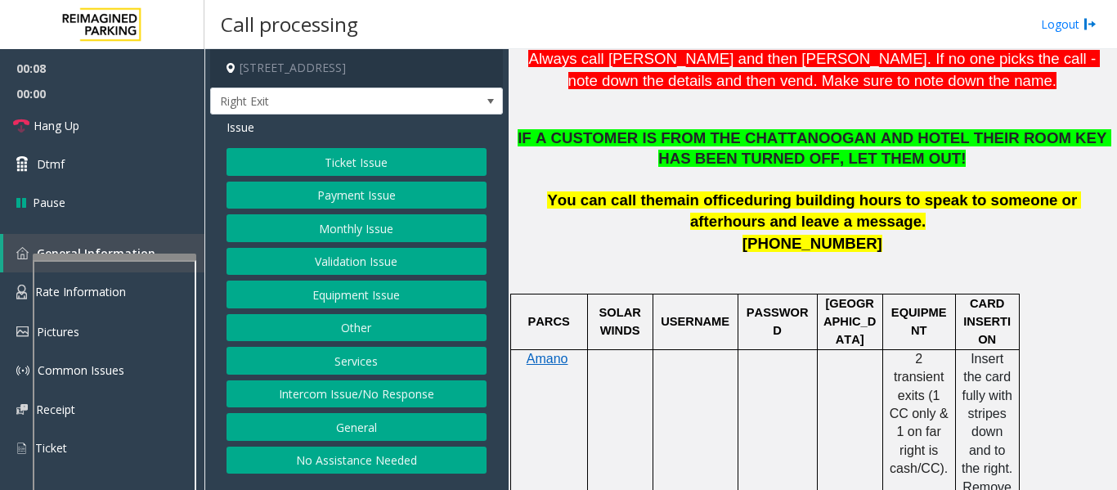
scroll to position [327, 0]
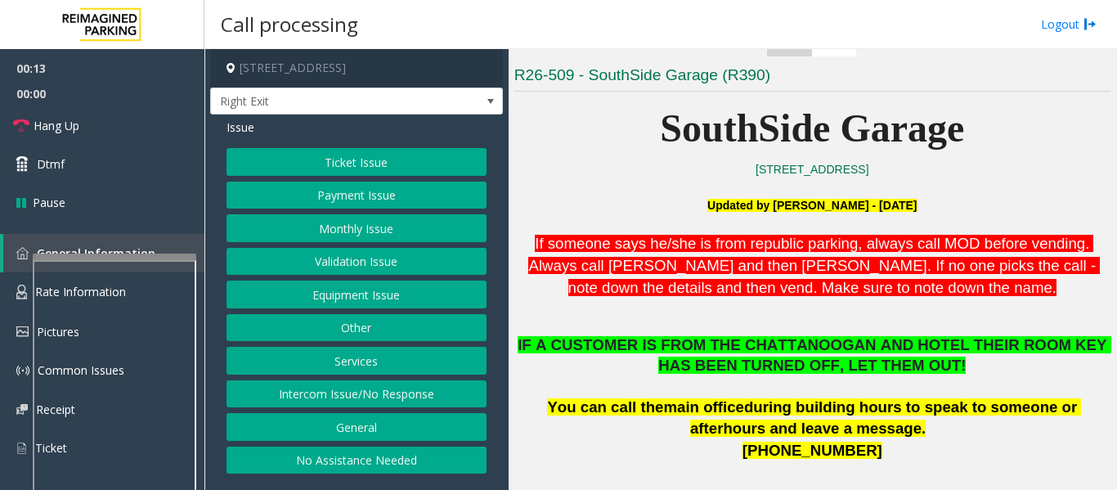
click at [336, 365] on button "Services" at bounding box center [356, 361] width 260 height 28
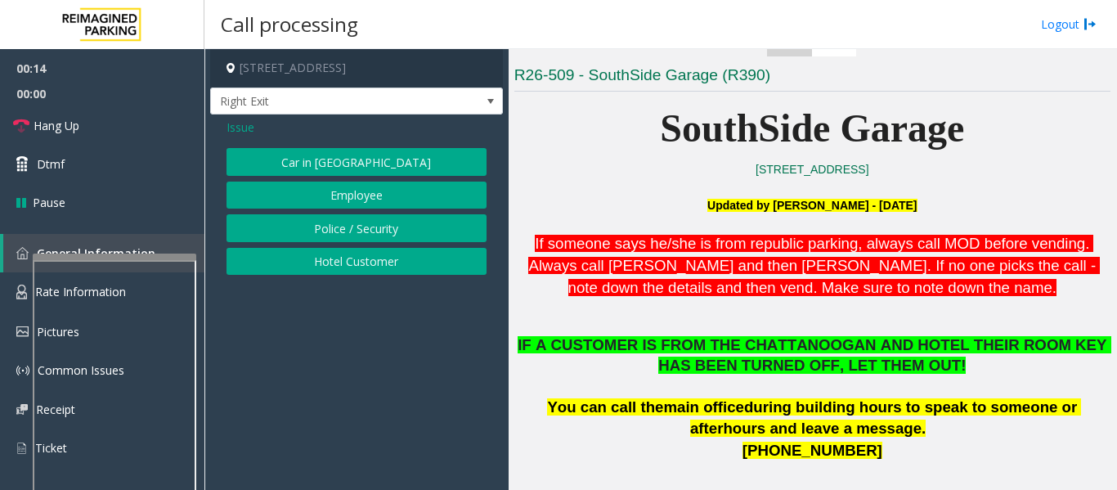
click at [391, 272] on button "Hotel Customer" at bounding box center [356, 262] width 260 height 28
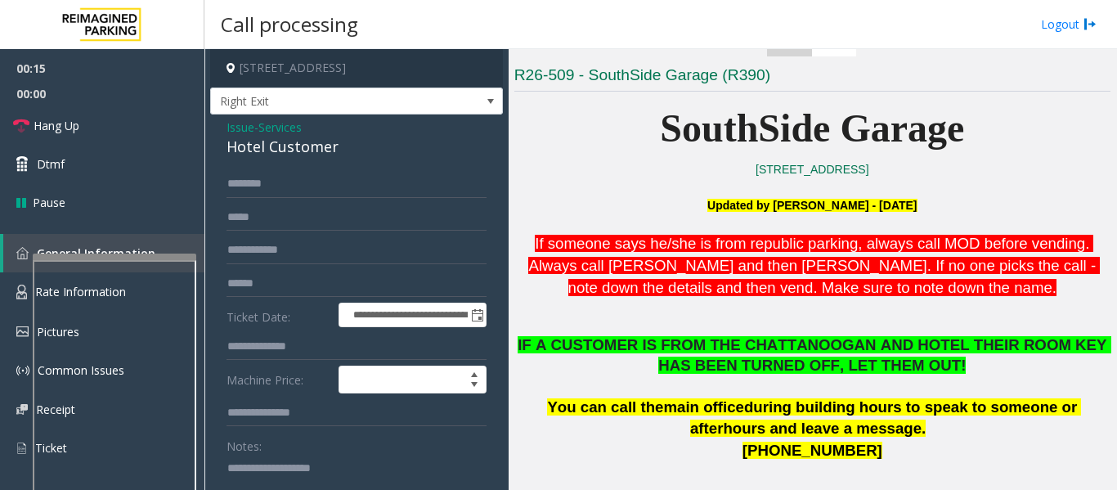
click at [253, 146] on div "Hotel Customer" at bounding box center [356, 147] width 260 height 22
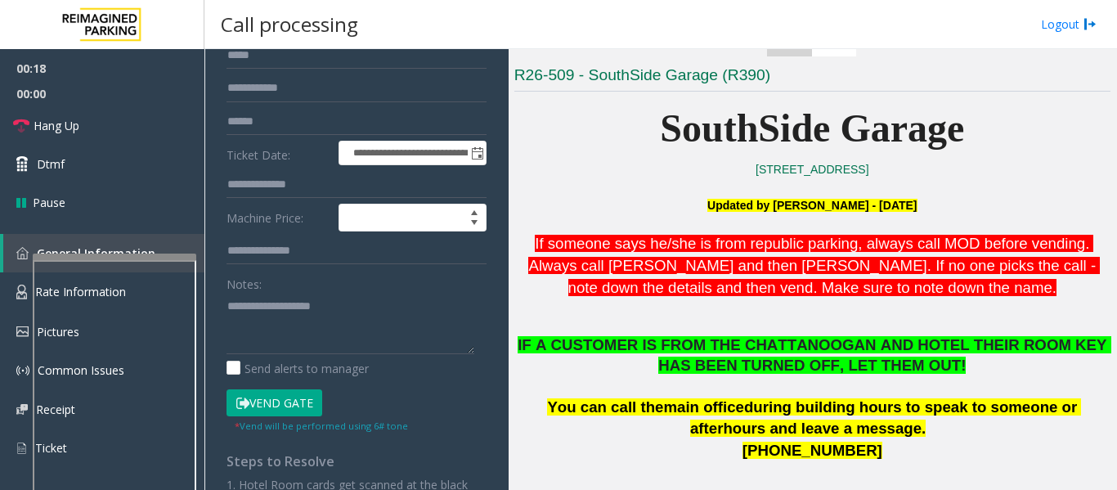
scroll to position [163, 0]
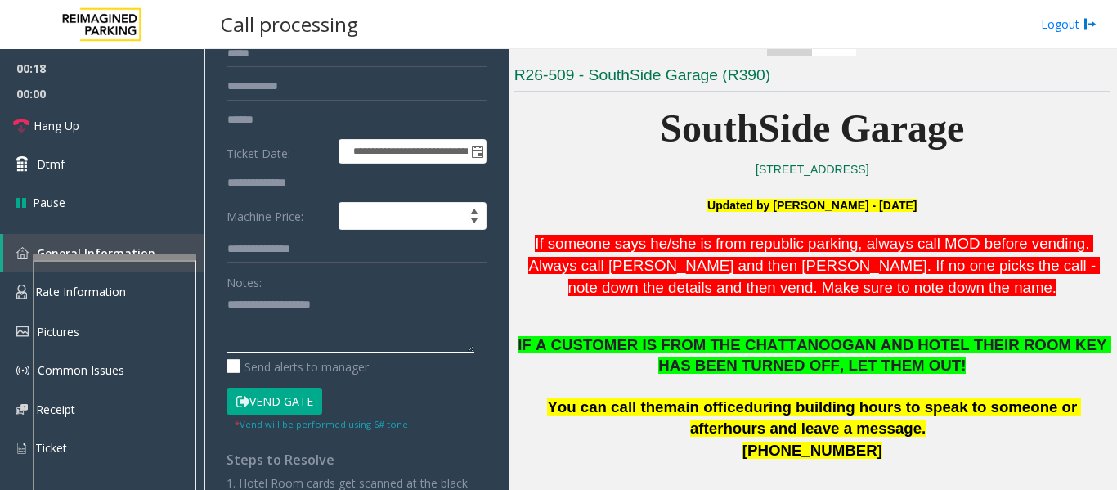
click at [275, 341] on textarea at bounding box center [350, 321] width 248 height 61
paste textarea "**********"
type textarea "**********"
click at [299, 187] on input "text" at bounding box center [356, 183] width 260 height 28
type input "***"
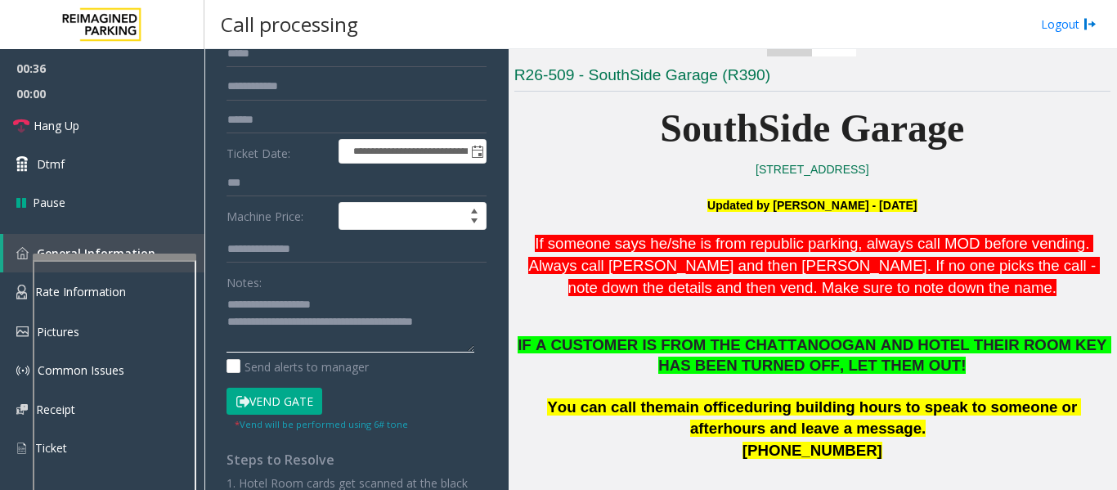
scroll to position [0, 0]
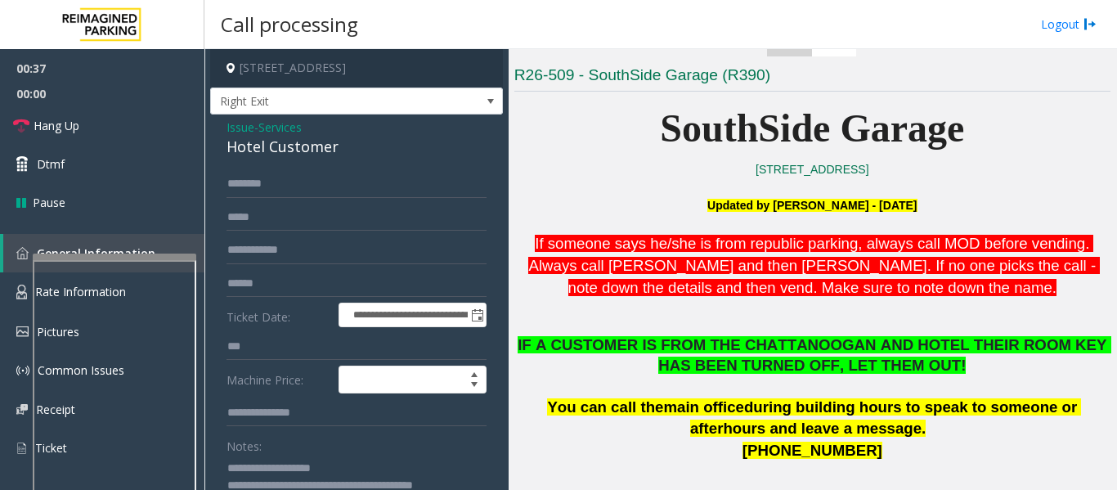
type textarea "**********"
click at [325, 186] on input "text" at bounding box center [356, 184] width 260 height 28
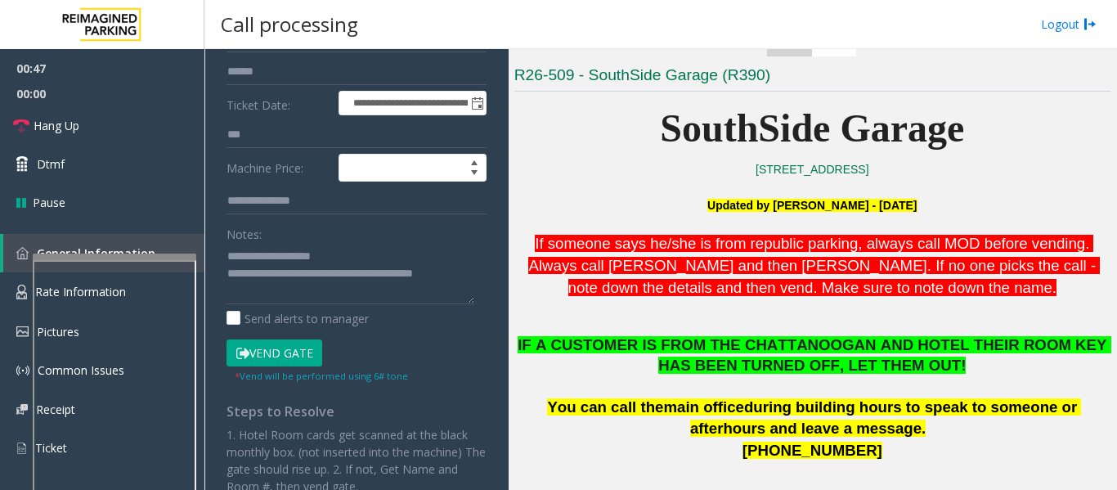
scroll to position [245, 0]
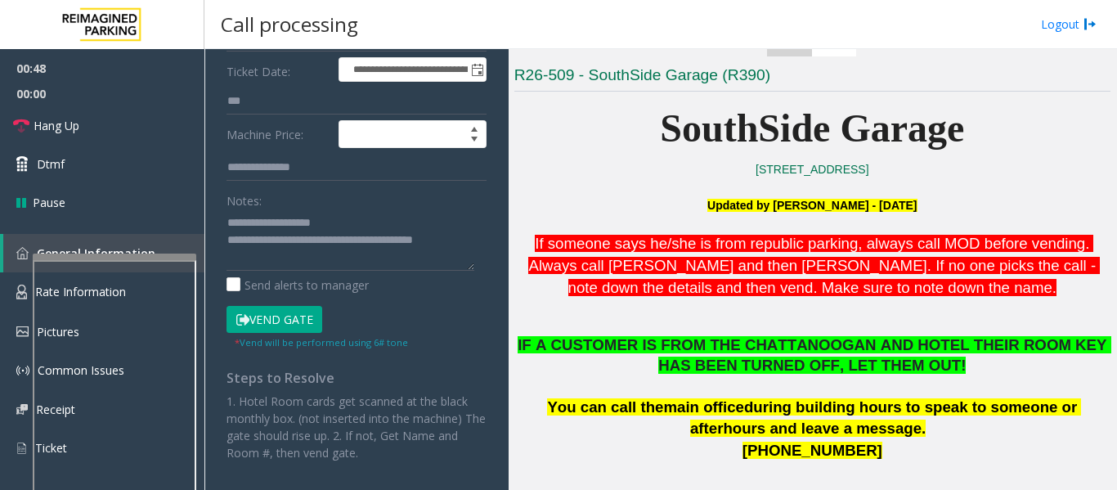
type input "****"
click at [280, 311] on button "Vend Gate" at bounding box center [274, 320] width 96 height 28
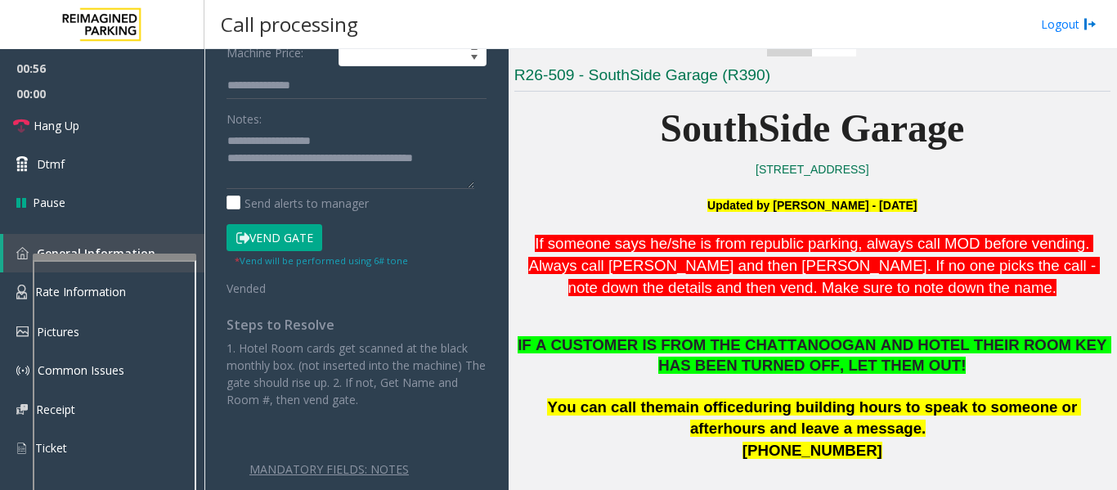
scroll to position [163, 0]
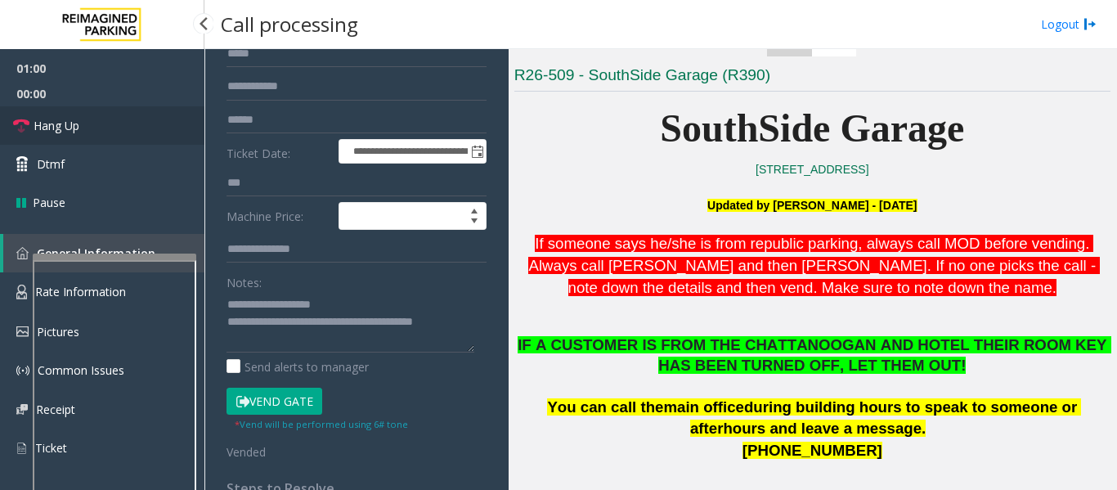
click at [33, 117] on link "Hang Up" at bounding box center [102, 125] width 204 height 38
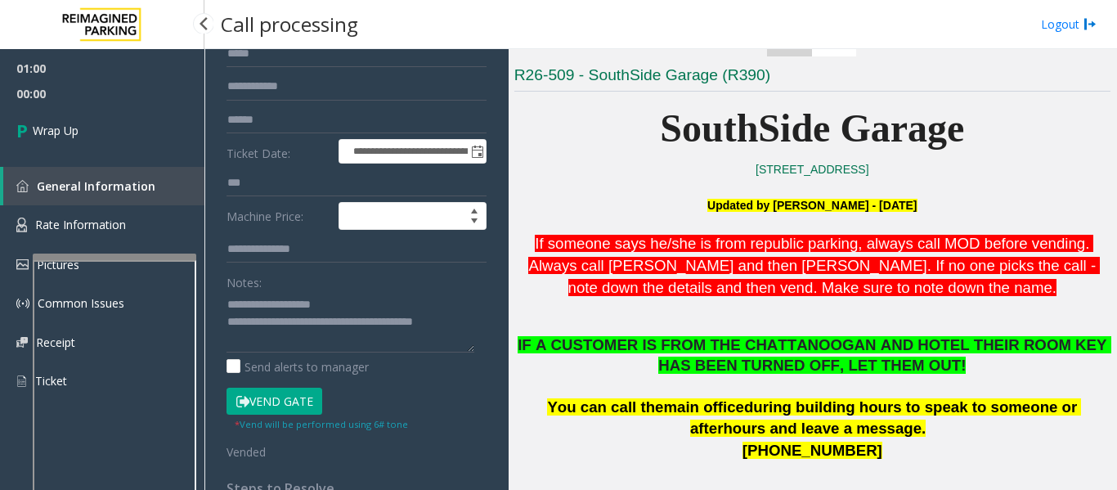
drag, startPoint x: 92, startPoint y: 96, endPoint x: 76, endPoint y: 123, distance: 31.1
click at [90, 99] on span "00:00" at bounding box center [102, 93] width 204 height 25
click at [76, 124] on span "Wrap Up" at bounding box center [56, 130] width 46 height 17
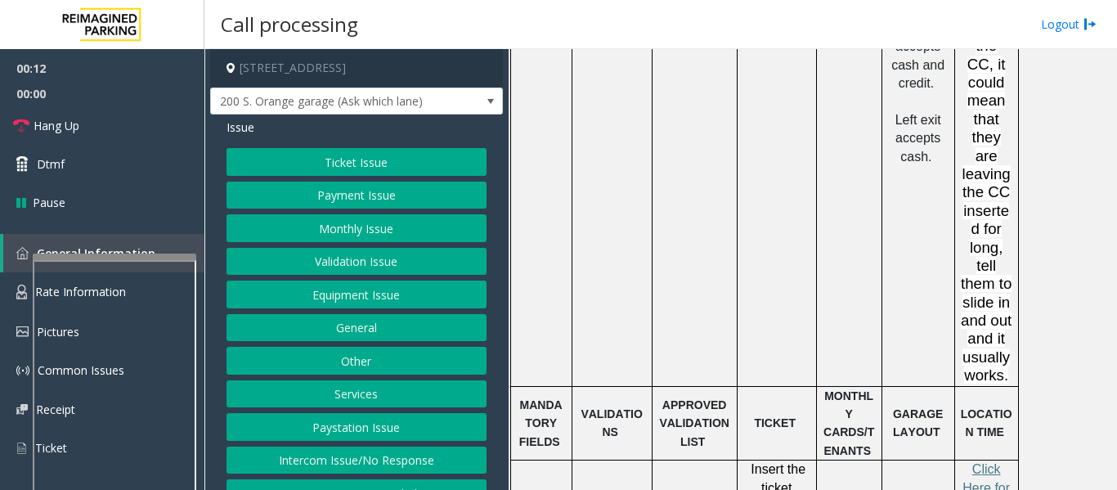
scroll to position [1717, 0]
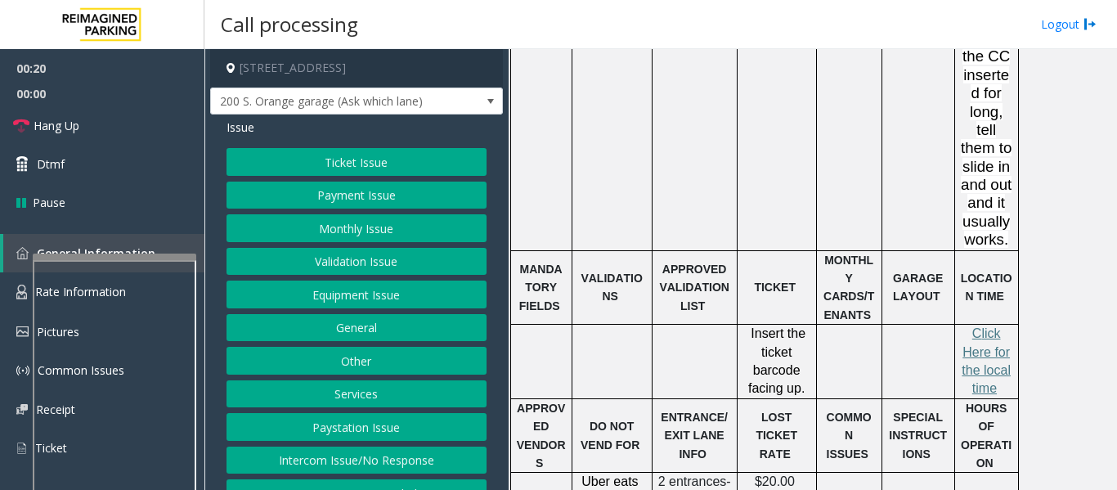
click at [364, 155] on button "Ticket Issue" at bounding box center [356, 162] width 260 height 28
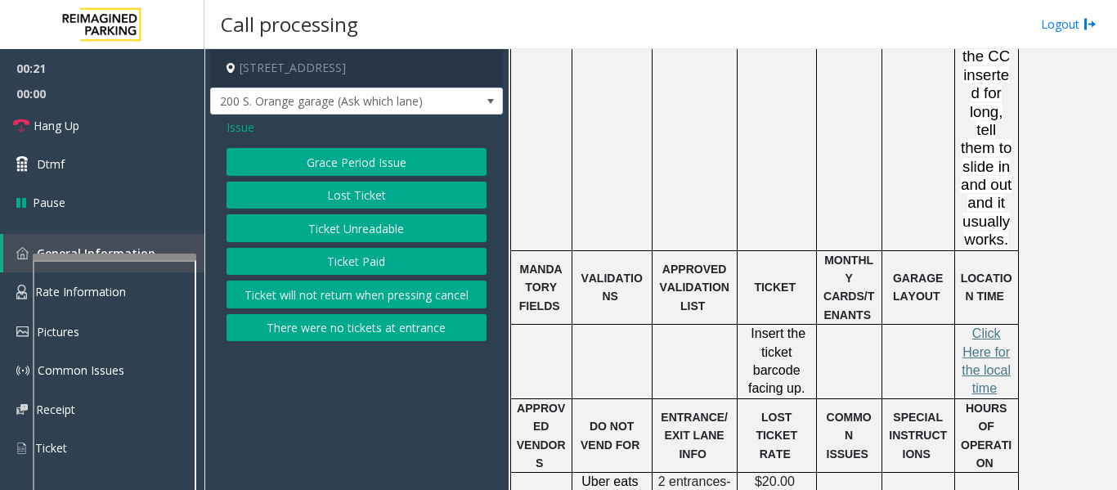
click at [374, 234] on button "Ticket Unreadable" at bounding box center [356, 228] width 260 height 28
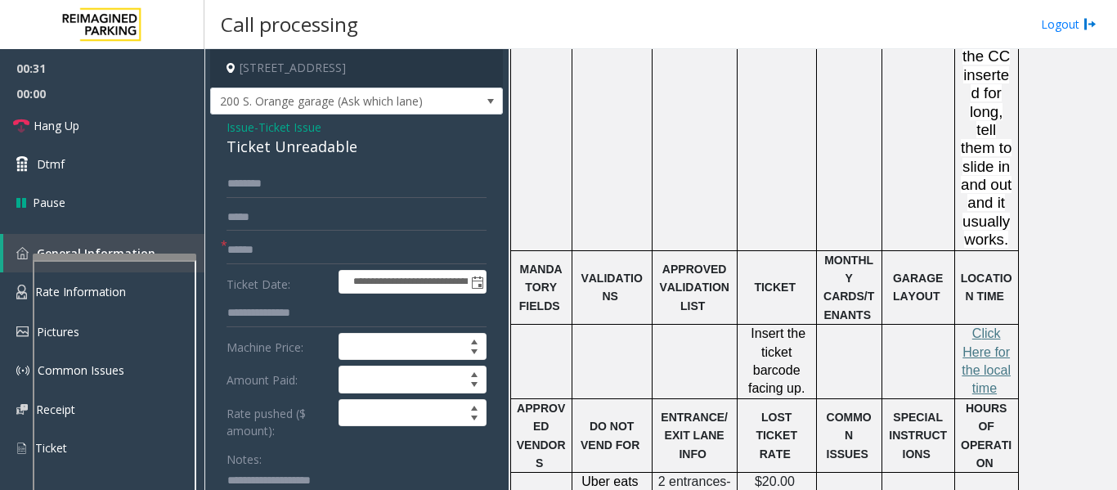
click at [316, 149] on div "Ticket Unreadable" at bounding box center [356, 147] width 260 height 22
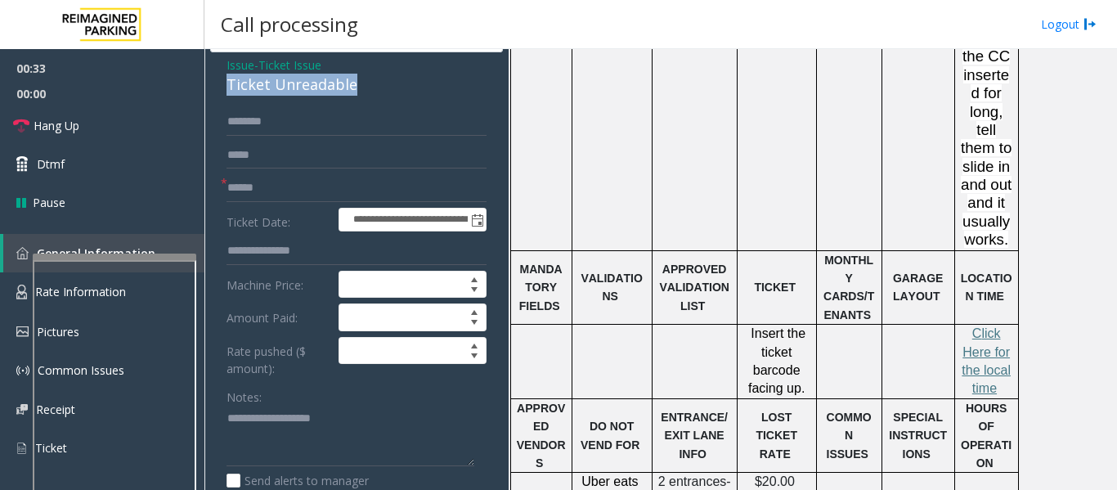
scroll to position [245, 0]
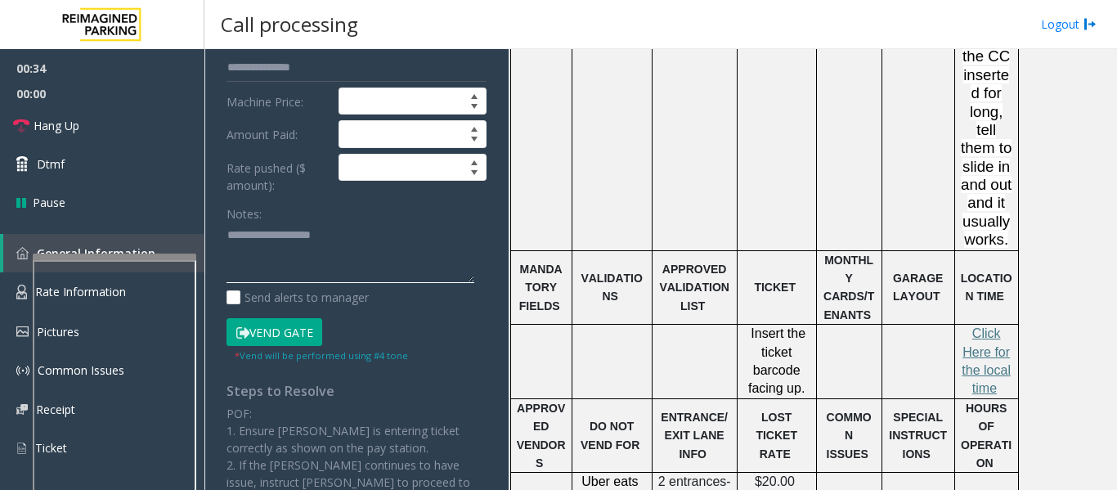
click at [318, 239] on textarea at bounding box center [350, 252] width 248 height 61
paste textarea "**********"
type textarea "**********"
drag, startPoint x: 123, startPoint y: 131, endPoint x: 139, endPoint y: 133, distance: 16.5
click at [123, 130] on link "Hang Up" at bounding box center [102, 125] width 204 height 38
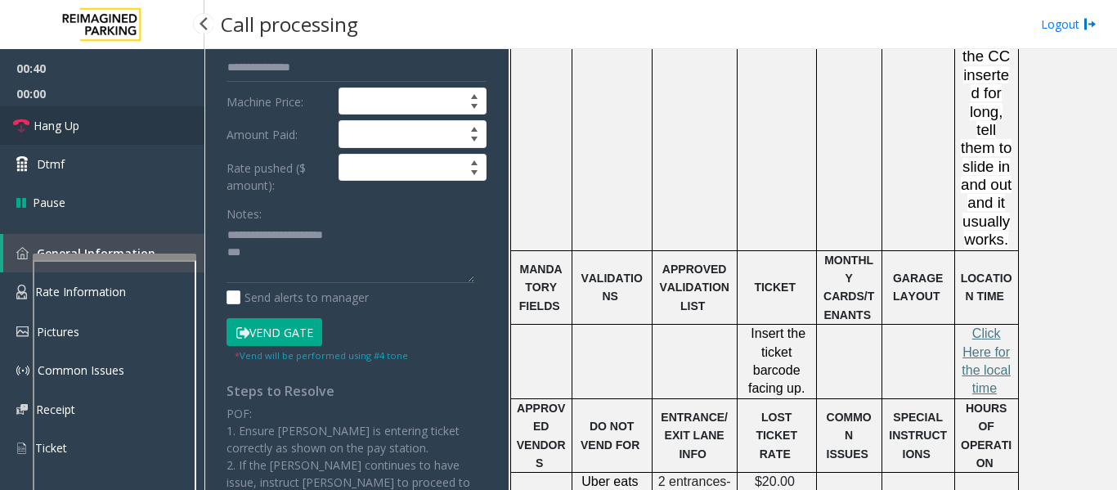
scroll to position [82, 0]
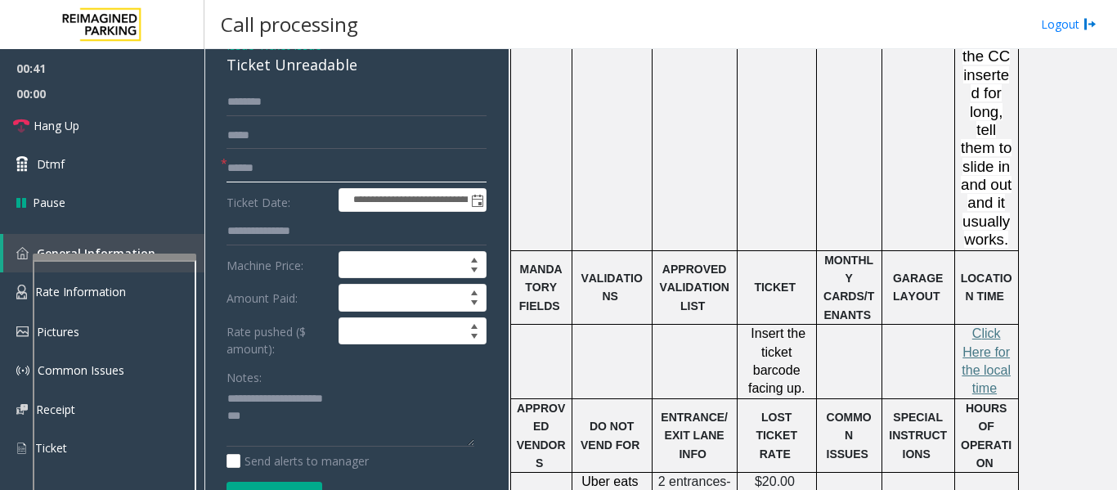
click at [243, 176] on input "text" at bounding box center [356, 169] width 260 height 28
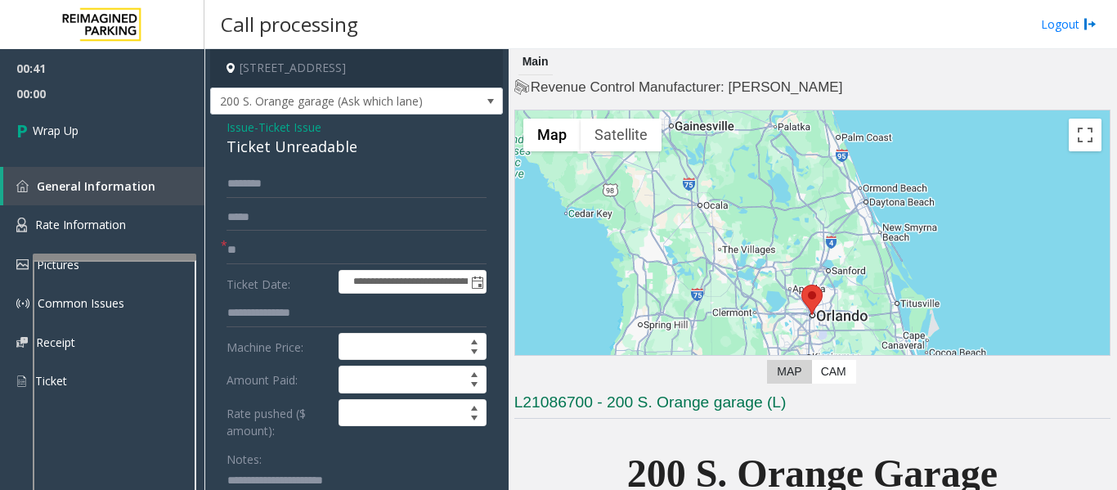
scroll to position [1717, 0]
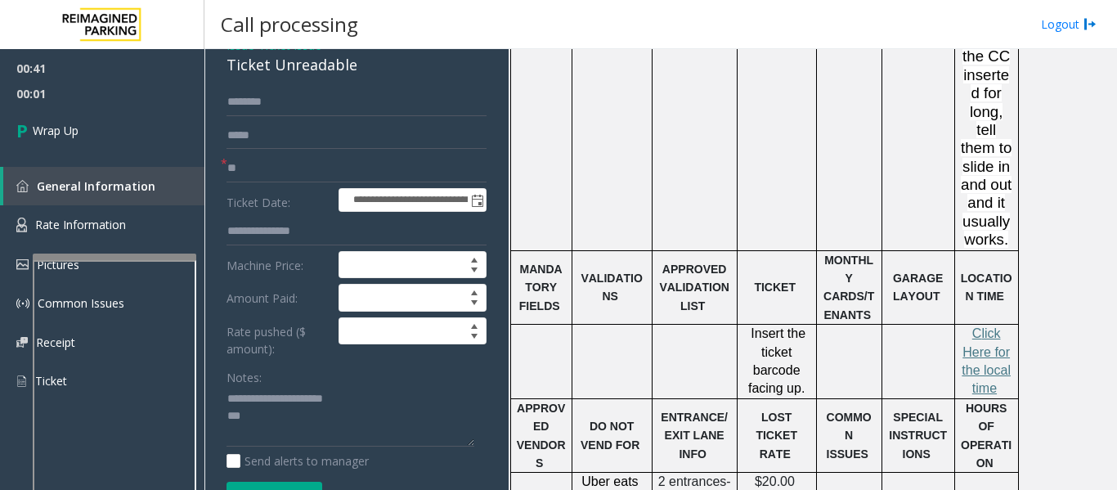
type input "**"
click at [271, 428] on textarea at bounding box center [350, 416] width 248 height 61
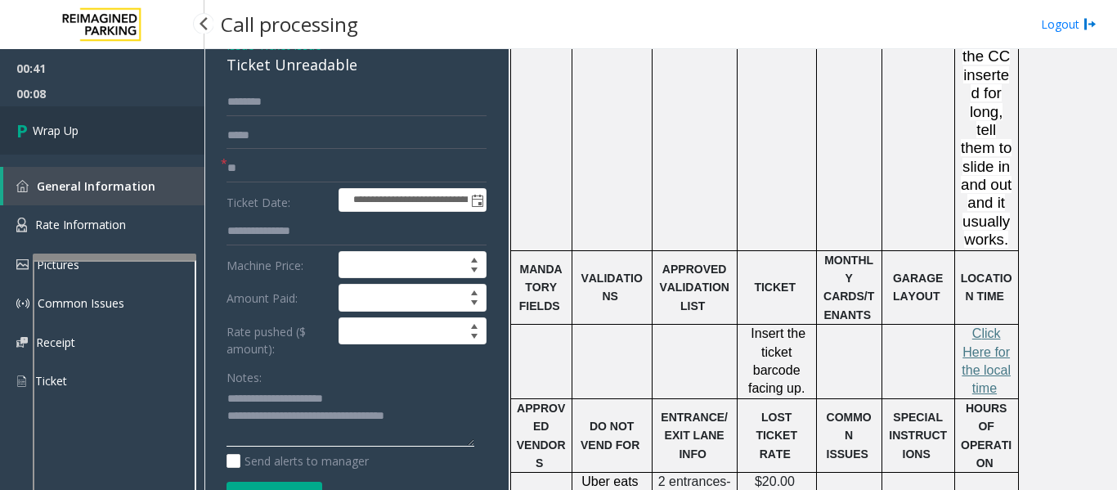
type textarea "**********"
click at [146, 129] on link "Wrap Up" at bounding box center [102, 130] width 204 height 48
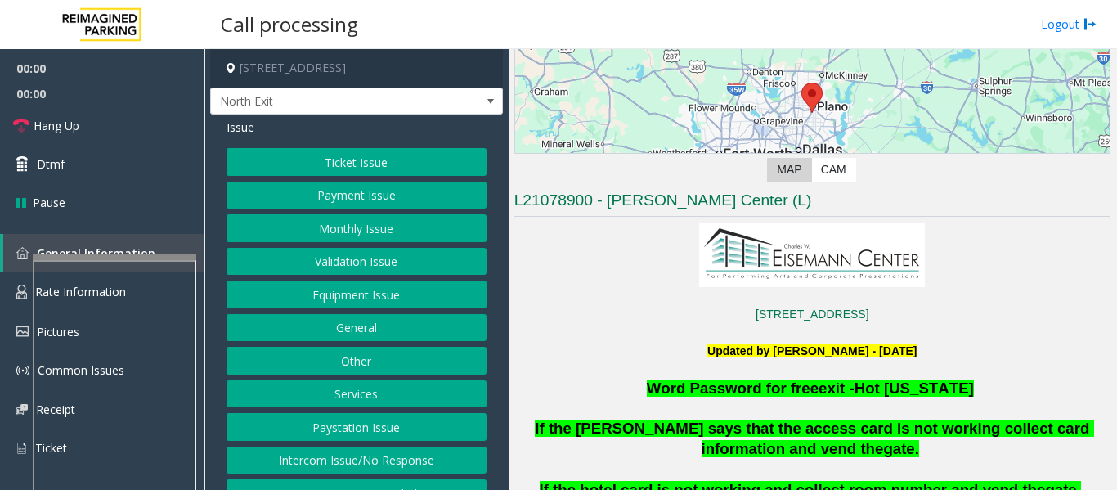
scroll to position [327, 0]
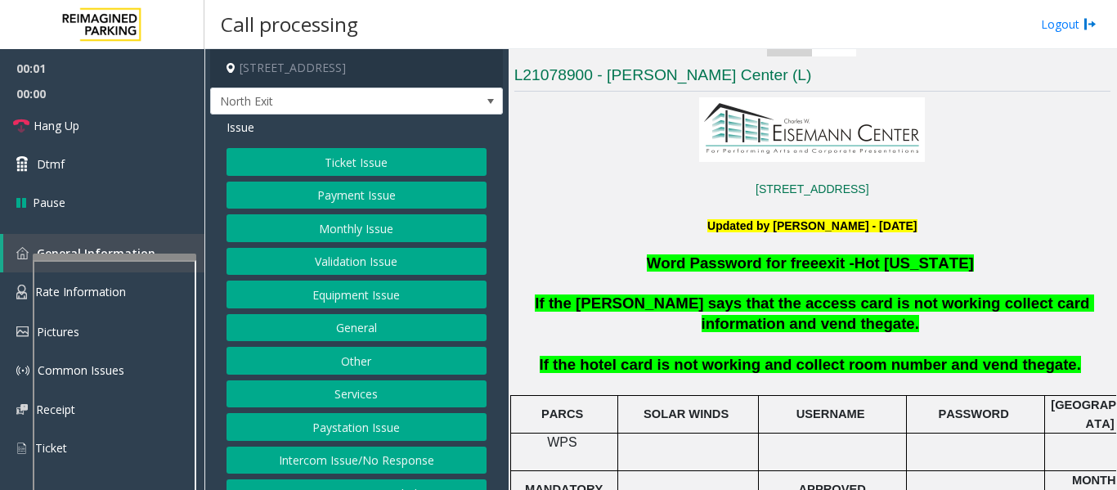
click at [310, 392] on button "Services" at bounding box center [356, 394] width 260 height 28
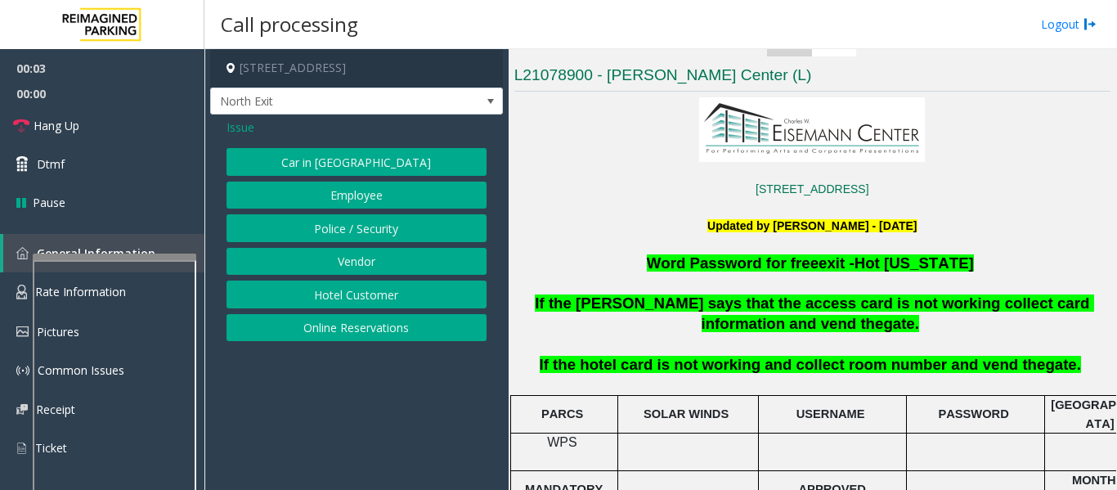
click at [352, 298] on button "Hotel Customer" at bounding box center [356, 294] width 260 height 28
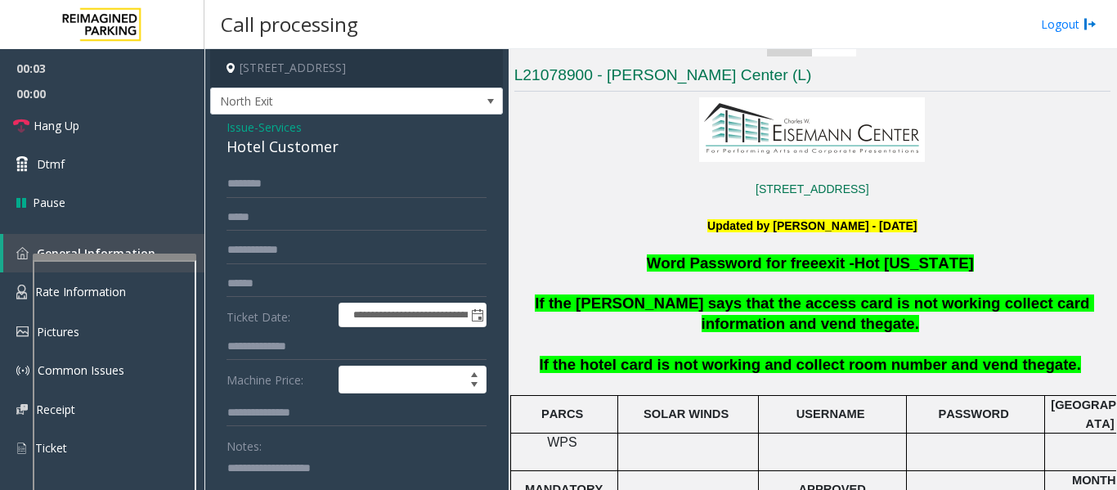
click at [284, 140] on div "Hotel Customer" at bounding box center [356, 147] width 260 height 22
copy div "Hotel Customer"
click at [377, 472] on textarea at bounding box center [350, 485] width 248 height 61
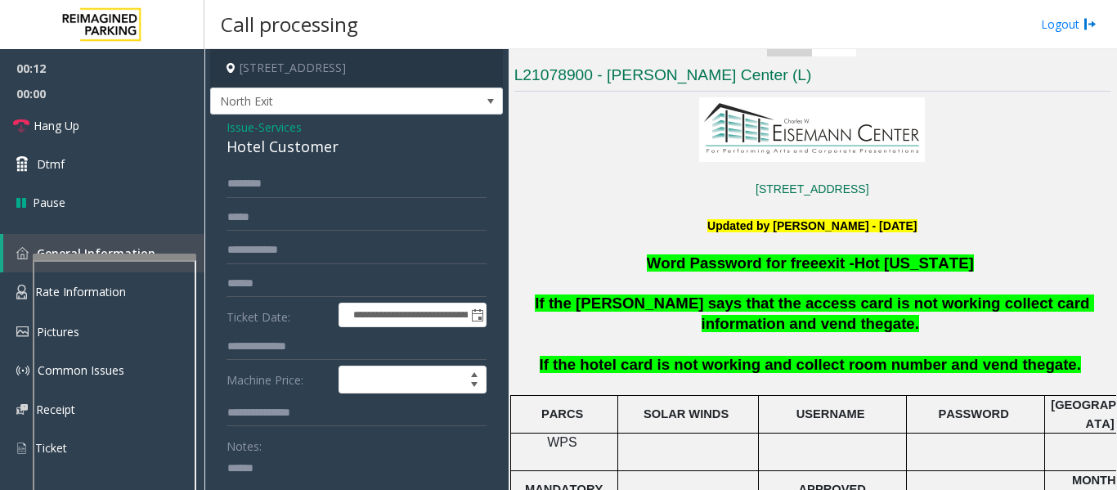
paste textarea "**********"
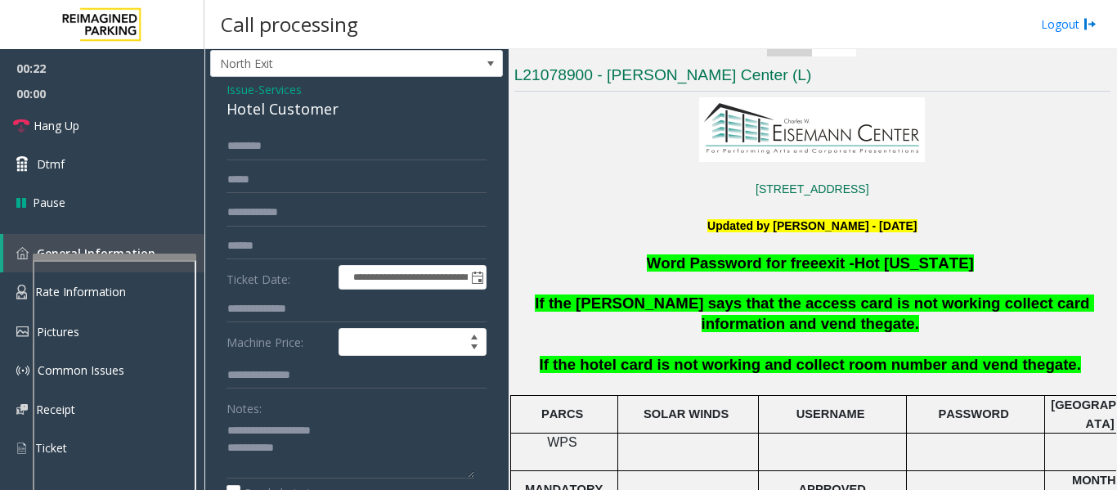
scroll to position [72, 0]
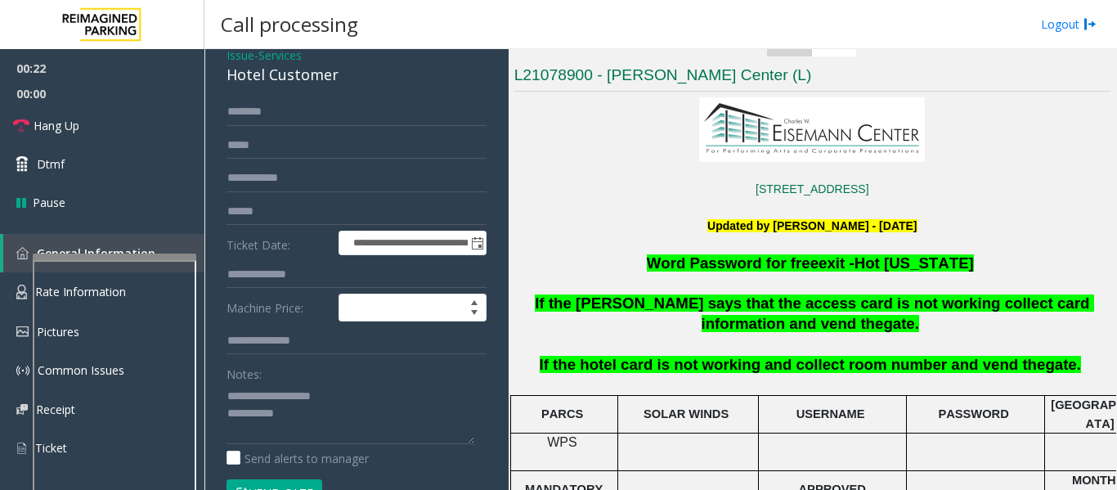
click at [320, 477] on form "**********" at bounding box center [356, 310] width 260 height 425
type textarea "**********"
click at [295, 266] on input "text" at bounding box center [356, 275] width 260 height 28
type input "***"
drag, startPoint x: 249, startPoint y: 111, endPoint x: 430, endPoint y: 142, distance: 184.1
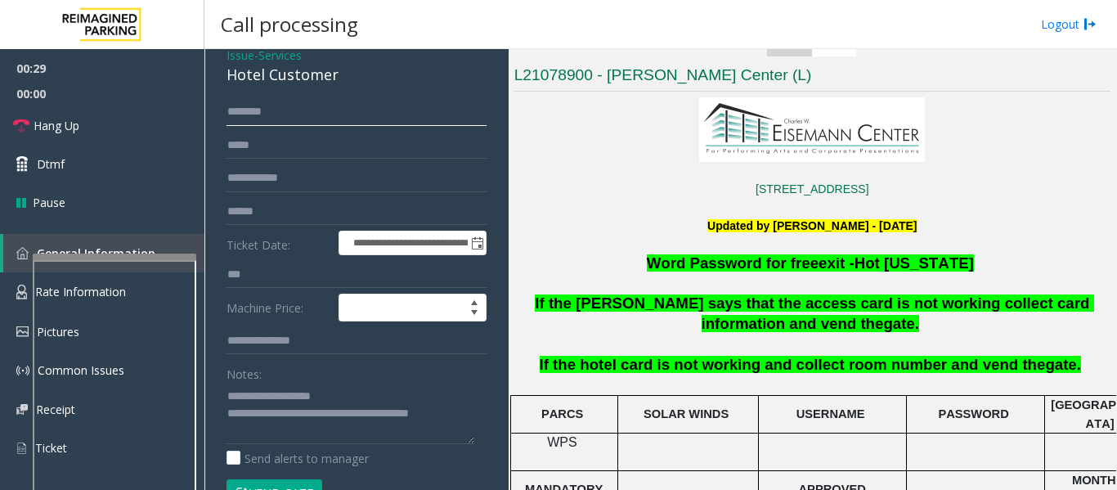
click at [249, 111] on input "text" at bounding box center [356, 112] width 260 height 28
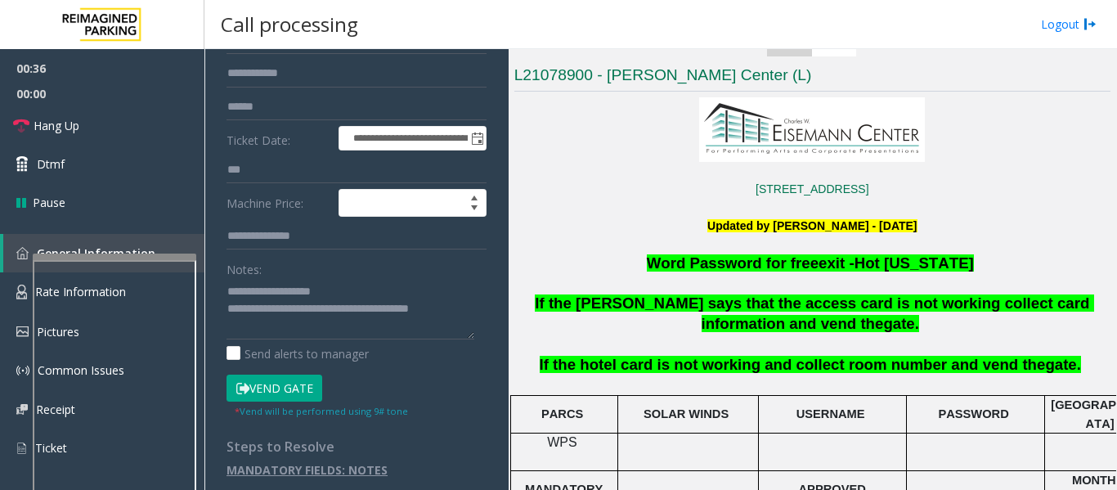
scroll to position [181, 0]
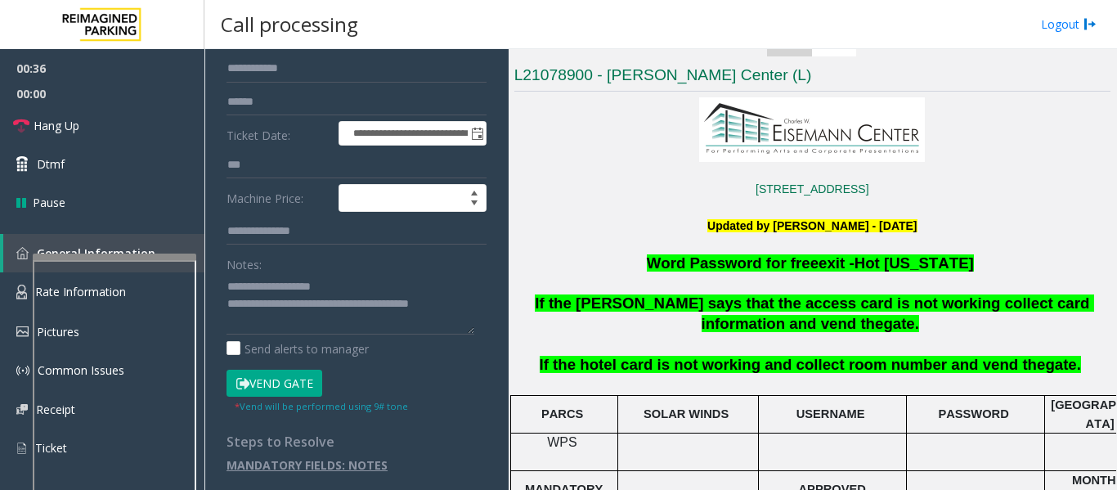
type input "*********"
click at [277, 378] on button "Vend Gate" at bounding box center [274, 383] width 96 height 28
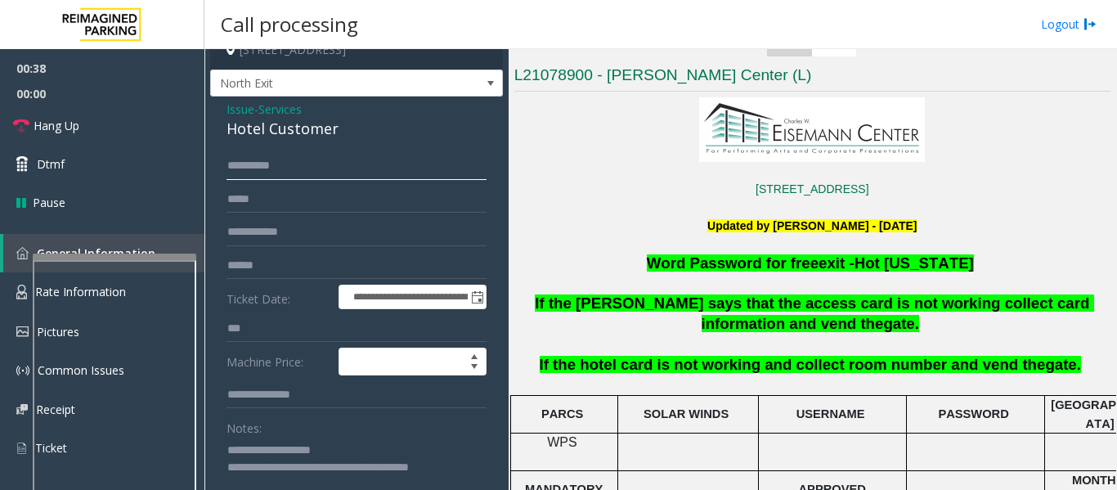
click at [338, 168] on input "*********" at bounding box center [356, 166] width 260 height 28
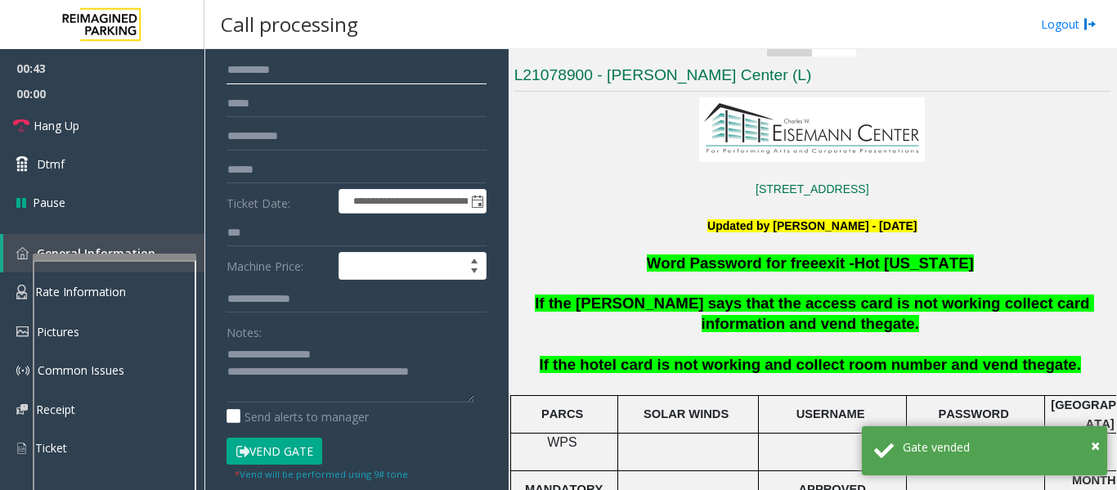
scroll to position [210, 0]
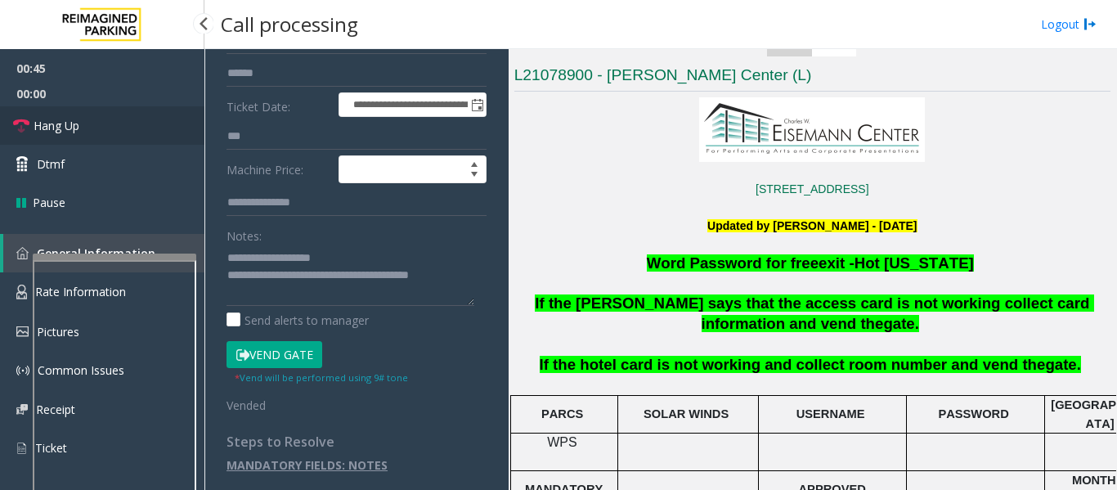
click at [0, 133] on link "Hang Up" at bounding box center [102, 125] width 204 height 38
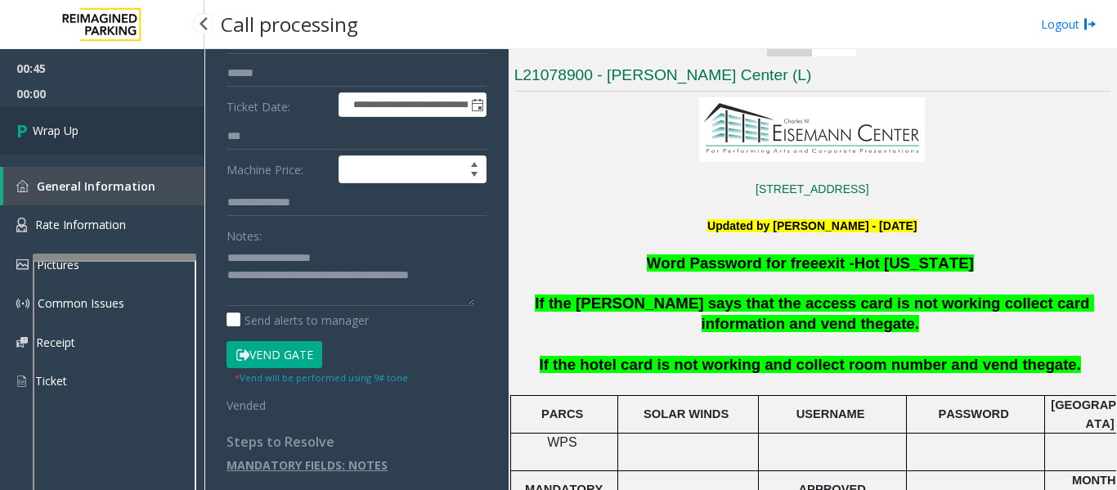
click at [113, 133] on link "Wrap Up" at bounding box center [102, 130] width 204 height 48
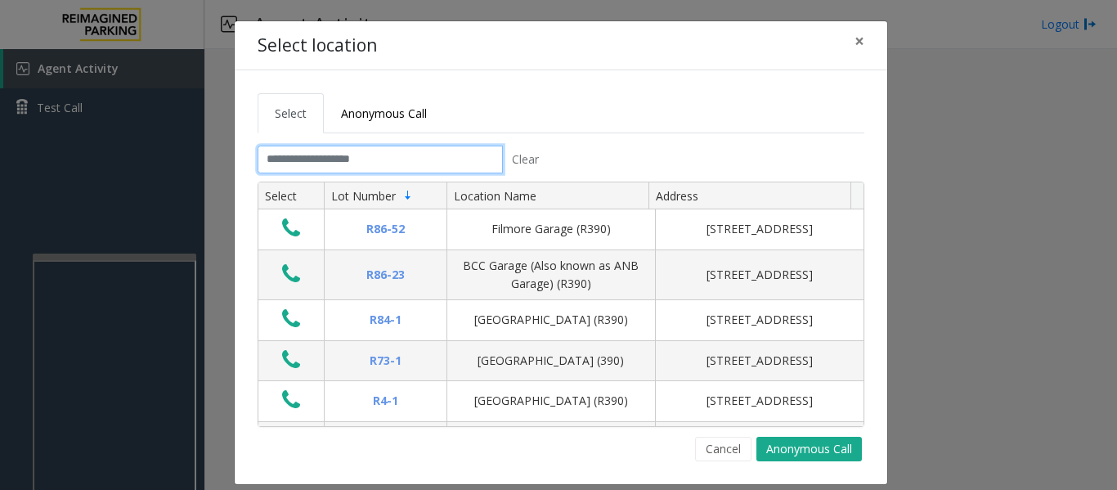
click at [324, 158] on input "text" at bounding box center [380, 160] width 245 height 28
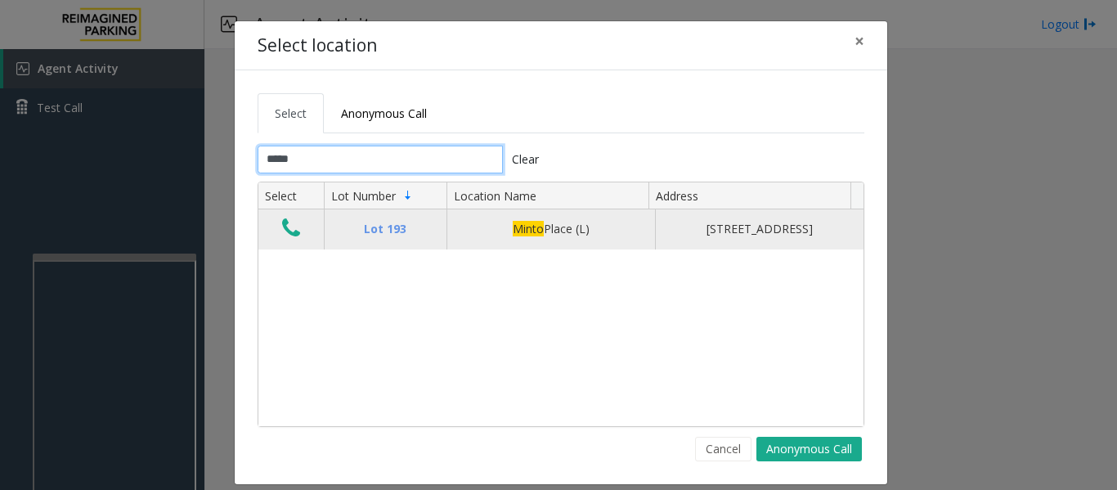
type input "*****"
click at [285, 233] on icon "Data table" at bounding box center [291, 228] width 18 height 23
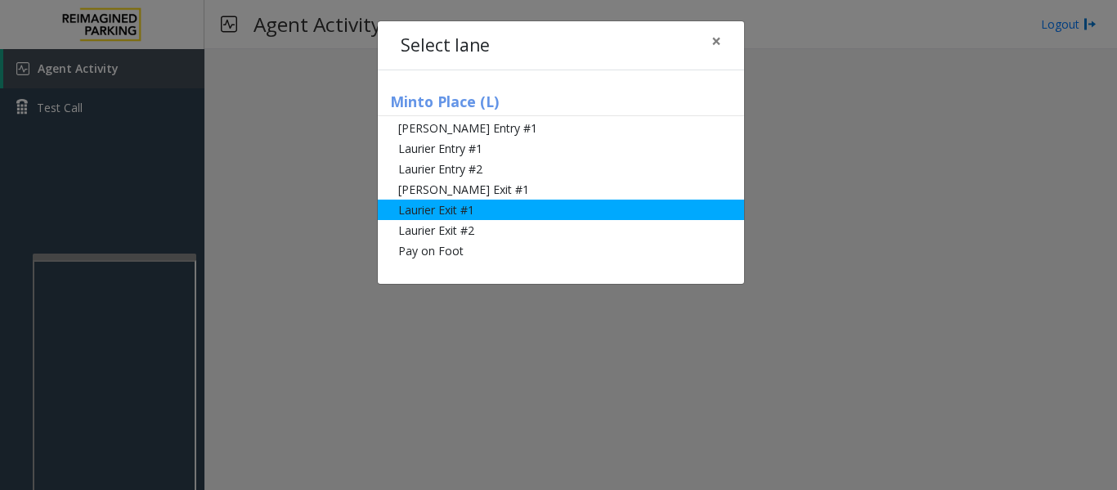
click at [422, 207] on li "Laurier Exit #1" at bounding box center [561, 209] width 366 height 20
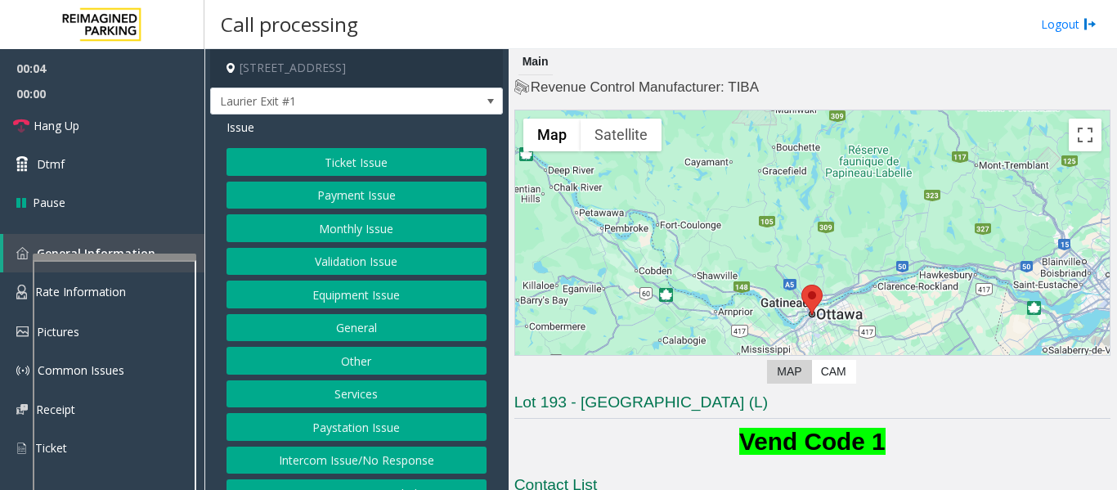
scroll to position [327, 0]
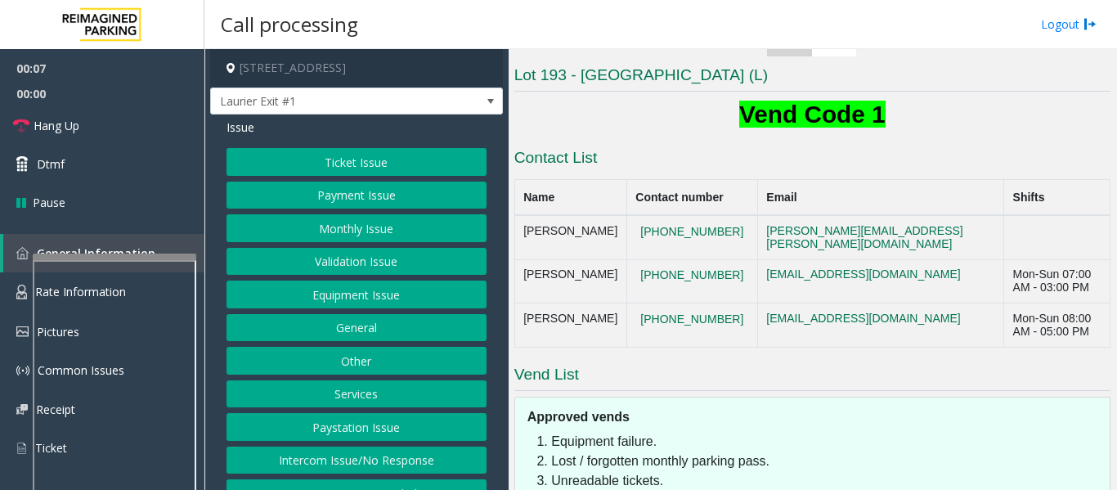
click at [401, 204] on button "Payment Issue" at bounding box center [356, 195] width 260 height 28
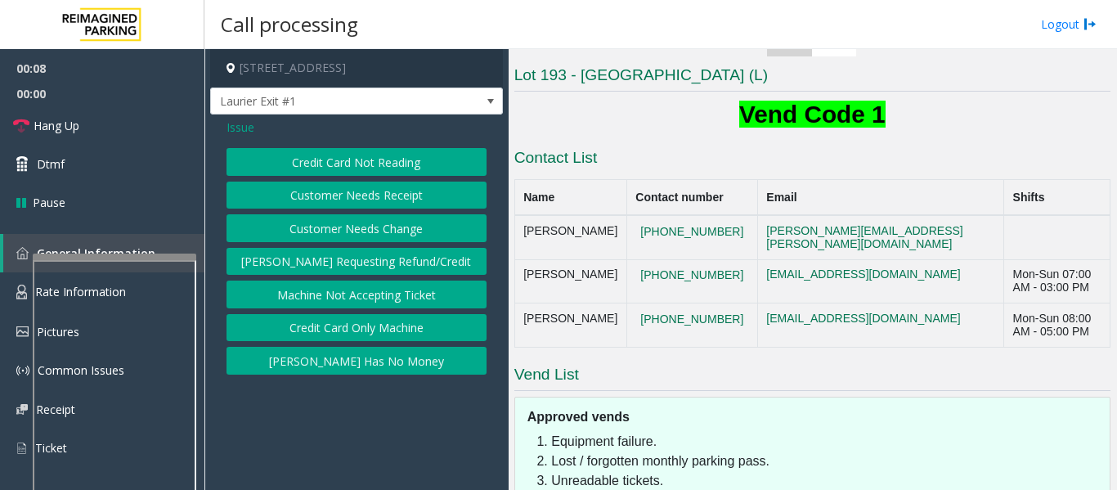
click at [423, 168] on button "Credit Card Not Reading" at bounding box center [356, 162] width 260 height 28
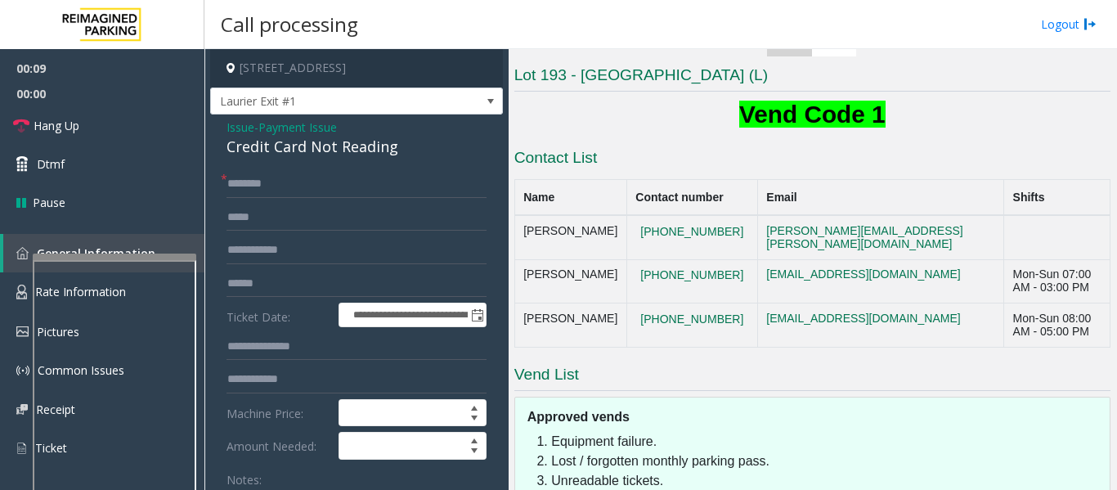
click at [275, 147] on div "Credit Card Not Reading" at bounding box center [356, 147] width 260 height 22
copy div "Credit Card Not Reading"
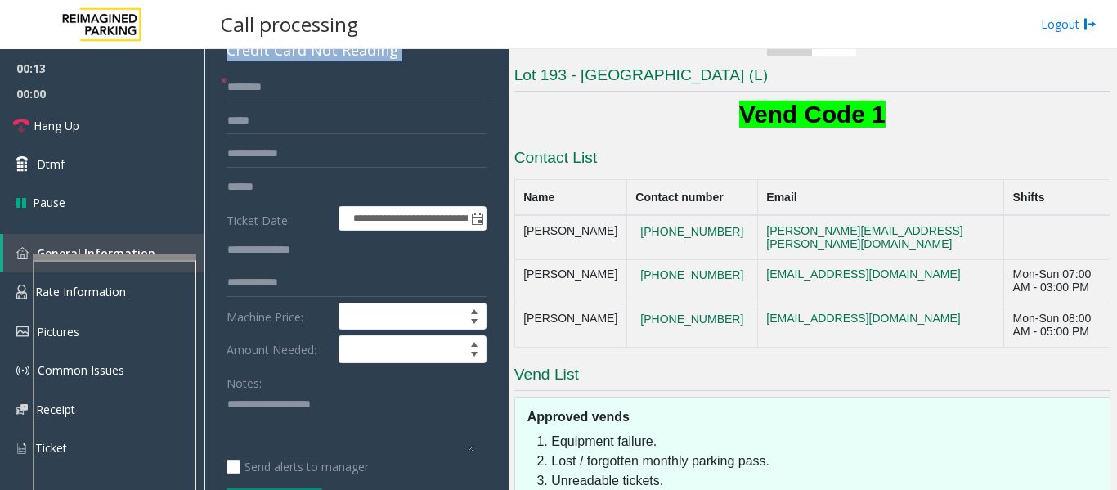
scroll to position [245, 0]
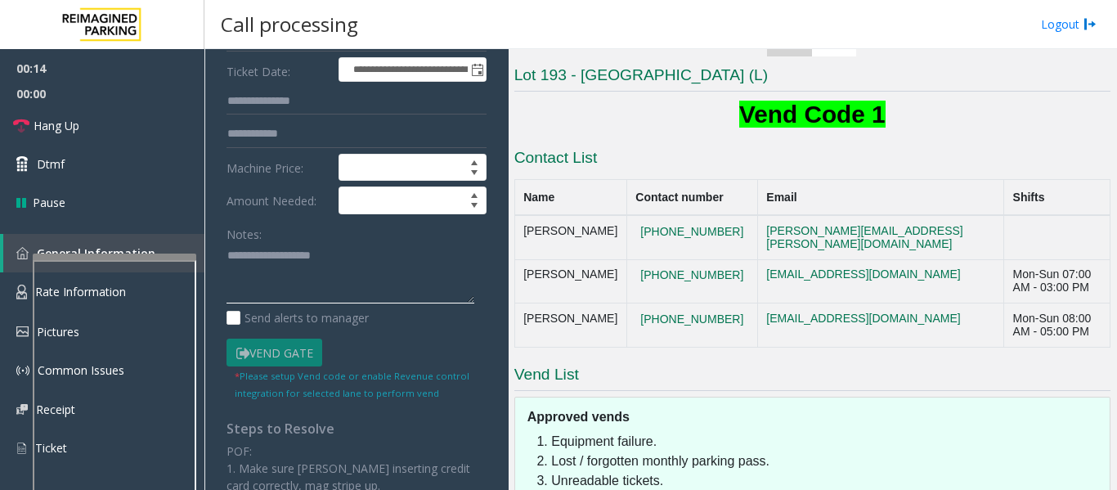
click at [354, 279] on textarea at bounding box center [350, 273] width 248 height 61
paste textarea "**********"
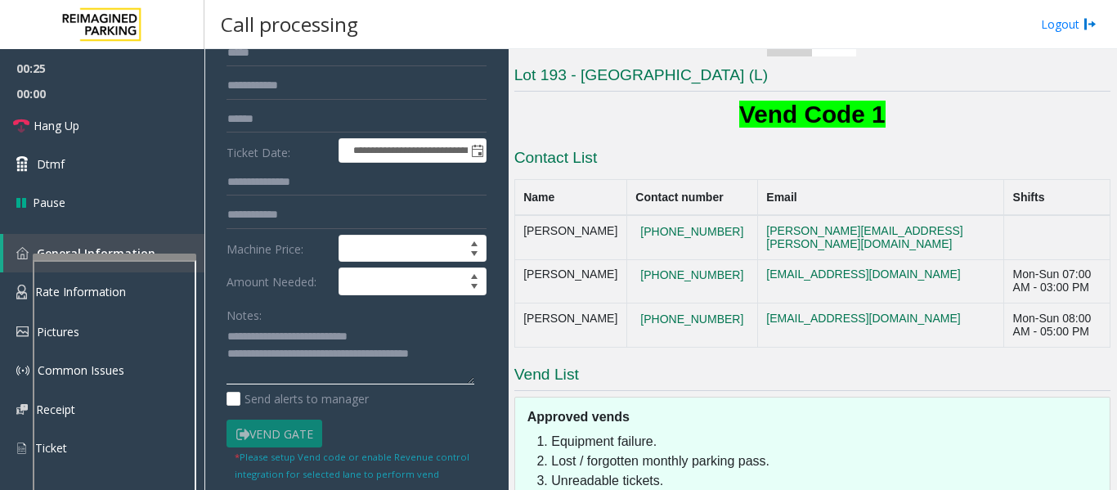
scroll to position [0, 0]
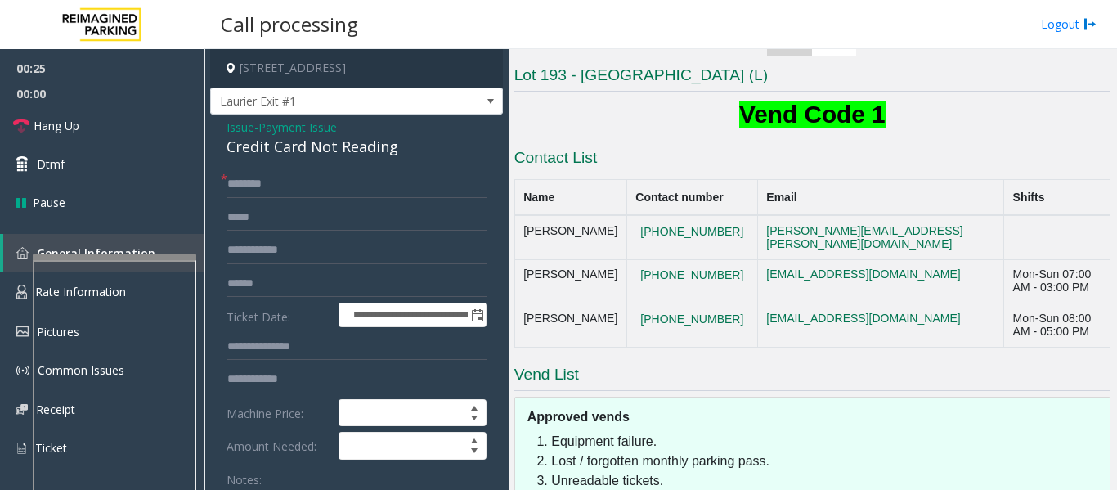
type textarea "**********"
click at [318, 176] on input "text" at bounding box center [356, 184] width 260 height 28
click at [307, 277] on input "text" at bounding box center [356, 284] width 260 height 28
type input "*****"
click at [372, 180] on input "text" at bounding box center [356, 184] width 260 height 28
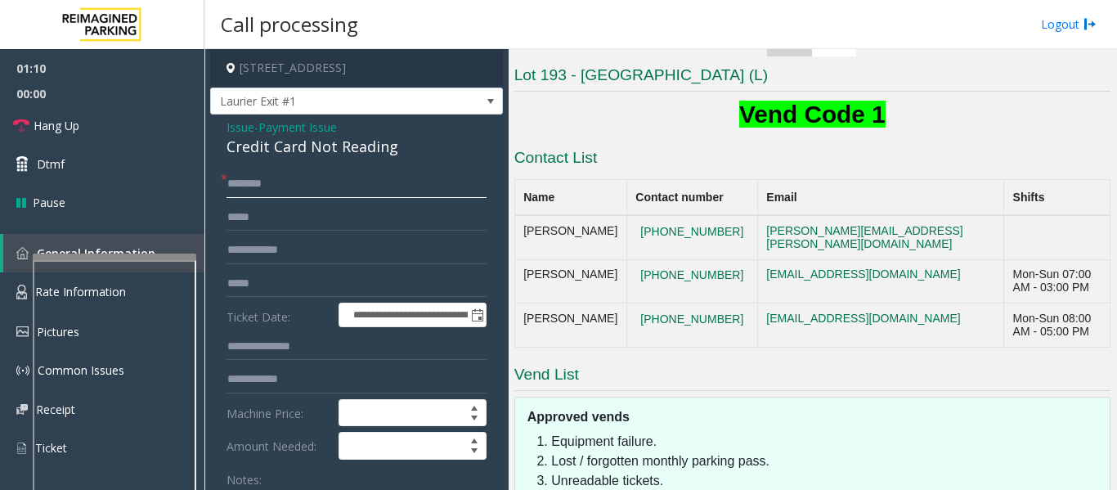
drag, startPoint x: 254, startPoint y: 186, endPoint x: 470, endPoint y: 170, distance: 216.4
click at [470, 170] on input "*******" at bounding box center [356, 184] width 260 height 28
click at [252, 185] on input "*******" at bounding box center [356, 184] width 260 height 28
click at [402, 182] on input "********" at bounding box center [356, 184] width 260 height 28
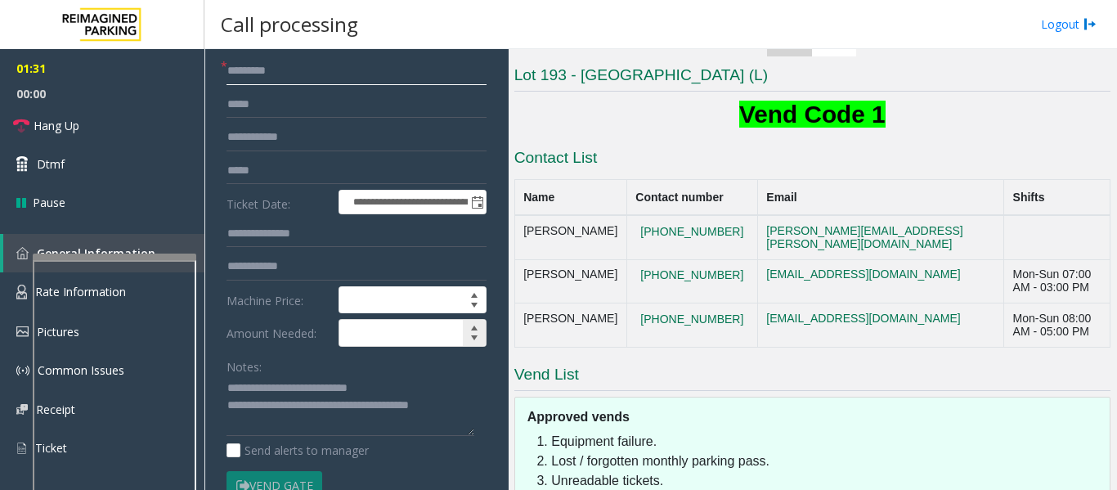
scroll to position [82, 0]
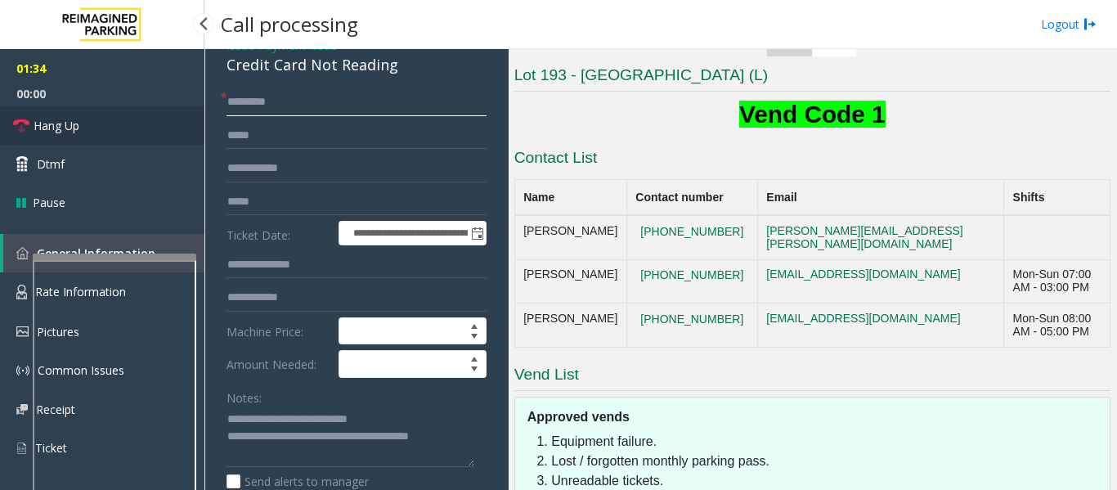
type input "********"
click at [76, 129] on span "Hang Up" at bounding box center [57, 125] width 46 height 17
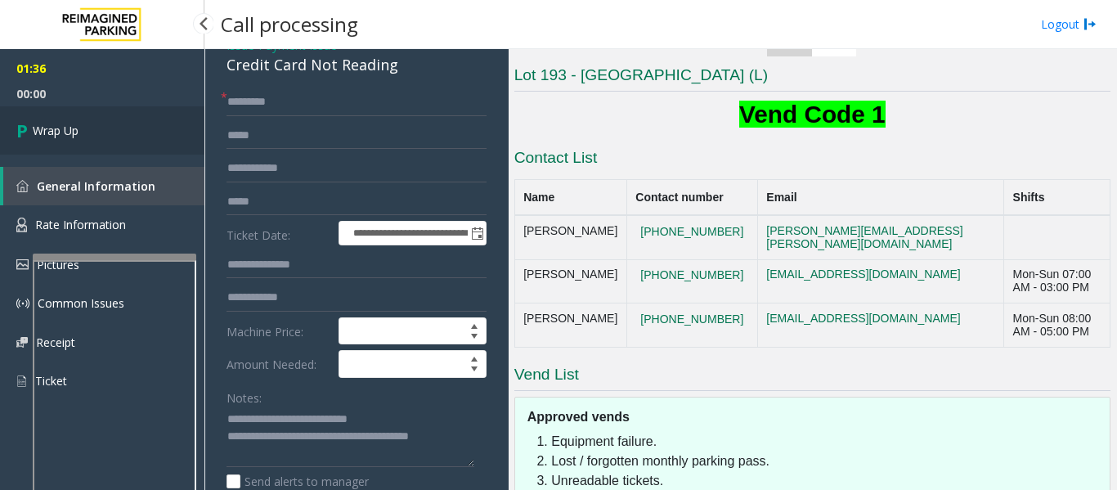
click at [78, 133] on span "Wrap Up" at bounding box center [56, 130] width 46 height 17
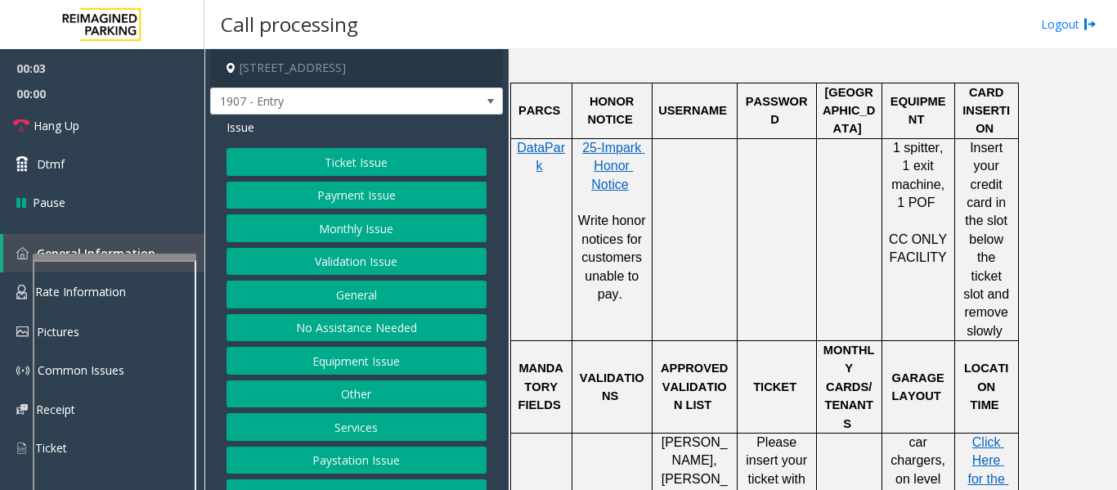
scroll to position [25, 0]
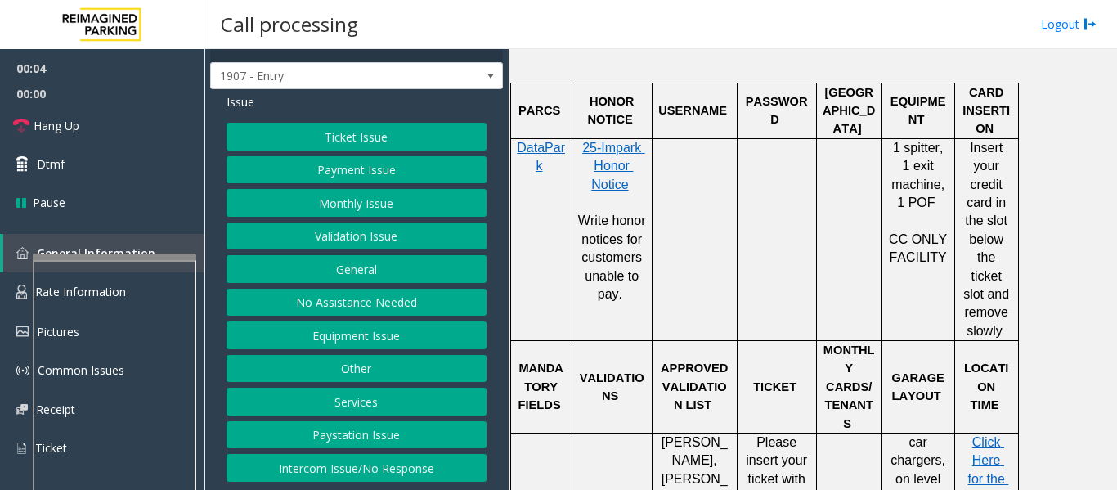
click at [380, 457] on button "Intercom Issue/No Response" at bounding box center [356, 468] width 260 height 28
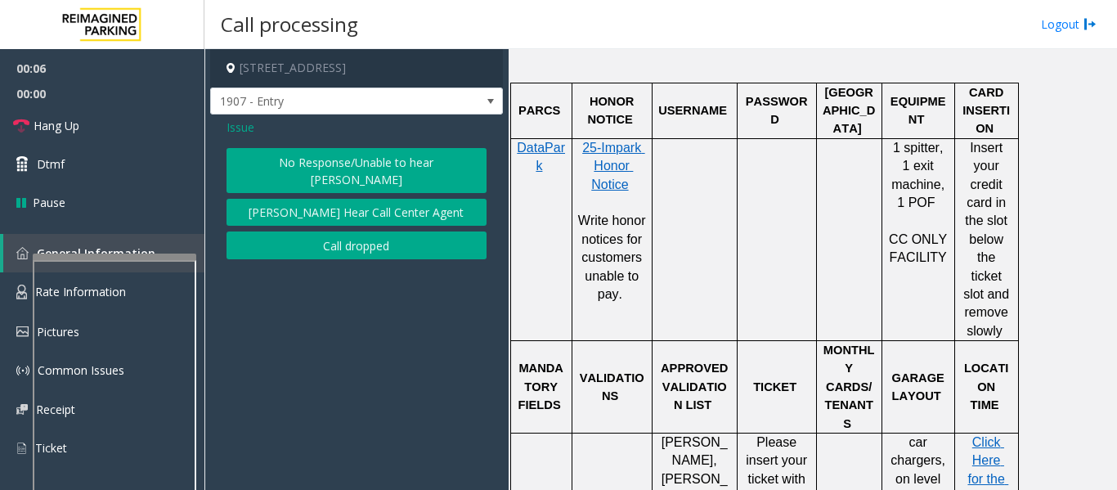
click at [376, 164] on button "No Response/Unable to hear [PERSON_NAME]" at bounding box center [356, 170] width 260 height 45
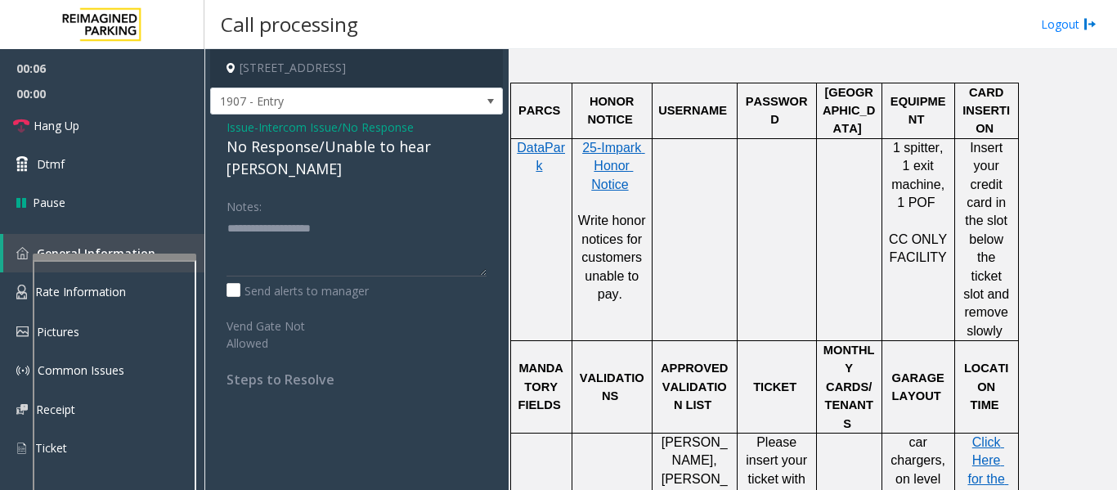
click at [434, 155] on div "No Response/Unable to hear [PERSON_NAME]" at bounding box center [356, 158] width 260 height 44
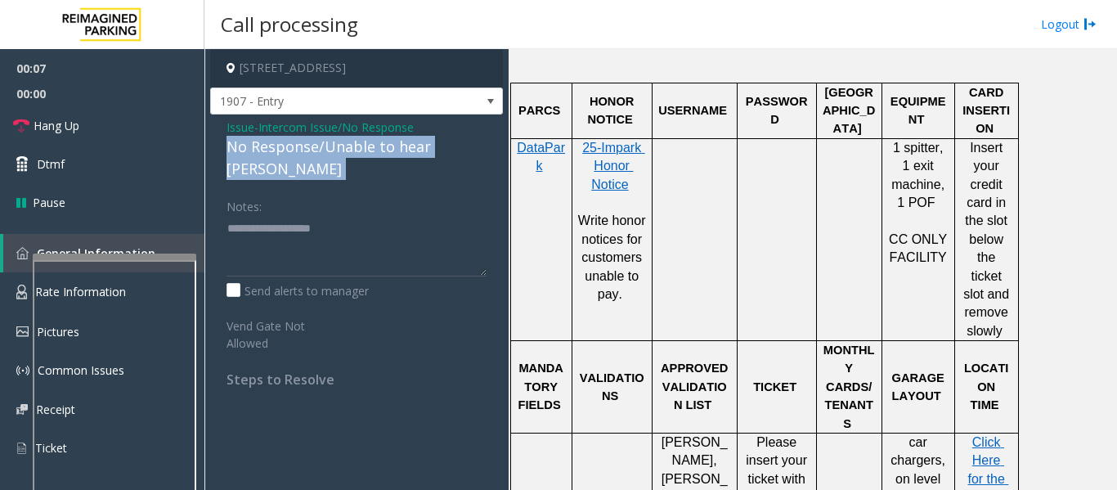
click at [434, 155] on div "No Response/Unable to hear [PERSON_NAME]" at bounding box center [356, 158] width 260 height 44
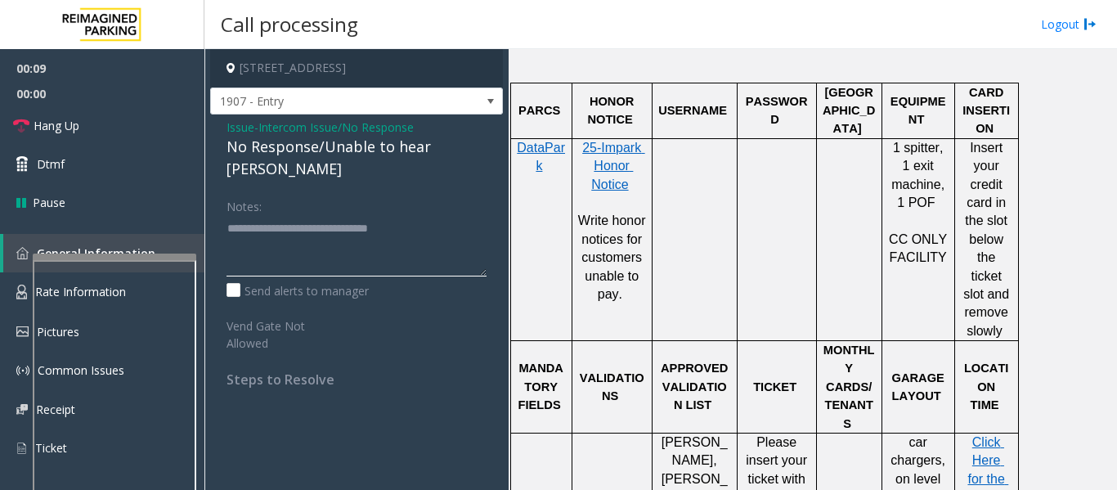
click at [453, 215] on textarea at bounding box center [356, 245] width 260 height 61
type textarea "**********"
click at [40, 116] on link "Hang Up" at bounding box center [102, 125] width 204 height 38
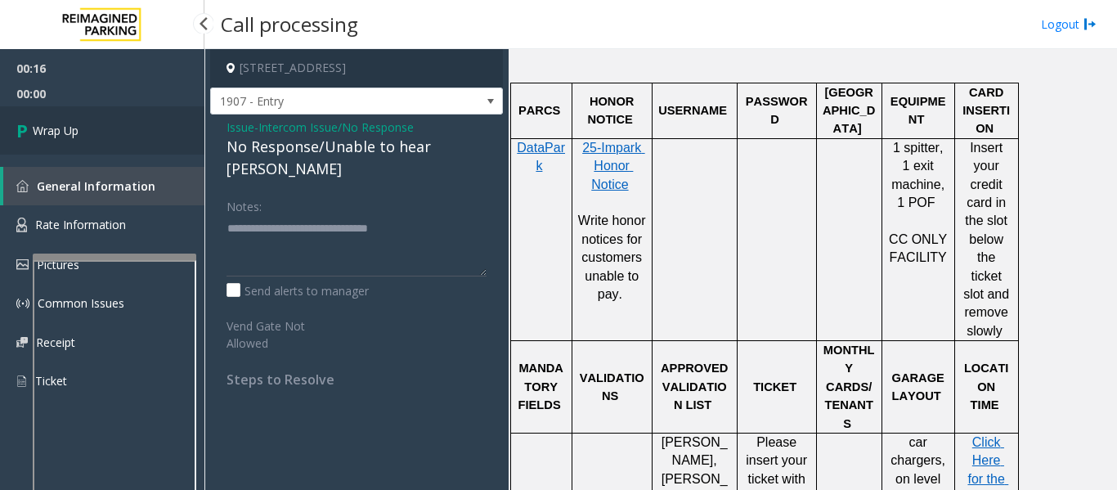
drag, startPoint x: 8, startPoint y: 123, endPoint x: 344, endPoint y: 171, distance: 339.4
click at [9, 123] on link "Wrap Up" at bounding box center [102, 130] width 204 height 48
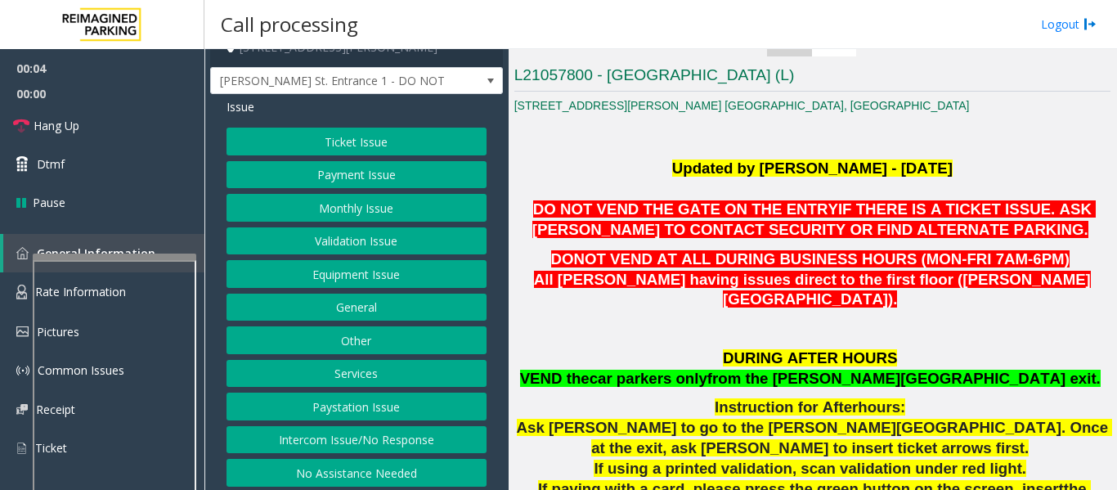
scroll to position [25, 0]
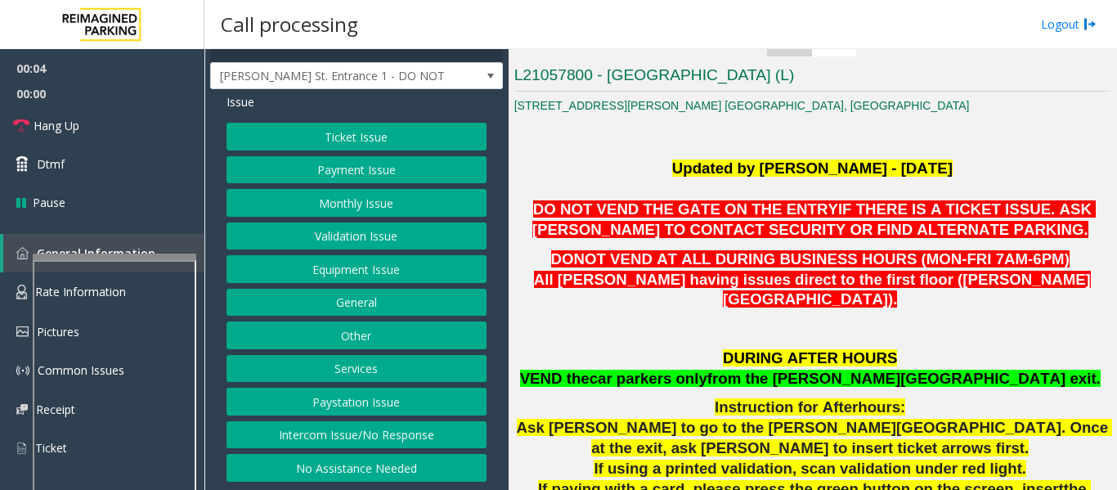
click at [365, 464] on button "No Assistance Needed" at bounding box center [356, 468] width 260 height 28
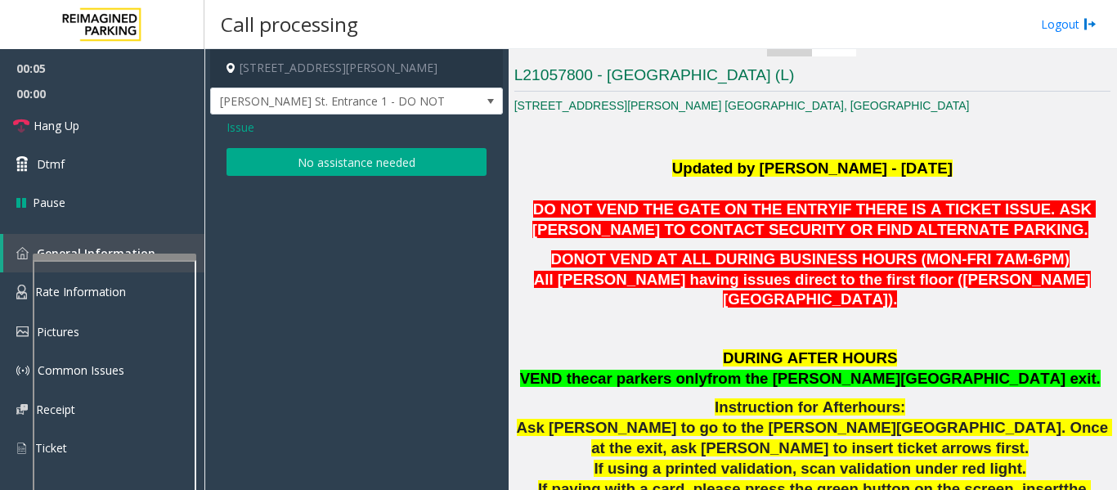
click at [381, 153] on button "No assistance needed" at bounding box center [356, 162] width 260 height 28
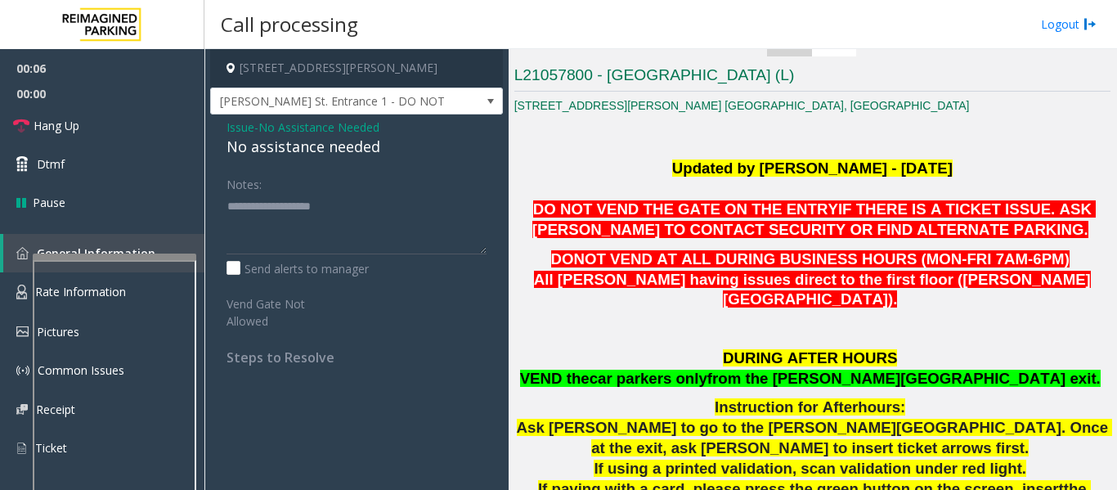
click at [352, 150] on div "No assistance needed" at bounding box center [356, 147] width 260 height 22
type textarea "**********"
click at [57, 132] on span "Hang Up" at bounding box center [57, 125] width 46 height 17
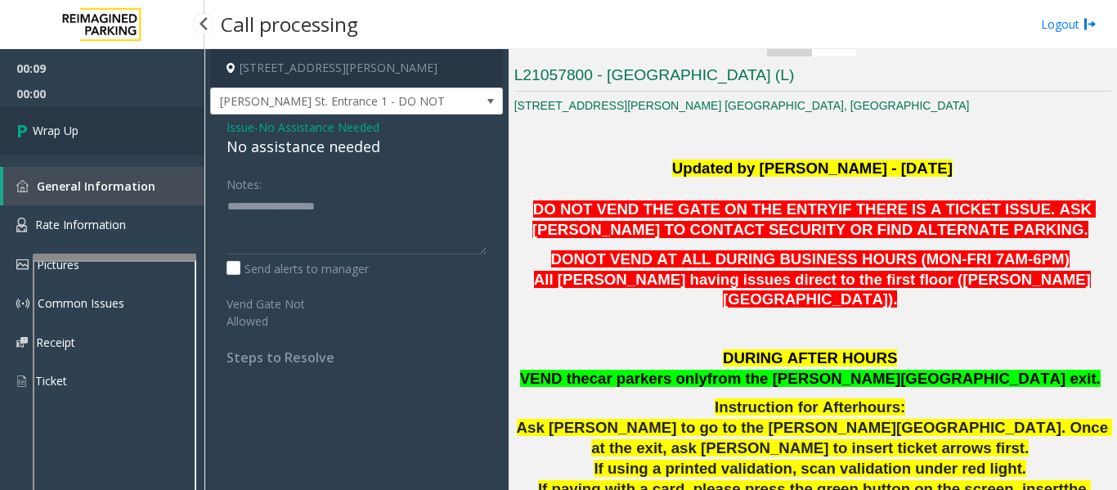
click at [0, 126] on link "Wrap Up" at bounding box center [102, 130] width 204 height 48
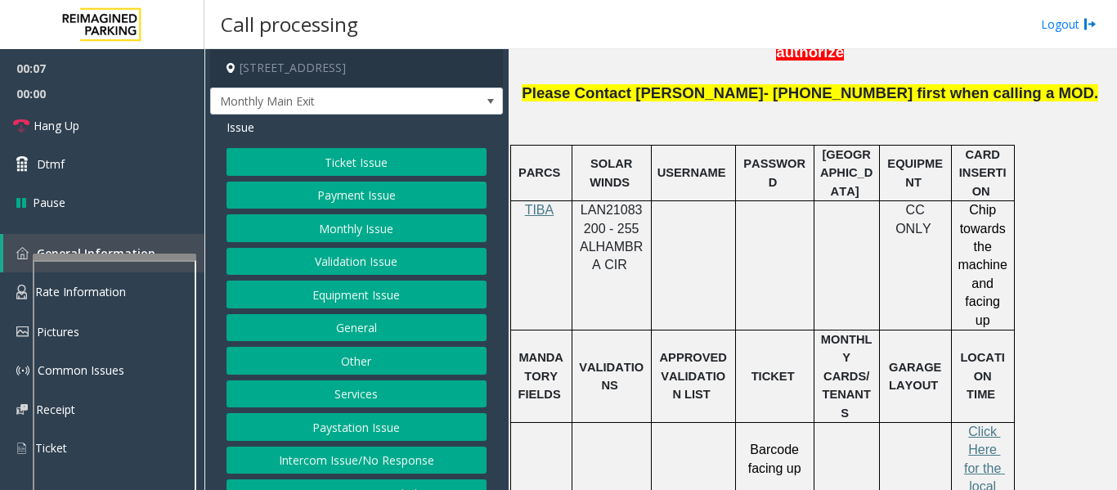
scroll to position [736, 0]
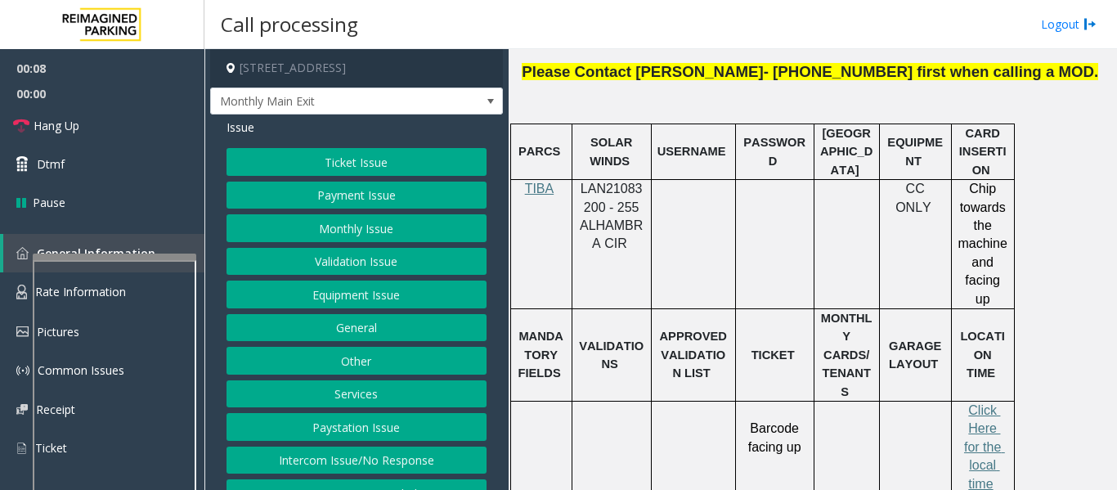
click at [363, 457] on button "Intercom Issue/No Response" at bounding box center [356, 460] width 260 height 28
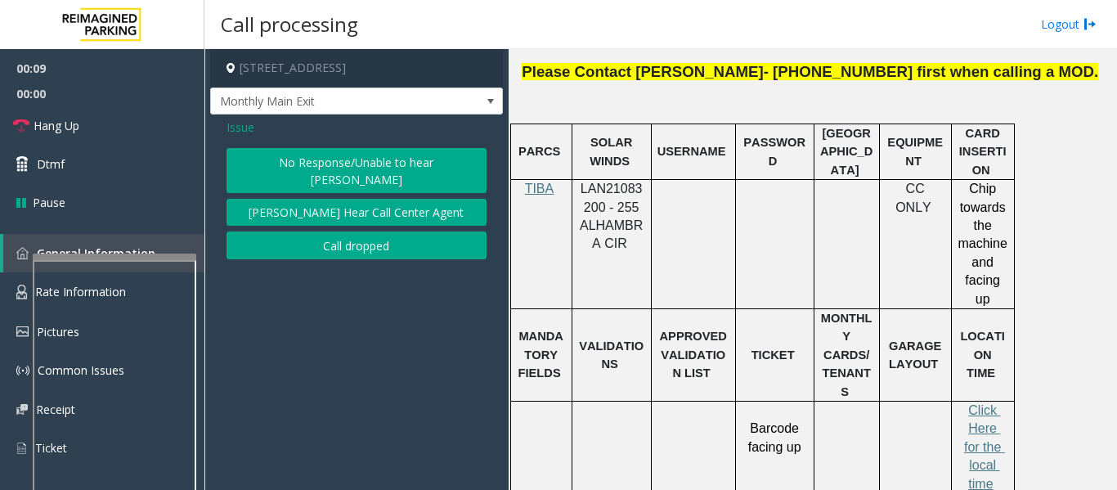
click at [397, 163] on button "No Response/Unable to hear [PERSON_NAME]" at bounding box center [356, 170] width 260 height 45
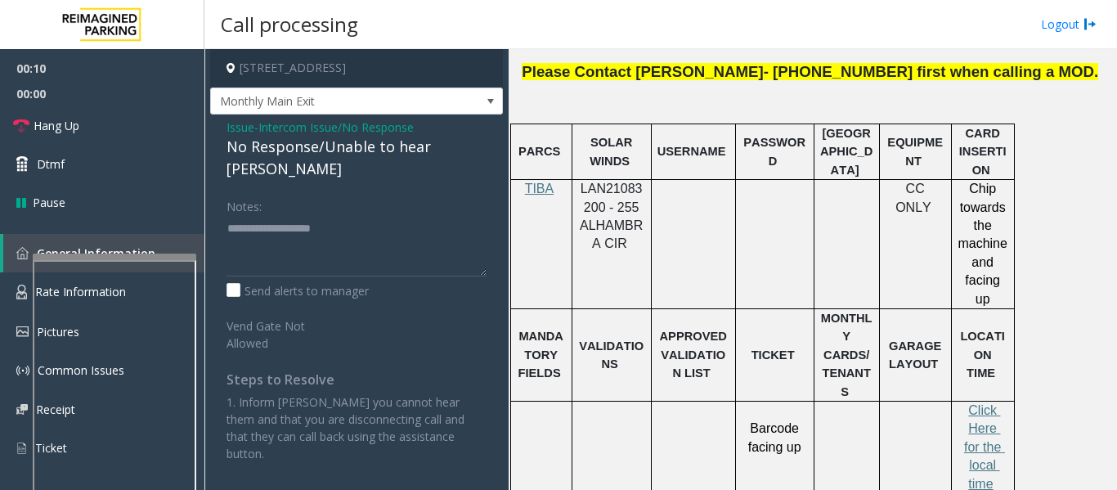
click at [403, 152] on div "No Response/Unable to hear [PERSON_NAME]" at bounding box center [356, 158] width 260 height 44
click at [450, 147] on div "No Response/Unable to hear [PERSON_NAME]" at bounding box center [356, 158] width 260 height 44
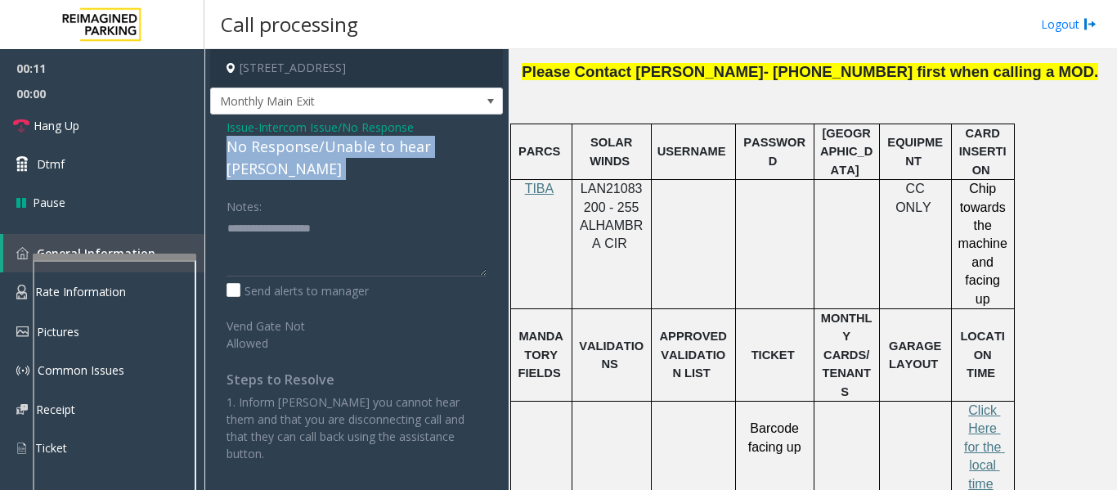
click at [450, 147] on div "No Response/Unable to hear [PERSON_NAME]" at bounding box center [356, 158] width 260 height 44
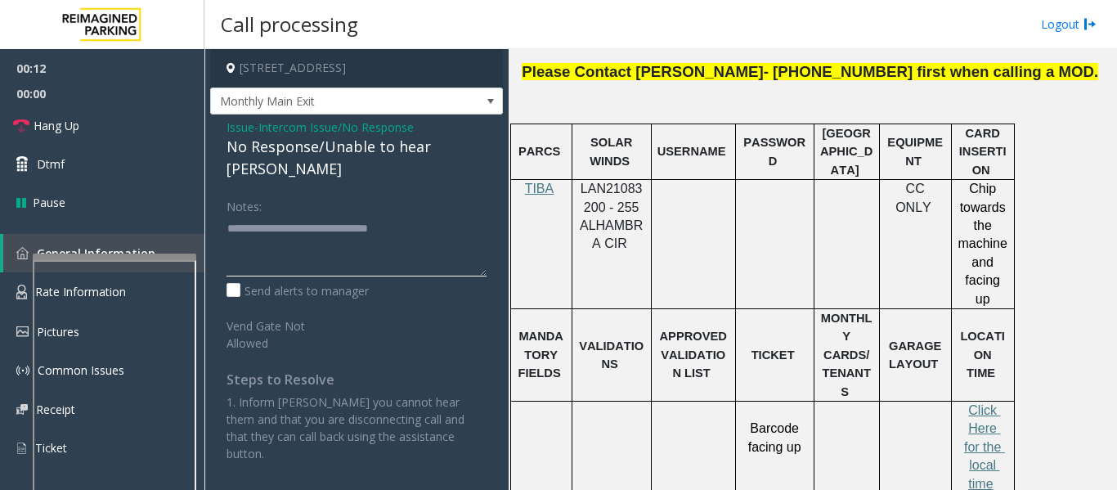
click at [466, 215] on textarea at bounding box center [356, 245] width 260 height 61
type textarea "**********"
click at [32, 121] on link "Hang Up" at bounding box center [102, 125] width 204 height 38
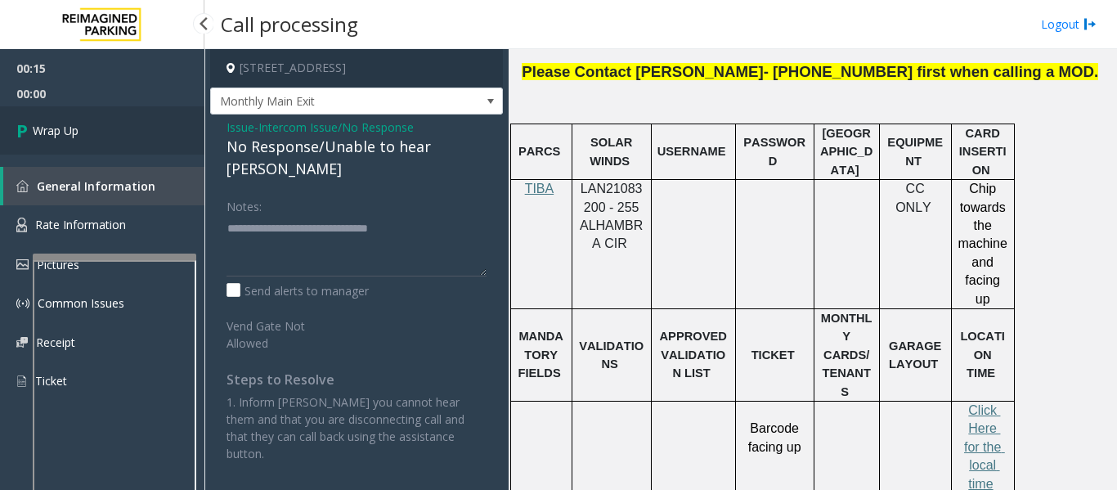
click at [96, 137] on link "Wrap Up" at bounding box center [102, 130] width 204 height 48
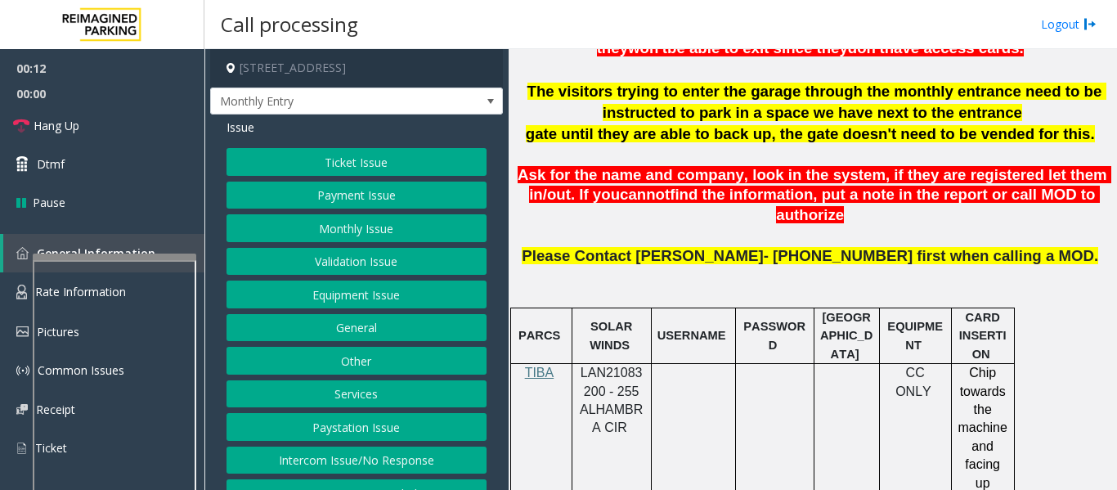
scroll to position [572, 0]
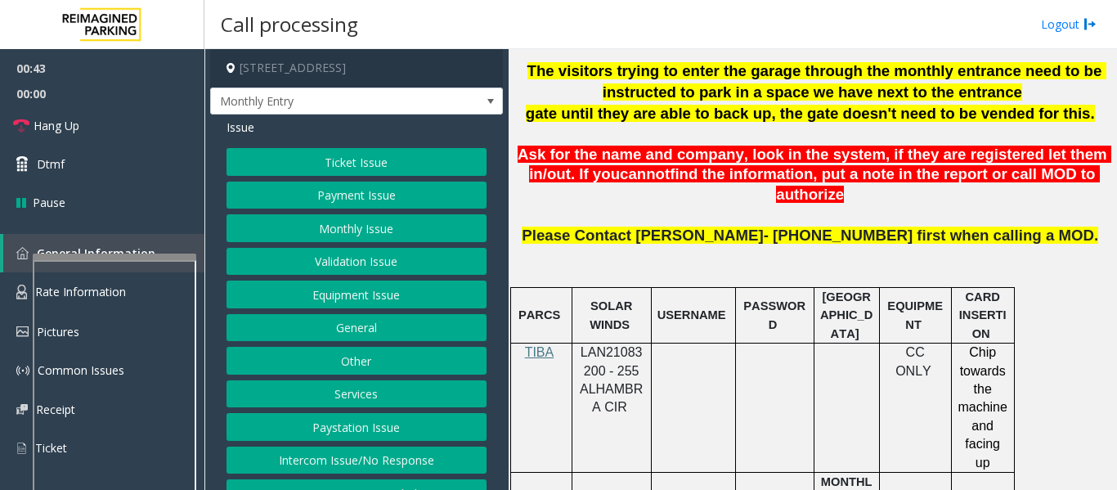
click at [329, 237] on button "Monthly Issue" at bounding box center [356, 228] width 260 height 28
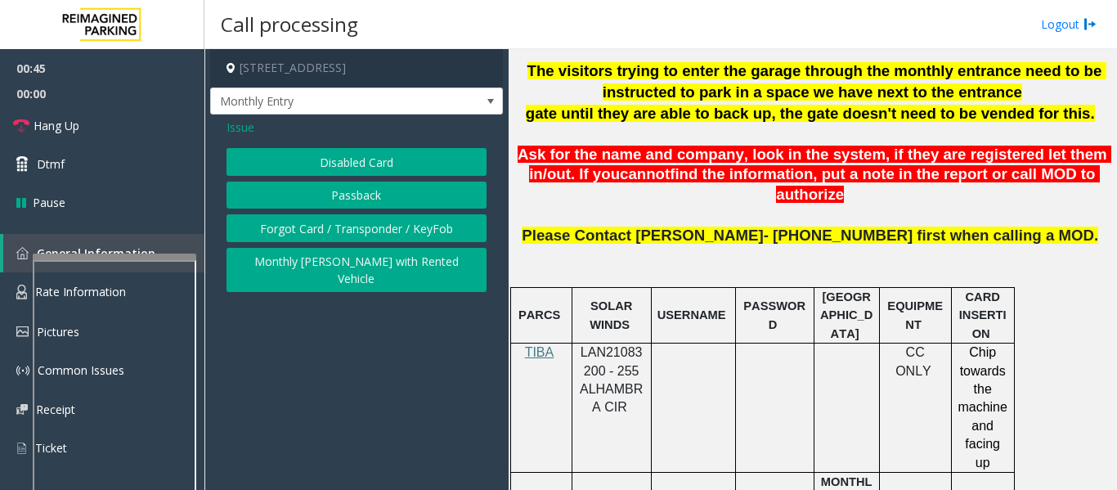
click at [380, 204] on button "Passback" at bounding box center [356, 195] width 260 height 28
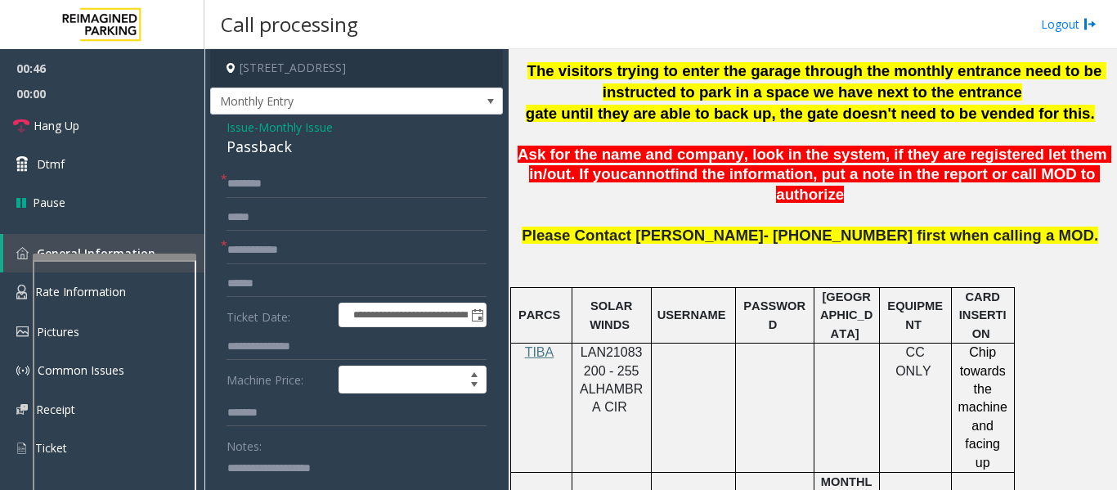
click at [277, 145] on div "Passback" at bounding box center [356, 147] width 260 height 22
copy div "Passback"
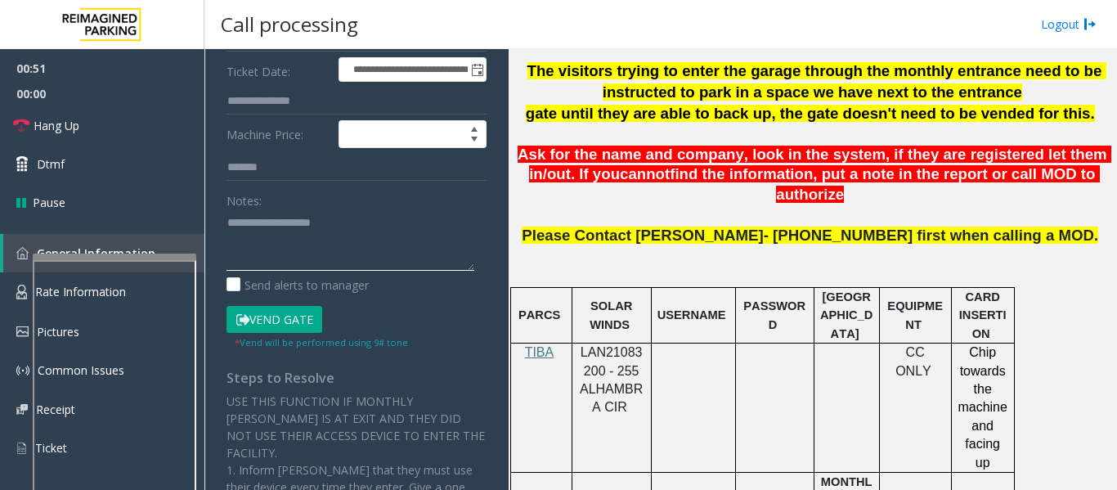
click at [294, 232] on textarea at bounding box center [350, 239] width 248 height 61
paste textarea "********"
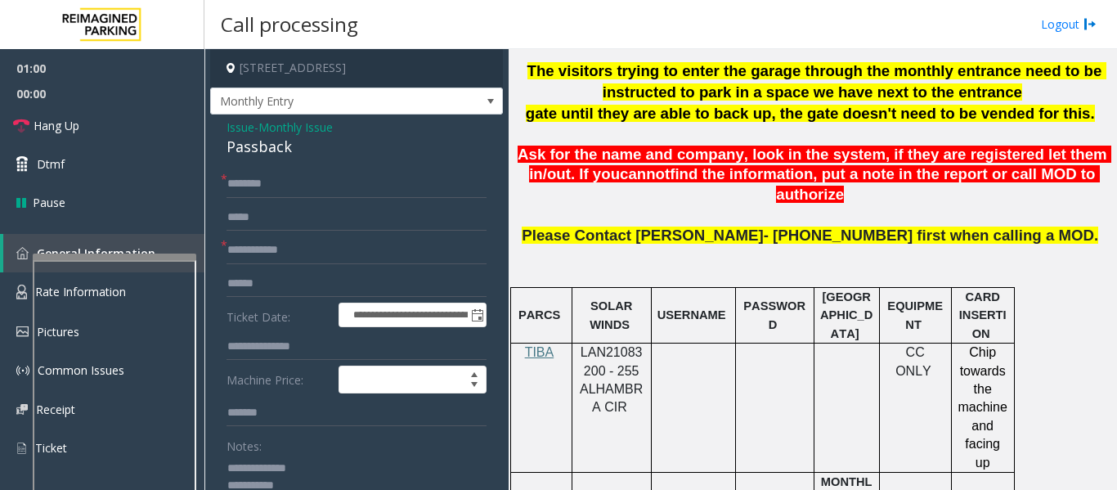
type textarea "**********"
click at [282, 186] on input "text" at bounding box center [356, 184] width 260 height 28
type input "**"
click at [273, 238] on input "text" at bounding box center [356, 250] width 260 height 28
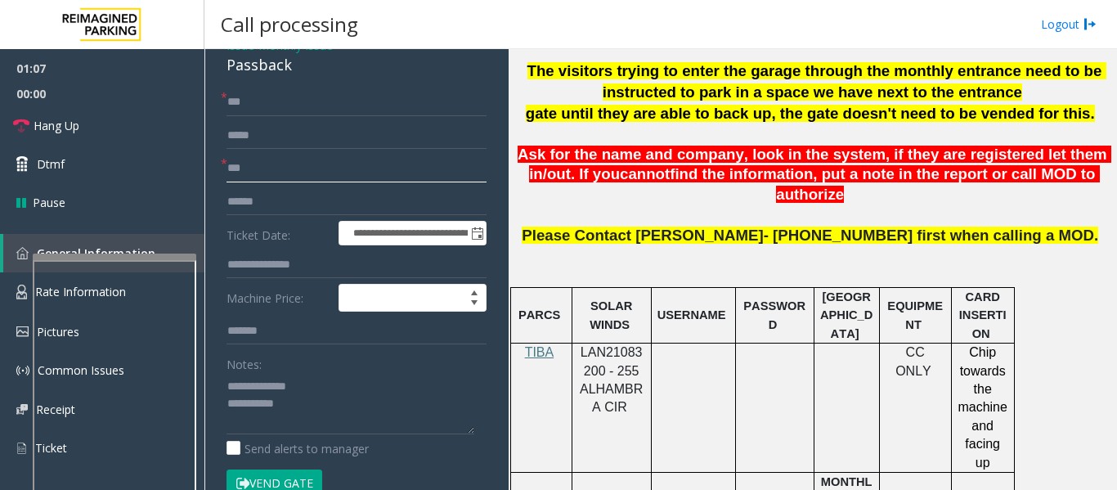
type input "**"
click at [321, 419] on textarea at bounding box center [350, 403] width 248 height 61
click at [77, 136] on link "Hang Up" at bounding box center [102, 125] width 204 height 38
click at [338, 405] on textarea at bounding box center [350, 403] width 248 height 61
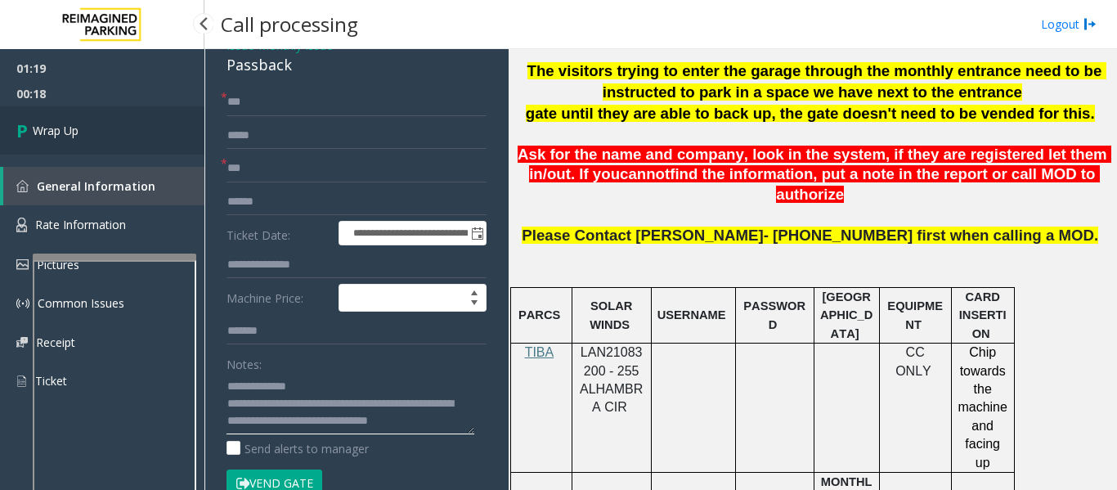
type textarea "**********"
click at [161, 111] on link "Wrap Up" at bounding box center [102, 130] width 204 height 48
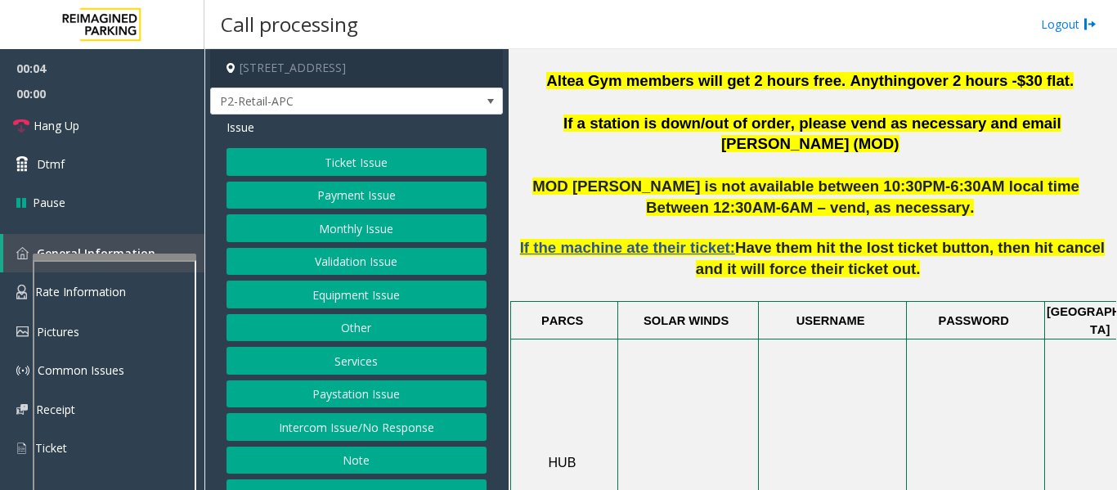
scroll to position [654, 0]
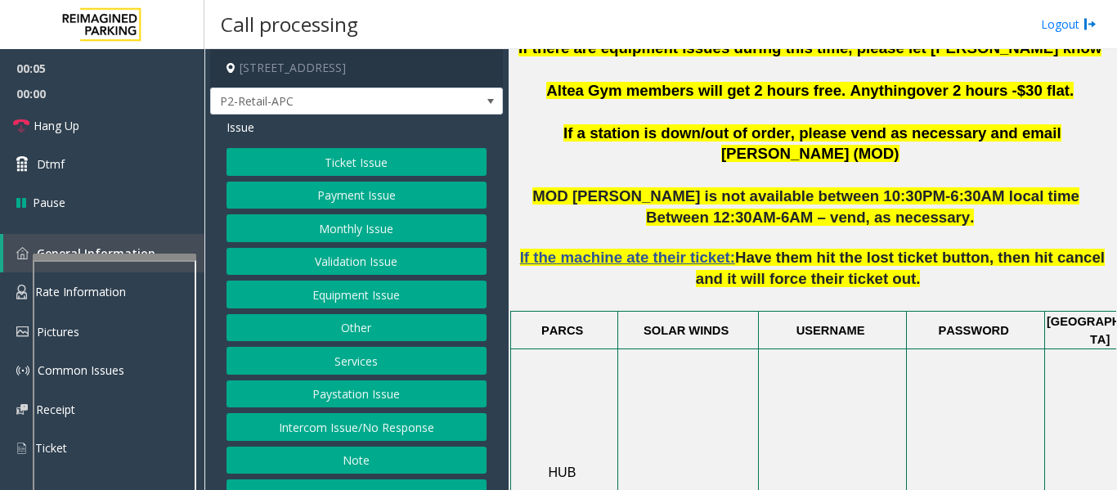
drag, startPoint x: 442, startPoint y: 72, endPoint x: 439, endPoint y: 84, distance: 12.7
click at [442, 72] on h4 "[STREET_ADDRESS]" at bounding box center [356, 68] width 293 height 38
click at [432, 98] on span "P2-Retail-APC" at bounding box center [327, 101] width 233 height 26
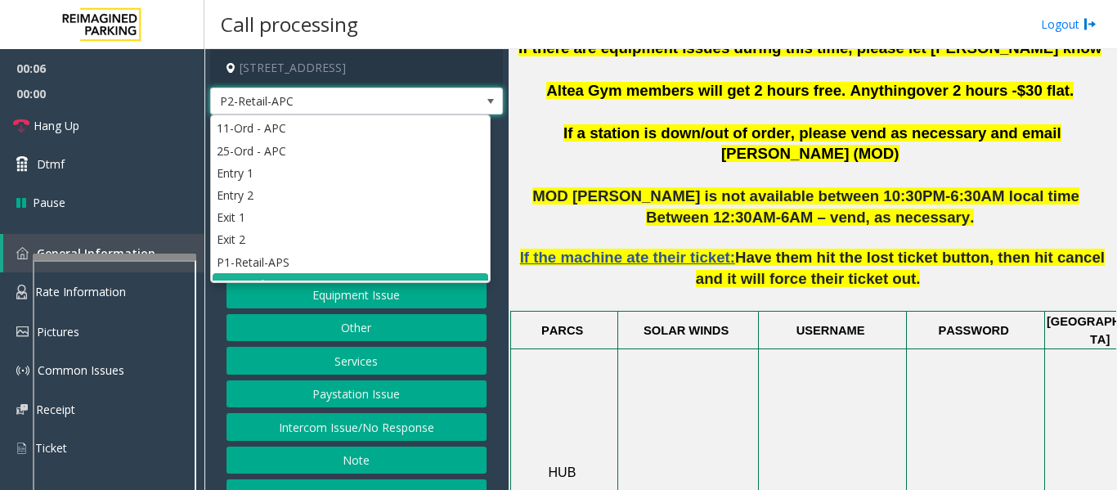
scroll to position [14, 0]
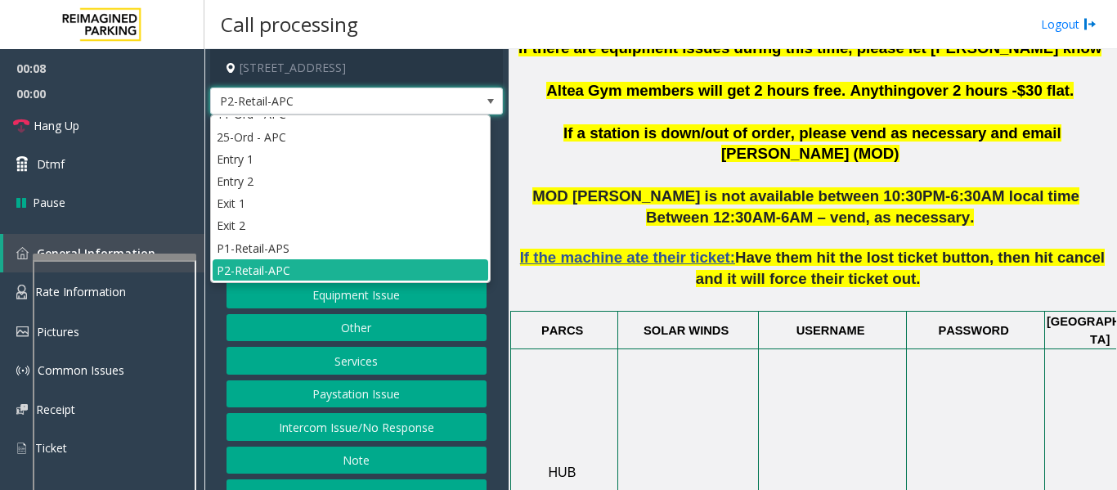
click at [412, 99] on span "P2-Retail-APC" at bounding box center [327, 101] width 233 height 26
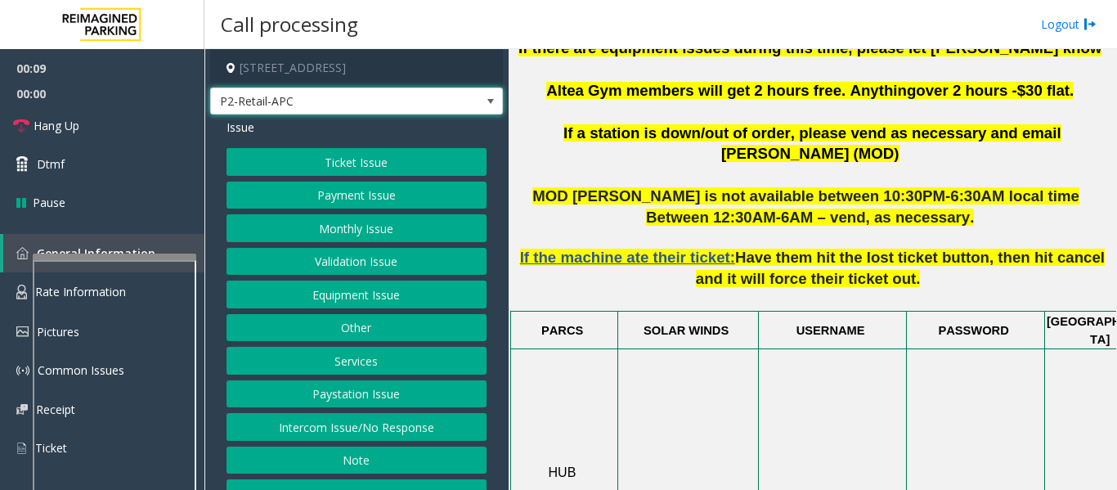
scroll to position [572, 0]
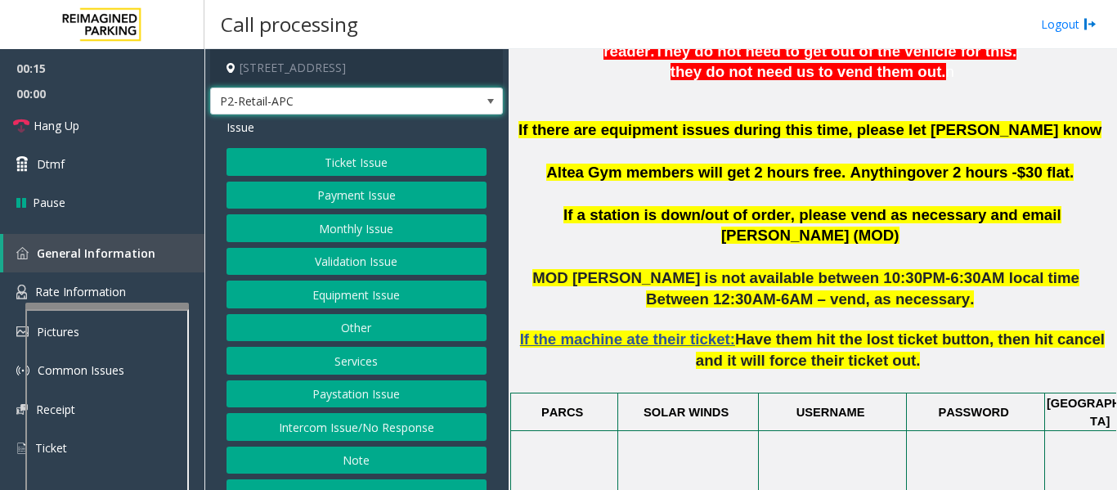
click at [128, 309] on div at bounding box center [106, 493] width 163 height 383
click at [341, 157] on button "Ticket Issue" at bounding box center [356, 162] width 260 height 28
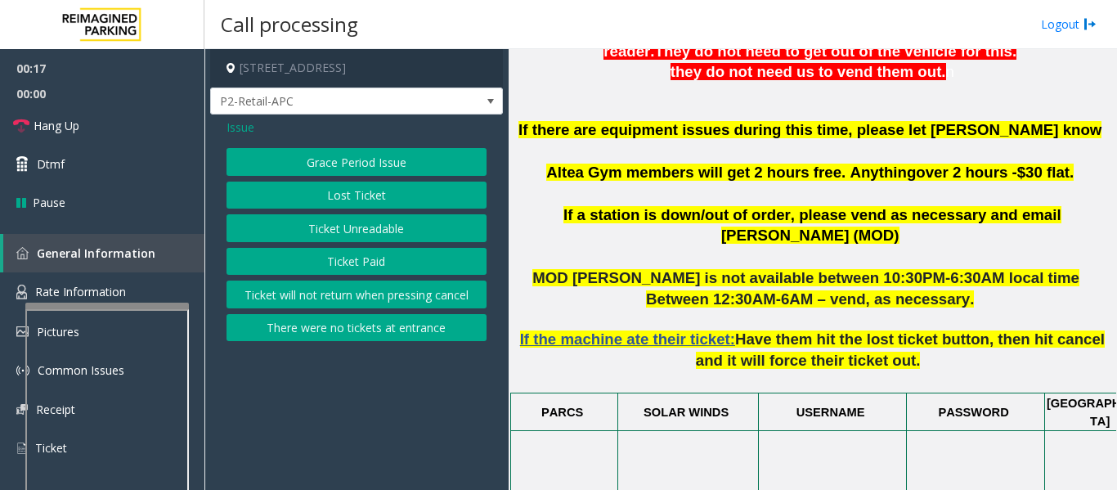
click at [399, 198] on button "Lost Ticket" at bounding box center [356, 195] width 260 height 28
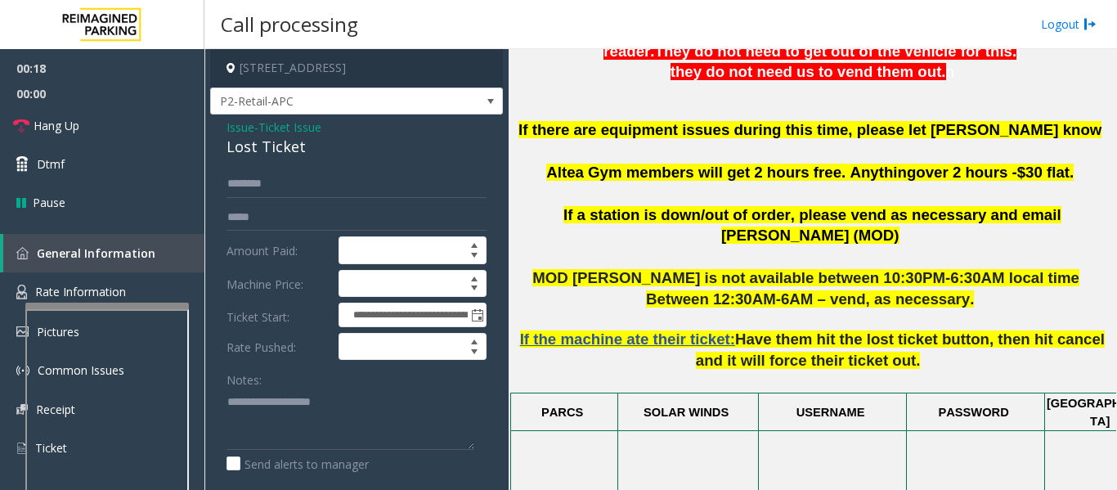
click at [275, 147] on div "Lost Ticket" at bounding box center [356, 147] width 260 height 22
copy div "Lost Ticket"
click at [297, 414] on textarea at bounding box center [350, 418] width 248 height 61
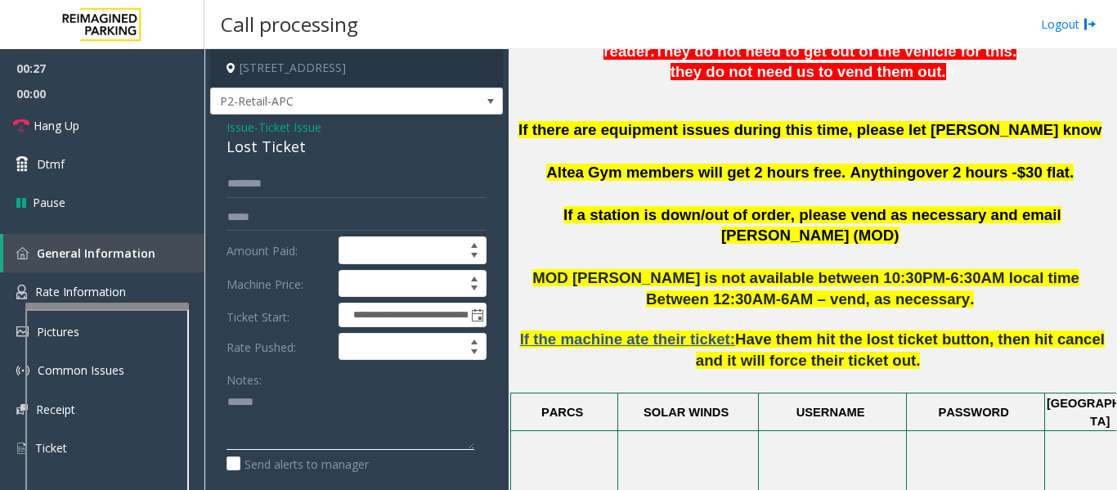
paste textarea "**********"
click at [329, 437] on textarea at bounding box center [350, 418] width 248 height 61
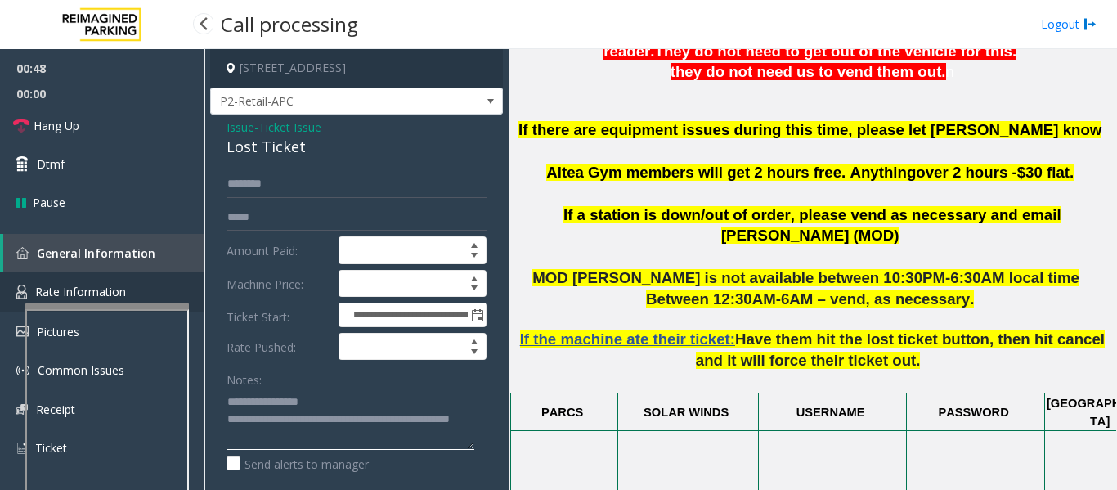
type textarea "**********"
click at [92, 288] on span "Rate Information" at bounding box center [80, 292] width 91 height 16
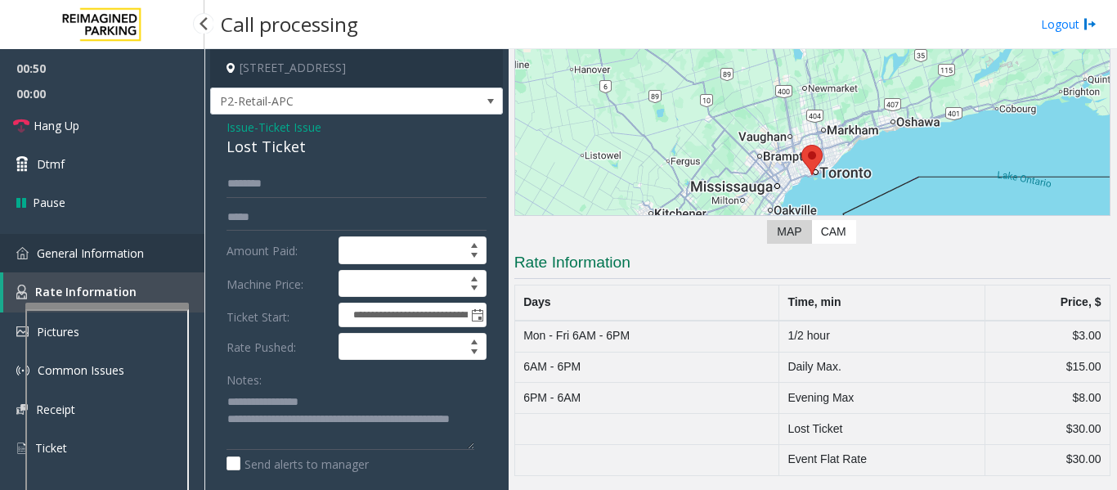
click at [101, 258] on span "General Information" at bounding box center [90, 253] width 107 height 16
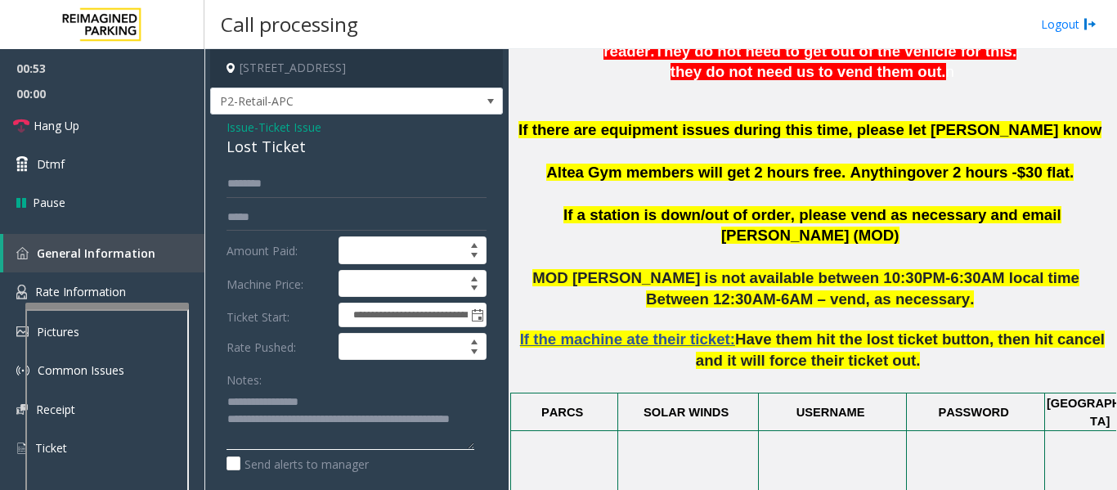
click at [307, 446] on textarea at bounding box center [350, 418] width 248 height 61
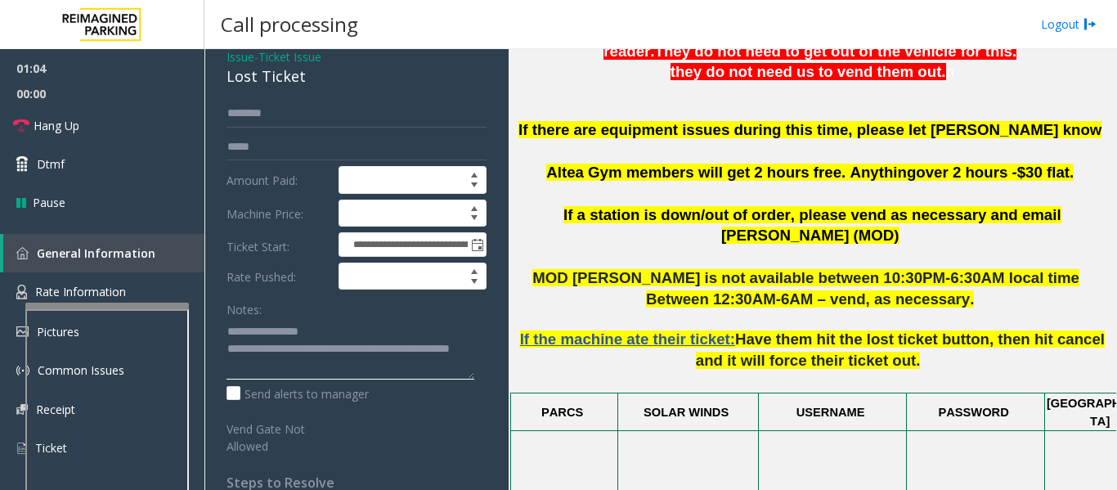
scroll to position [0, 0]
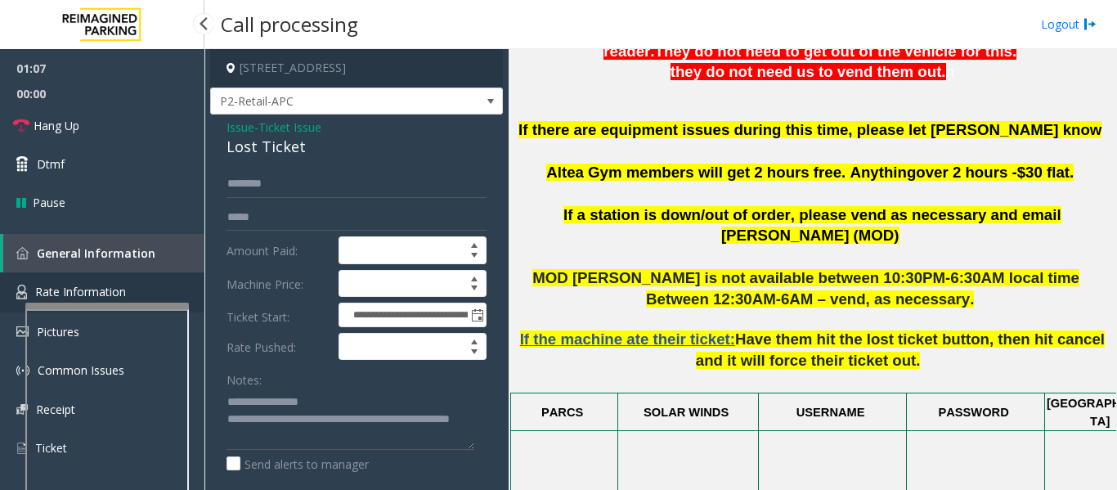
click at [126, 283] on link "Rate Information" at bounding box center [102, 292] width 204 height 40
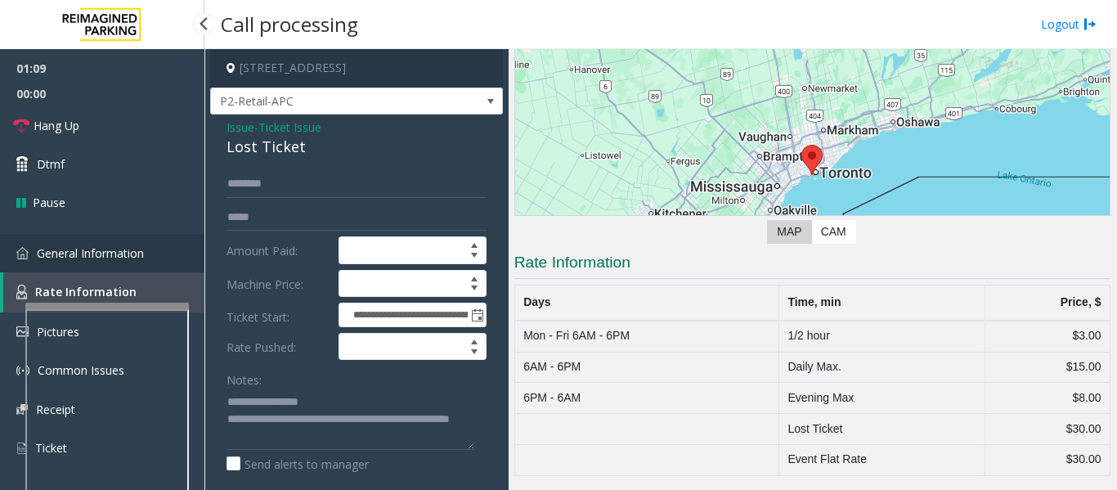
click at [141, 249] on span "General Information" at bounding box center [90, 253] width 107 height 16
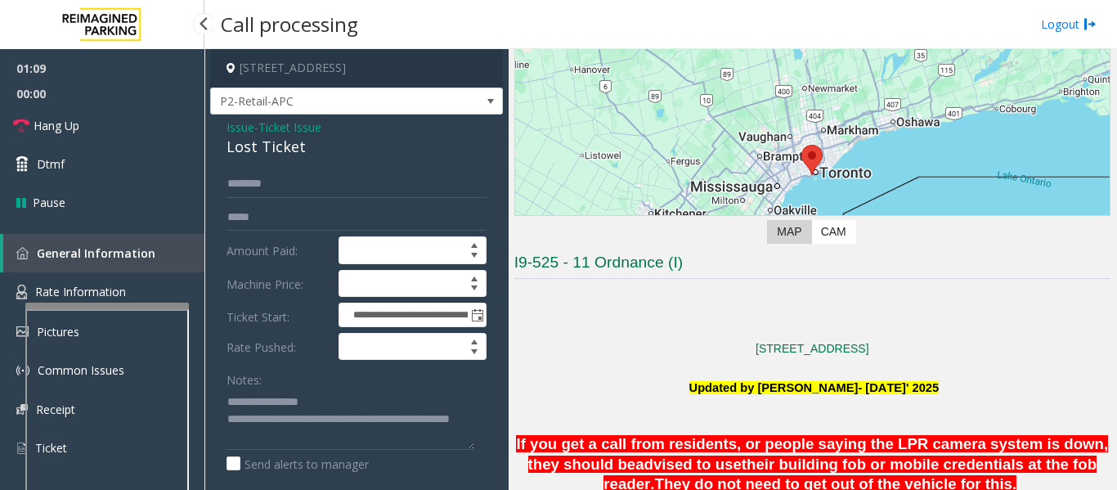
scroll to position [572, 0]
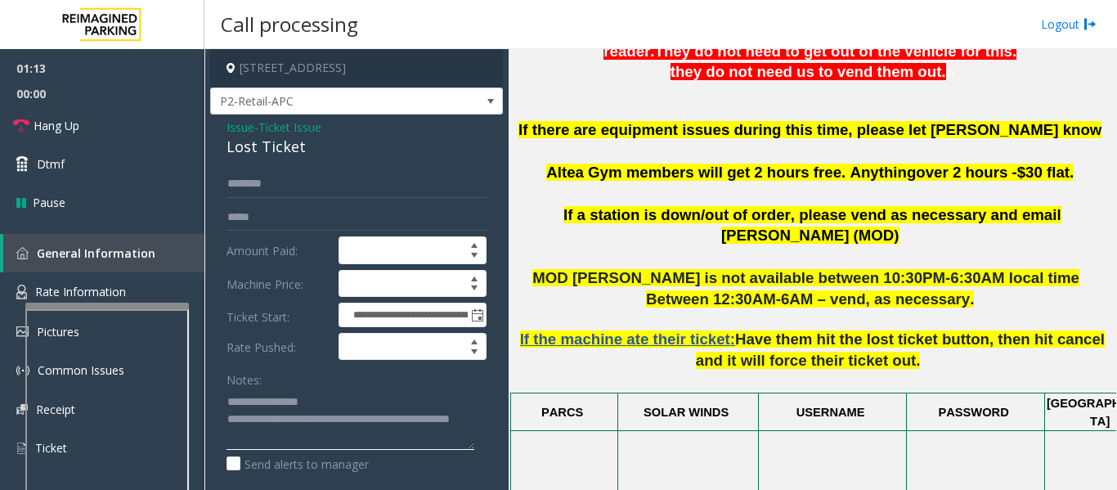
click at [298, 434] on textarea at bounding box center [350, 418] width 248 height 61
click at [316, 433] on textarea at bounding box center [350, 418] width 248 height 61
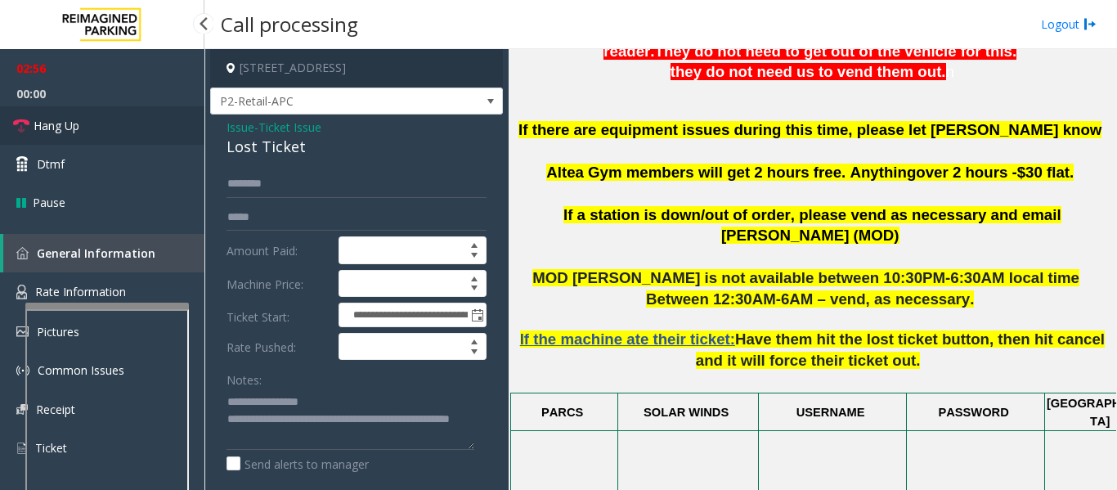
click at [49, 130] on span "Hang Up" at bounding box center [57, 125] width 46 height 17
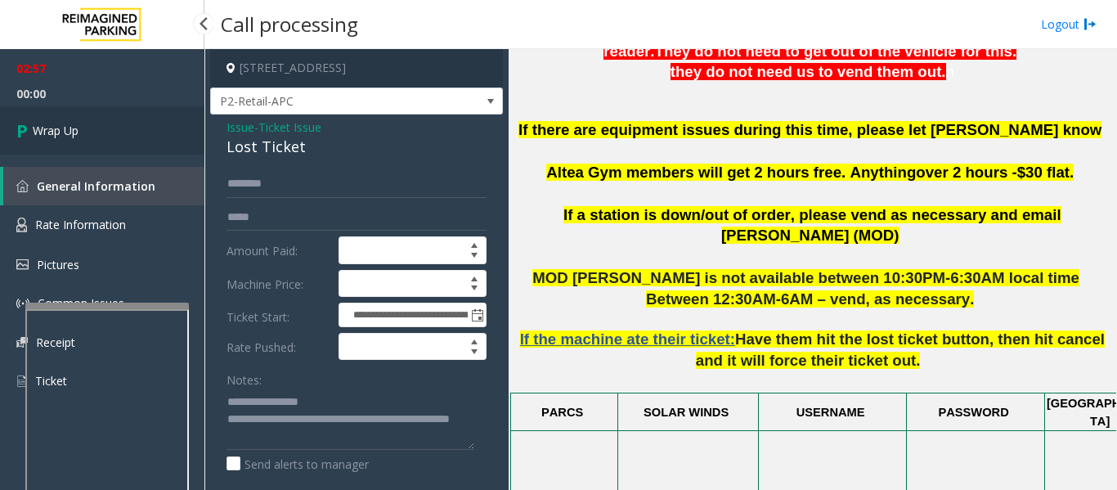
click at [114, 146] on link "Wrap Up" at bounding box center [102, 130] width 204 height 48
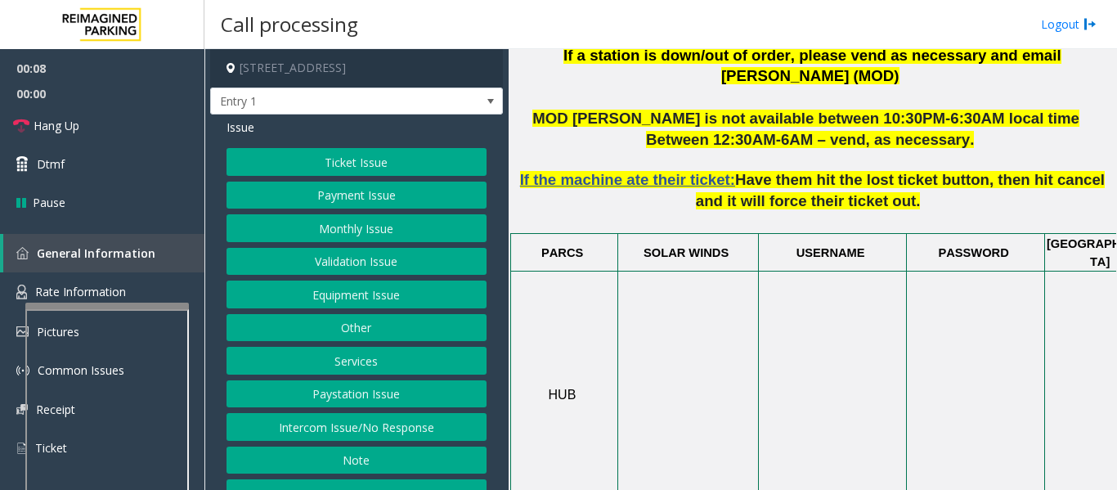
scroll to position [736, 0]
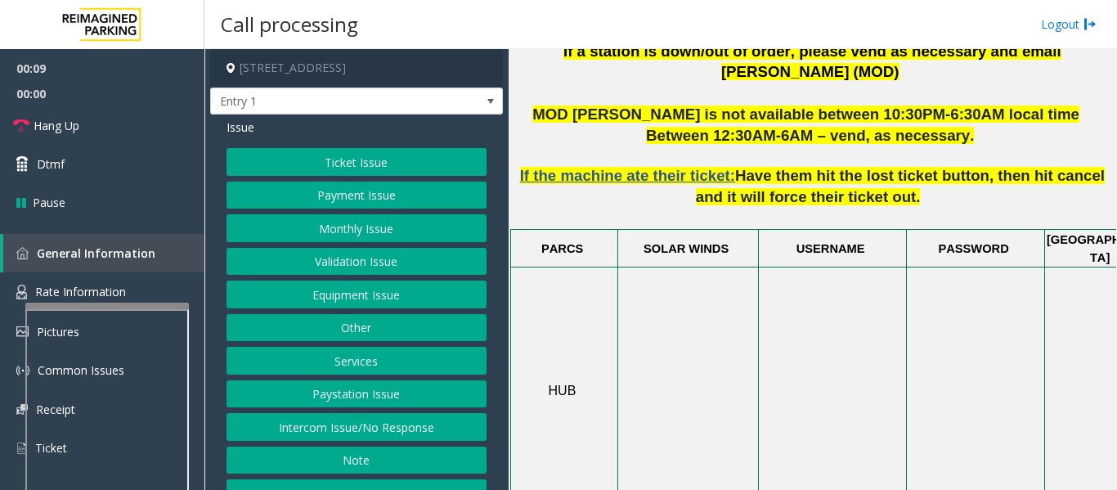
click at [362, 428] on button "Intercom Issue/No Response" at bounding box center [356, 427] width 260 height 28
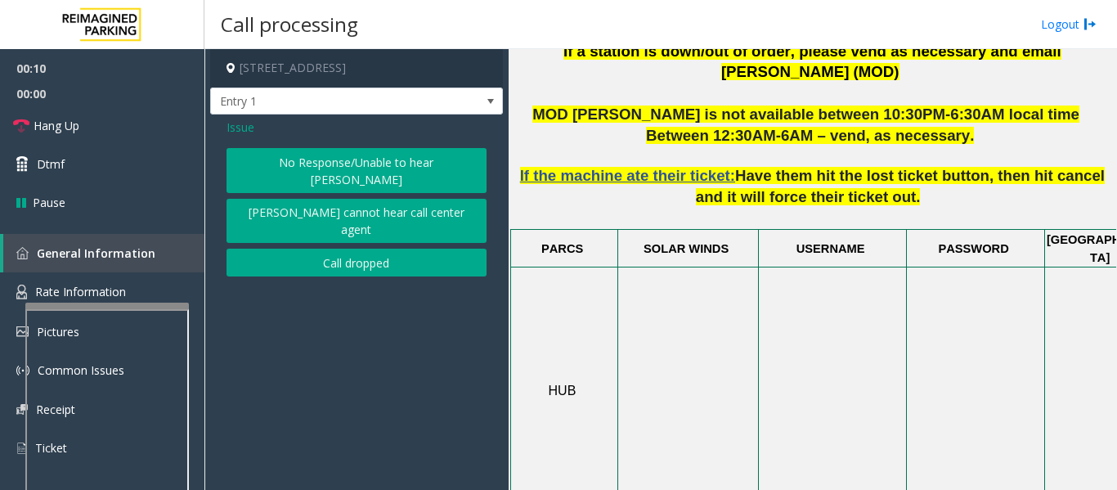
click at [286, 160] on button "No Response/Unable to hear [PERSON_NAME]" at bounding box center [356, 170] width 260 height 45
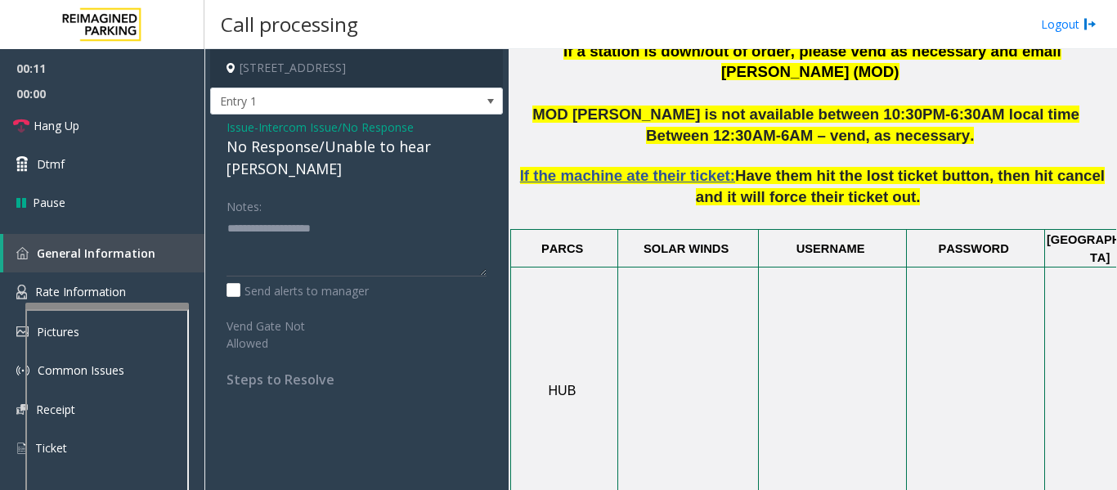
click at [354, 152] on div "No Response/Unable to hear [PERSON_NAME]" at bounding box center [356, 158] width 260 height 44
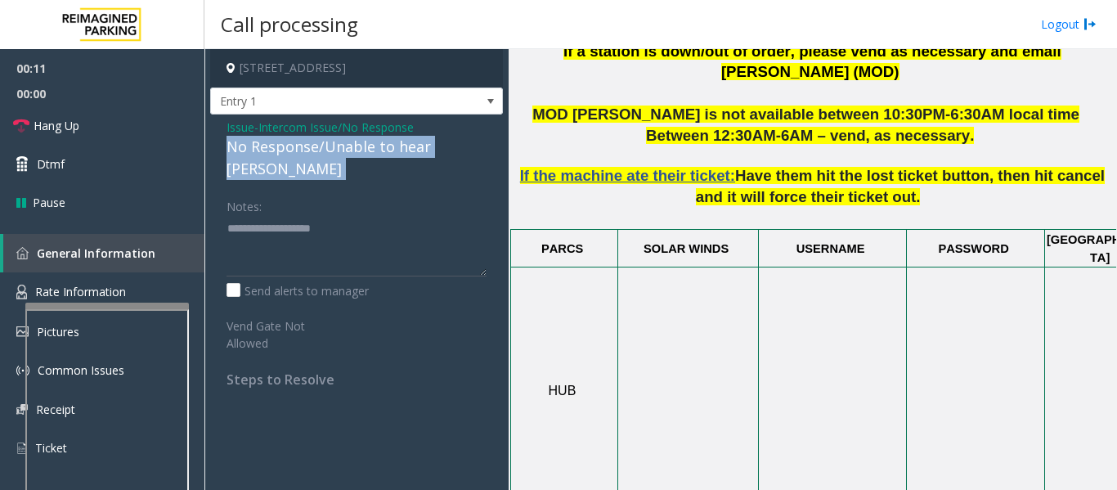
click at [354, 152] on div "No Response/Unable to hear [PERSON_NAME]" at bounding box center [356, 158] width 260 height 44
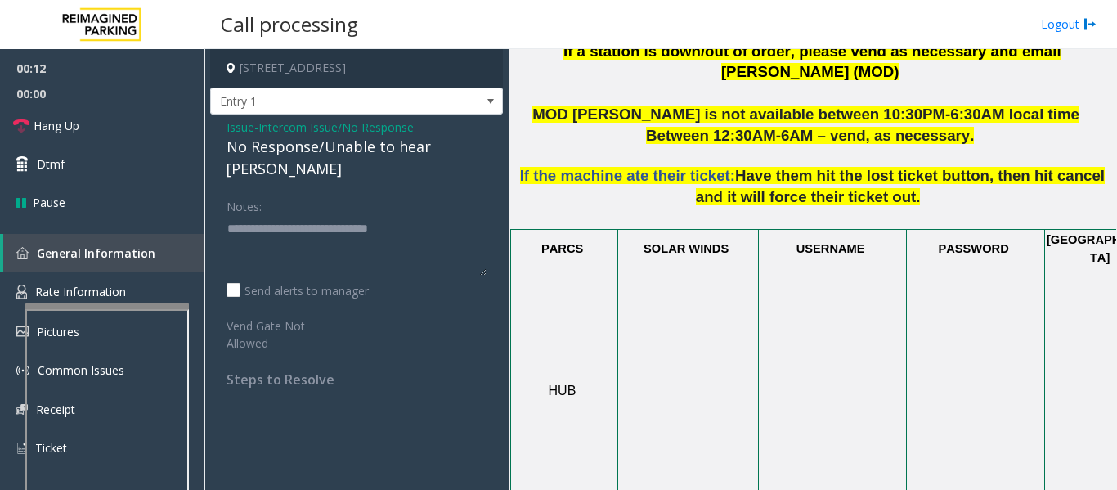
click at [424, 215] on textarea at bounding box center [356, 245] width 260 height 61
type textarea "**********"
click at [38, 122] on span "Hang Up" at bounding box center [57, 125] width 46 height 17
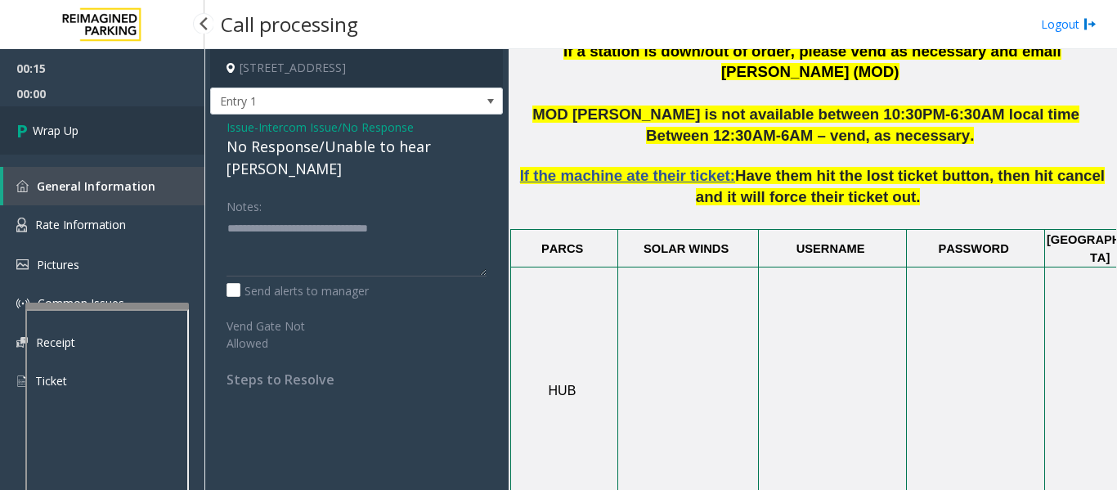
click at [48, 141] on link "Wrap Up" at bounding box center [102, 130] width 204 height 48
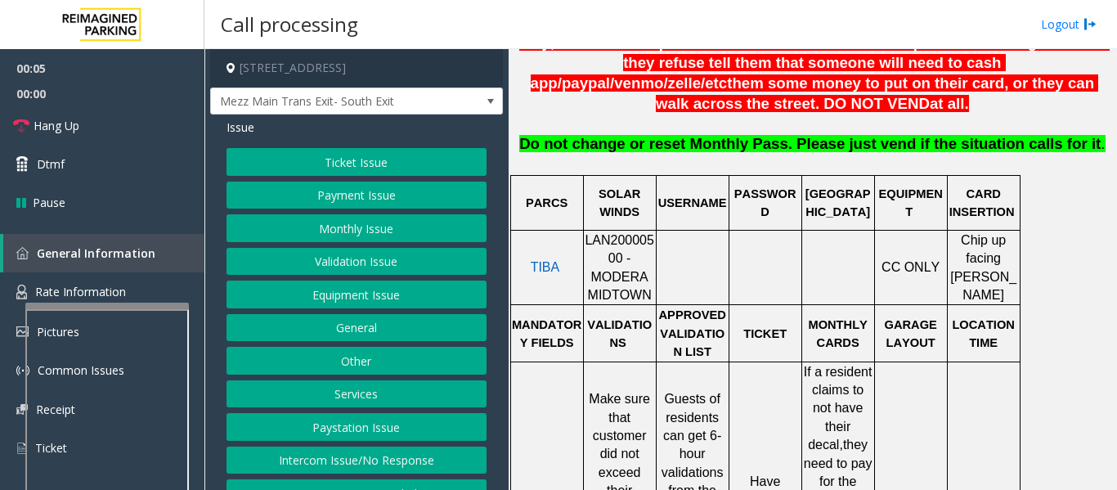
scroll to position [654, 0]
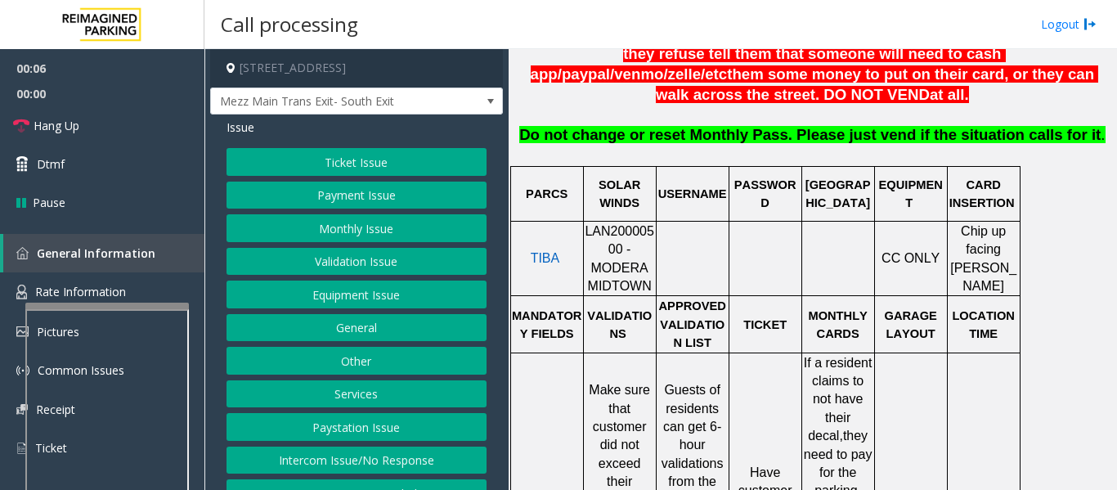
click at [327, 164] on button "Ticket Issue" at bounding box center [356, 162] width 260 height 28
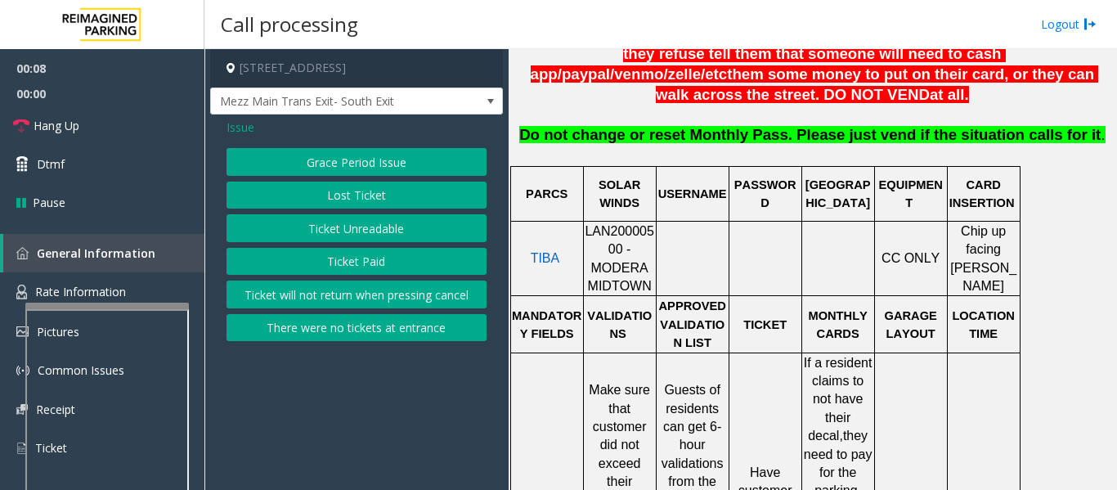
click at [323, 235] on button "Ticket Unreadable" at bounding box center [356, 228] width 260 height 28
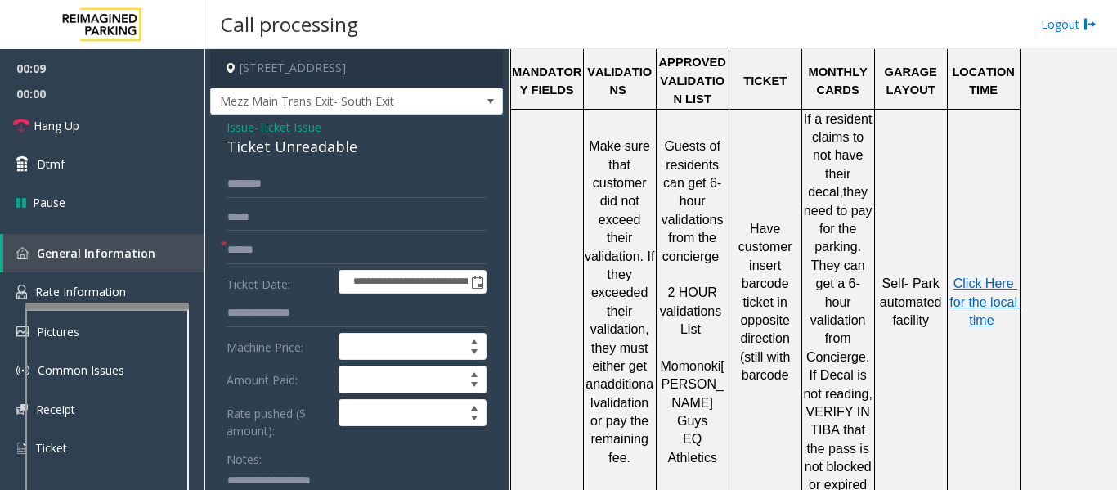
scroll to position [899, 0]
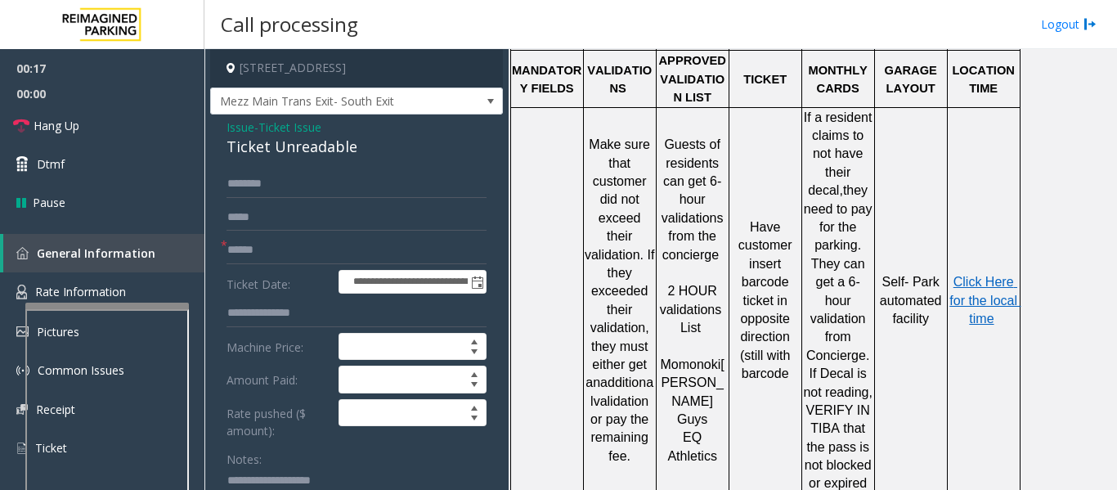
click at [230, 128] on span "Issue" at bounding box center [240, 127] width 28 height 17
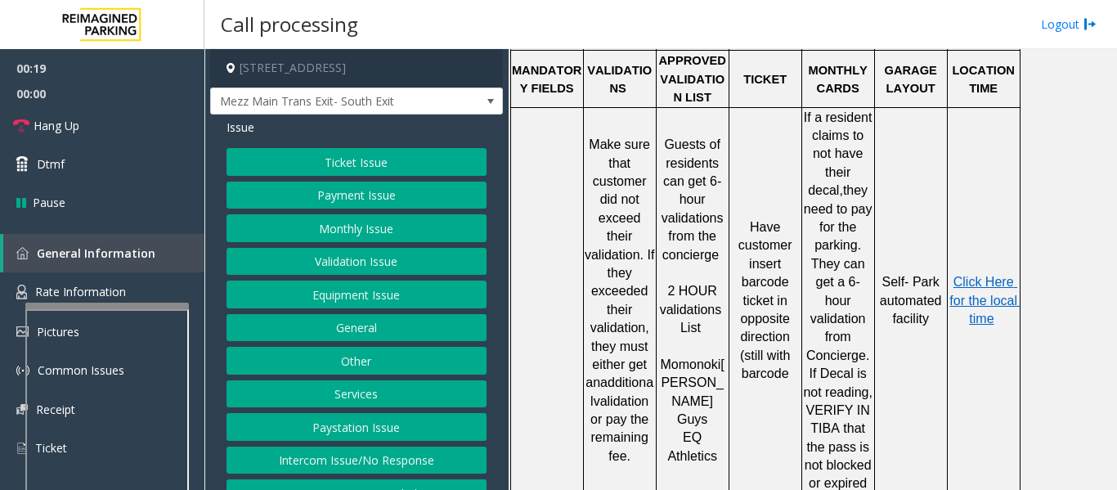
click at [374, 356] on button "Other" at bounding box center [356, 361] width 260 height 28
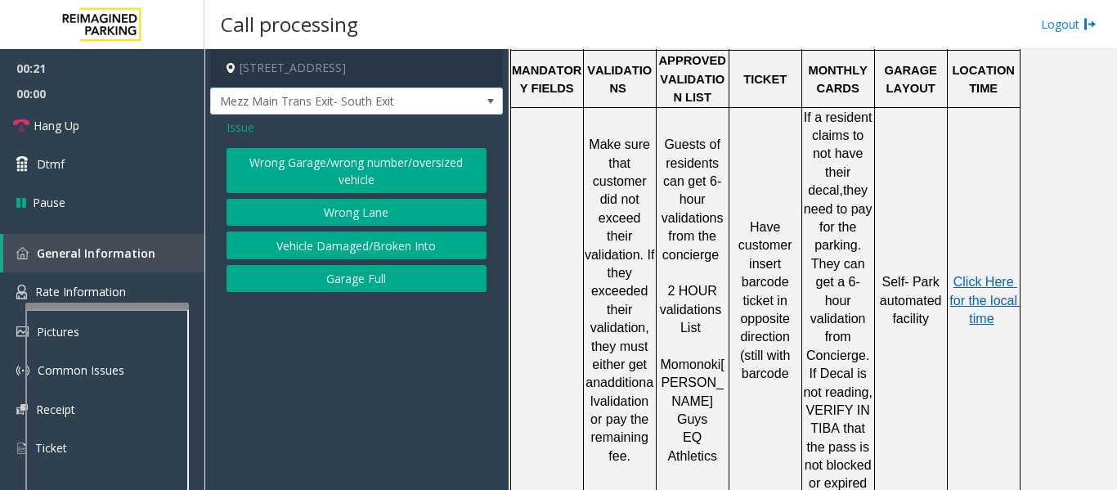
click at [240, 132] on span "Issue" at bounding box center [240, 127] width 28 height 17
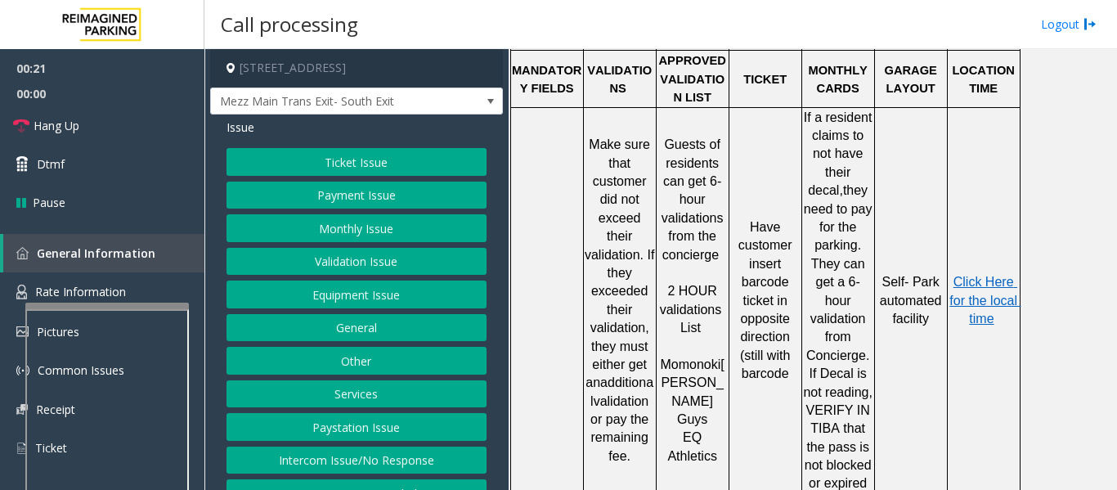
click at [375, 302] on button "Equipment Issue" at bounding box center [356, 294] width 260 height 28
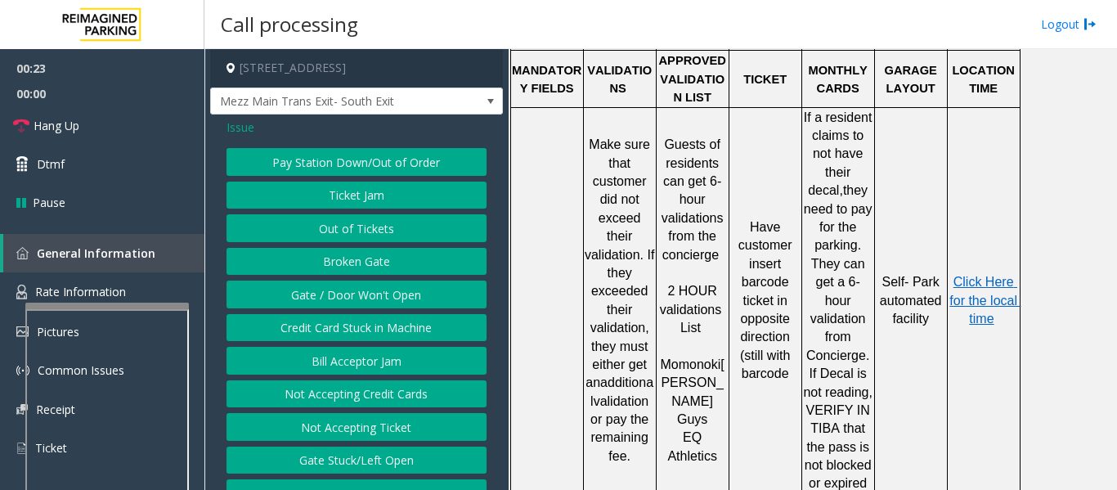
click at [352, 202] on button "Ticket Jam" at bounding box center [356, 195] width 260 height 28
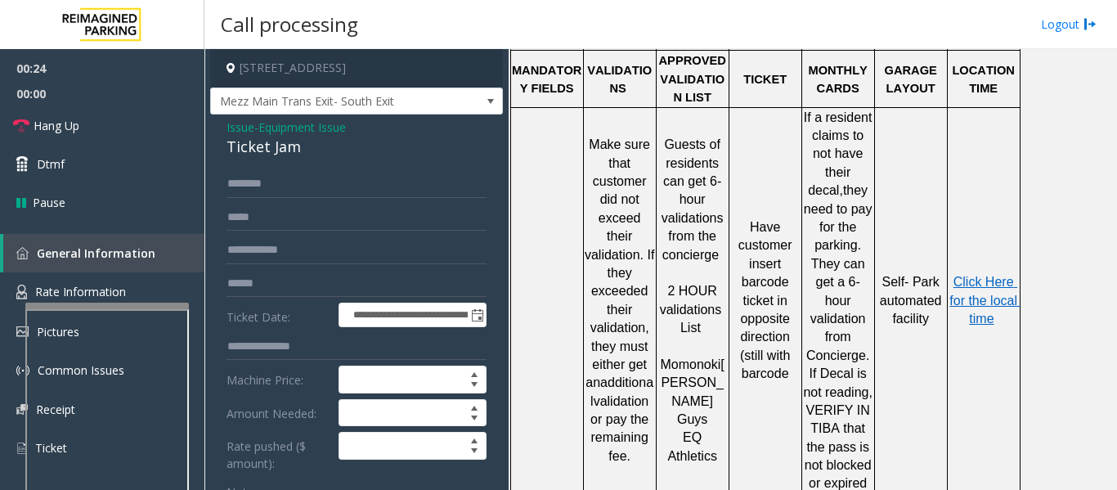
click at [281, 157] on div "Ticket Jam" at bounding box center [356, 147] width 260 height 22
copy div "Ticket Jam"
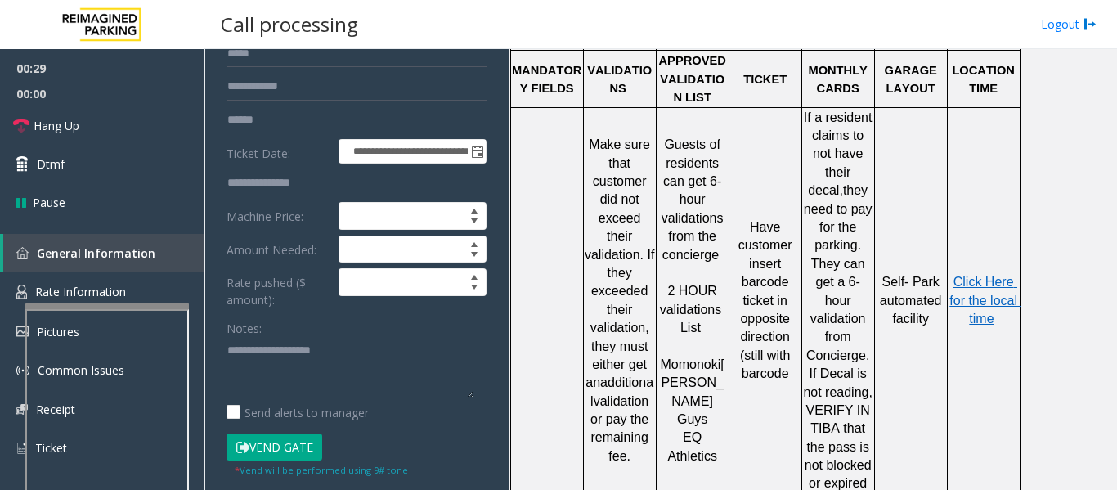
click at [269, 364] on textarea at bounding box center [350, 367] width 248 height 61
paste textarea "**********"
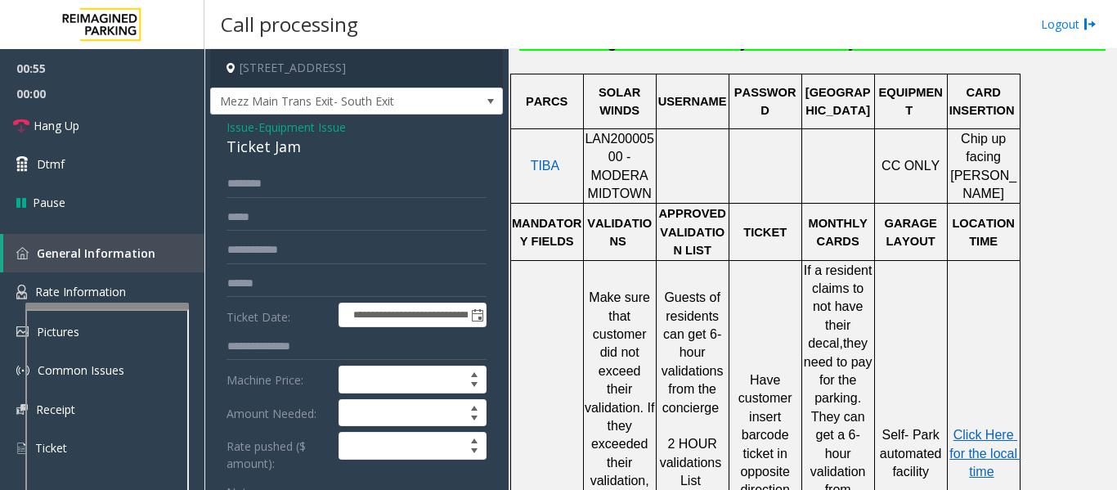
scroll to position [817, 0]
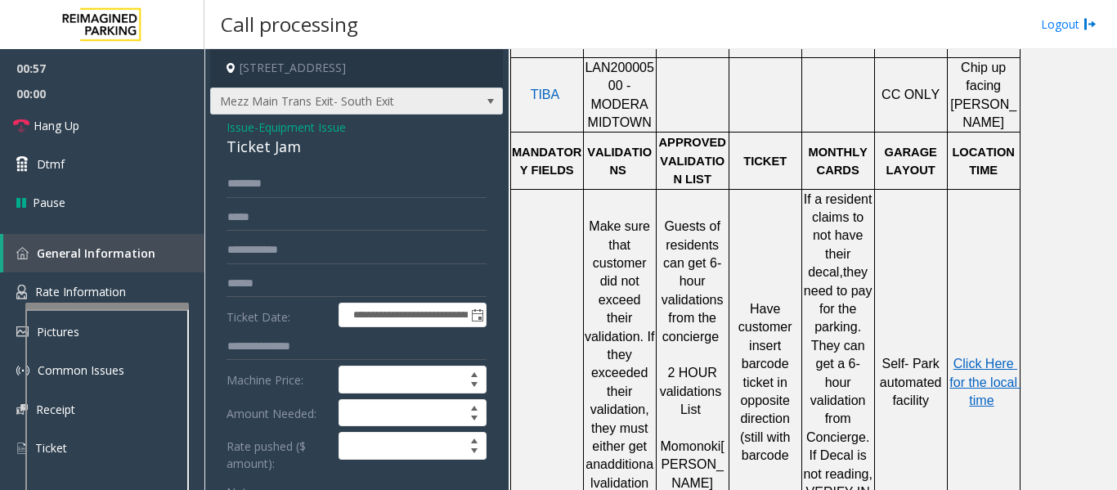
click at [479, 101] on span at bounding box center [490, 101] width 23 height 26
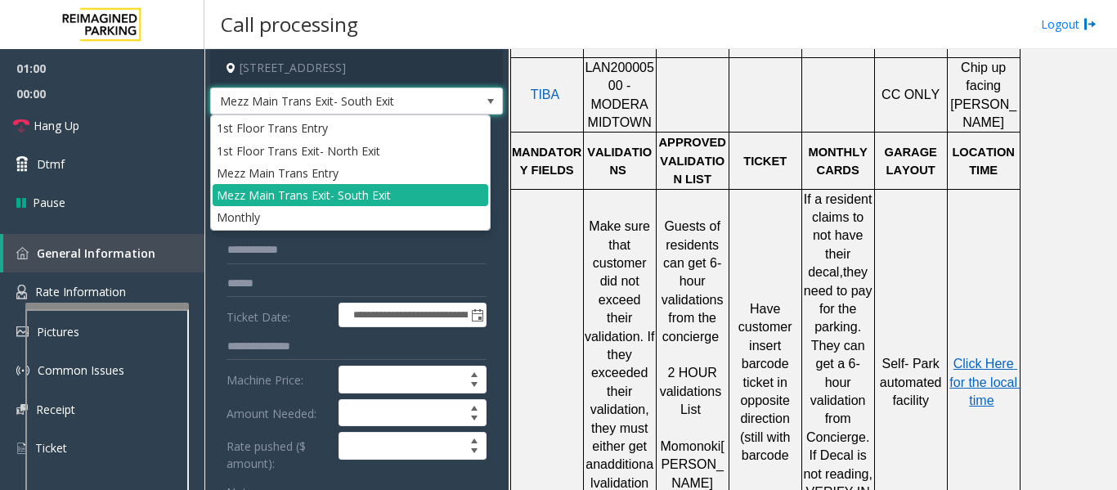
click at [479, 101] on span at bounding box center [490, 101] width 23 height 26
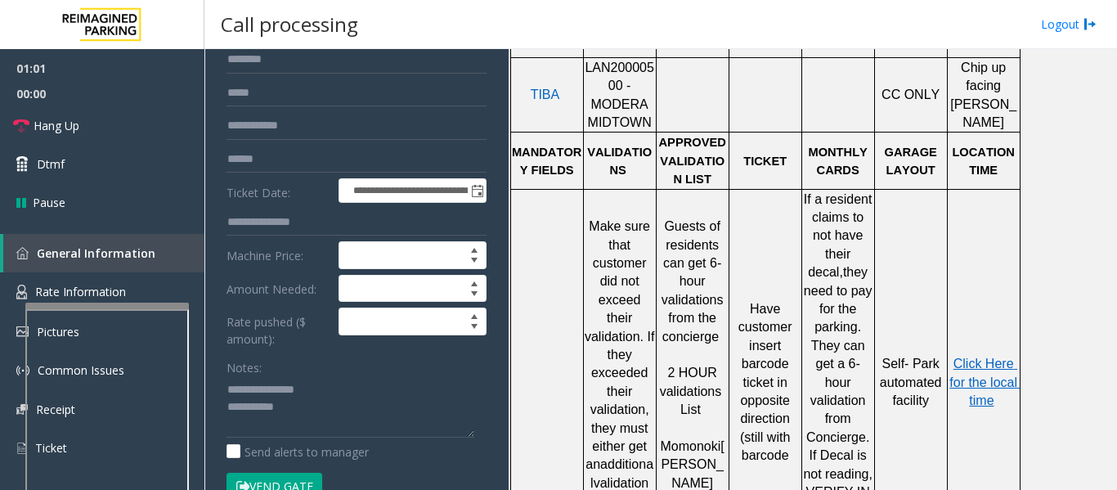
scroll to position [327, 0]
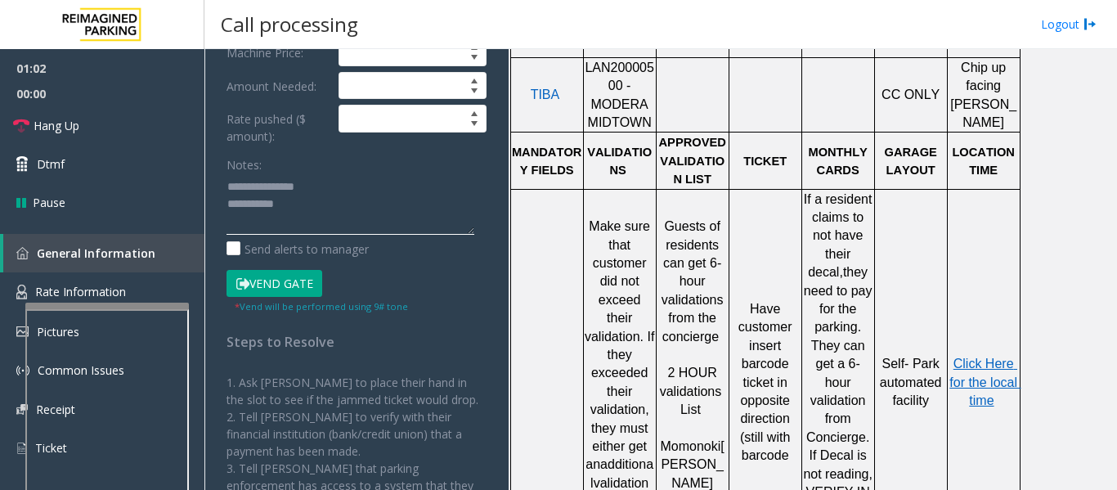
click at [390, 222] on textarea at bounding box center [350, 203] width 248 height 61
click at [95, 131] on link "Hang Up" at bounding box center [102, 125] width 204 height 38
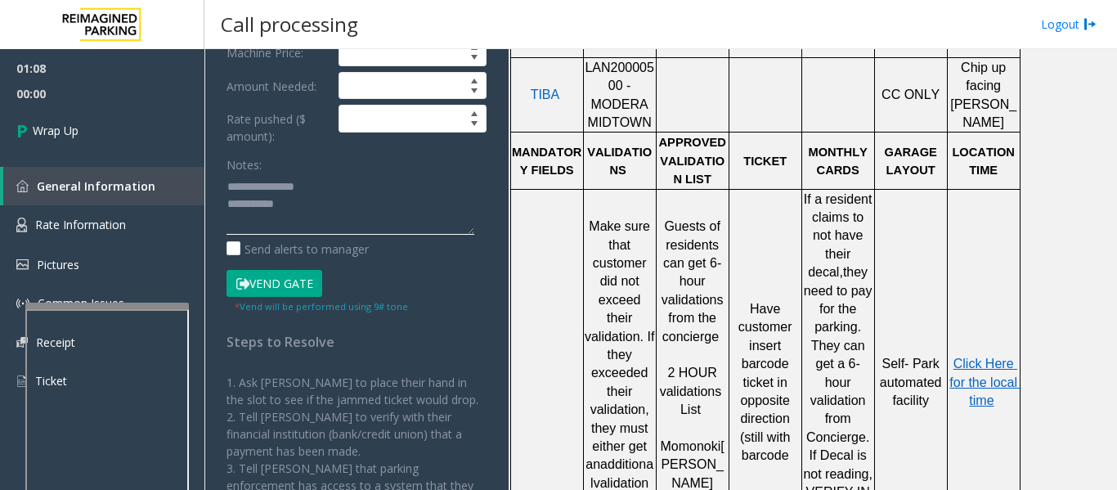
click at [333, 215] on textarea at bounding box center [350, 203] width 248 height 61
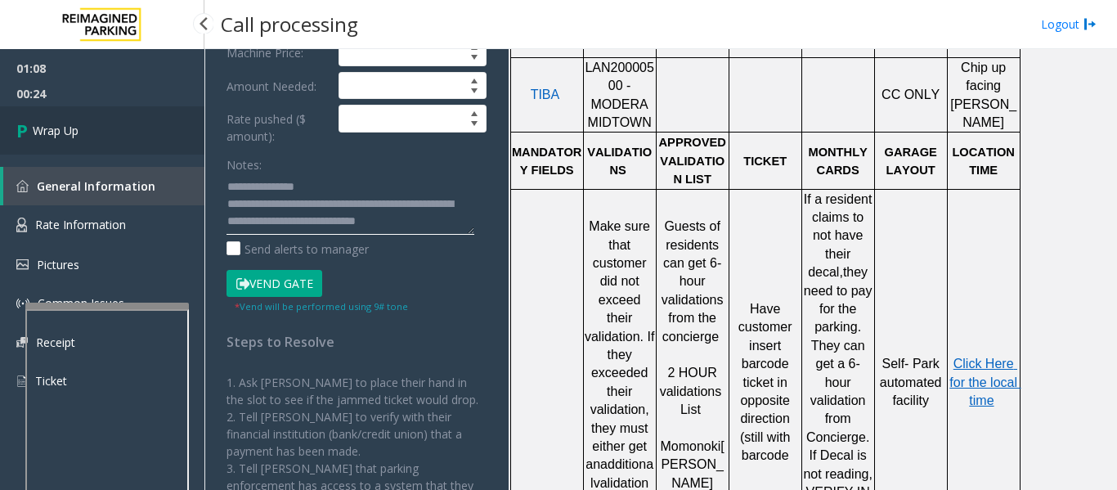
type textarea "**********"
click at [163, 132] on link "Wrap Up" at bounding box center [102, 130] width 204 height 48
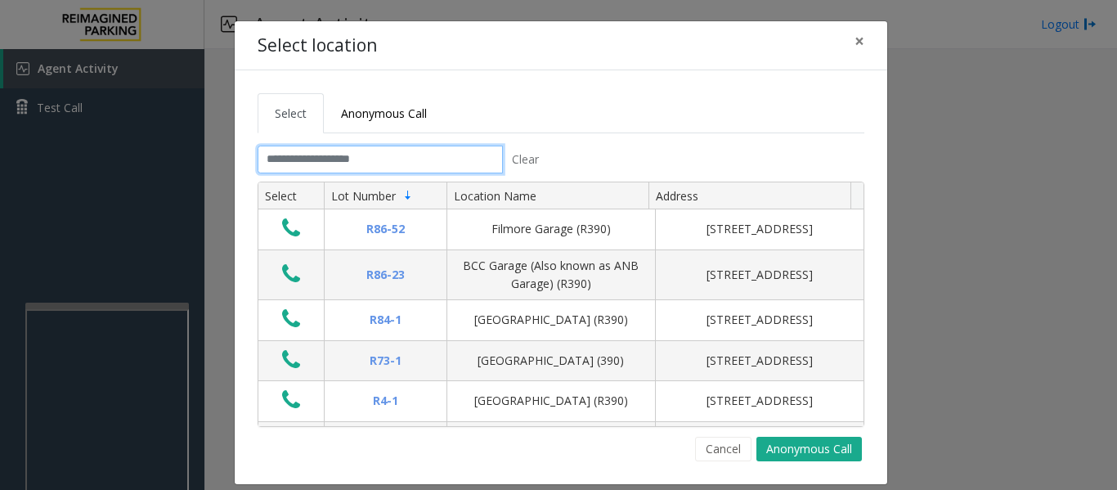
click at [369, 167] on input "text" at bounding box center [380, 160] width 245 height 28
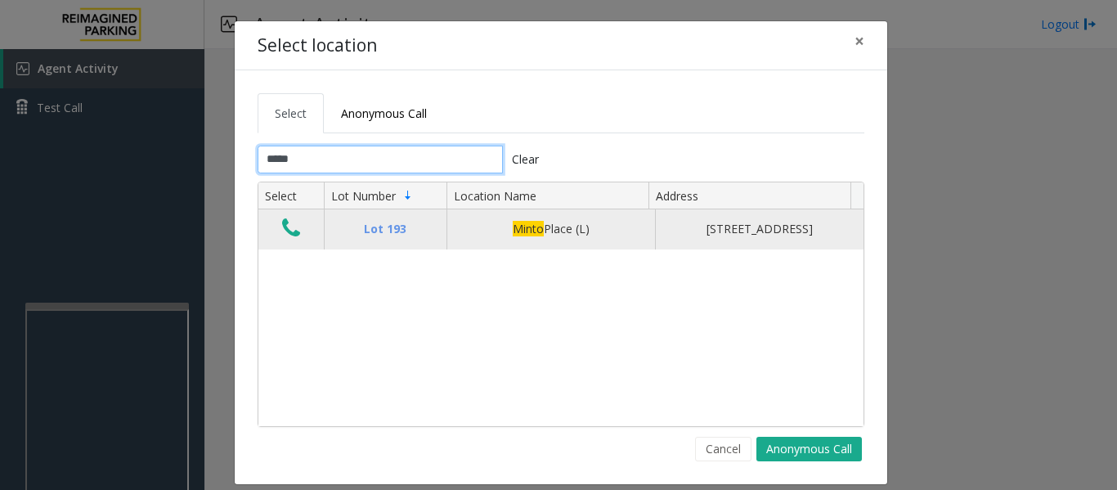
type input "*****"
click at [292, 240] on icon "Data table" at bounding box center [291, 228] width 18 height 23
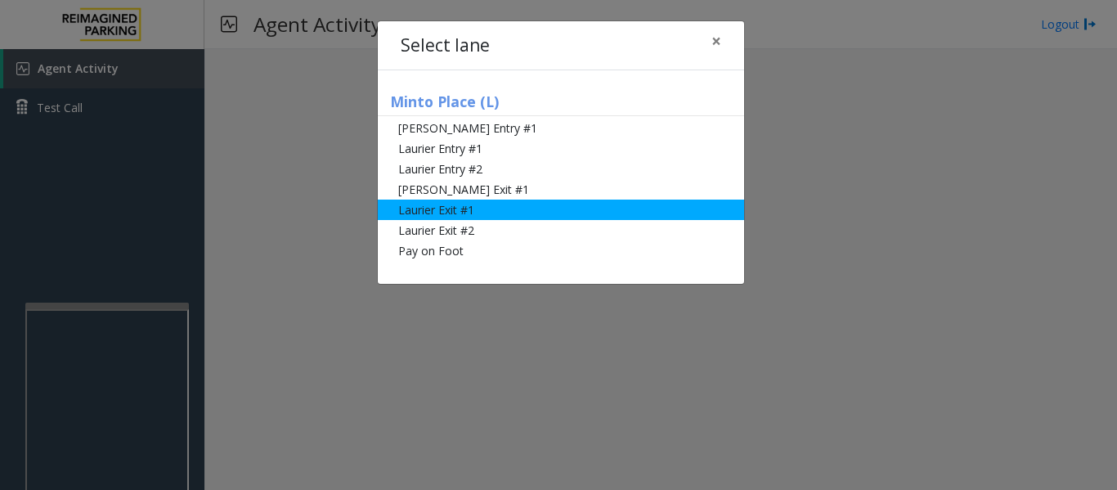
click at [405, 213] on li "Laurier Exit #1" at bounding box center [561, 209] width 366 height 20
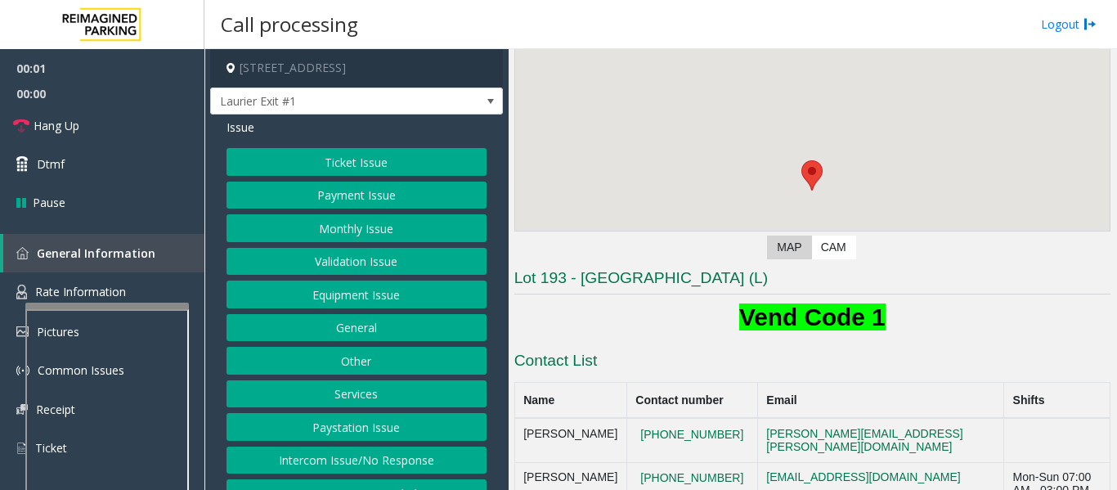
scroll to position [245, 0]
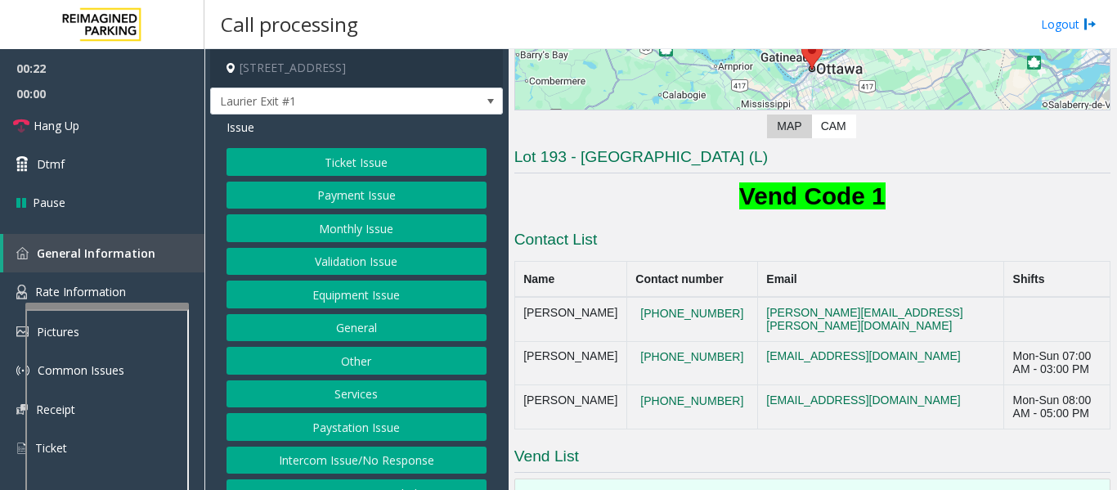
click at [414, 202] on button "Payment Issue" at bounding box center [356, 195] width 260 height 28
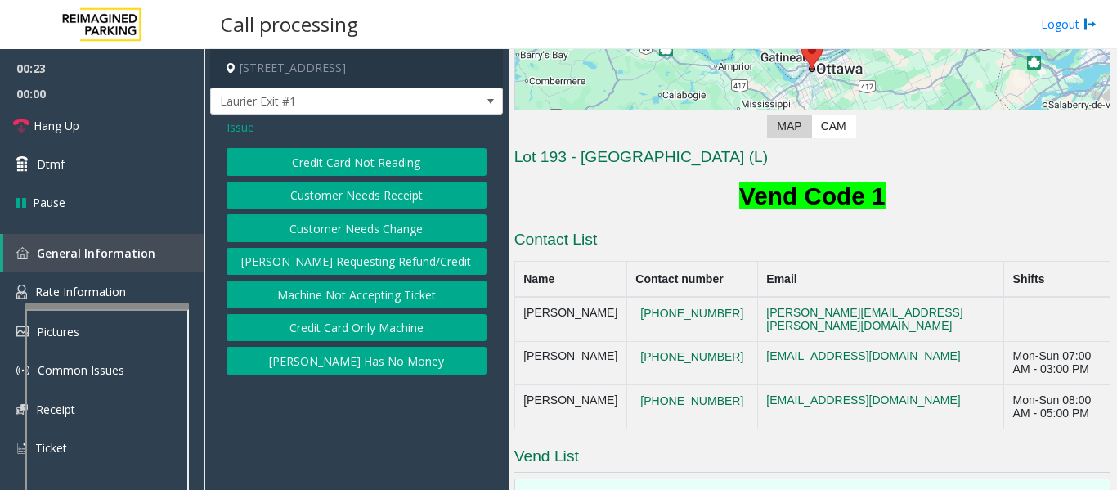
click at [431, 161] on button "Credit Card Not Reading" at bounding box center [356, 162] width 260 height 28
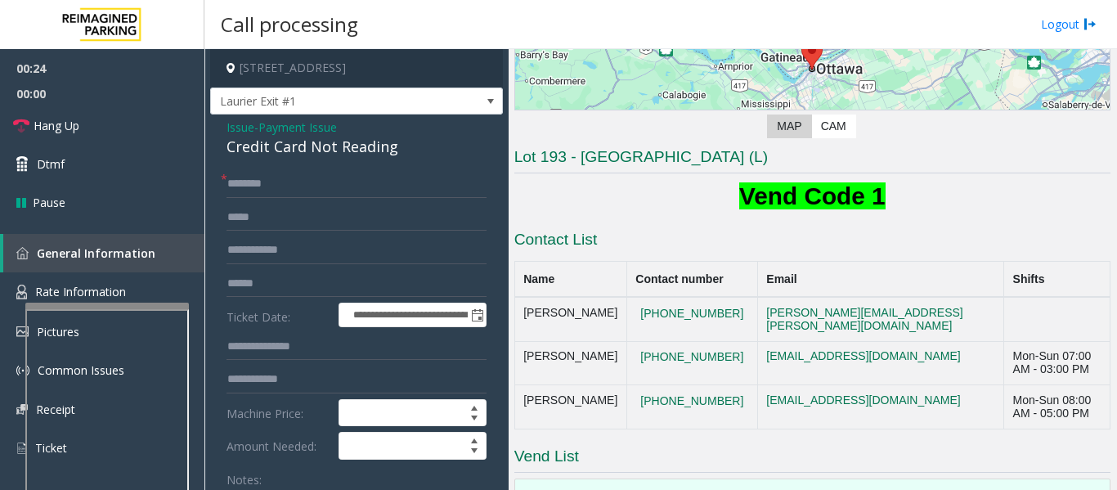
click at [345, 150] on div "Credit Card Not Reading" at bounding box center [356, 147] width 260 height 22
copy div "Credit Card Not Reading"
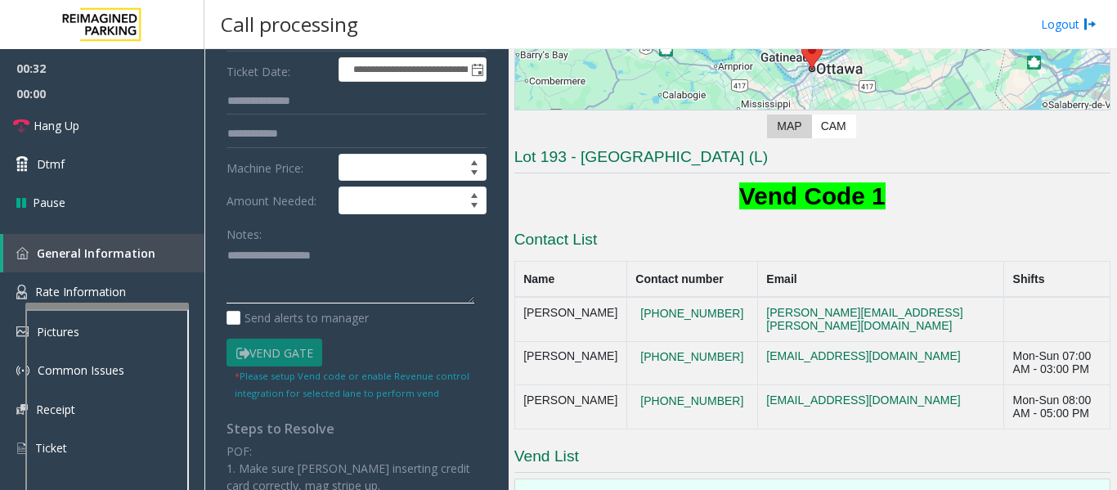
click at [346, 270] on textarea at bounding box center [350, 273] width 248 height 61
paste textarea "**********"
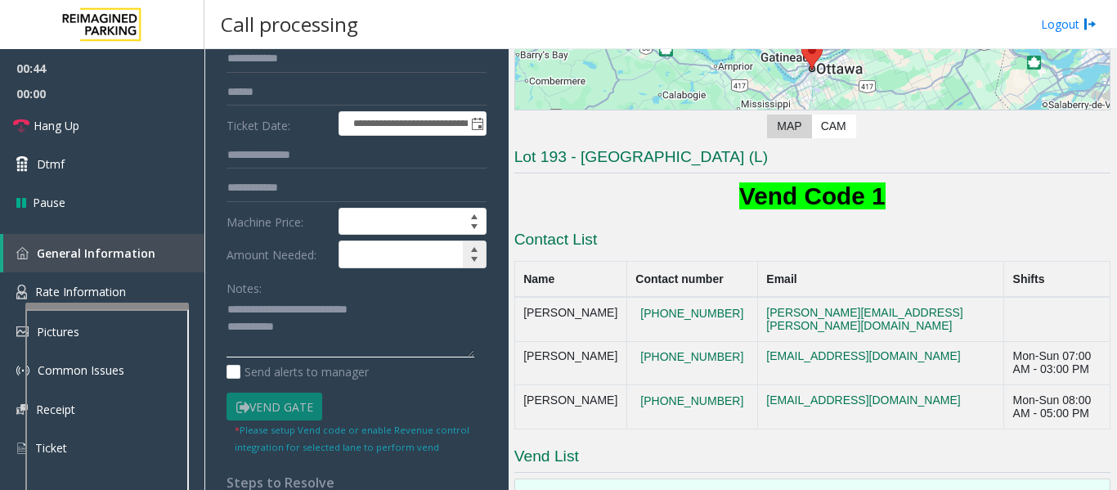
scroll to position [82, 0]
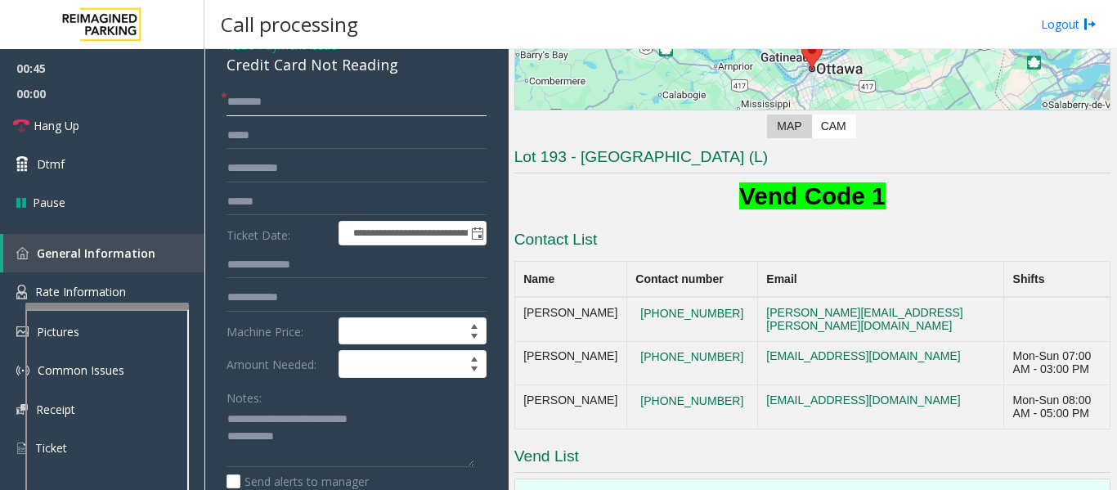
click at [369, 110] on input "text" at bounding box center [356, 102] width 260 height 28
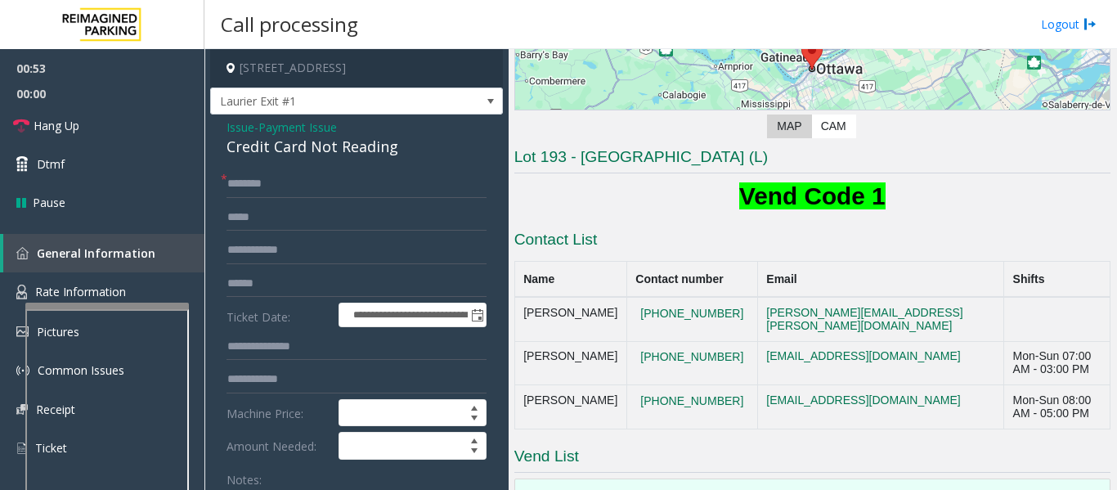
type textarea "**********"
click at [339, 193] on input "text" at bounding box center [356, 184] width 260 height 28
click at [38, 127] on span "Hang Up" at bounding box center [57, 125] width 46 height 17
click at [263, 197] on input "text" at bounding box center [356, 184] width 260 height 28
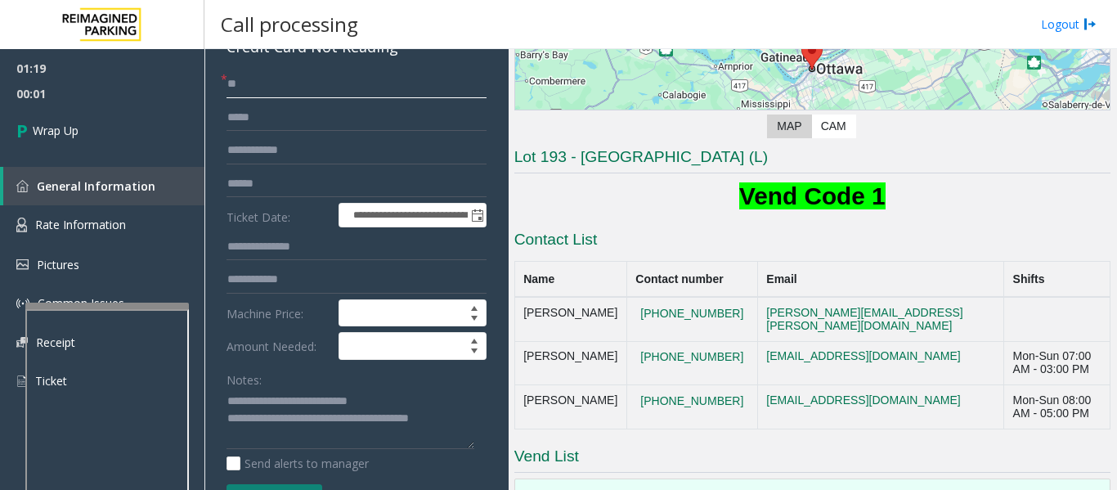
scroll to position [245, 0]
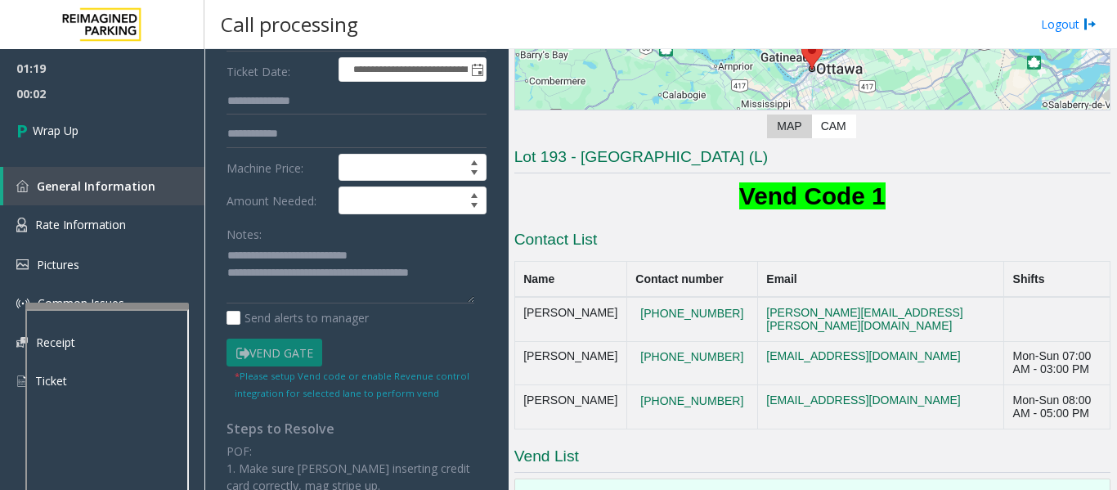
type input "**"
drag, startPoint x: 284, startPoint y: 270, endPoint x: 479, endPoint y: 282, distance: 195.8
click at [479, 282] on div "**********" at bounding box center [356, 312] width 284 height 775
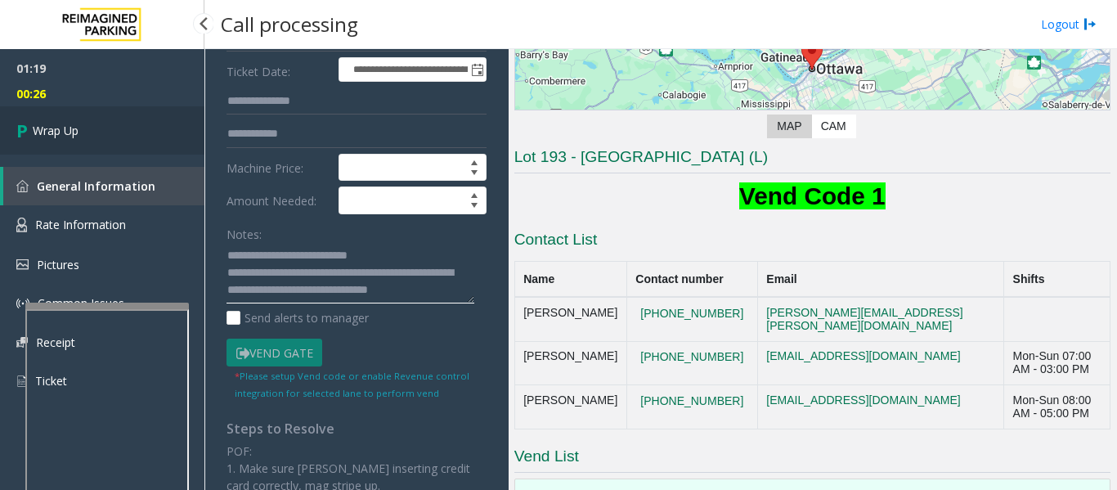
type textarea "**********"
click at [107, 137] on link "Wrap Up" at bounding box center [102, 130] width 204 height 48
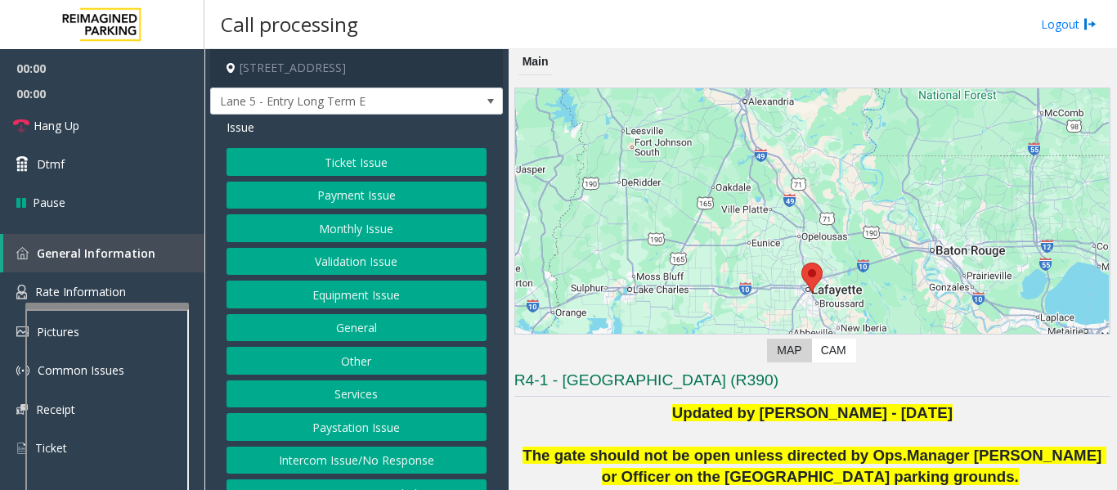
scroll to position [245, 0]
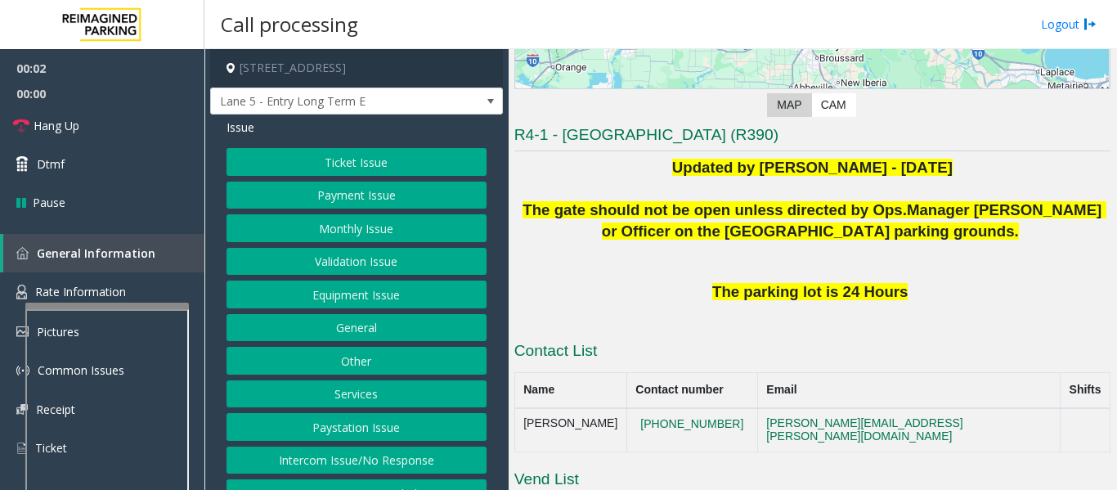
click at [360, 464] on button "Intercom Issue/No Response" at bounding box center [356, 460] width 260 height 28
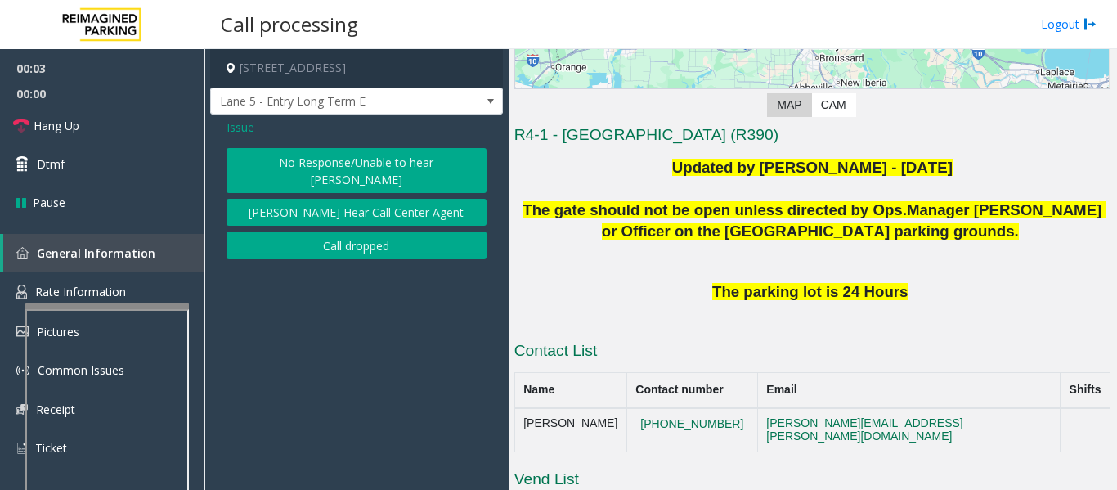
click at [366, 157] on button "No Response/Unable to hear [PERSON_NAME]" at bounding box center [356, 170] width 260 height 45
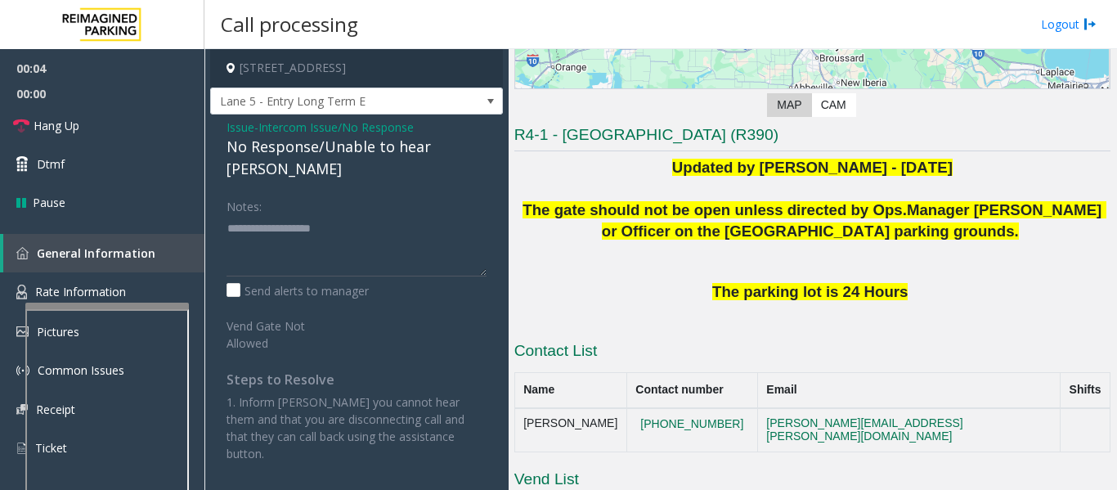
click at [378, 148] on div "No Response/Unable to hear [PERSON_NAME]" at bounding box center [356, 158] width 260 height 44
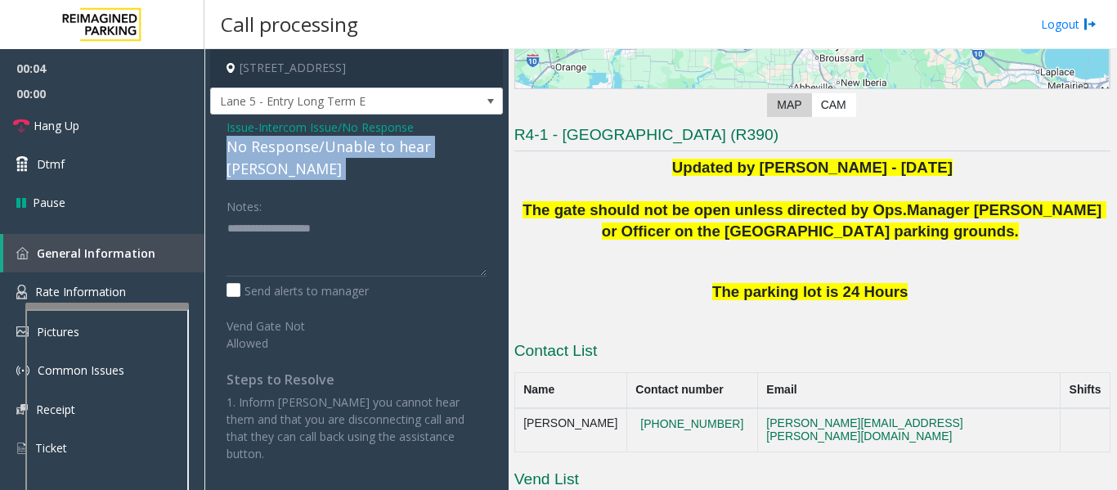
click at [378, 148] on div "No Response/Unable to hear [PERSON_NAME]" at bounding box center [356, 158] width 260 height 44
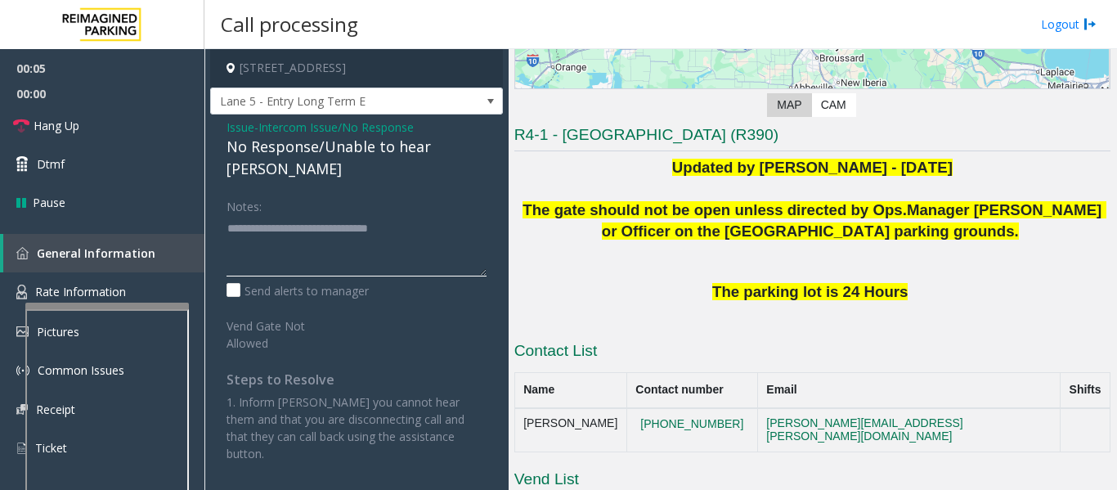
click at [422, 217] on textarea at bounding box center [356, 245] width 260 height 61
type textarea "**********"
click at [58, 125] on span "Hang Up" at bounding box center [57, 125] width 46 height 17
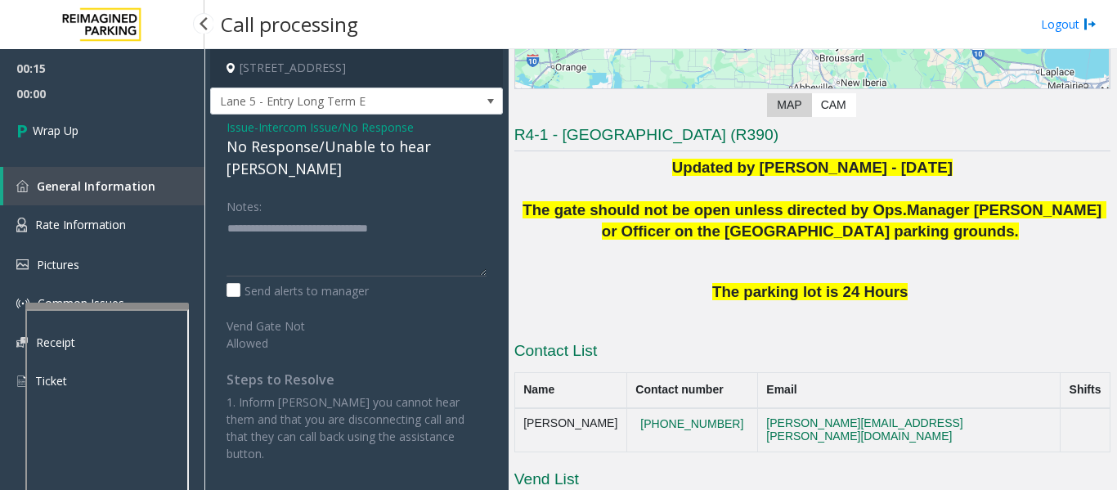
click at [43, 163] on div "00:15 00:00 Wrap Up General Information Rate Information Pictures Common Issues…" at bounding box center [102, 231] width 204 height 365
click at [63, 135] on span "Wrap Up" at bounding box center [56, 130] width 46 height 17
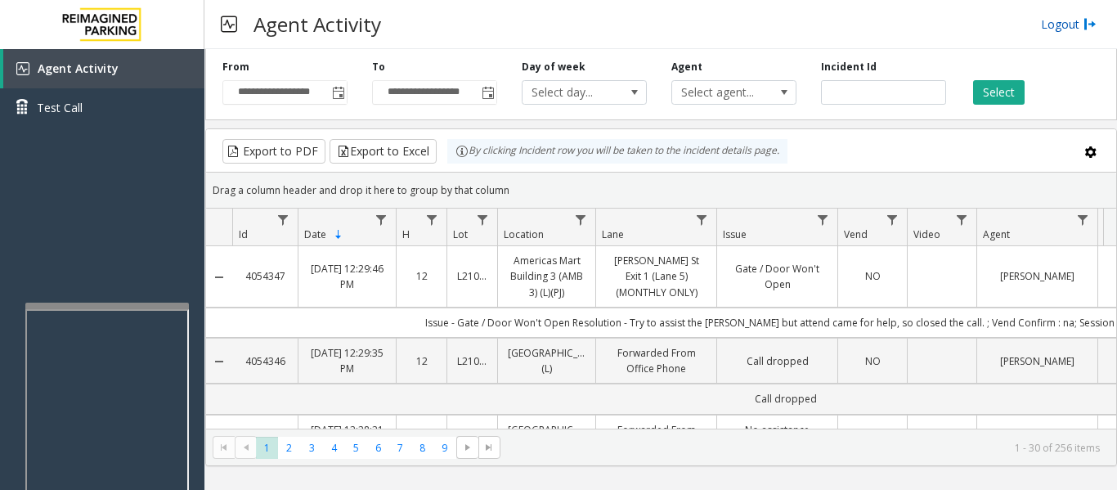
click at [1048, 29] on link "Logout" at bounding box center [1069, 24] width 56 height 17
